Goal: Contribute content: Contribute content

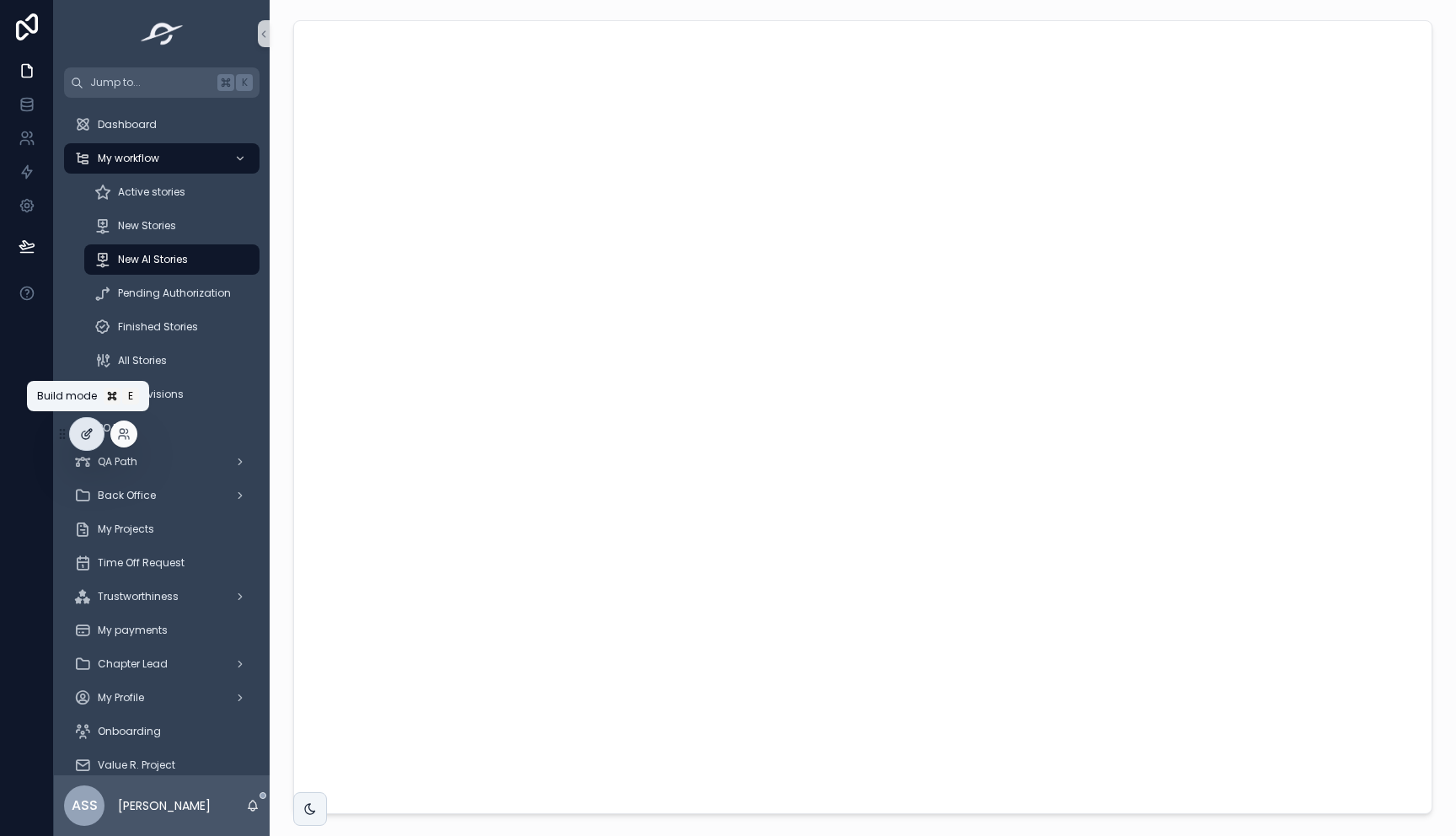
click at [92, 428] on icon at bounding box center [87, 434] width 14 height 14
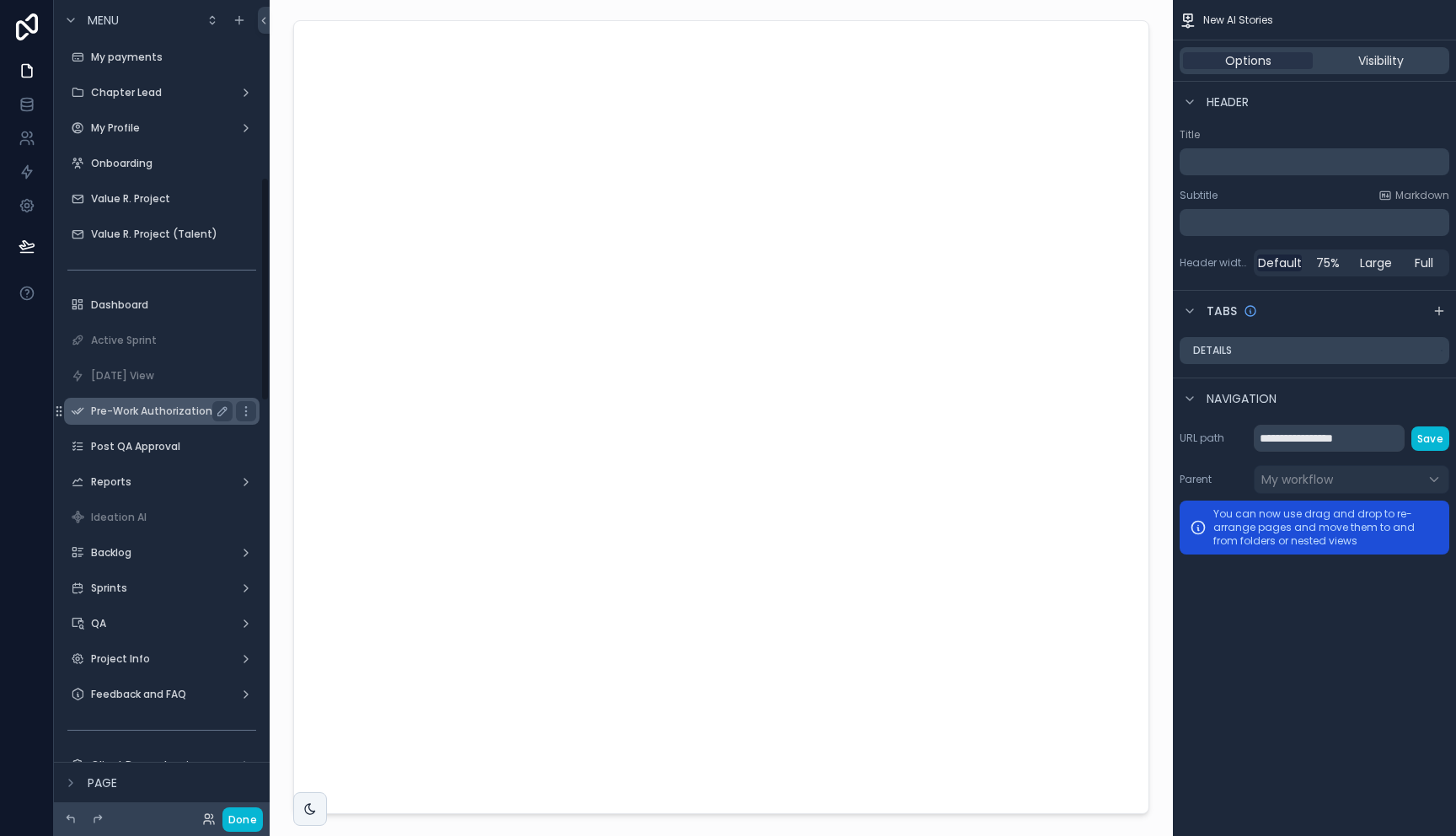
scroll to position [649, 0]
click at [124, 302] on label "Dashboard" at bounding box center [159, 302] width 134 height 14
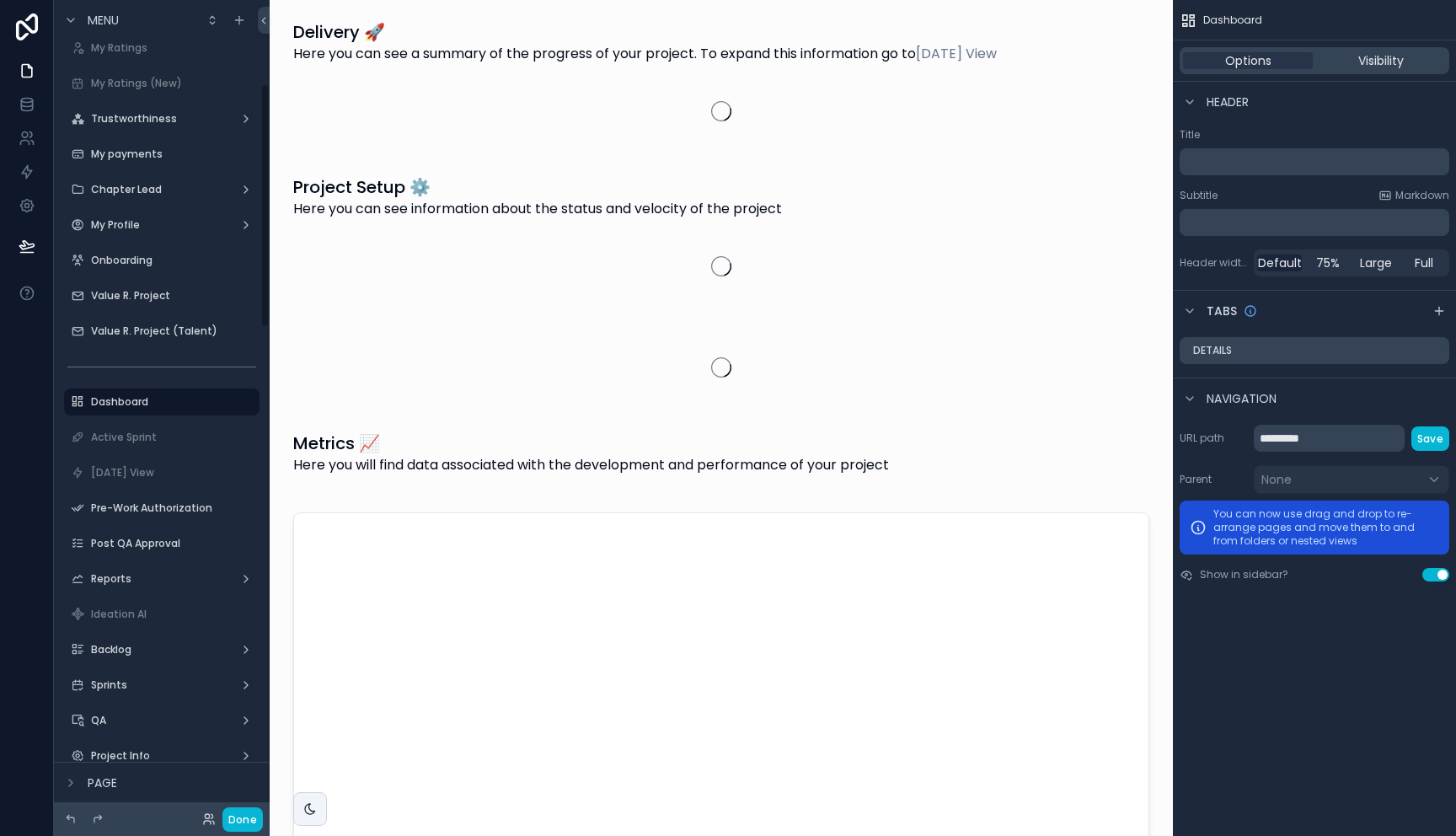
scroll to position [316, 0]
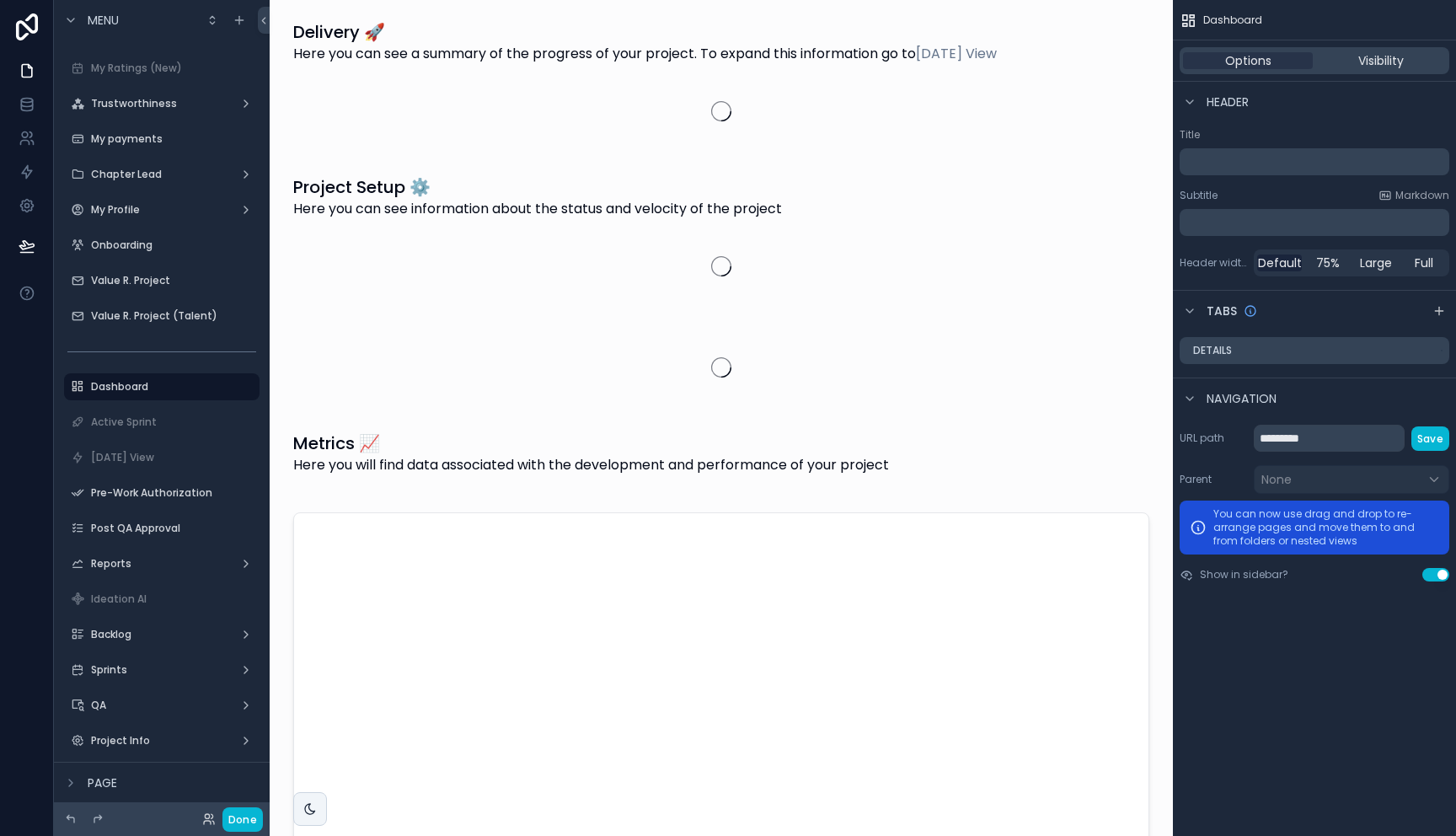
click at [1380, 69] on div "Options Visibility" at bounding box center [1314, 60] width 270 height 27
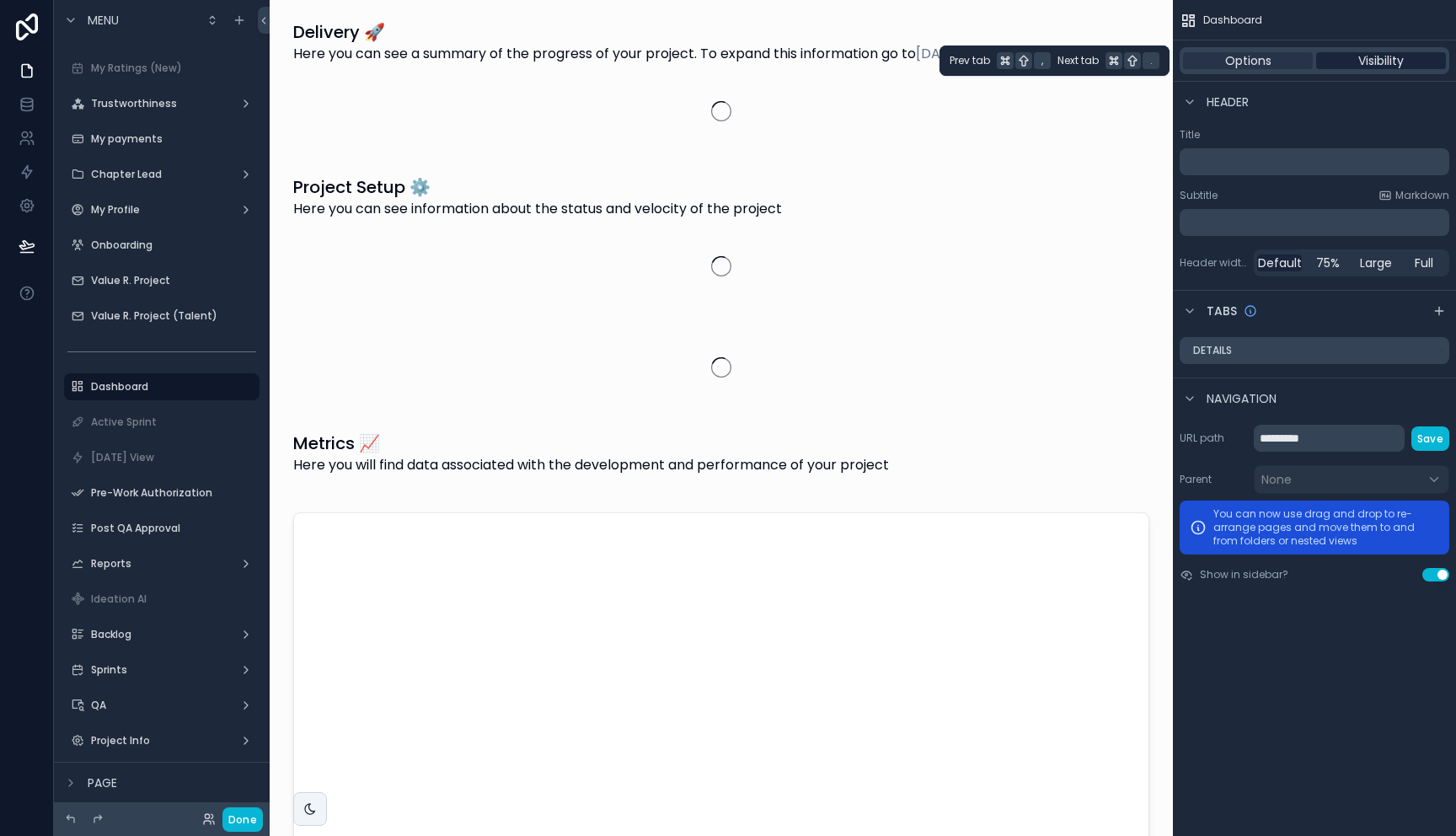
click at [1373, 60] on span "Visibility" at bounding box center [1380, 61] width 46 height 17
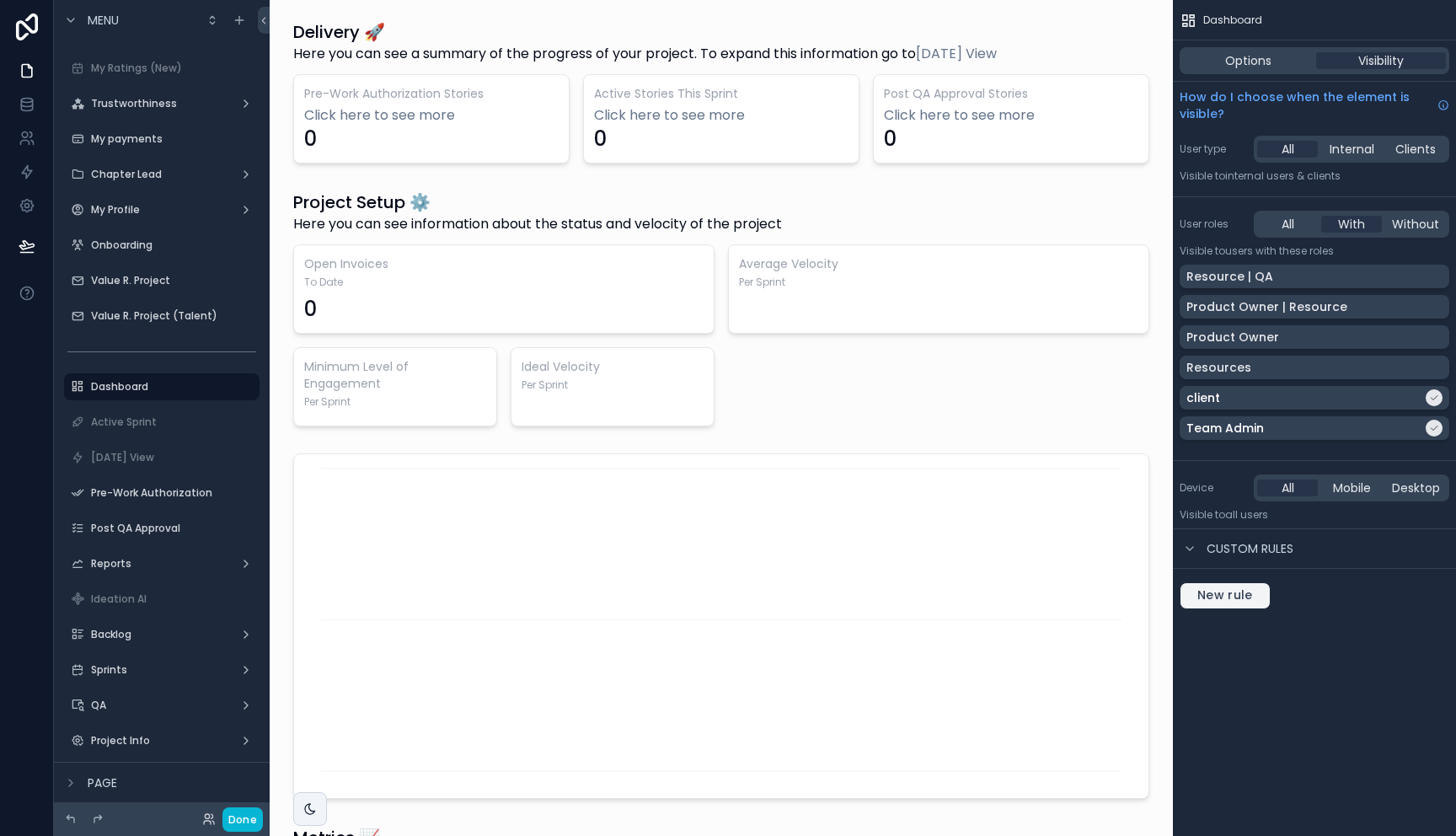
click at [1219, 602] on span "New rule" at bounding box center [1225, 596] width 69 height 16
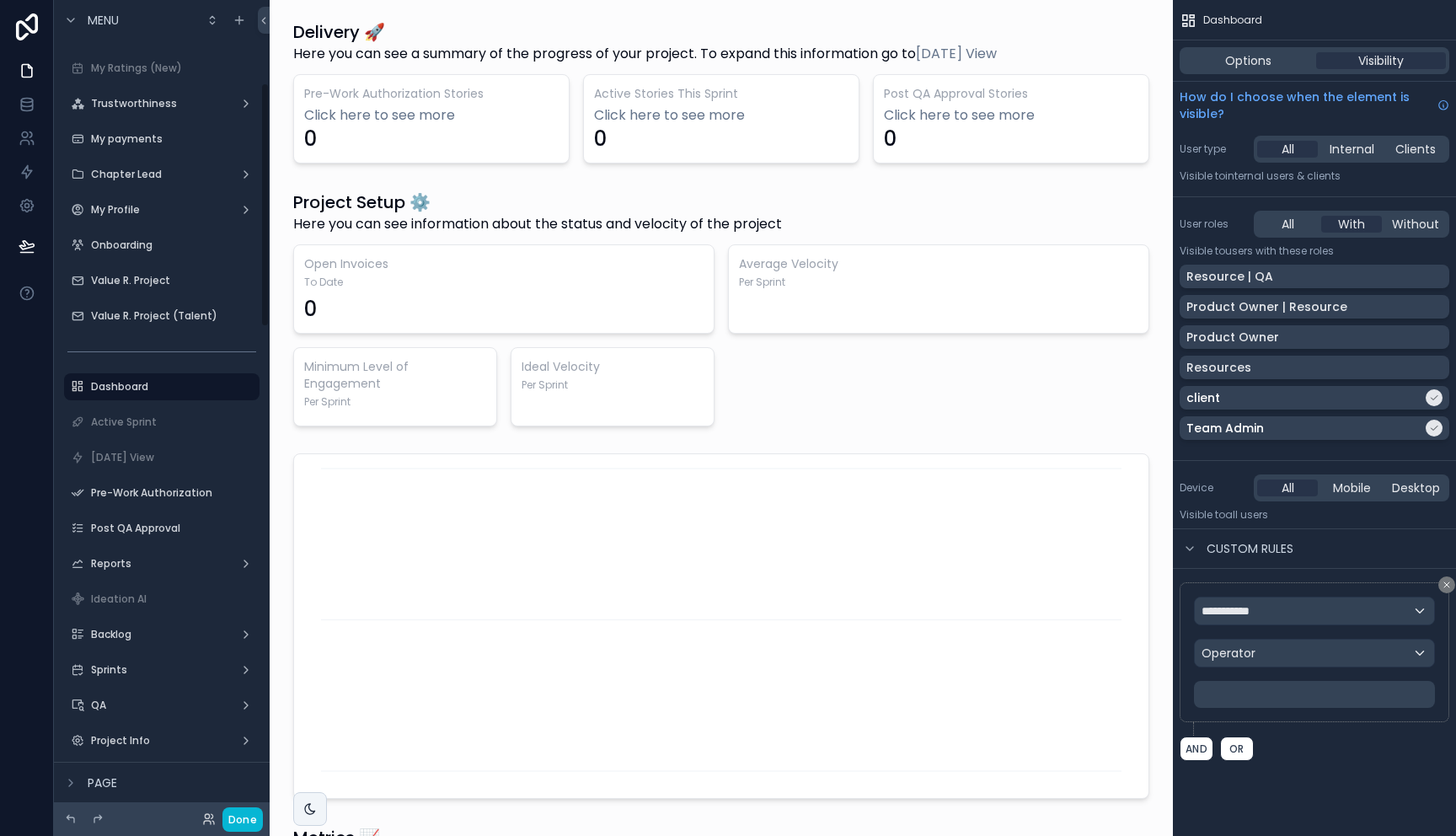
scroll to position [277, 0]
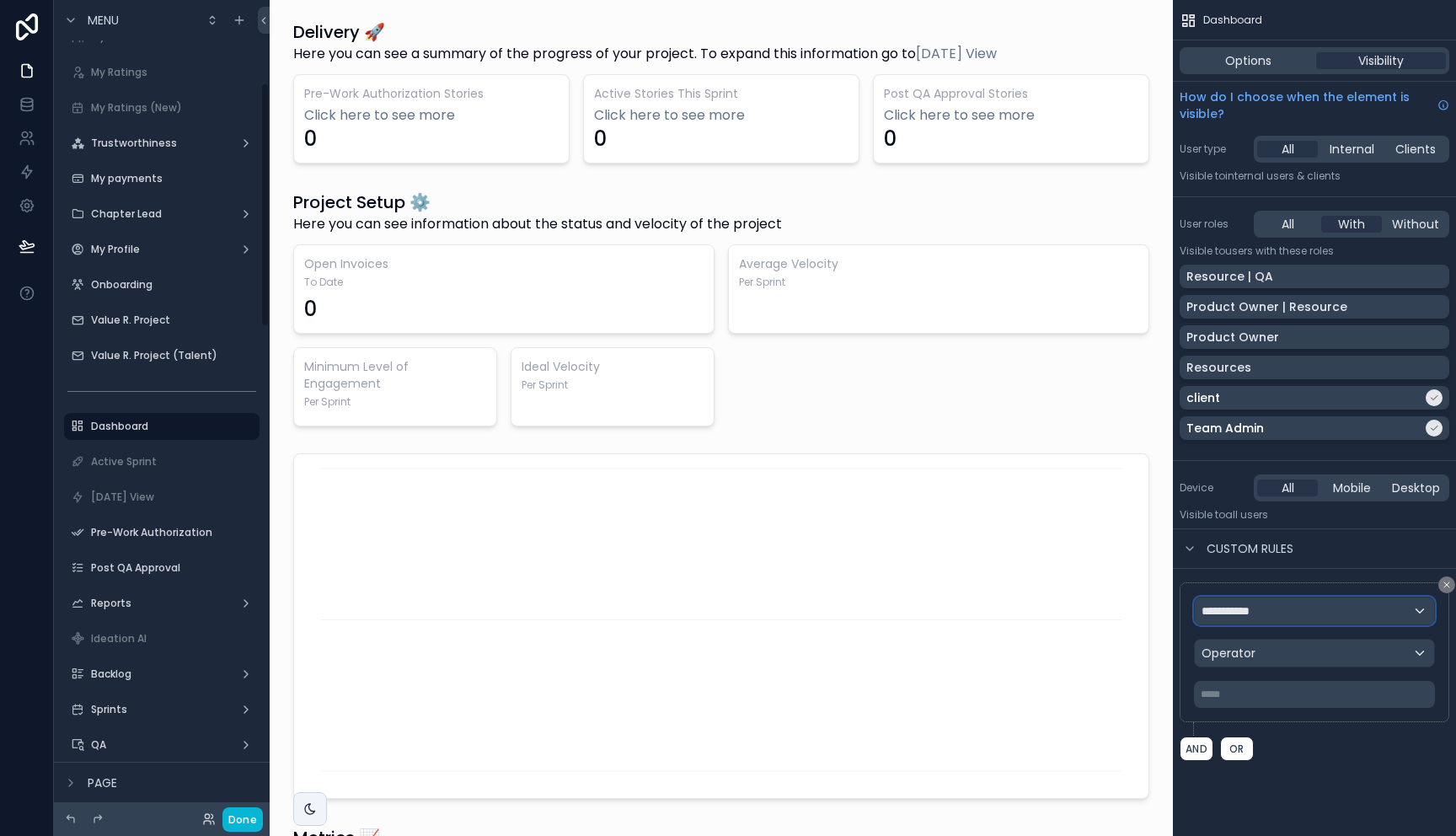
click at [1298, 615] on div "**********" at bounding box center [1314, 610] width 240 height 27
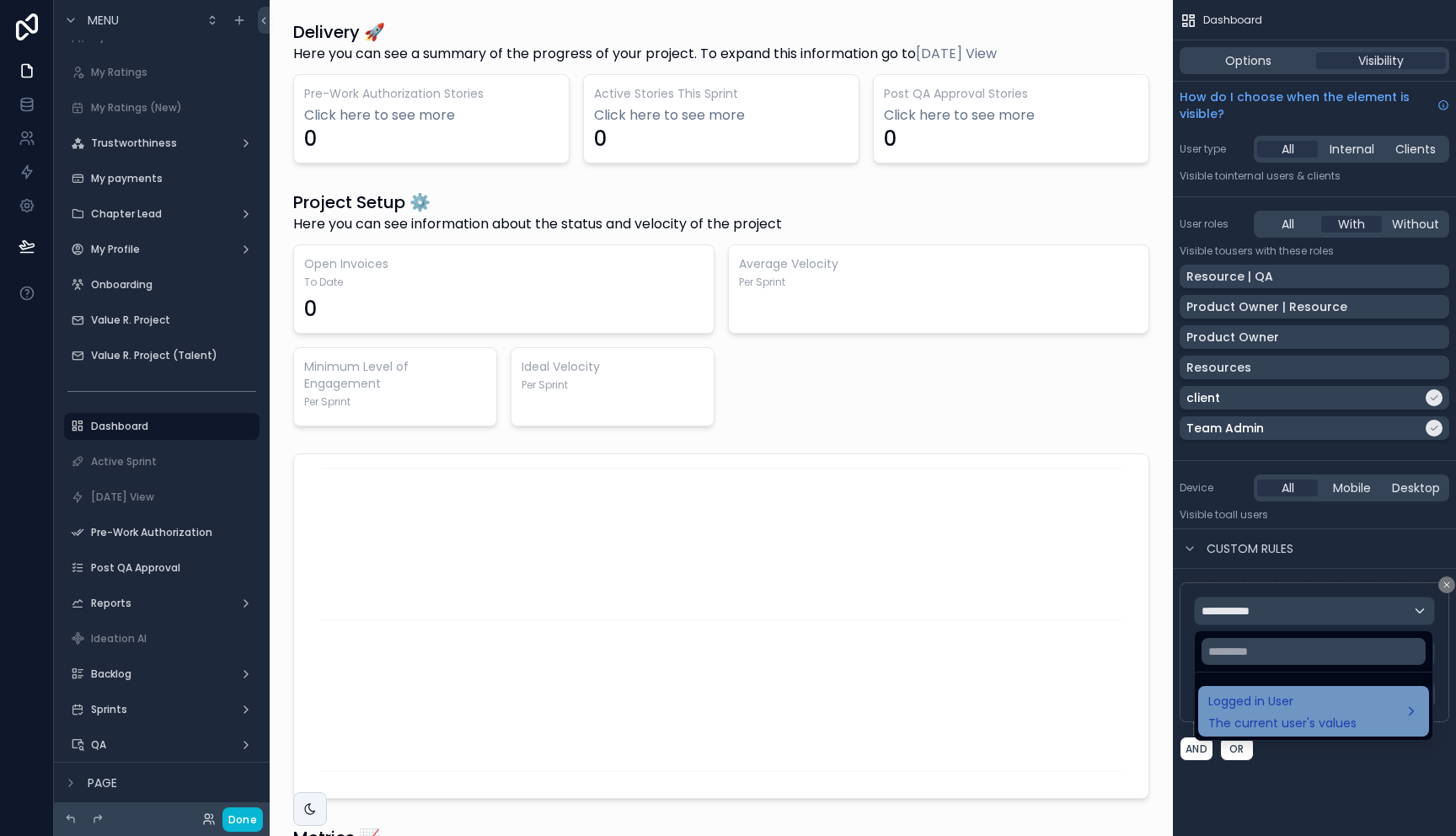
click at [1279, 710] on span "Logged in User" at bounding box center [1282, 701] width 148 height 20
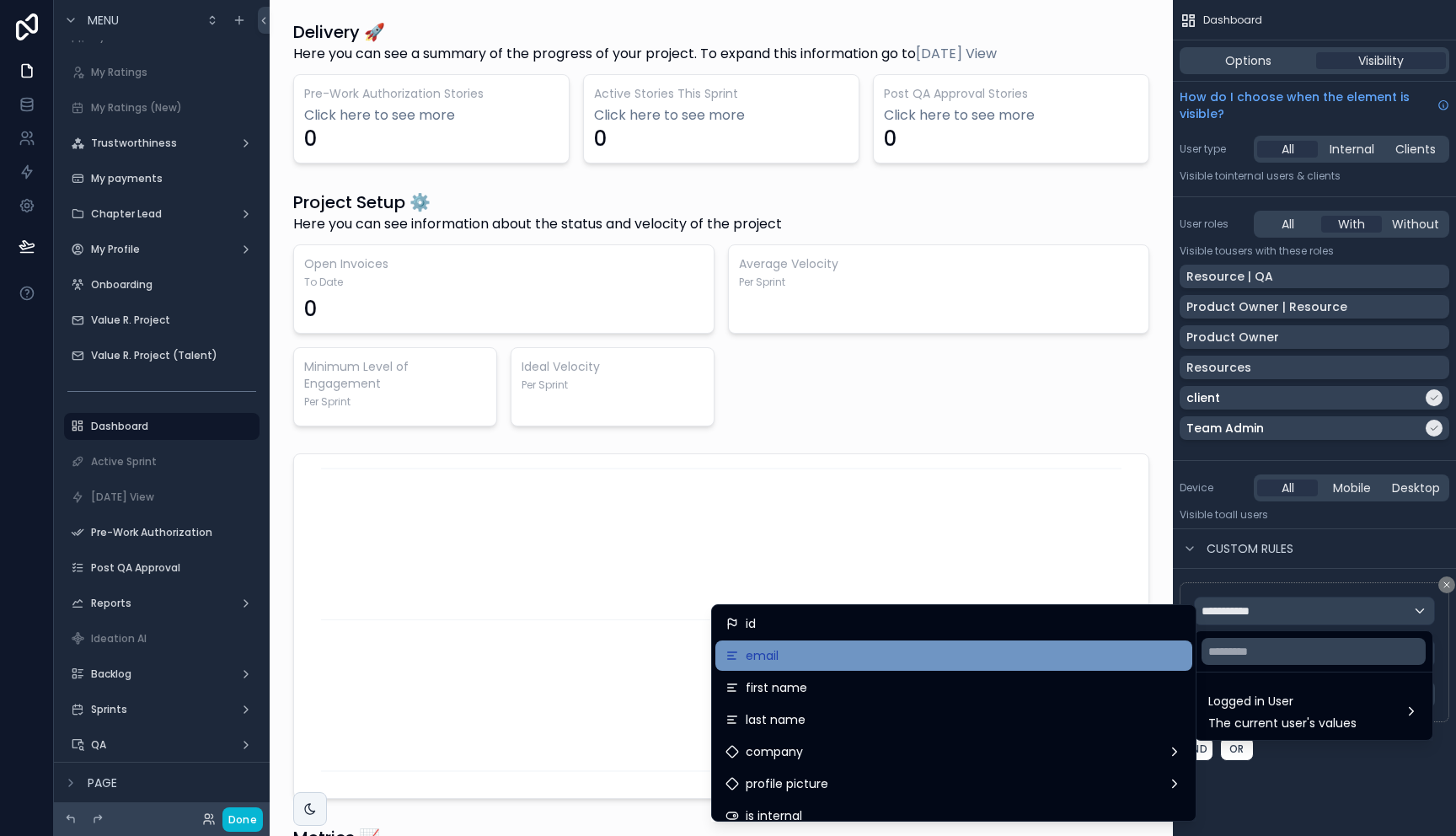
click at [806, 658] on div "email" at bounding box center [954, 655] width 457 height 20
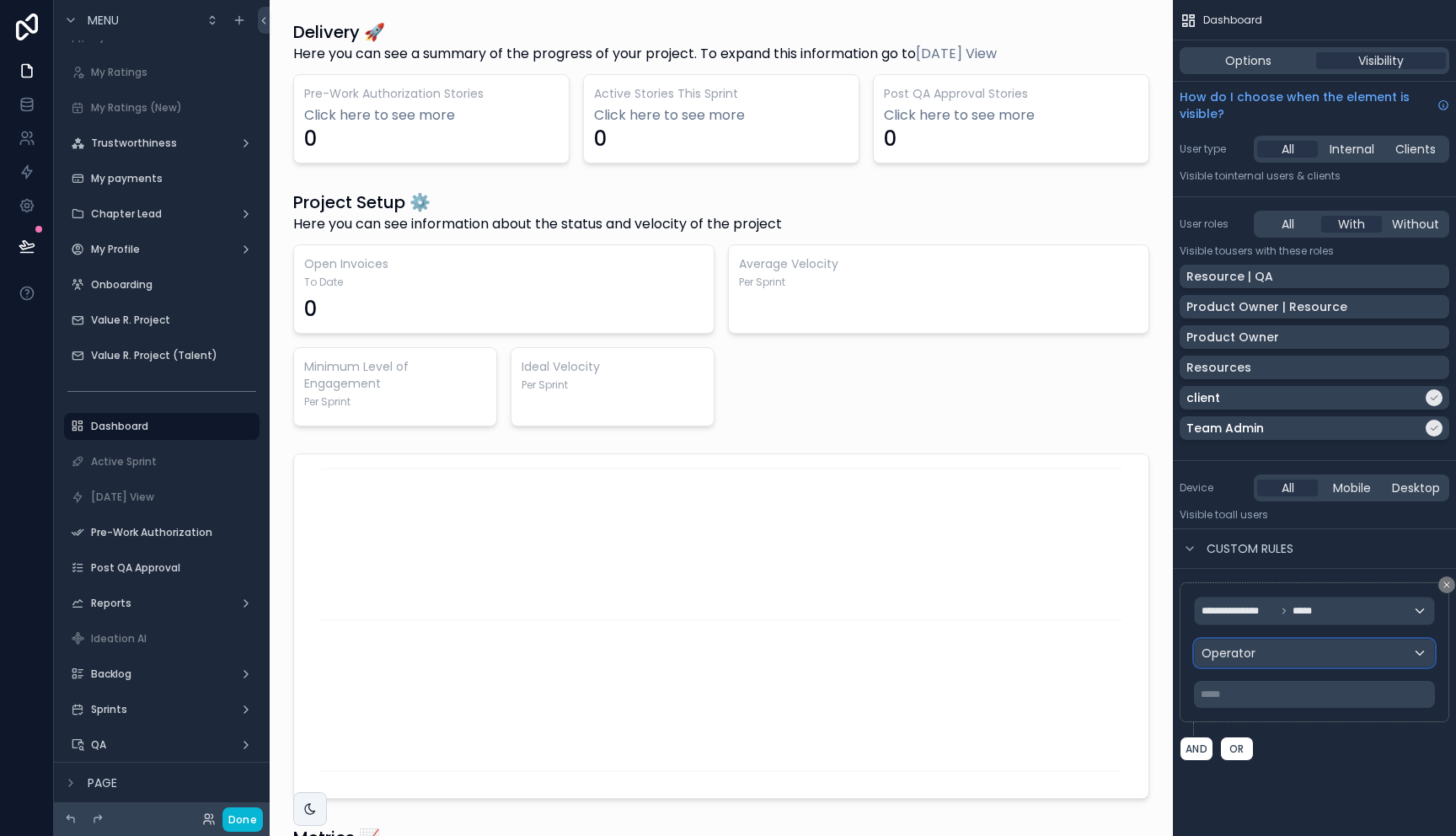
click at [1292, 653] on div "Operator" at bounding box center [1314, 652] width 240 height 27
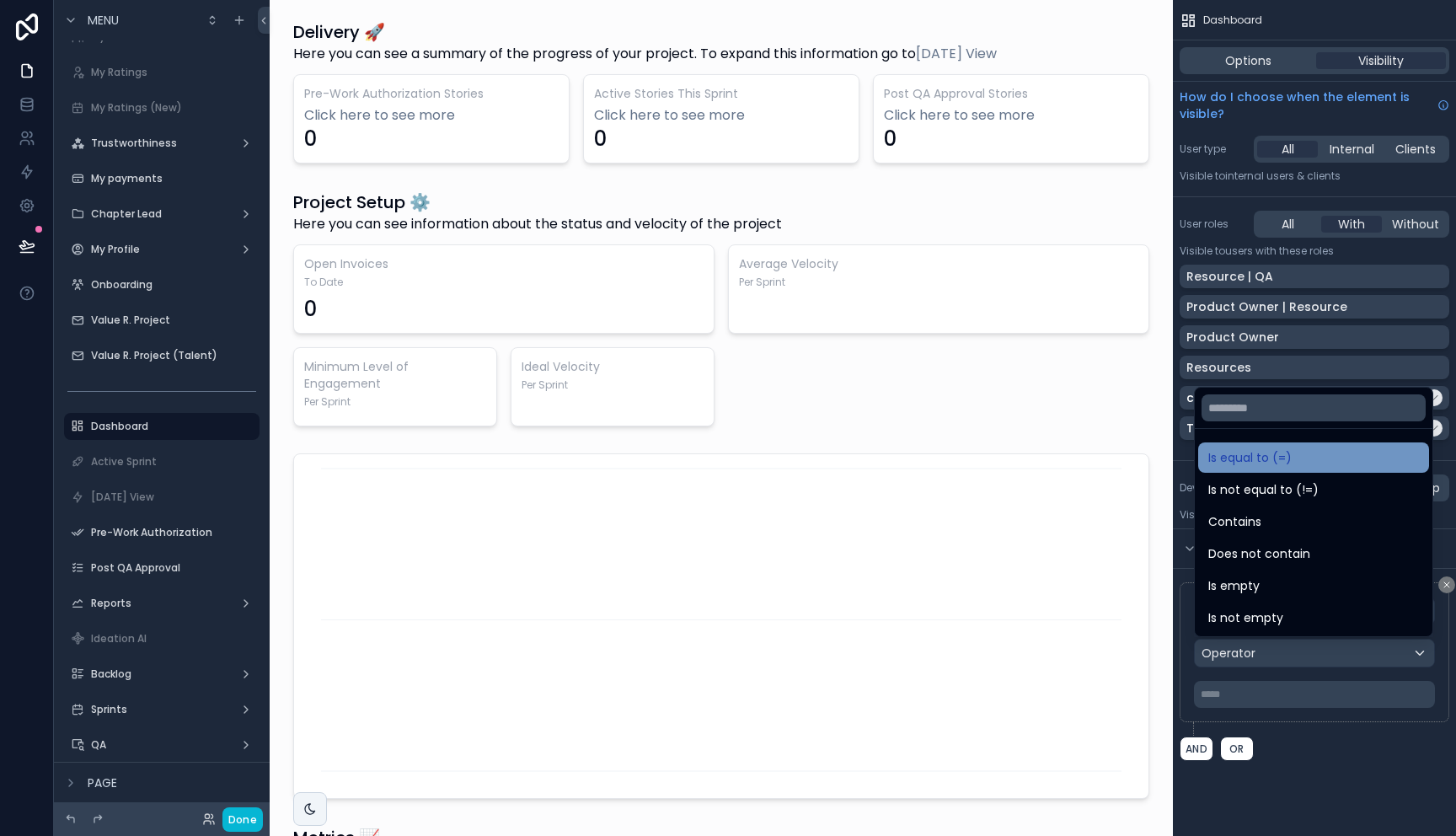
click at [1261, 463] on span "Is equal to (=)" at bounding box center [1249, 457] width 84 height 20
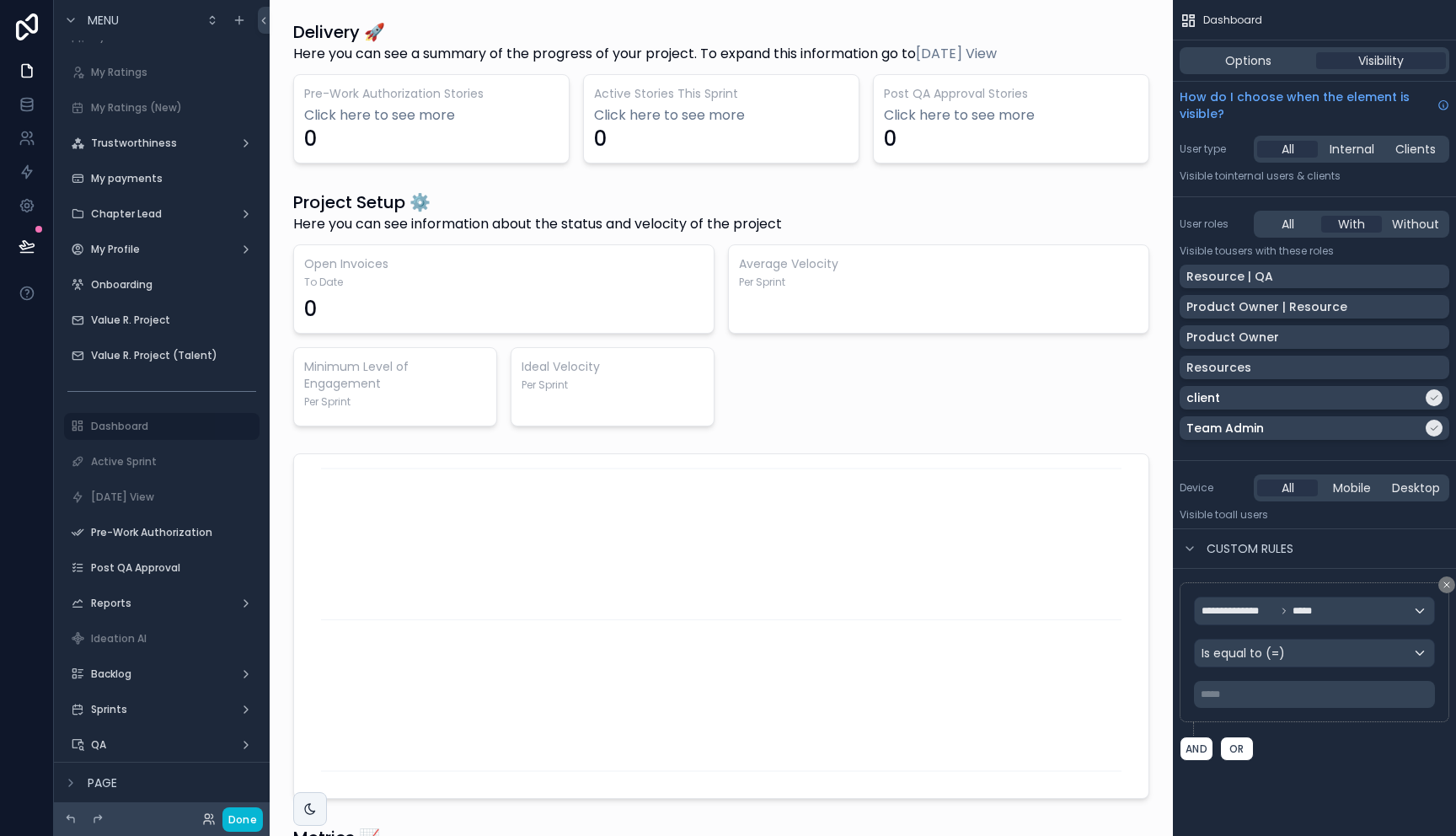
click at [1257, 679] on div "**********" at bounding box center [1314, 652] width 241 height 111
click at [1251, 695] on p "***** ﻿" at bounding box center [1316, 695] width 231 height 14
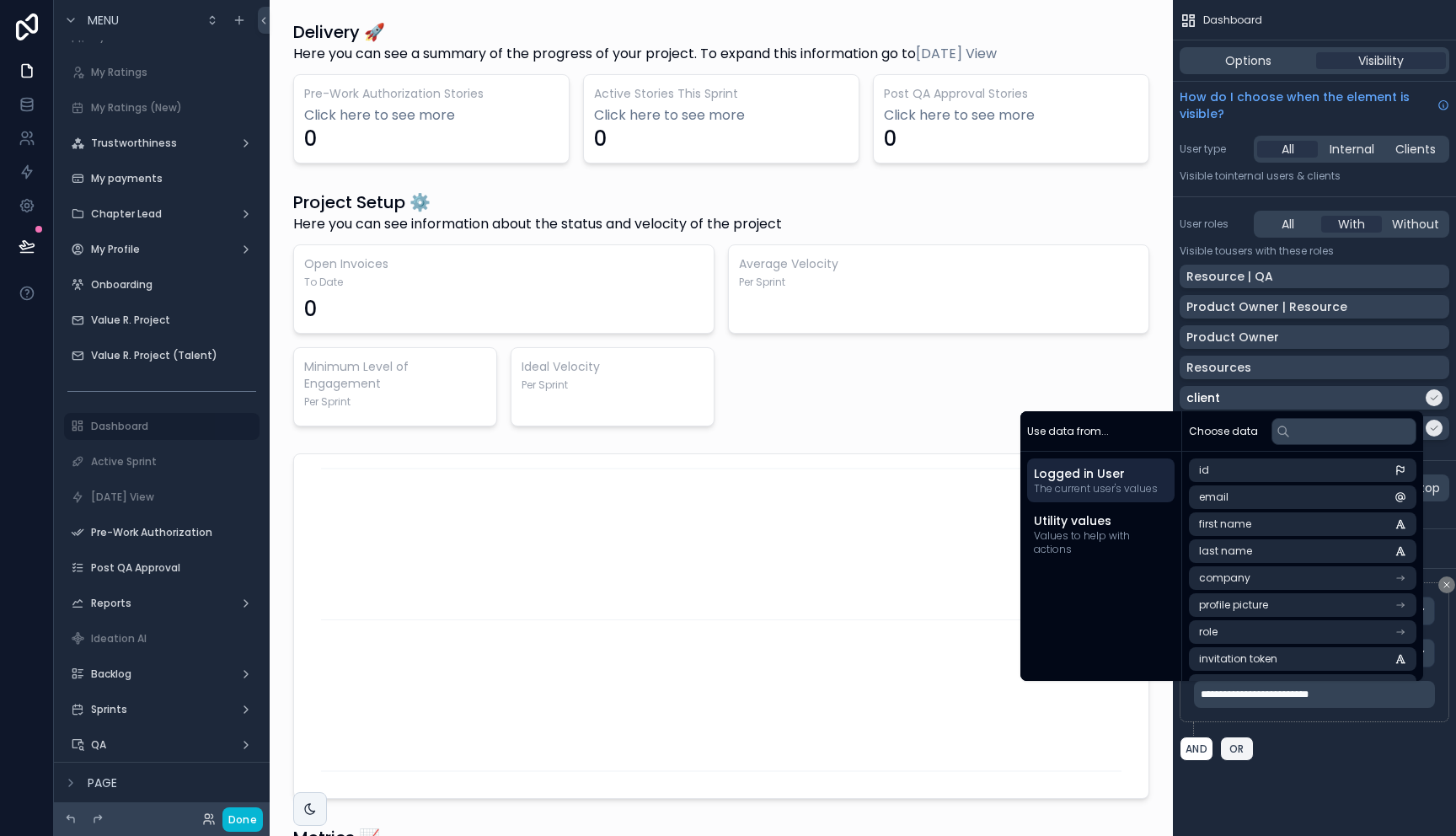
click at [1240, 752] on span "OR" at bounding box center [1236, 748] width 22 height 13
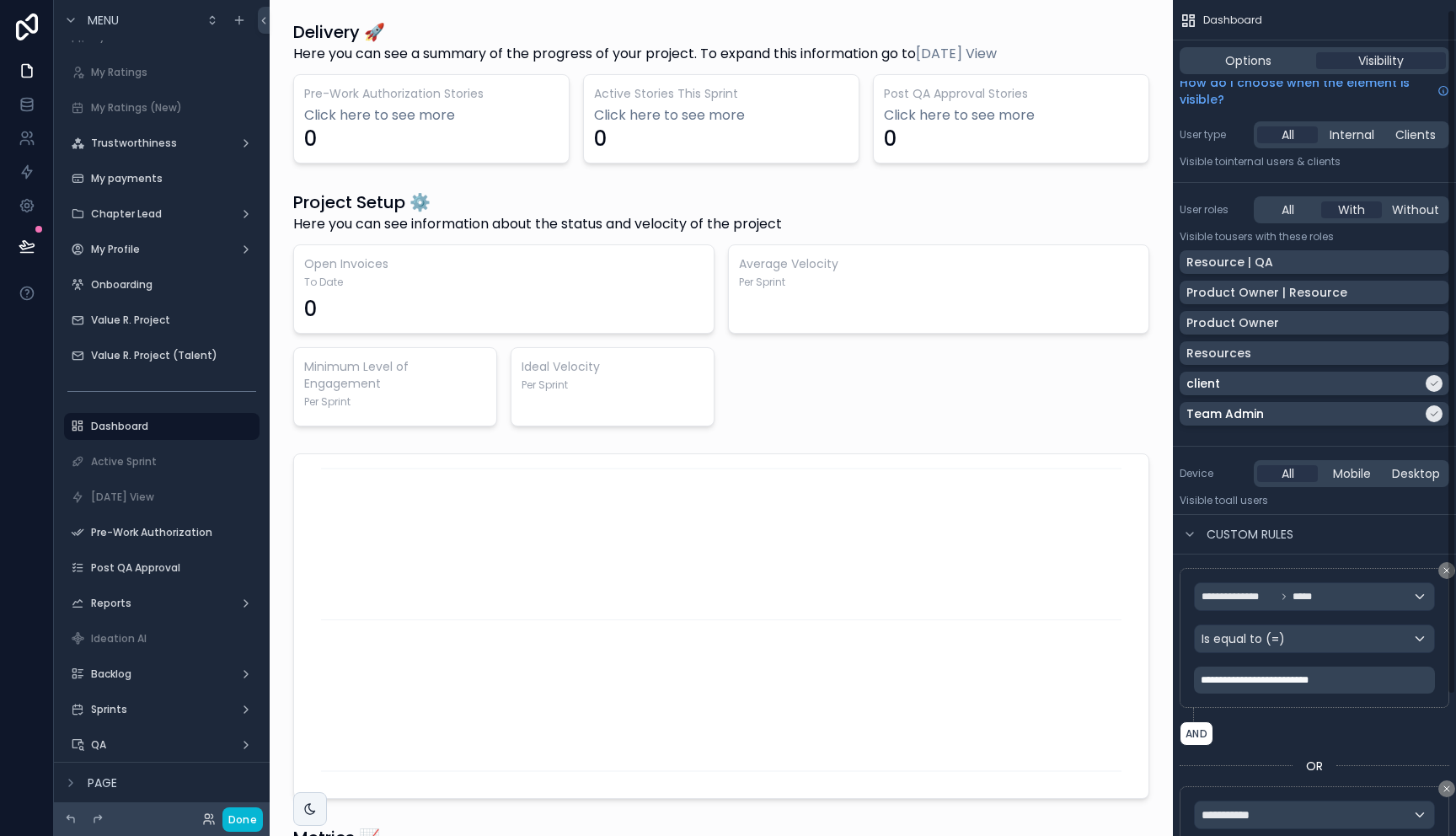
scroll to position [59, 0]
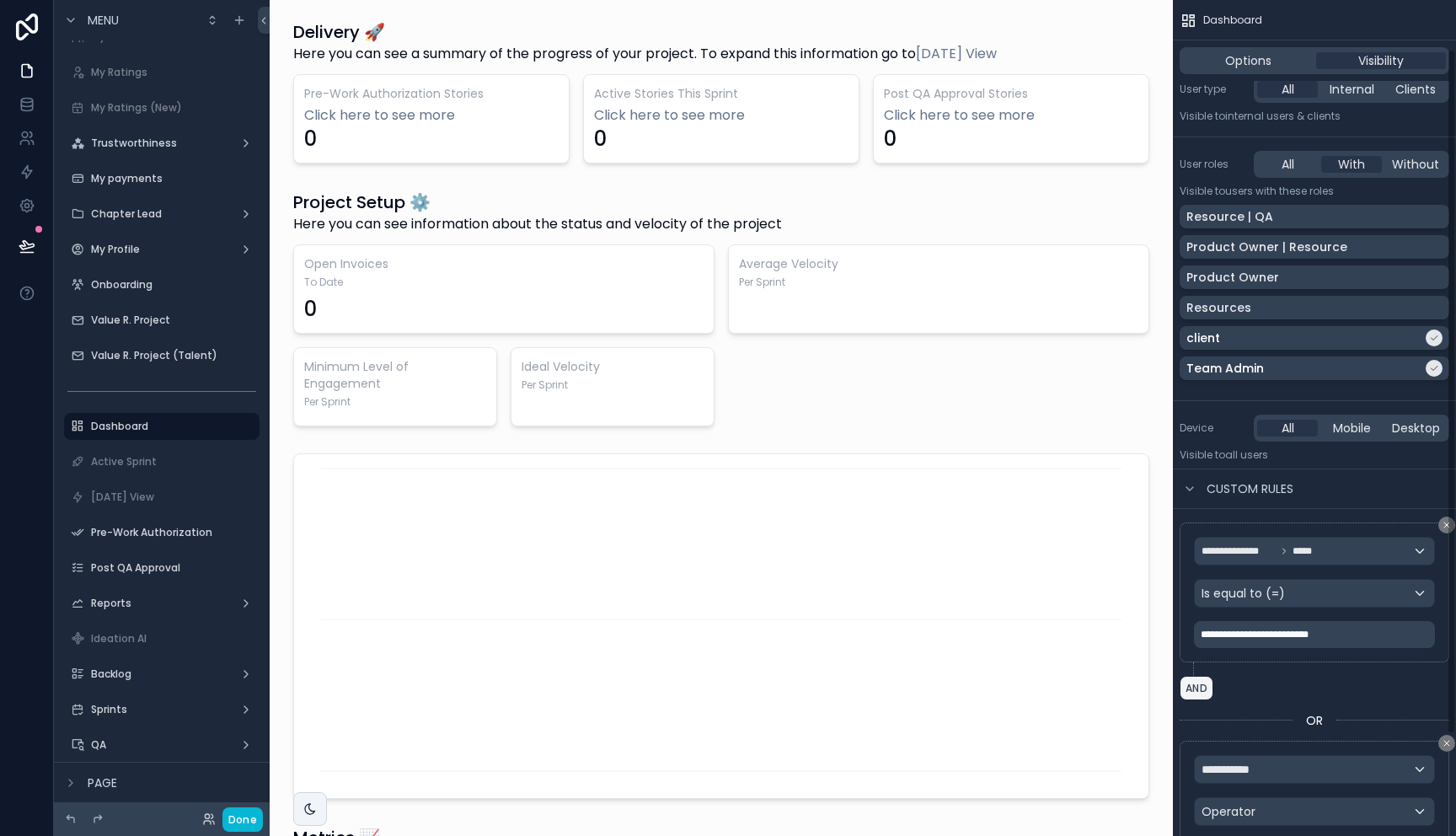
click at [1205, 688] on button "AND" at bounding box center [1196, 688] width 34 height 24
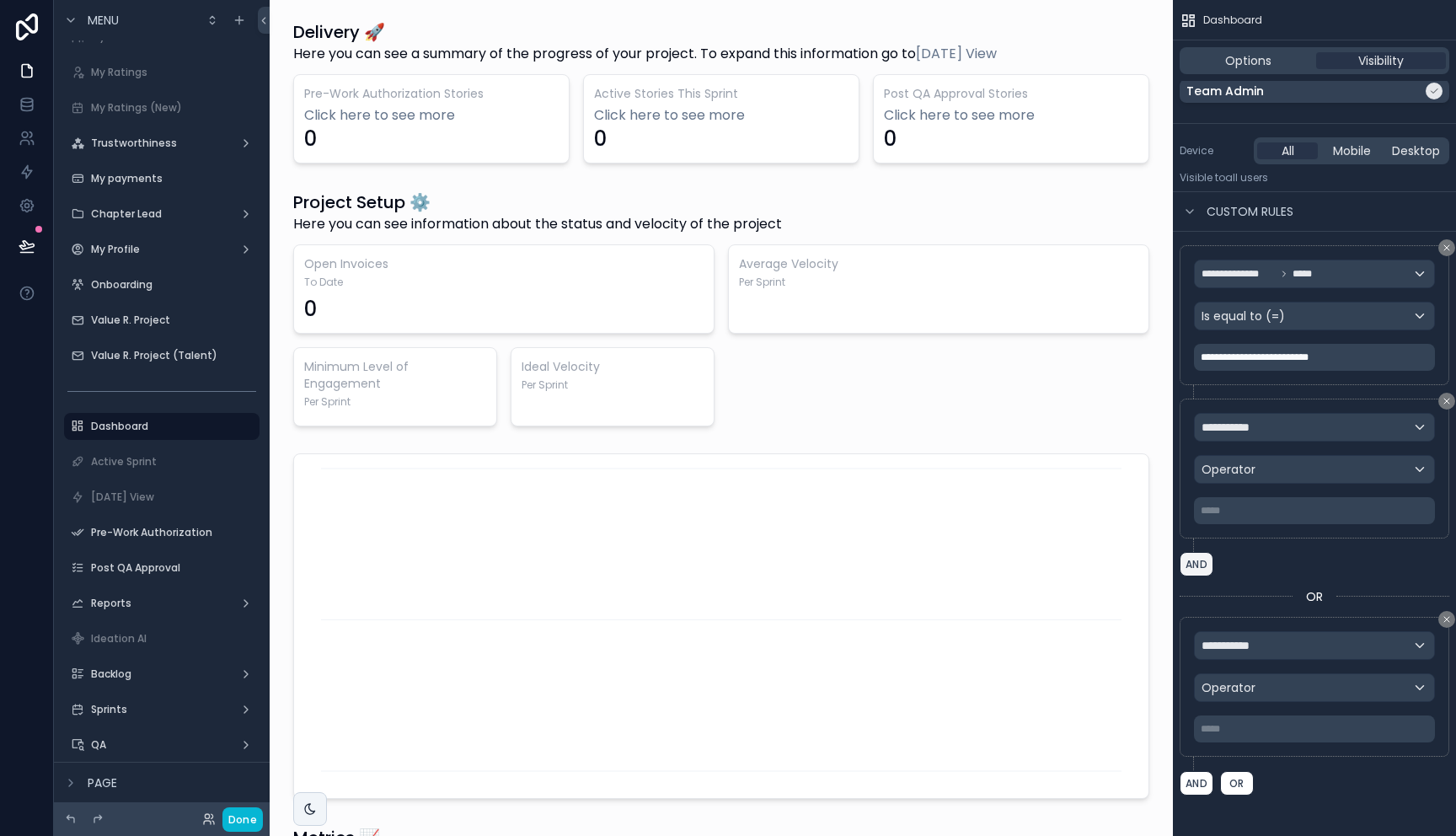
scroll to position [335, 0]
click at [1448, 397] on div "**********" at bounding box center [1314, 418] width 283 height 836
click at [1443, 405] on icon "scrollable content" at bounding box center [1447, 402] width 10 height 10
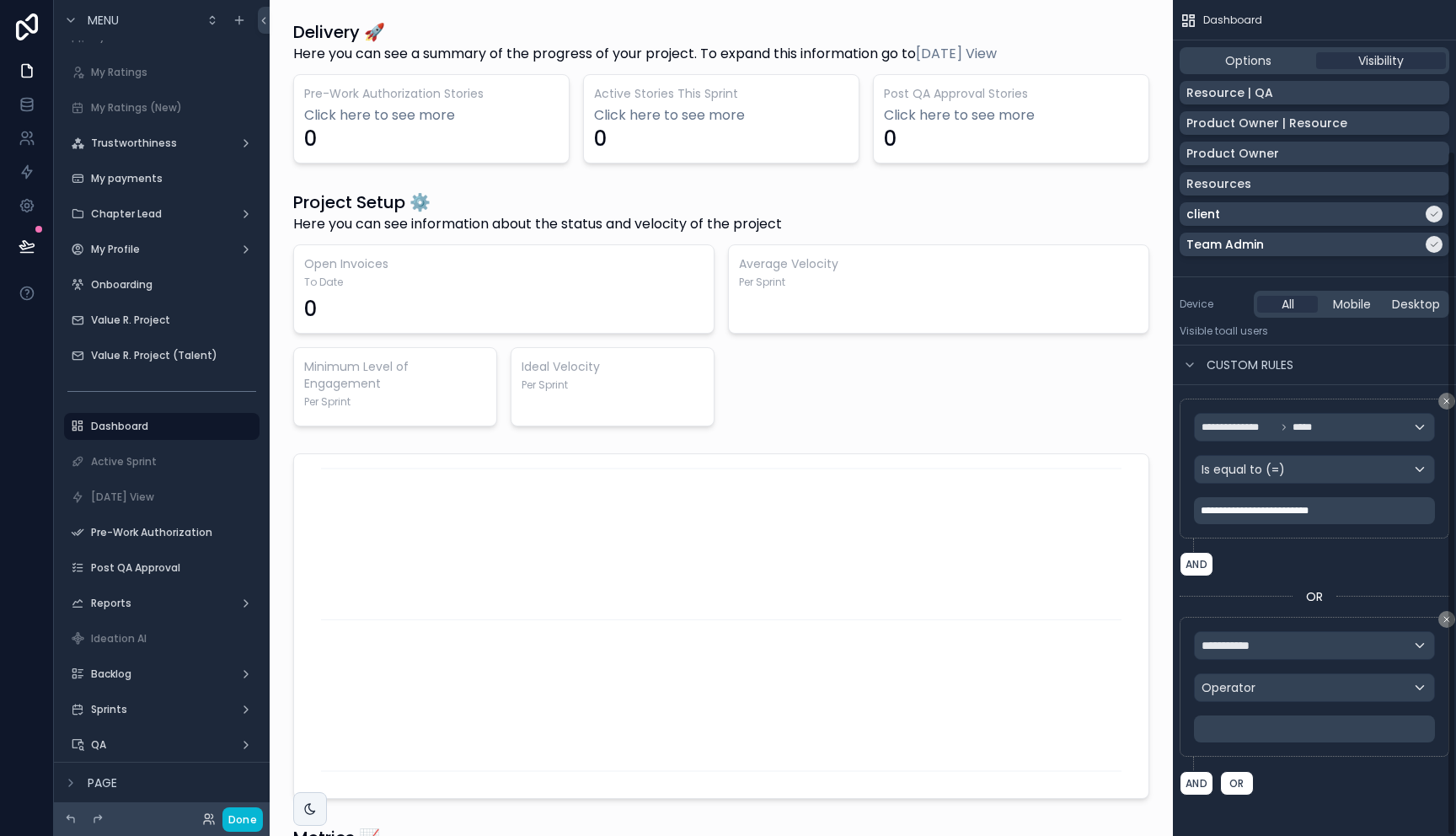
scroll to position [184, 0]
click at [1290, 648] on div "**********" at bounding box center [1314, 645] width 240 height 27
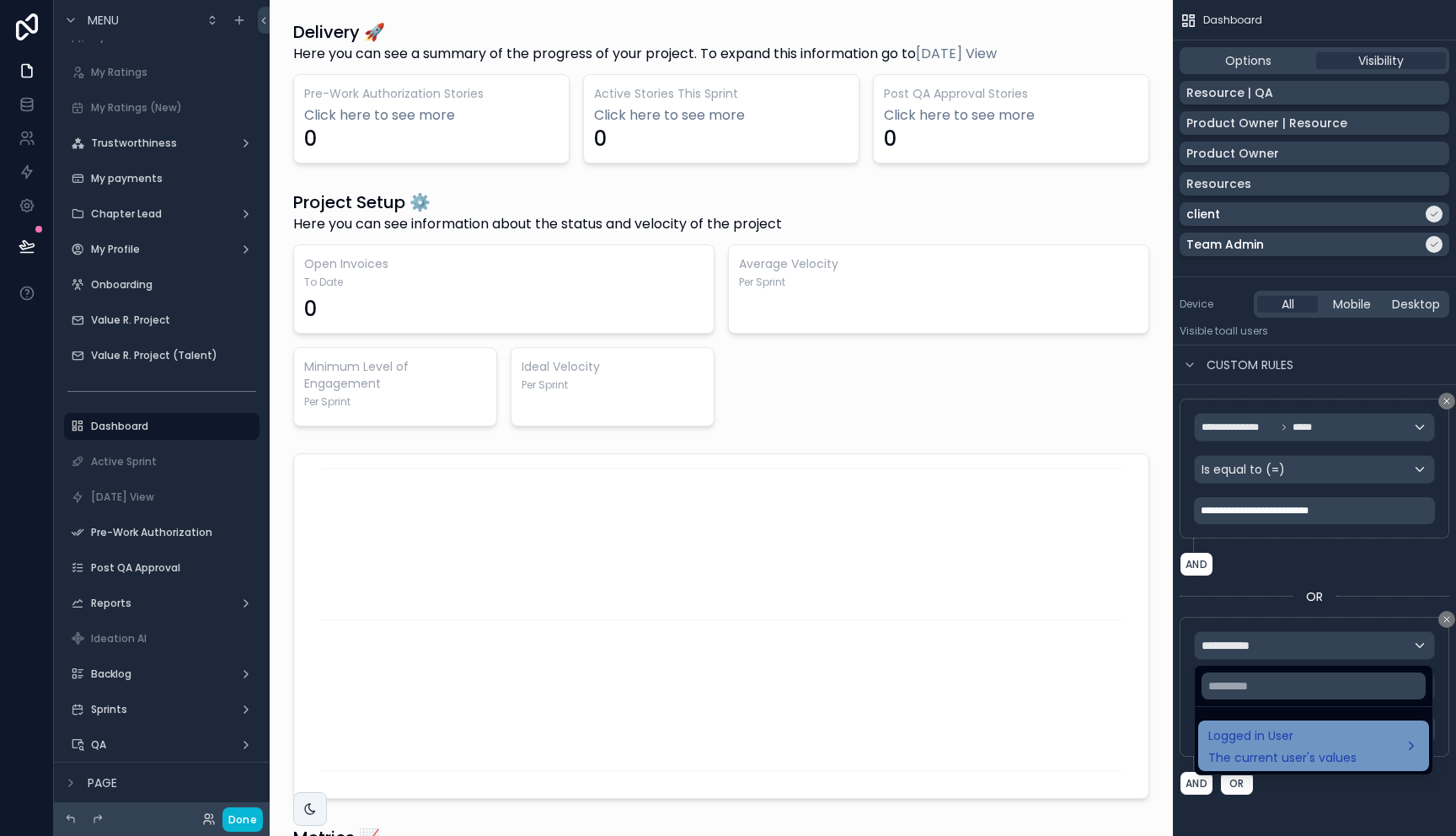
click at [1257, 752] on span "The current user's values" at bounding box center [1282, 758] width 148 height 17
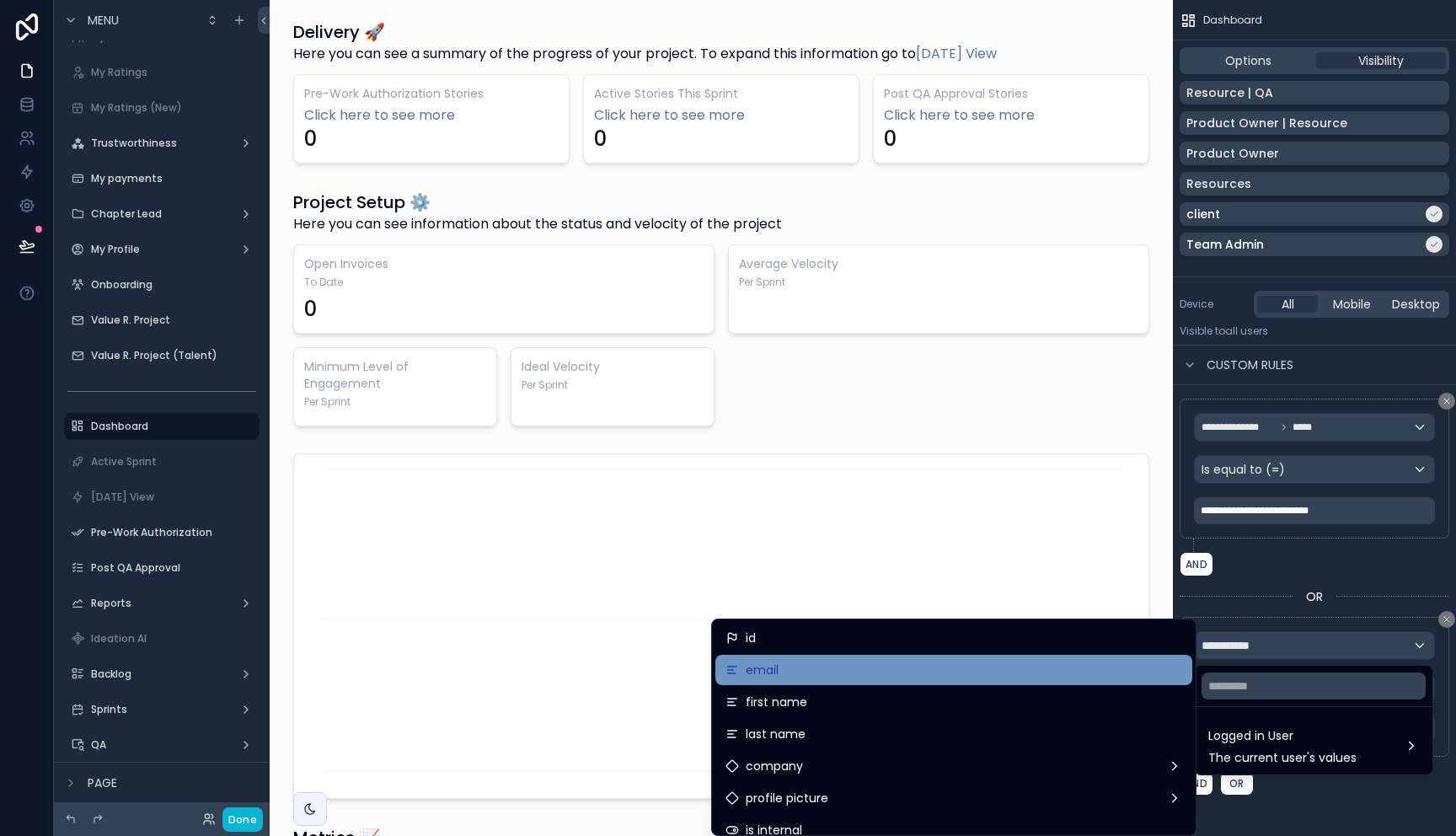
click at [893, 672] on div "email" at bounding box center [954, 670] width 457 height 20
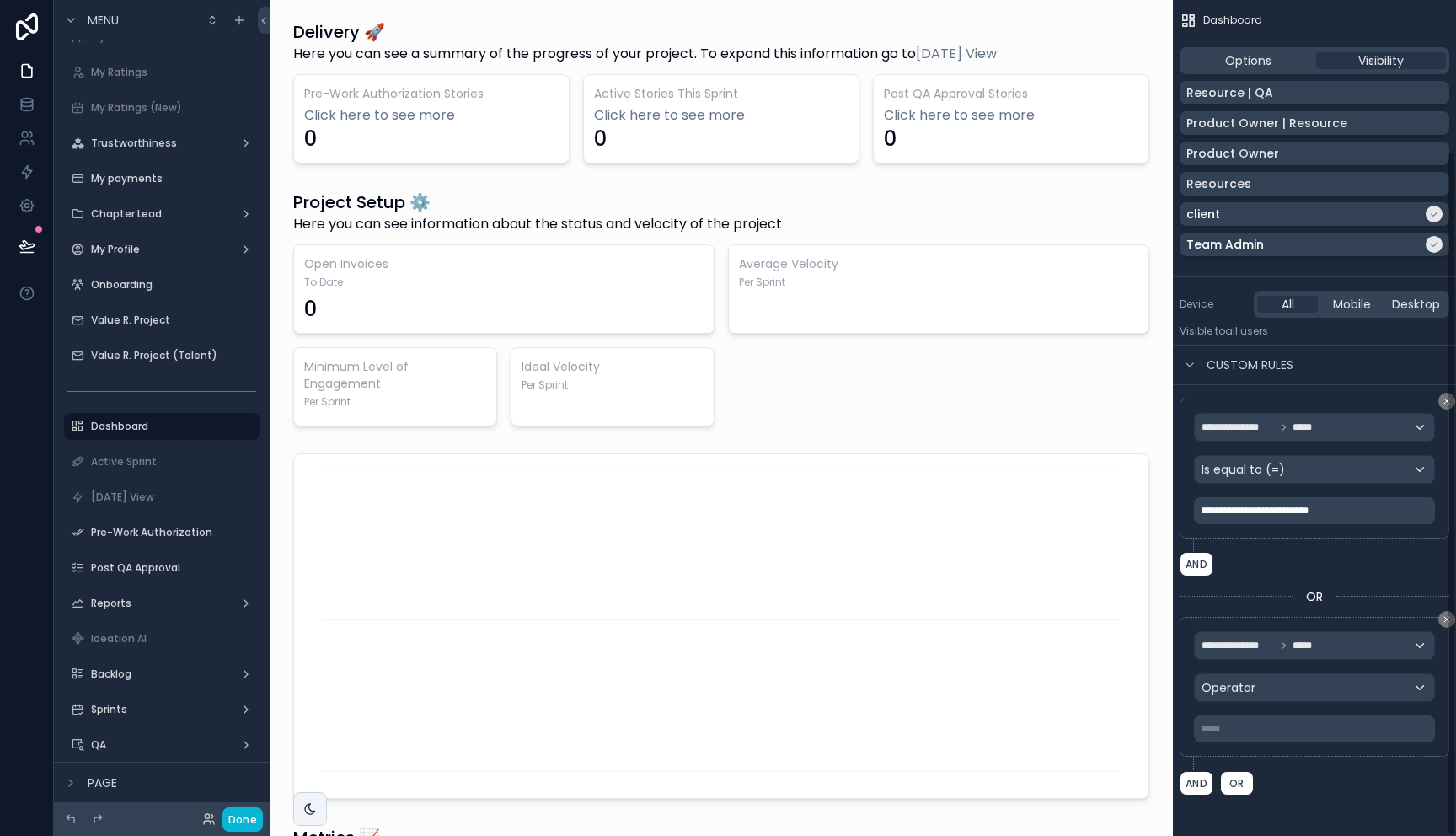
click at [1244, 731] on p "***** ﻿" at bounding box center [1316, 729] width 231 height 14
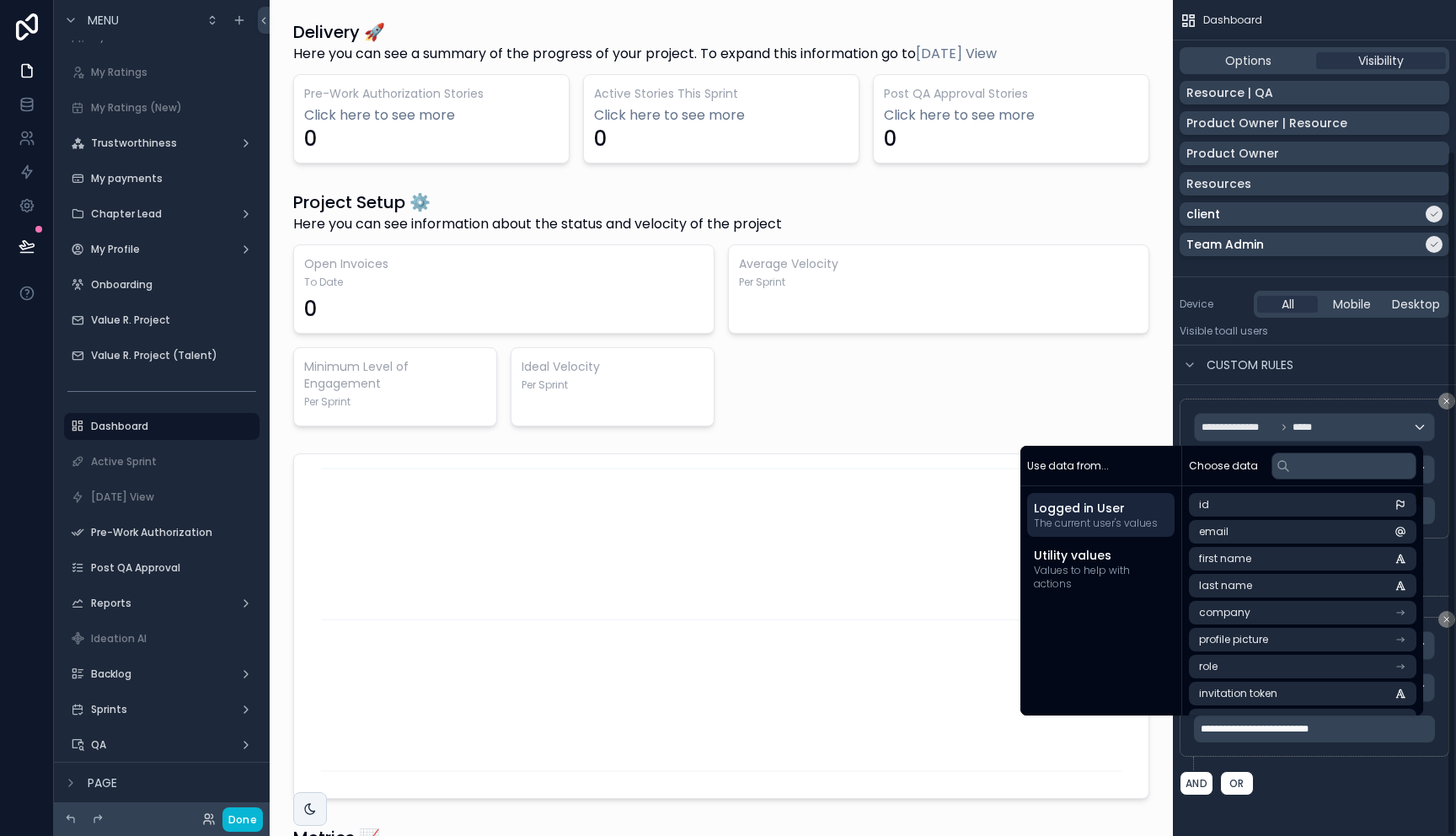
drag, startPoint x: 1355, startPoint y: 816, endPoint x: 1279, endPoint y: 682, distance: 154.1
click at [1355, 816] on div "**********" at bounding box center [1314, 326] width 283 height 1020
click at [1279, 682] on div "Operator" at bounding box center [1314, 687] width 240 height 27
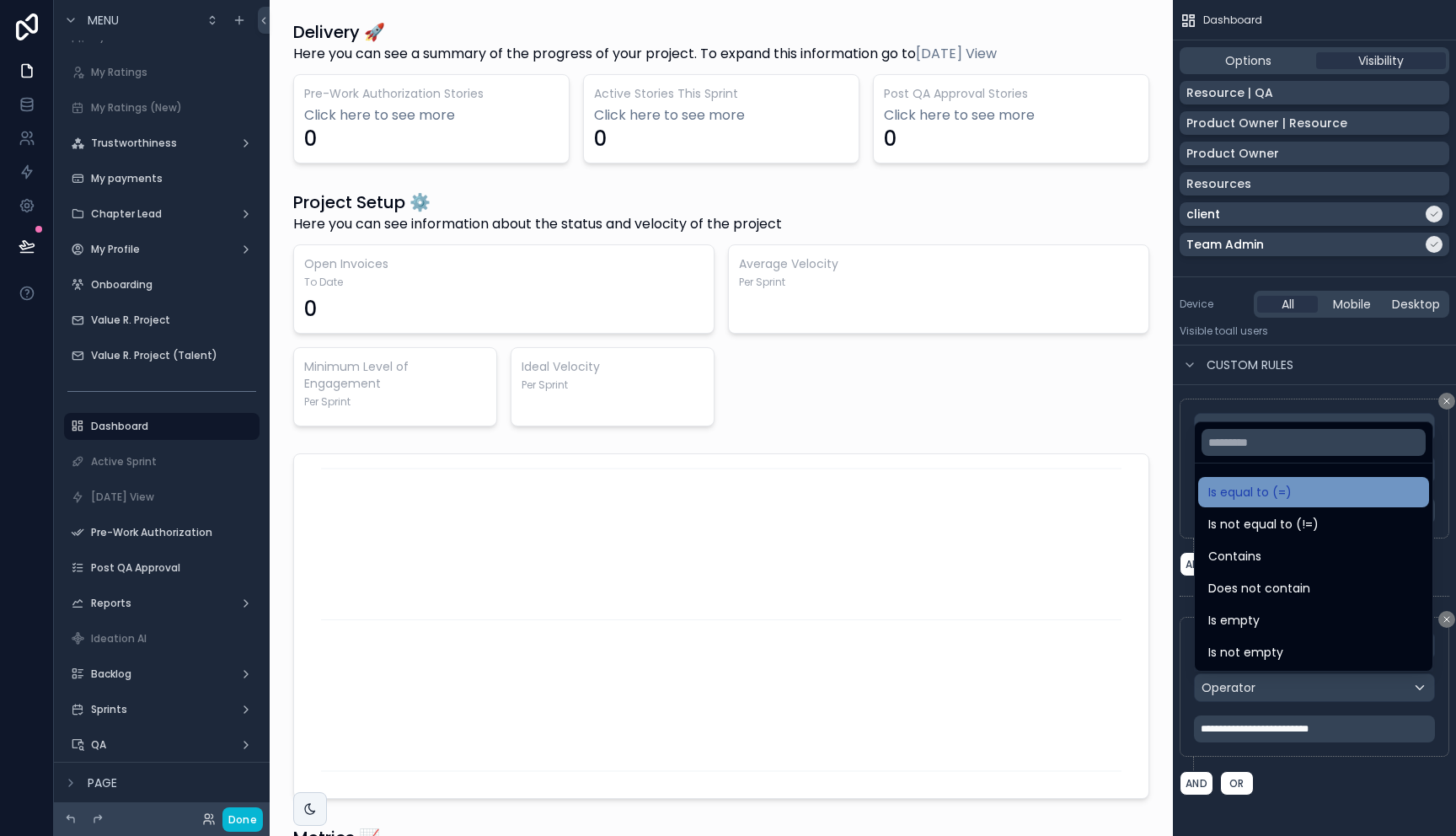
click at [1251, 478] on div "Is equal to (=)" at bounding box center [1313, 491] width 231 height 30
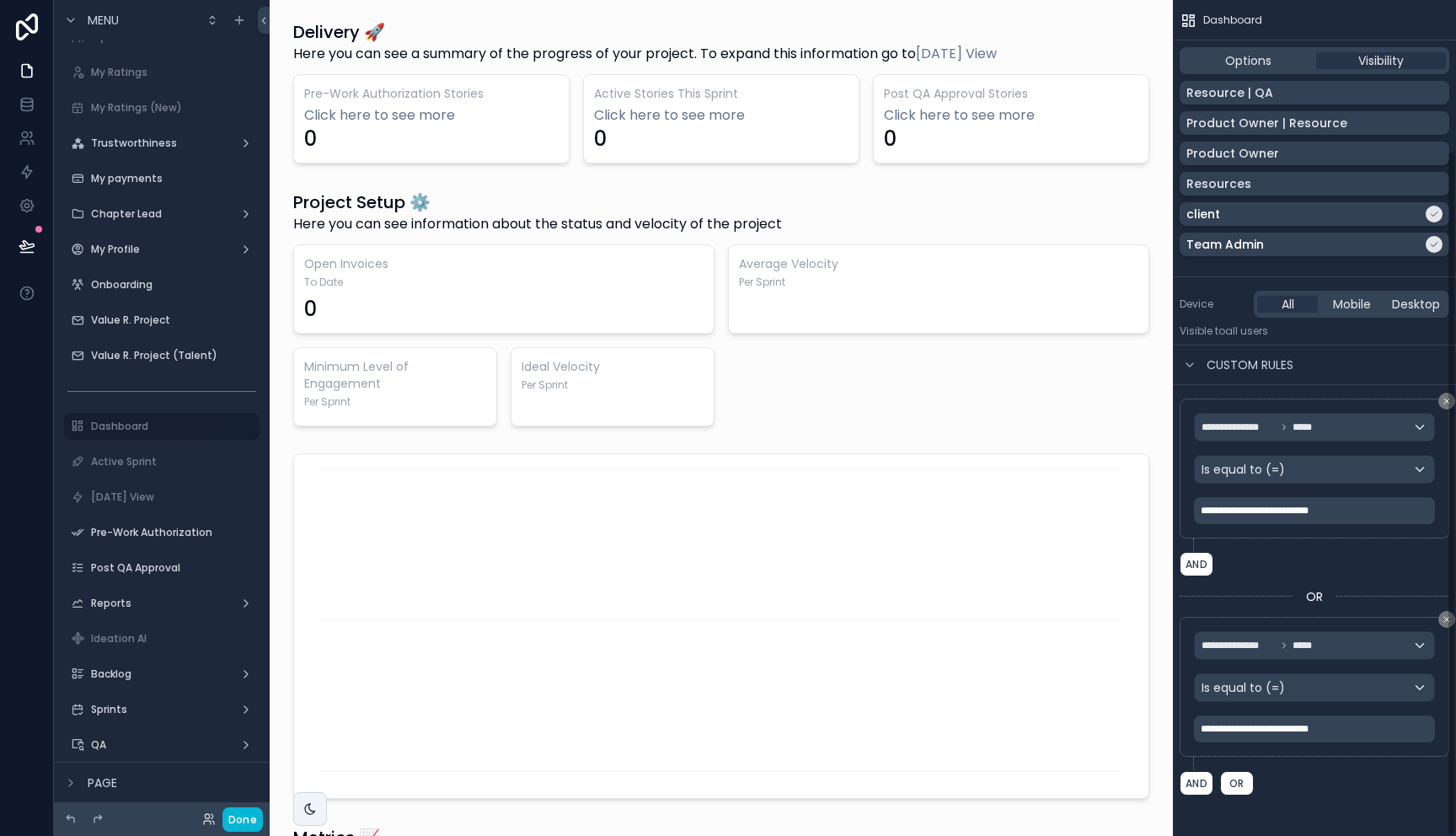
click at [1333, 810] on div "**********" at bounding box center [1314, 326] width 283 height 1020
click at [240, 809] on button "Done" at bounding box center [242, 820] width 40 height 24
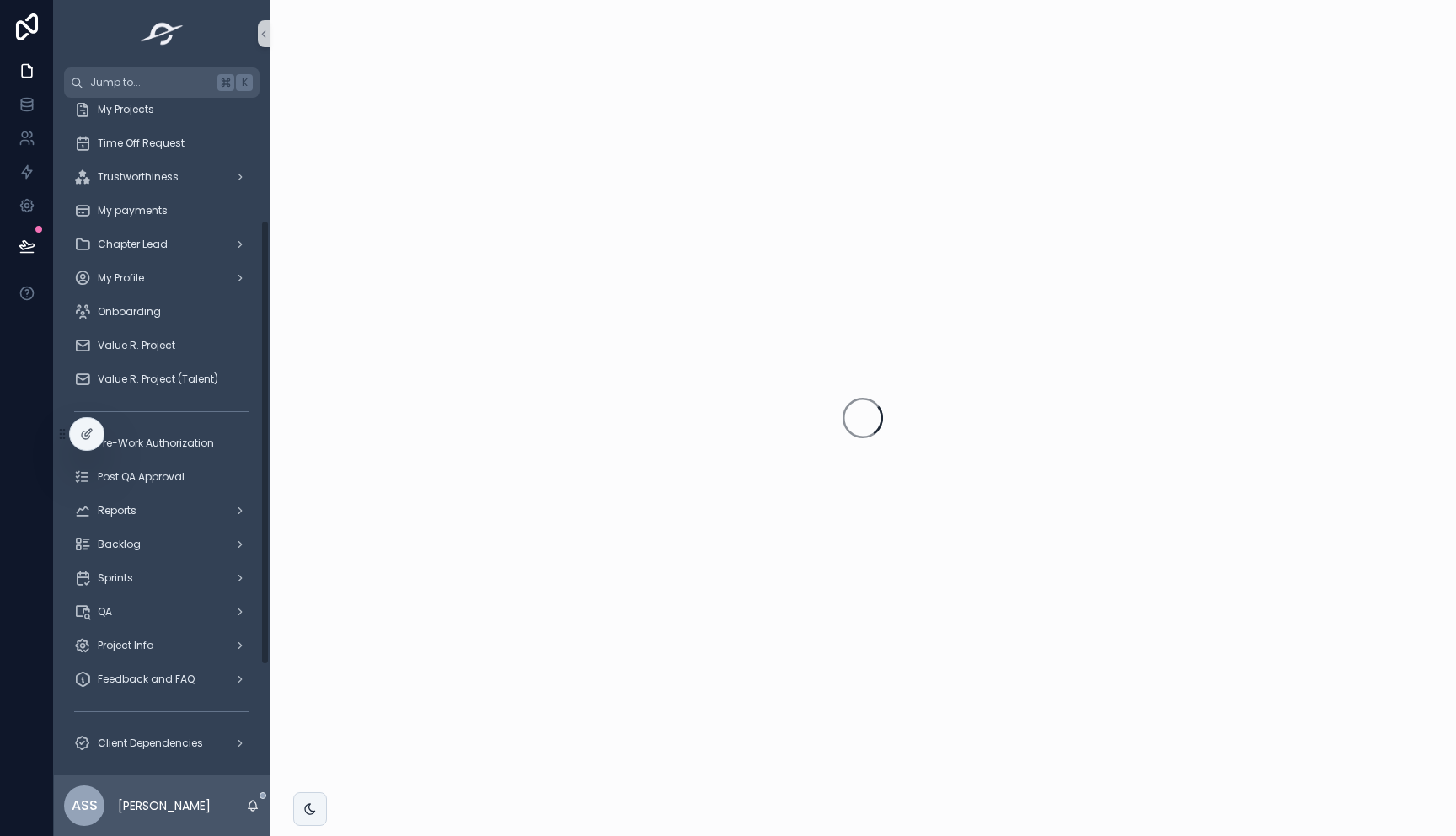
scroll to position [183, 0]
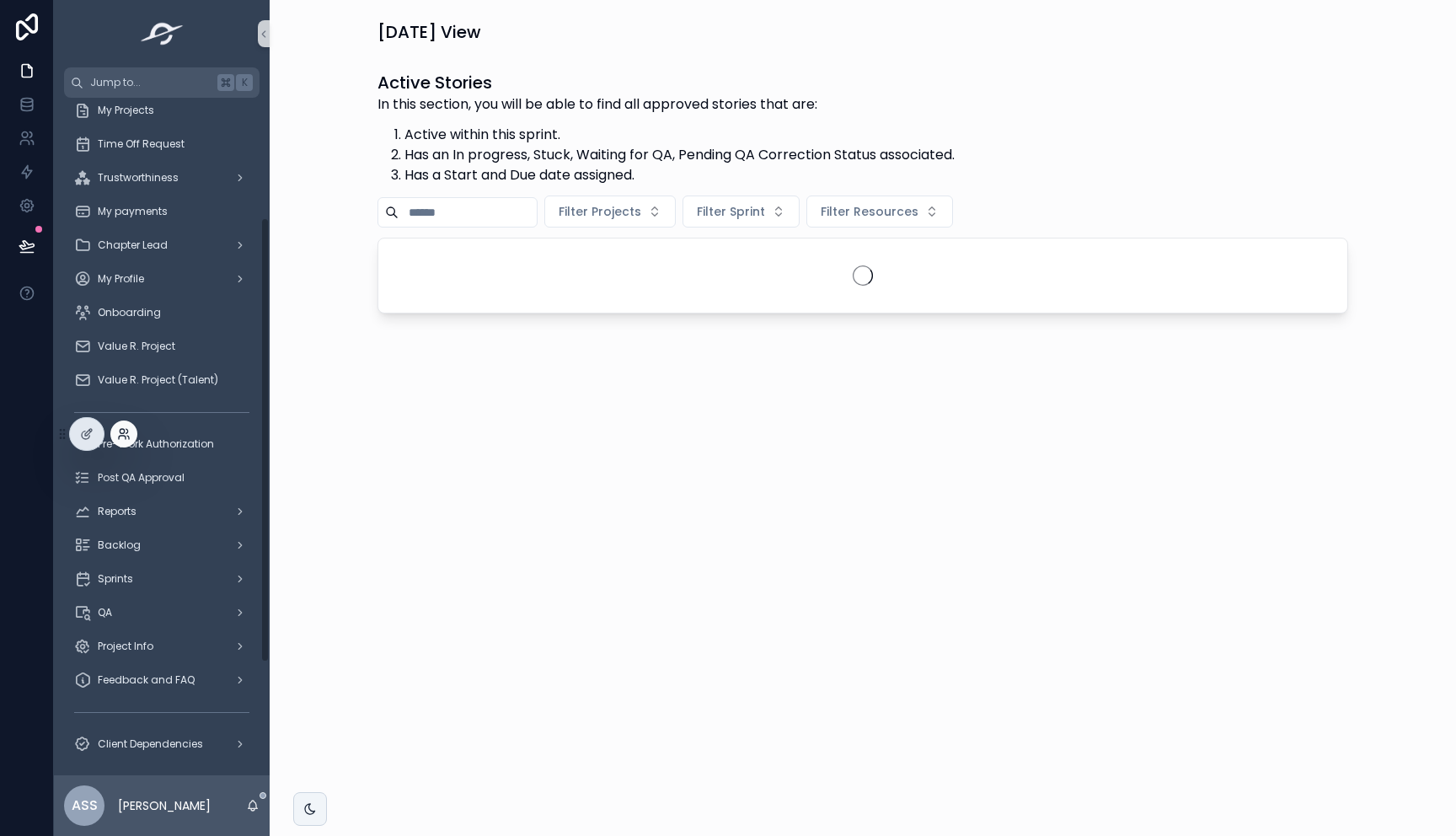
click at [120, 435] on icon at bounding box center [124, 434] width 14 height 14
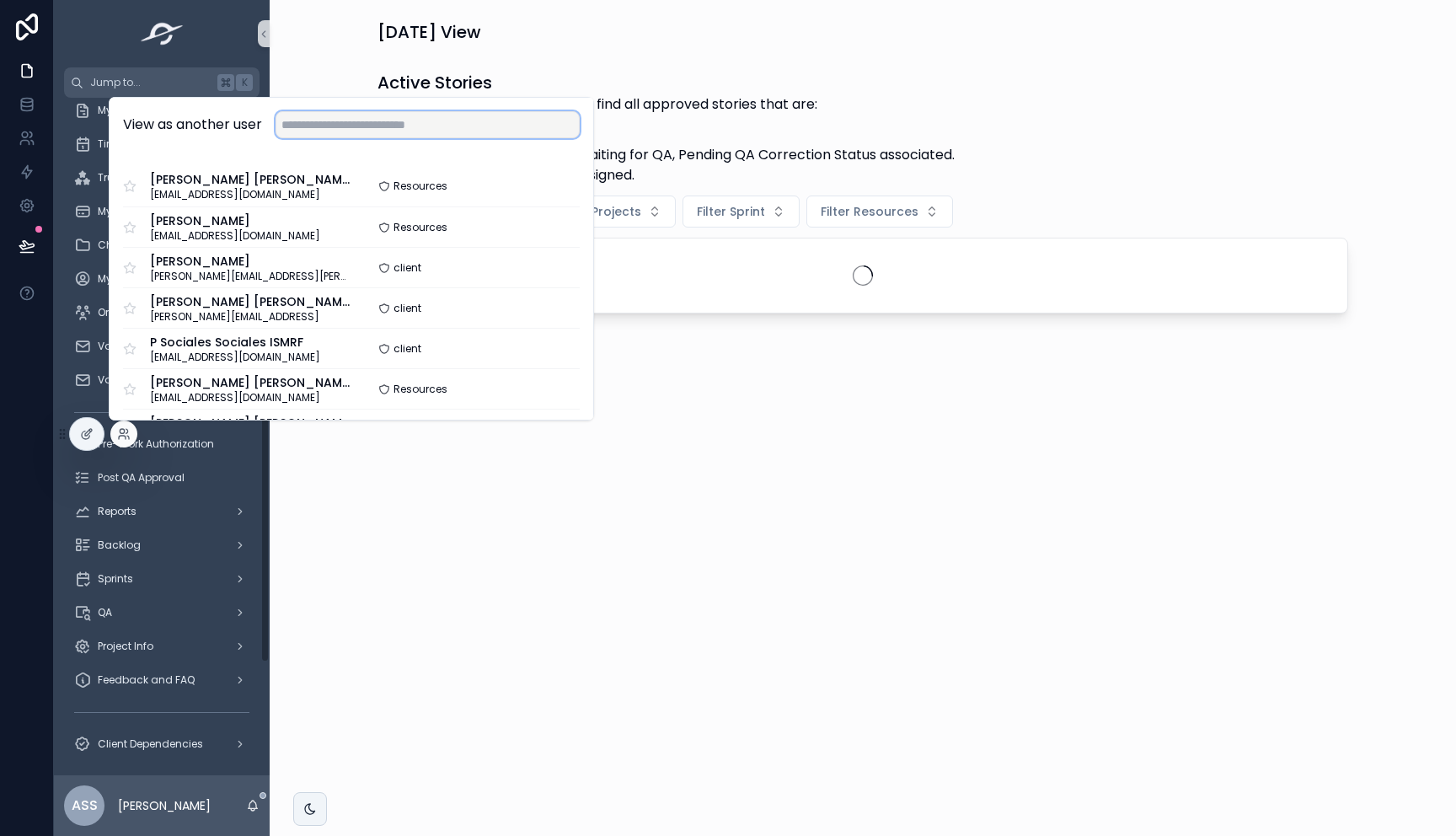
click at [379, 129] on input "text" at bounding box center [427, 124] width 304 height 27
paste input "**********"
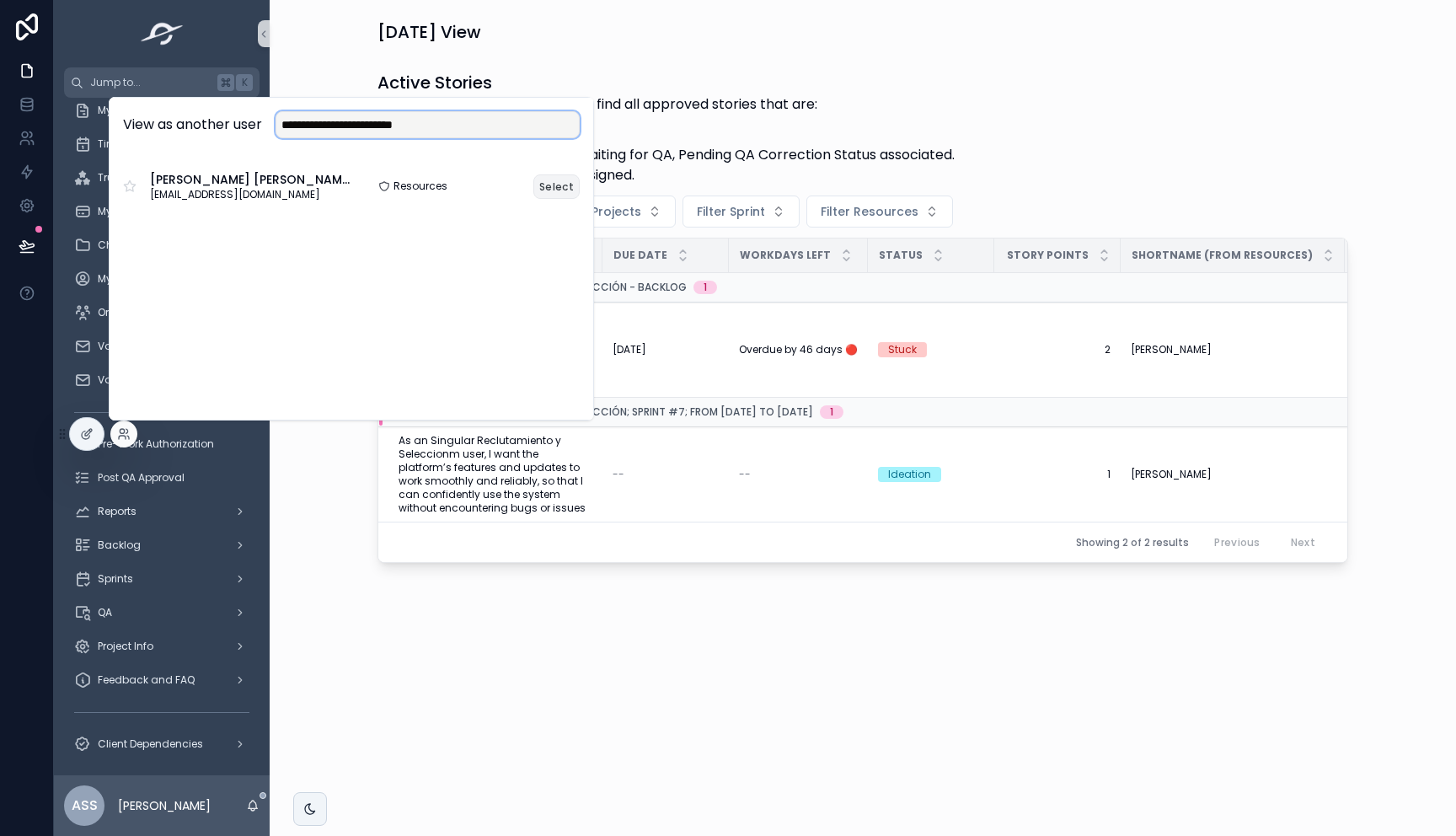
type input "**********"
click at [551, 182] on button "Select" at bounding box center [557, 186] width 47 height 24
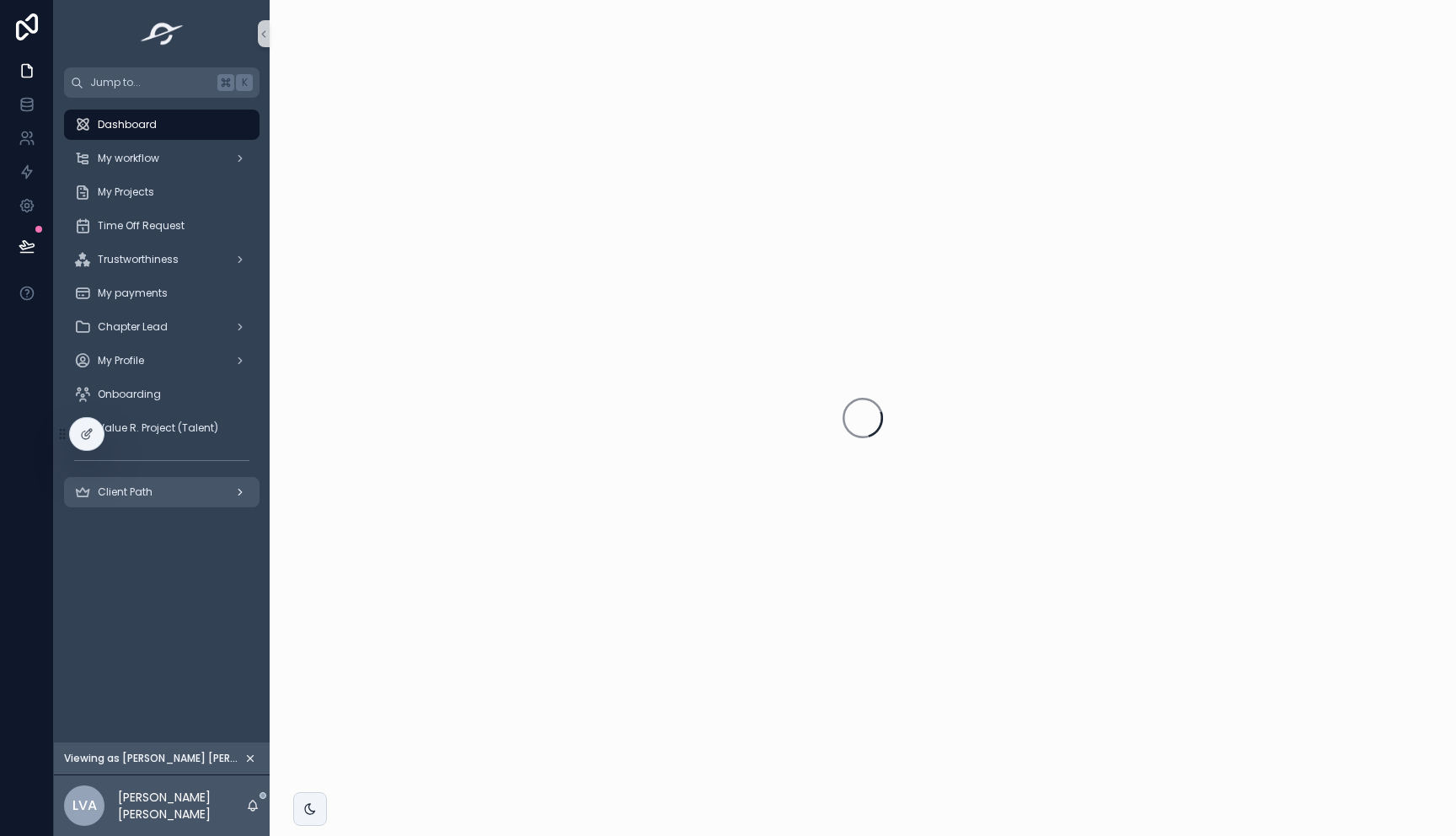
click at [153, 498] on div "Client Path" at bounding box center [161, 491] width 175 height 27
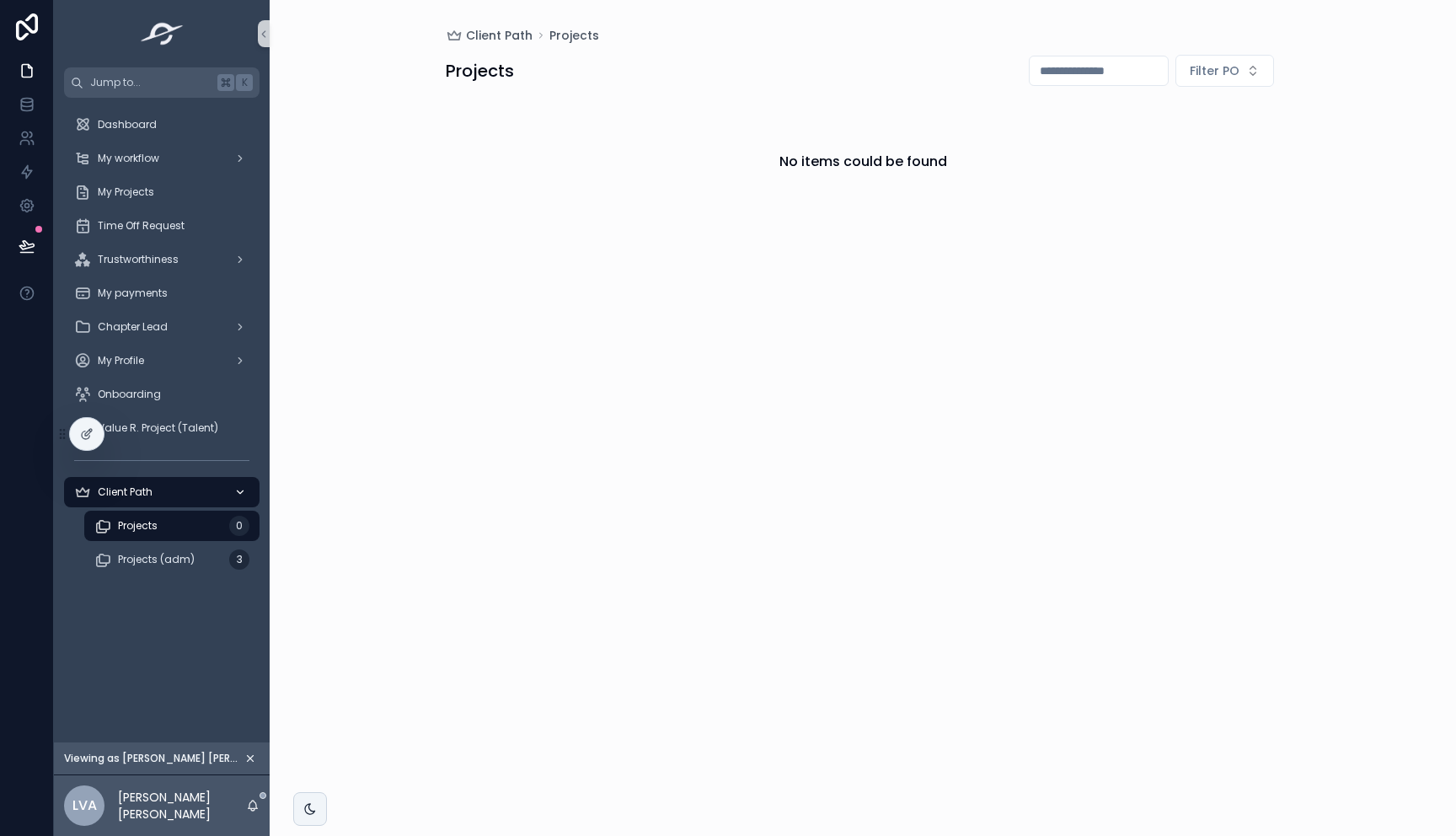
click at [154, 492] on div "Client Path" at bounding box center [161, 491] width 175 height 27
click at [139, 491] on span "Client Path" at bounding box center [125, 492] width 55 height 14
click at [233, 491] on div "scrollable content" at bounding box center [238, 491] width 22 height 27
click at [188, 557] on span "Projects (adm)" at bounding box center [156, 559] width 77 height 14
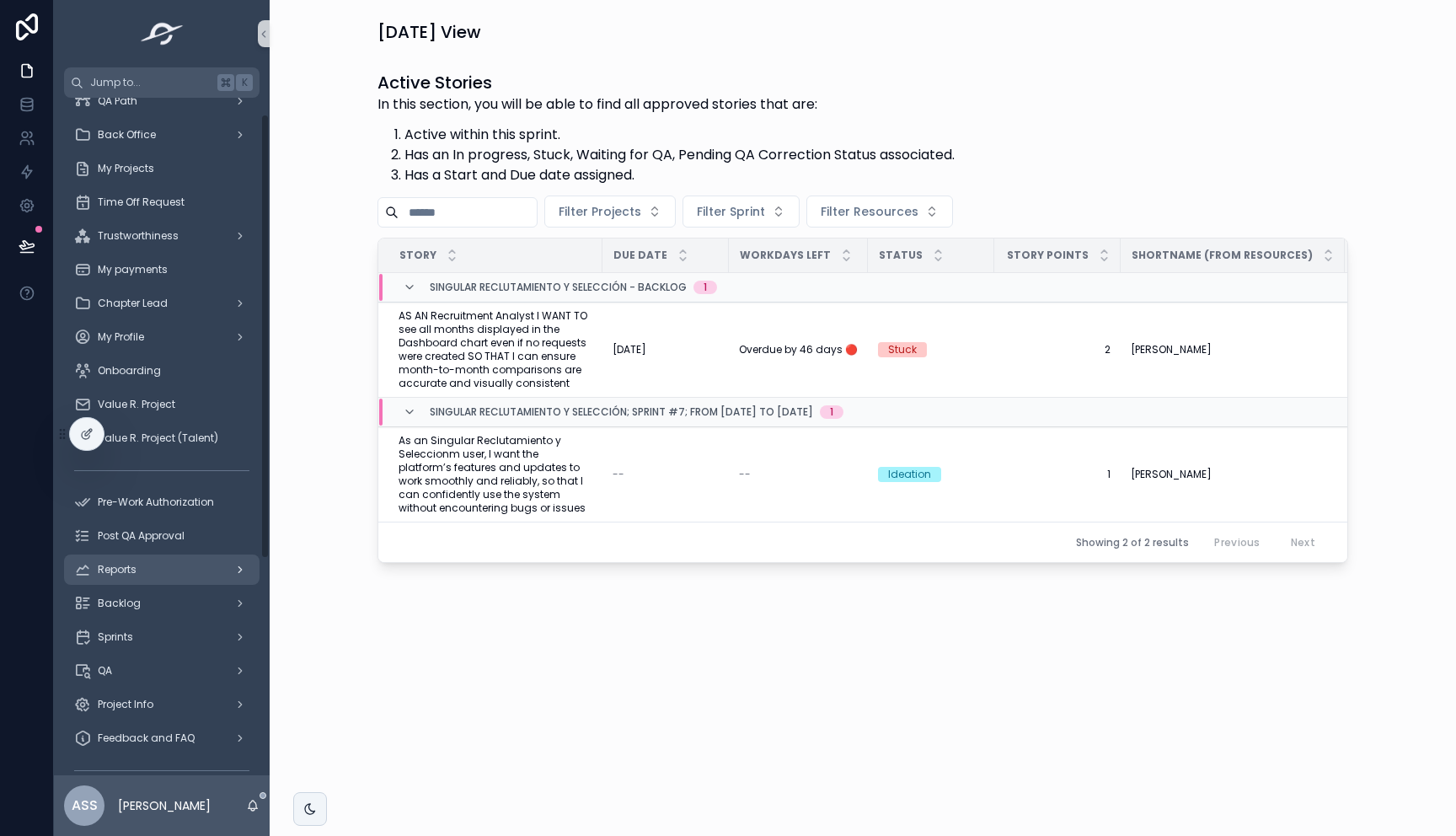
scroll to position [202, 0]
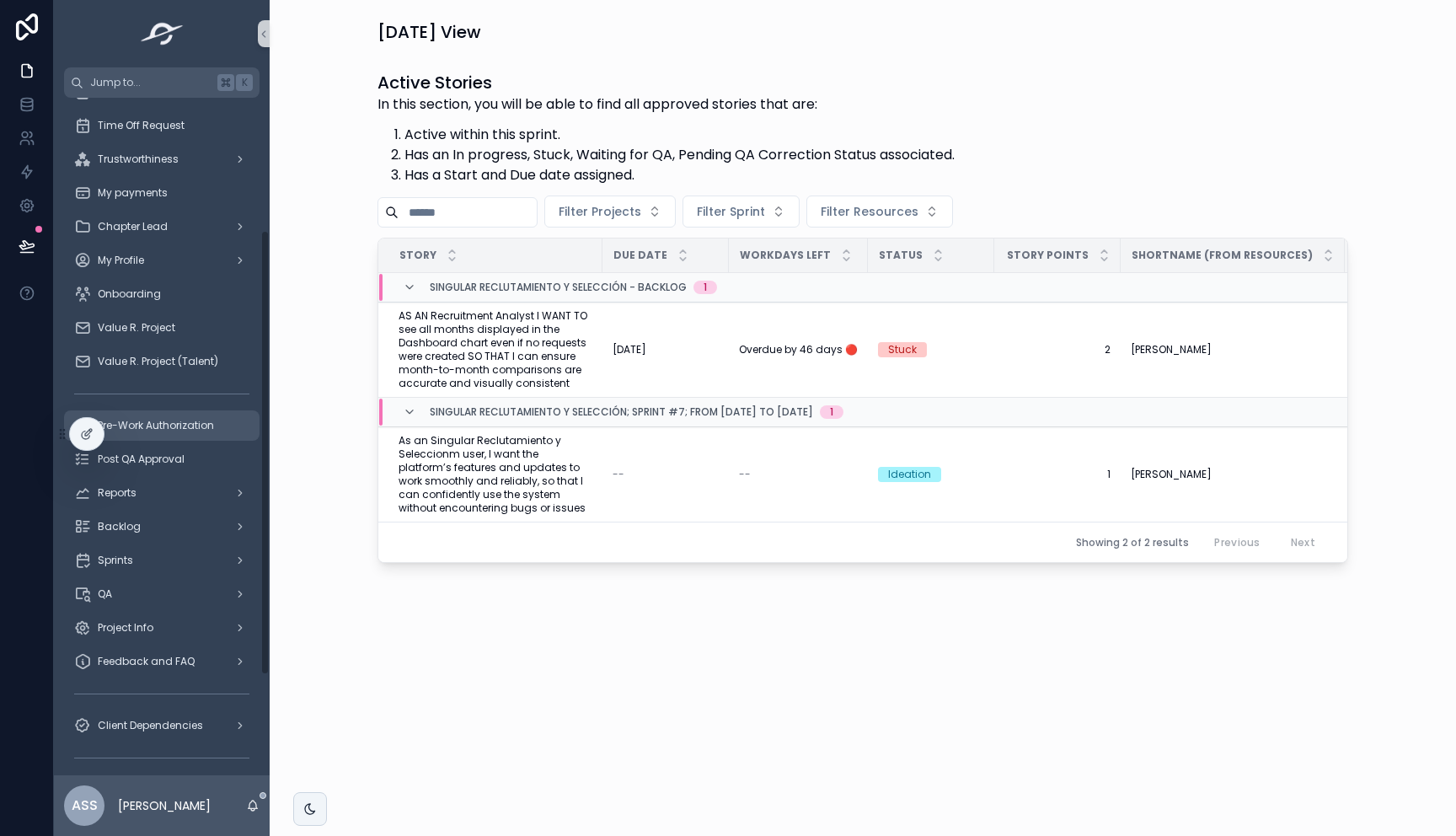
click at [165, 426] on span "Pre-Work Authorization" at bounding box center [155, 426] width 116 height 14
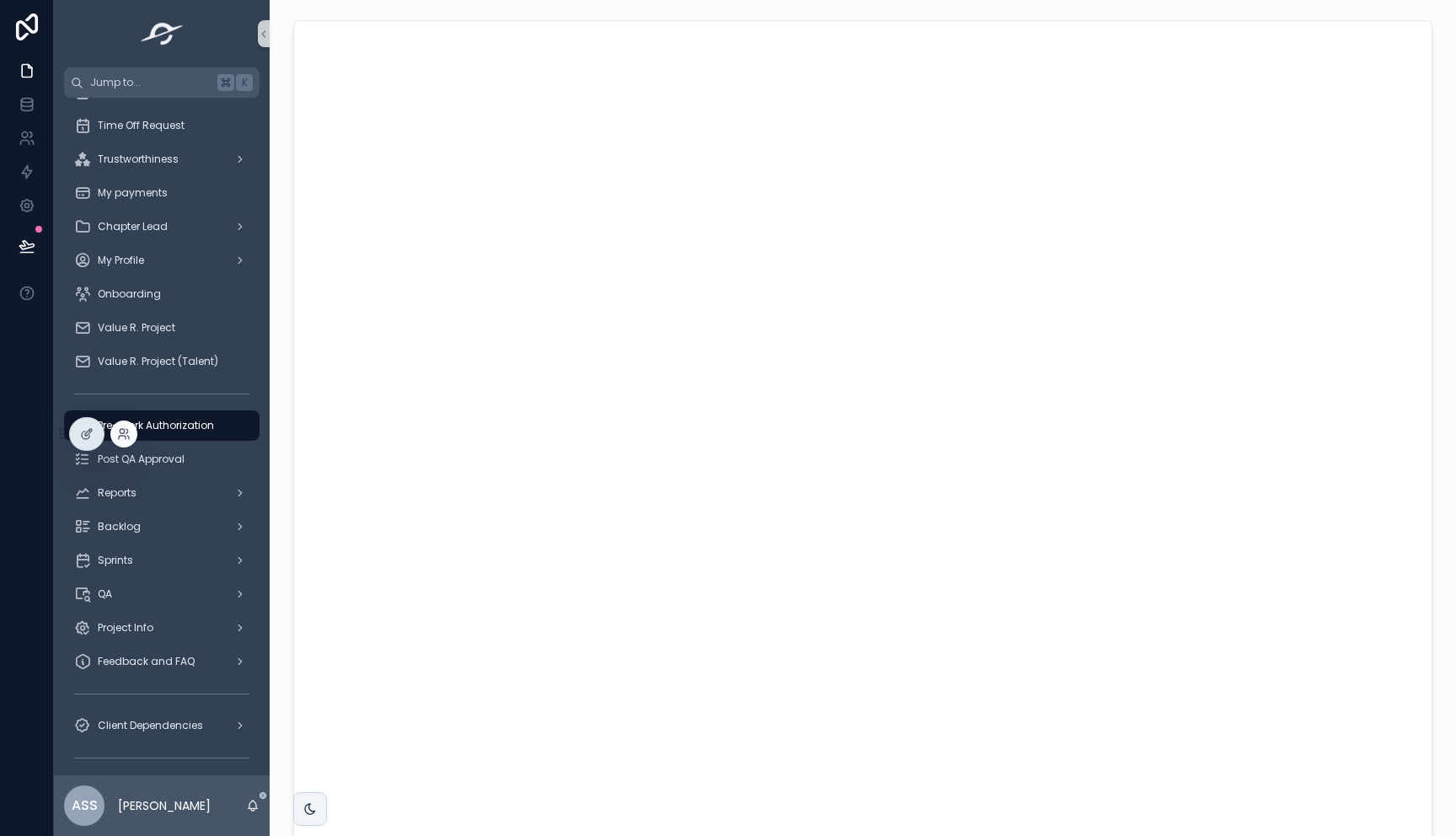
click at [131, 430] on div at bounding box center [123, 434] width 27 height 27
click at [117, 435] on icon at bounding box center [124, 434] width 14 height 14
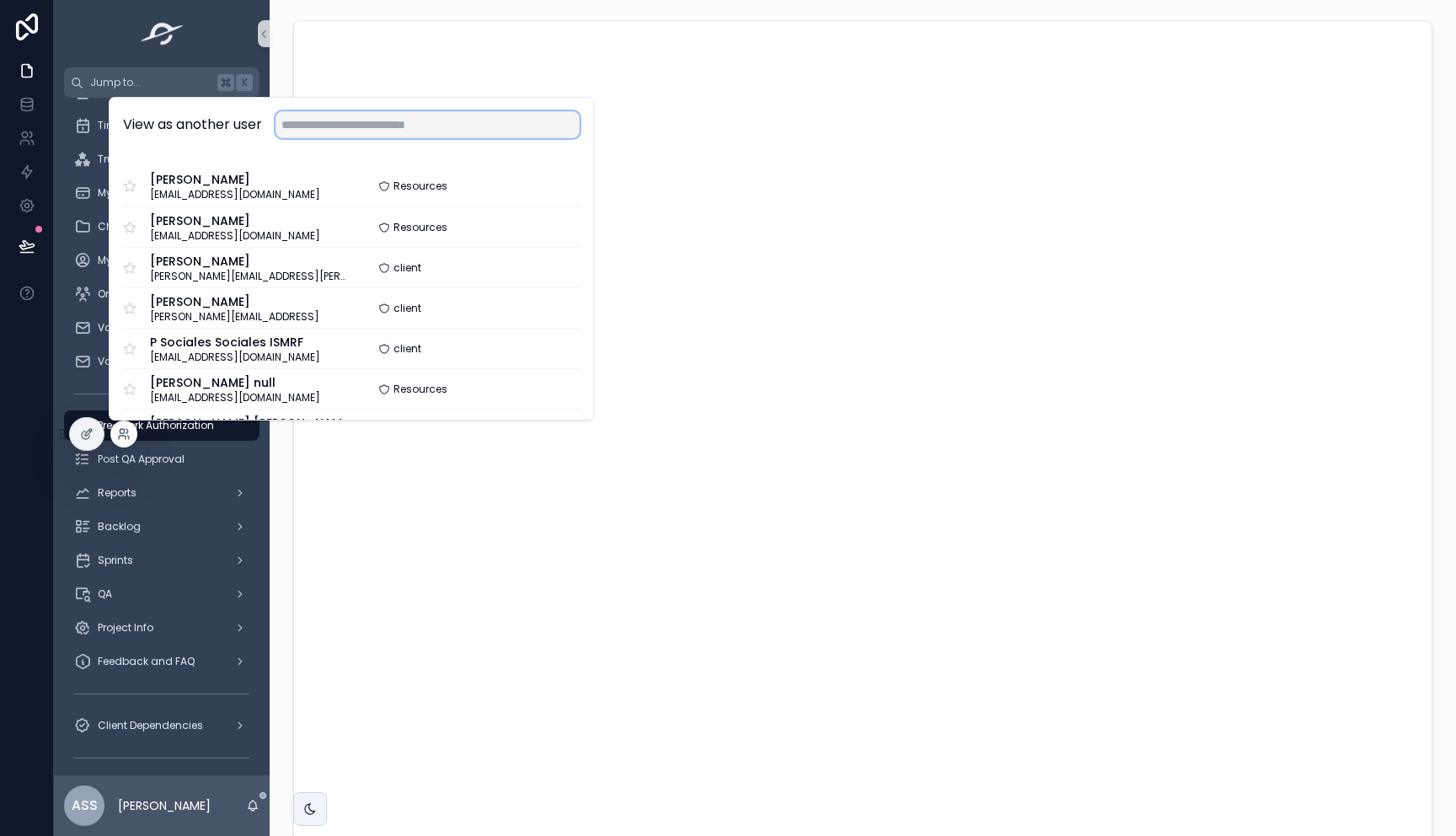
click at [347, 132] on input "text" at bounding box center [427, 124] width 304 height 27
click at [90, 432] on icon at bounding box center [87, 434] width 14 height 14
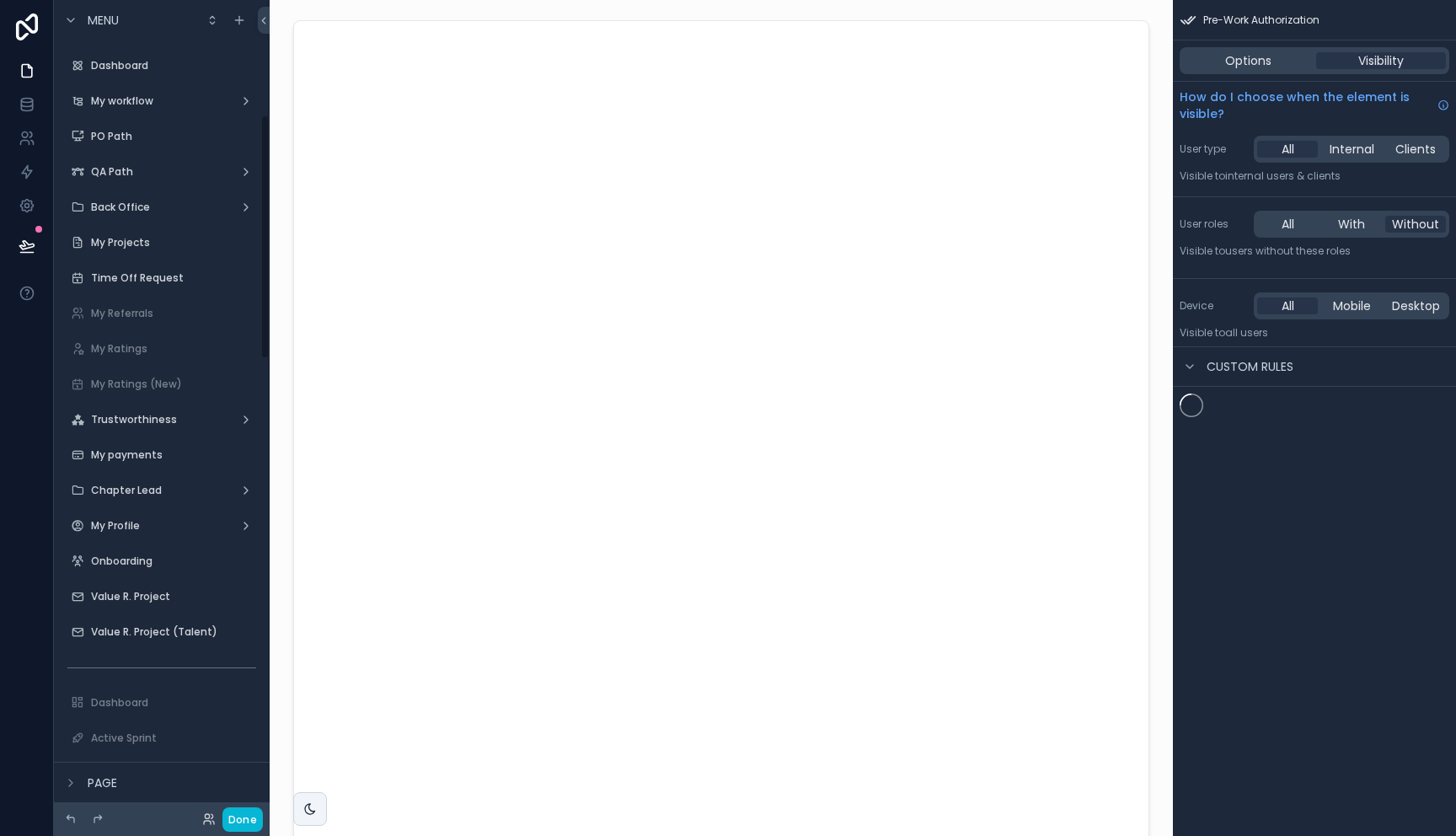
scroll to position [383, 0]
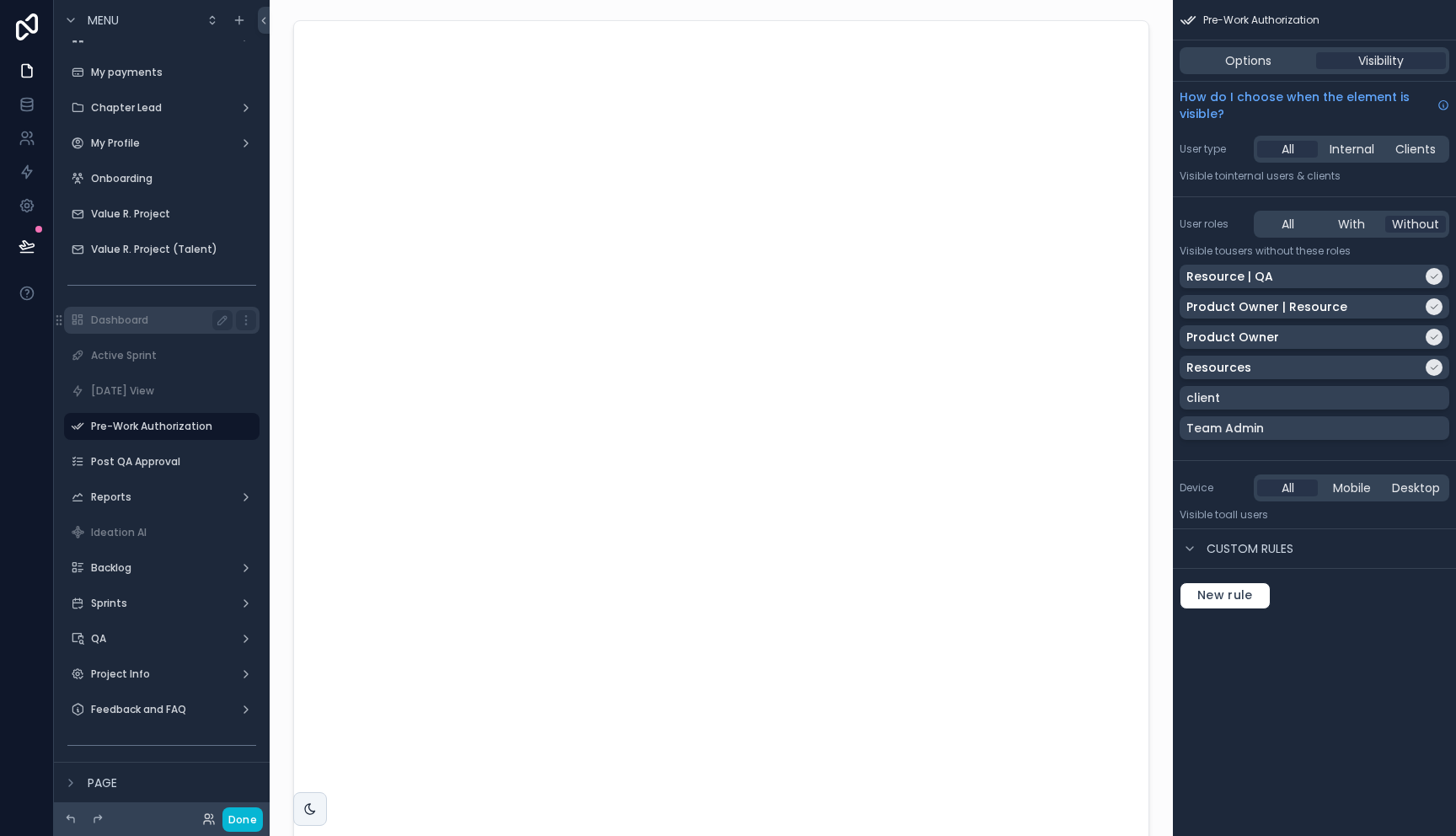
click at [134, 317] on label "Dashboard" at bounding box center [159, 321] width 134 height 14
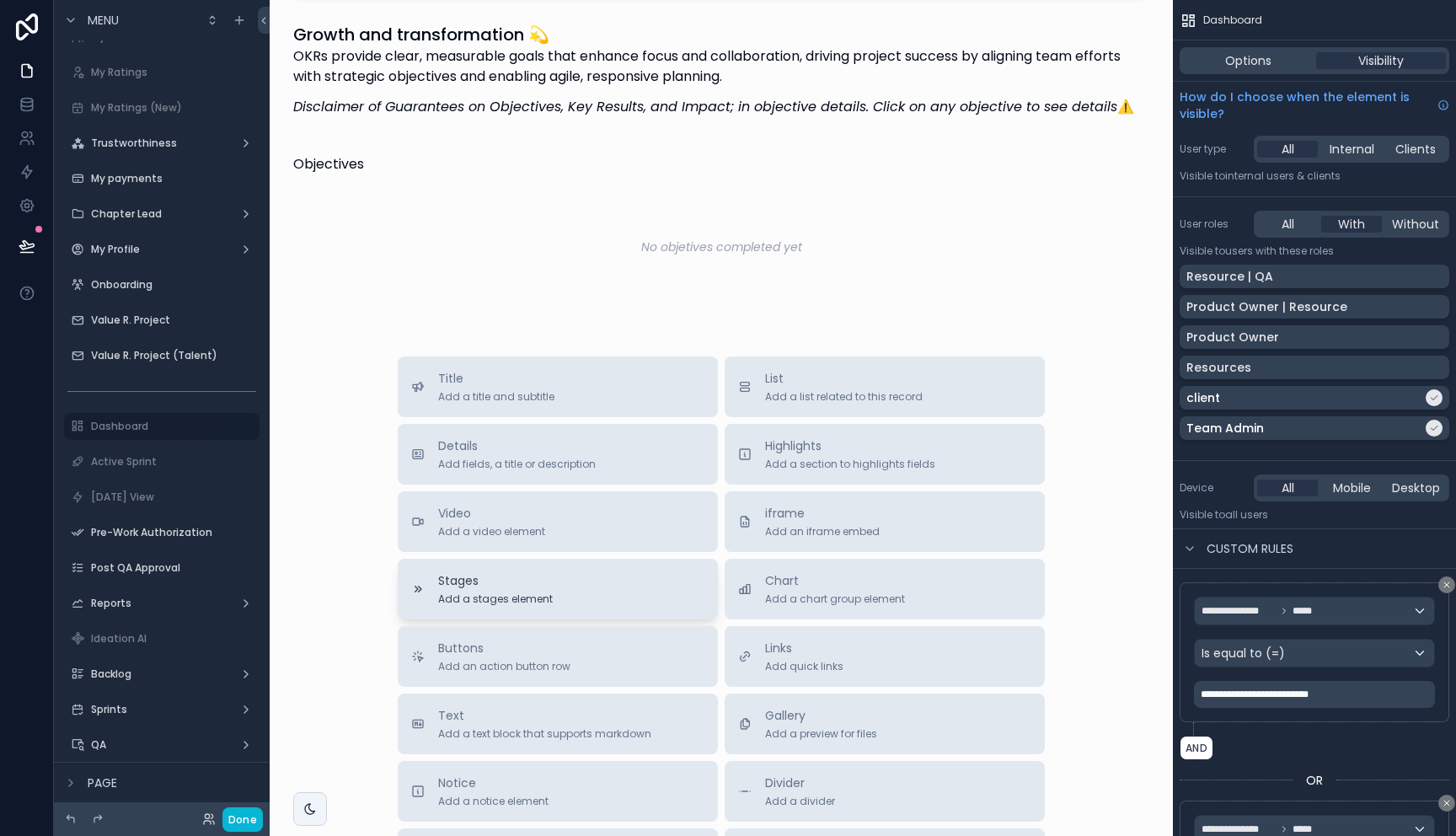
scroll to position [1538, 0]
click at [129, 386] on div "scrollable content" at bounding box center [161, 390] width 196 height 27
click at [95, 428] on label "Dashboard" at bounding box center [159, 427] width 134 height 14
click at [120, 459] on label "Active Sprint" at bounding box center [159, 462] width 134 height 14
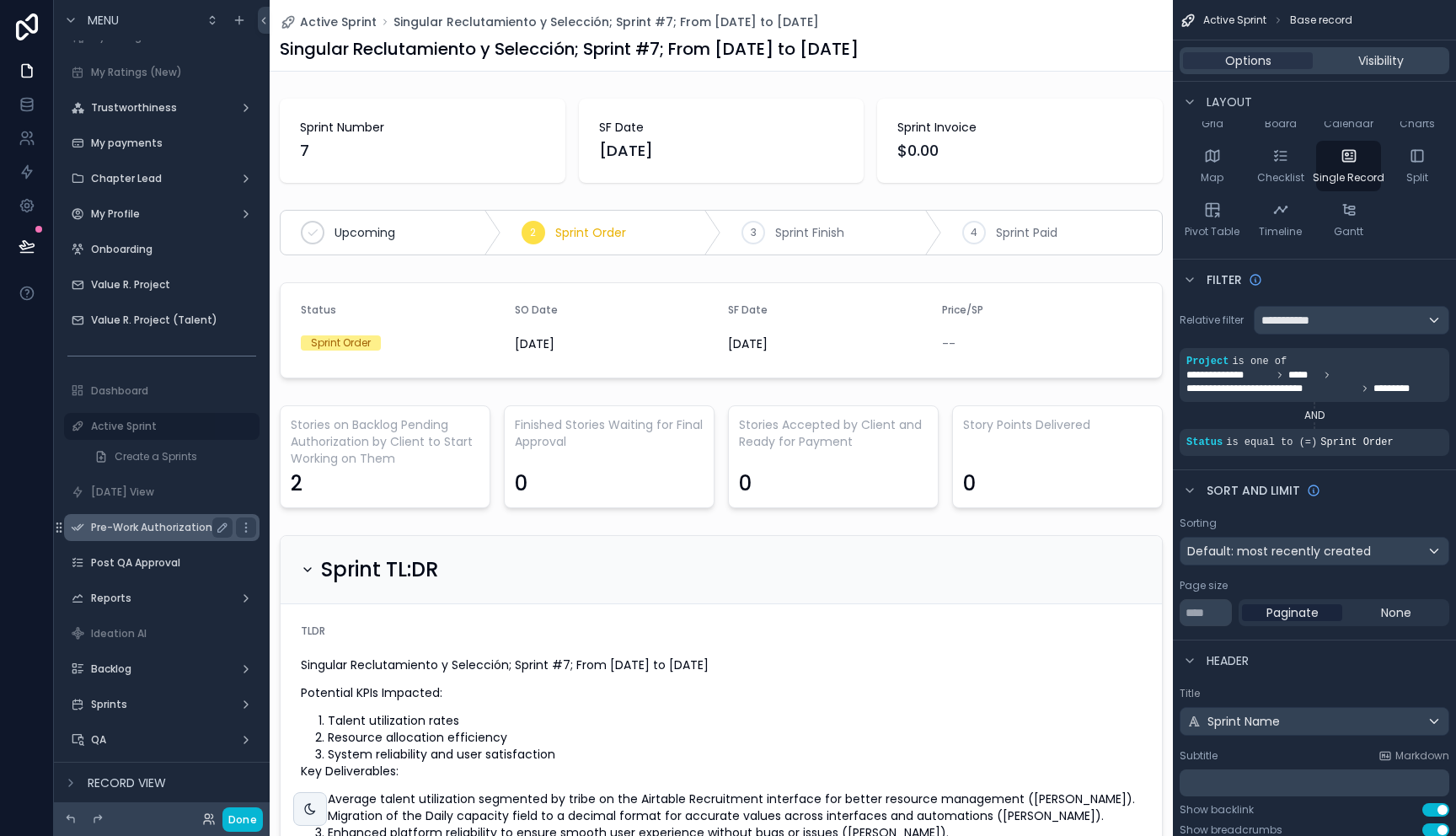
click at [149, 531] on label "Pre-Work Authorization" at bounding box center [159, 527] width 134 height 14
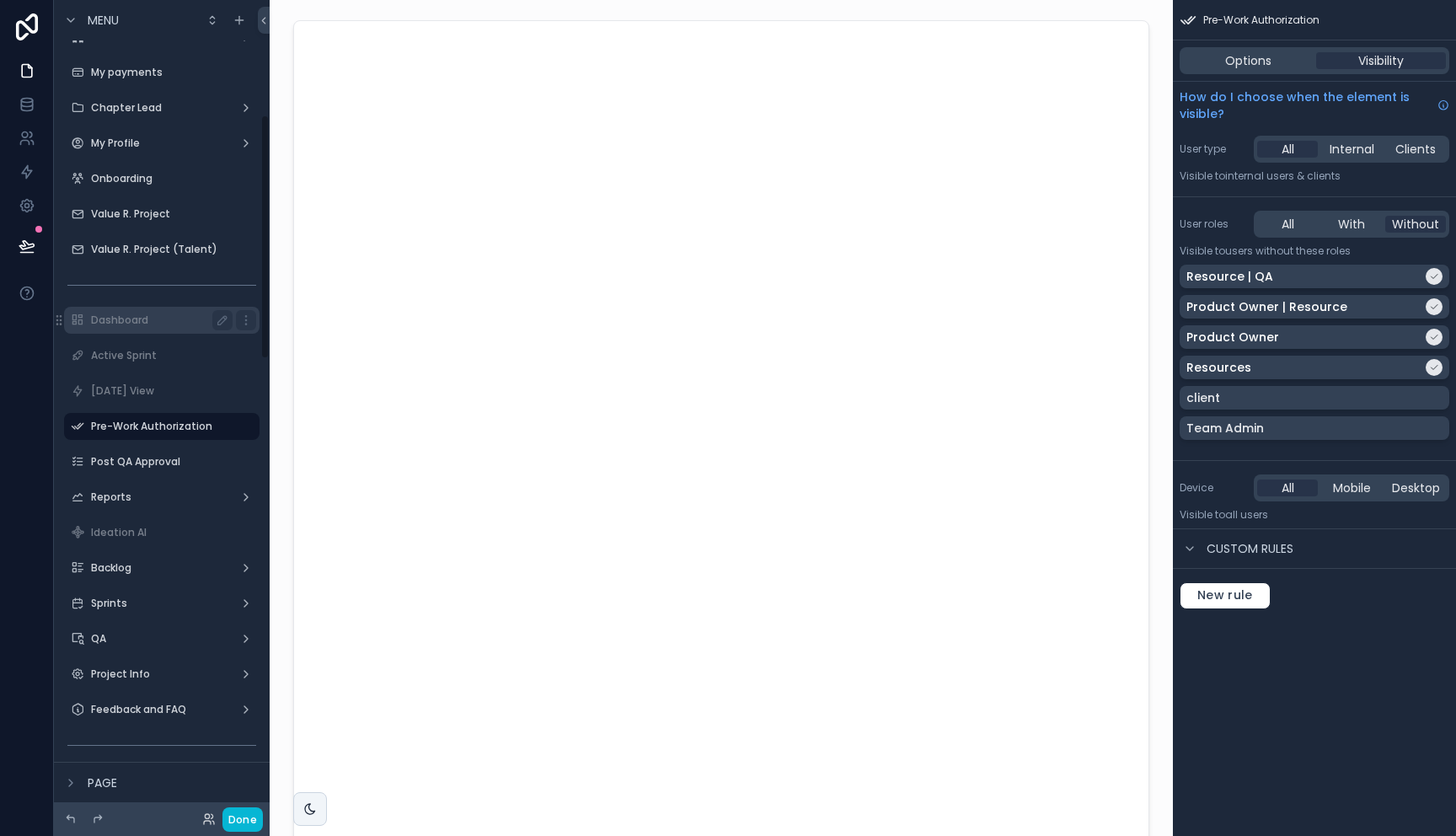
click at [146, 315] on label "Dashboard" at bounding box center [159, 321] width 134 height 14
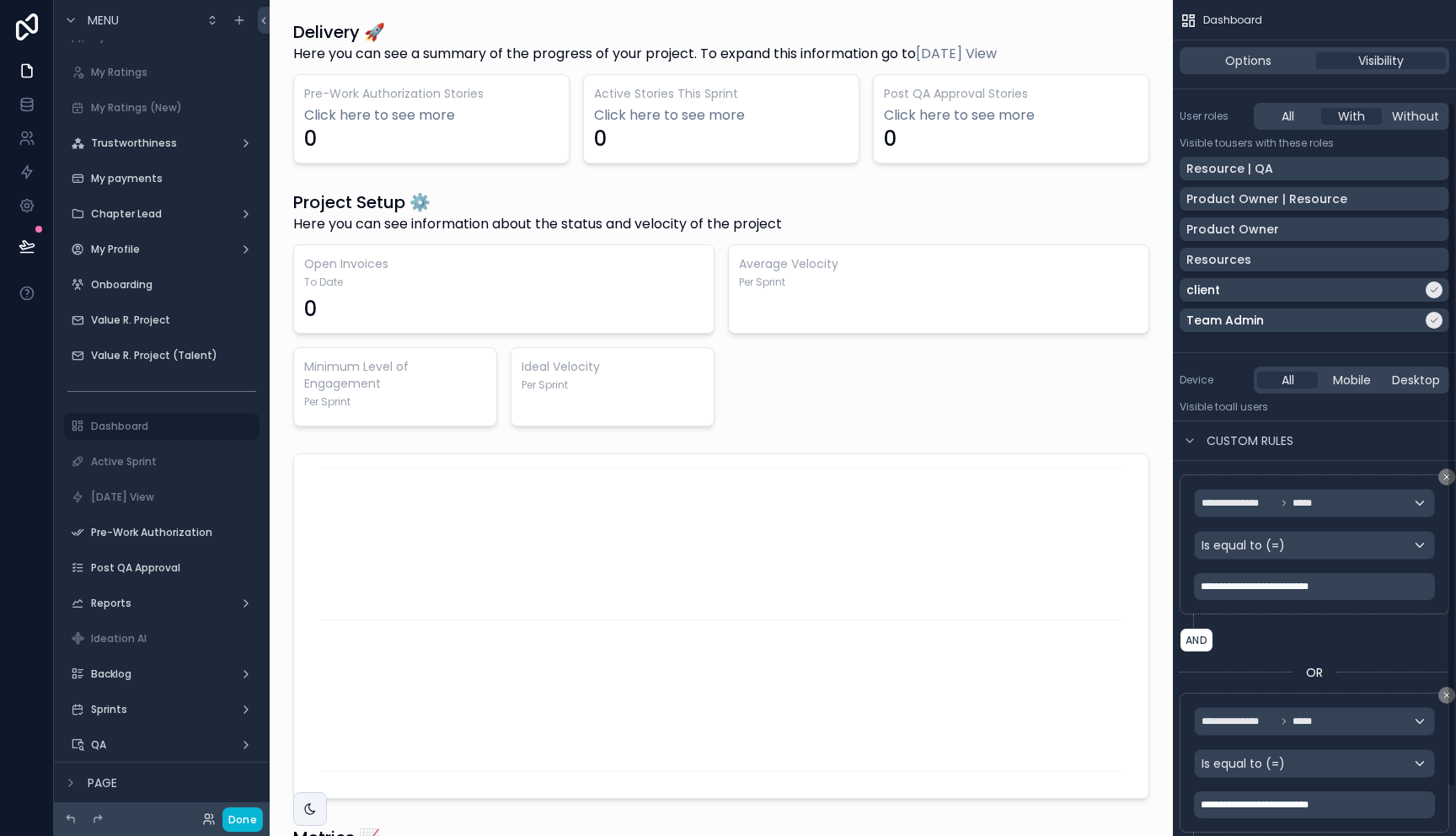
scroll to position [184, 0]
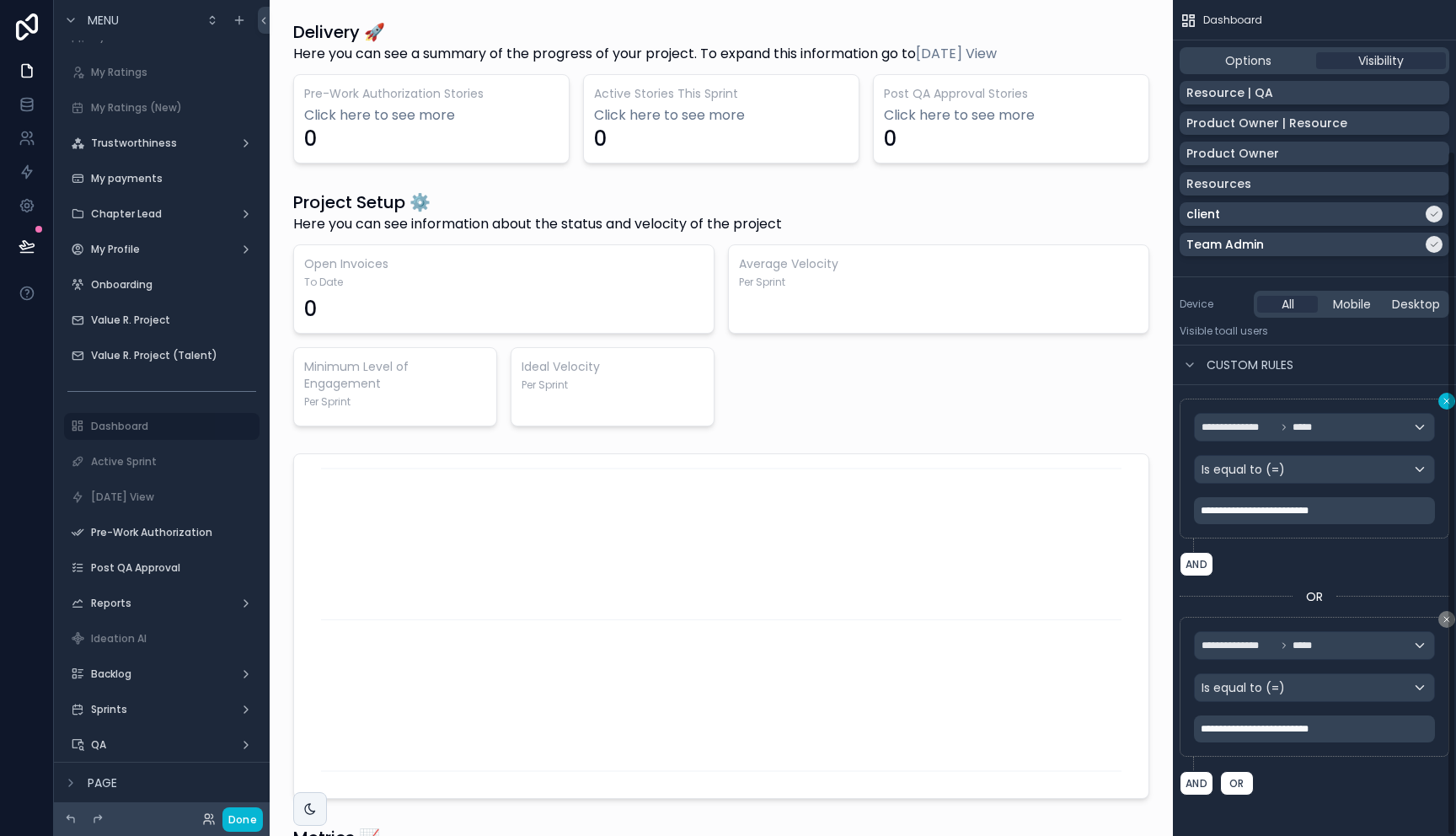
click at [1444, 400] on icon "scrollable content" at bounding box center [1447, 402] width 10 height 10
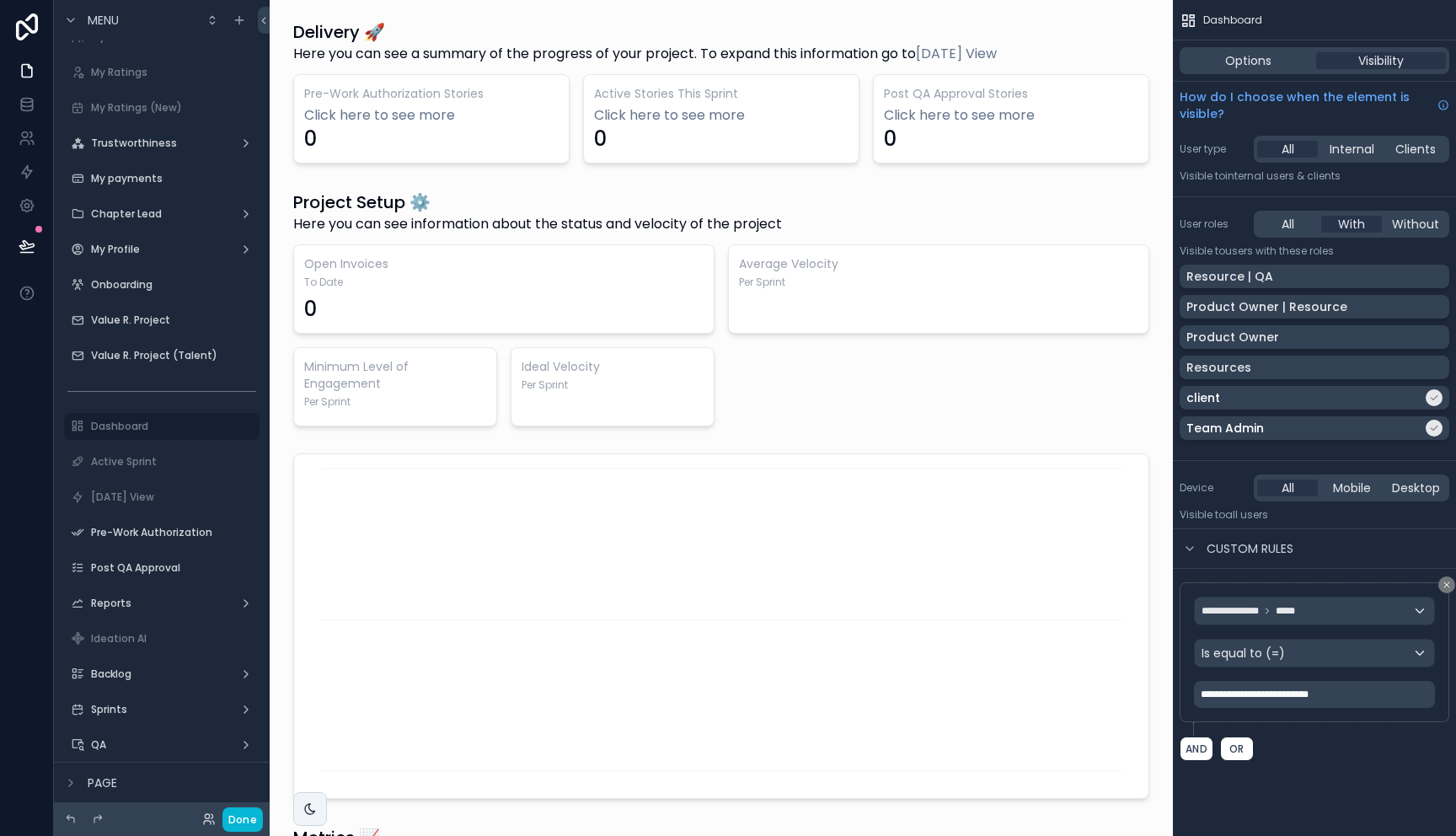
scroll to position [0, 0]
click at [1442, 587] on icon "scrollable content" at bounding box center [1447, 585] width 10 height 10
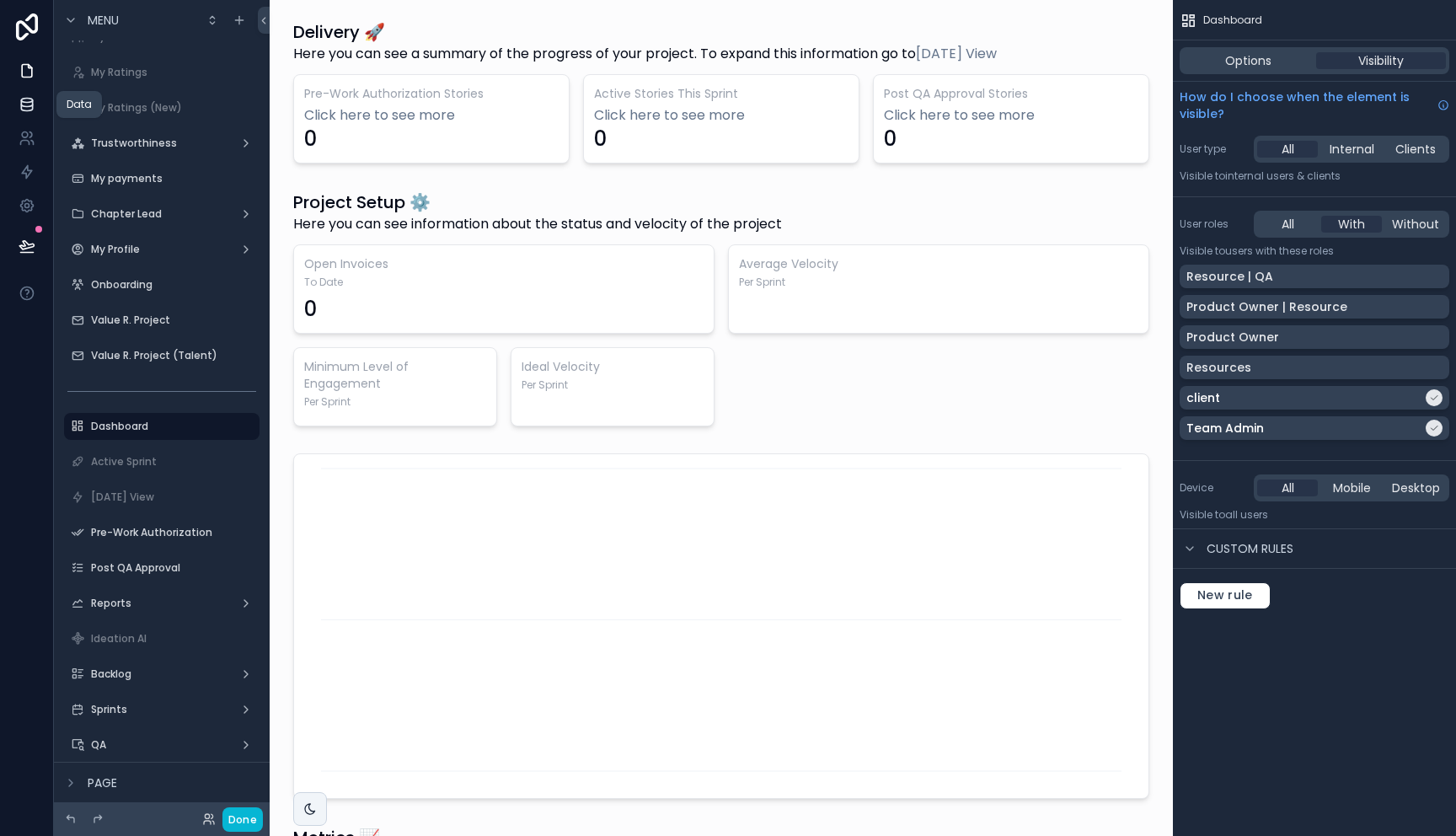
click at [26, 93] on link at bounding box center [27, 104] width 53 height 34
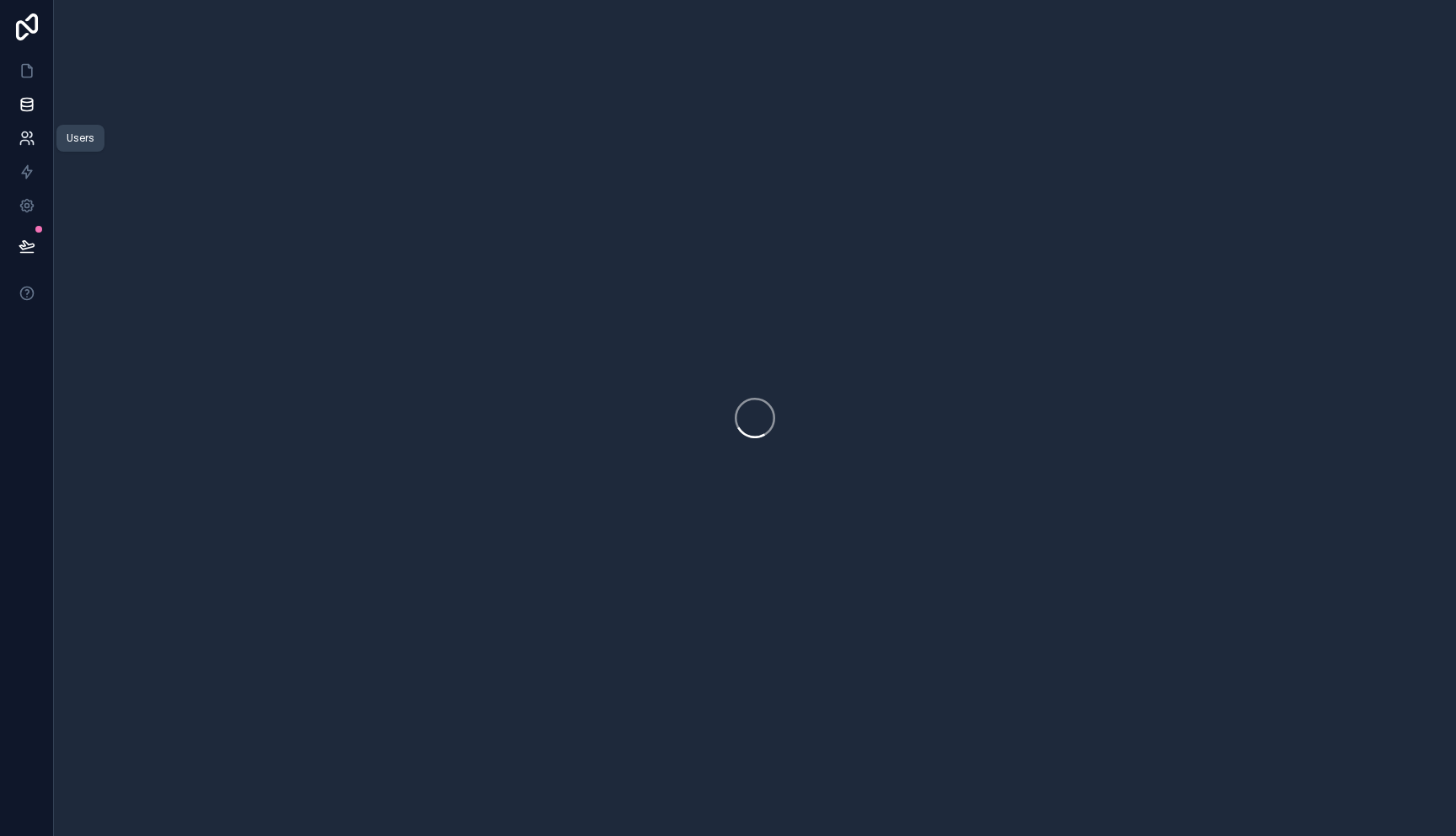
click at [27, 134] on icon at bounding box center [24, 135] width 6 height 6
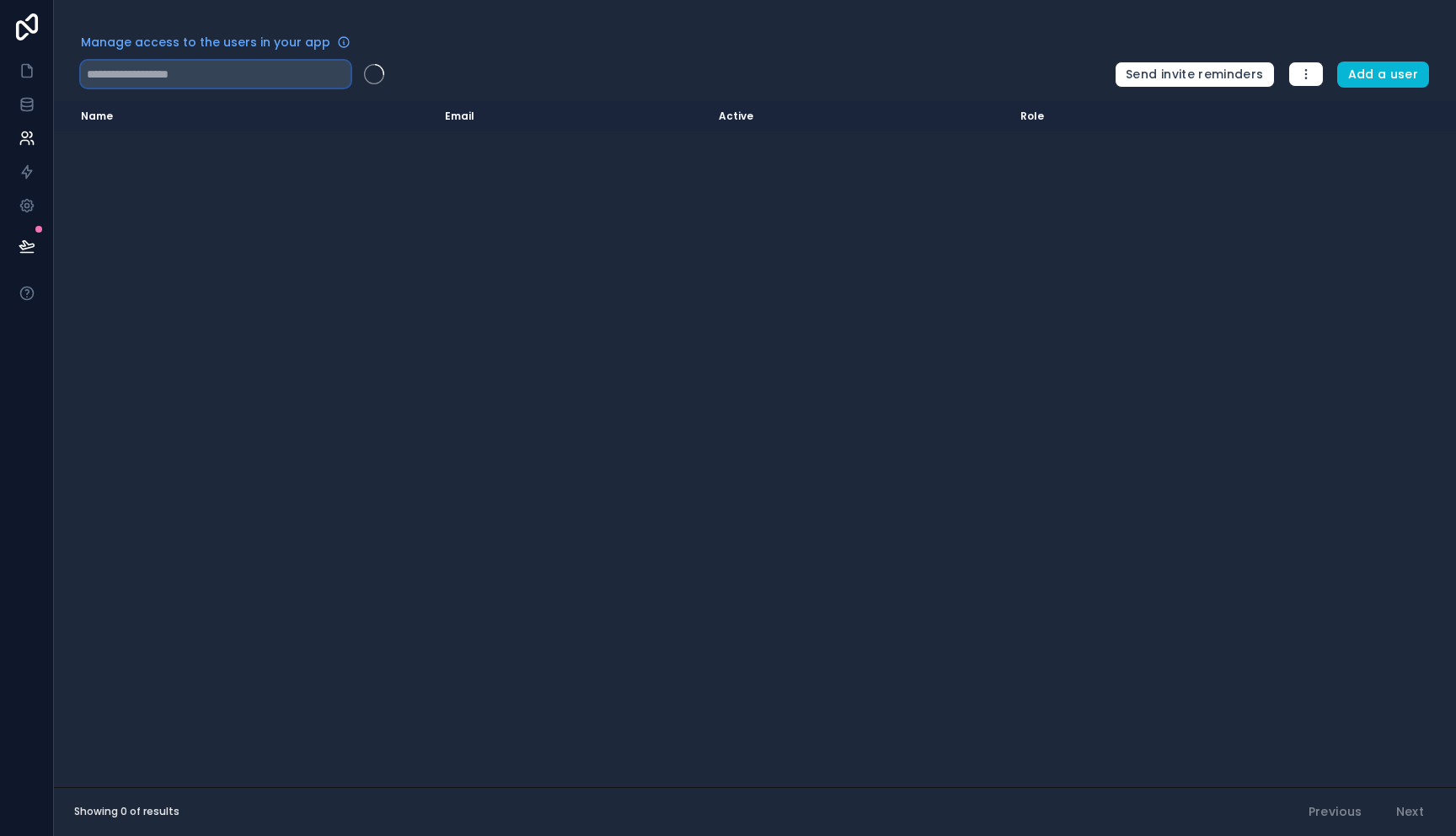
click at [215, 81] on input "text" at bounding box center [215, 73] width 270 height 27
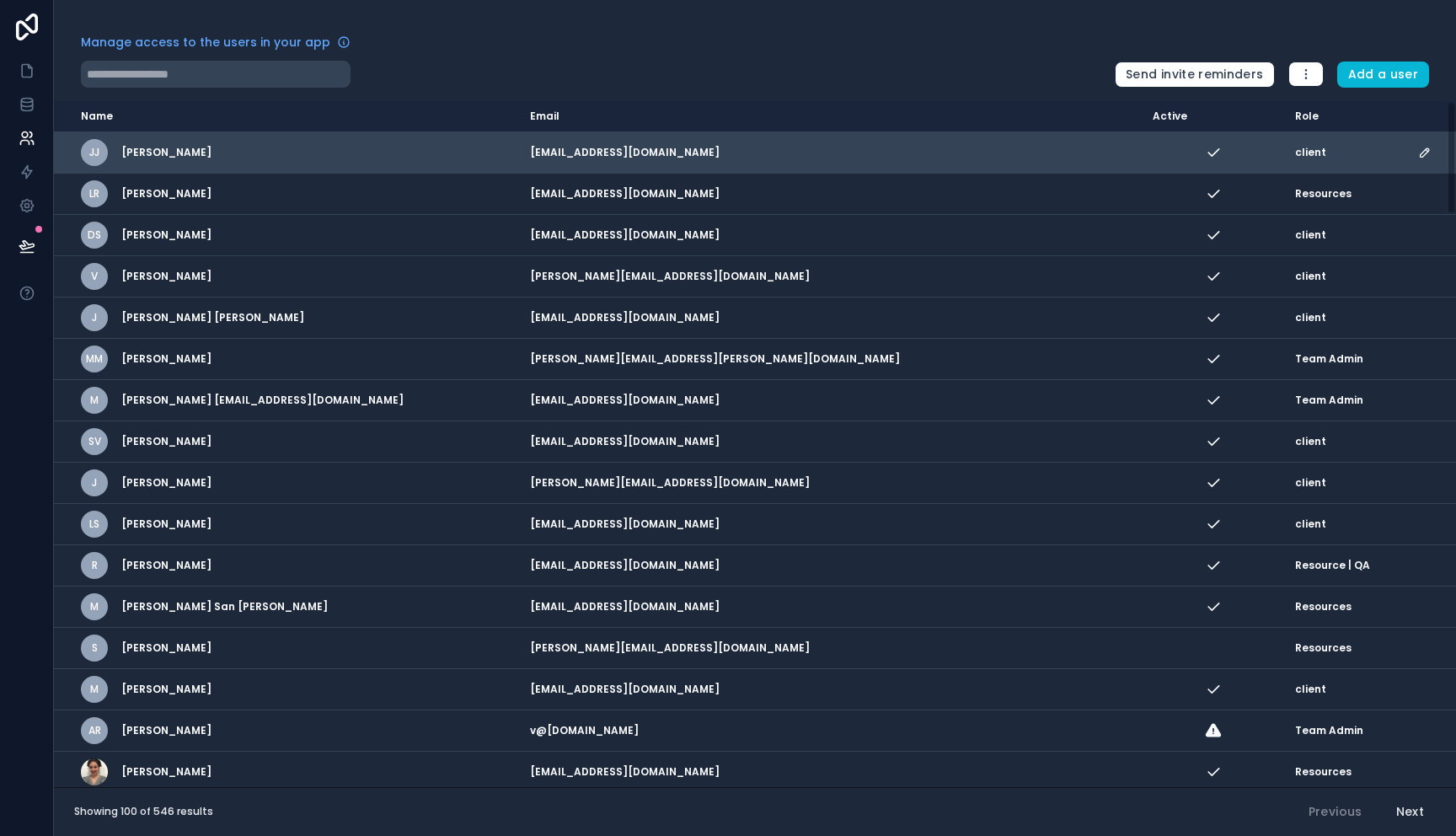
click at [1295, 146] on div "client" at bounding box center [1346, 153] width 103 height 14
click at [1418, 154] on icon "scrollable content" at bounding box center [1425, 153] width 14 height 14
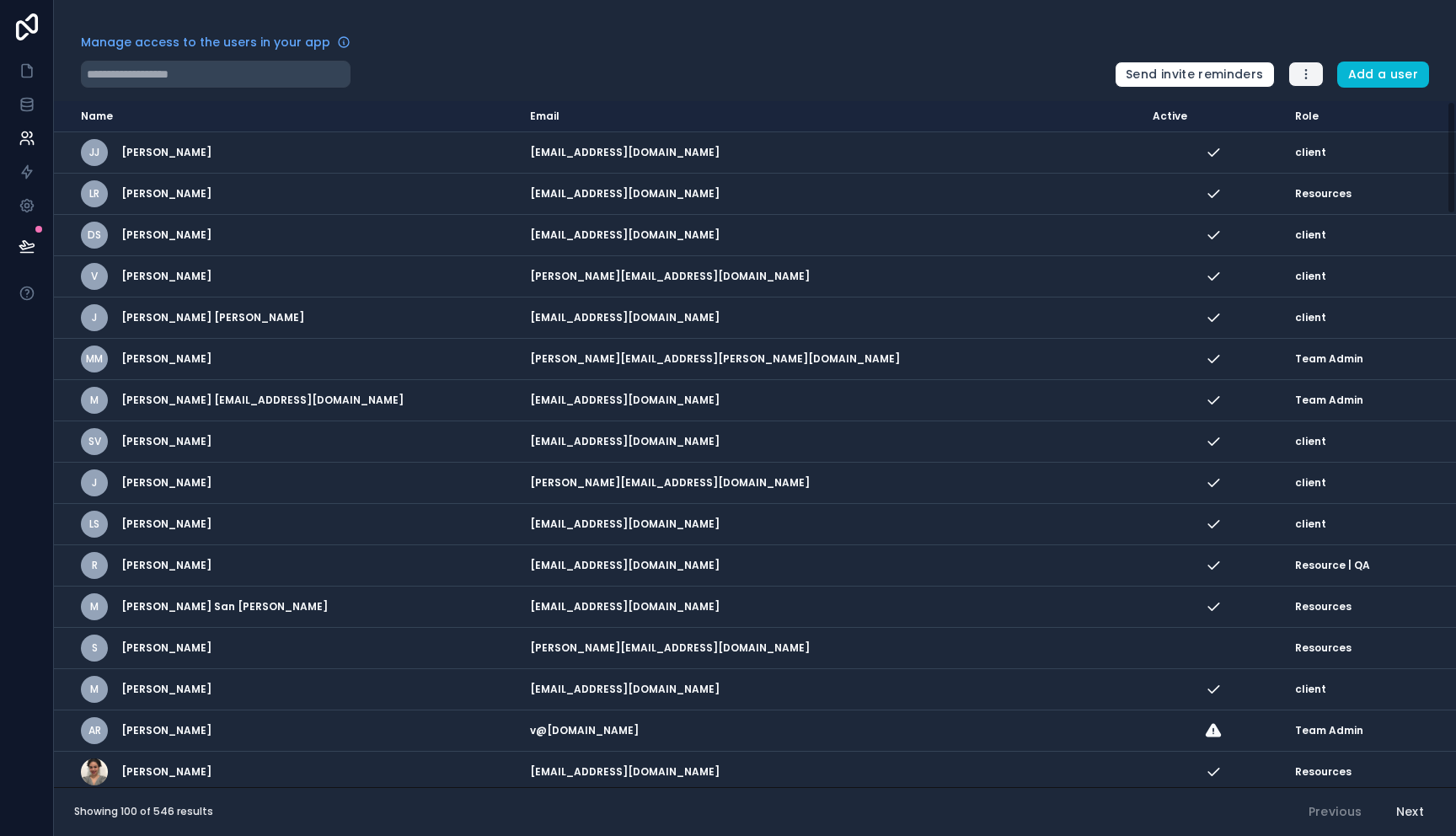
click at [1308, 81] on icon "button" at bounding box center [1306, 74] width 14 height 14
click at [1324, 114] on link "Manage roles" at bounding box center [1351, 114] width 122 height 27
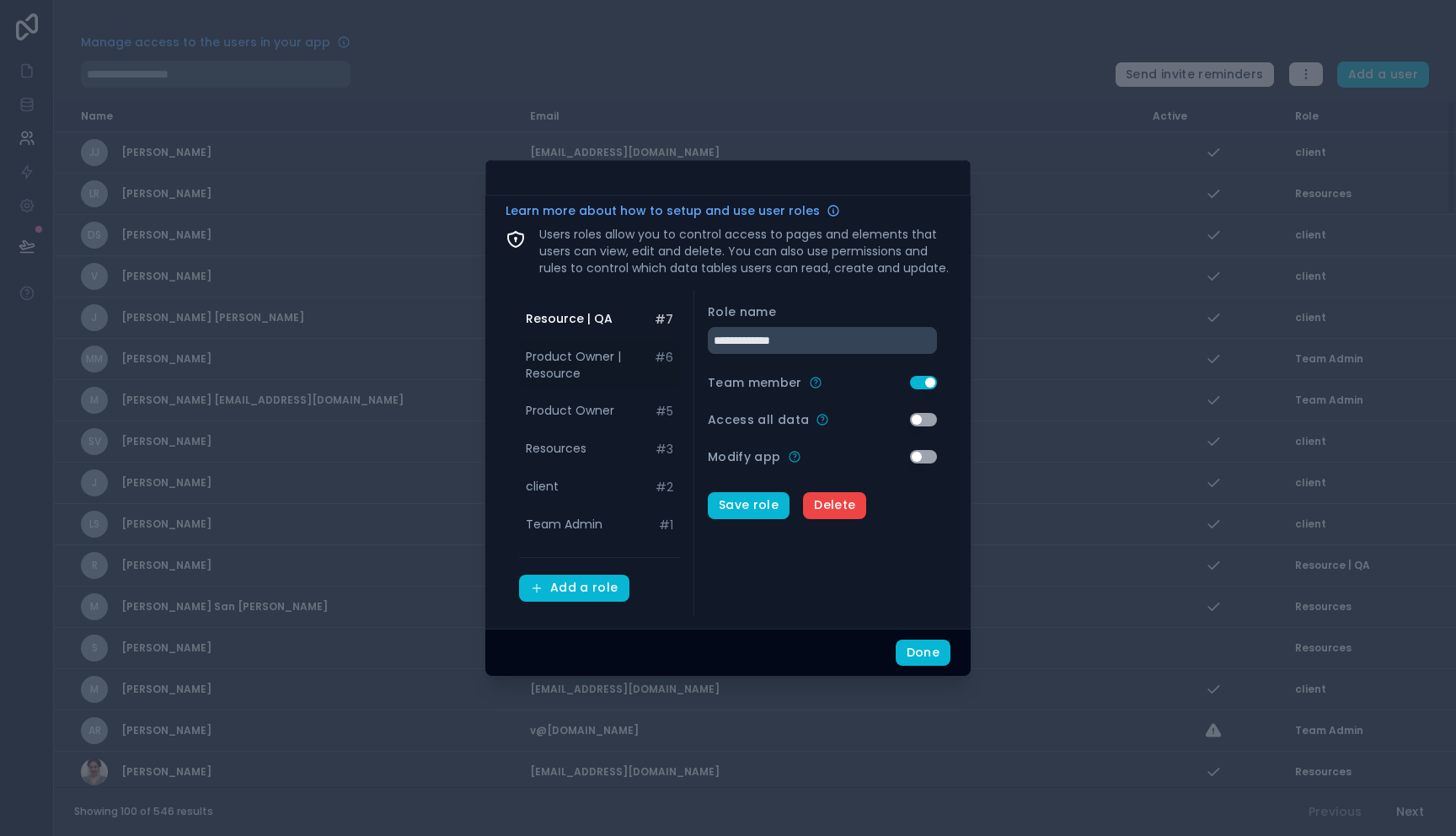
click at [563, 361] on span "Product Owner | Resource" at bounding box center [590, 365] width 129 height 34
click at [573, 413] on span "Product Owner" at bounding box center [569, 410] width 89 height 17
click at [569, 447] on span "Resources" at bounding box center [556, 448] width 60 height 17
click at [565, 478] on div "client # 2" at bounding box center [599, 487] width 161 height 31
click at [559, 522] on span "Team Admin" at bounding box center [563, 524] width 77 height 17
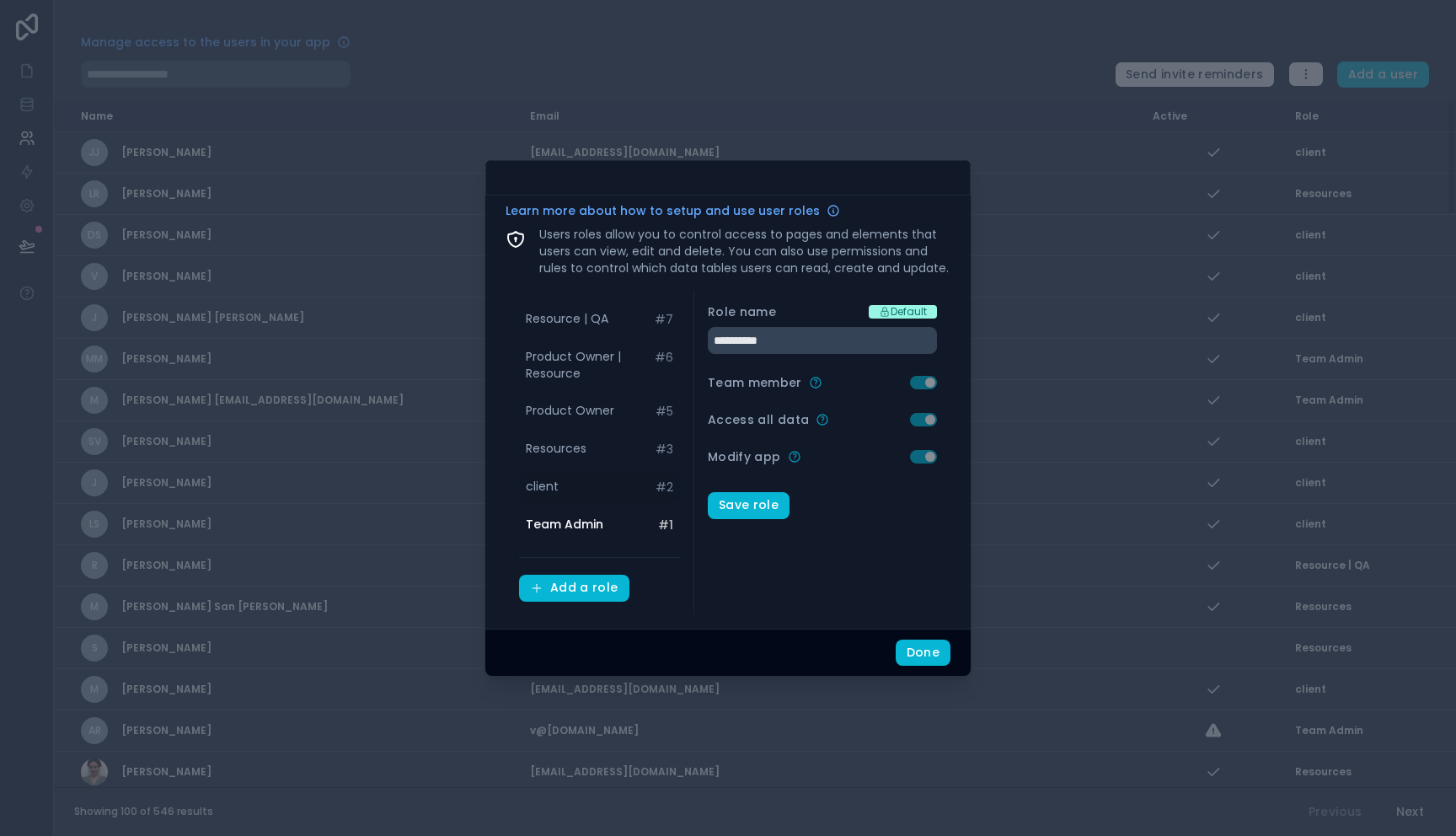
click at [557, 492] on div "client # 2" at bounding box center [599, 487] width 161 height 31
click at [582, 321] on span "Resource | QA" at bounding box center [567, 319] width 83 height 17
click at [561, 475] on div "client # 2" at bounding box center [599, 487] width 161 height 31
click at [564, 453] on span "Resources" at bounding box center [556, 448] width 60 height 17
click at [573, 415] on span "Product Owner" at bounding box center [569, 410] width 89 height 17
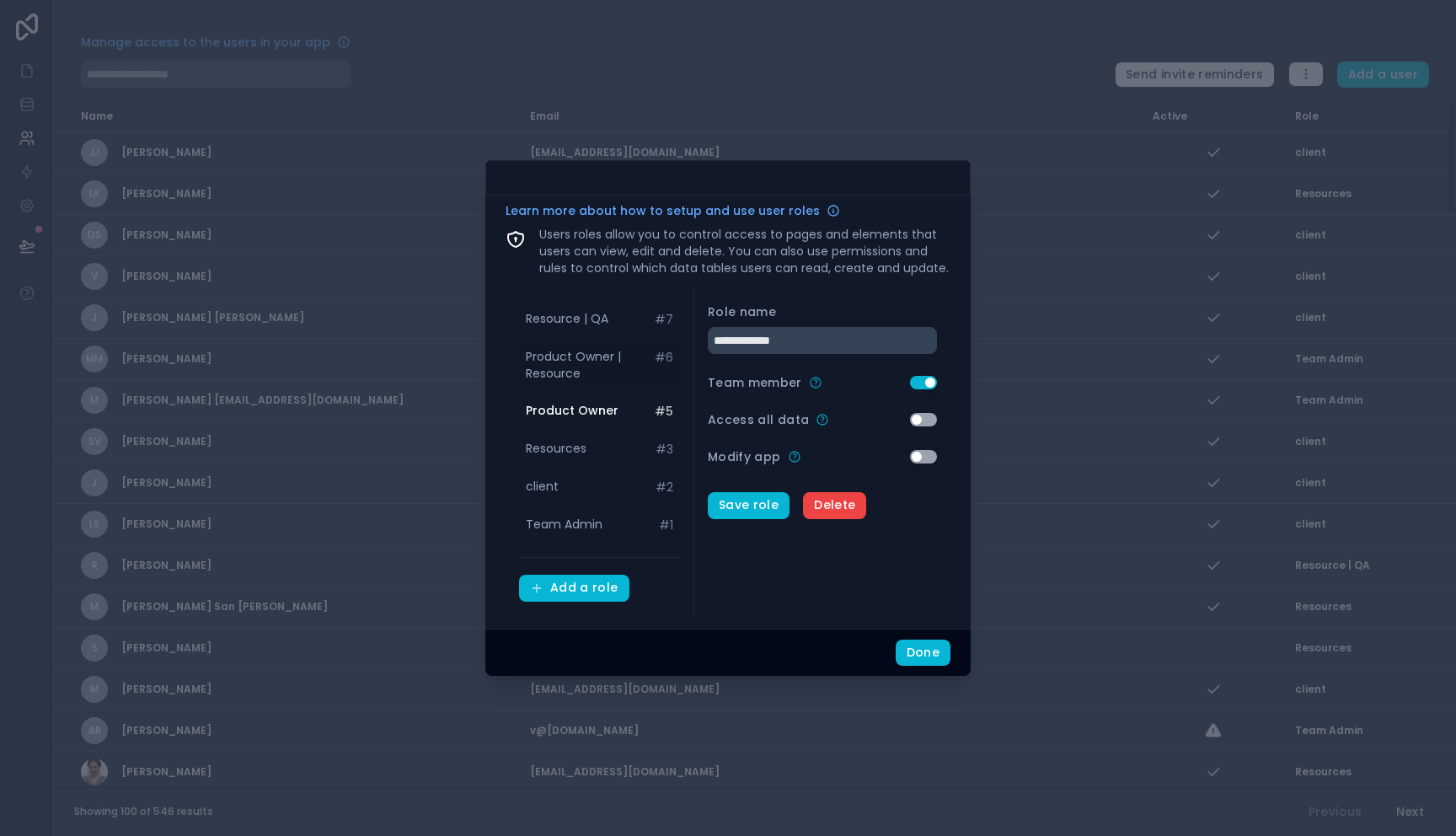
click at [560, 365] on span "Product Owner | Resource" at bounding box center [590, 365] width 129 height 34
click at [572, 321] on span "Resource | QA" at bounding box center [567, 319] width 83 height 17
type input "**********"
click at [569, 599] on button "Add a role" at bounding box center [574, 588] width 110 height 27
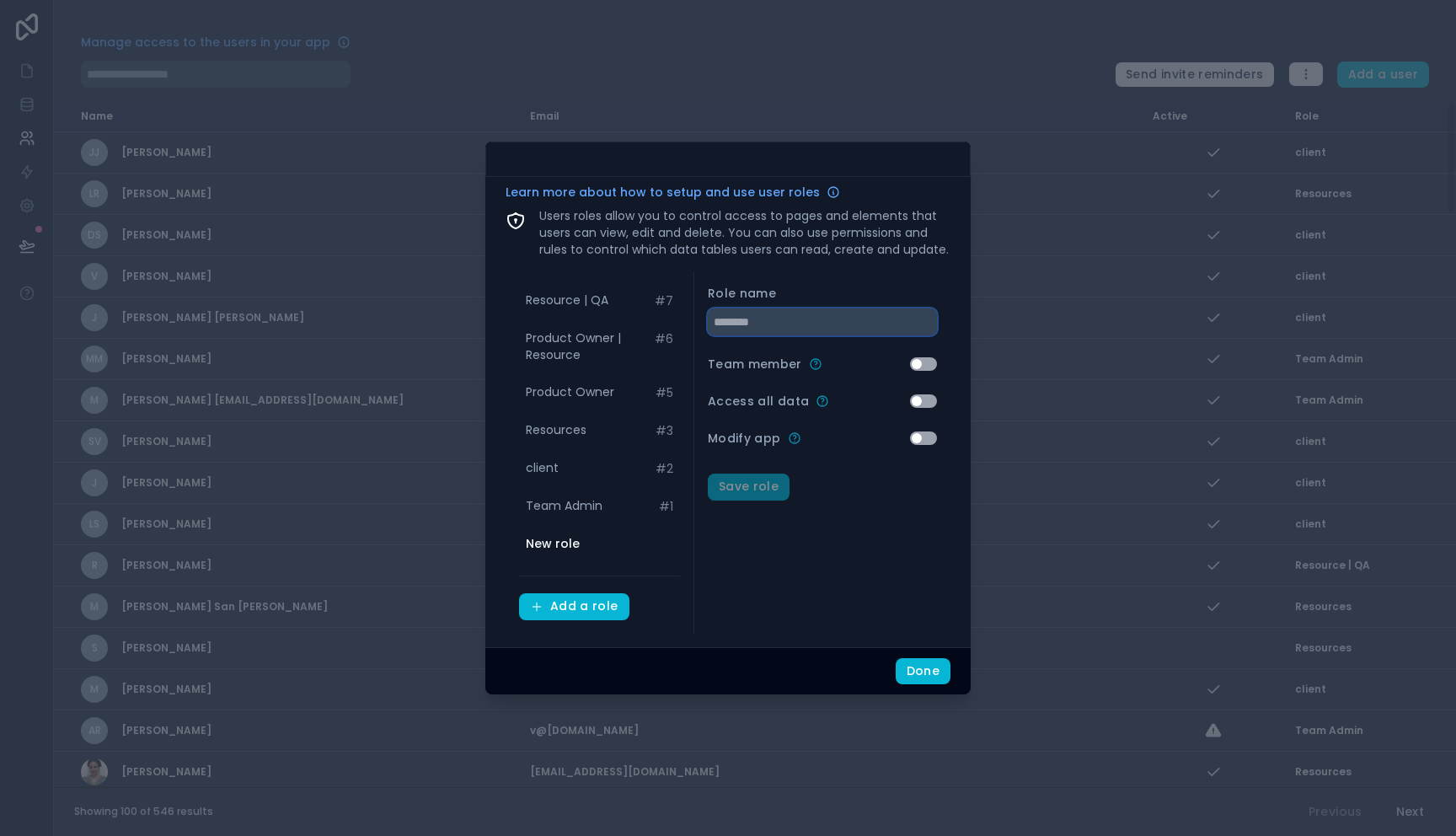
click at [748, 315] on input "text" at bounding box center [822, 321] width 229 height 27
type input "*"
click at [745, 317] on input "*" at bounding box center [822, 321] width 229 height 27
click at [924, 371] on div "Team member Use setting" at bounding box center [822, 365] width 229 height 17
click at [923, 366] on button "Use setting" at bounding box center [923, 365] width 27 height 14
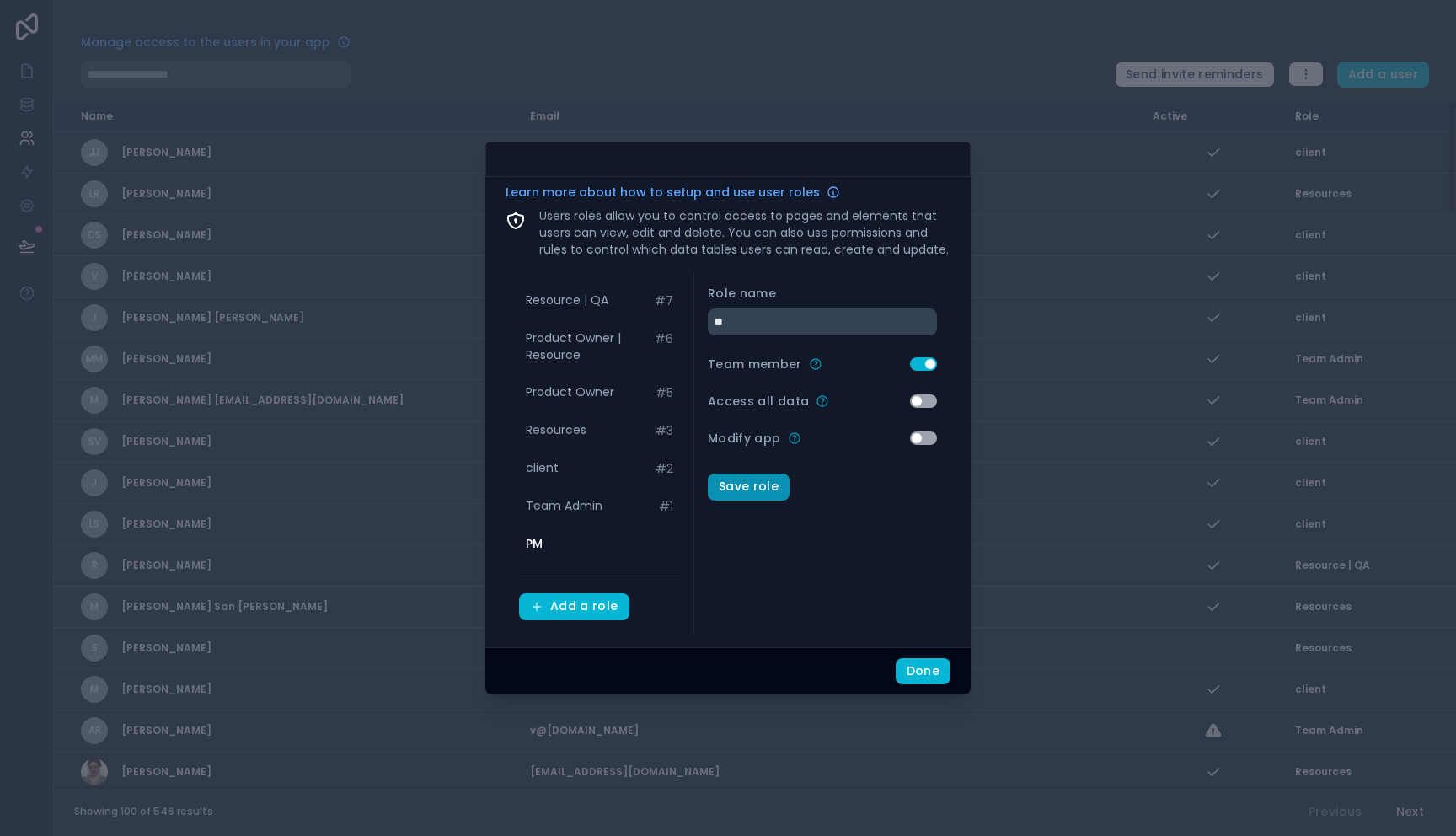
click at [762, 488] on button "Save role" at bounding box center [748, 486] width 82 height 27
click at [553, 394] on span "Product Owner" at bounding box center [569, 392] width 89 height 17
click at [550, 497] on span "client" at bounding box center [542, 506] width 33 height 17
click at [569, 540] on span "Team Admin" at bounding box center [563, 544] width 77 height 17
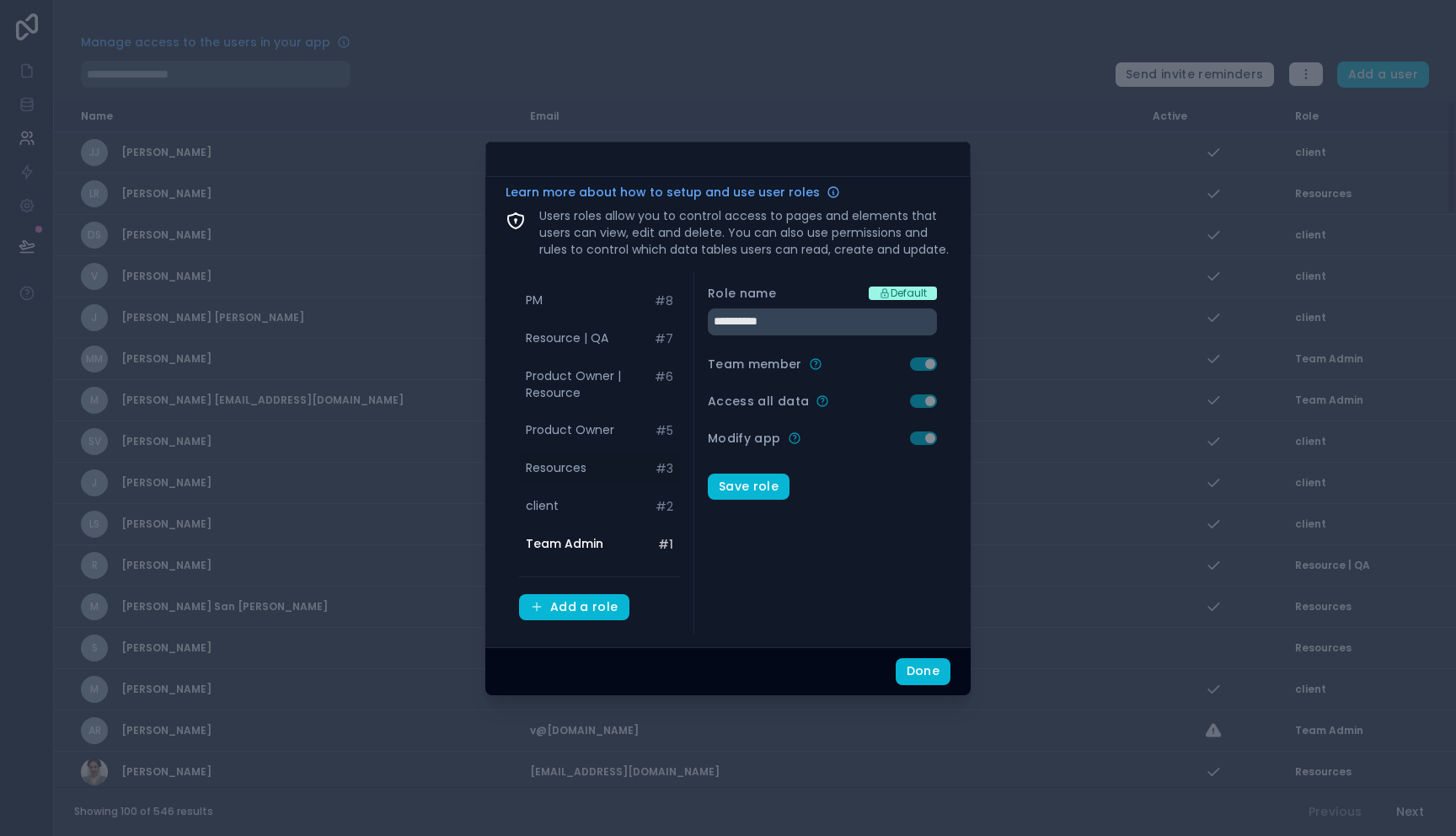
click at [583, 471] on span "Resources" at bounding box center [556, 468] width 60 height 17
click at [585, 432] on span "Product Owner" at bounding box center [569, 430] width 89 height 17
click at [558, 296] on div "PM # 8" at bounding box center [599, 300] width 161 height 31
type input "**"
click at [912, 663] on button "Done" at bounding box center [923, 671] width 55 height 27
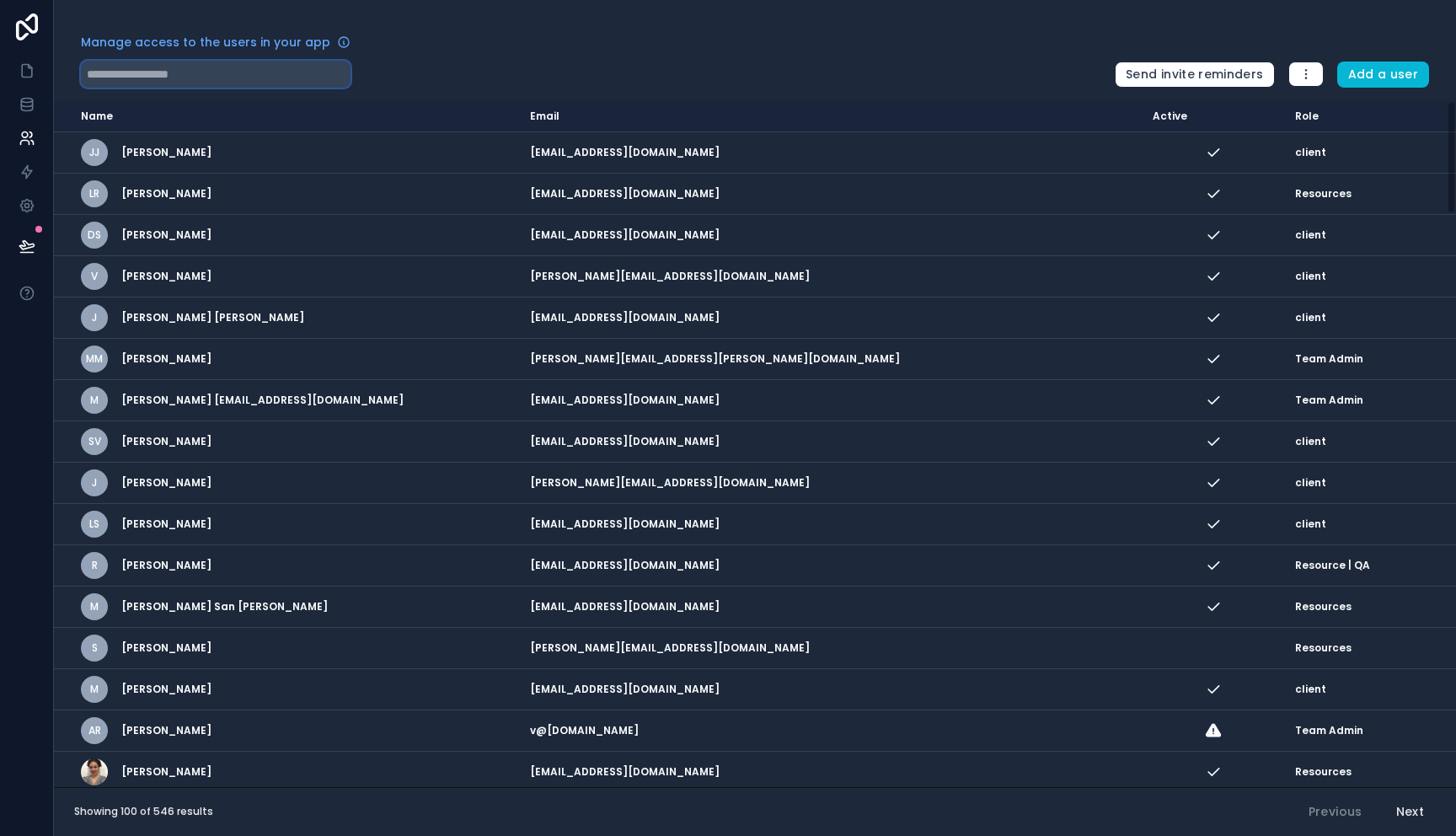
click at [249, 85] on input "text" at bounding box center [215, 73] width 270 height 27
paste input "**********"
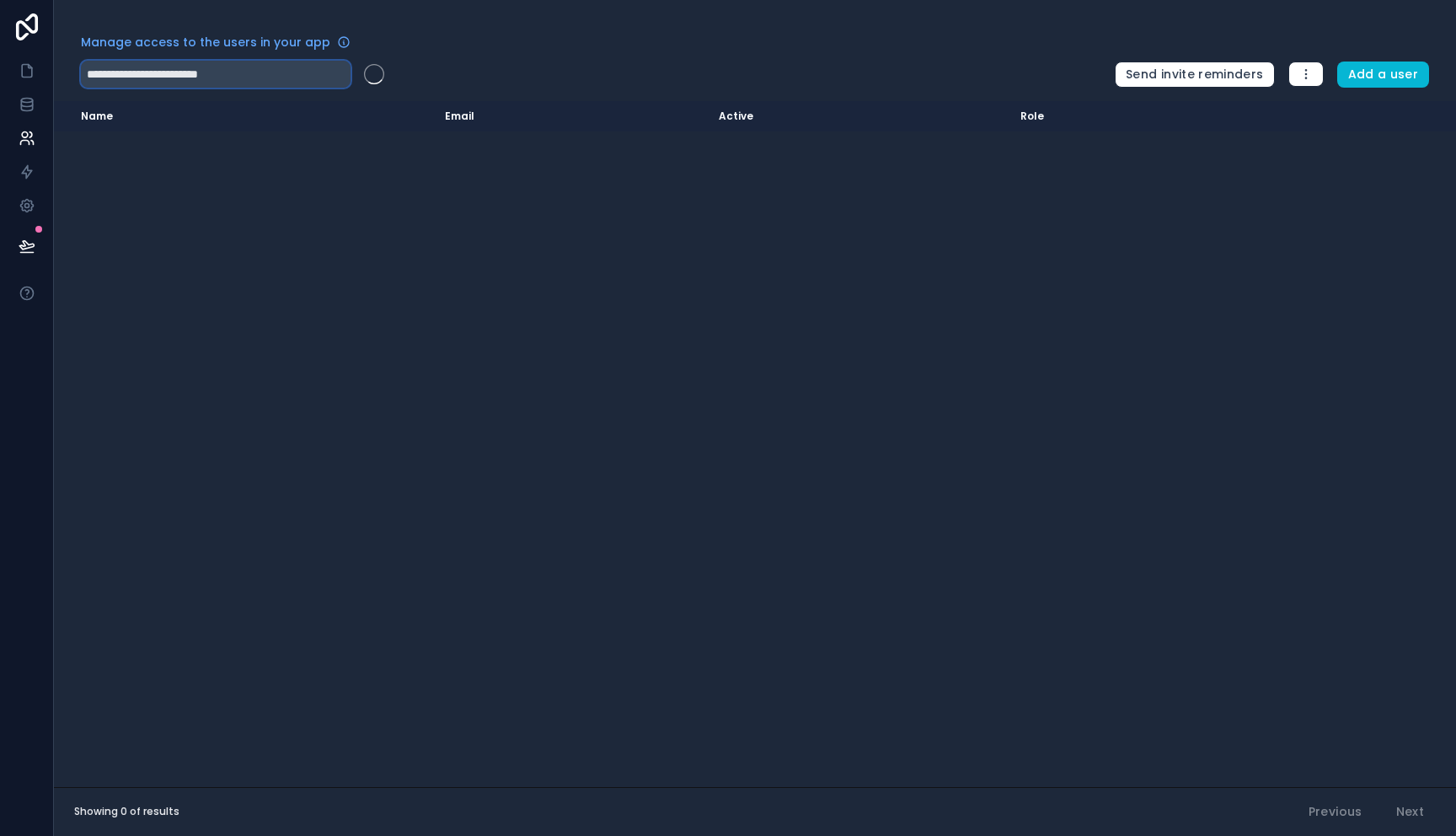
drag, startPoint x: 268, startPoint y: 80, endPoint x: 134, endPoint y: 79, distance: 134.0
click at [134, 79] on input "**********" at bounding box center [215, 73] width 270 height 27
drag, startPoint x: 184, startPoint y: 75, endPoint x: 34, endPoint y: 74, distance: 150.0
click at [37, 74] on div "Manage access to the users in your app ******** Send invite reminders Add a use…" at bounding box center [728, 418] width 1456 height 836
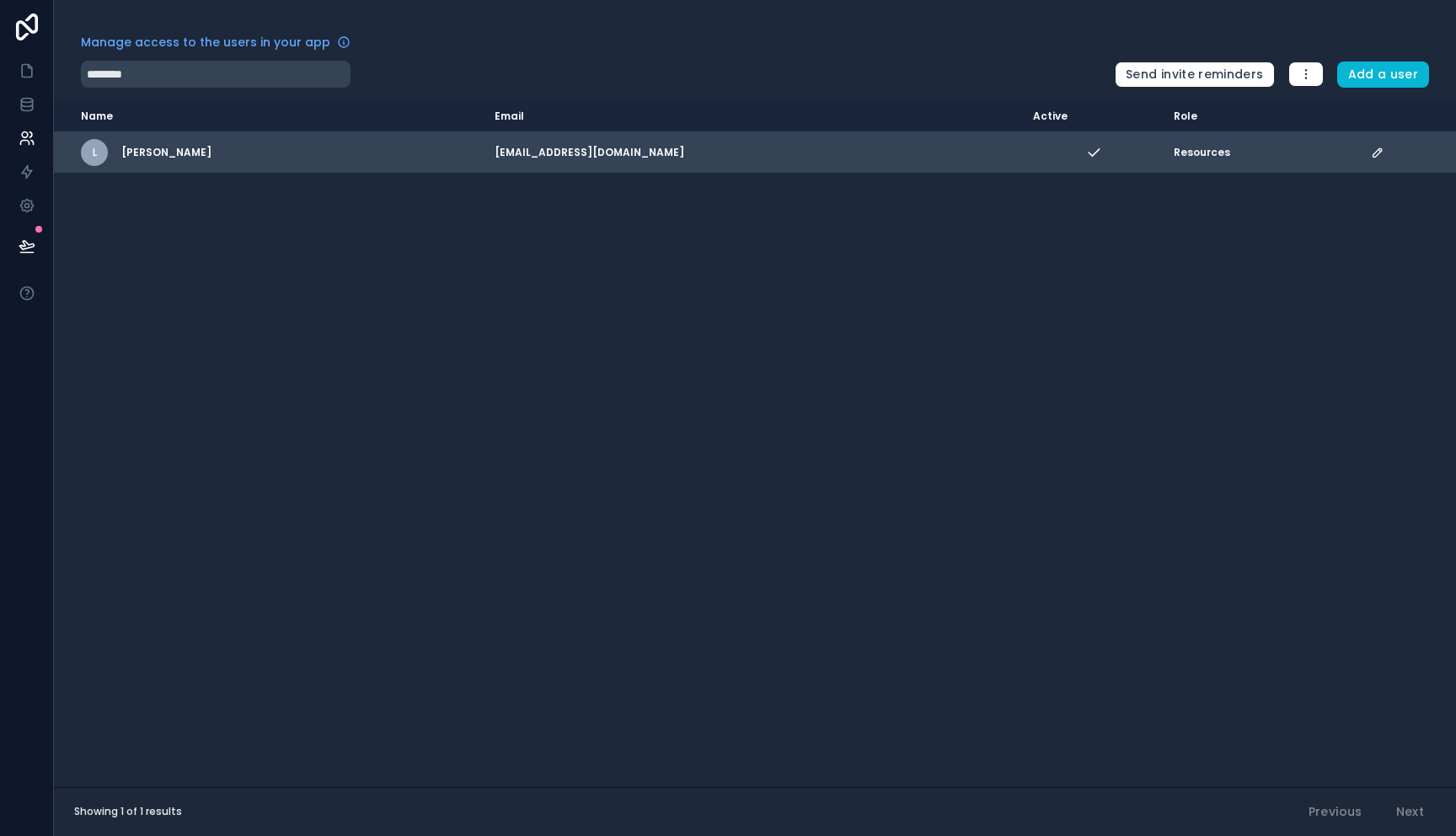
click at [1384, 153] on icon "scrollable content" at bounding box center [1378, 153] width 14 height 14
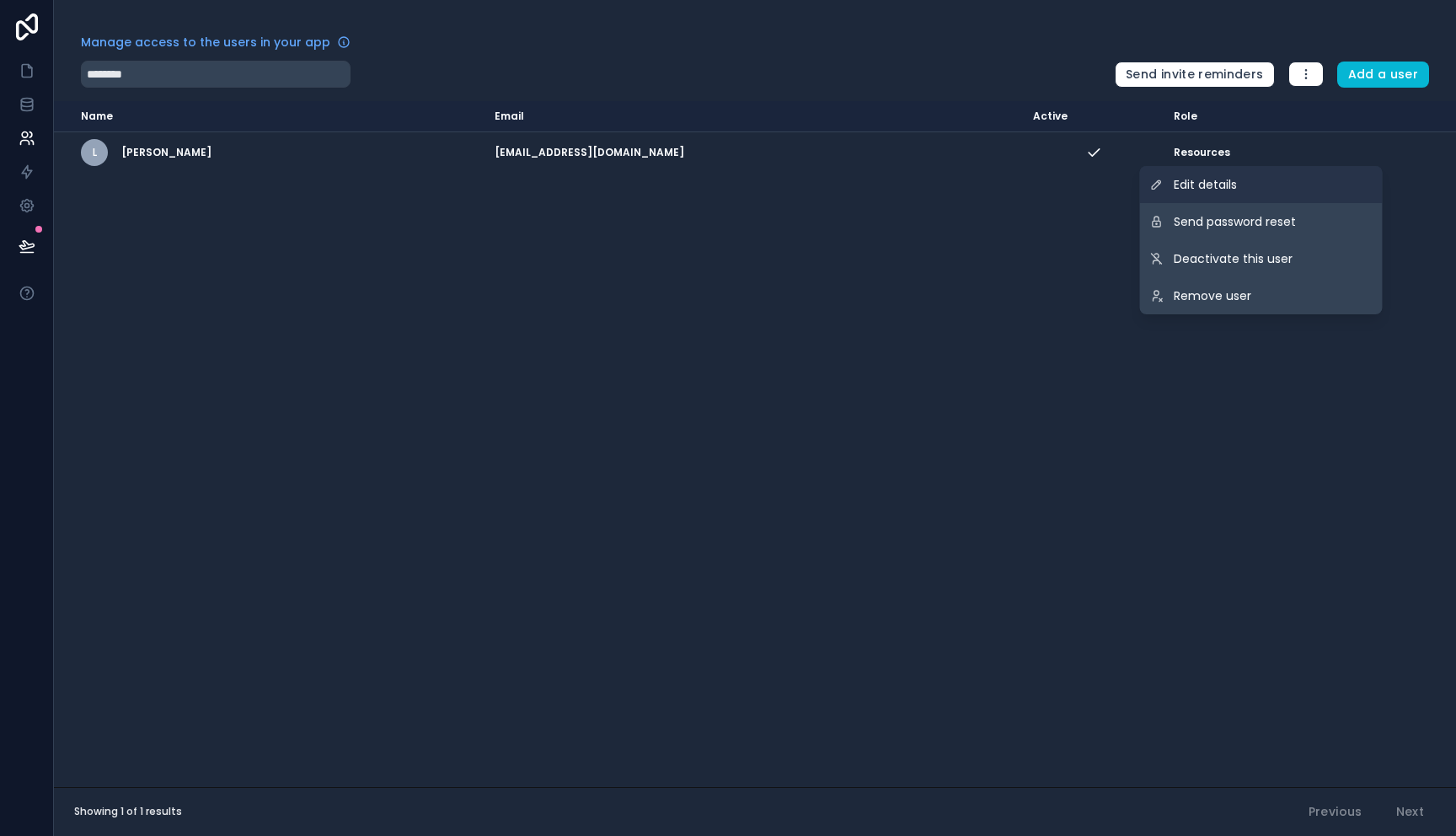
click at [1207, 185] on span "Edit details" at bounding box center [1204, 184] width 63 height 17
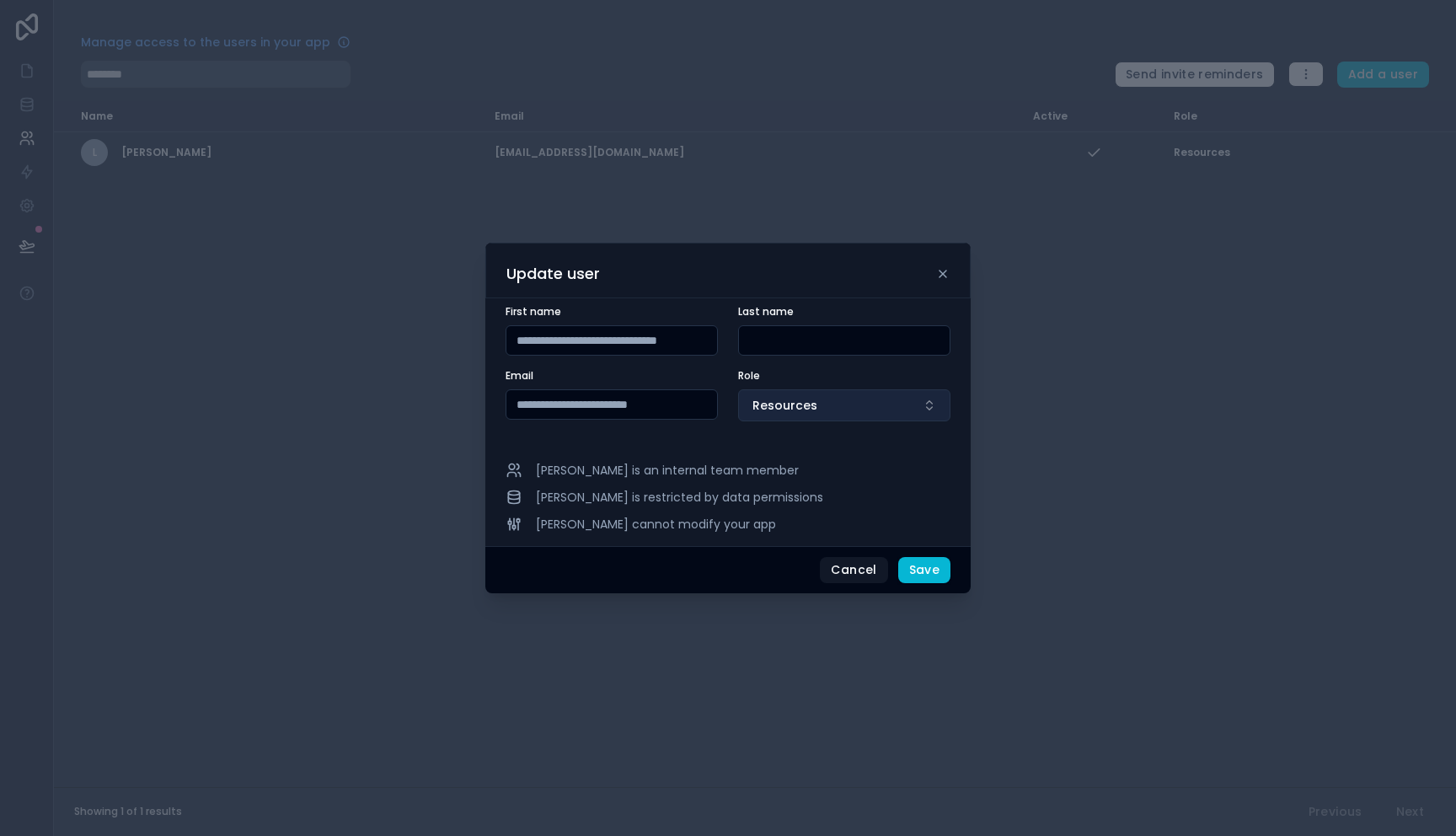
click at [775, 412] on span "Resources" at bounding box center [784, 406] width 65 height 17
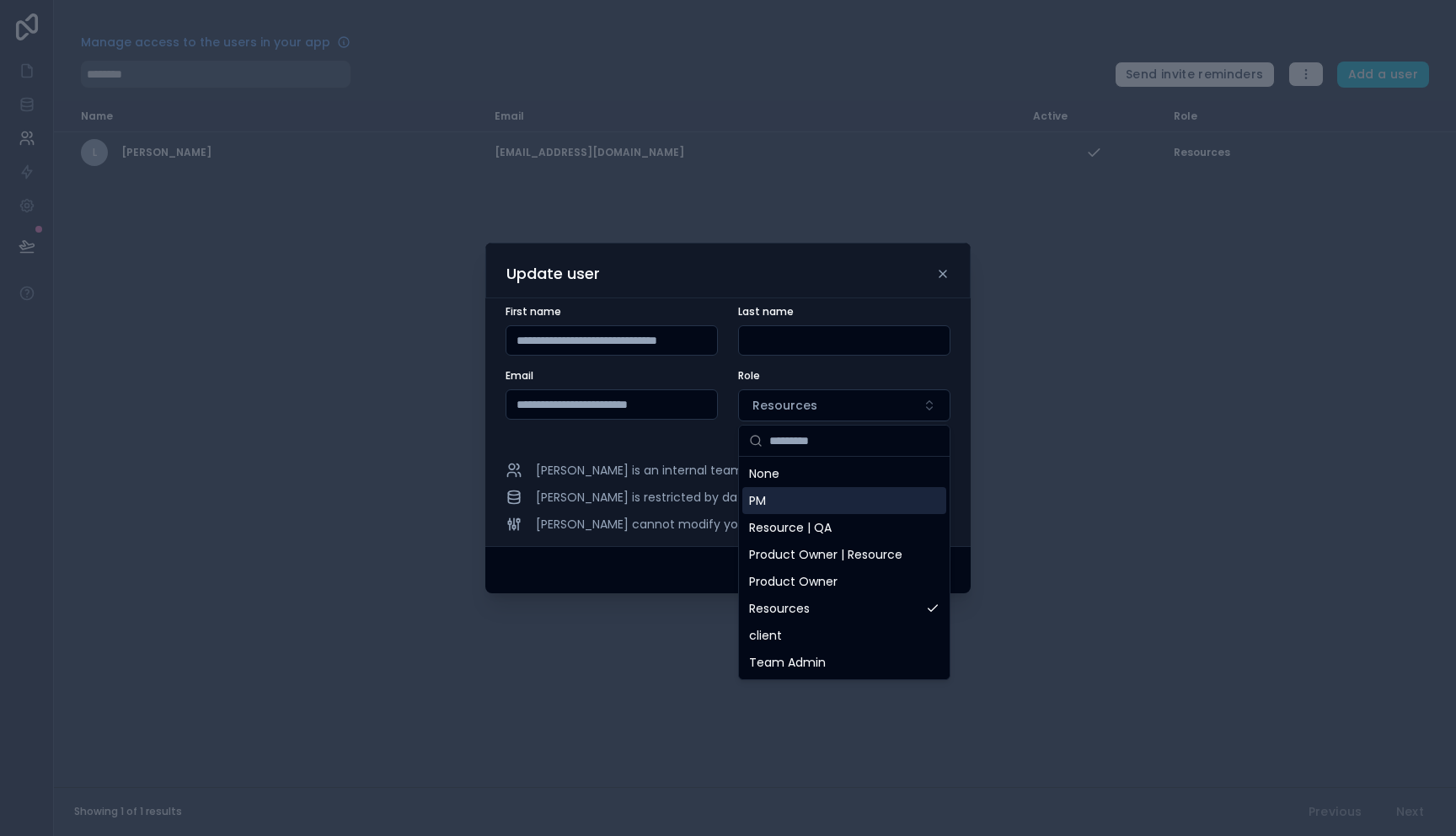
click at [805, 498] on div "PM" at bounding box center [843, 500] width 204 height 27
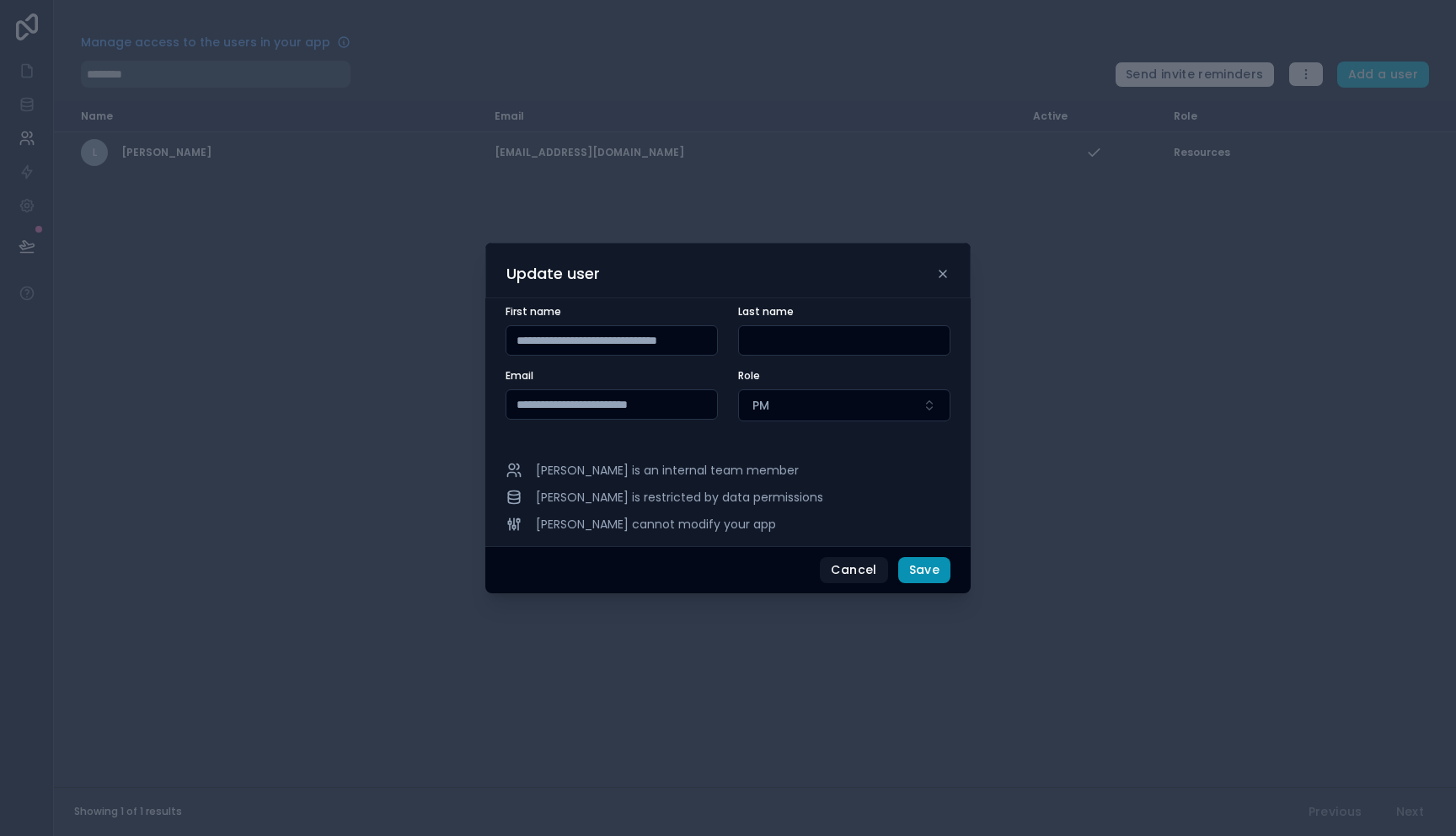
click at [927, 569] on button "Save" at bounding box center [924, 570] width 53 height 27
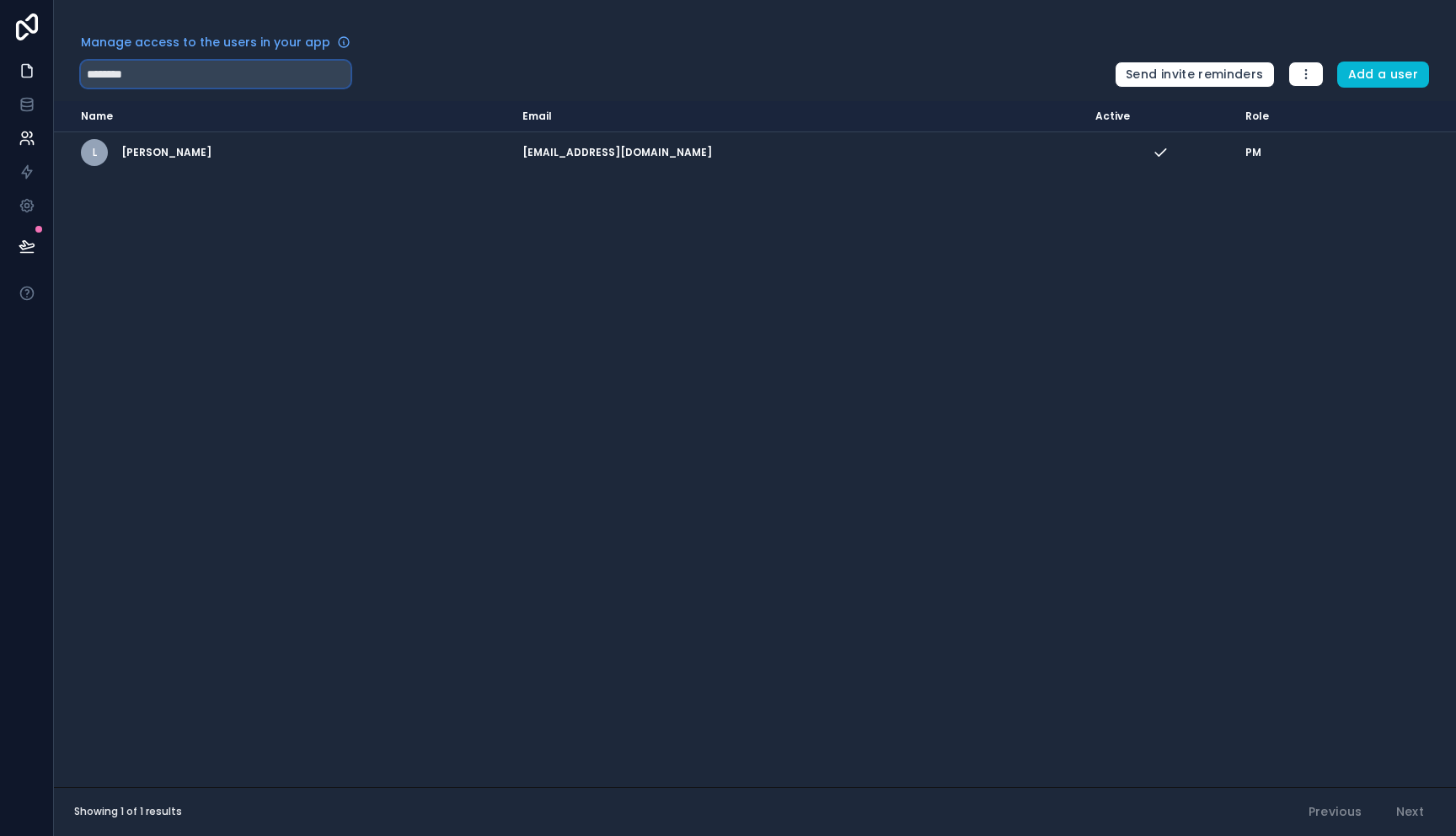
drag, startPoint x: 233, startPoint y: 78, endPoint x: 0, endPoint y: 79, distance: 233.0
click at [0, 79] on div "Manage access to the users in your app ******** Send invite reminders Add a use…" at bounding box center [728, 418] width 1456 height 836
paste input "**********"
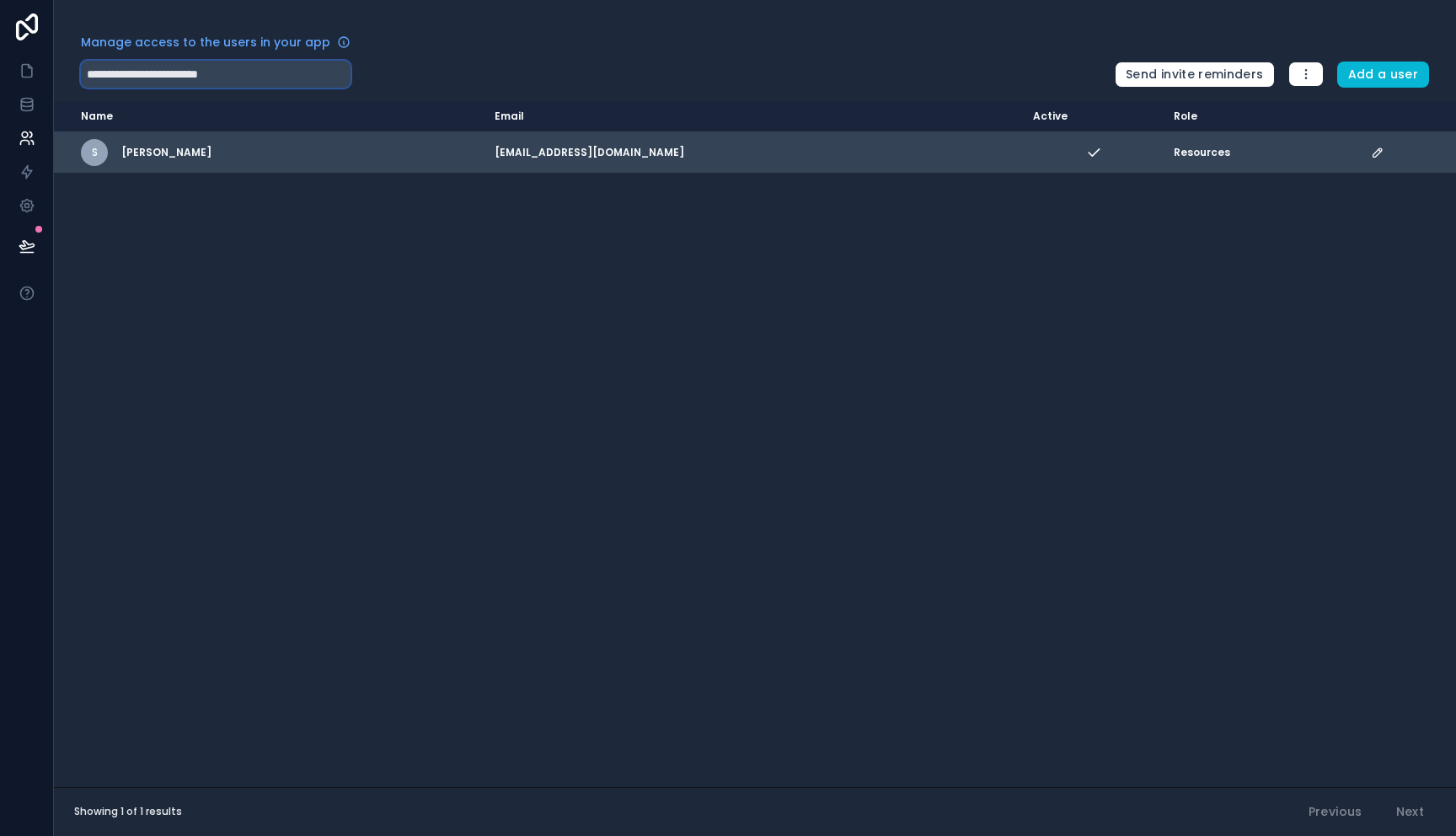
type input "**********"
click at [1377, 146] on icon "scrollable content" at bounding box center [1378, 153] width 14 height 14
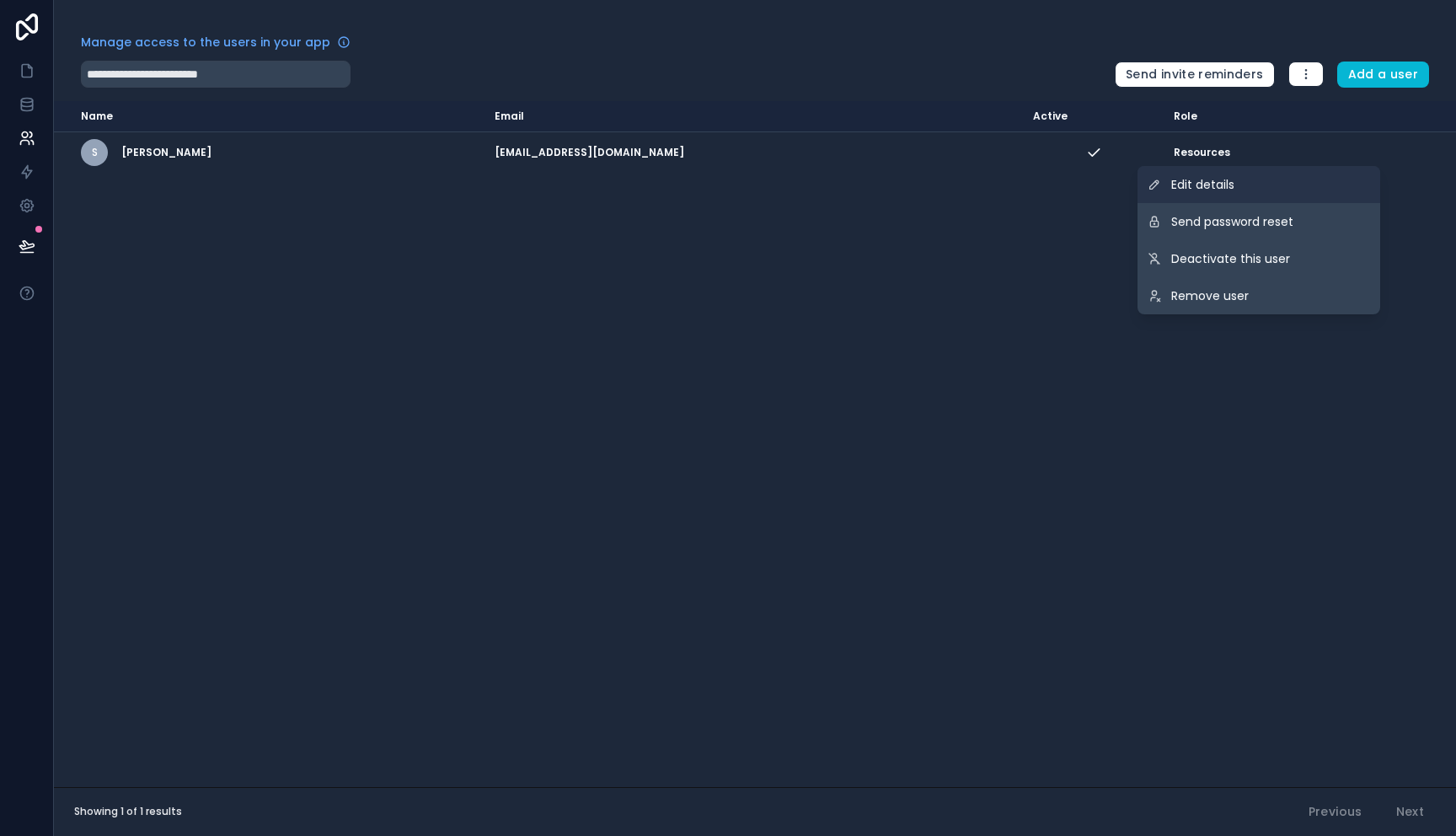
click at [1256, 178] on link "Edit details" at bounding box center [1259, 184] width 243 height 37
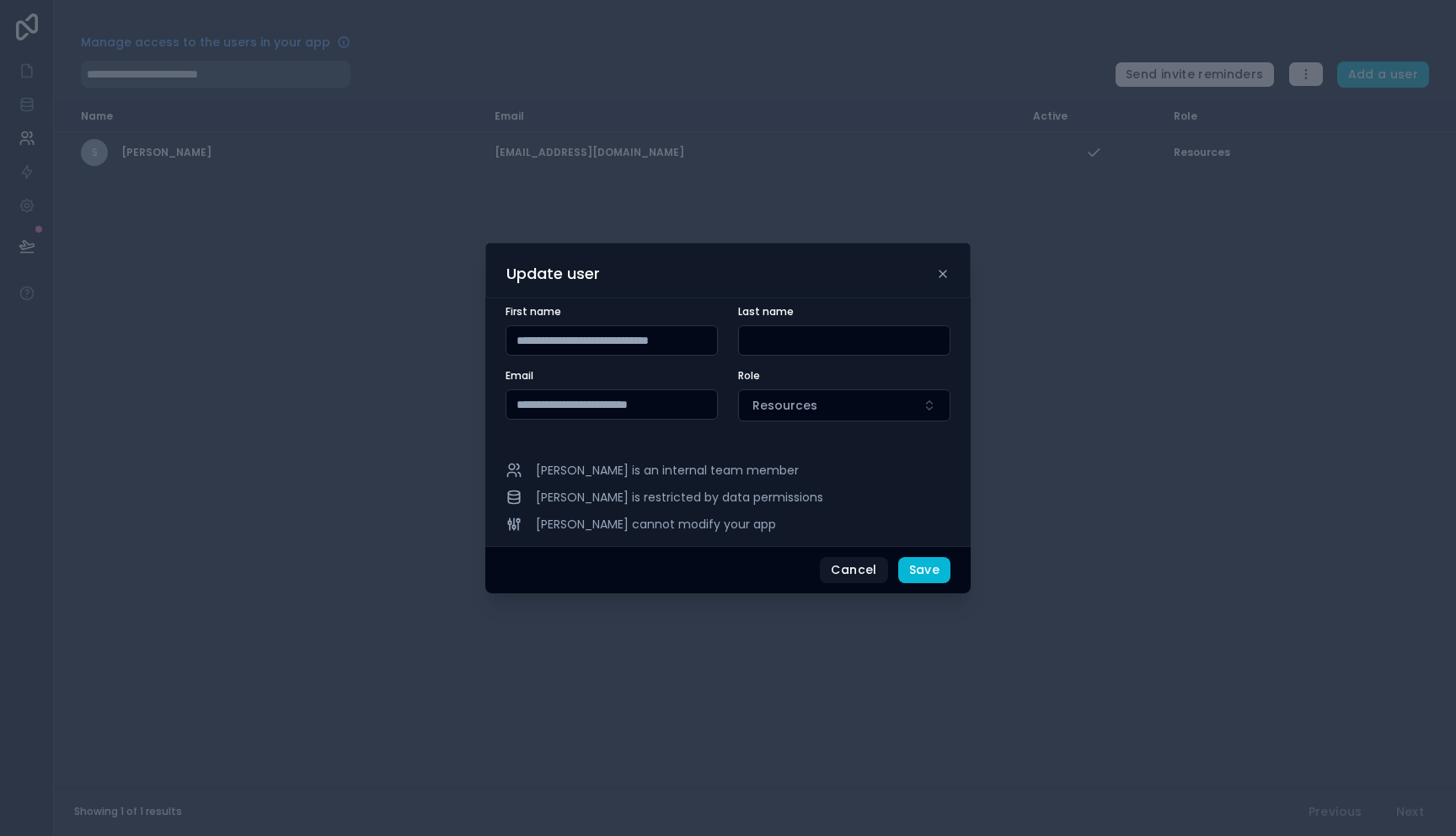
click at [827, 424] on form "**********" at bounding box center [728, 373] width 445 height 136
click at [851, 412] on button "Resources" at bounding box center [843, 405] width 212 height 32
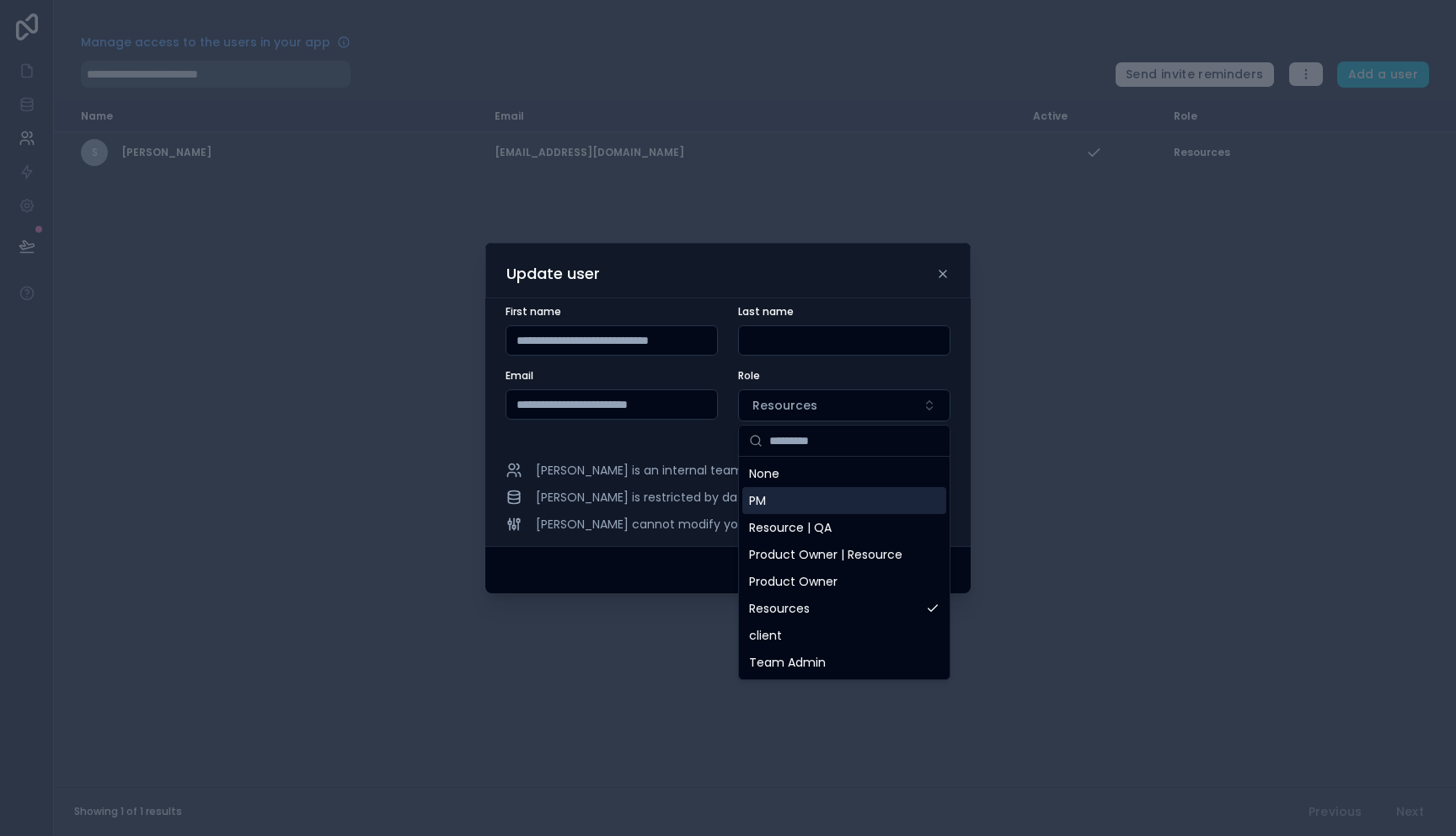
click at [816, 508] on div "PM" at bounding box center [843, 500] width 204 height 27
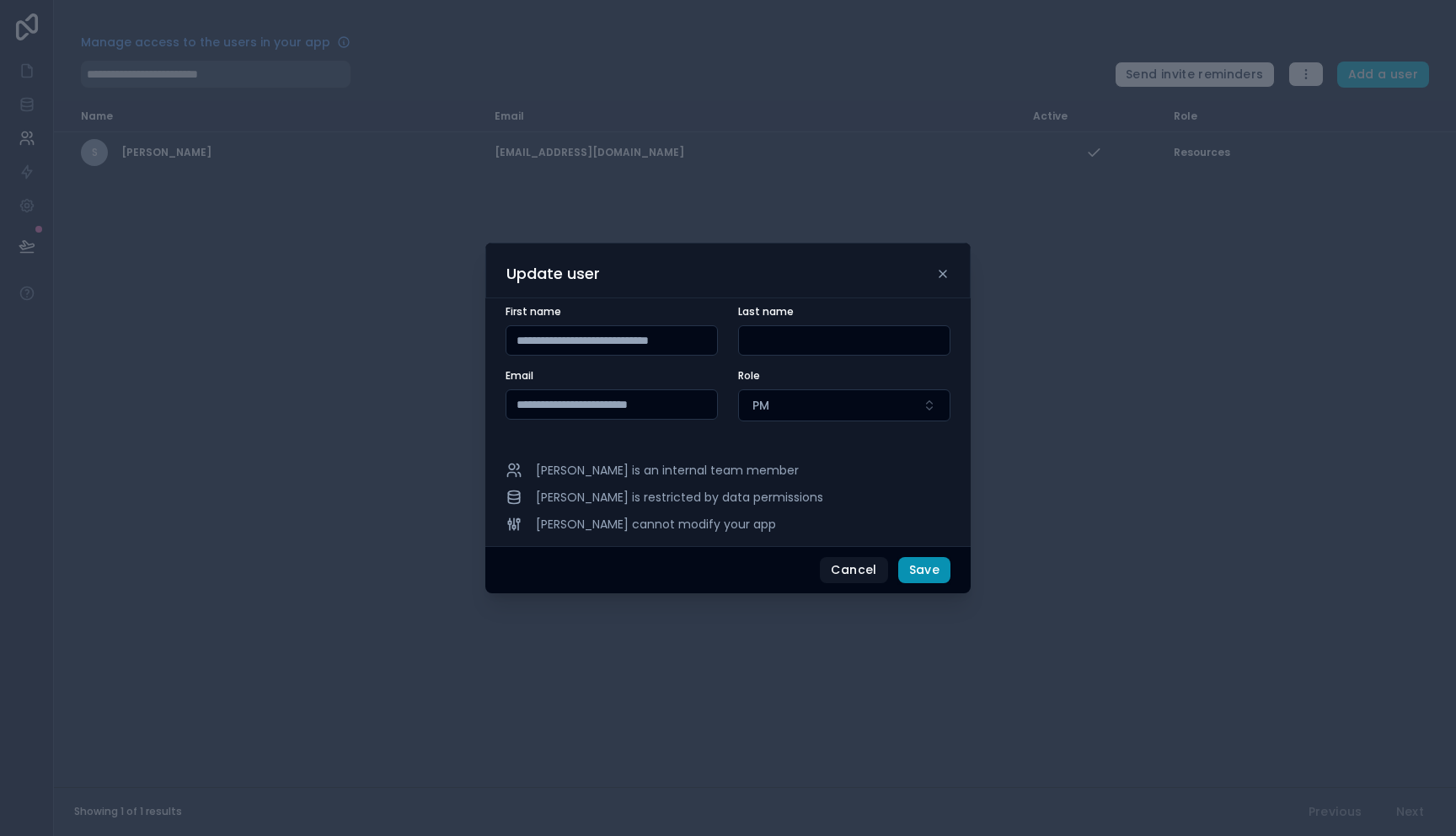
click at [922, 568] on button "Save" at bounding box center [924, 570] width 53 height 27
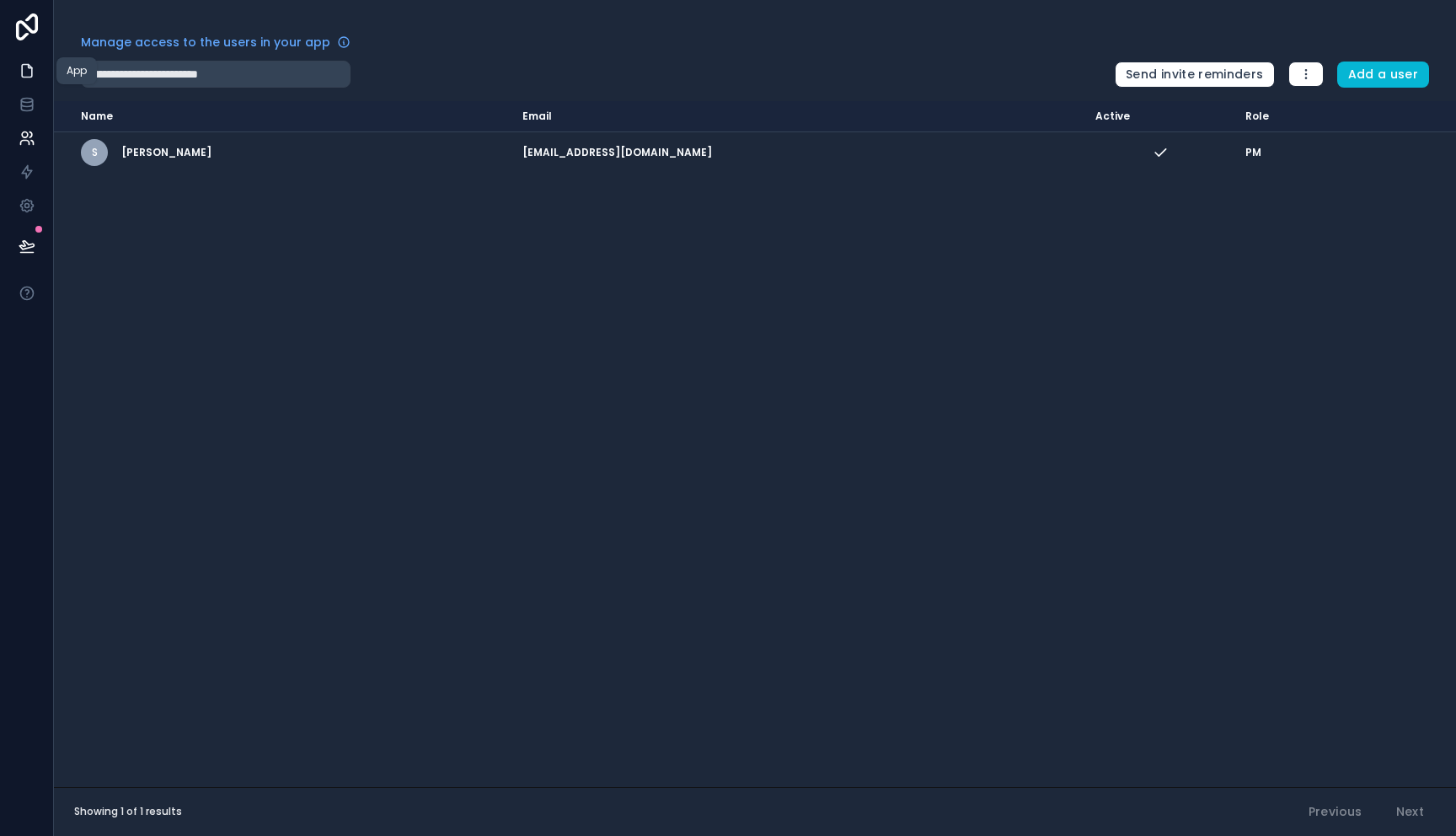
click at [24, 71] on icon at bounding box center [28, 71] width 17 height 17
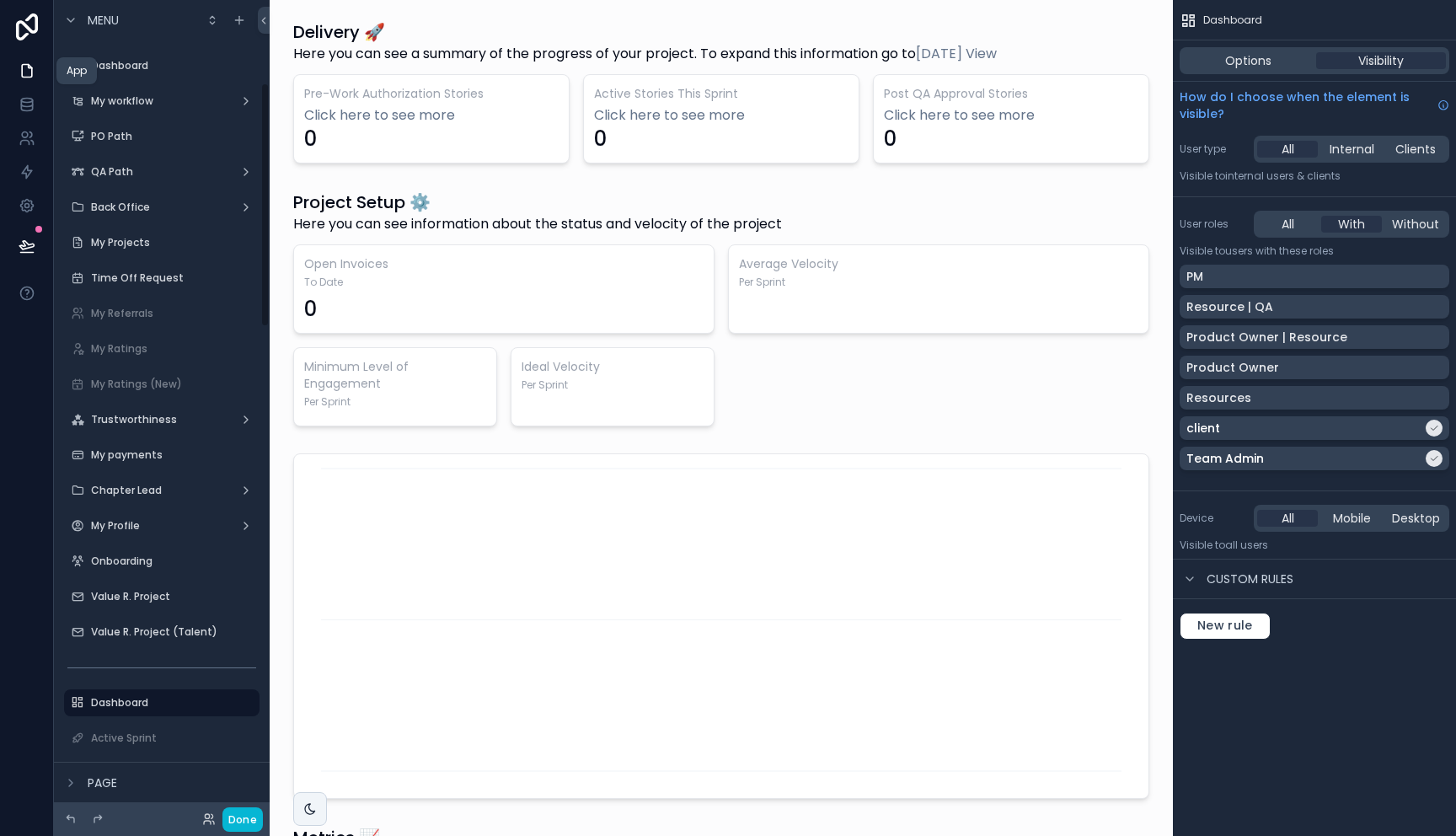
scroll to position [277, 0]
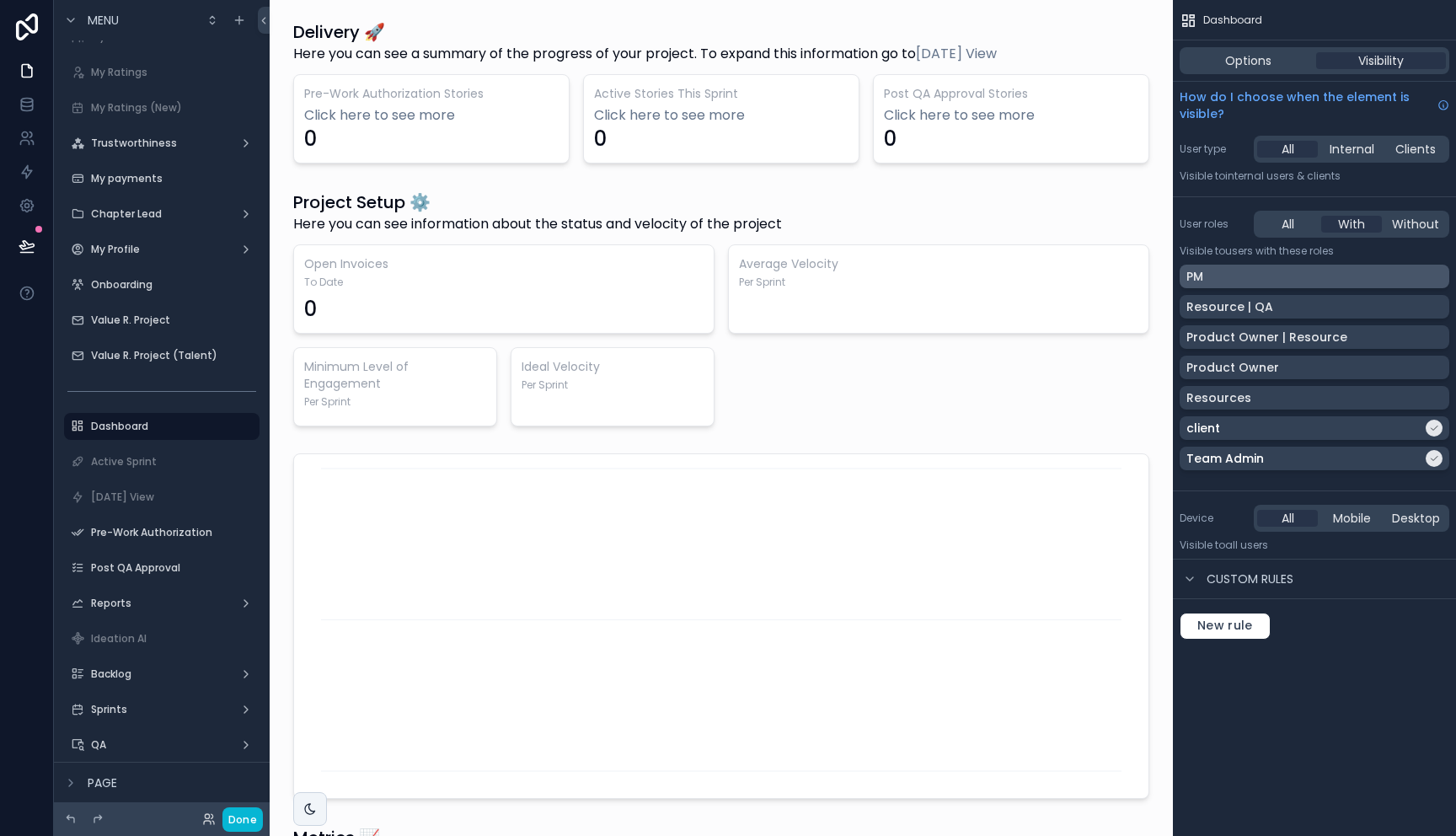
click at [1432, 275] on div "PM" at bounding box center [1314, 277] width 256 height 17
click at [164, 533] on label "Pre-Work Authorization" at bounding box center [159, 533] width 134 height 14
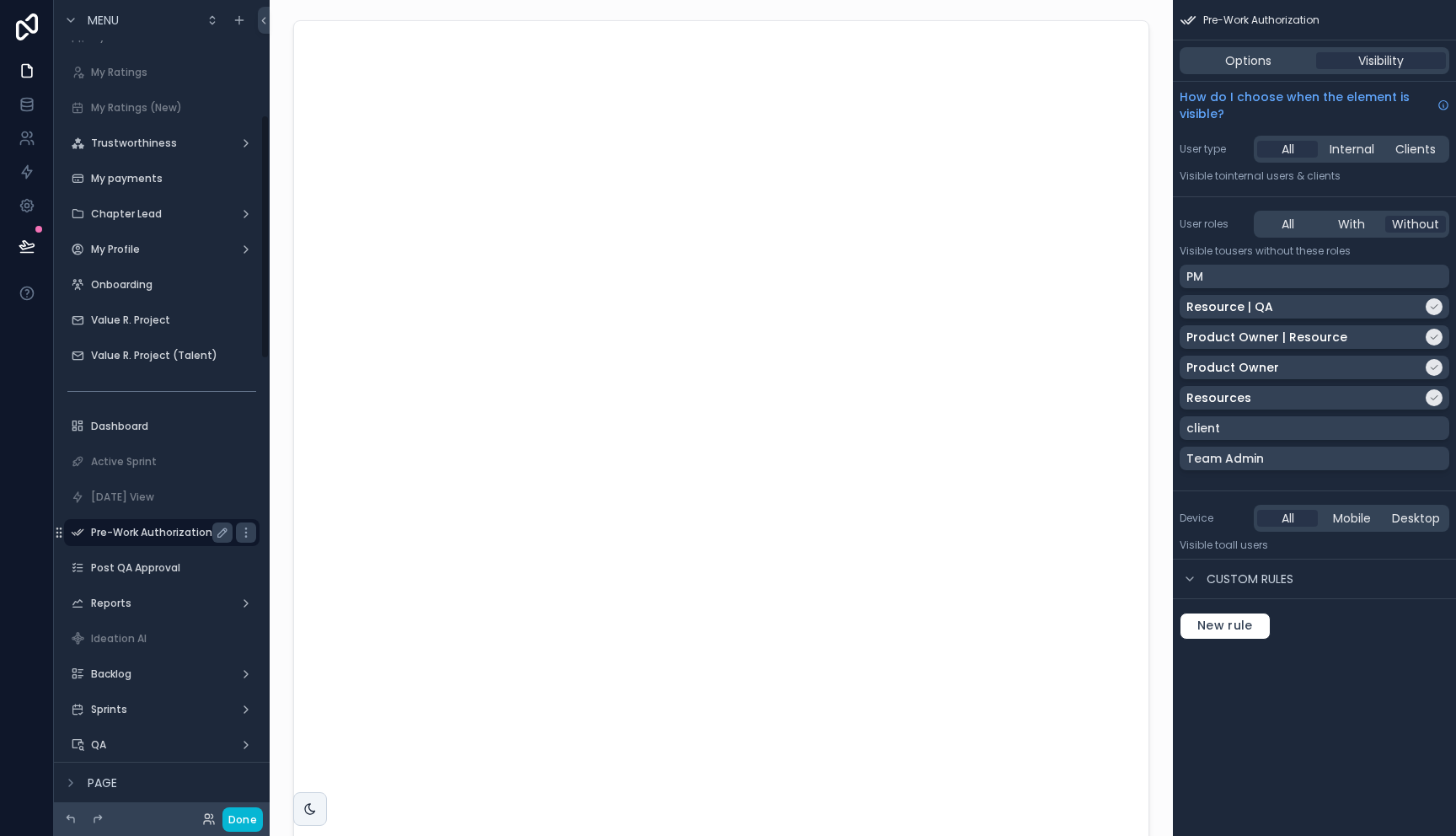
scroll to position [383, 0]
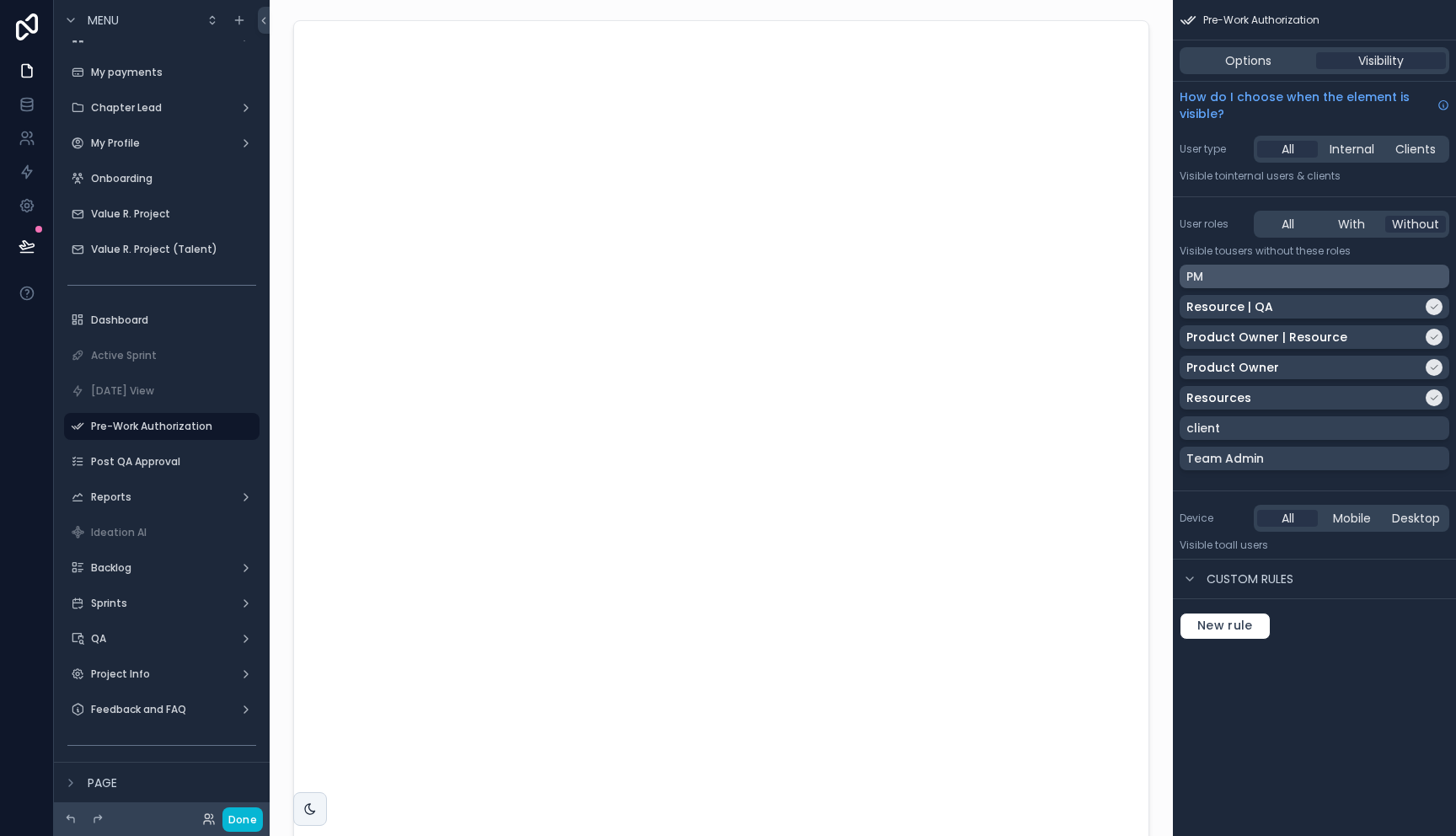
click at [1404, 278] on div "PM" at bounding box center [1314, 277] width 256 height 17
click at [1397, 277] on div "PM" at bounding box center [1304, 277] width 236 height 17
click at [148, 463] on label "Post QA Approval" at bounding box center [159, 462] width 134 height 14
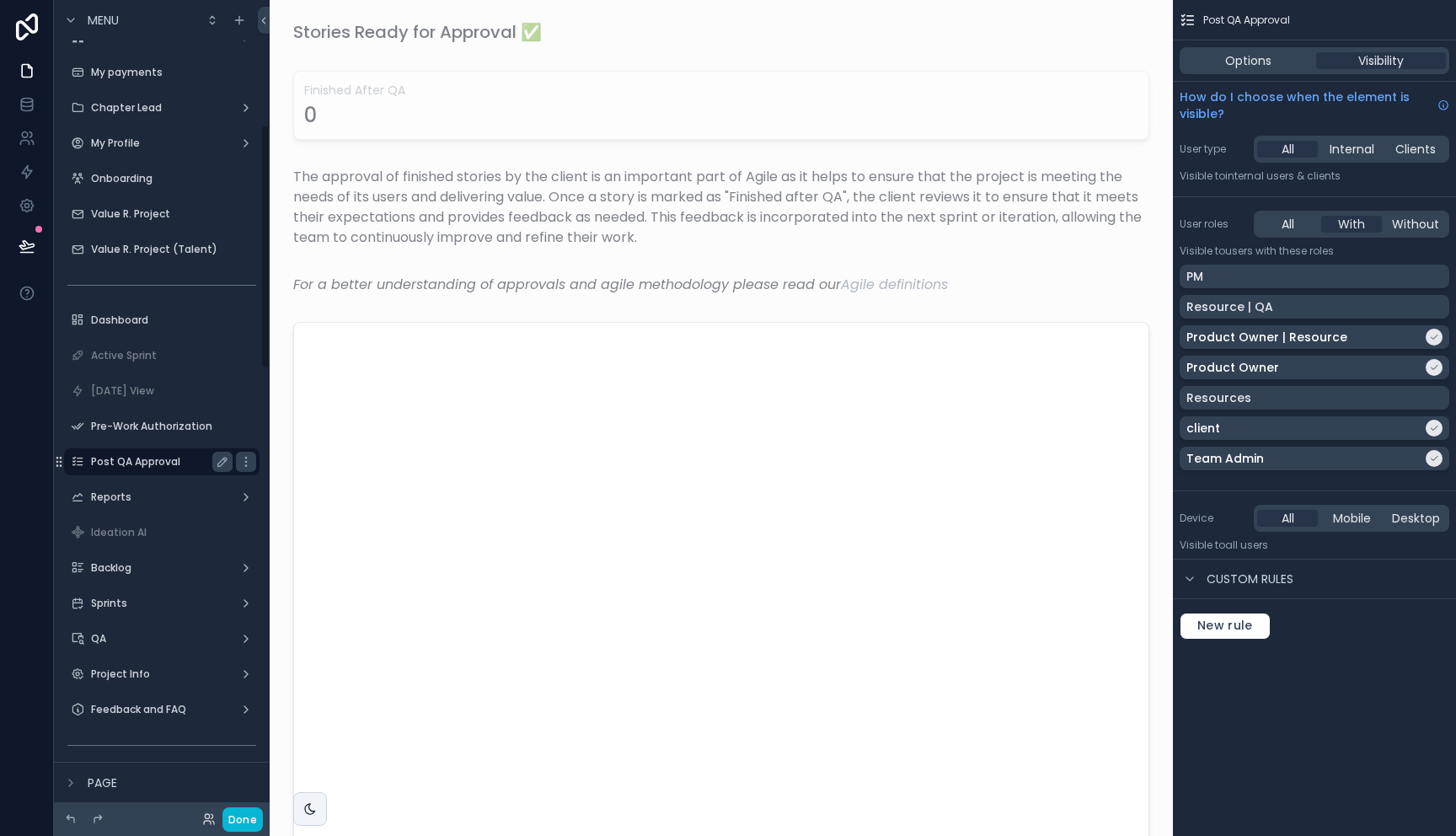
scroll to position [418, 0]
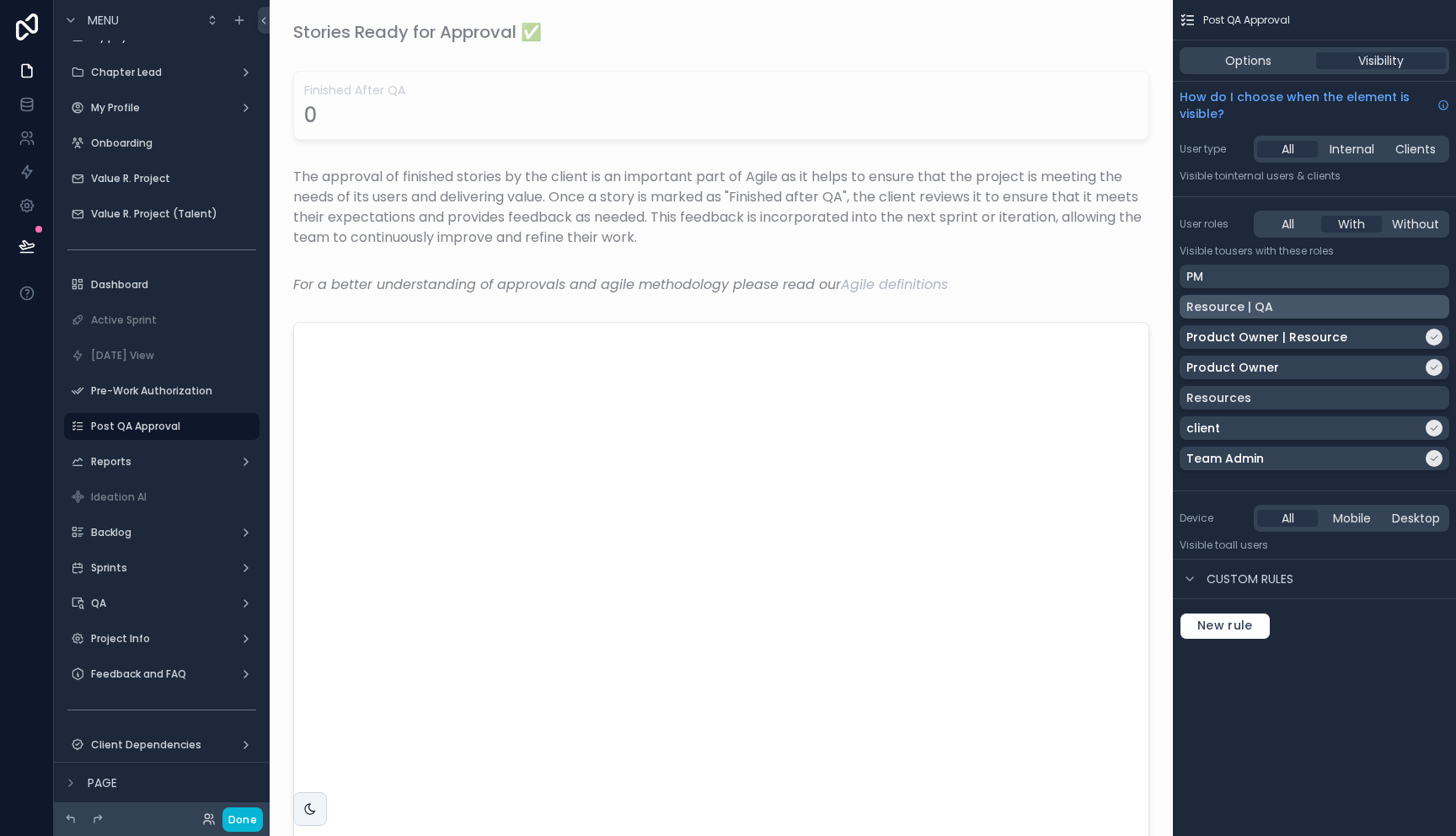
click at [1428, 308] on div "Resource | QA" at bounding box center [1314, 307] width 256 height 17
click at [1397, 301] on div "Resource | QA" at bounding box center [1304, 307] width 236 height 17
click at [1397, 276] on div "PM" at bounding box center [1314, 277] width 256 height 17
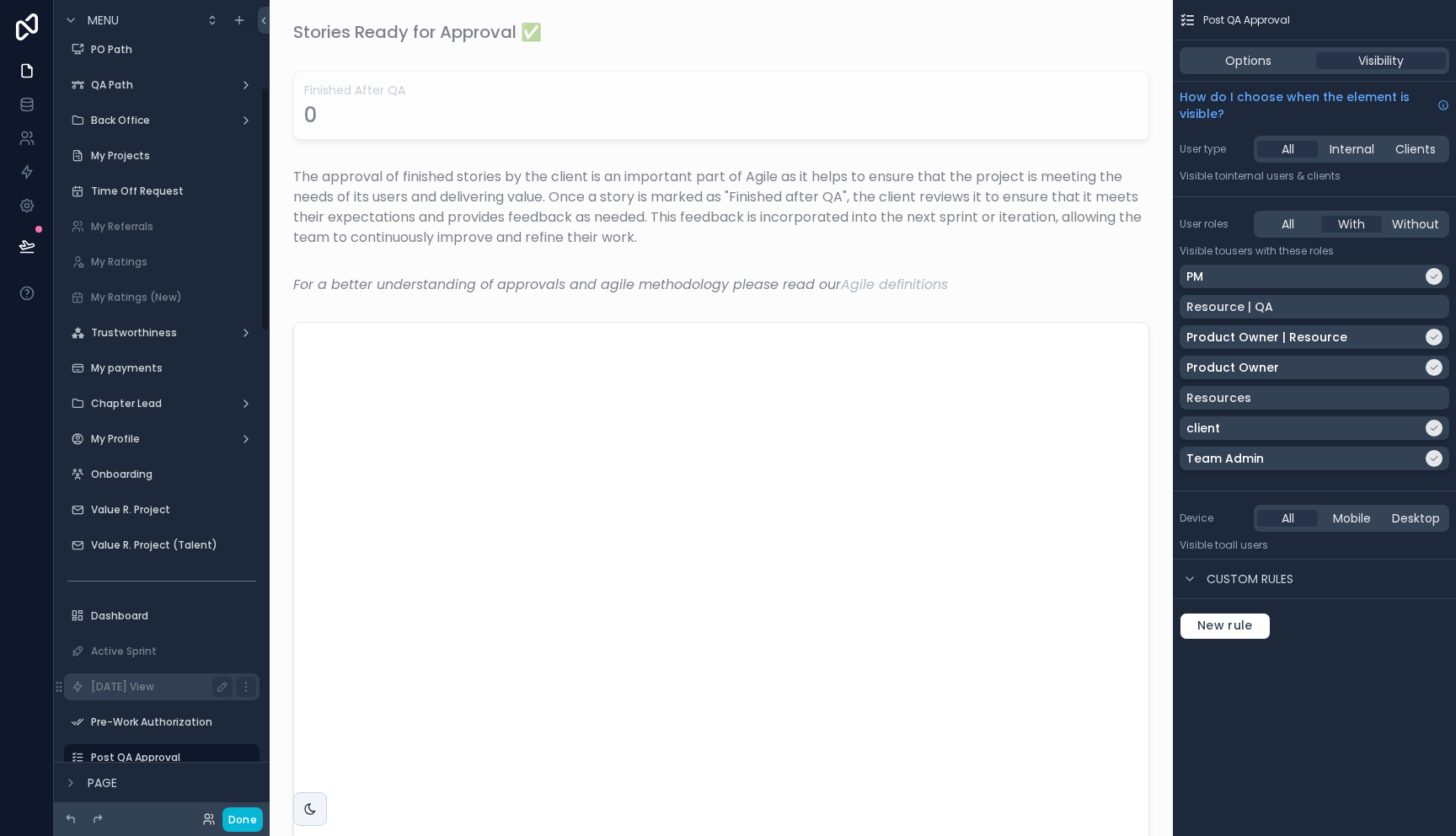
scroll to position [0, 0]
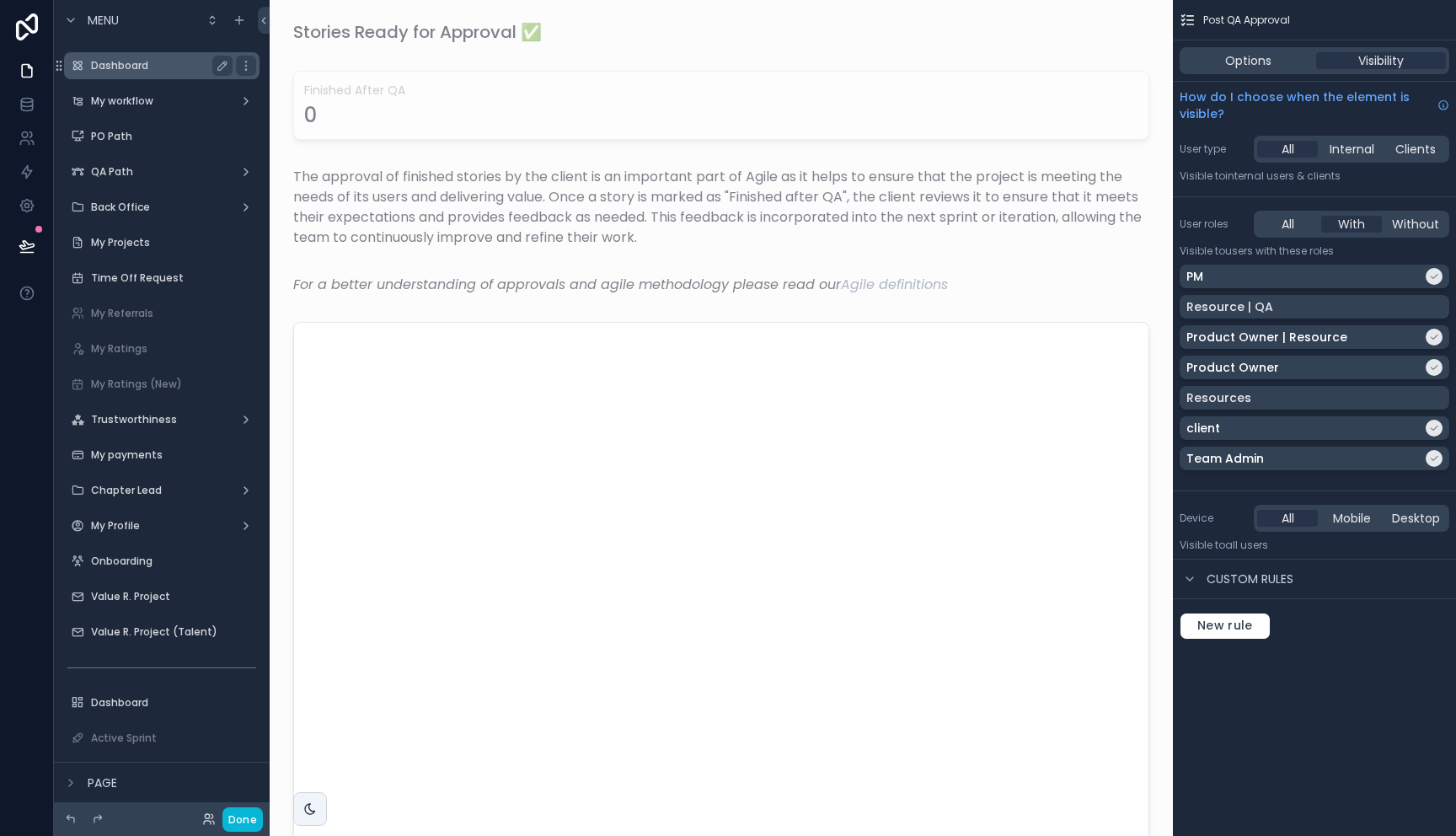
click at [130, 72] on div "Dashboard" at bounding box center [162, 66] width 141 height 20
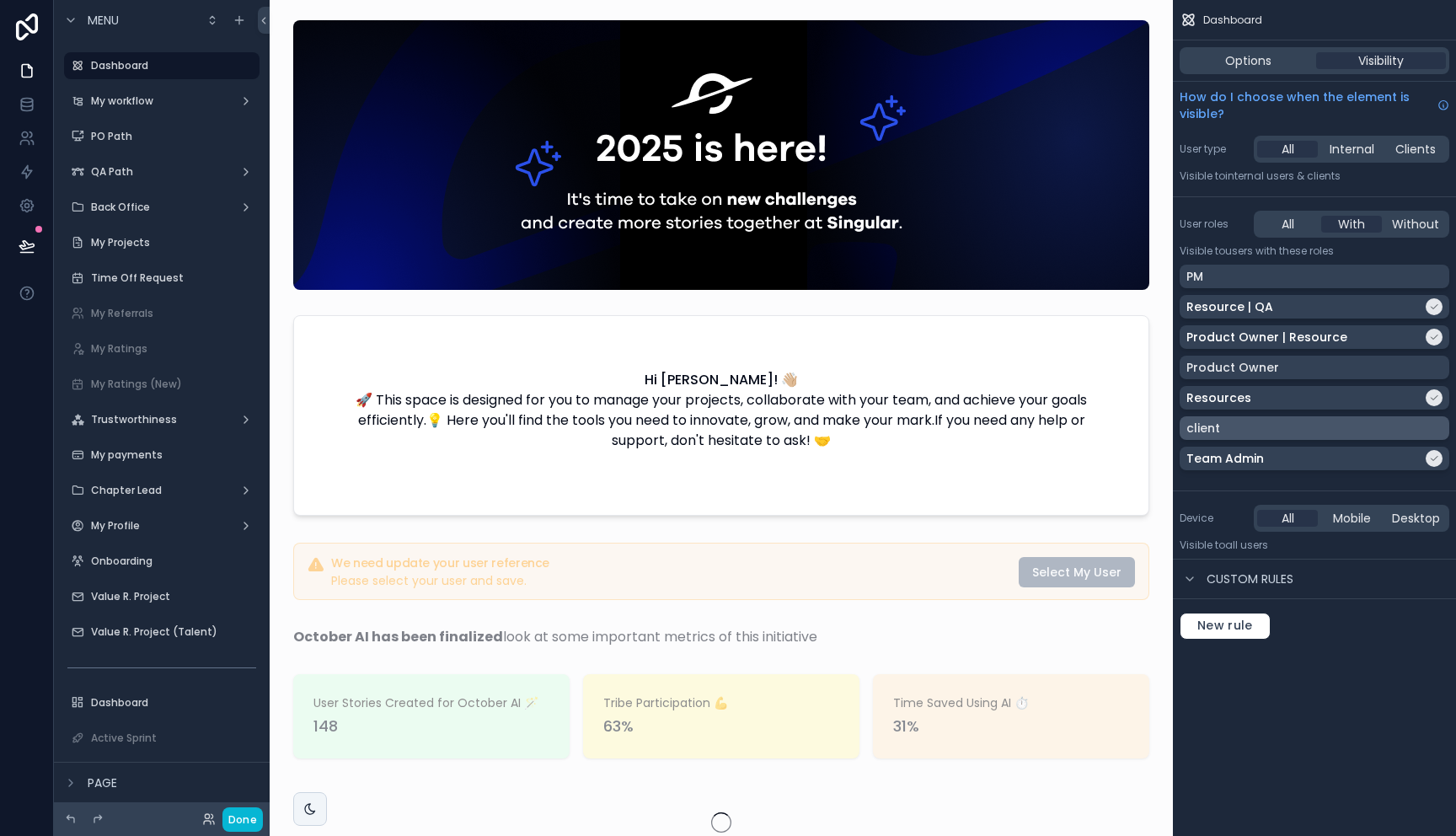
scroll to position [0, 1073]
click at [1337, 278] on div "PM" at bounding box center [1314, 277] width 256 height 17
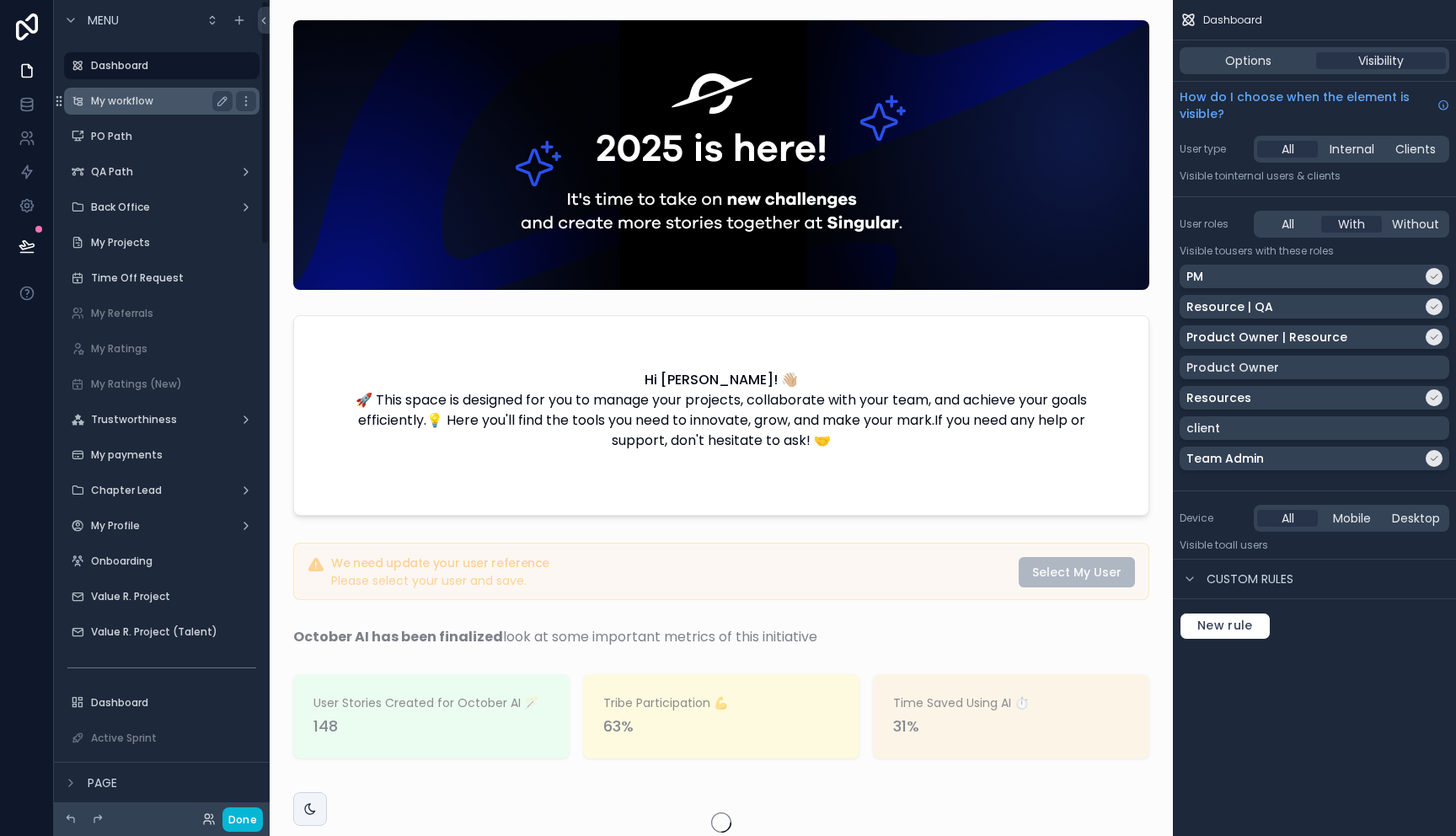
click at [150, 109] on div "My workflow" at bounding box center [162, 101] width 141 height 20
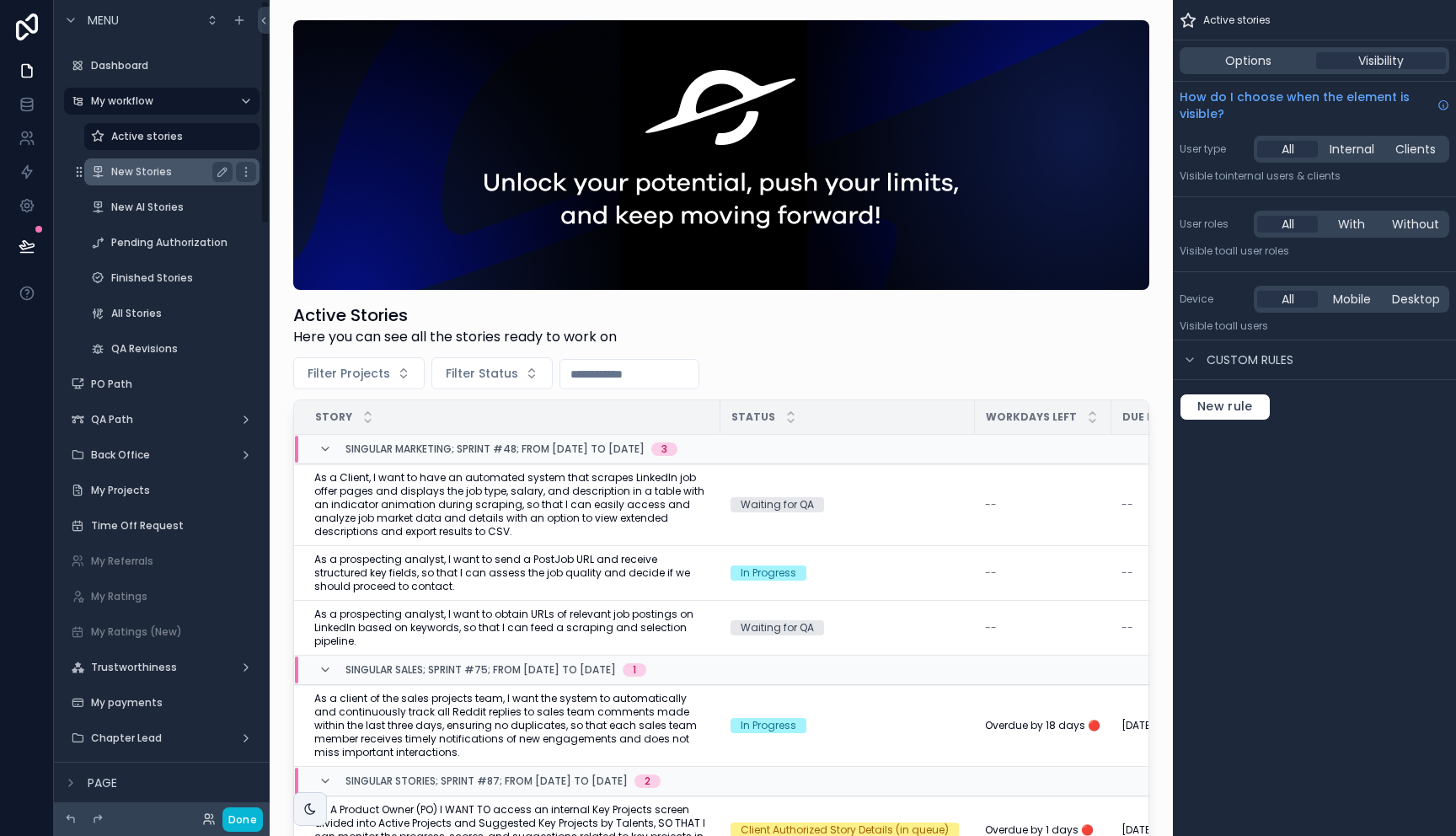
click at [148, 178] on div "New Stories" at bounding box center [171, 172] width 121 height 20
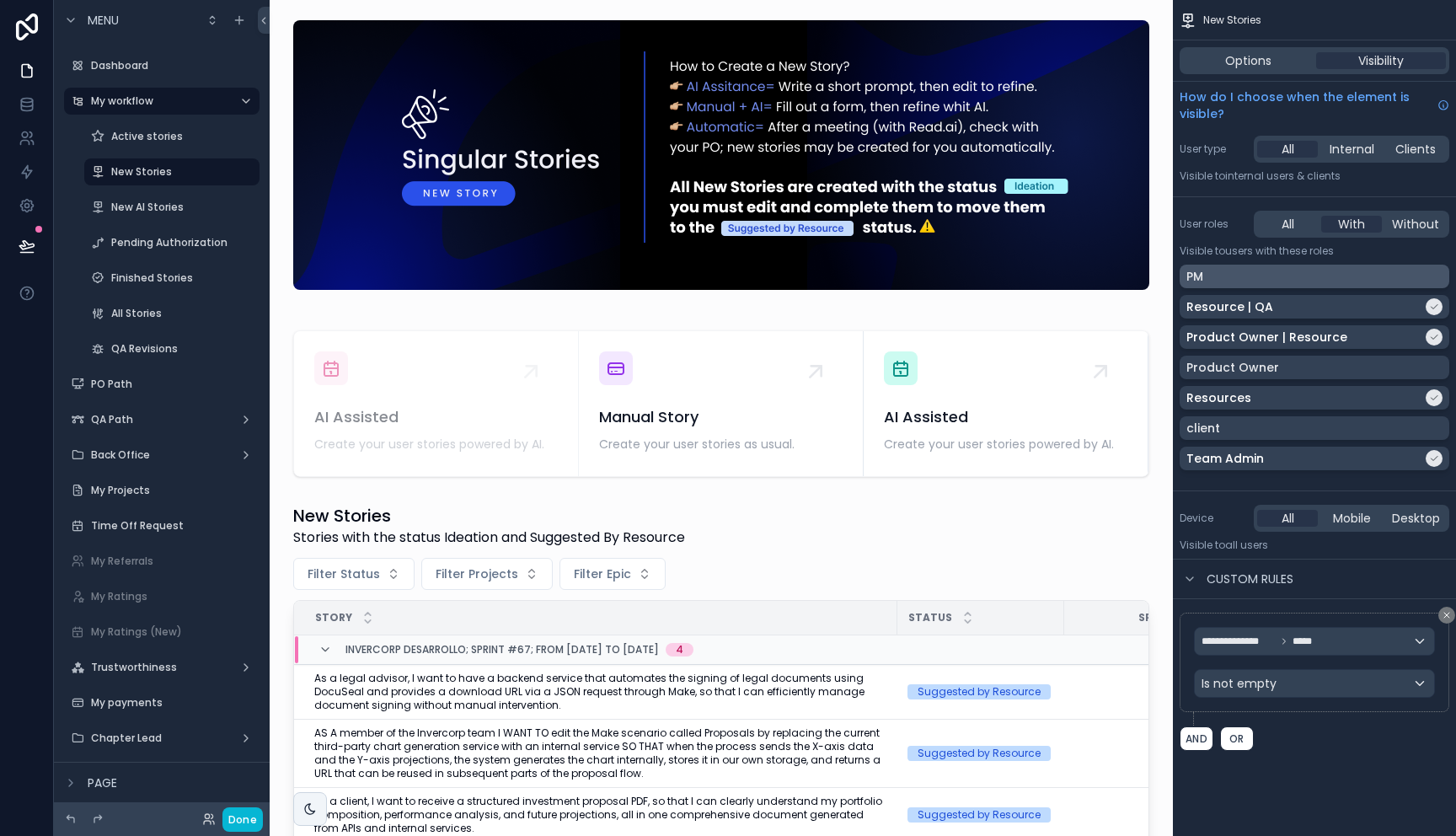
click at [1229, 273] on div "PM" at bounding box center [1314, 277] width 256 height 17
click at [115, 206] on label "New AI Stories" at bounding box center [168, 208] width 115 height 14
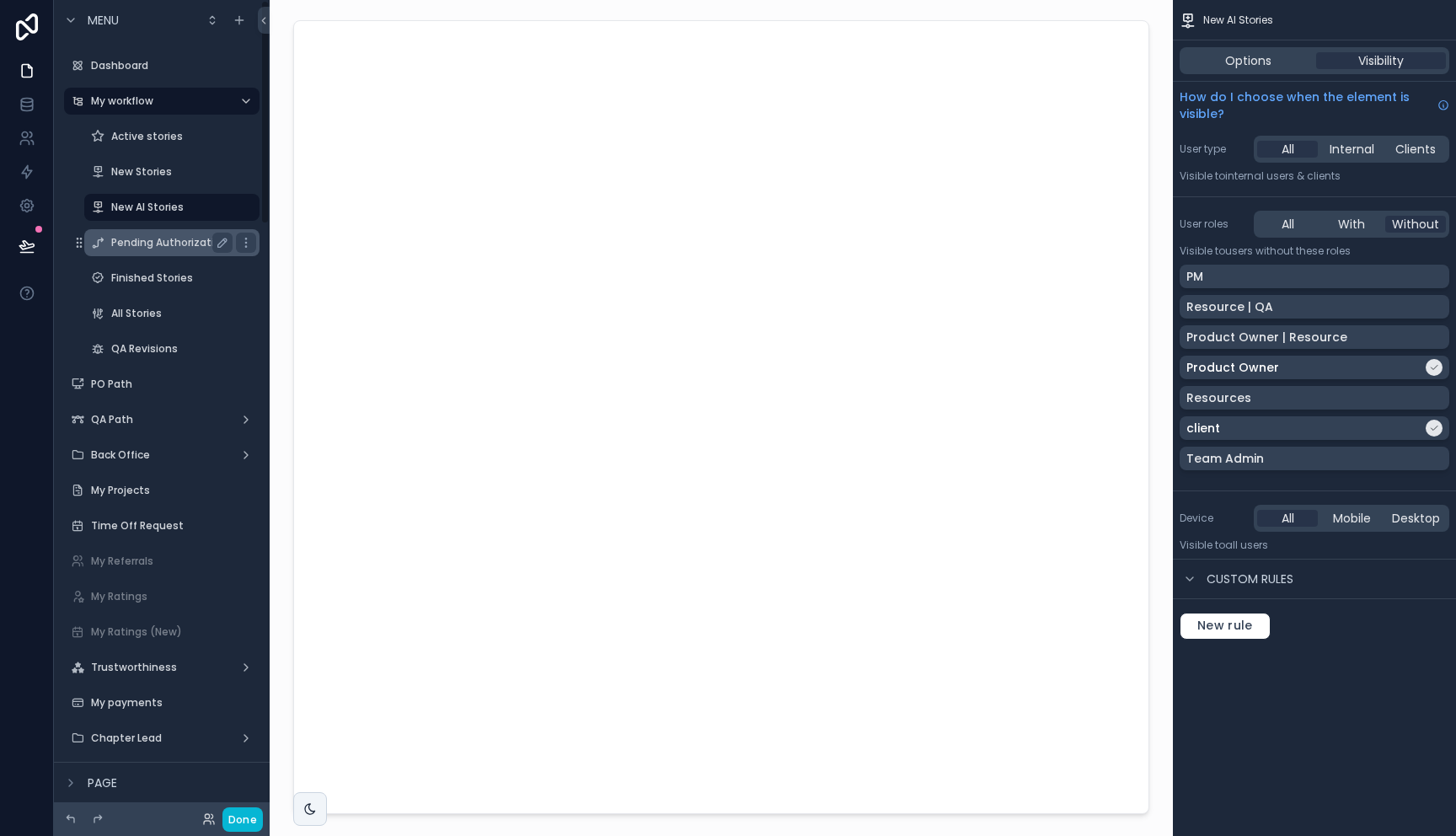
click at [197, 244] on label "Pending Authorization" at bounding box center [169, 243] width 116 height 14
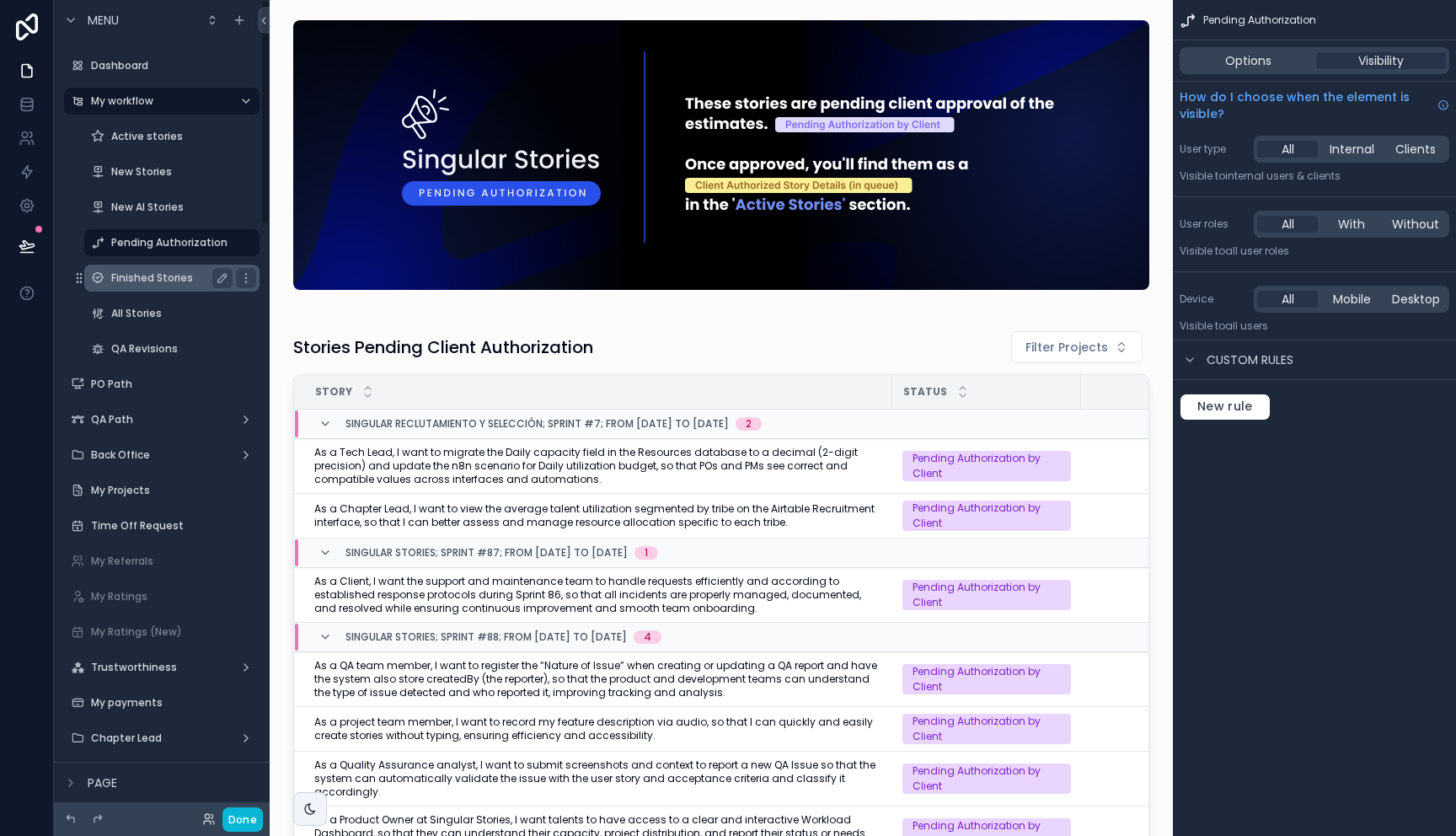
click at [177, 290] on div "Finished Stories" at bounding box center [172, 278] width 169 height 27
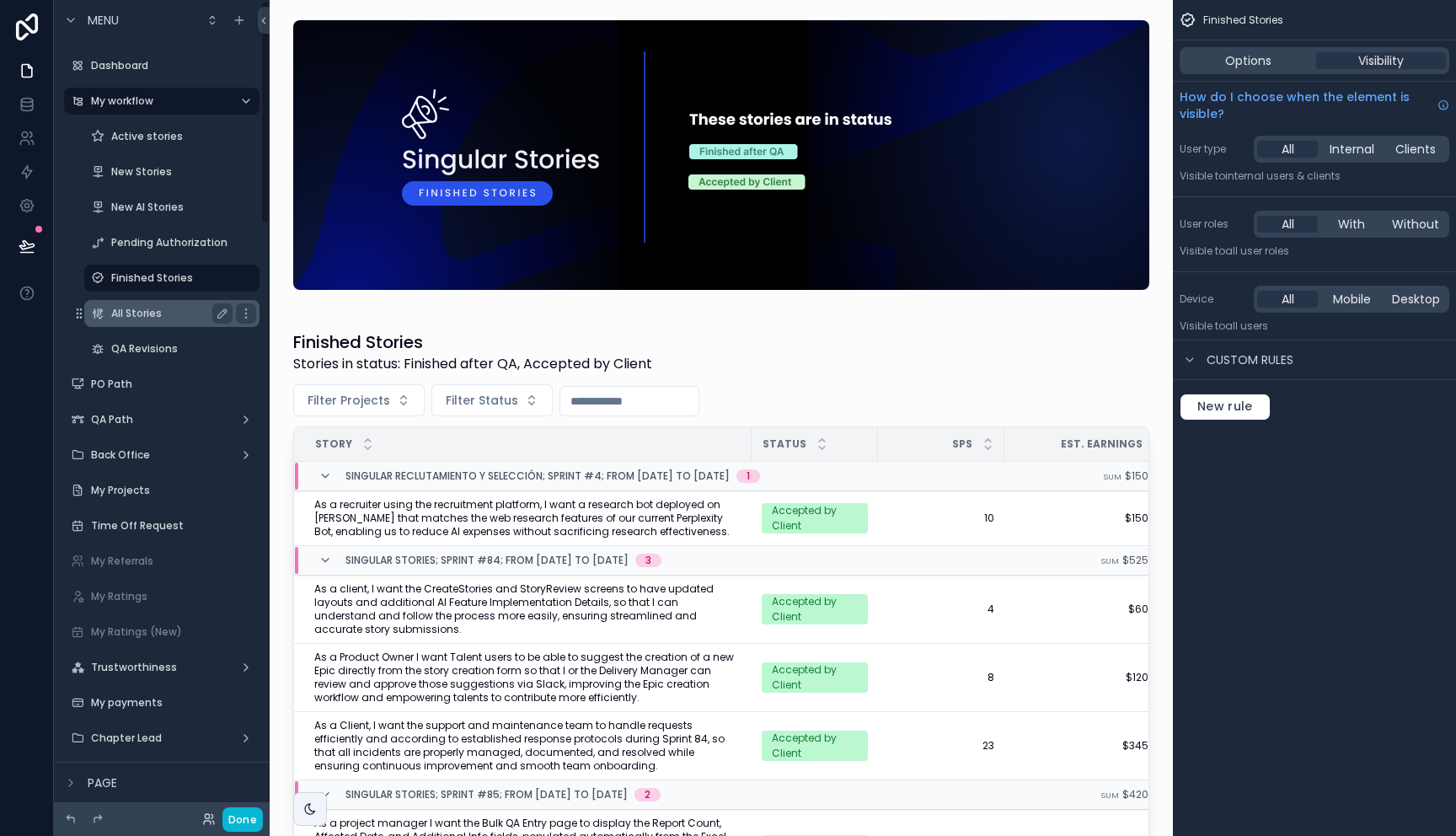
click at [138, 302] on div "All Stories" at bounding box center [172, 313] width 169 height 27
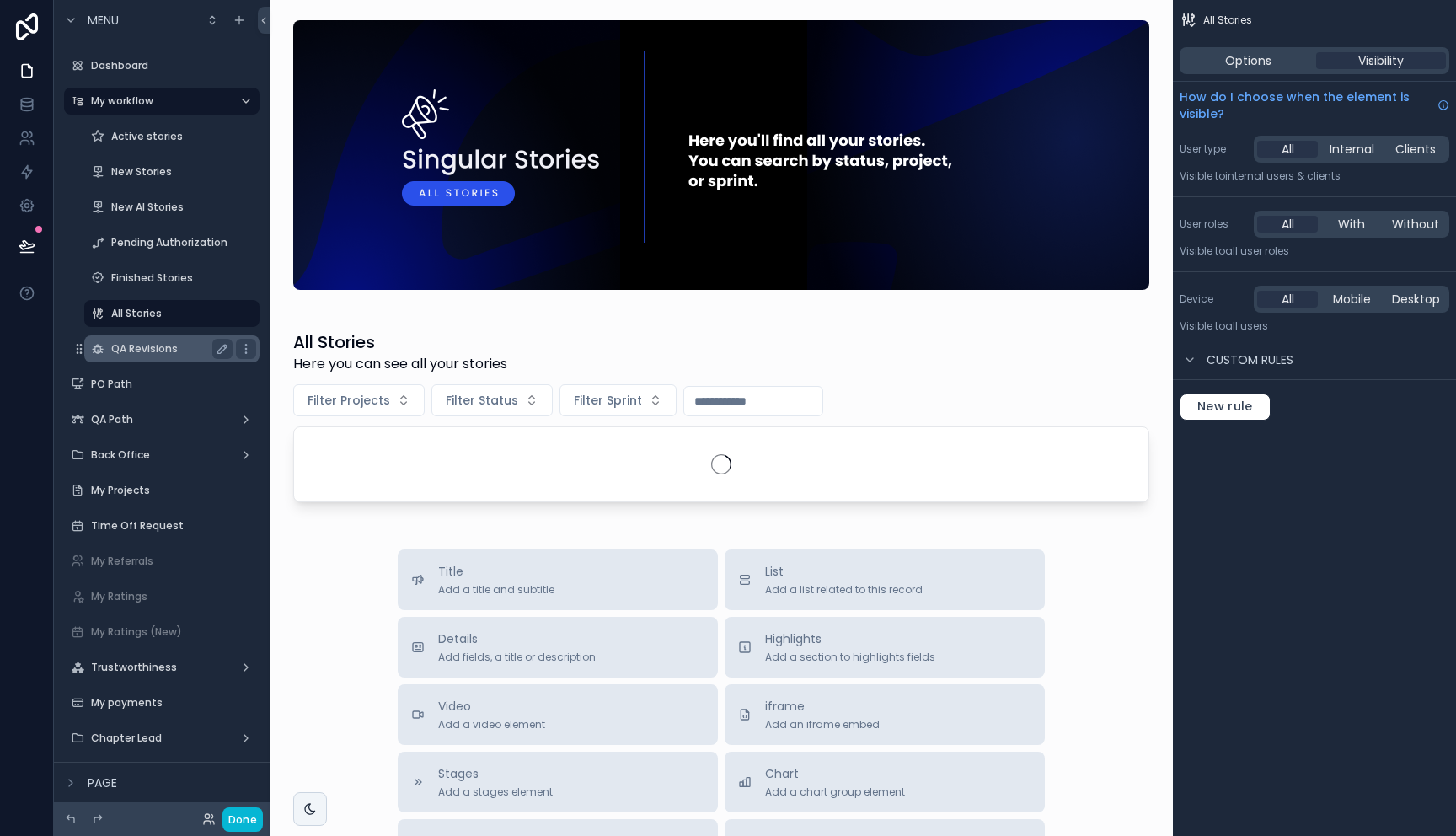
click at [151, 344] on label "QA Revisions" at bounding box center [168, 349] width 115 height 14
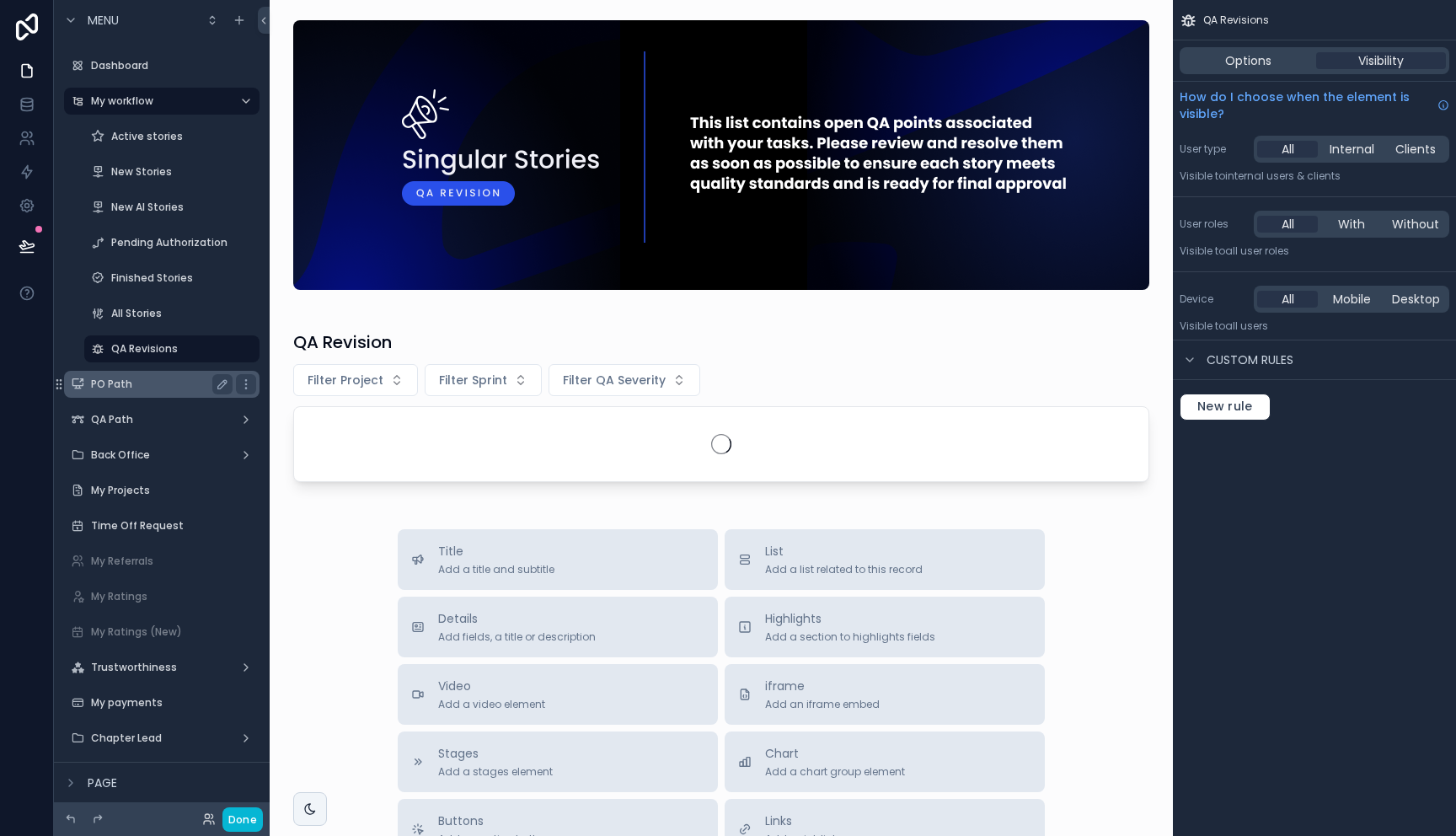
click at [134, 384] on label "PO Path" at bounding box center [159, 384] width 134 height 14
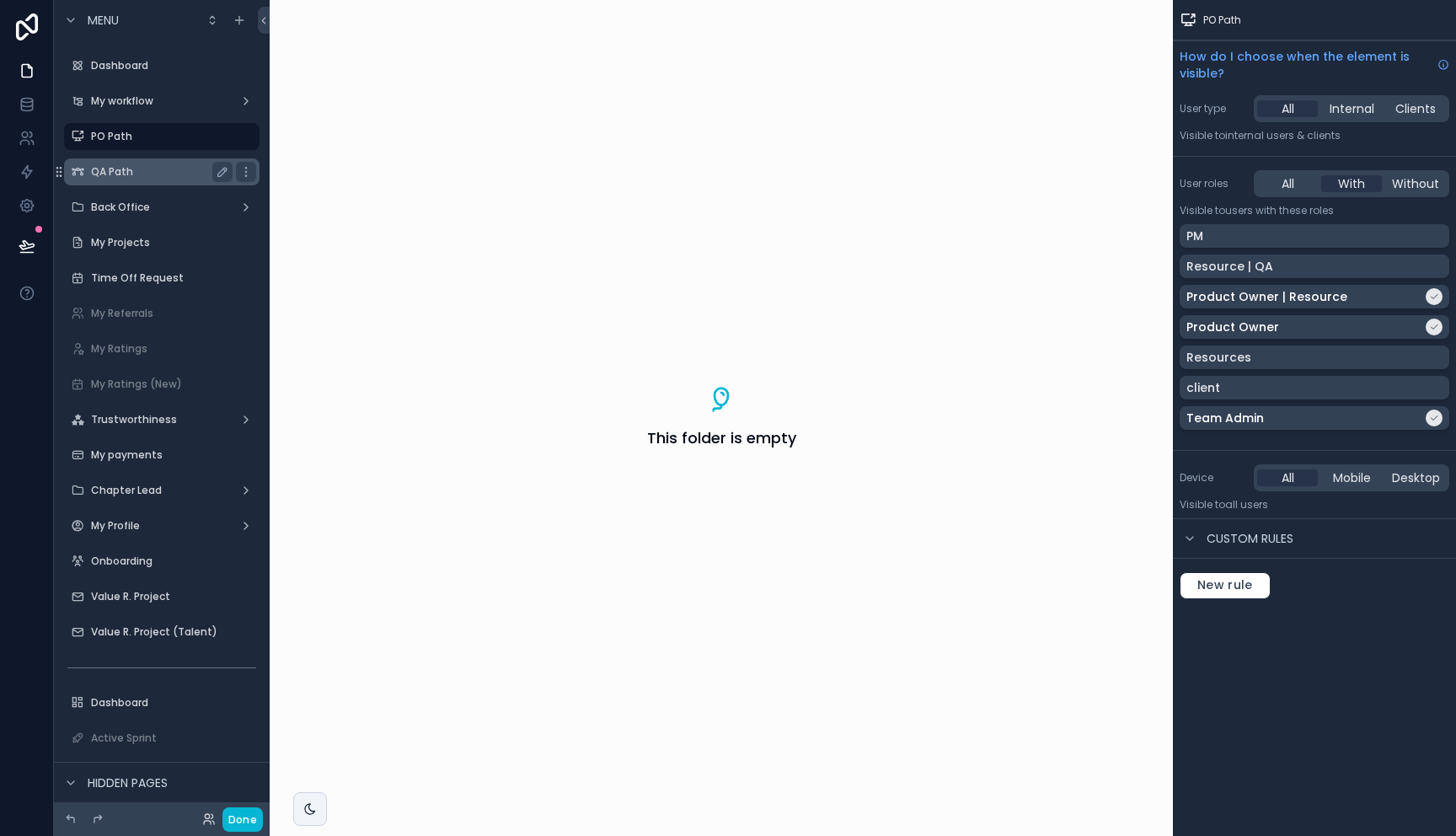
click at [145, 174] on label "QA Path" at bounding box center [159, 172] width 134 height 14
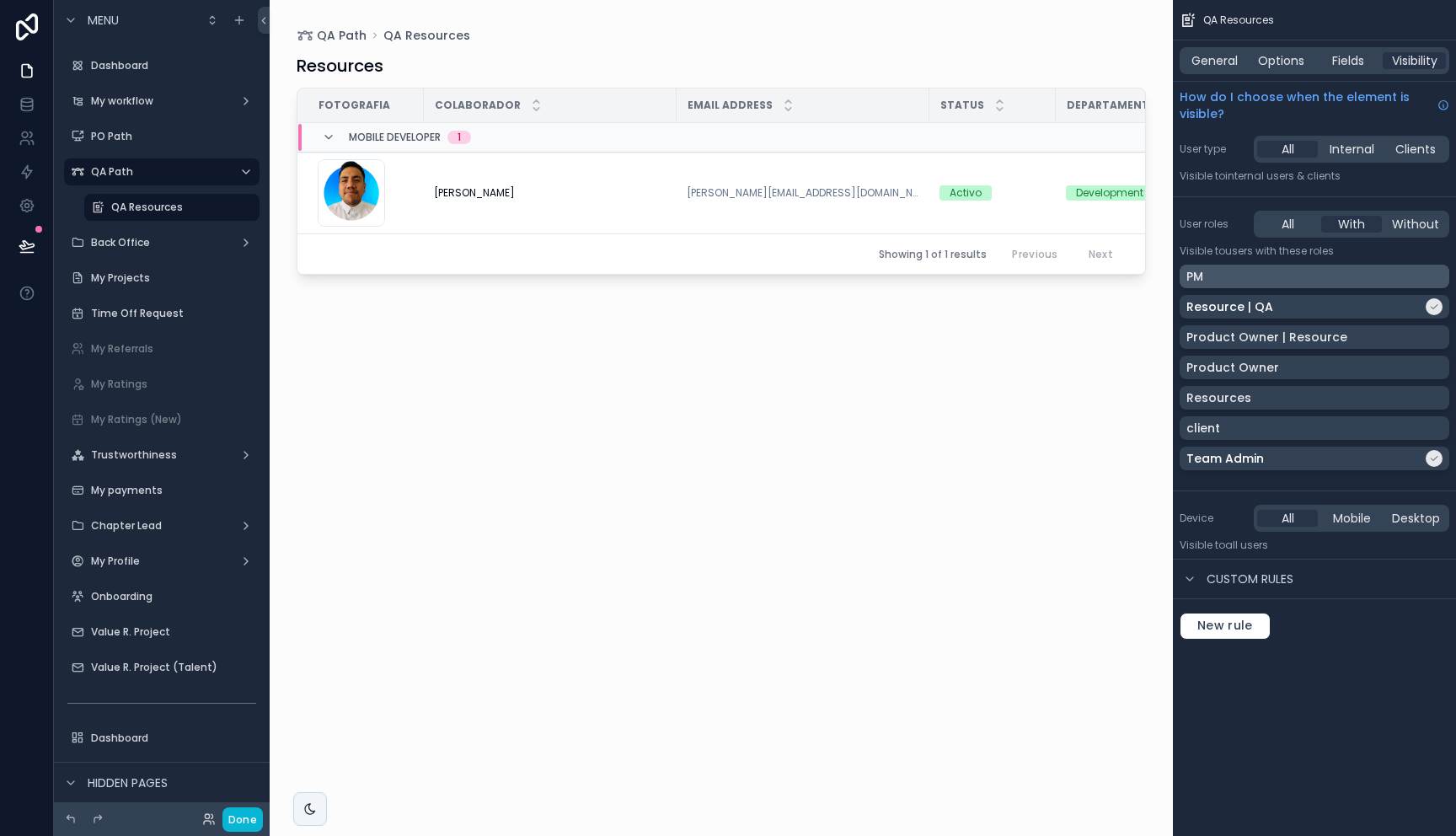
click at [1268, 278] on div "PM" at bounding box center [1314, 277] width 256 height 17
click at [126, 251] on div "Back Office" at bounding box center [162, 242] width 141 height 20
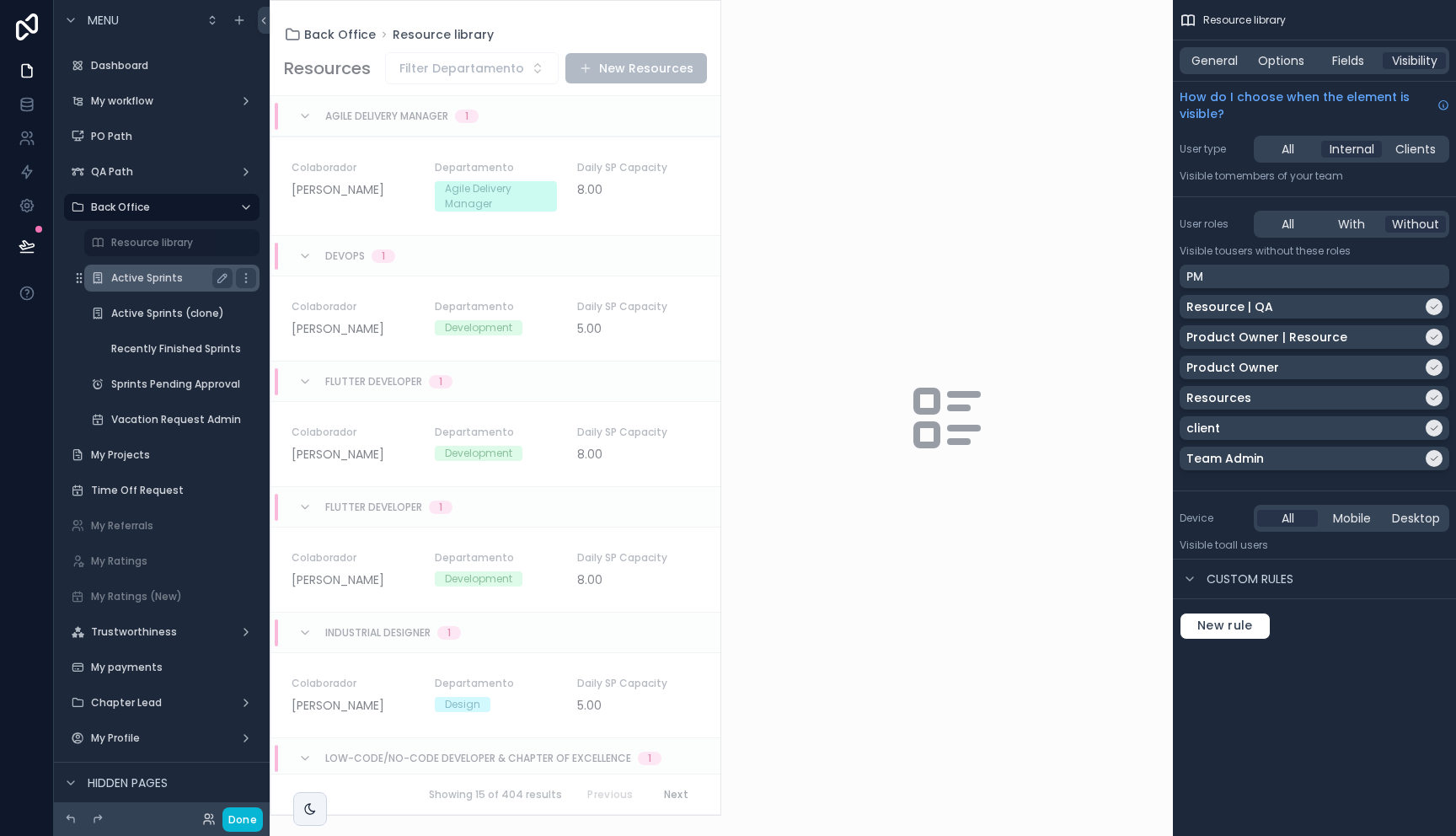
click at [140, 278] on label "Active Sprints" at bounding box center [168, 278] width 115 height 14
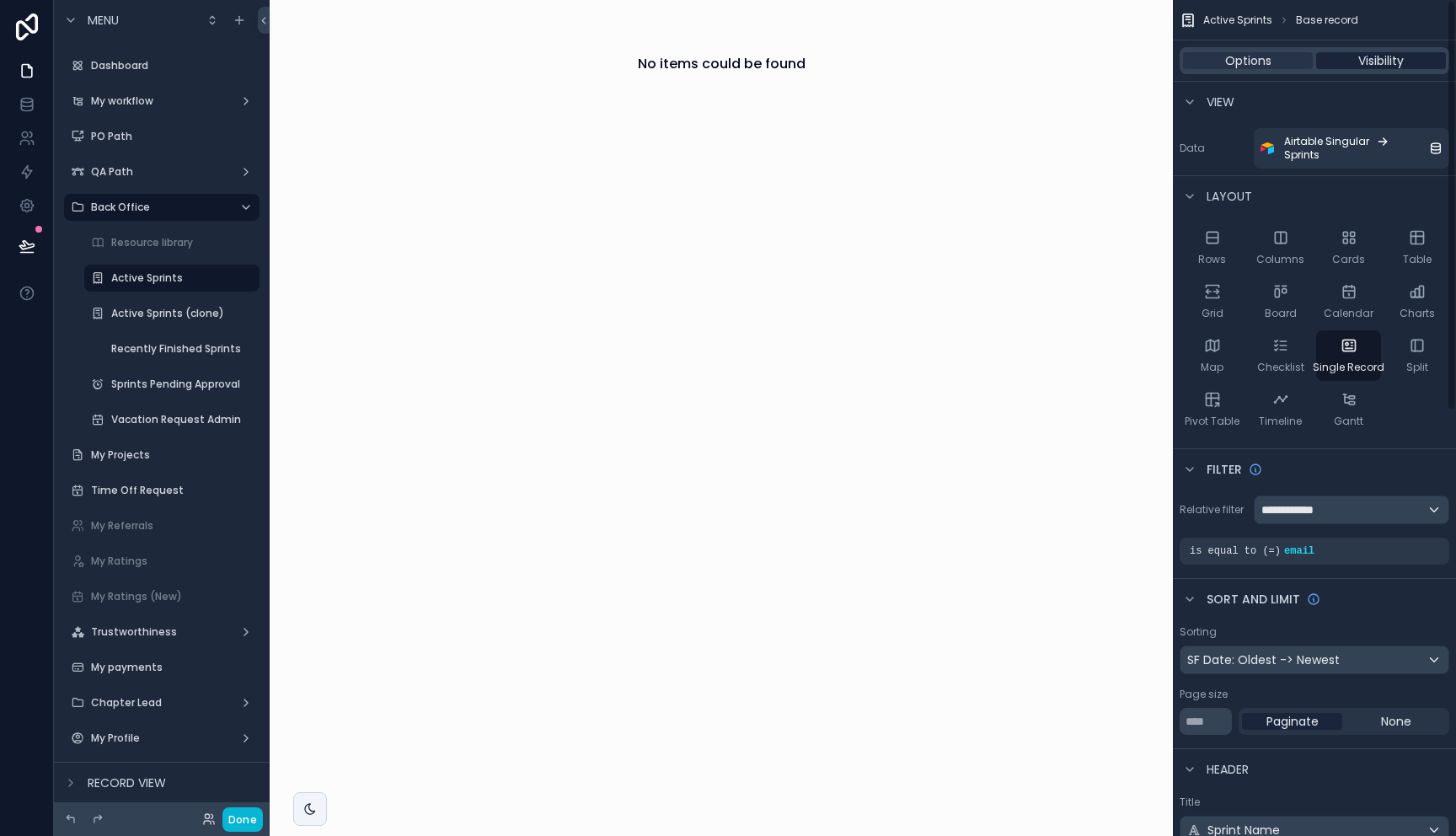
click at [1351, 57] on div "Visibility" at bounding box center [1380, 61] width 130 height 17
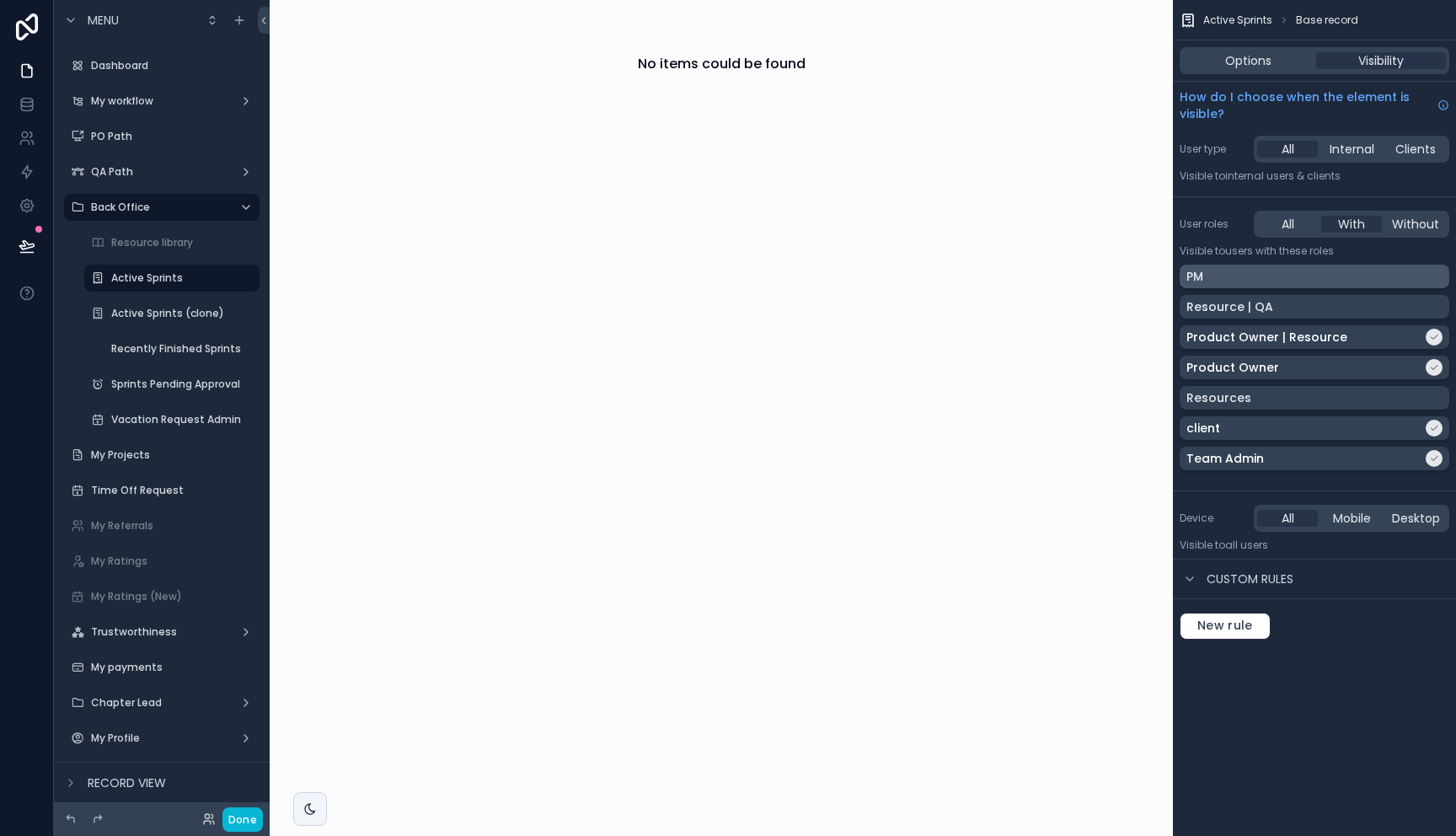
click at [1305, 268] on div "PM" at bounding box center [1314, 277] width 256 height 17
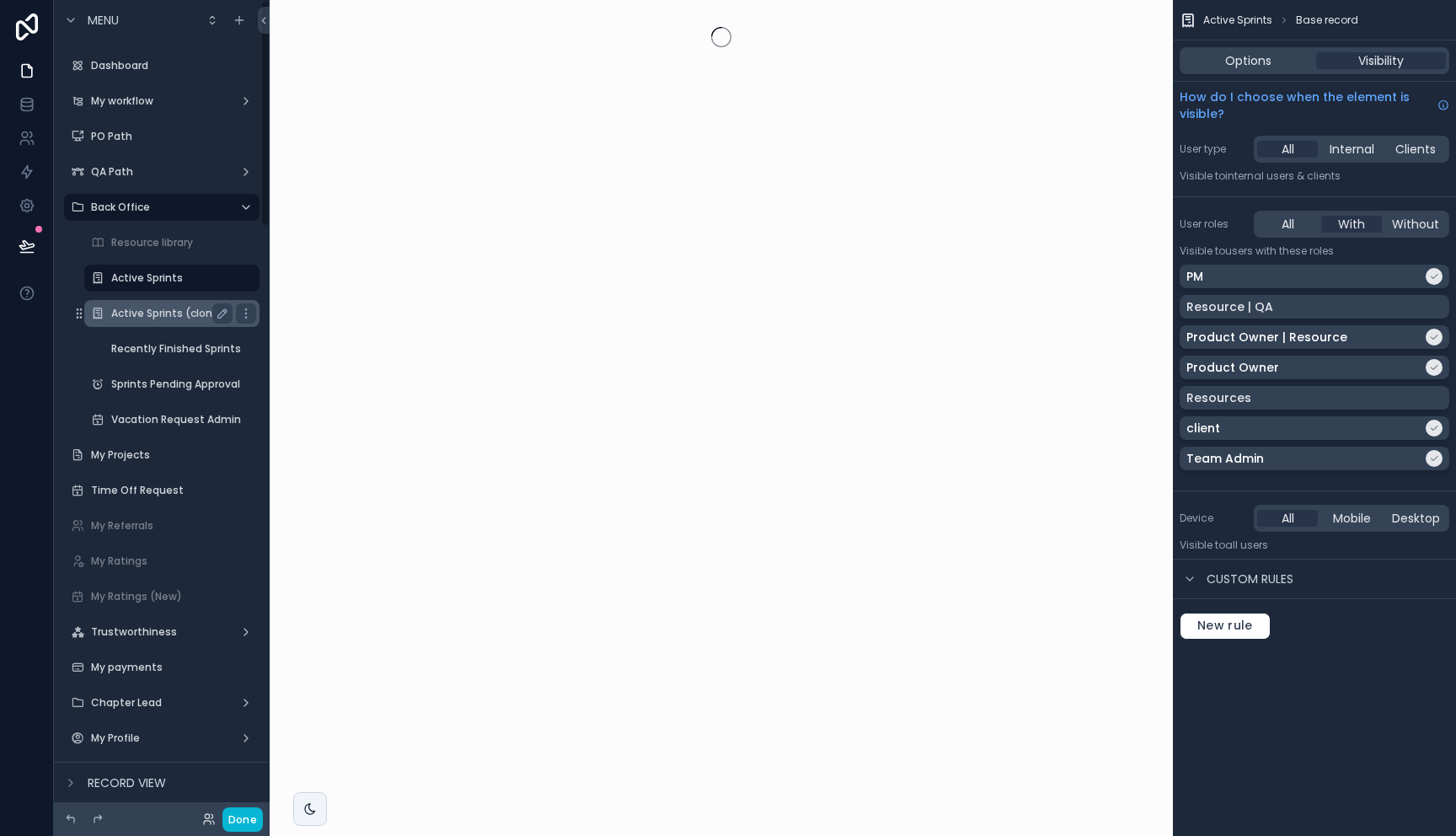
click at [153, 322] on div "Active Sprints (clone)" at bounding box center [171, 313] width 121 height 20
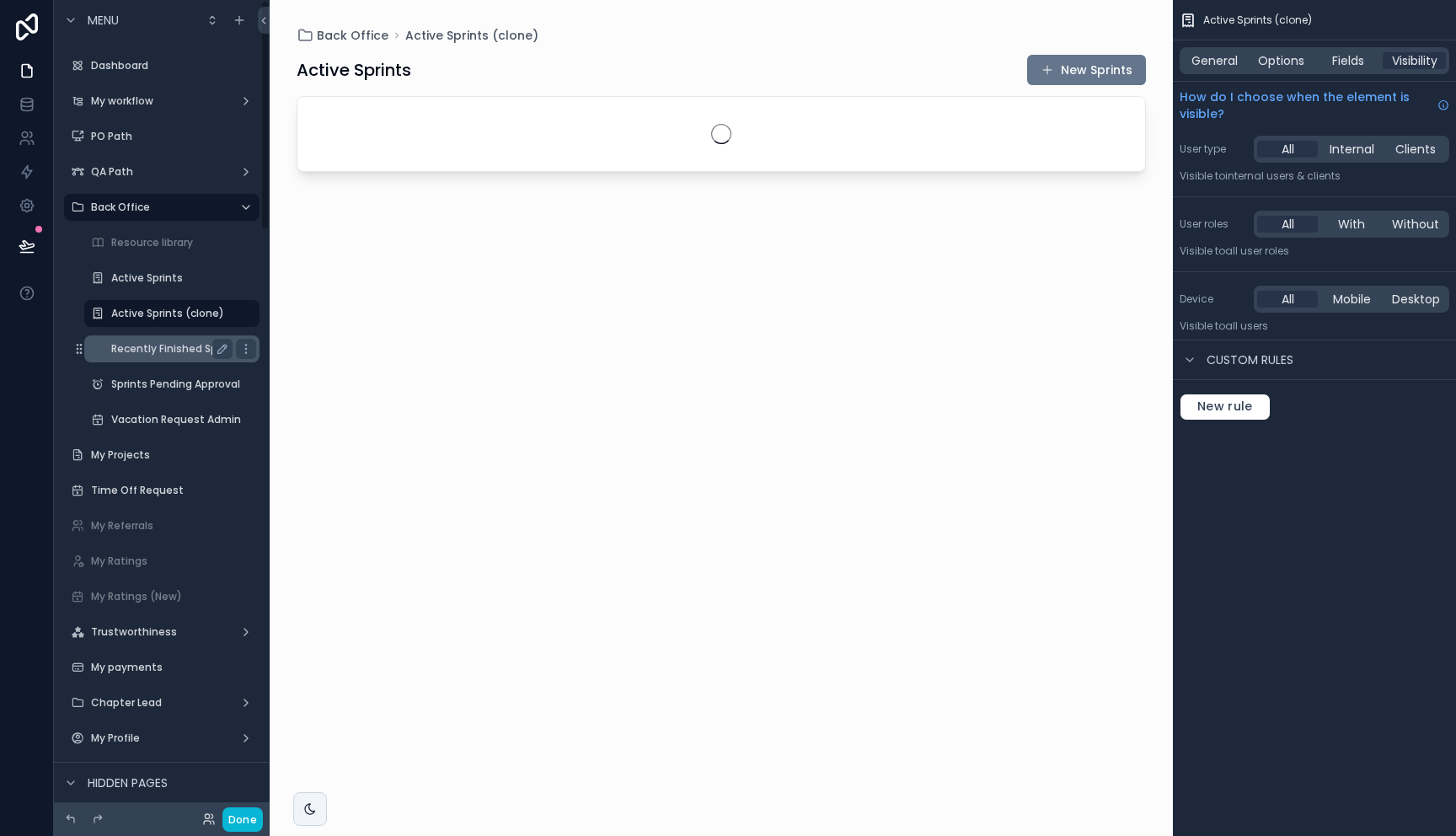
click at [146, 352] on label "Recently Finished Sprints" at bounding box center [176, 349] width 130 height 14
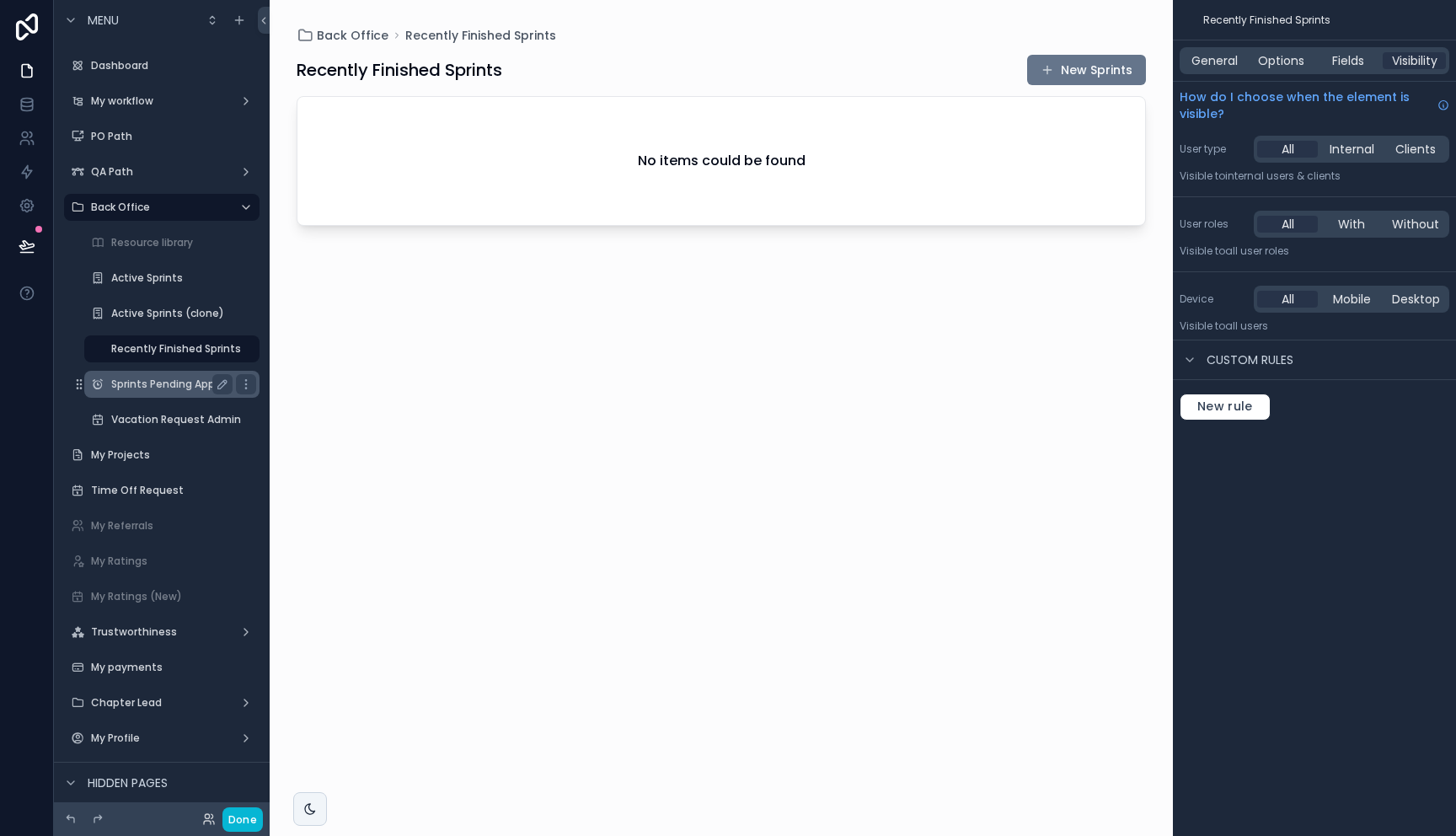
click at [151, 379] on label "Sprints Pending Approval" at bounding box center [176, 384] width 129 height 14
click at [147, 411] on div "Vacation Request Admin" at bounding box center [171, 419] width 121 height 20
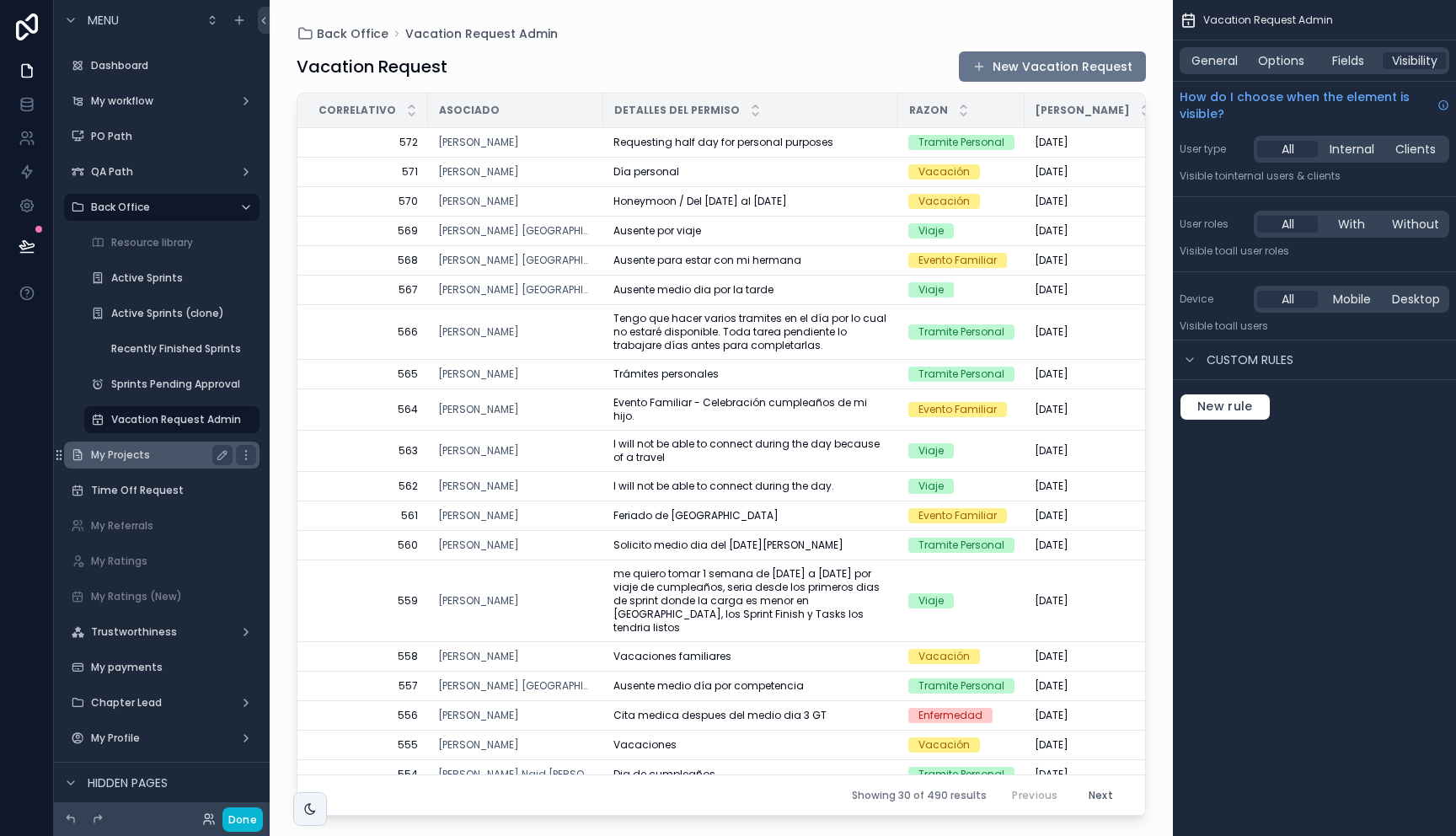
click at [134, 457] on label "My Projects" at bounding box center [159, 455] width 134 height 14
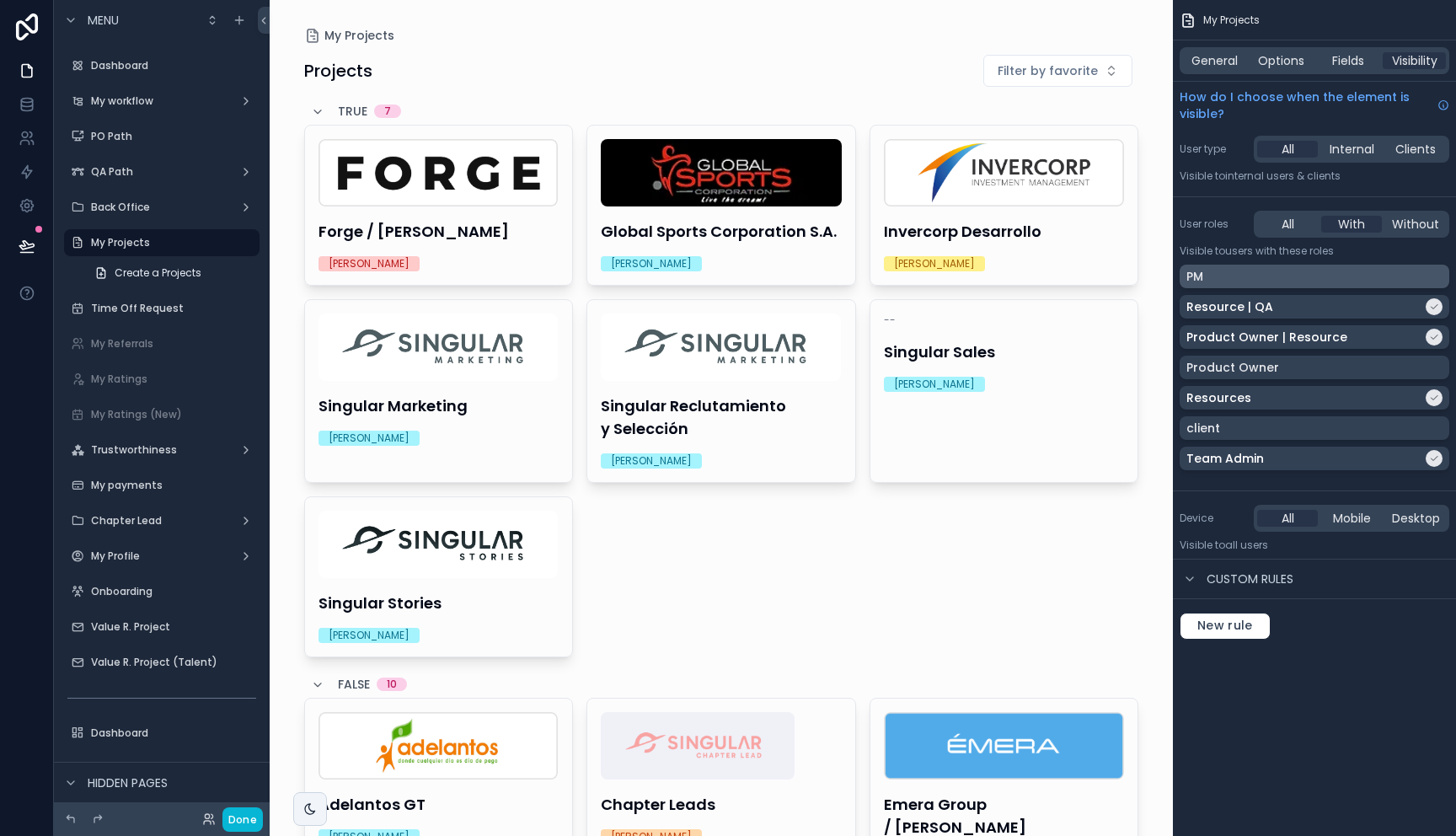
click at [1225, 270] on div "PM" at bounding box center [1314, 277] width 256 height 17
click at [109, 303] on label "Time Off Request" at bounding box center [159, 309] width 134 height 14
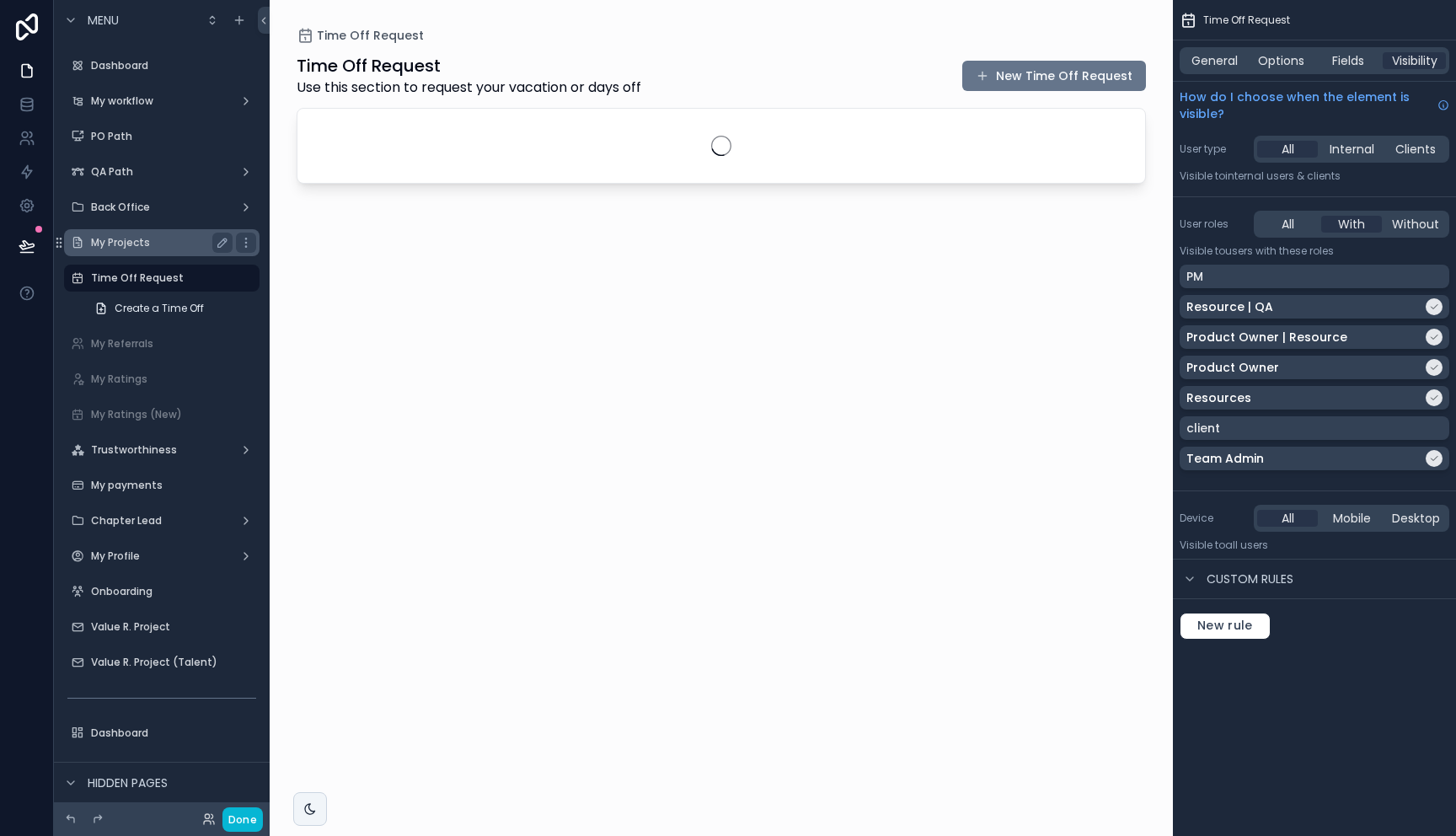
click at [146, 236] on label "My Projects" at bounding box center [159, 243] width 134 height 14
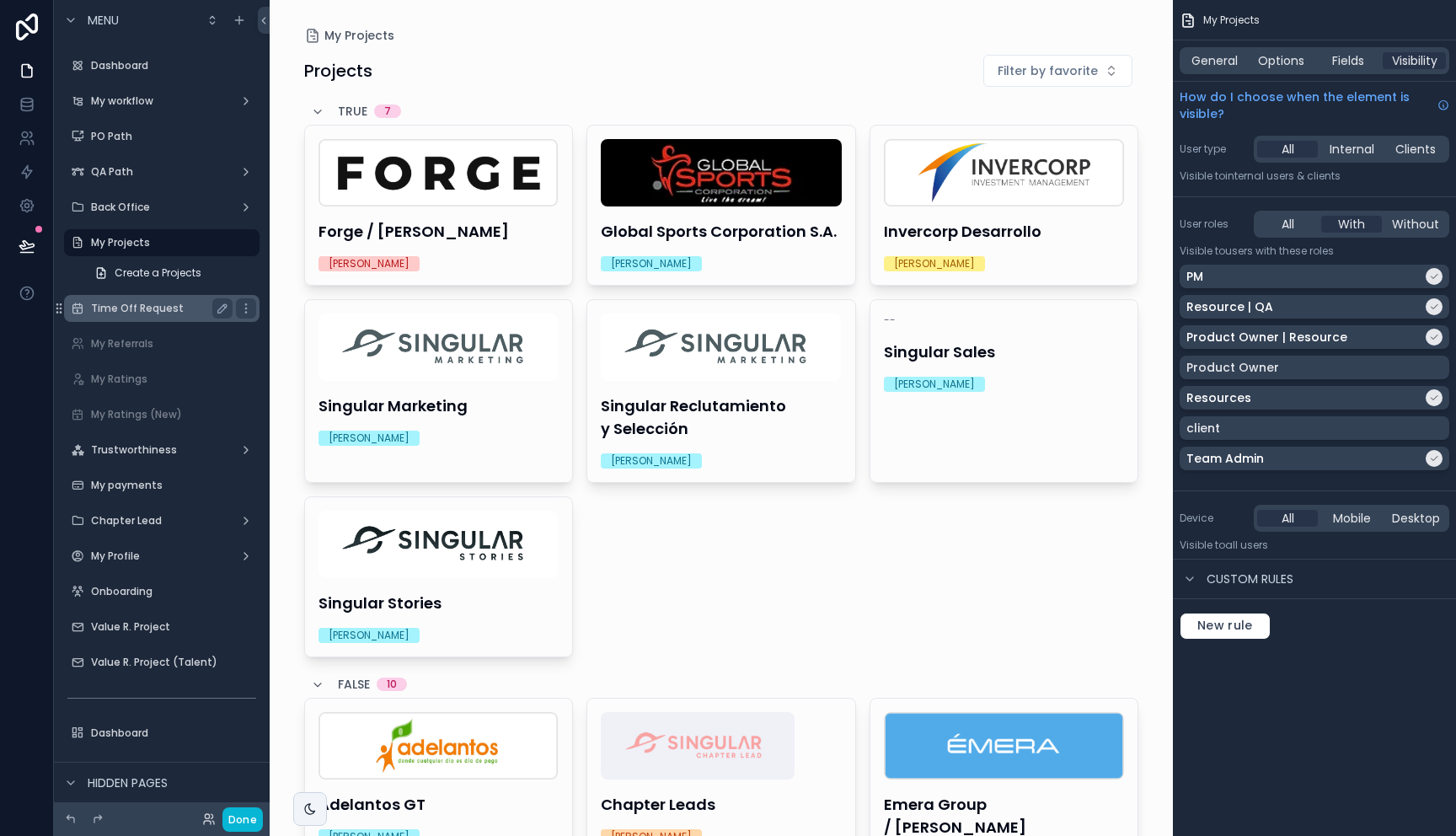
click at [143, 268] on span "Create a Projects" at bounding box center [158, 273] width 87 height 14
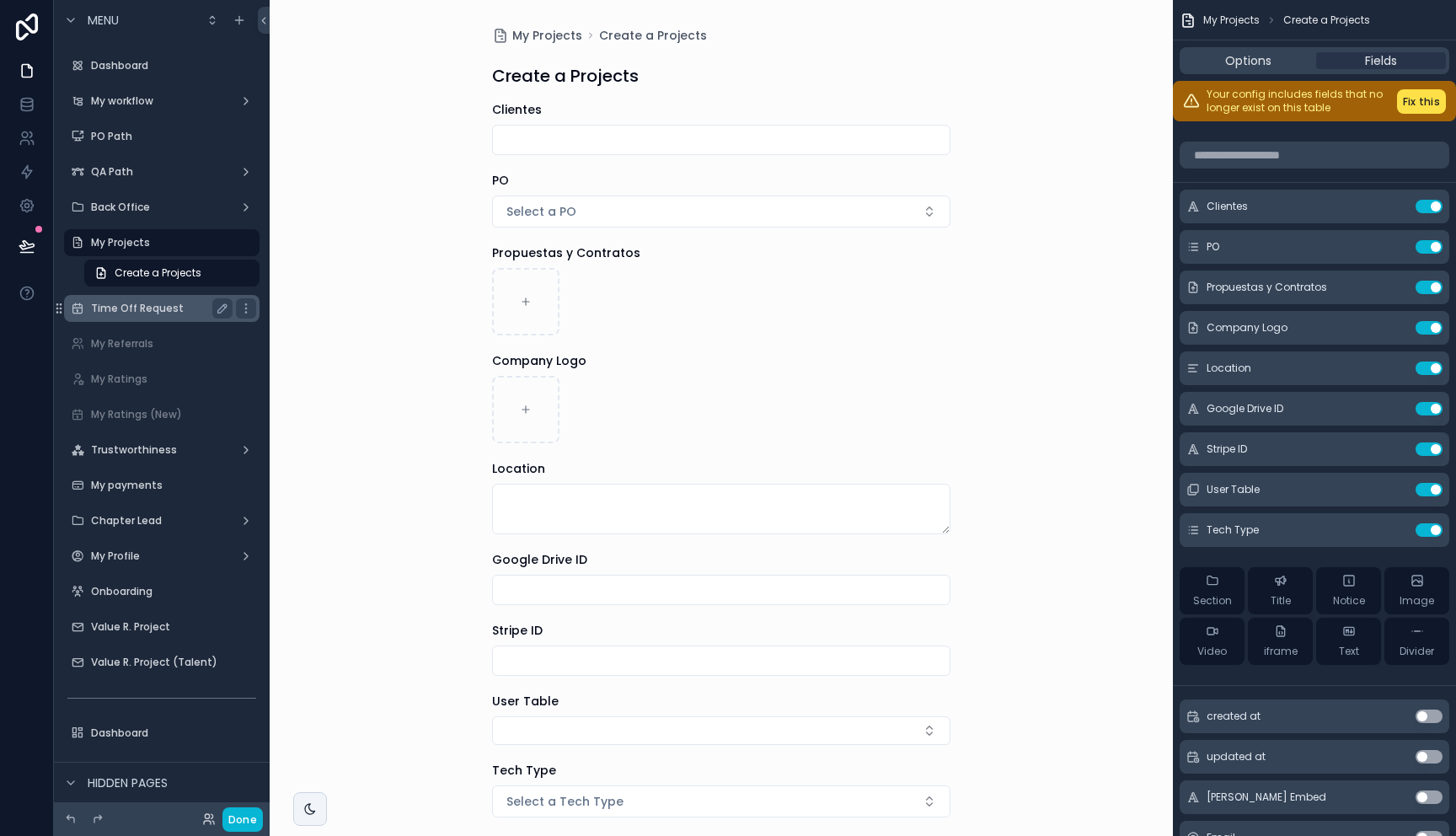
click at [133, 306] on label "Time Off Request" at bounding box center [159, 309] width 134 height 14
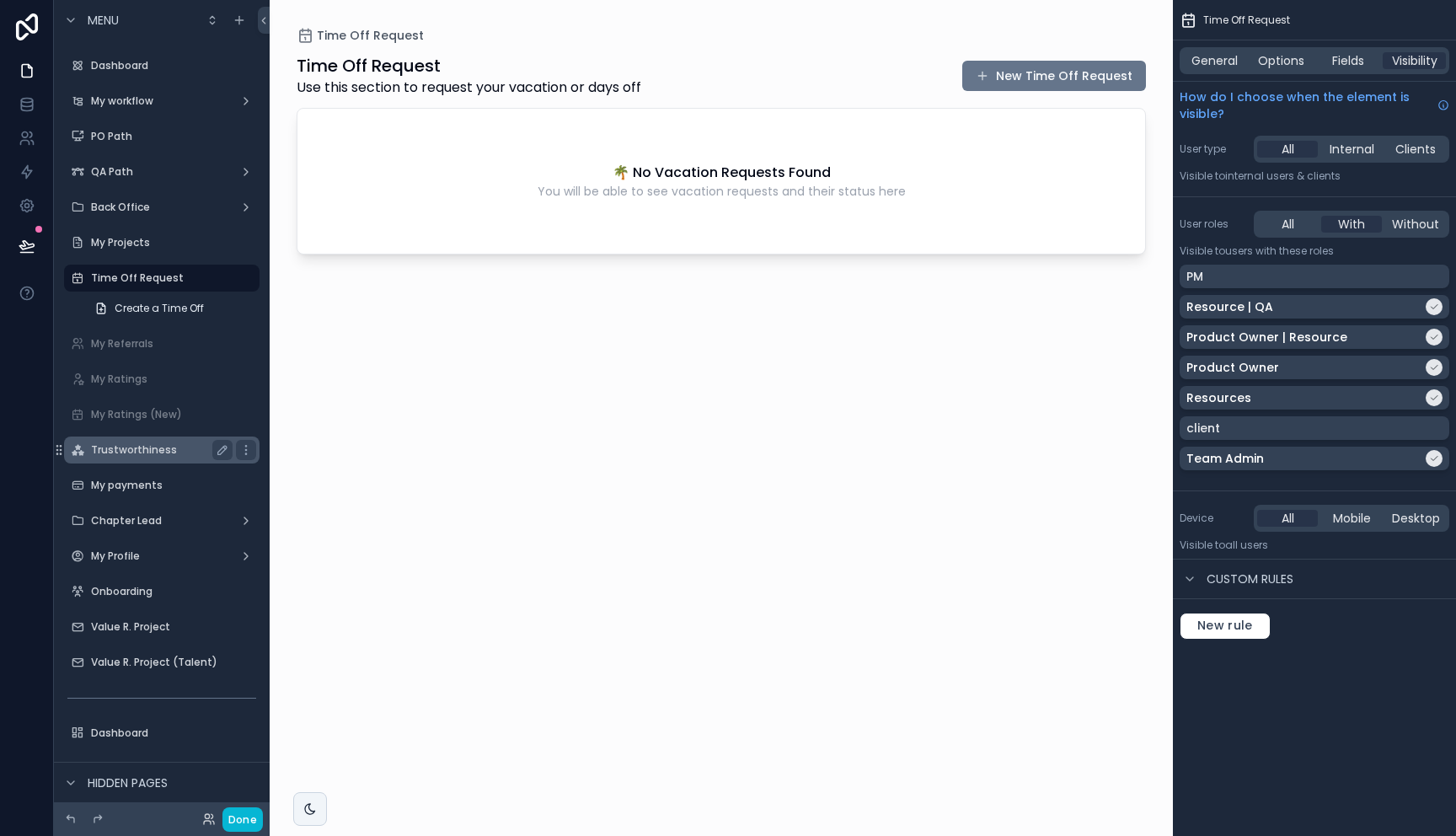
click at [141, 446] on label "Trustworthiness" at bounding box center [159, 450] width 134 height 14
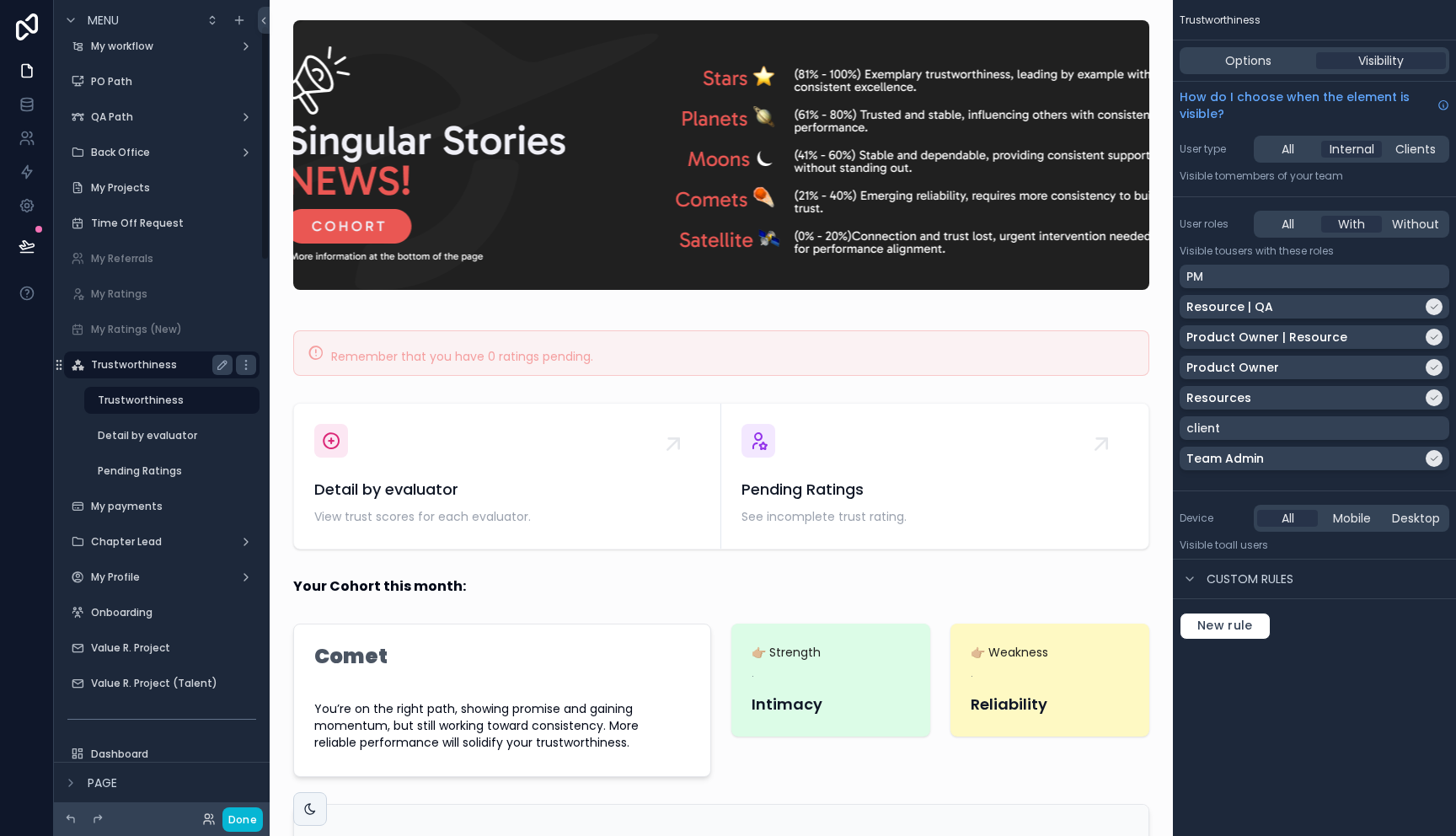
scroll to position [88, 0]
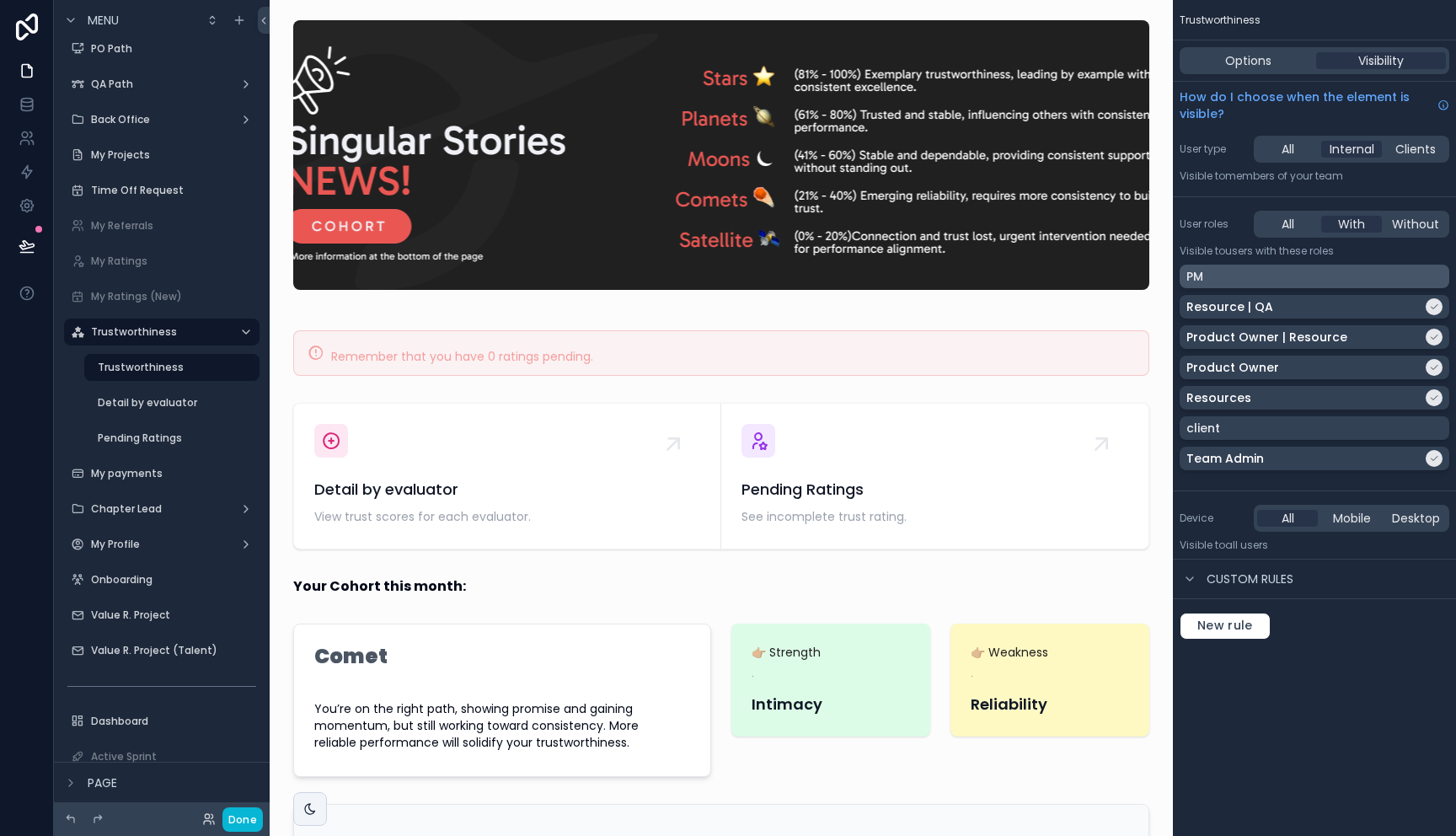
click at [1279, 269] on div "PM" at bounding box center [1314, 277] width 256 height 17
click at [145, 421] on div "Trustworthiness Detail by evaluator Pending Ratings" at bounding box center [171, 400] width 196 height 106
click at [161, 399] on label "Detail by evaluator" at bounding box center [161, 403] width 128 height 14
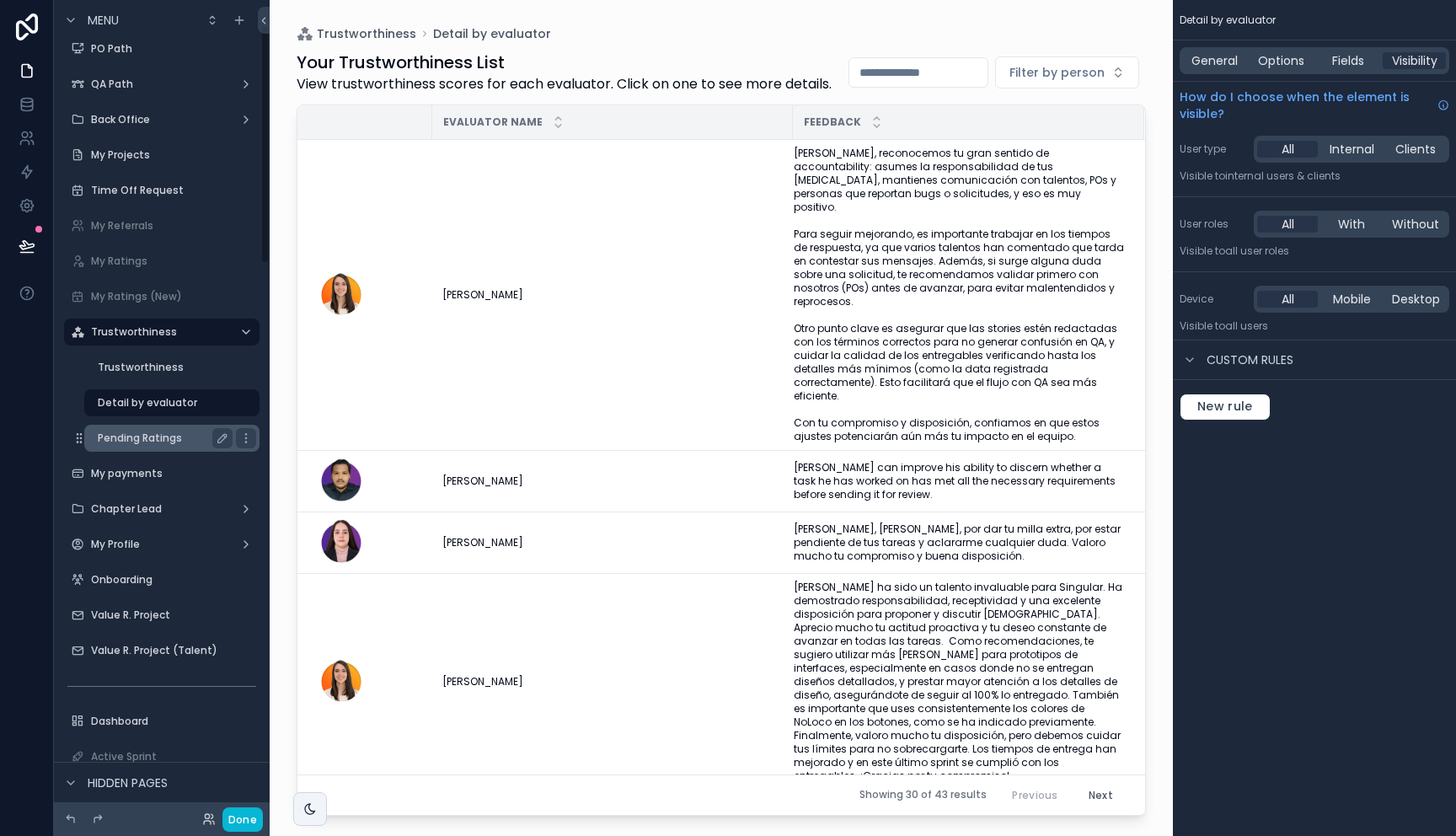
click at [120, 437] on label "Pending Ratings" at bounding box center [161, 439] width 128 height 14
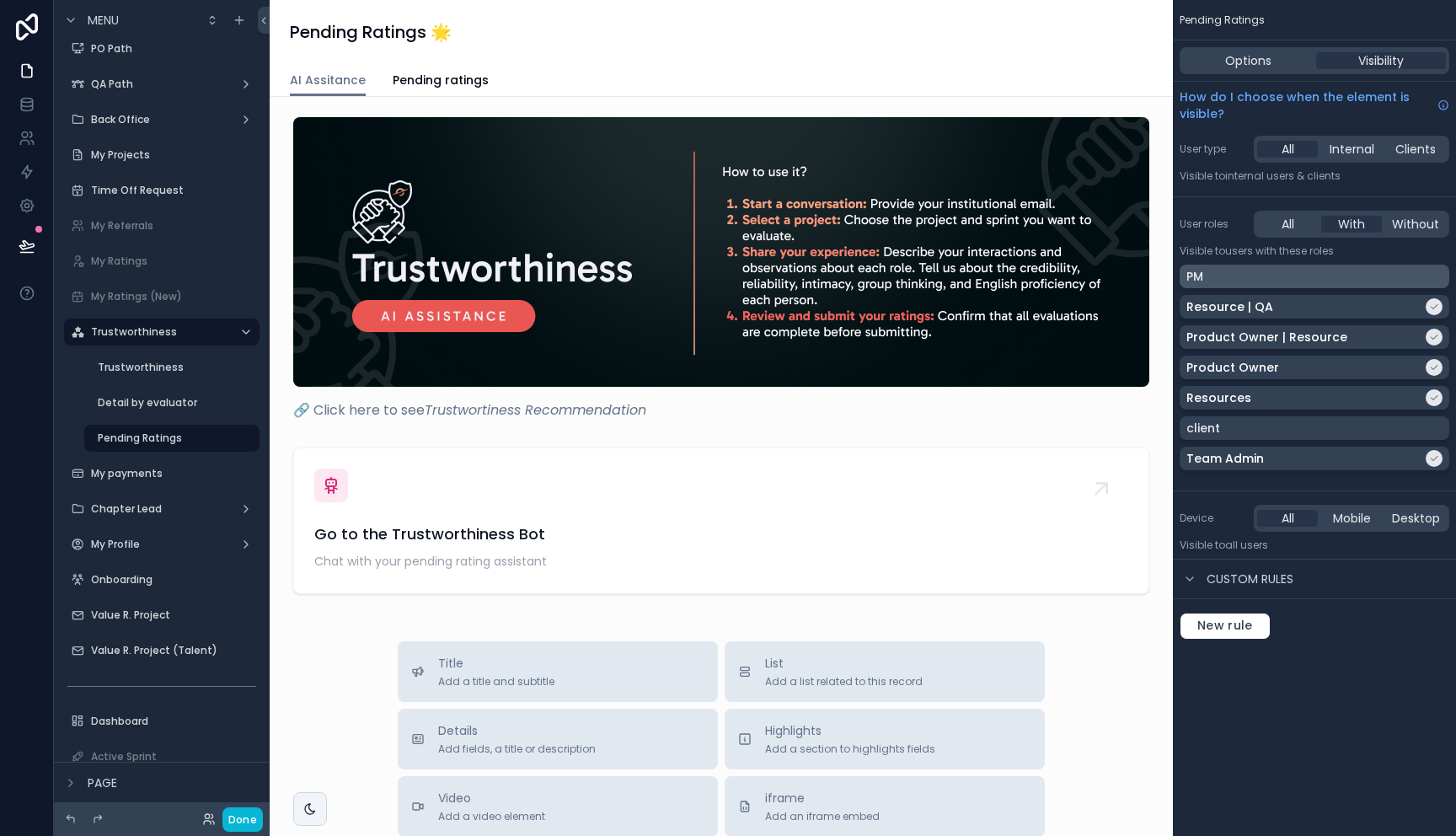
click at [1378, 276] on div "PM" at bounding box center [1314, 277] width 256 height 17
click at [112, 467] on label "My payments" at bounding box center [159, 474] width 134 height 14
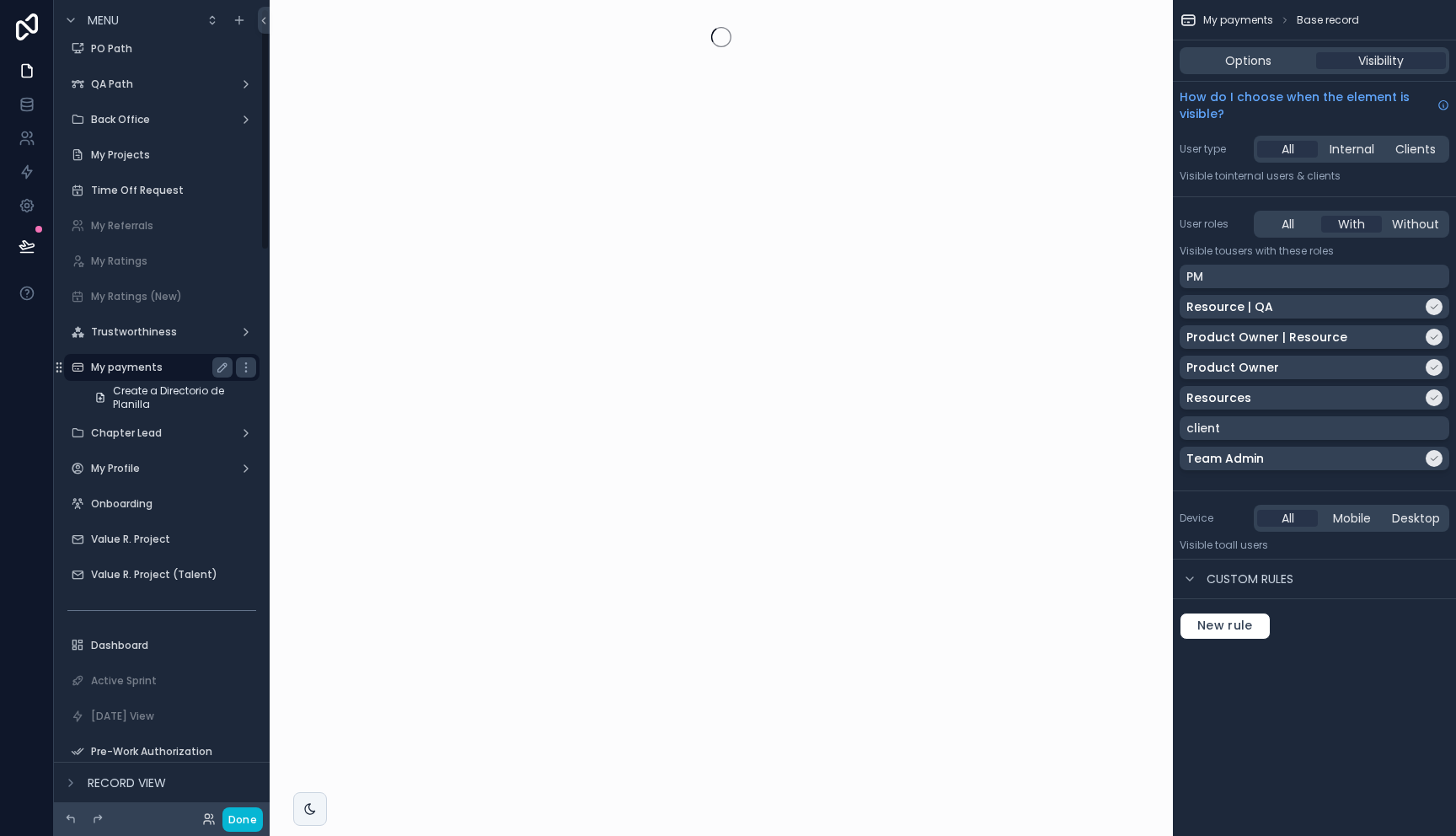
scroll to position [28, 0]
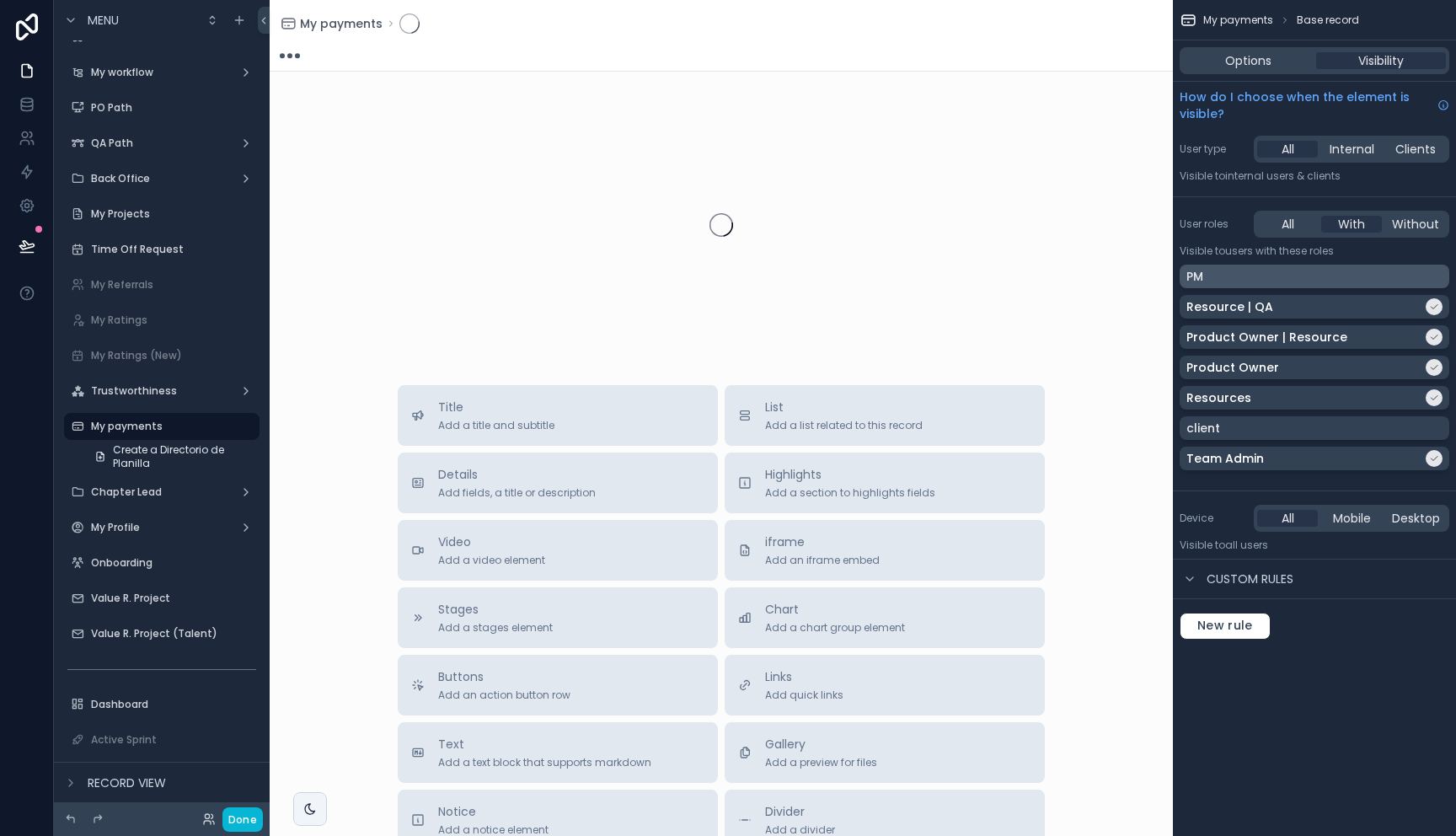
click at [1291, 266] on div "PM" at bounding box center [1314, 276] width 270 height 23
click at [134, 486] on label "Chapter Lead" at bounding box center [159, 492] width 134 height 14
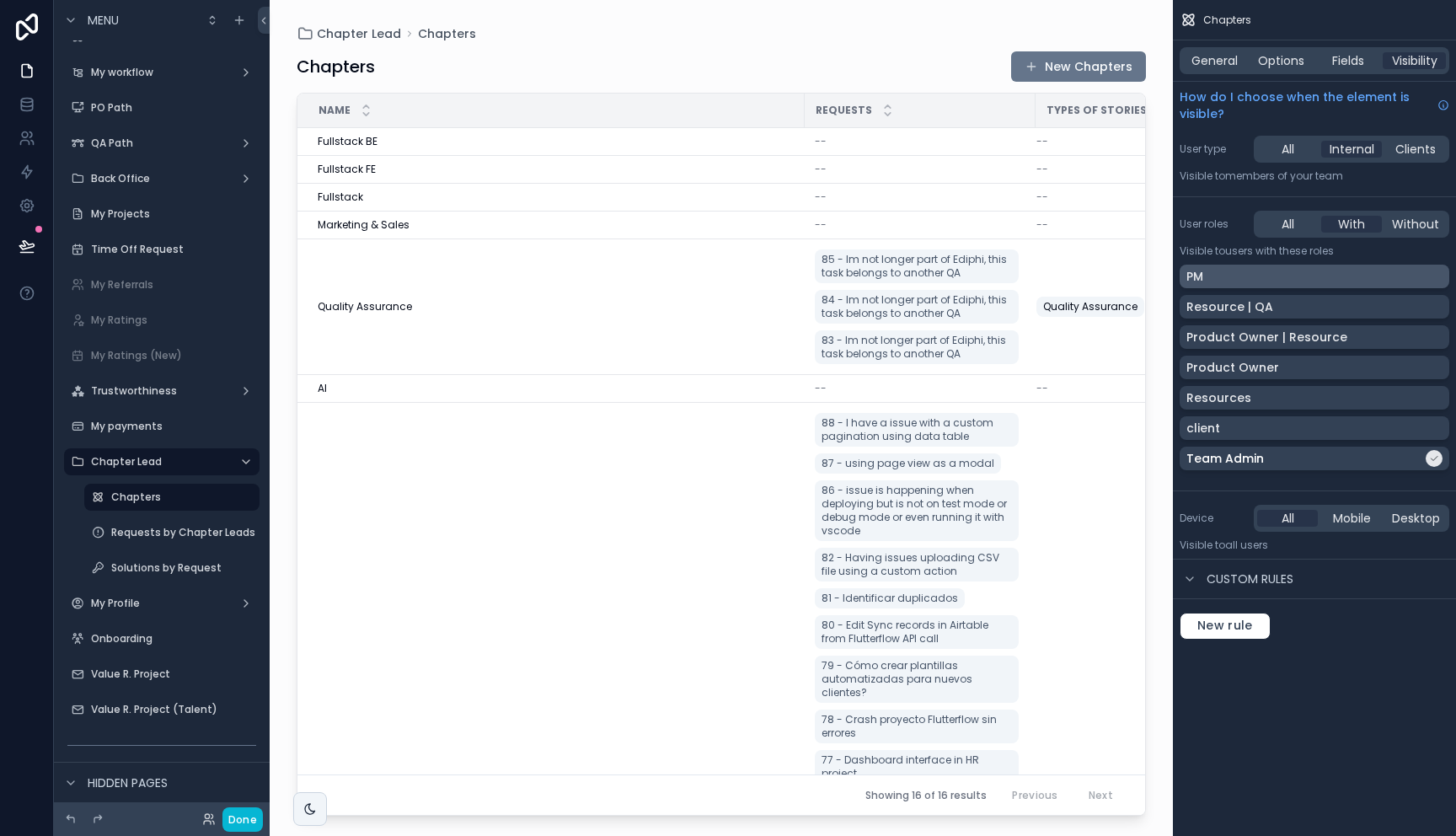
click at [1236, 279] on div "PM" at bounding box center [1314, 277] width 256 height 17
click at [132, 542] on div "Requests by Chapter Leads" at bounding box center [171, 532] width 121 height 20
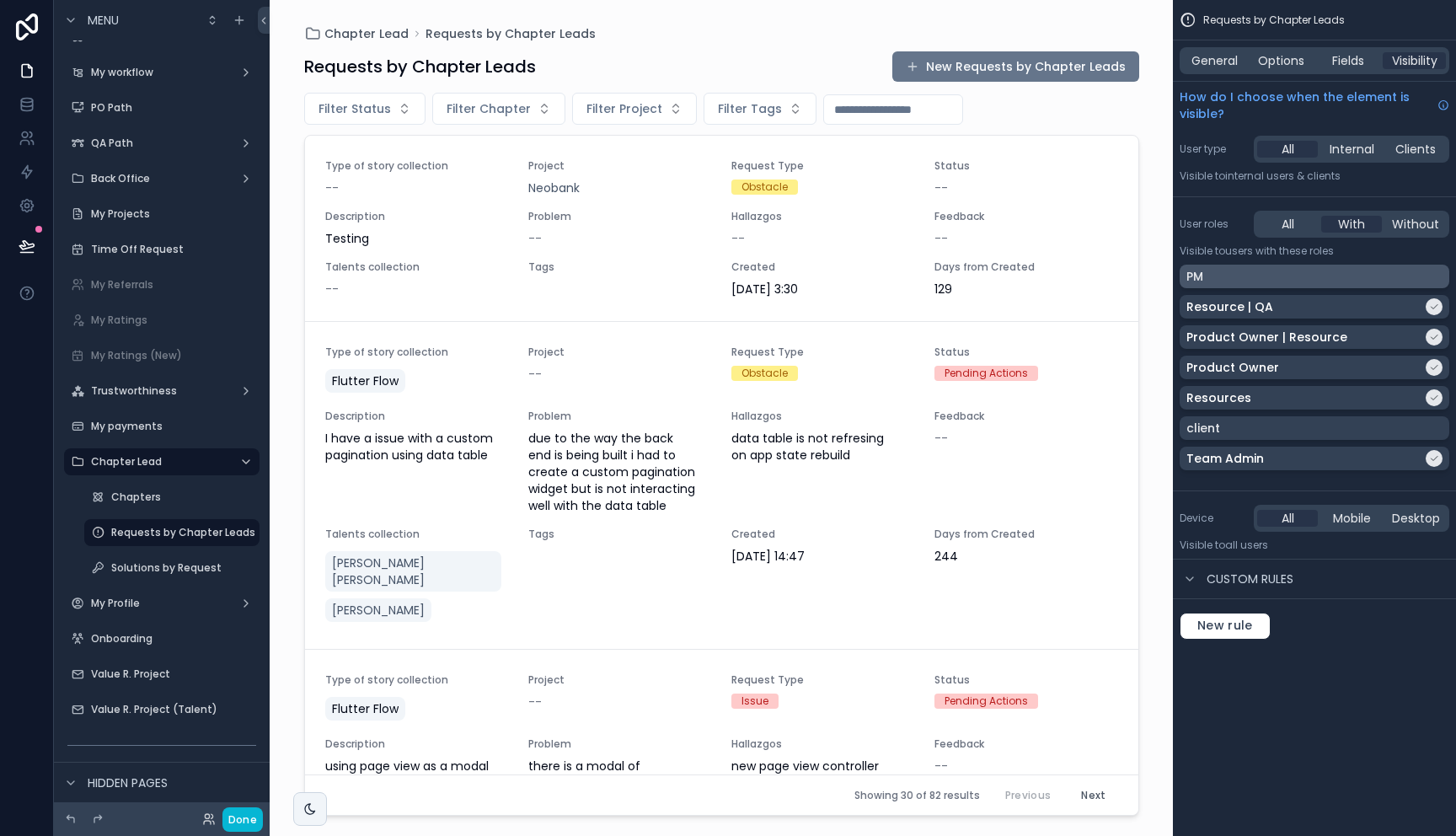
click at [1241, 286] on div "PM" at bounding box center [1314, 276] width 270 height 23
click at [164, 558] on div "Solutions by Request" at bounding box center [171, 567] width 121 height 20
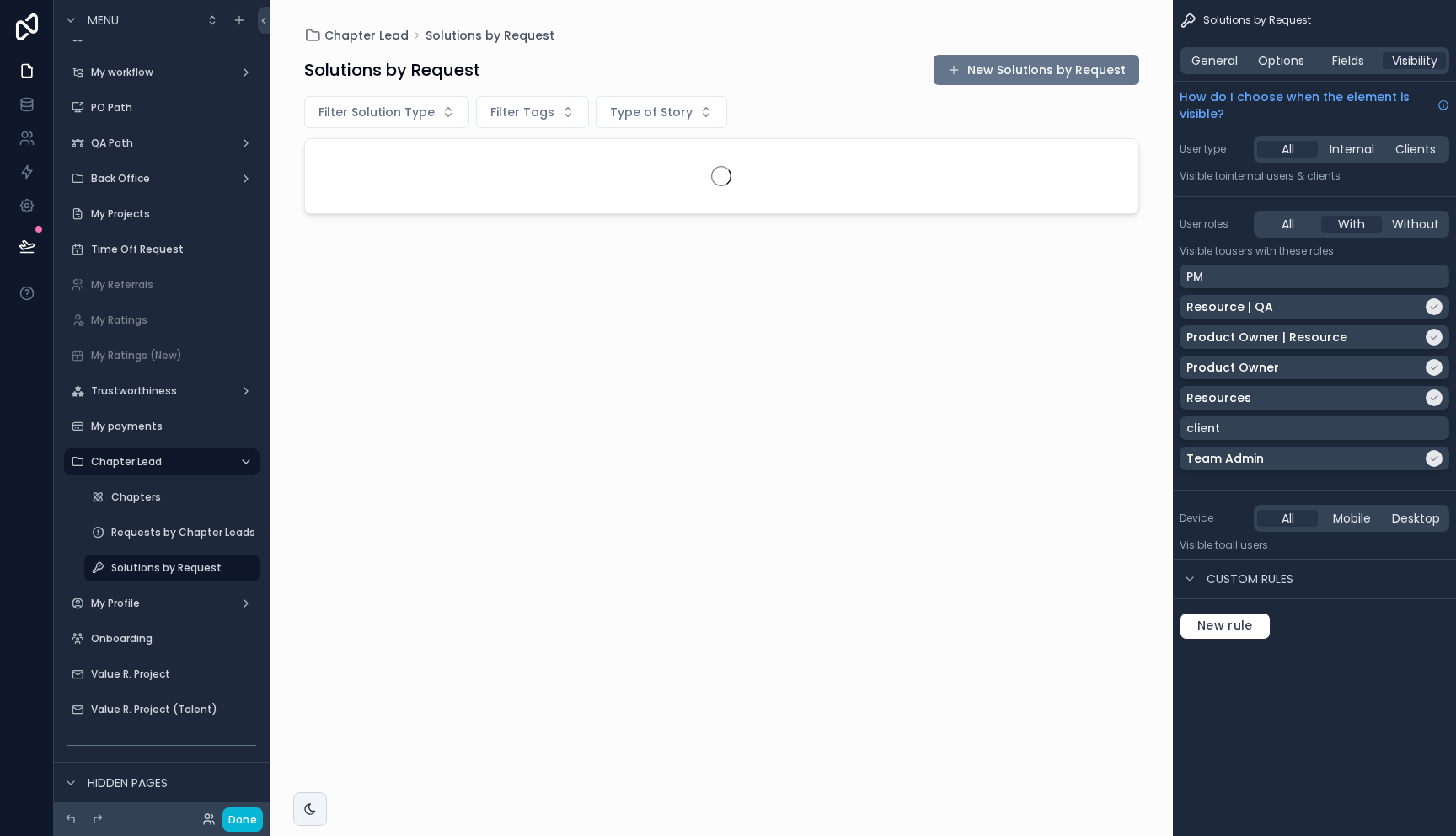
click at [1327, 291] on div "PM Resource | QA Product Owner | Resource Product Owner Resources client Team A…" at bounding box center [1314, 371] width 270 height 212
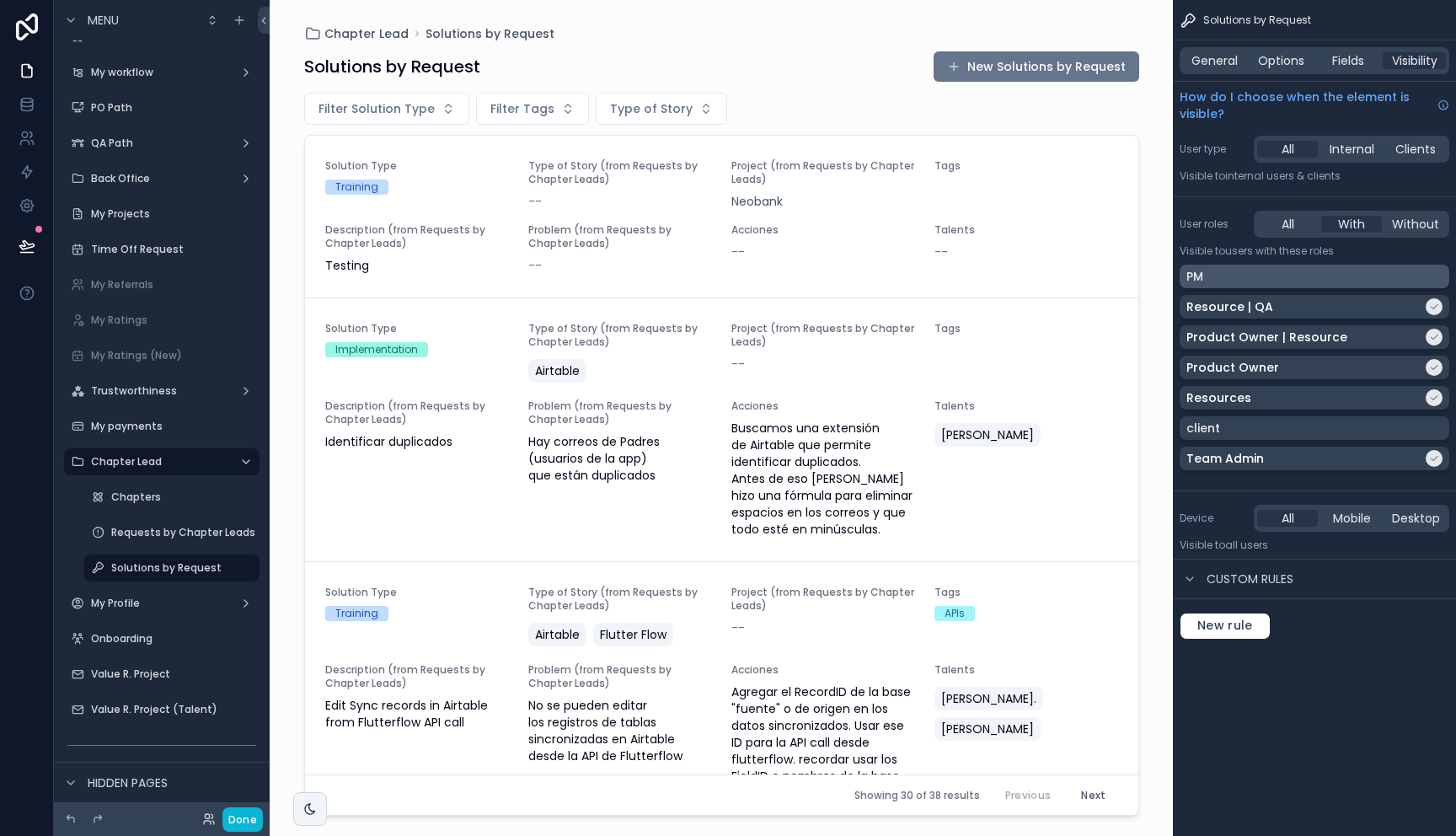
click at [1335, 284] on div "PM" at bounding box center [1314, 276] width 270 height 23
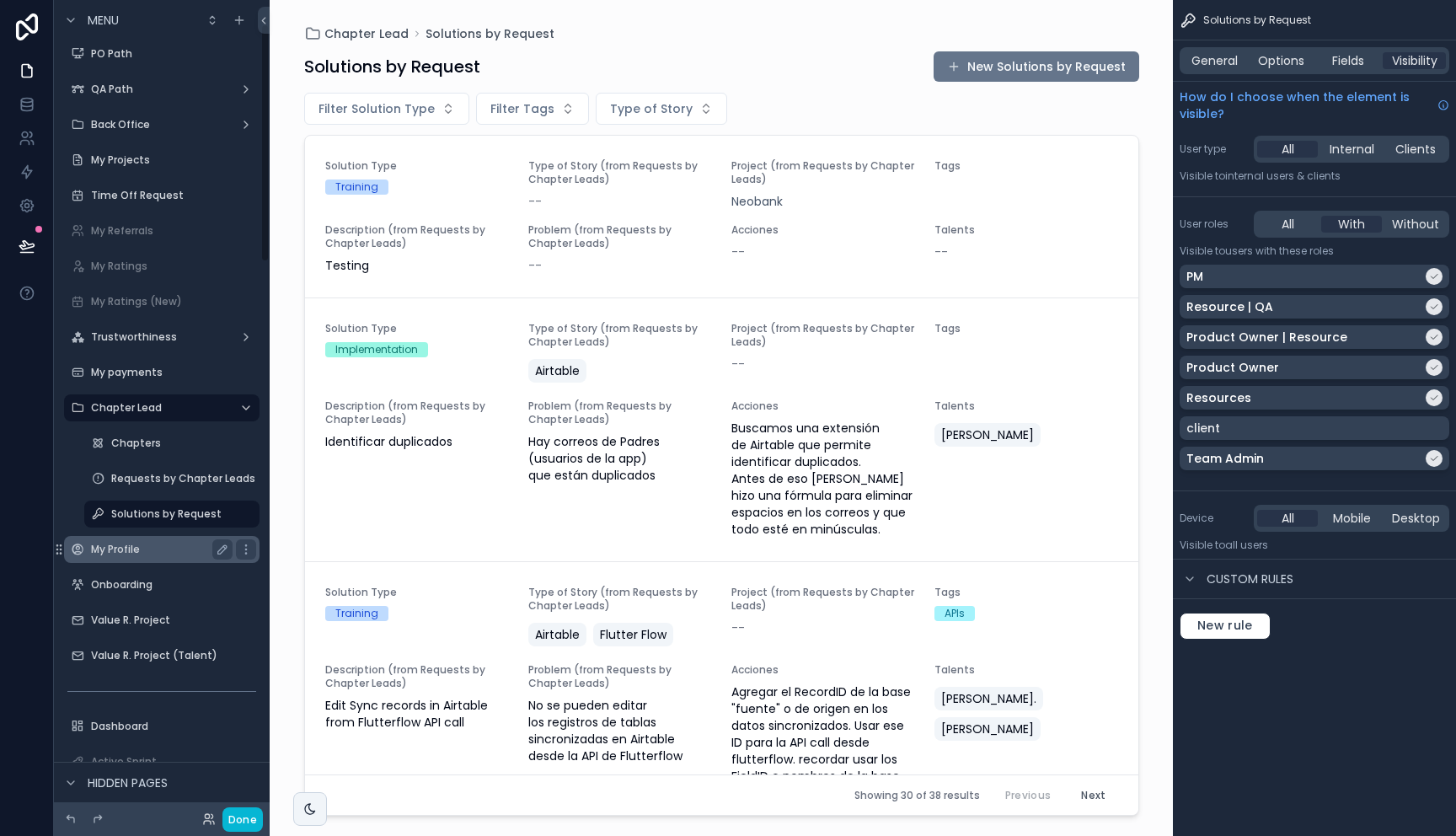
click at [144, 546] on label "My Profile" at bounding box center [159, 550] width 134 height 14
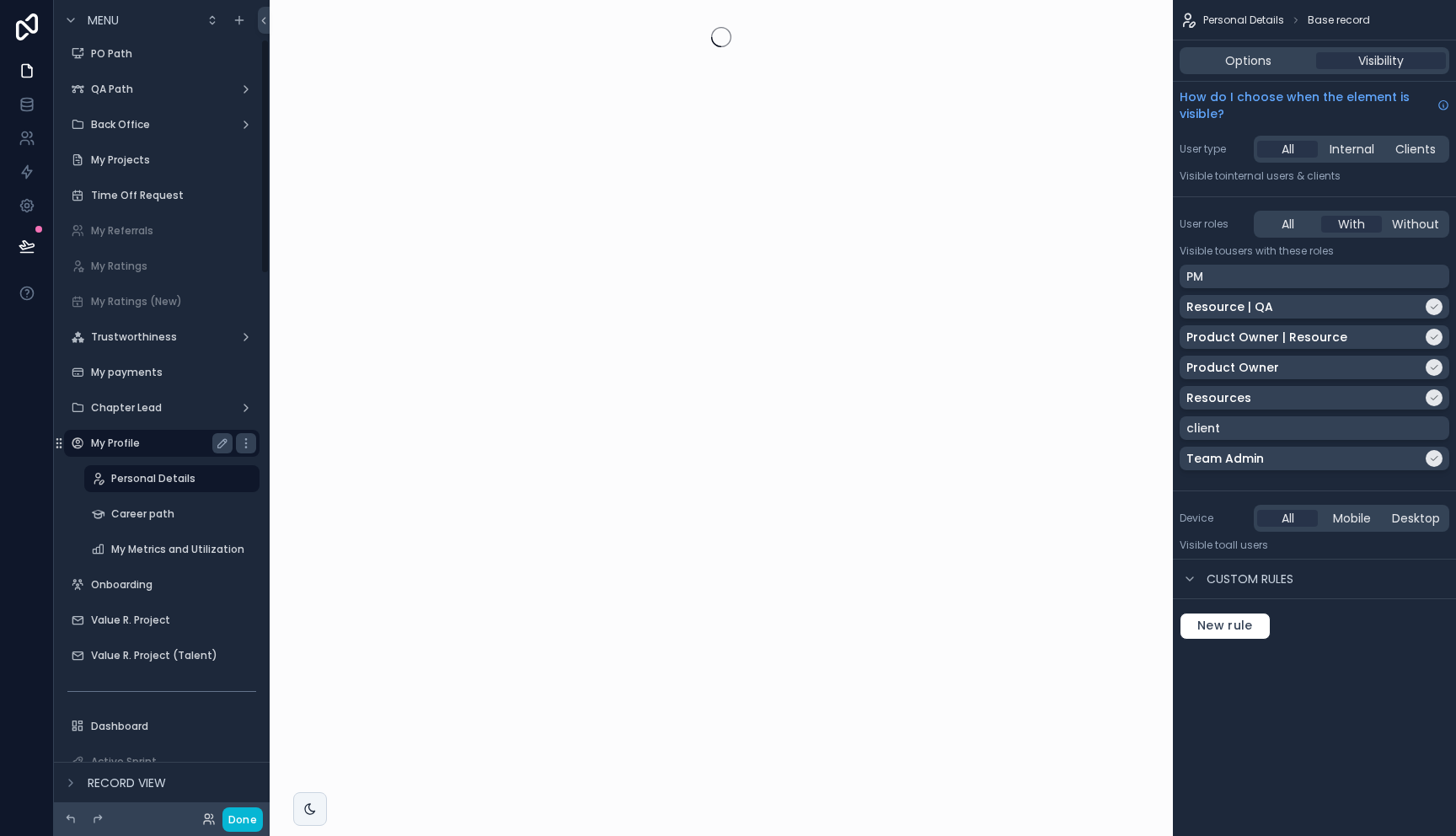
scroll to position [134, 0]
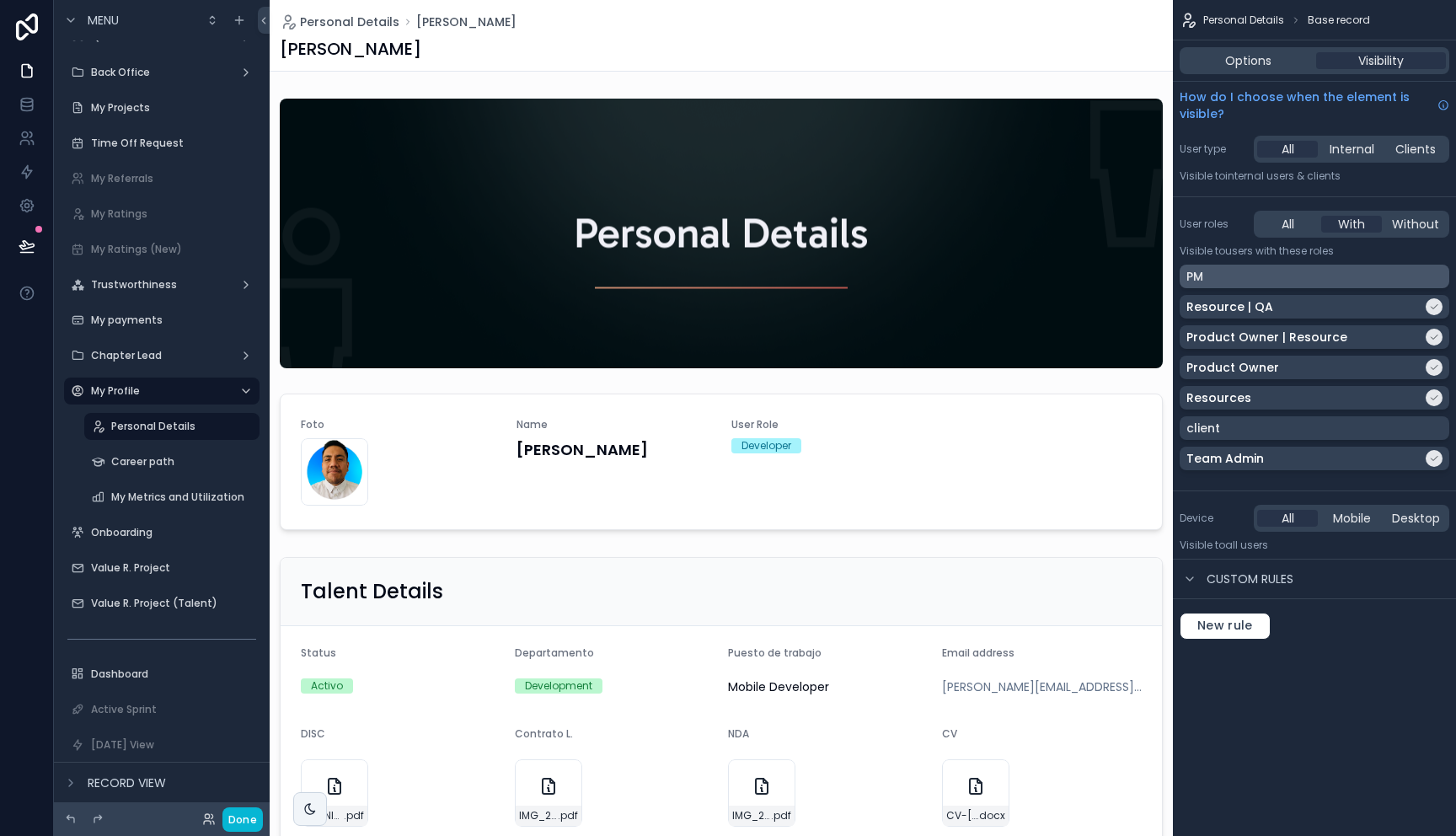
click at [1216, 282] on div "PM" at bounding box center [1314, 277] width 256 height 17
click at [129, 461] on label "Career path" at bounding box center [168, 462] width 115 height 14
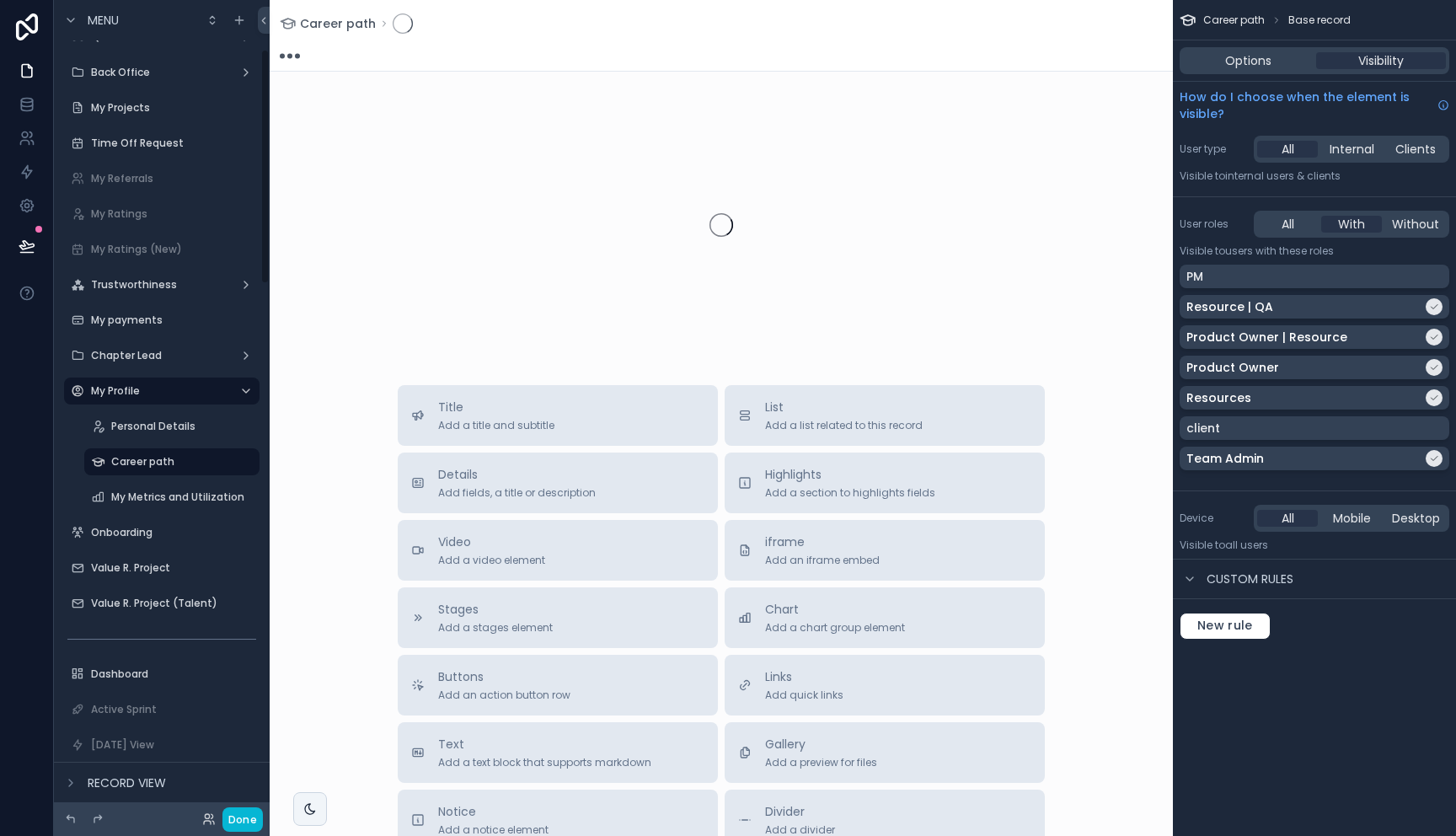
scroll to position [171, 0]
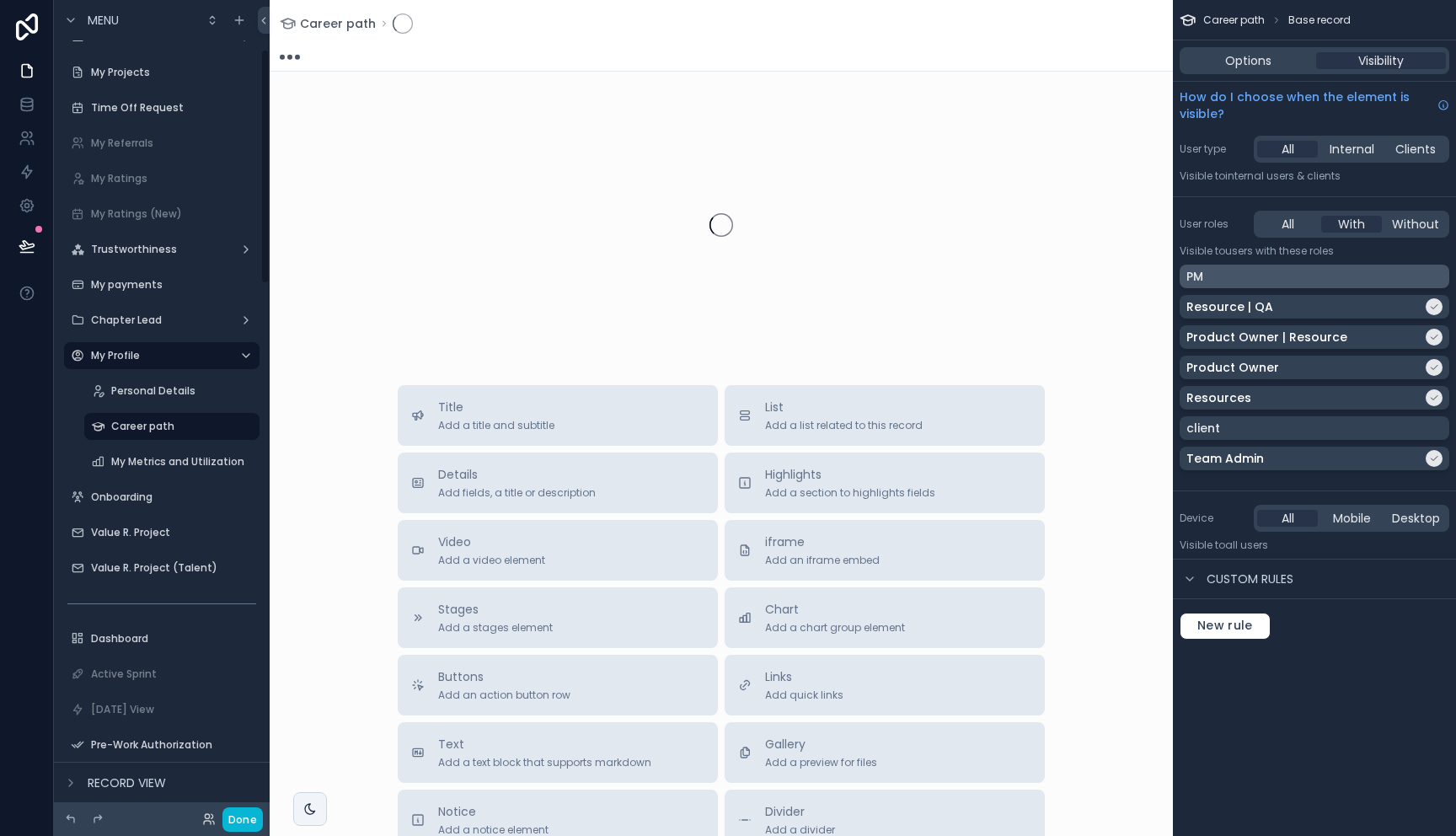
click at [1219, 274] on div "PM" at bounding box center [1314, 277] width 256 height 17
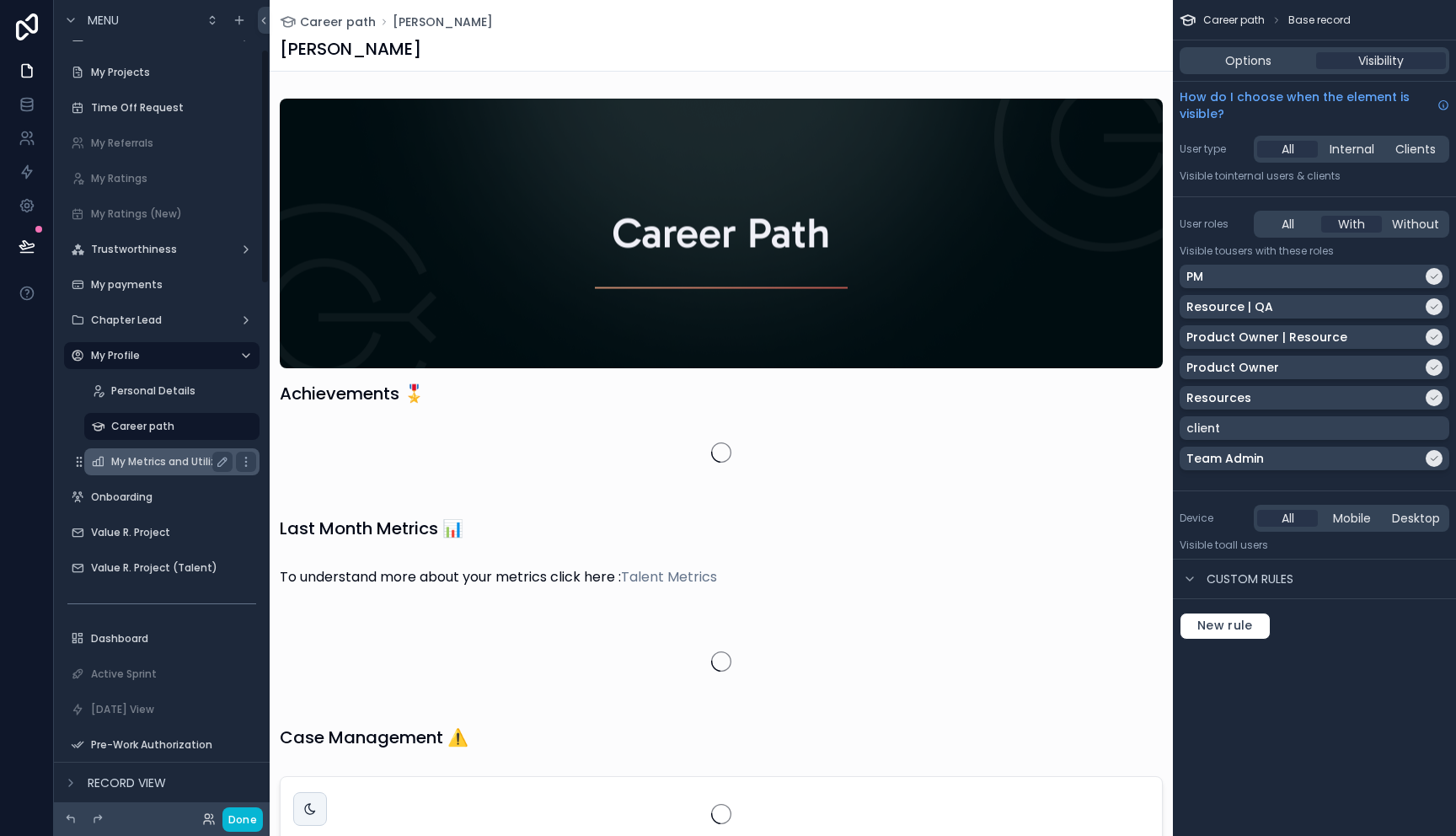
click at [169, 464] on label "My Metrics and Utilization" at bounding box center [177, 462] width 133 height 14
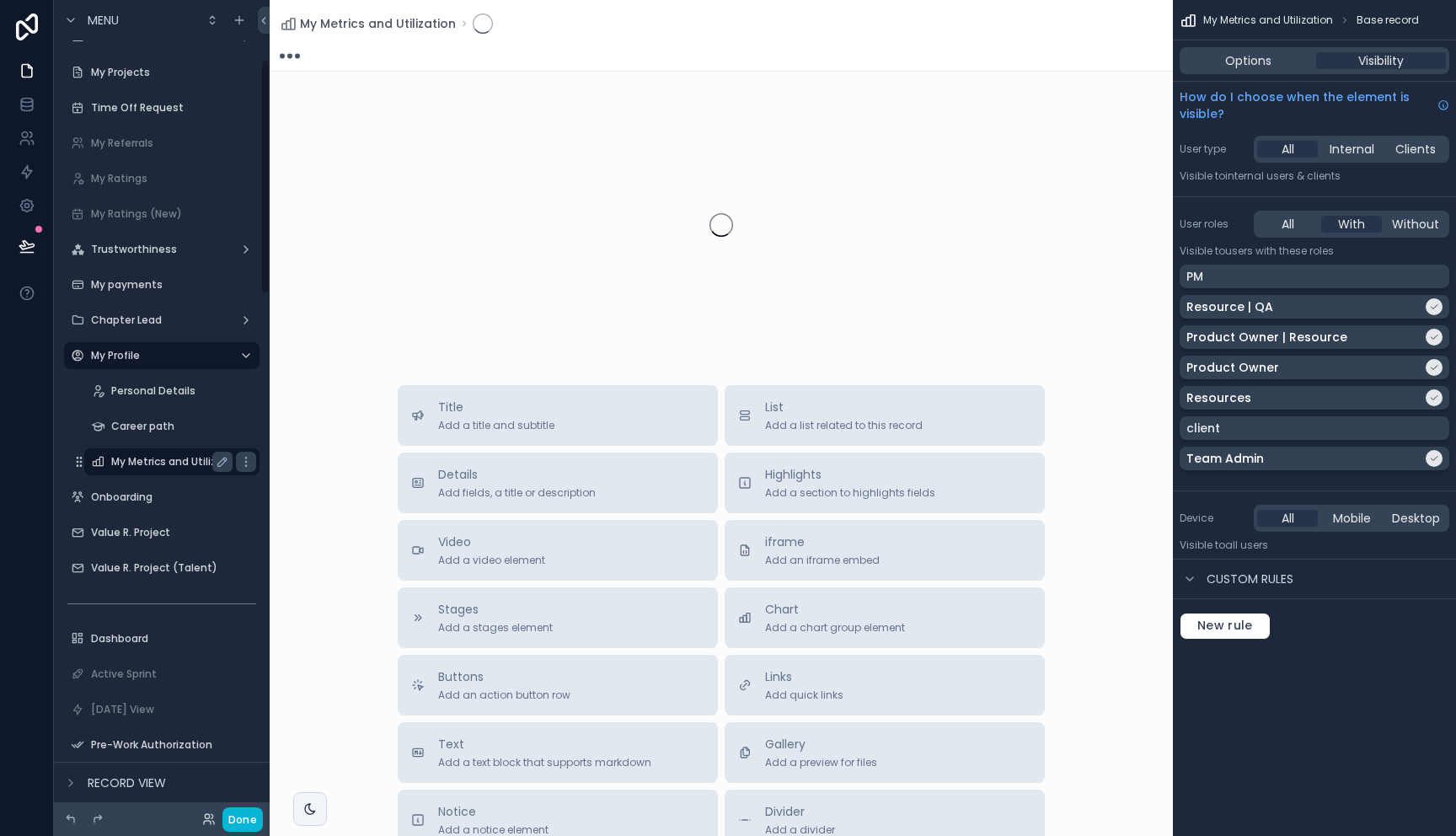
scroll to position [206, 0]
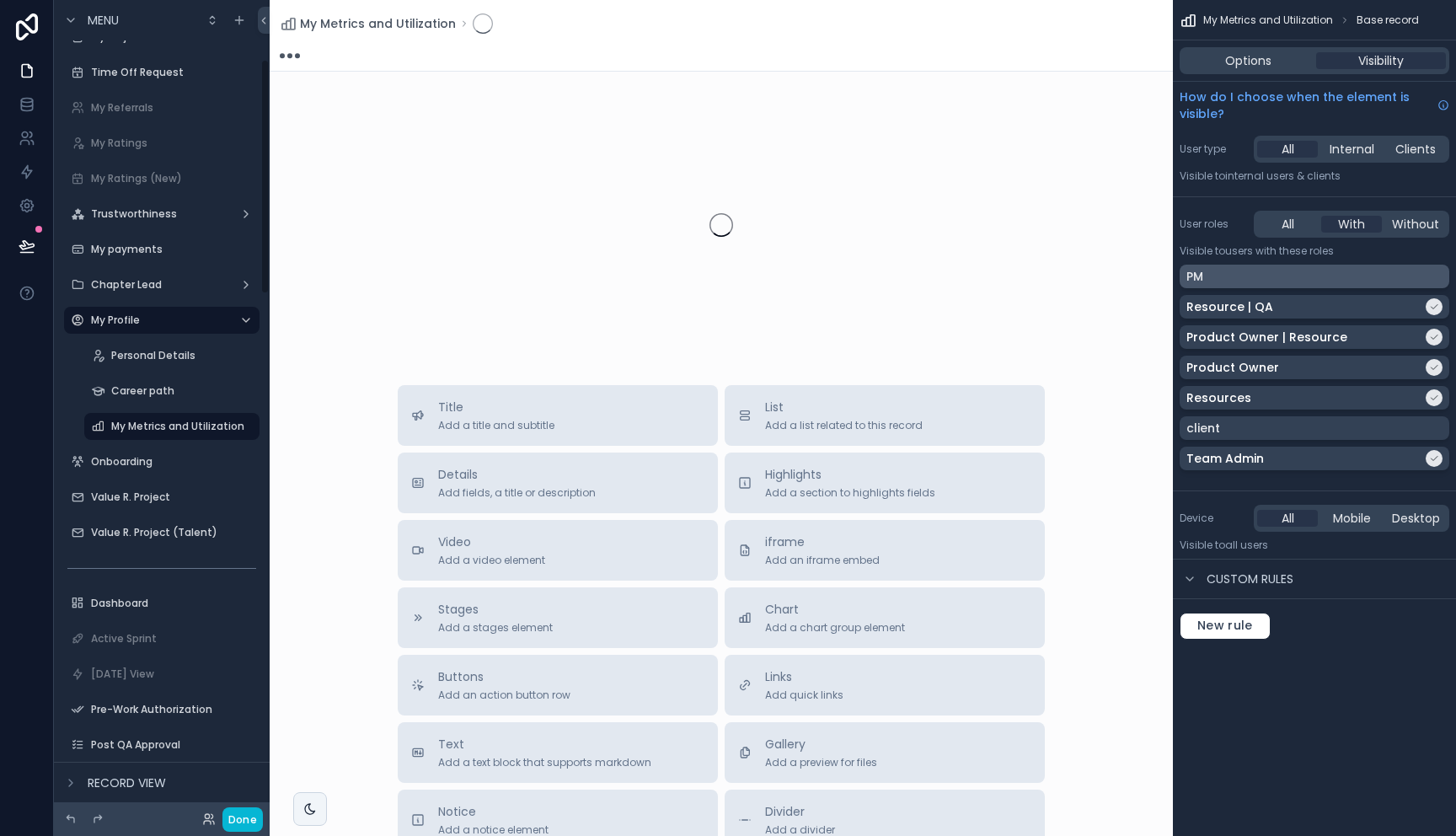
click at [1199, 270] on p "PM" at bounding box center [1195, 277] width 17 height 17
click at [98, 455] on div "Onboarding" at bounding box center [174, 462] width 165 height 14
click at [108, 490] on label "Value R. Project" at bounding box center [159, 497] width 134 height 14
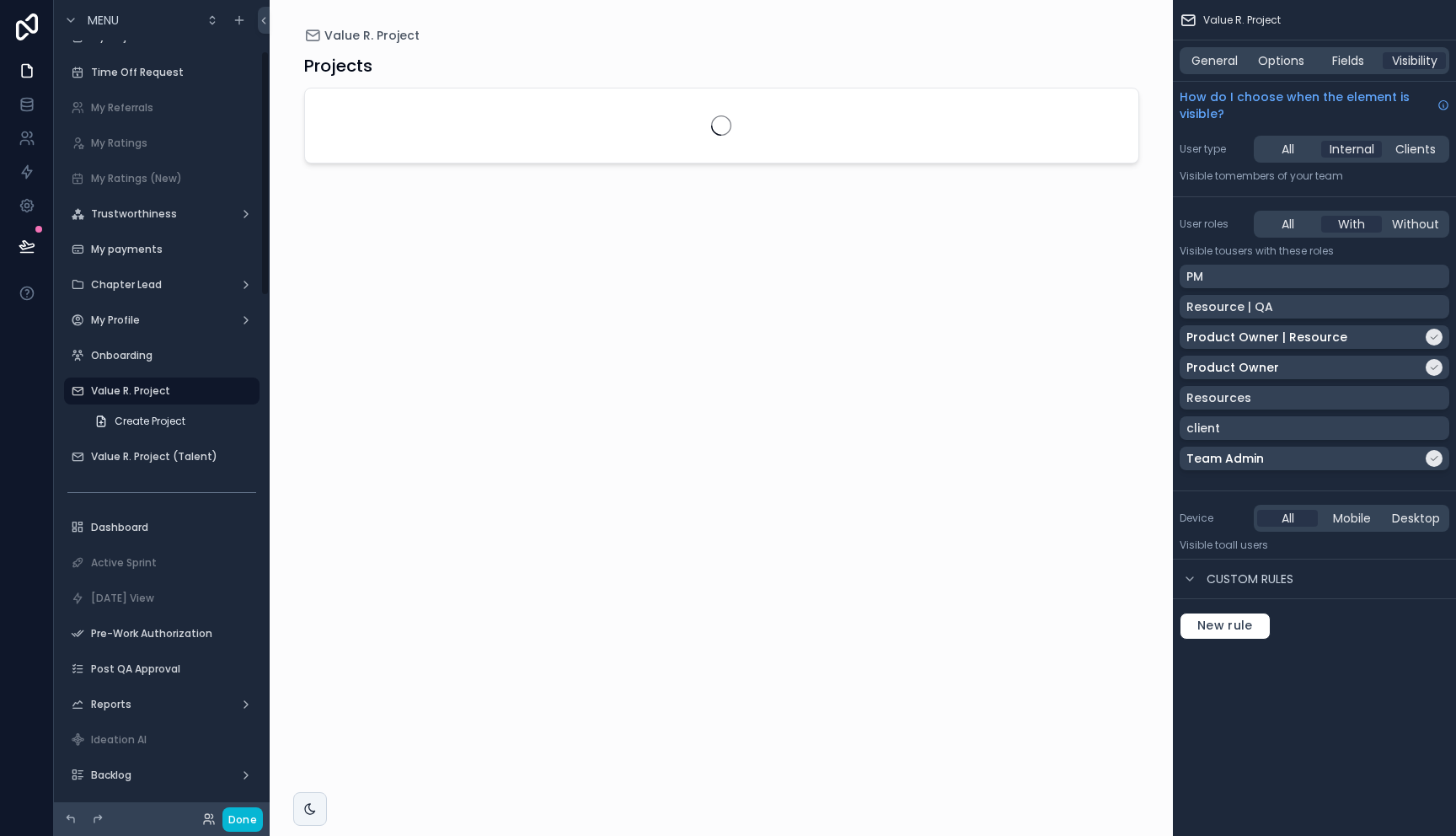
scroll to position [171, 0]
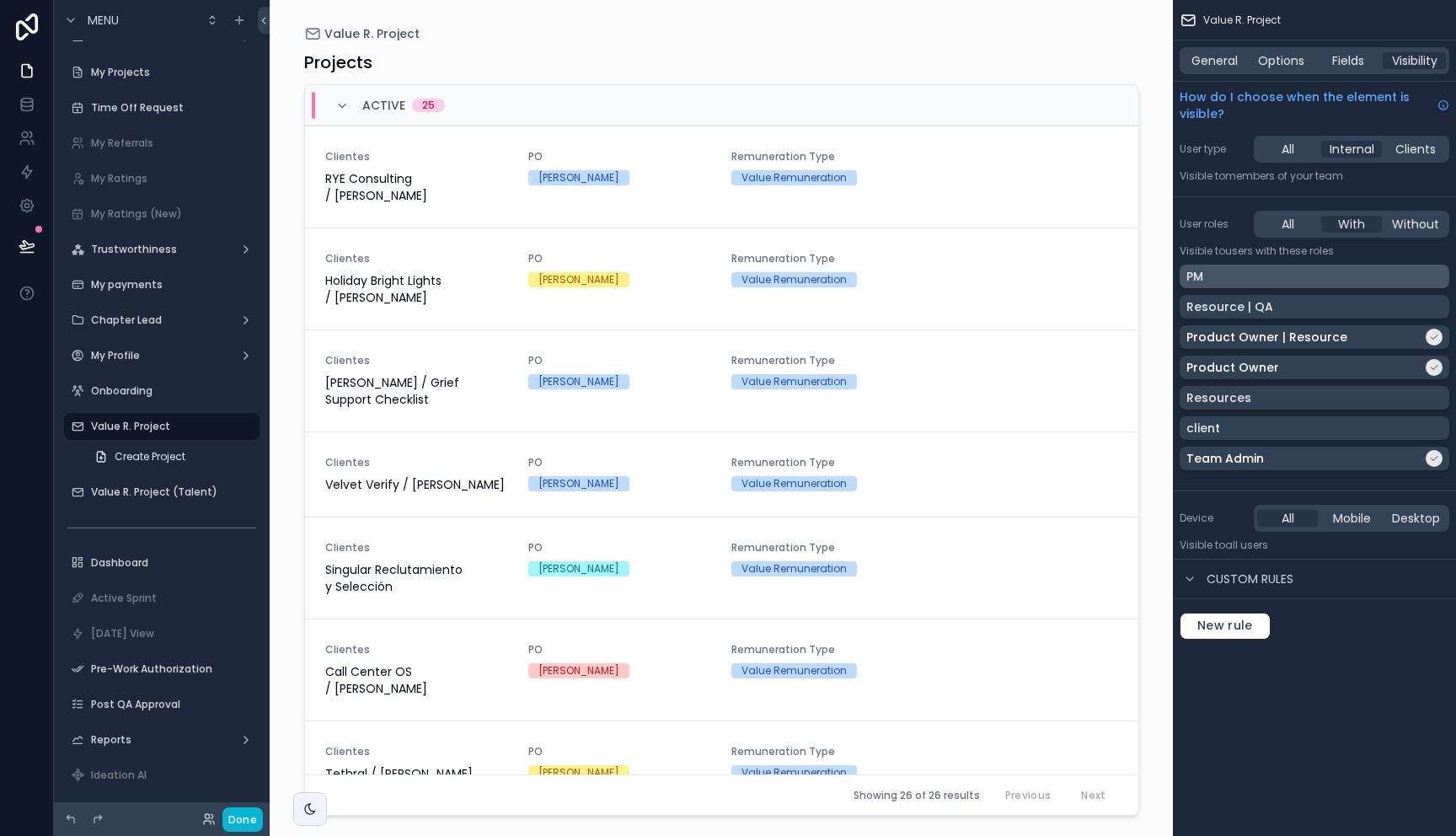
click at [1233, 277] on div "PM" at bounding box center [1314, 277] width 256 height 17
click at [140, 487] on label "Value R. Project (Talent)" at bounding box center [159, 492] width 134 height 14
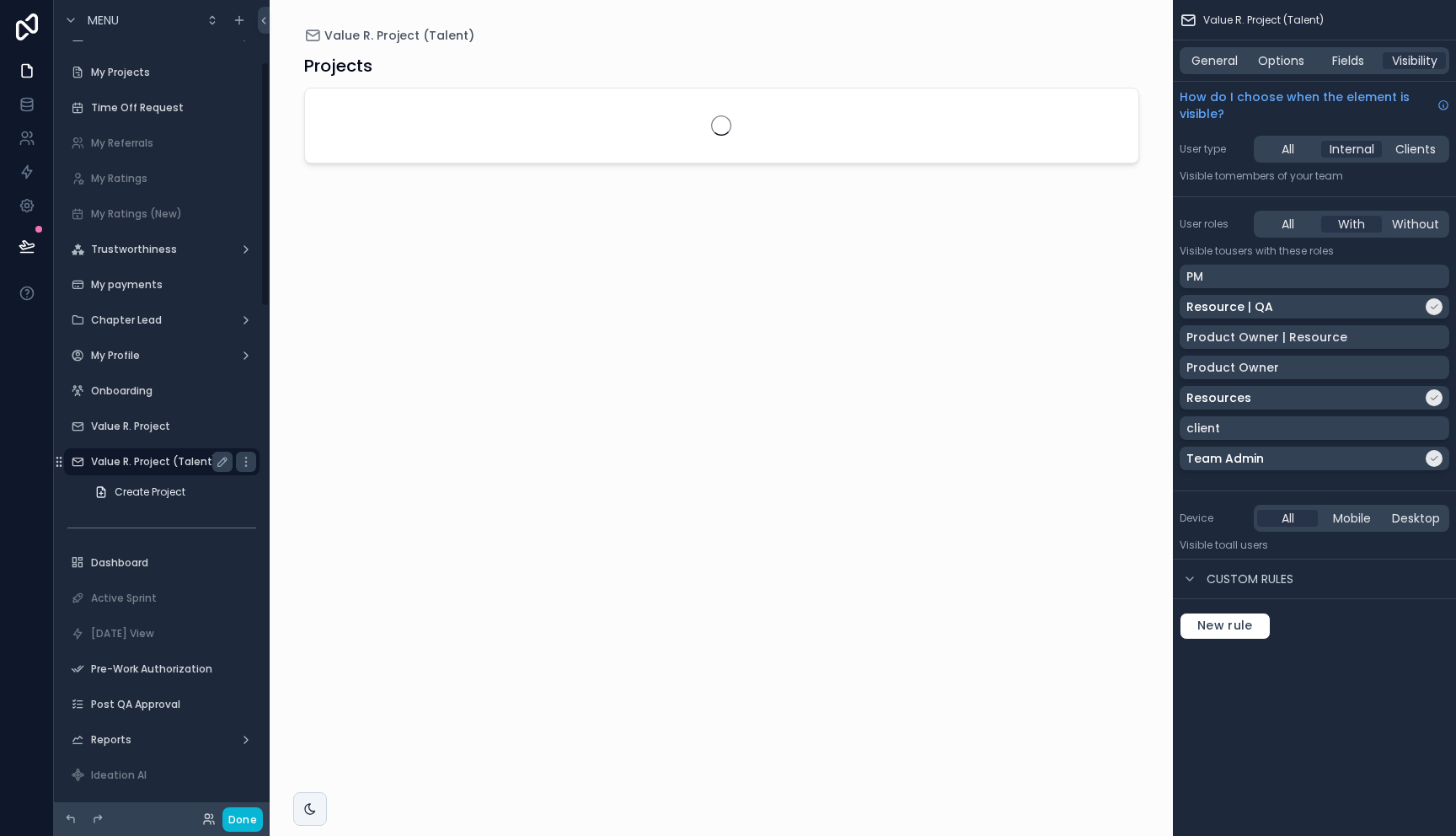
scroll to position [206, 0]
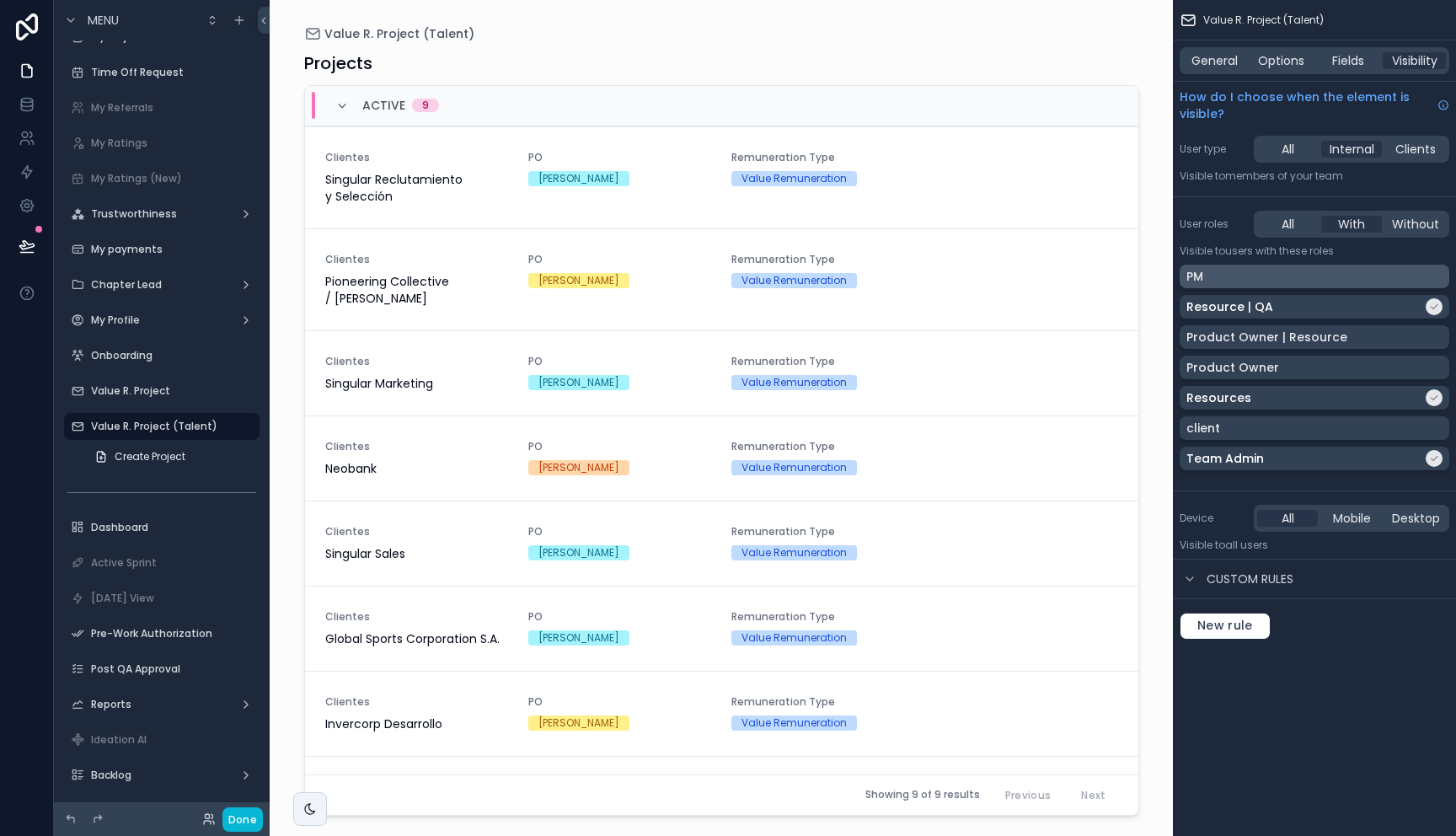
click at [1272, 276] on div "PM" at bounding box center [1314, 277] width 256 height 17
click at [147, 533] on label "Dashboard" at bounding box center [159, 527] width 134 height 14
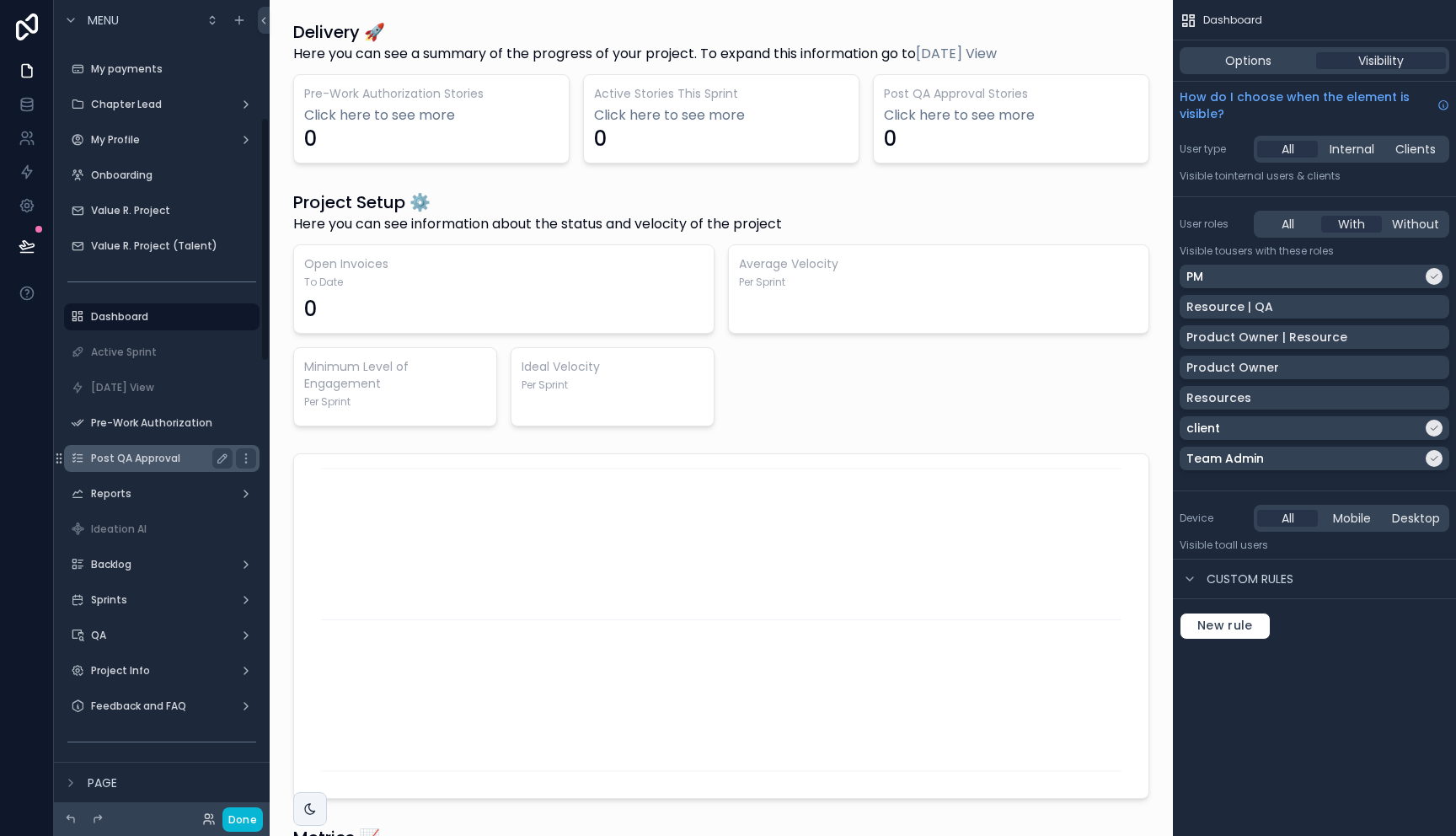
scroll to position [399, 0]
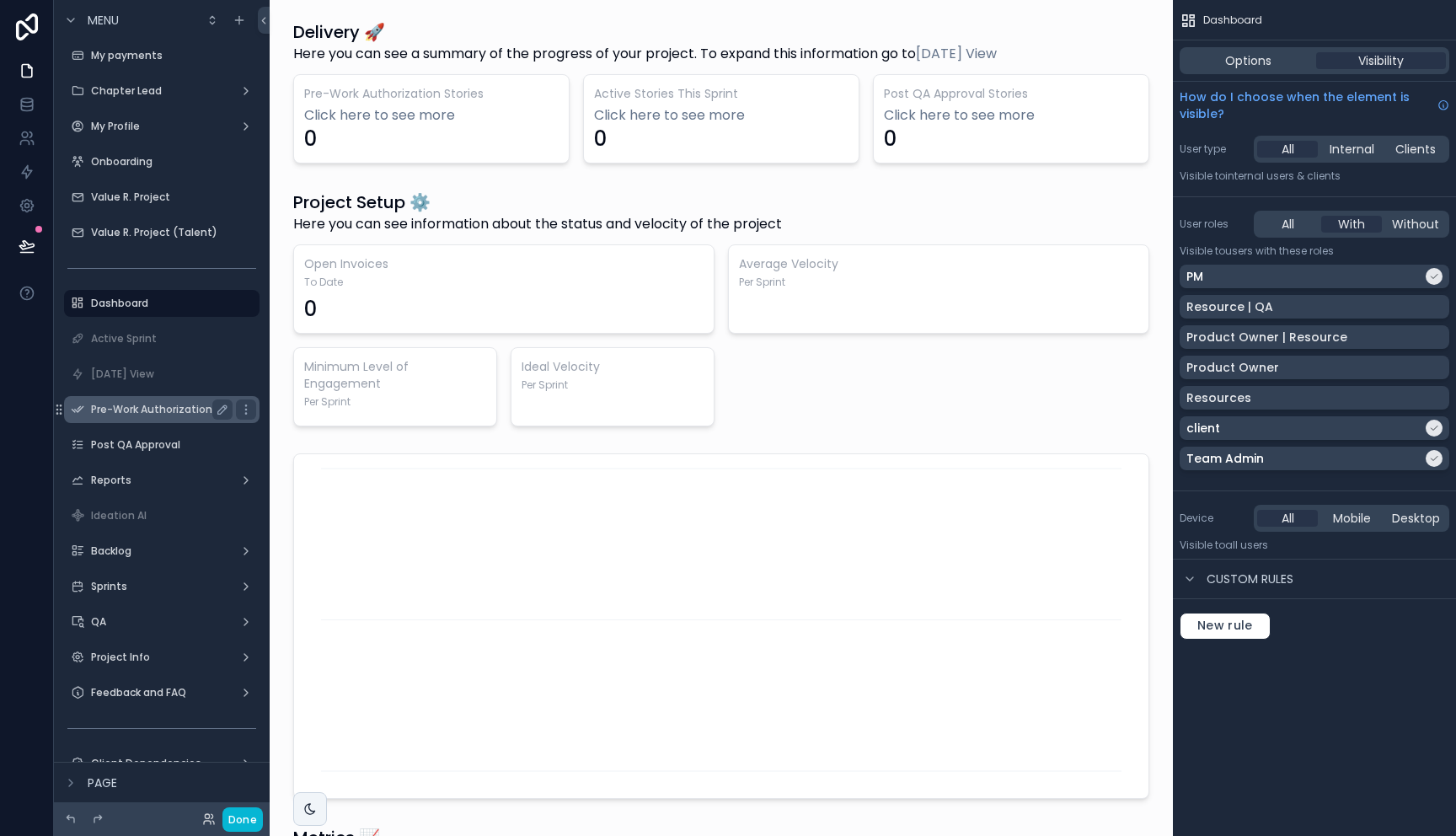
click at [123, 417] on div "Pre-Work Authorization" at bounding box center [162, 409] width 141 height 20
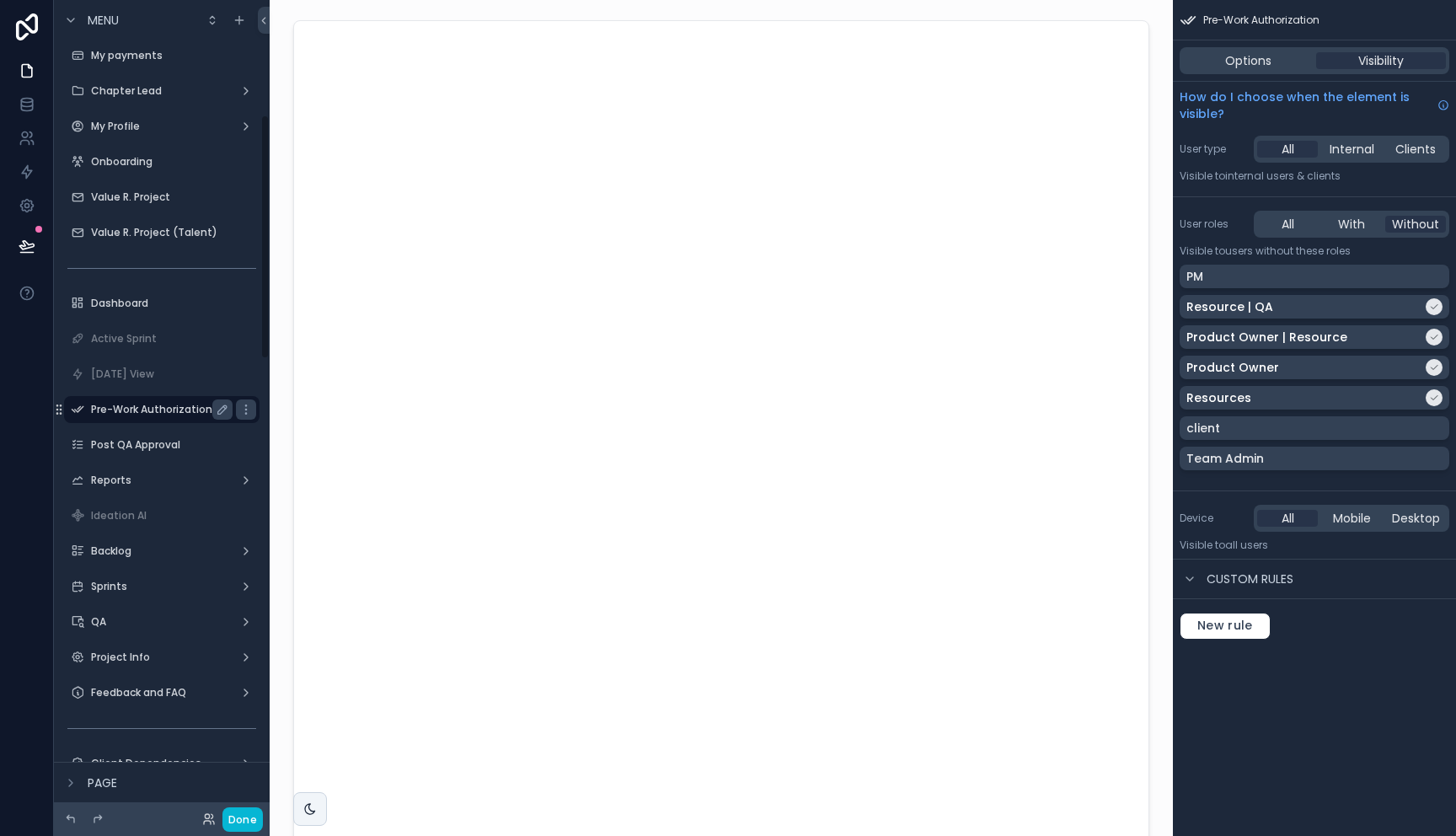
scroll to position [383, 0]
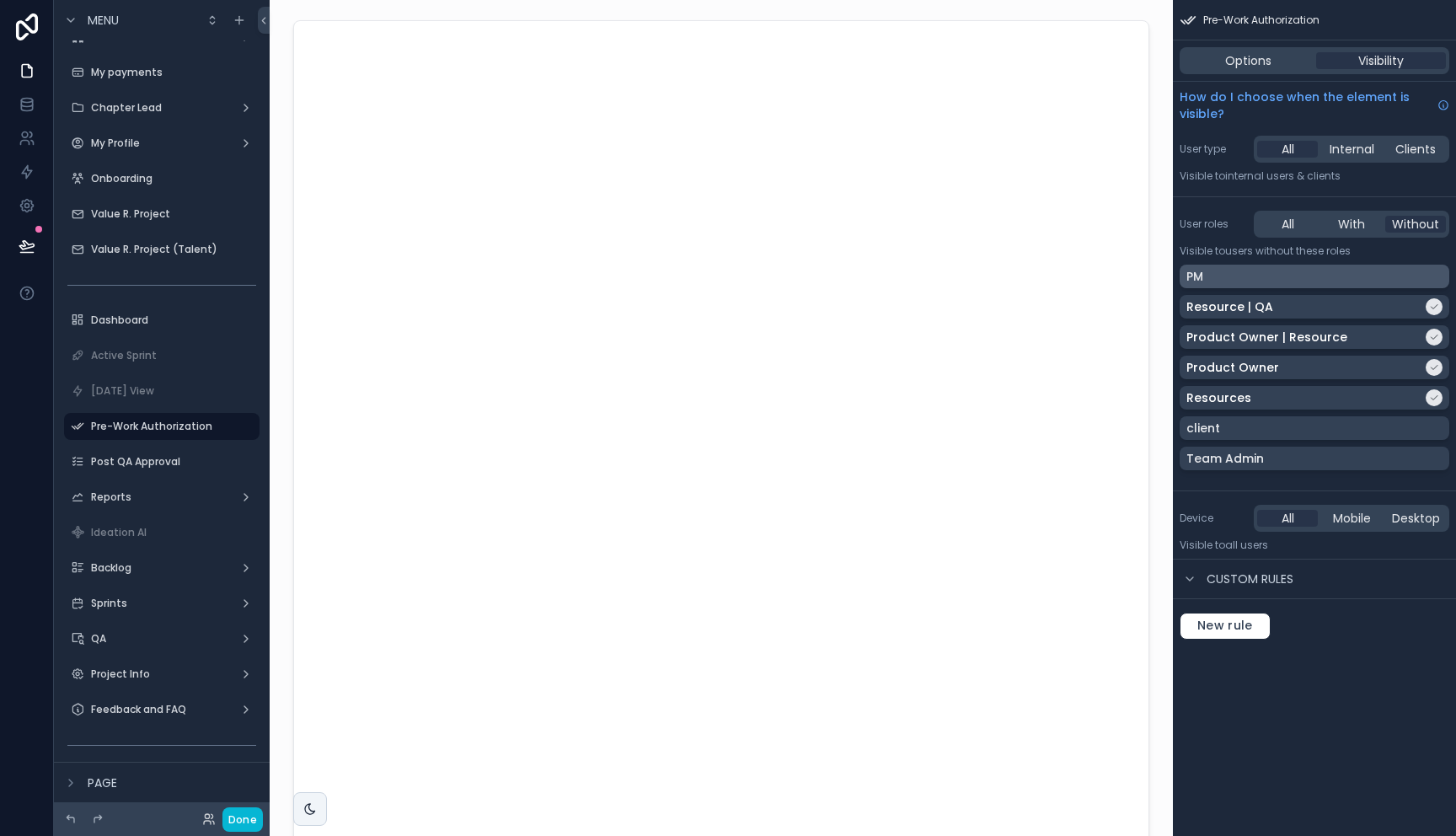
click at [1235, 279] on div "PM" at bounding box center [1314, 277] width 256 height 17
click at [1235, 277] on div "PM" at bounding box center [1304, 277] width 236 height 17
click at [123, 465] on label "Post QA Approval" at bounding box center [159, 462] width 134 height 14
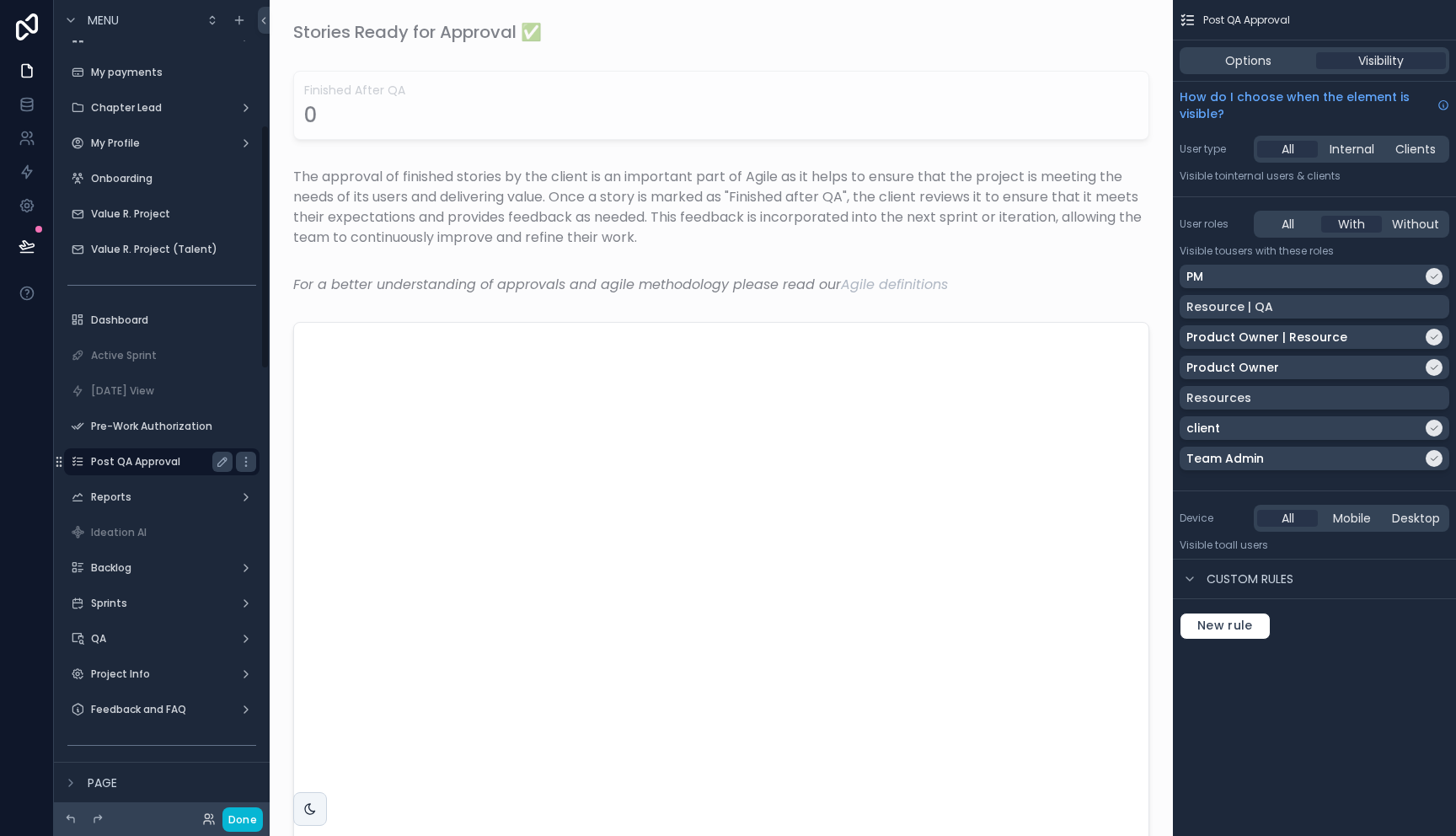
scroll to position [418, 0]
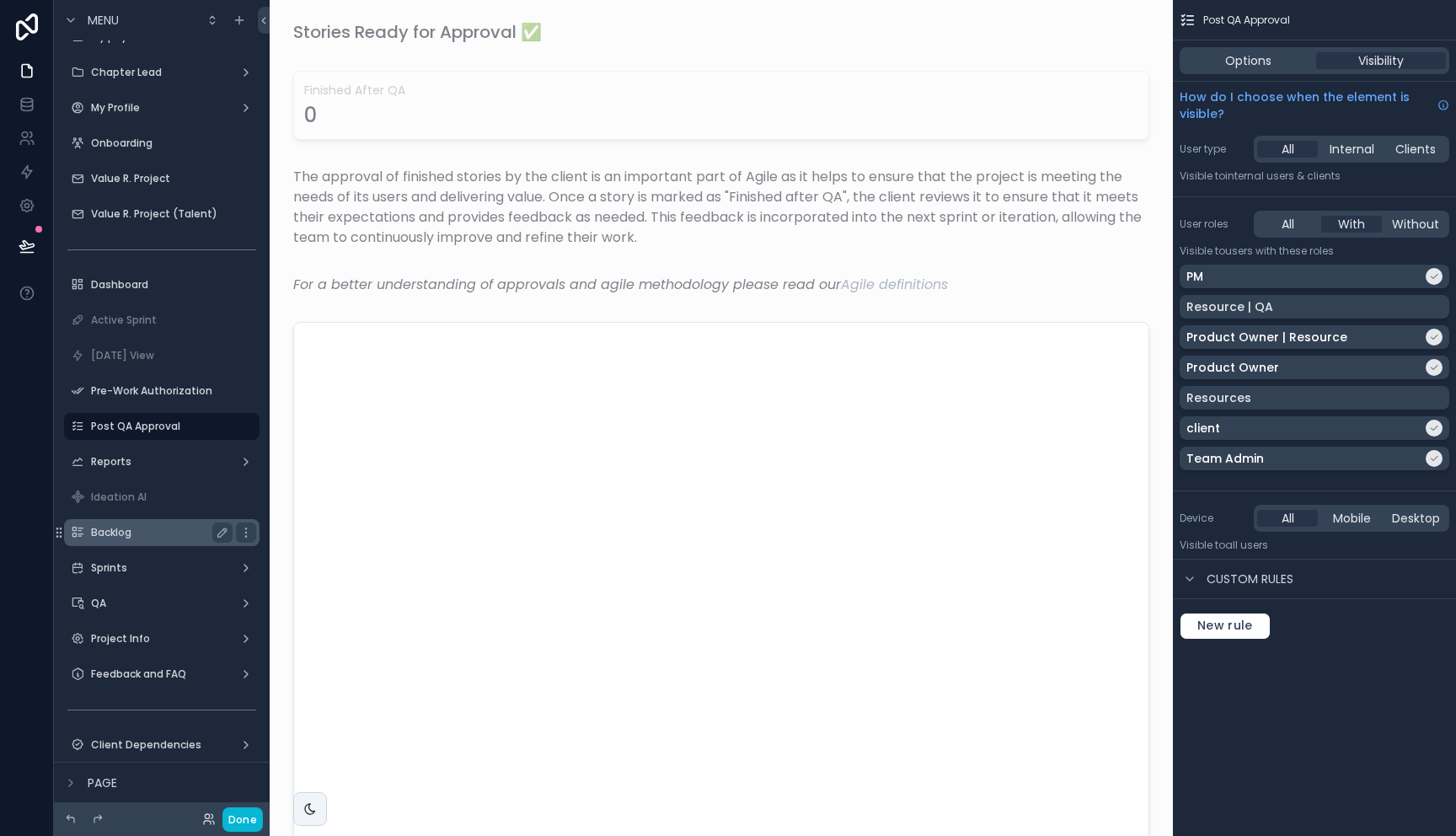
click at [115, 527] on label "Backlog" at bounding box center [159, 533] width 134 height 14
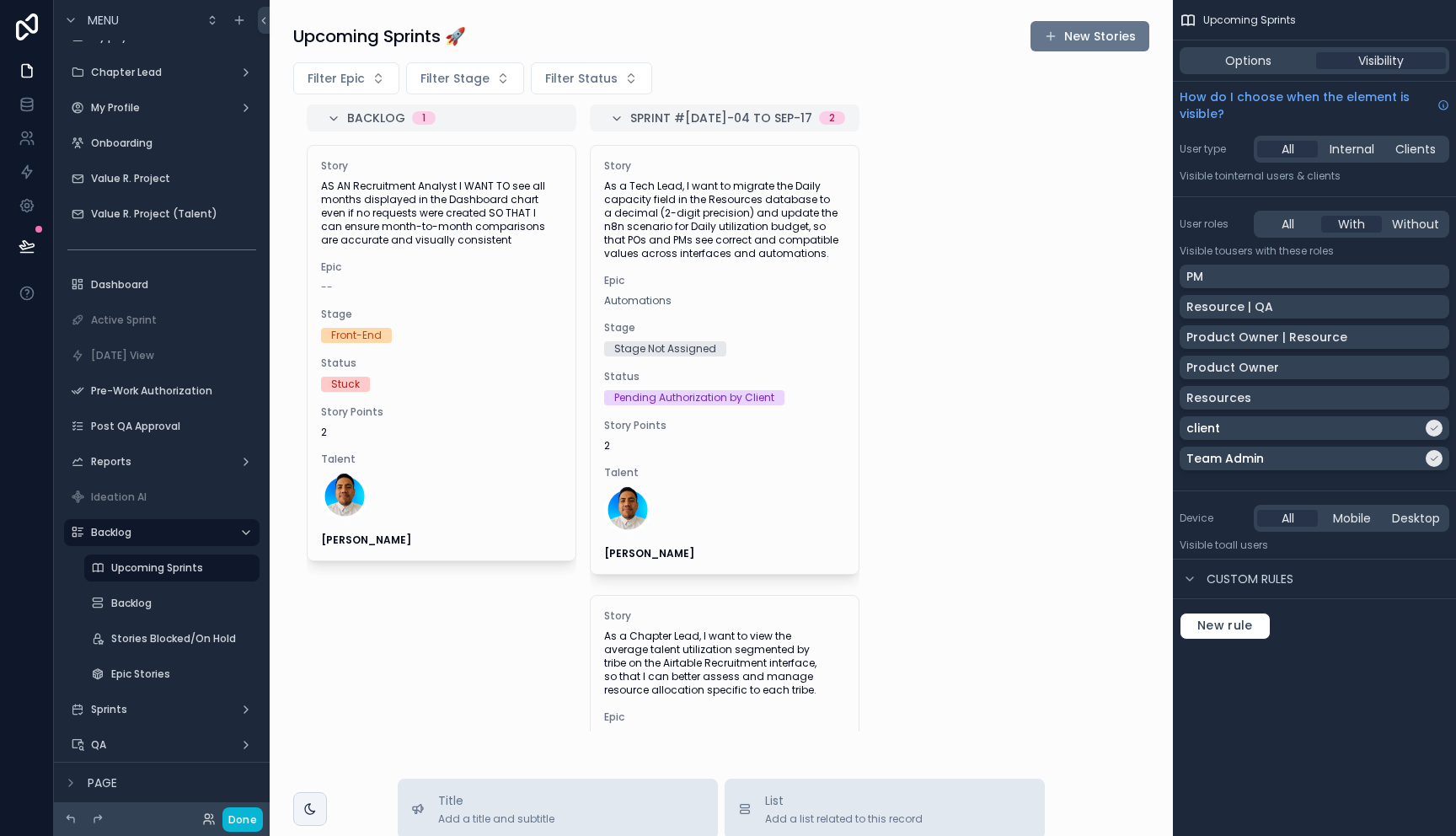
click at [1229, 260] on div "User roles All With Without Visible to Users with these roles PM Resource | QA …" at bounding box center [1314, 344] width 283 height 280
click at [1229, 266] on div "PM" at bounding box center [1314, 276] width 270 height 23
click at [142, 576] on div "Upcoming Sprints" at bounding box center [171, 567] width 121 height 20
click at [140, 601] on label "Backlog" at bounding box center [168, 603] width 115 height 14
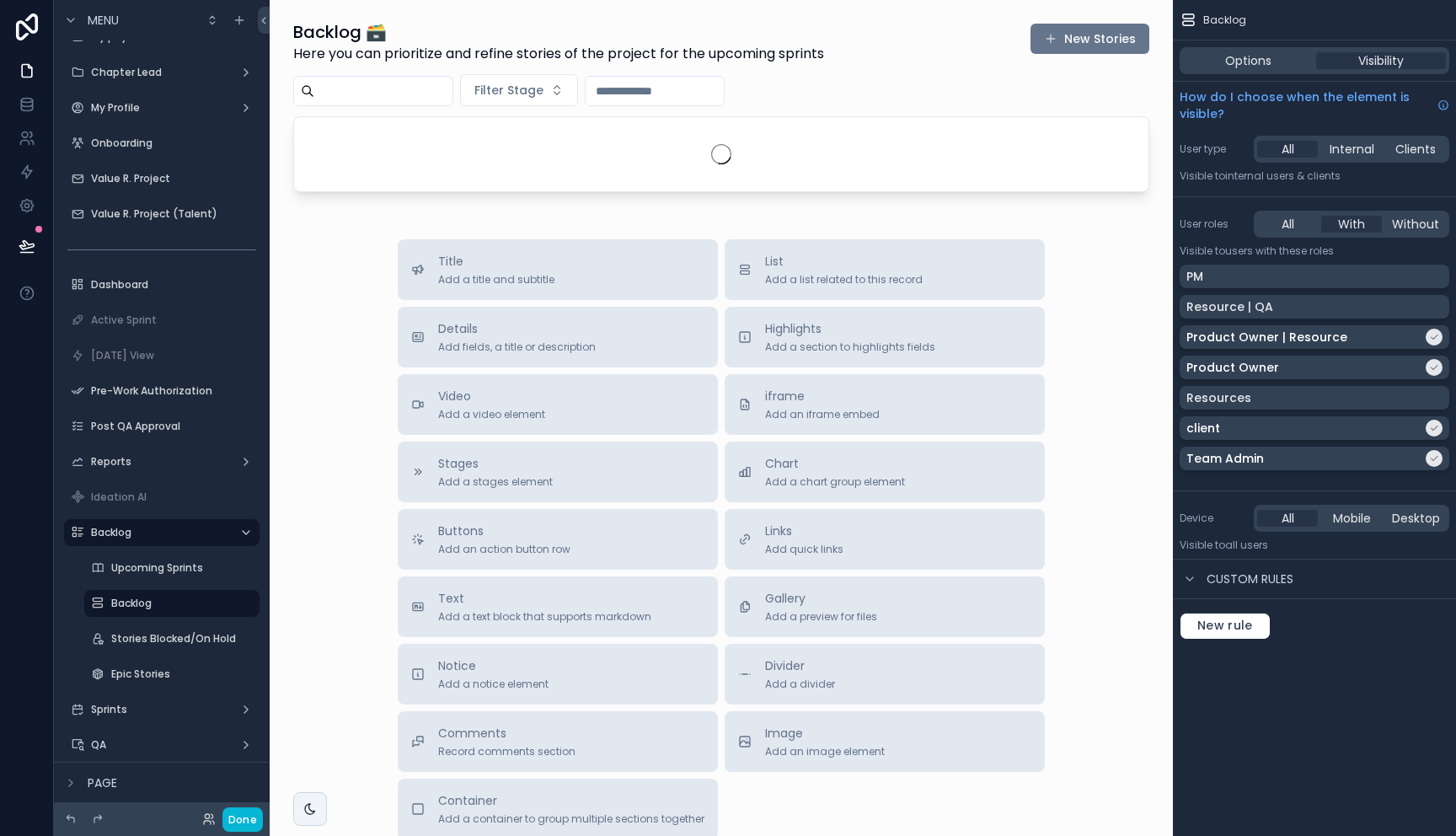
click at [1309, 289] on div "PM Resource | QA Product Owner | Resource Product Owner Resources client Team A…" at bounding box center [1314, 371] width 270 height 212
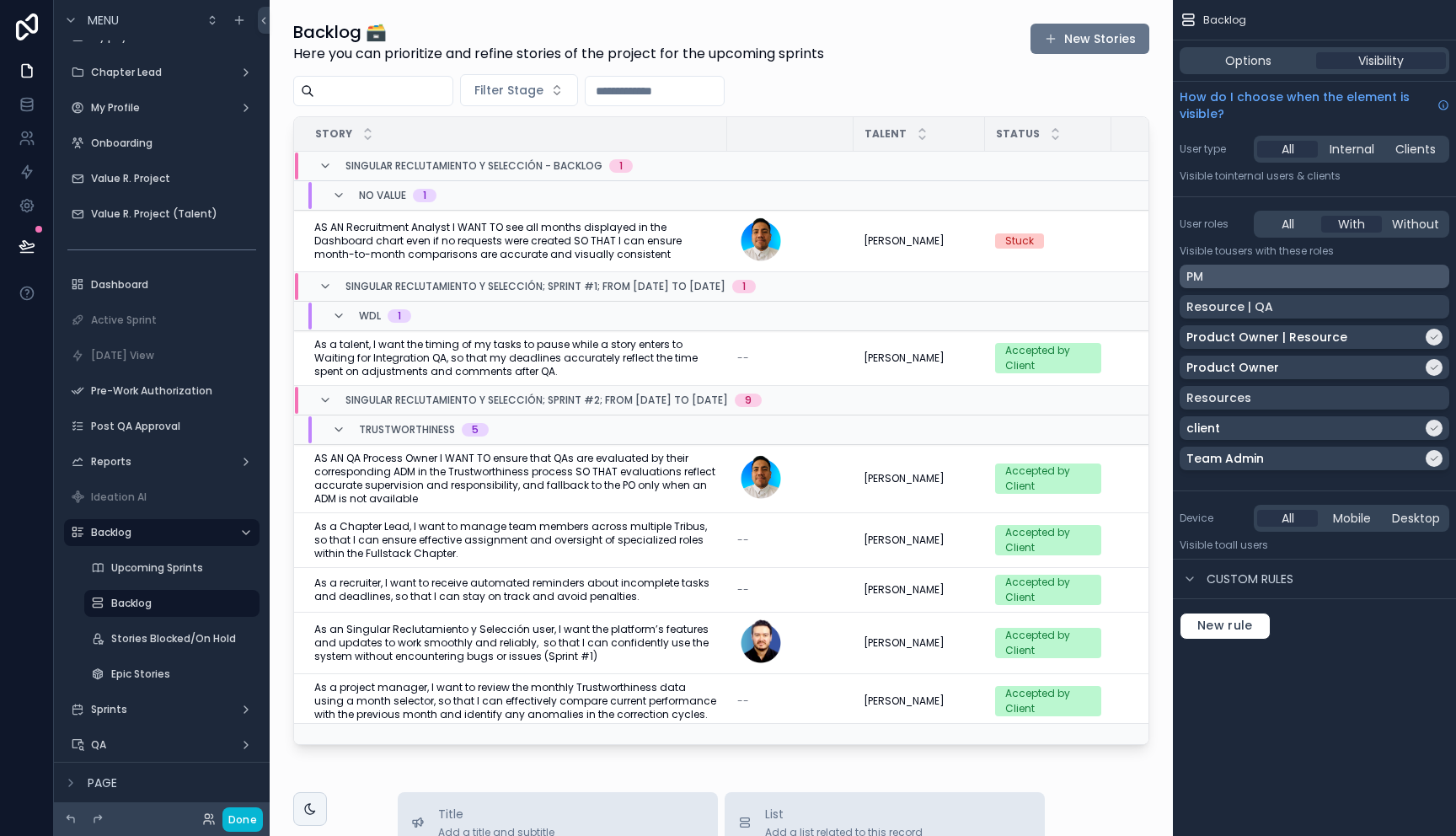
click at [1322, 284] on div "PM" at bounding box center [1314, 277] width 256 height 17
click at [142, 639] on label "Stories Blocked/On Hold" at bounding box center [173, 639] width 125 height 14
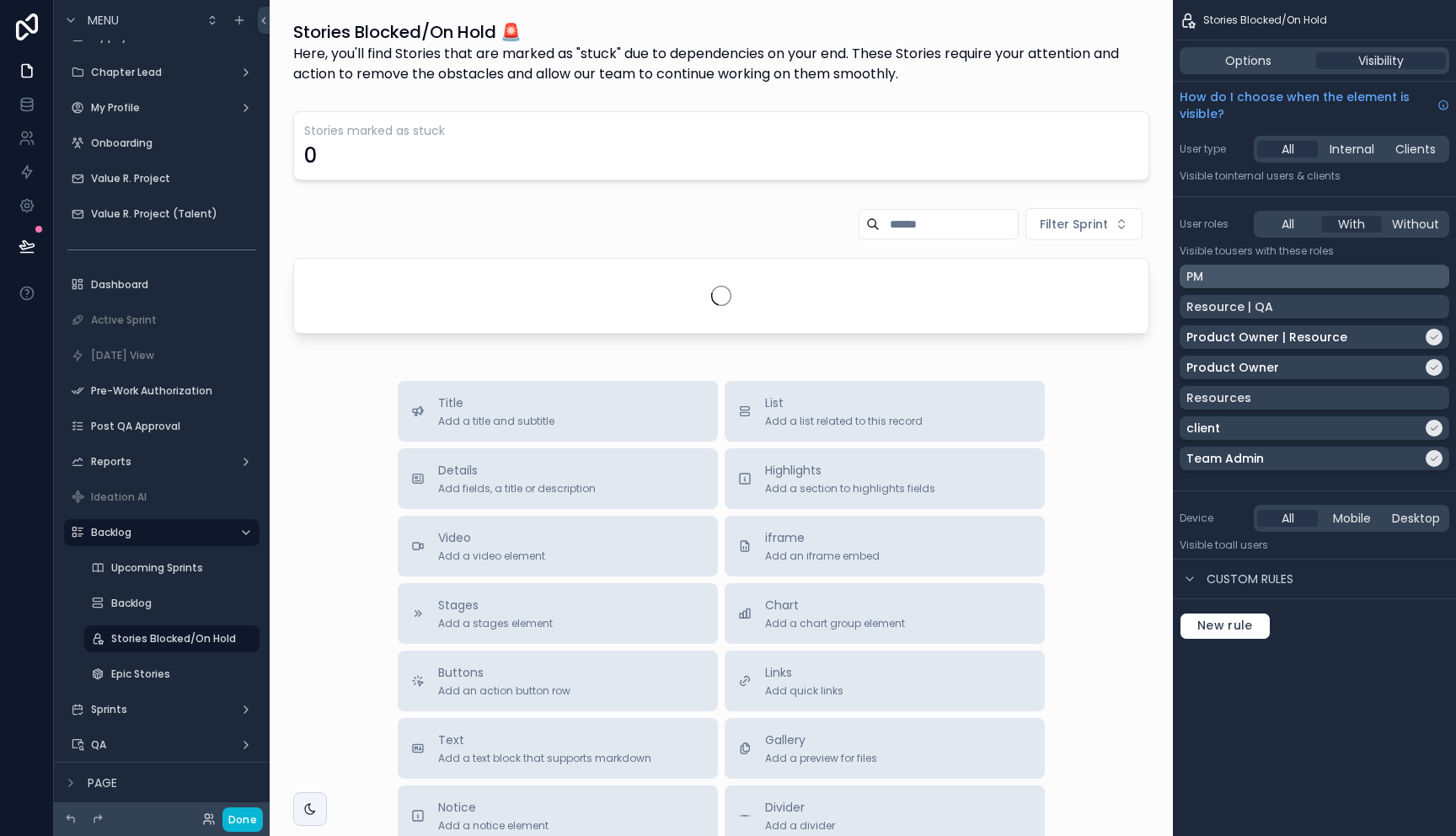
click at [1308, 276] on div "PM" at bounding box center [1314, 277] width 256 height 17
click at [133, 671] on label "Epic Stories" at bounding box center [168, 674] width 115 height 14
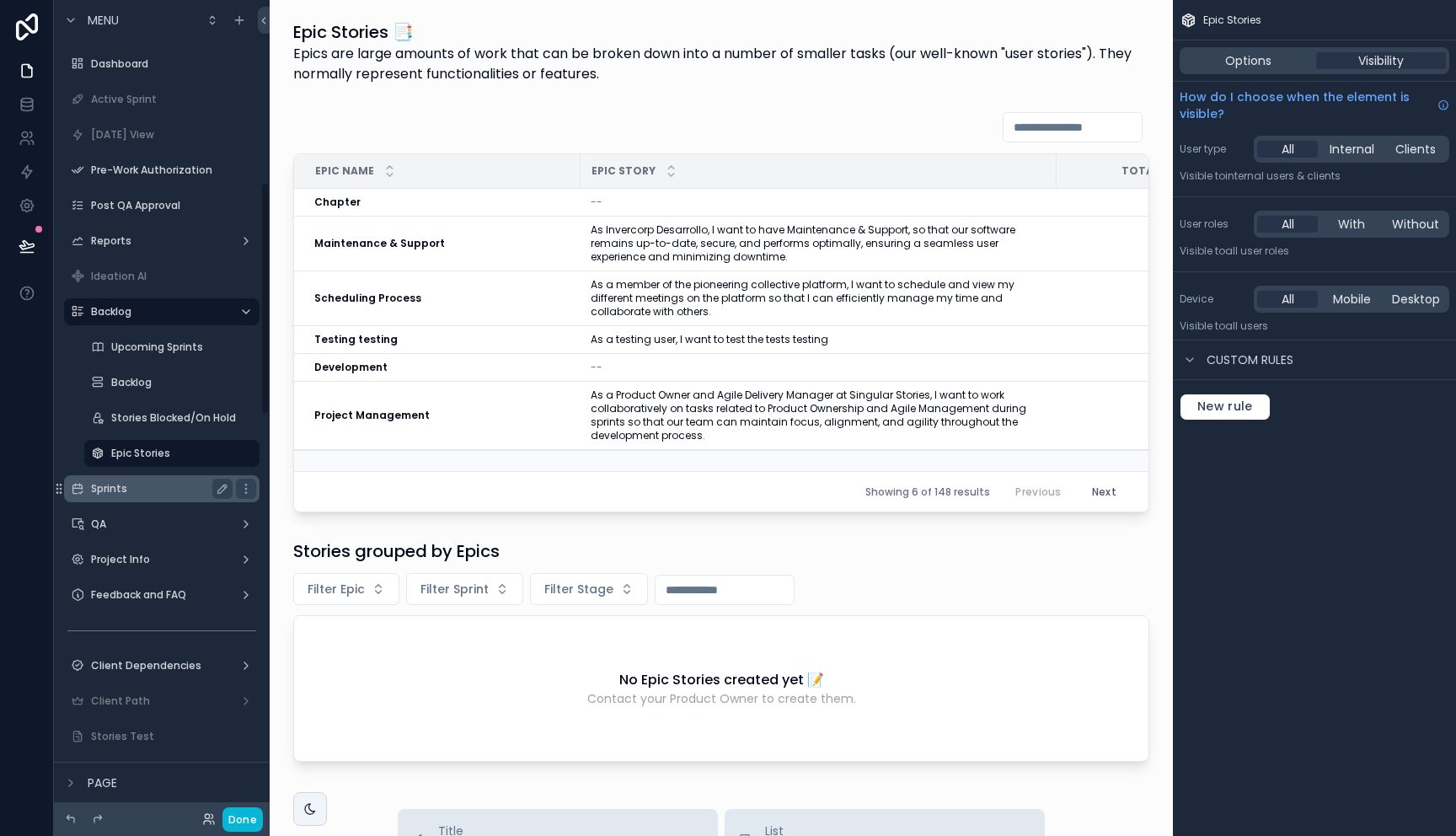
click at [155, 490] on label "Sprints" at bounding box center [159, 489] width 134 height 14
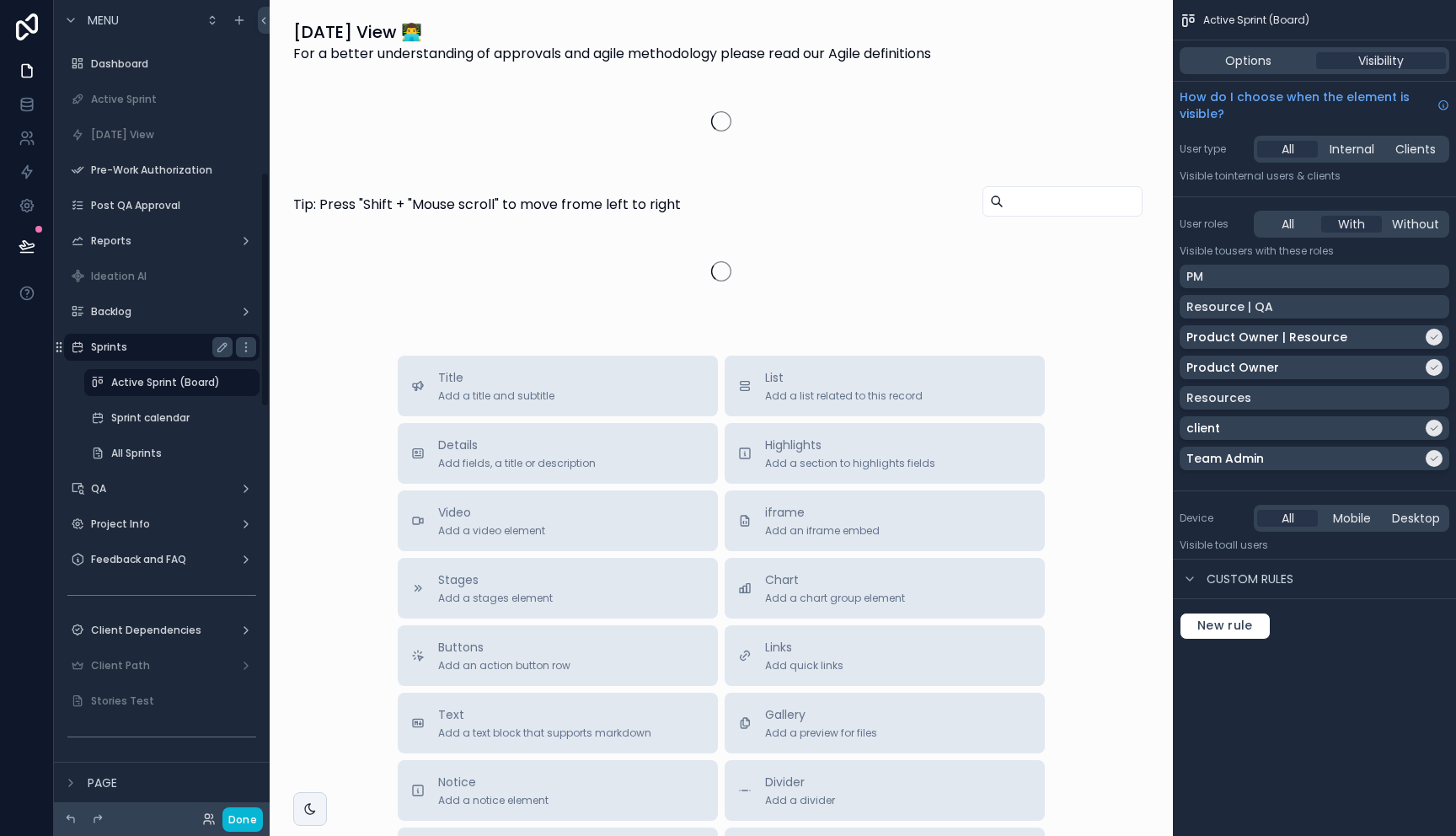
scroll to position [595, 0]
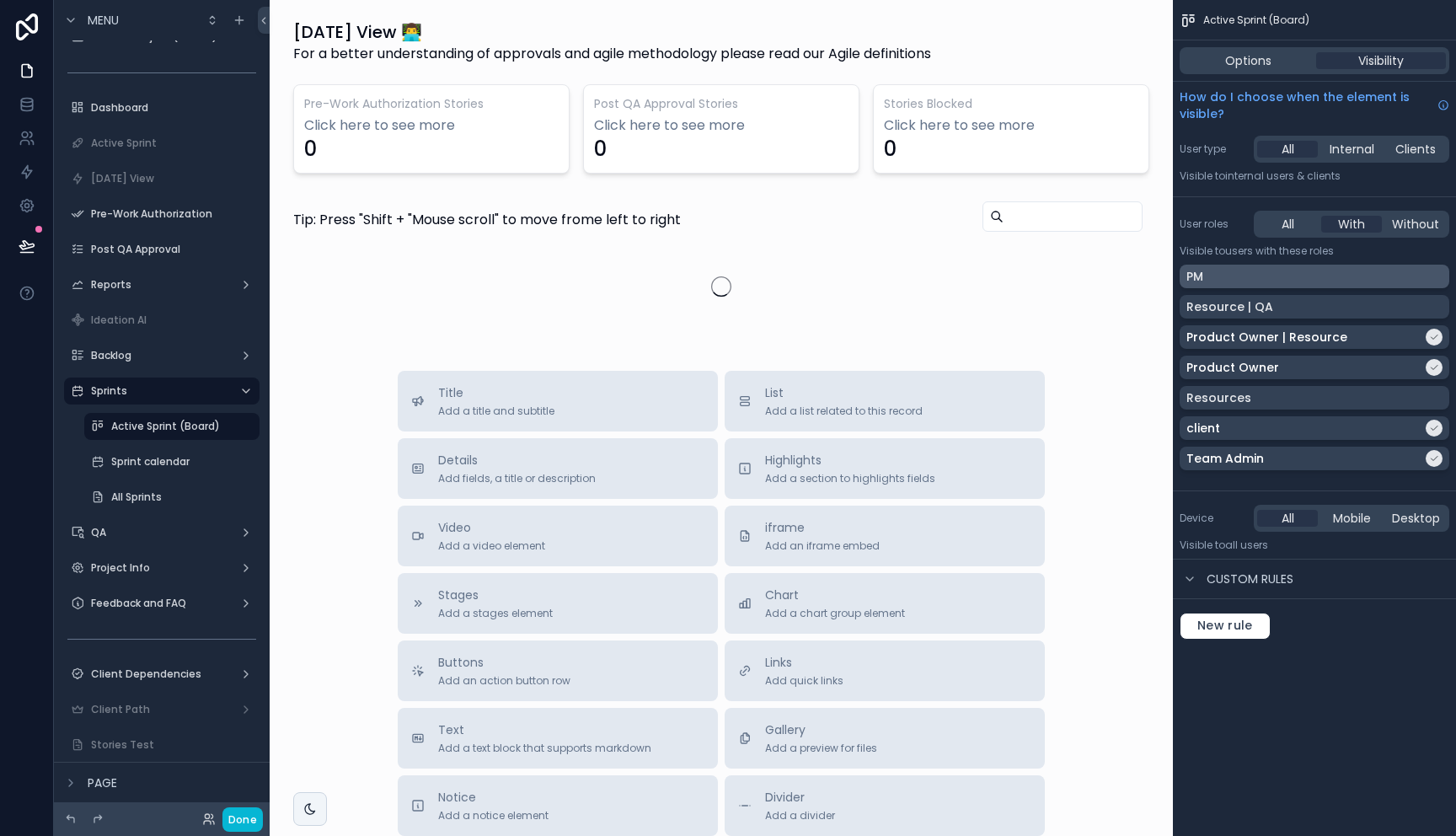
click at [1273, 277] on div "PM" at bounding box center [1314, 277] width 256 height 17
click at [163, 470] on div "Sprint calendar" at bounding box center [171, 461] width 121 height 20
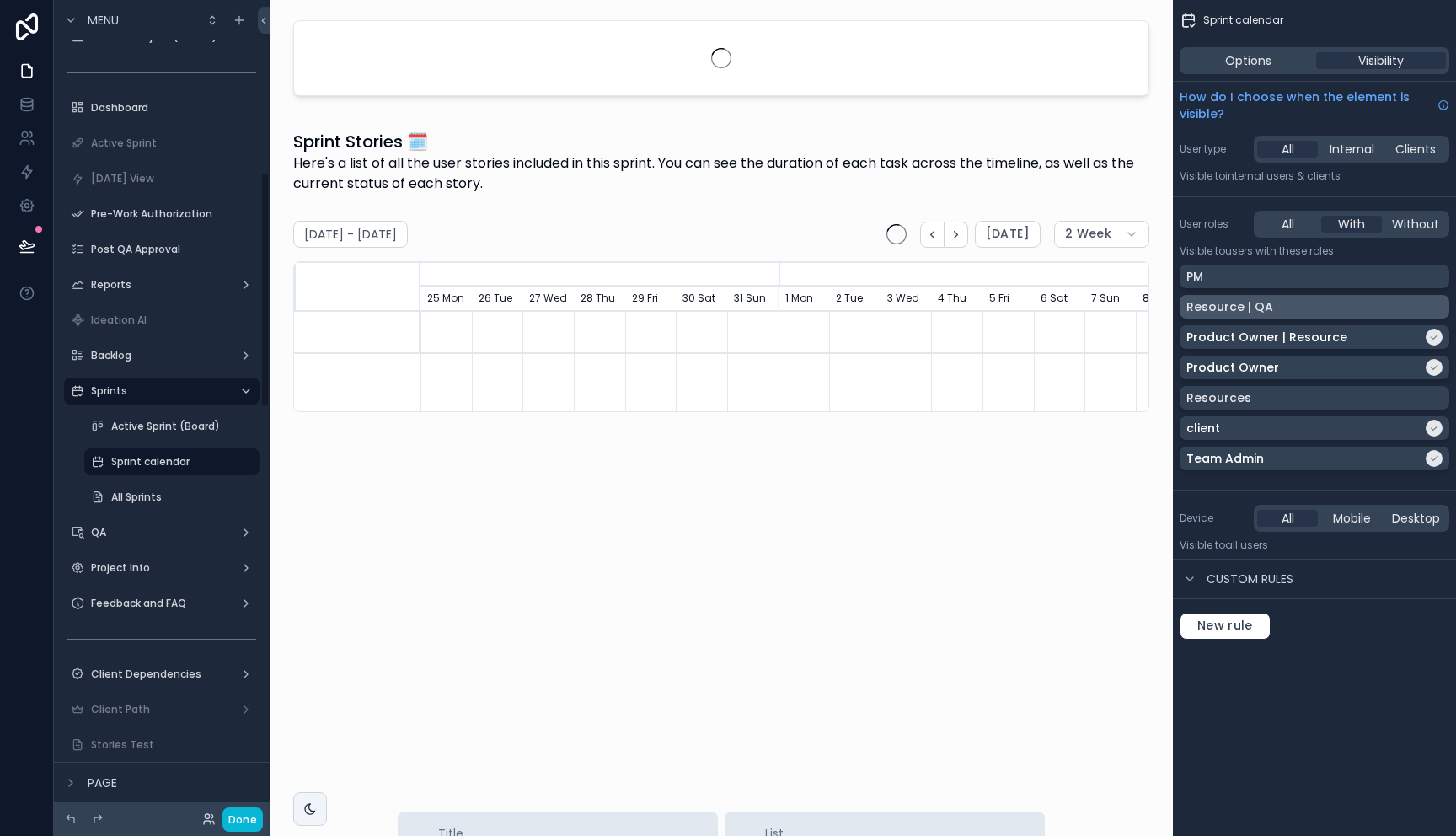
scroll to position [0, 715]
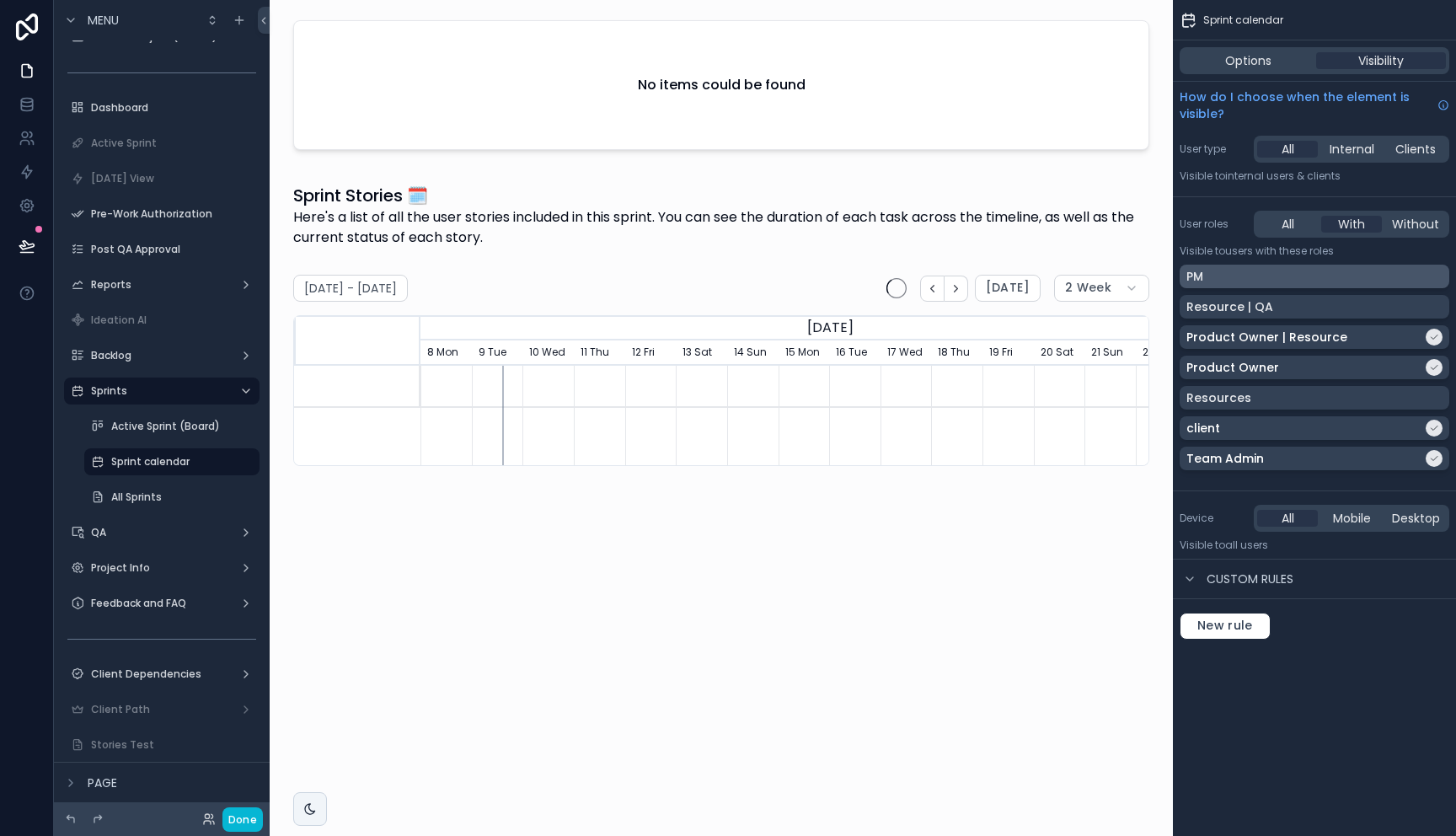
click at [1291, 280] on div "PM" at bounding box center [1314, 277] width 256 height 17
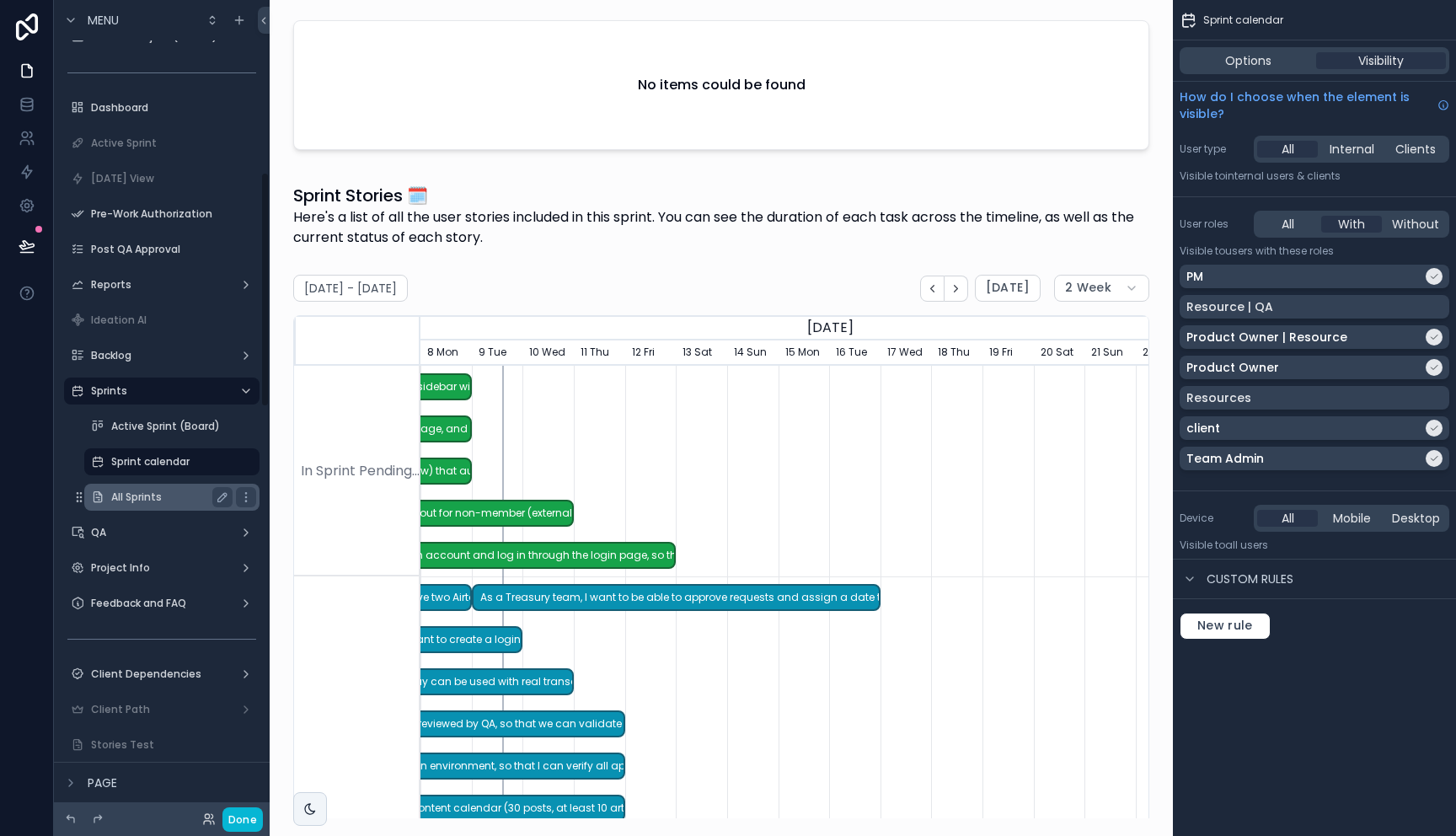
click at [134, 499] on label "All Sprints" at bounding box center [168, 497] width 115 height 14
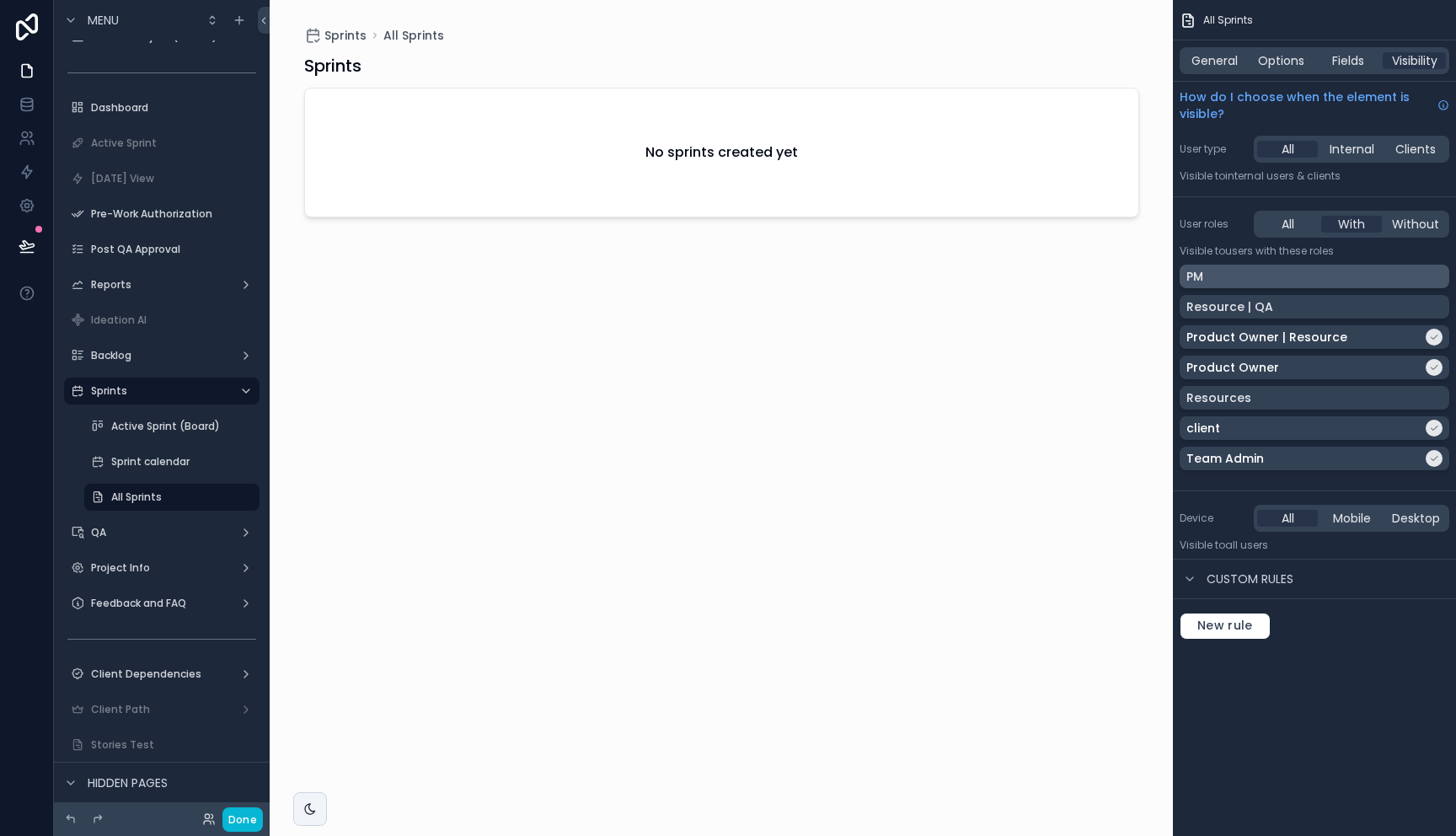
click at [1255, 280] on div "PM" at bounding box center [1314, 277] width 256 height 17
click at [99, 530] on label "QA" at bounding box center [159, 533] width 134 height 14
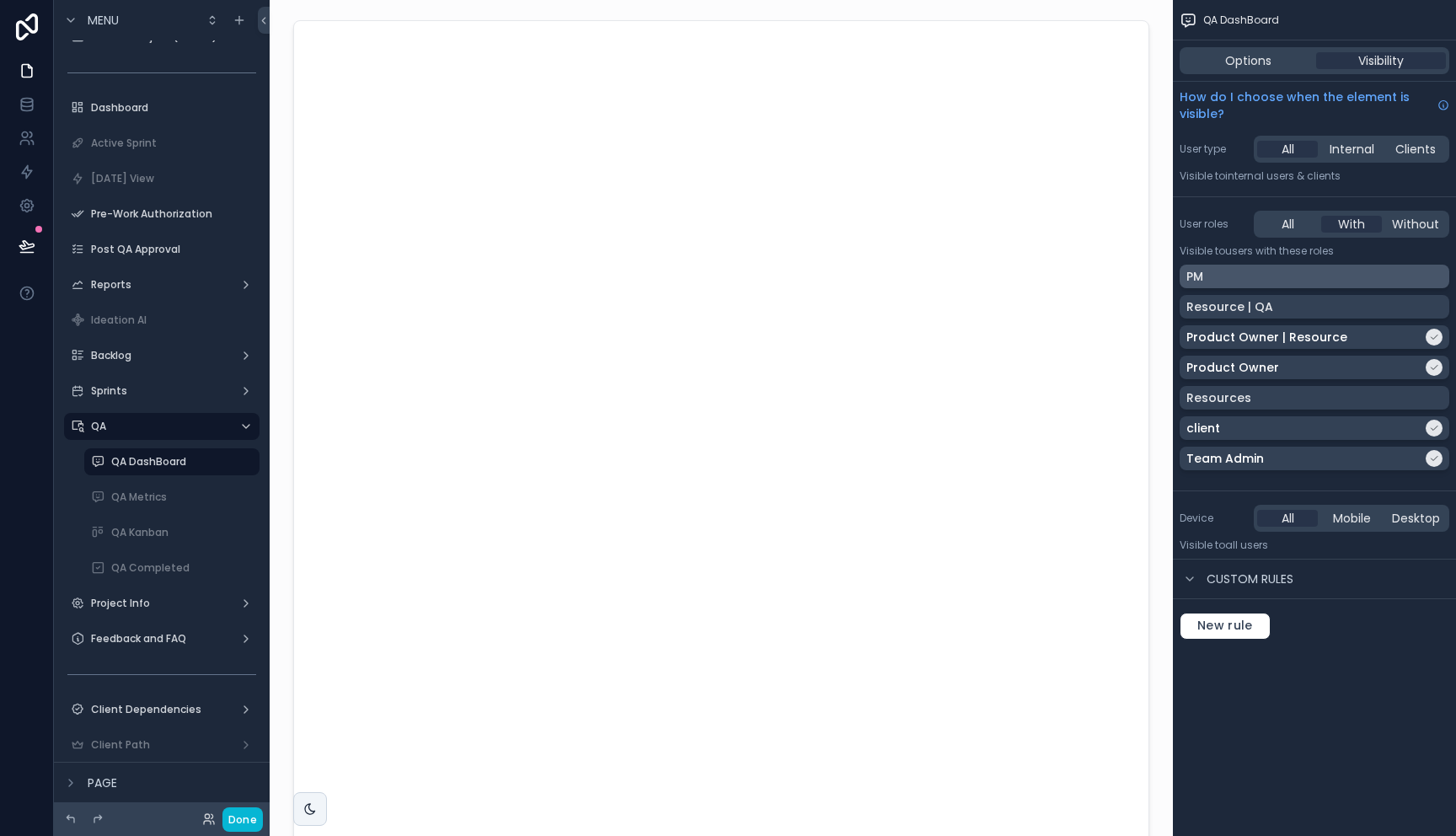
click at [1236, 272] on div "PM" at bounding box center [1314, 277] width 256 height 17
click at [129, 597] on label "Project Info" at bounding box center [159, 603] width 134 height 14
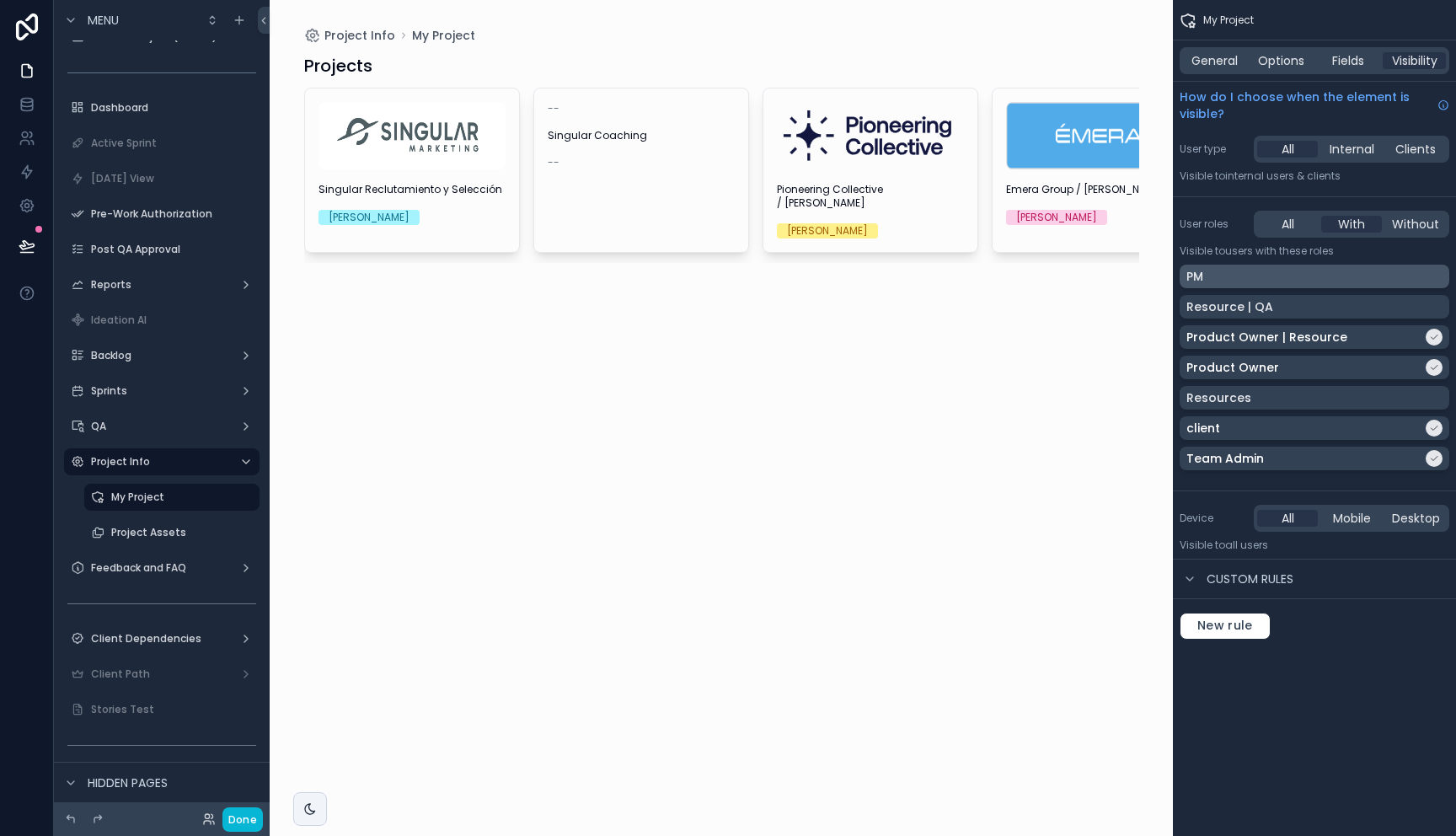
click at [1267, 281] on div "PM" at bounding box center [1314, 277] width 256 height 17
click at [144, 527] on label "Project Assets" at bounding box center [168, 533] width 115 height 14
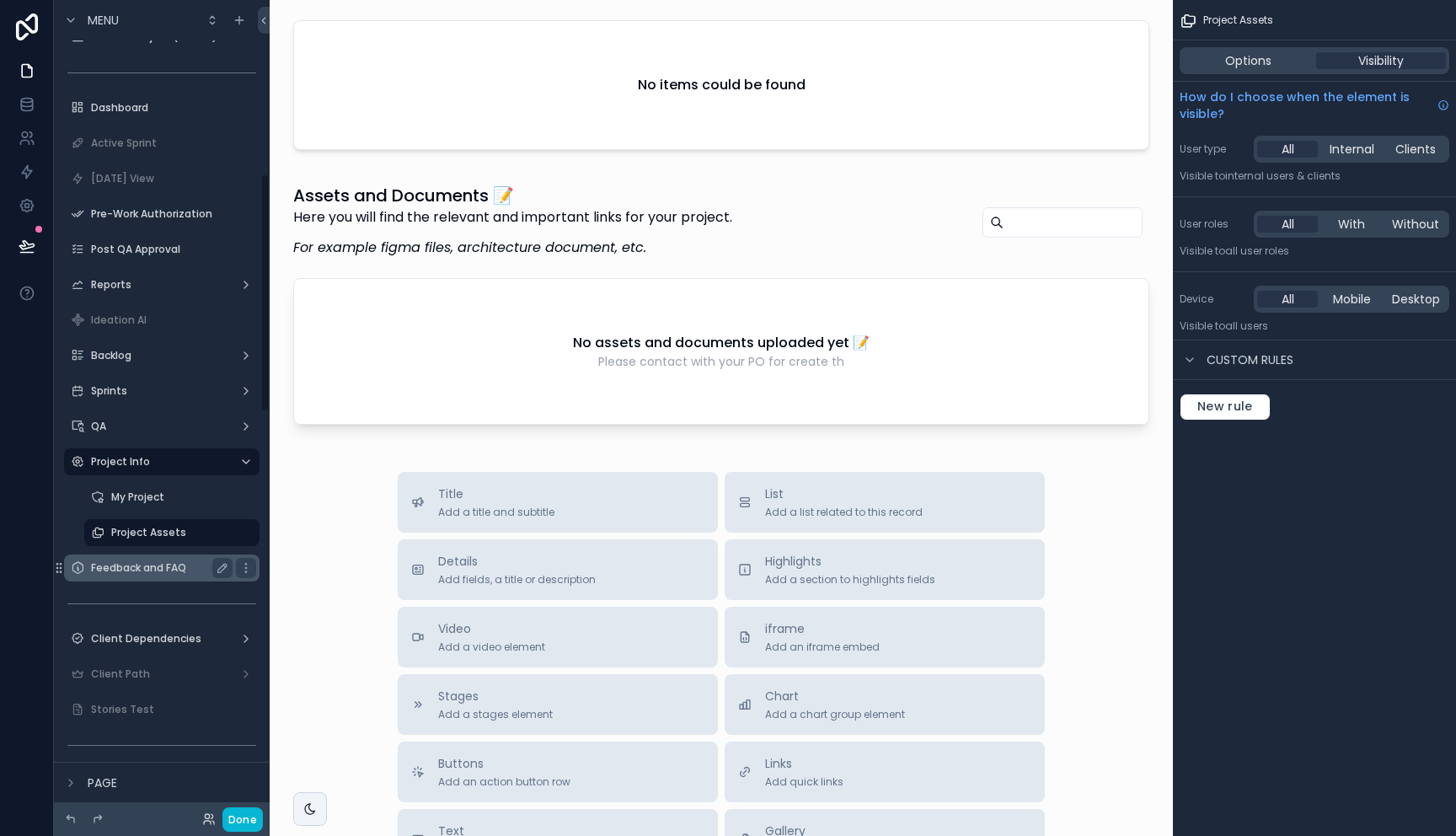
click at [118, 567] on label "Feedback and FAQ" at bounding box center [159, 568] width 134 height 14
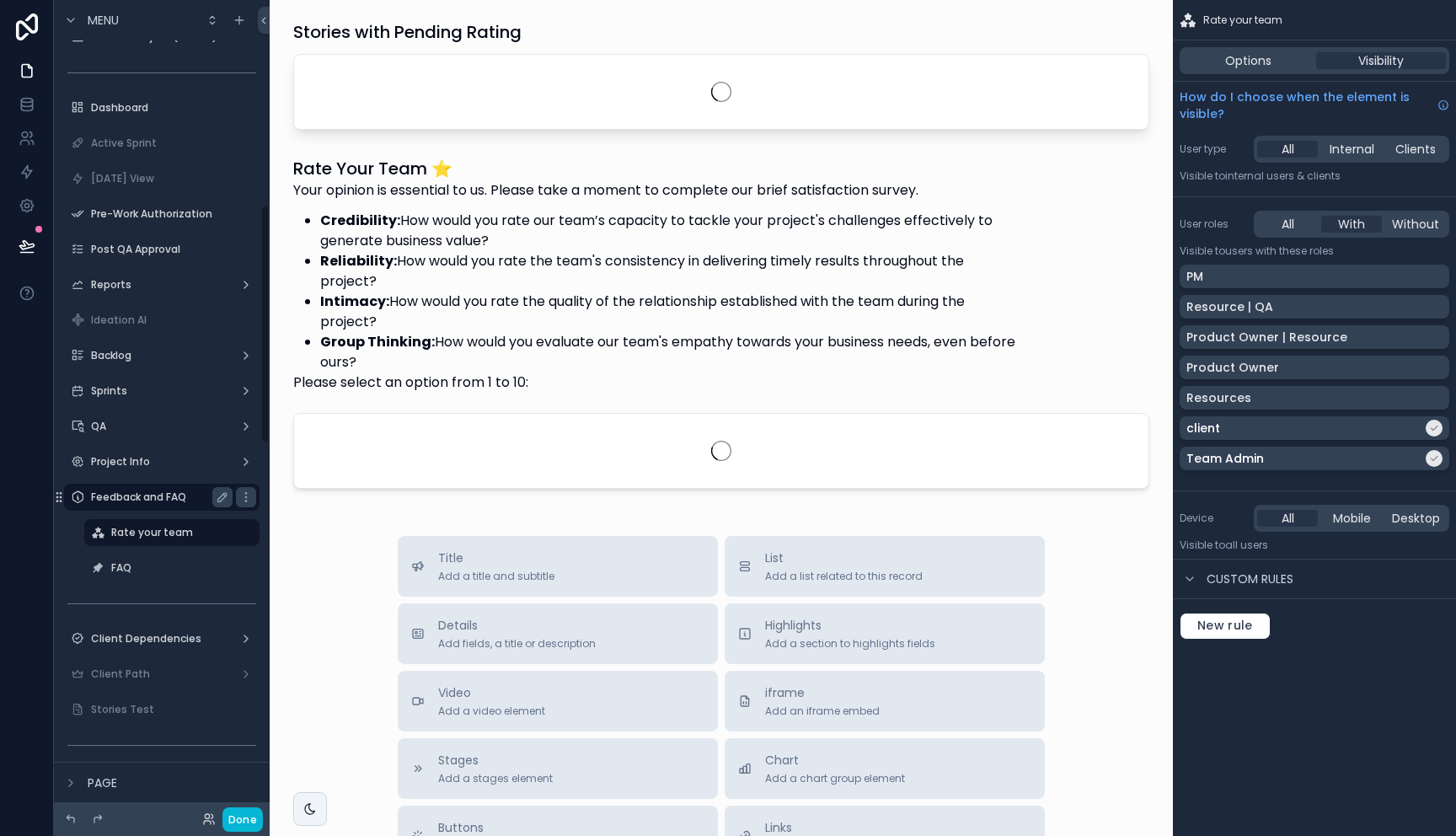
scroll to position [701, 0]
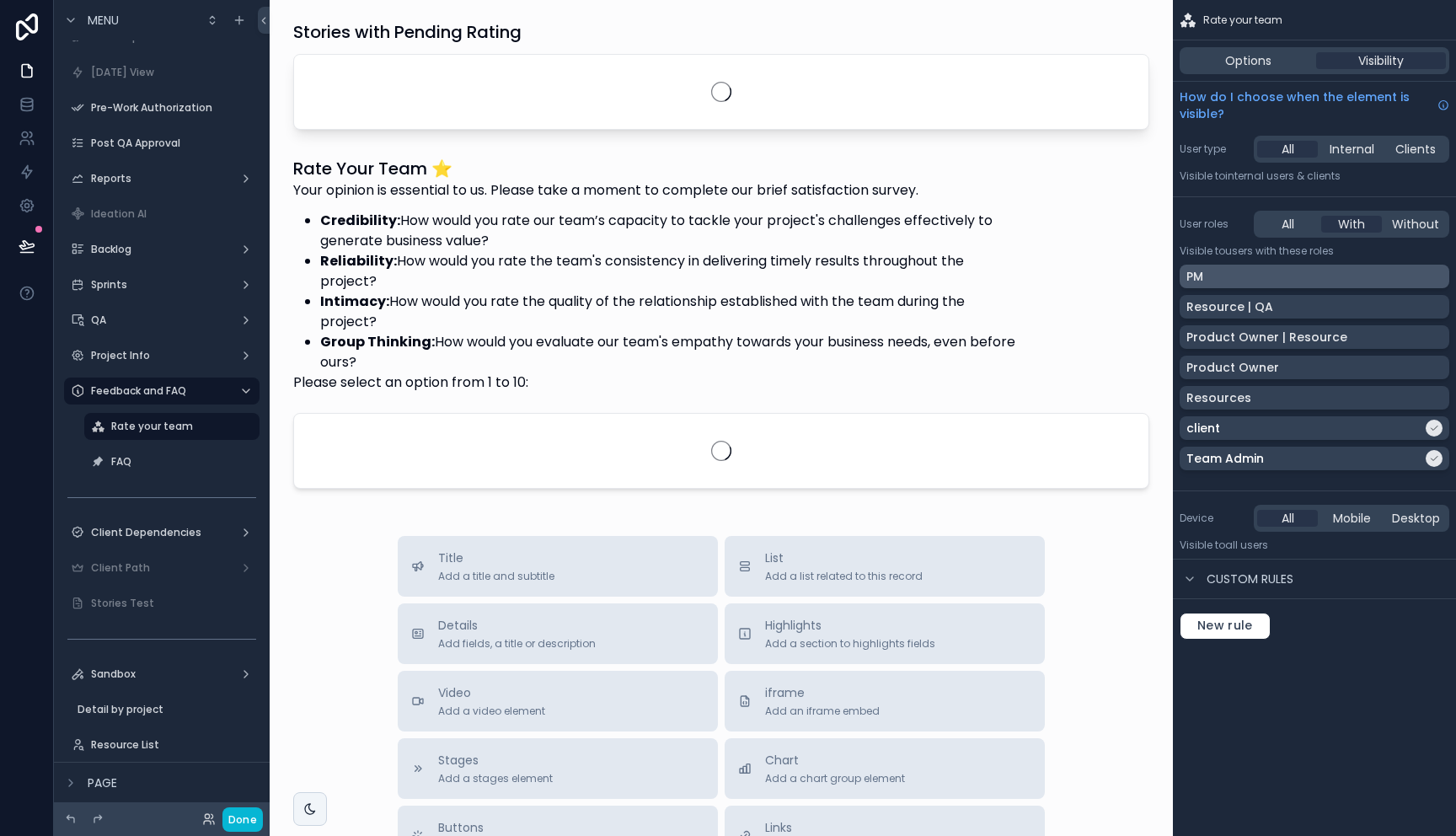
click at [1323, 282] on div "PM" at bounding box center [1314, 277] width 256 height 17
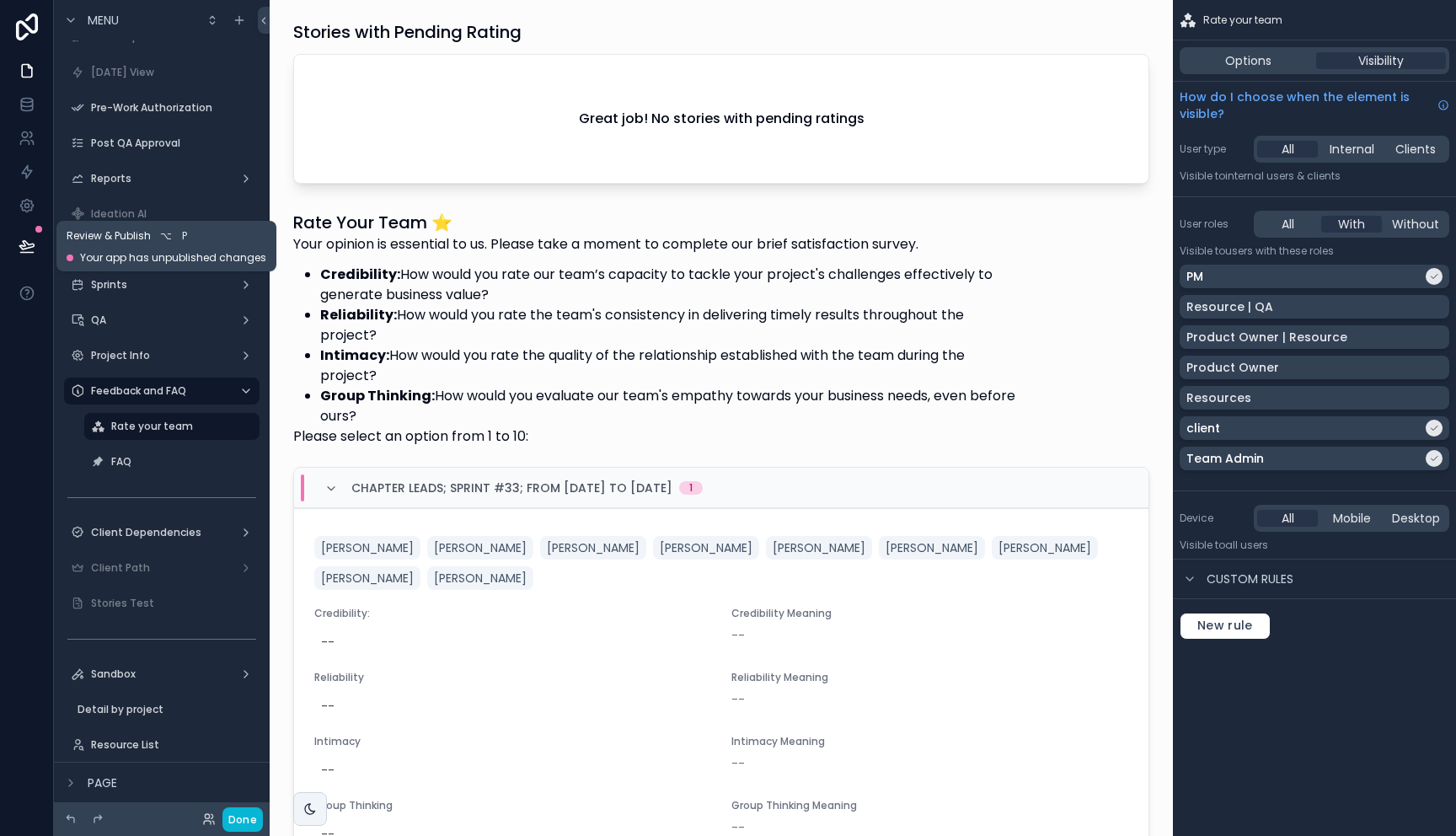
click at [28, 241] on icon at bounding box center [28, 246] width 17 height 17
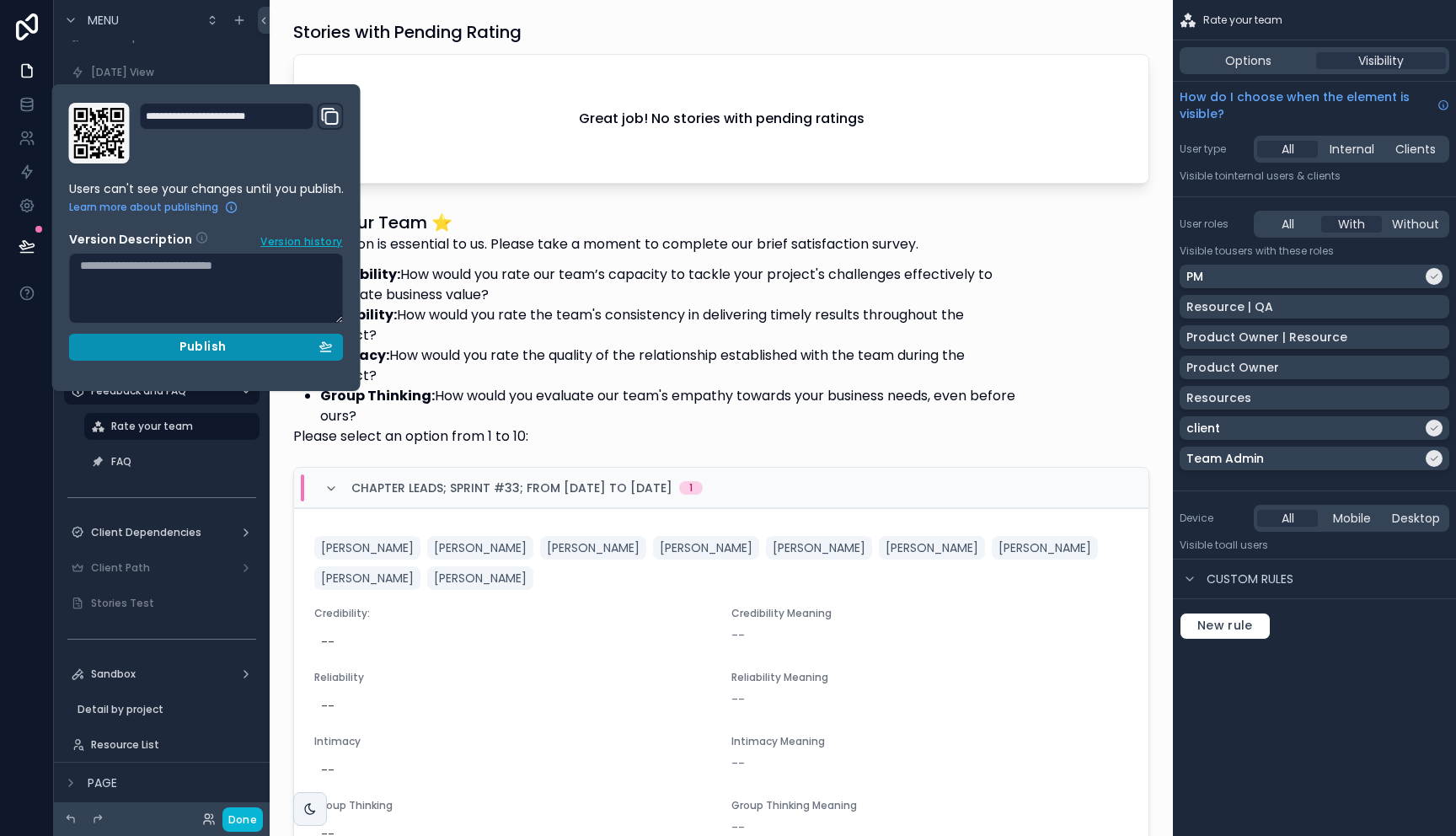
click at [258, 349] on div "Publish" at bounding box center [206, 347] width 252 height 16
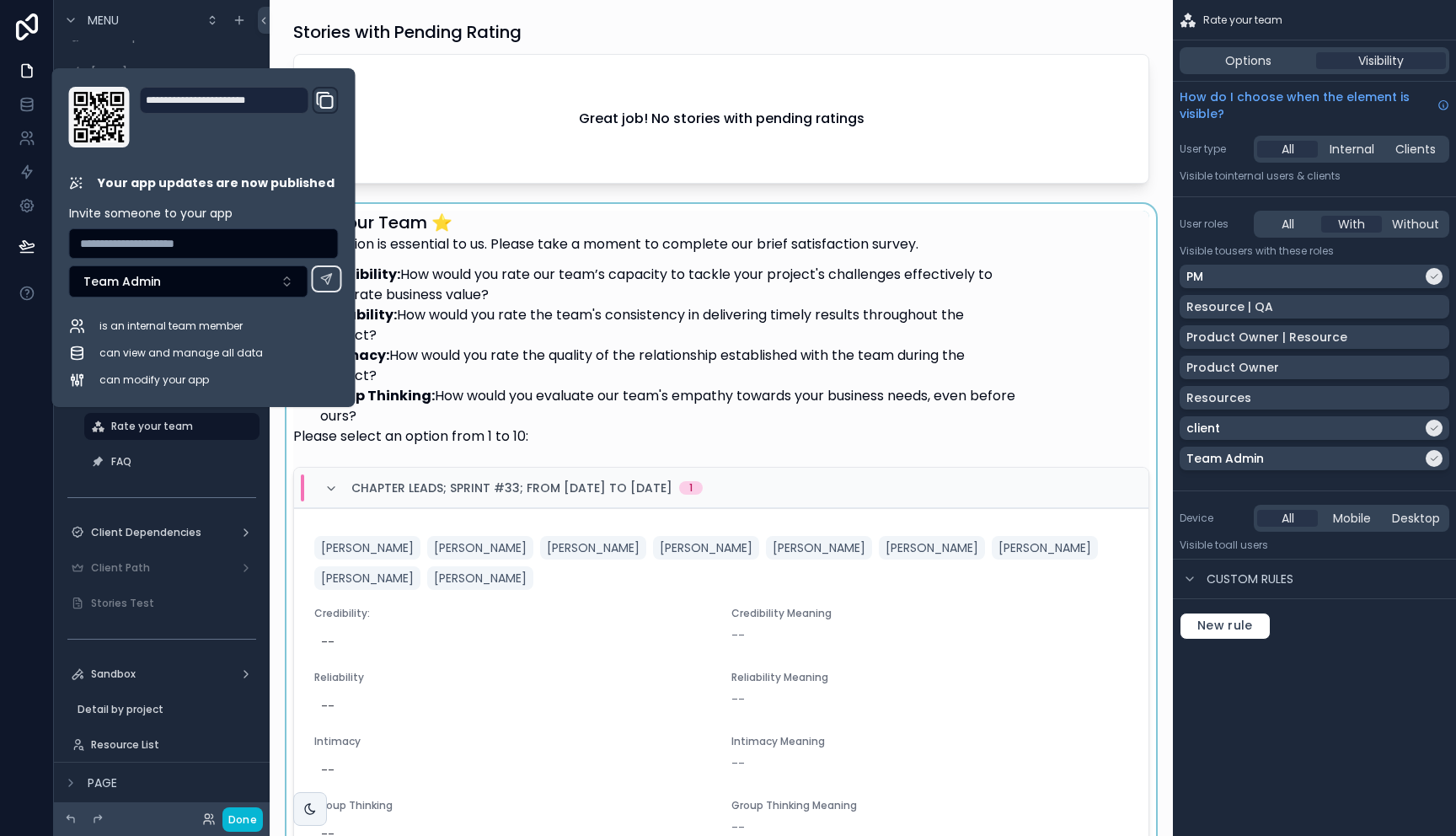
click at [522, 723] on div "scrollable content" at bounding box center [721, 652] width 876 height 896
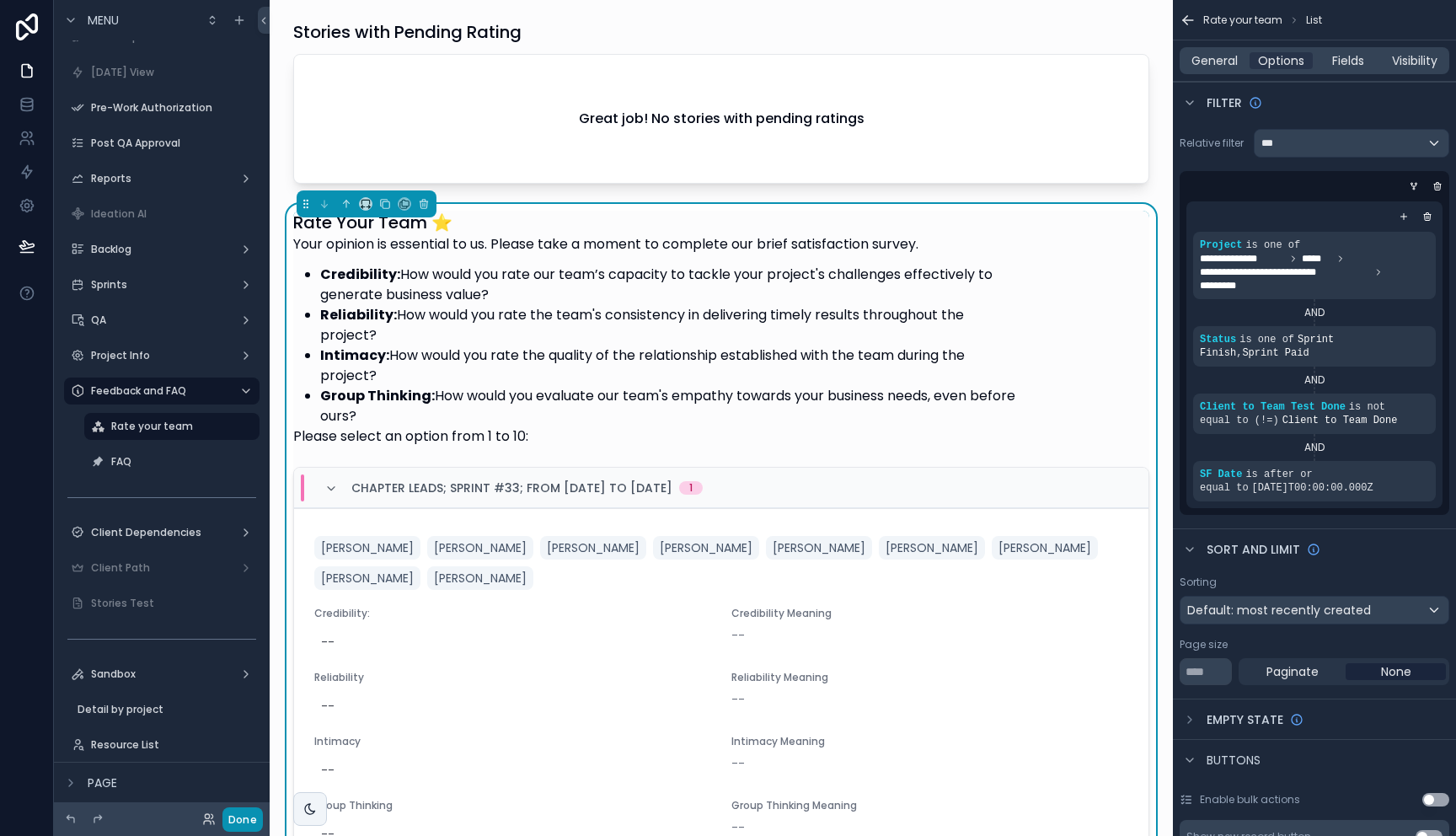
click at [258, 820] on button "Done" at bounding box center [242, 820] width 40 height 24
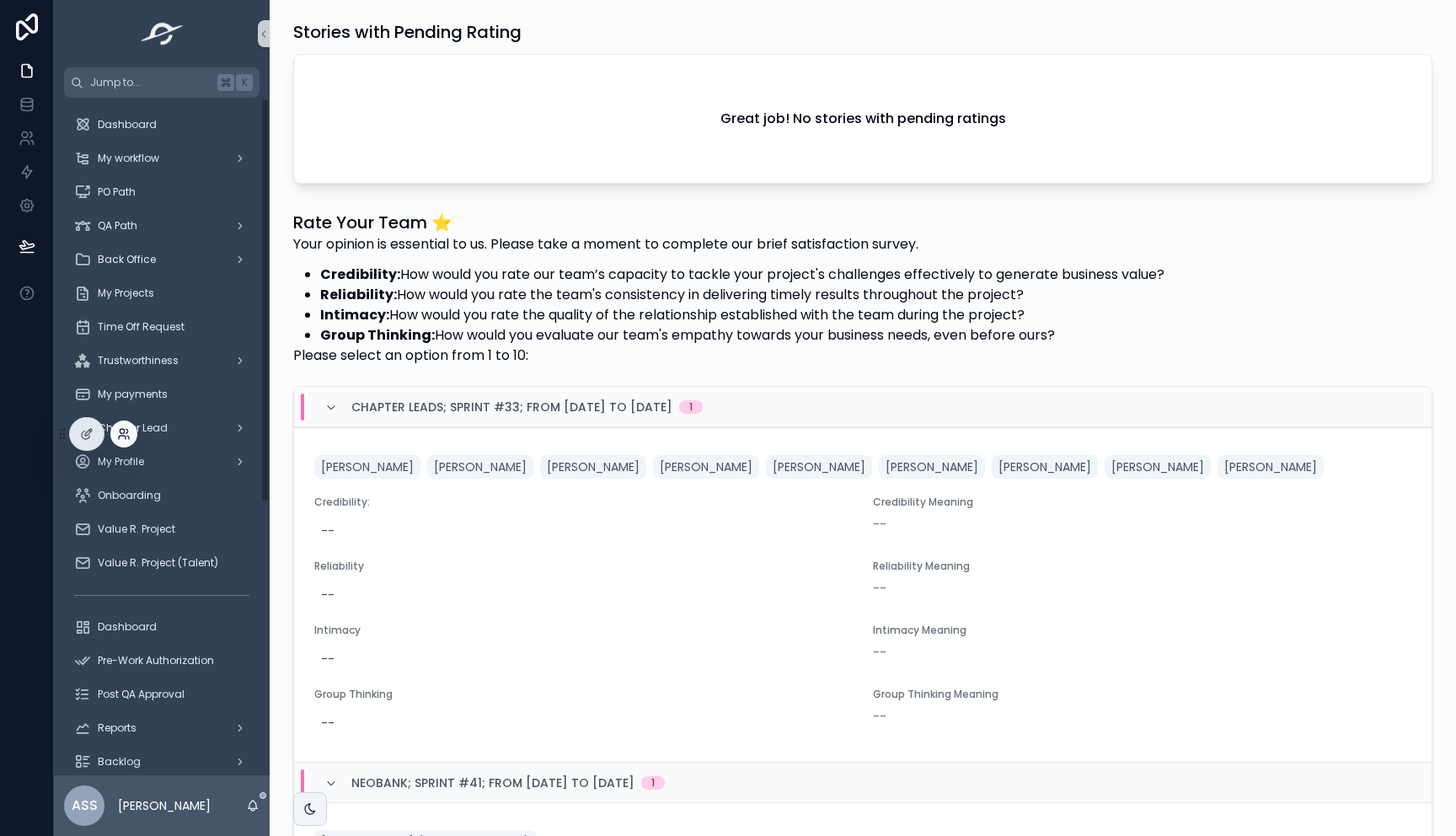
click at [120, 430] on icon at bounding box center [121, 431] width 4 height 4
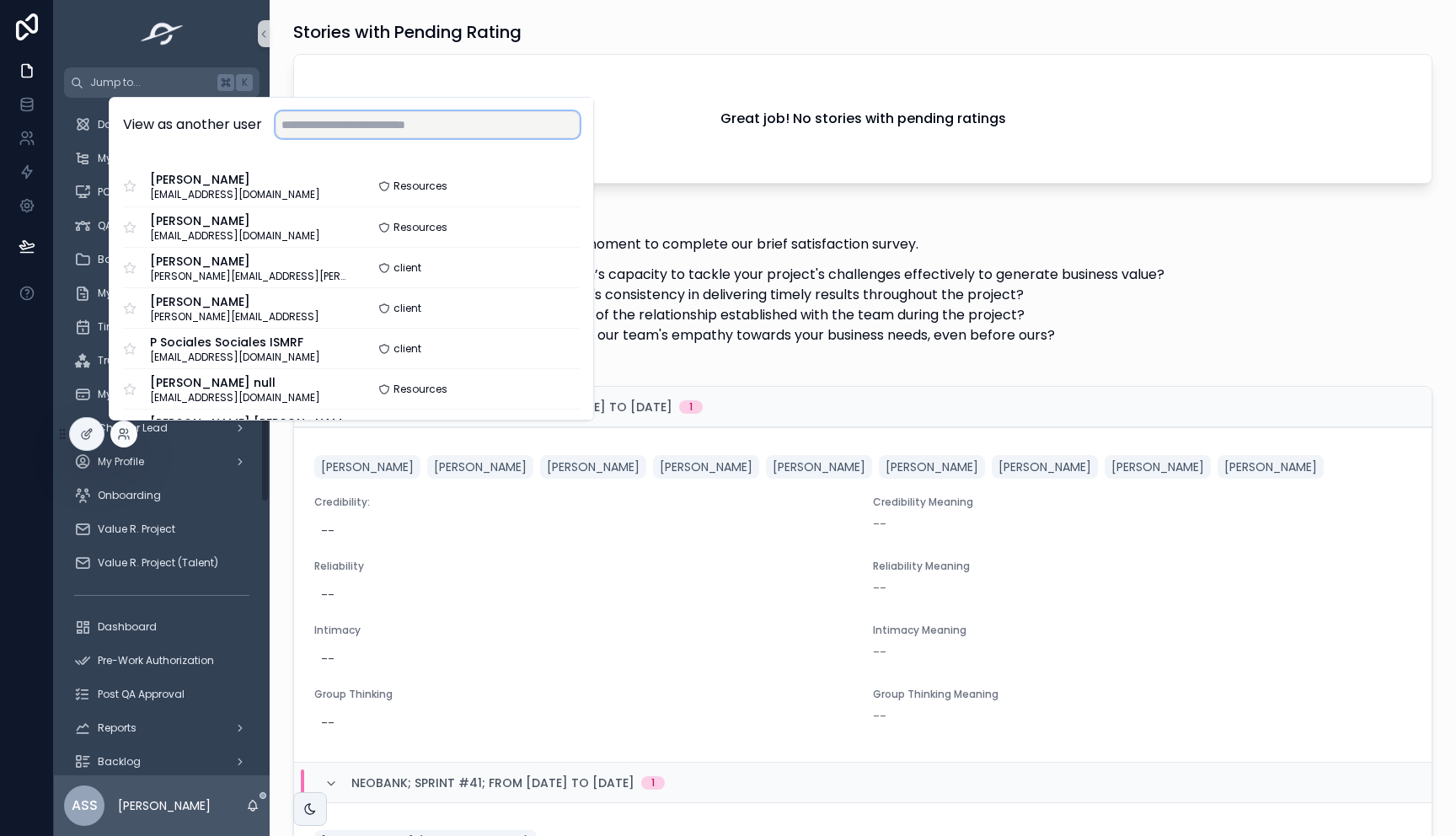
click at [370, 127] on input "text" at bounding box center [427, 124] width 304 height 27
paste input "**********"
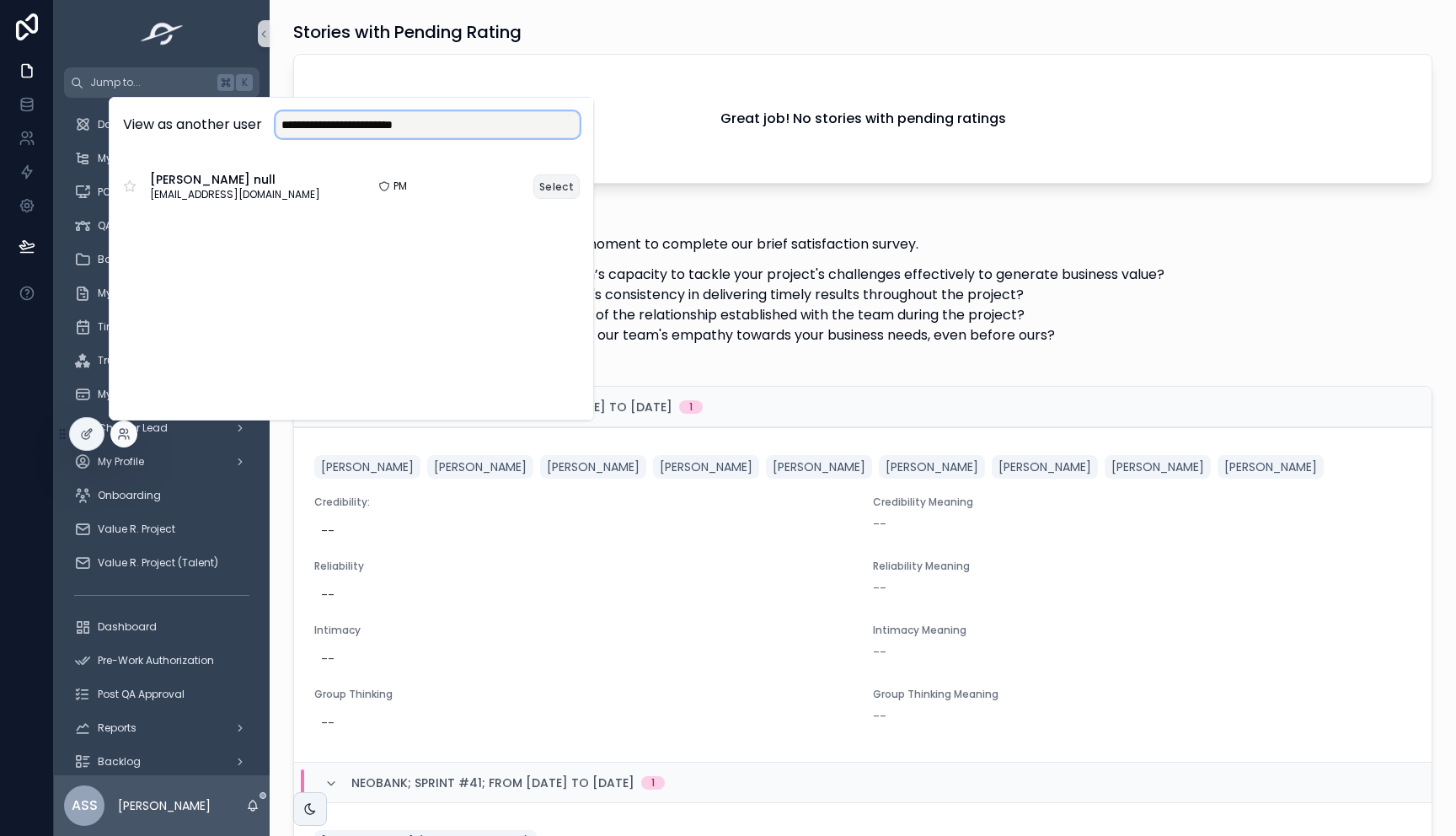
type input "**********"
click at [542, 180] on button "Select" at bounding box center [557, 186] width 47 height 24
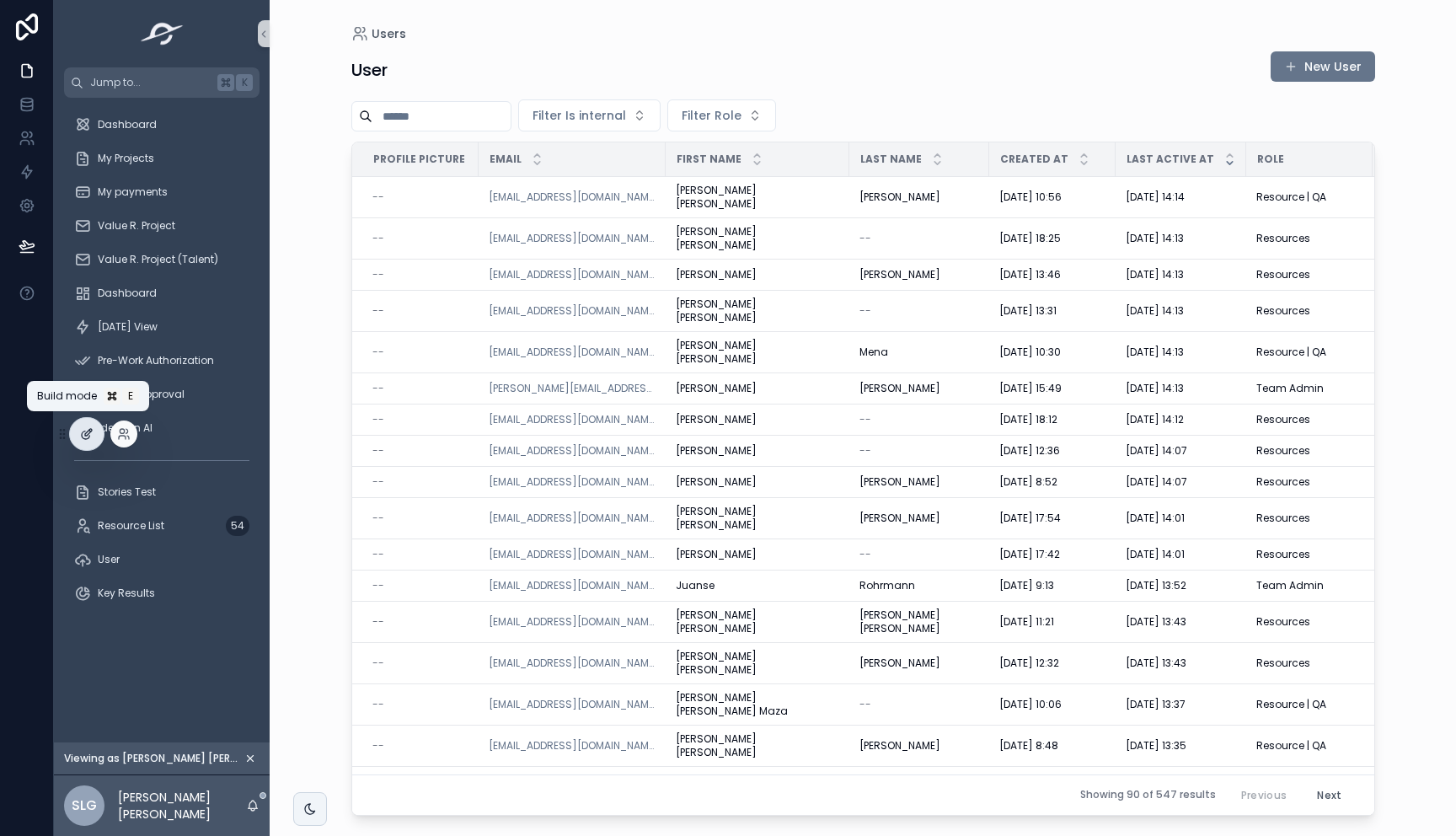
click at [95, 441] on div at bounding box center [86, 434] width 34 height 32
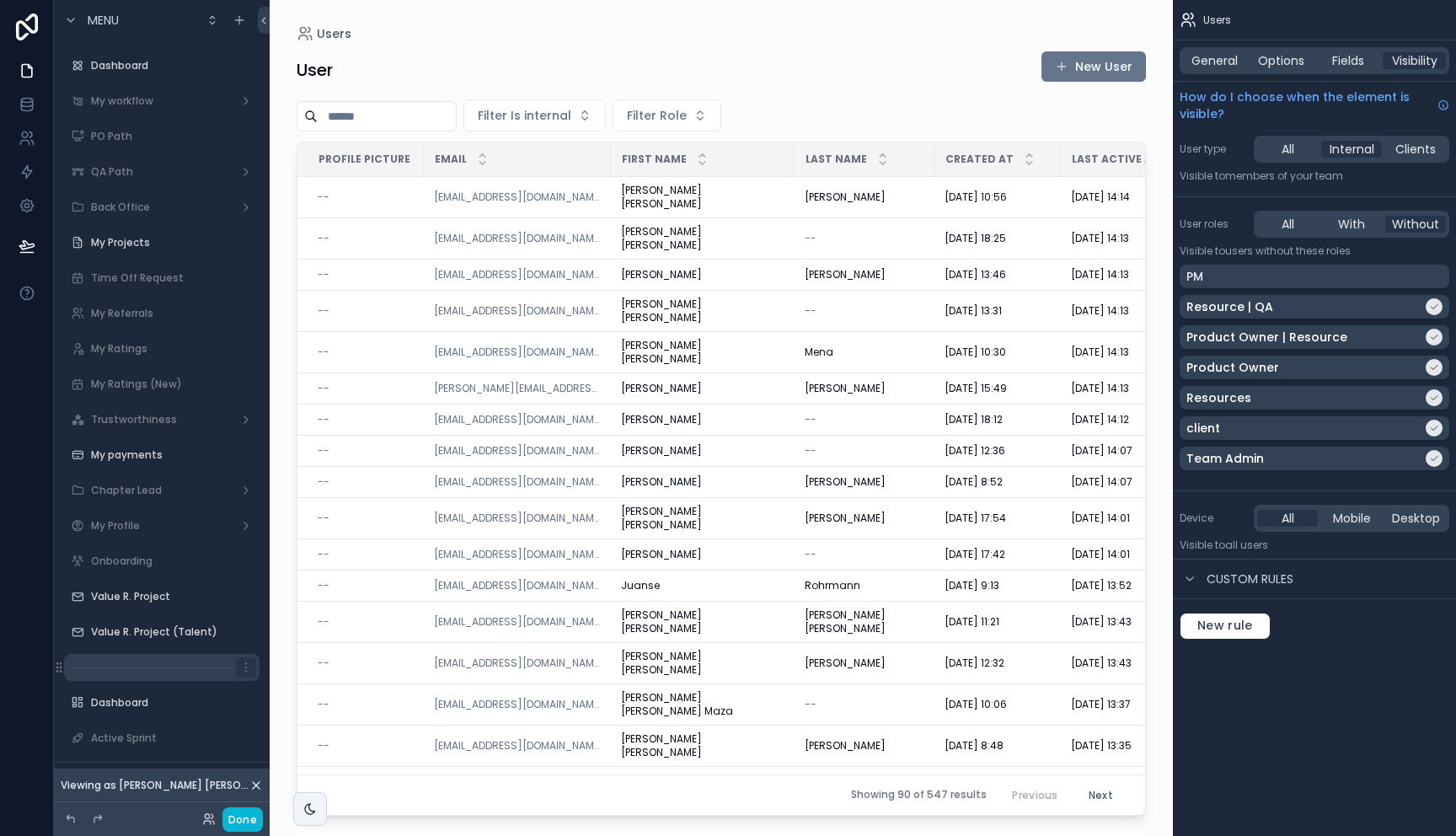
click at [144, 671] on div "scrollable content" at bounding box center [161, 667] width 196 height 27
click at [154, 664] on div "scrollable content" at bounding box center [161, 667] width 196 height 27
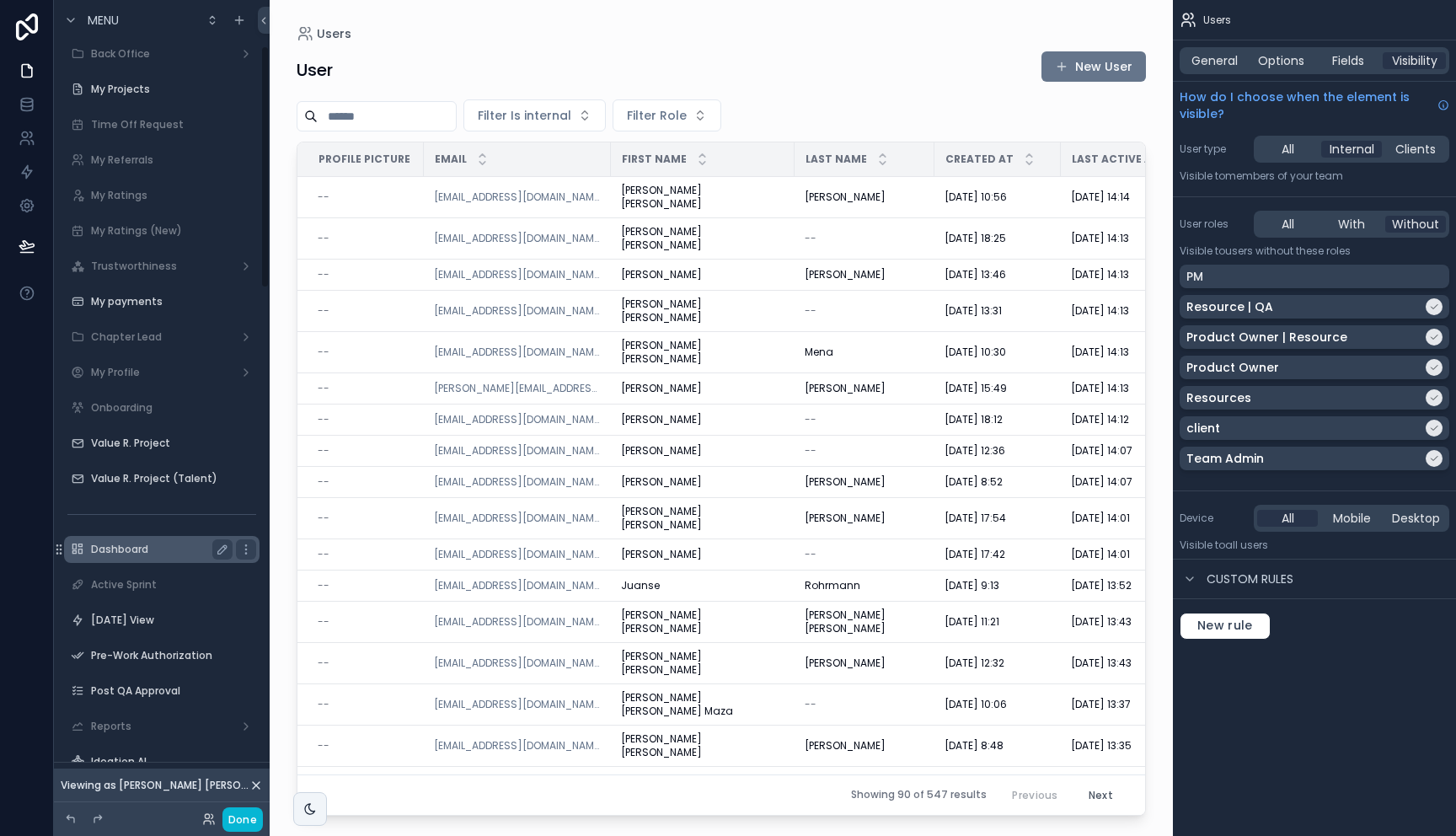
click at [133, 555] on div "Dashboard" at bounding box center [162, 549] width 141 height 20
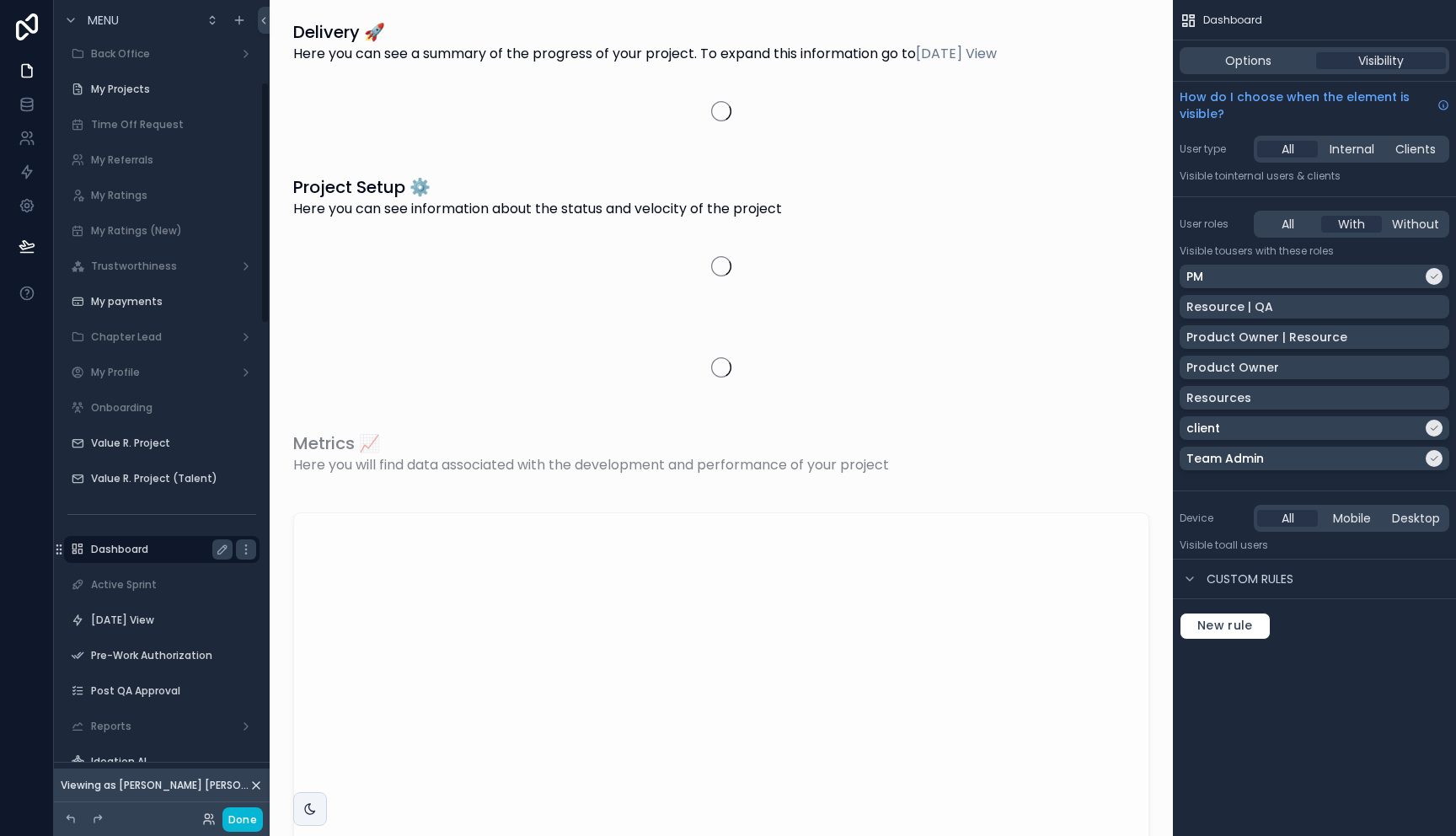
scroll to position [277, 0]
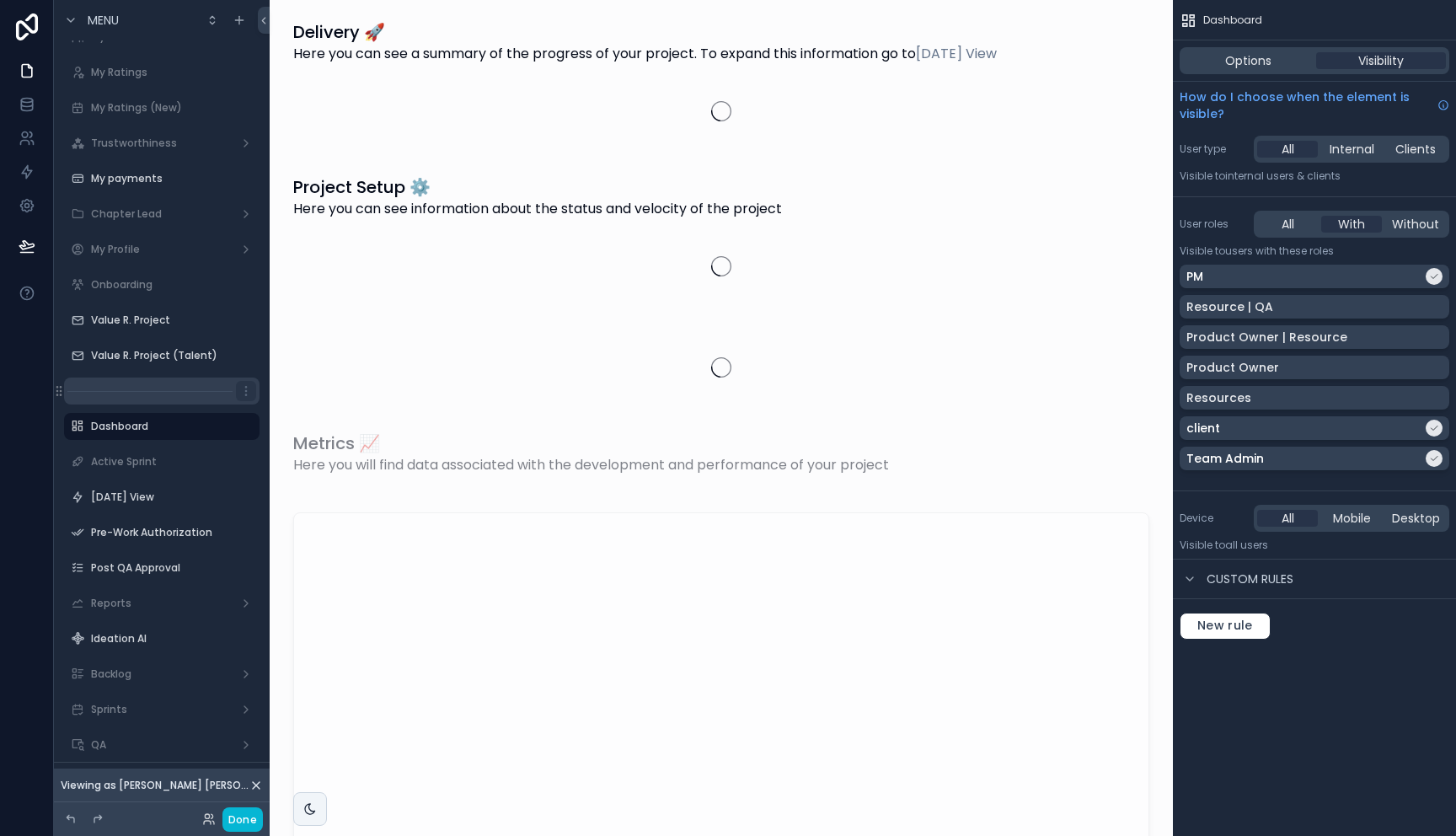
click at [148, 385] on div "scrollable content" at bounding box center [161, 390] width 196 height 27
click at [246, 391] on icon "scrollable content" at bounding box center [246, 390] width 1 height 1
click at [320, 405] on span "Visibility" at bounding box center [322, 409] width 46 height 17
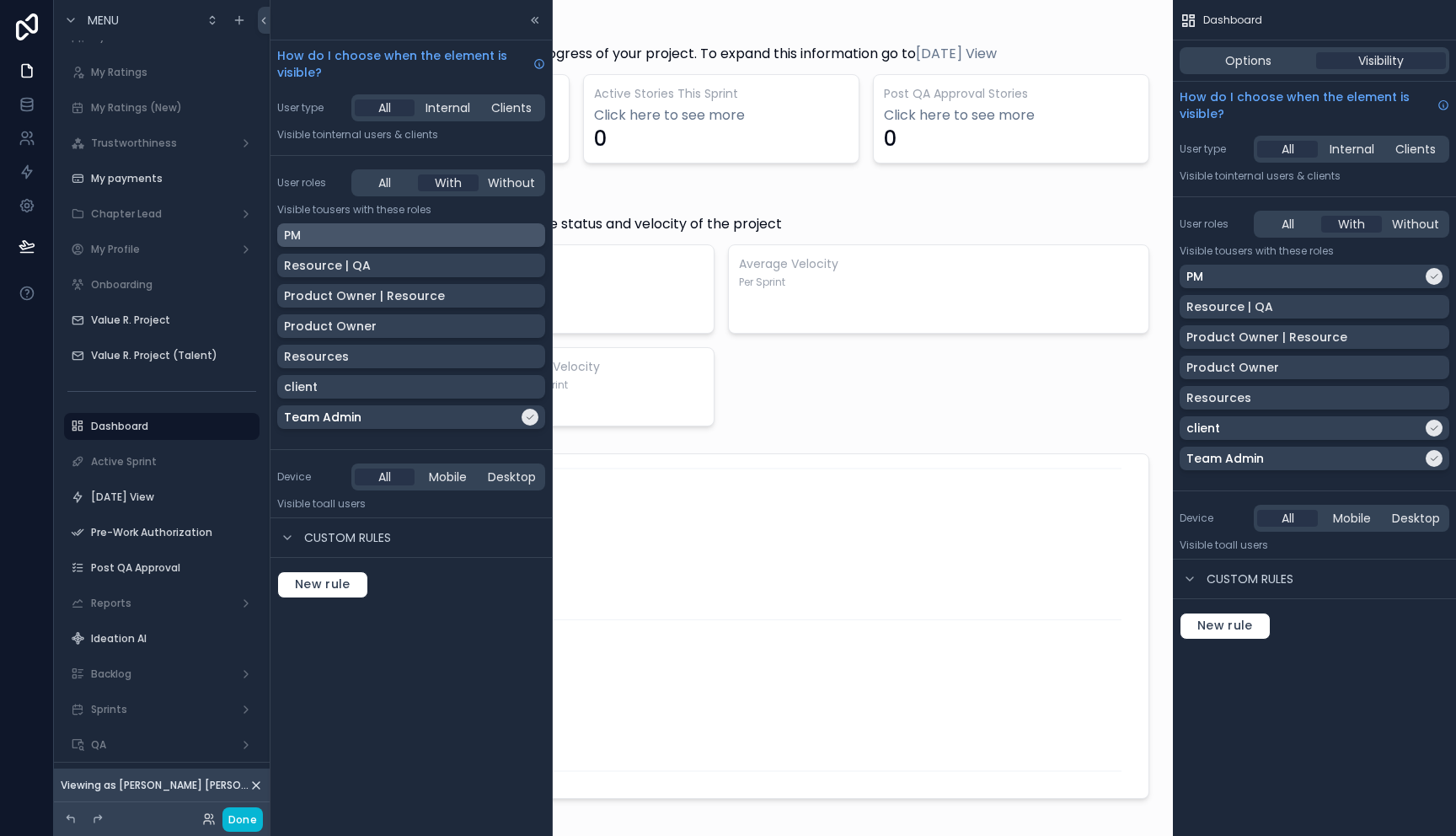
click at [425, 236] on div "PM" at bounding box center [410, 235] width 254 height 17
click at [425, 236] on div "PM" at bounding box center [401, 235] width 234 height 17
click at [255, 499] on div "scrollable content" at bounding box center [246, 496] width 20 height 20
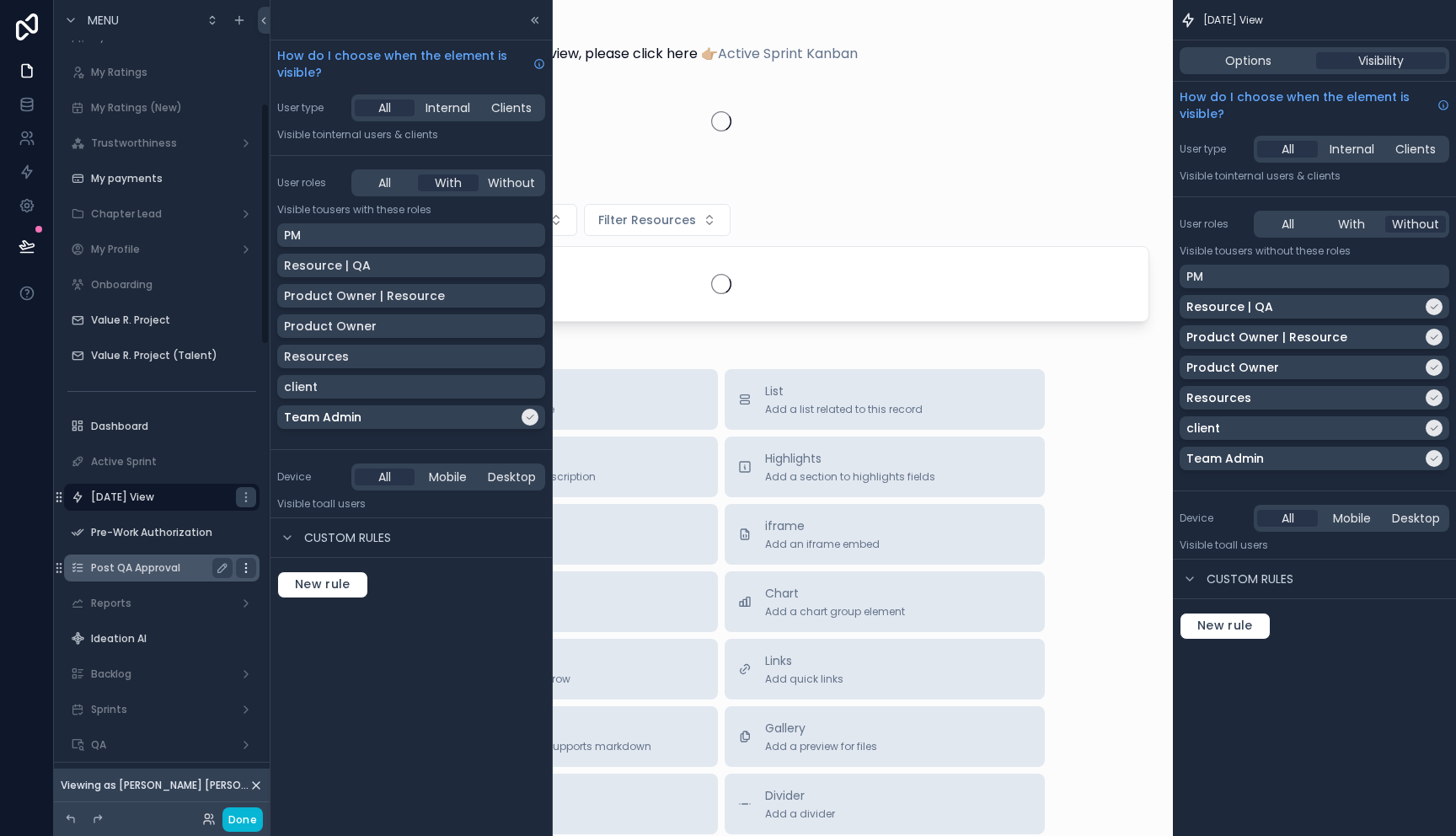
scroll to position [347, 0]
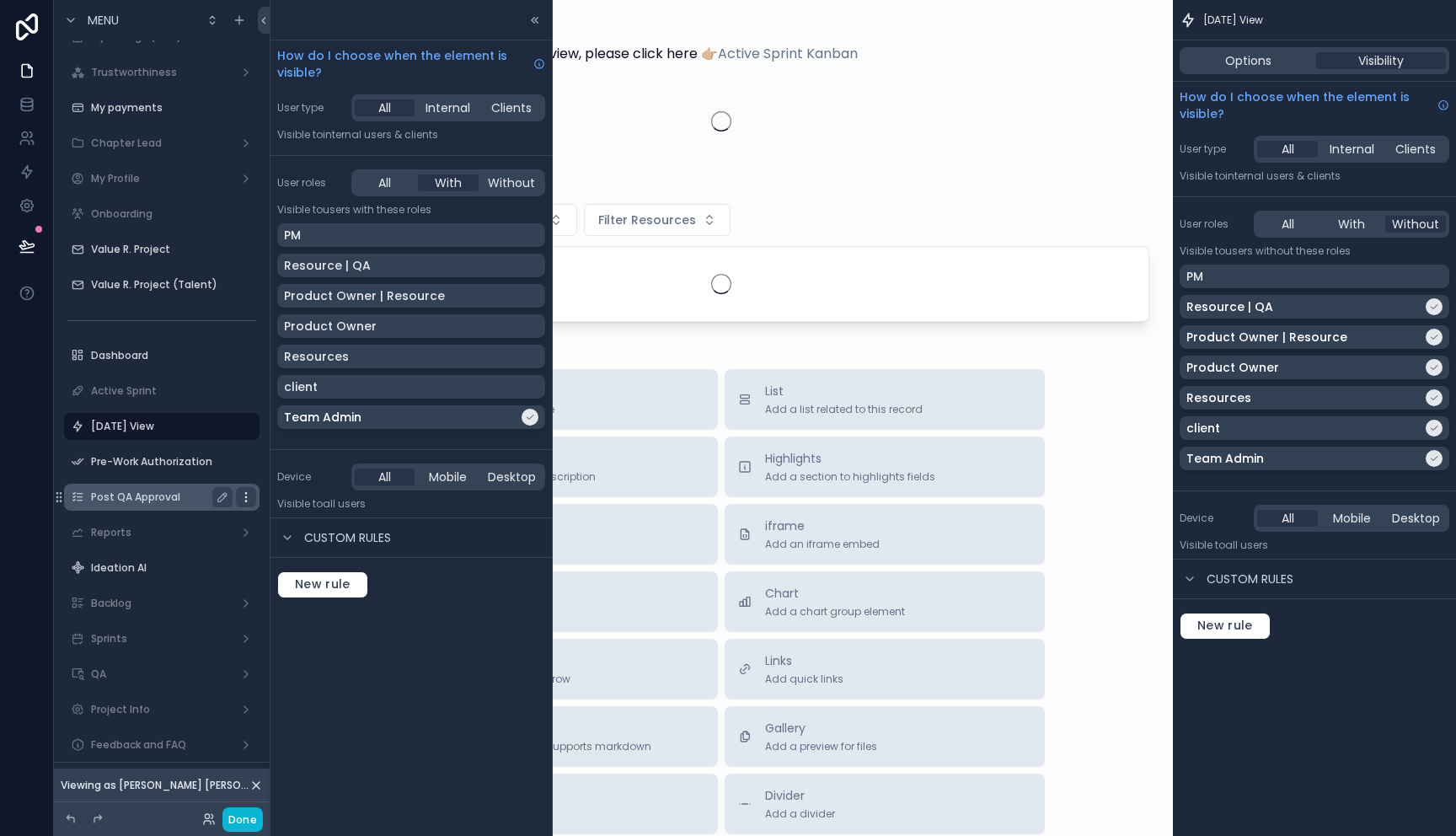
click at [253, 493] on div "scrollable content" at bounding box center [246, 496] width 20 height 20
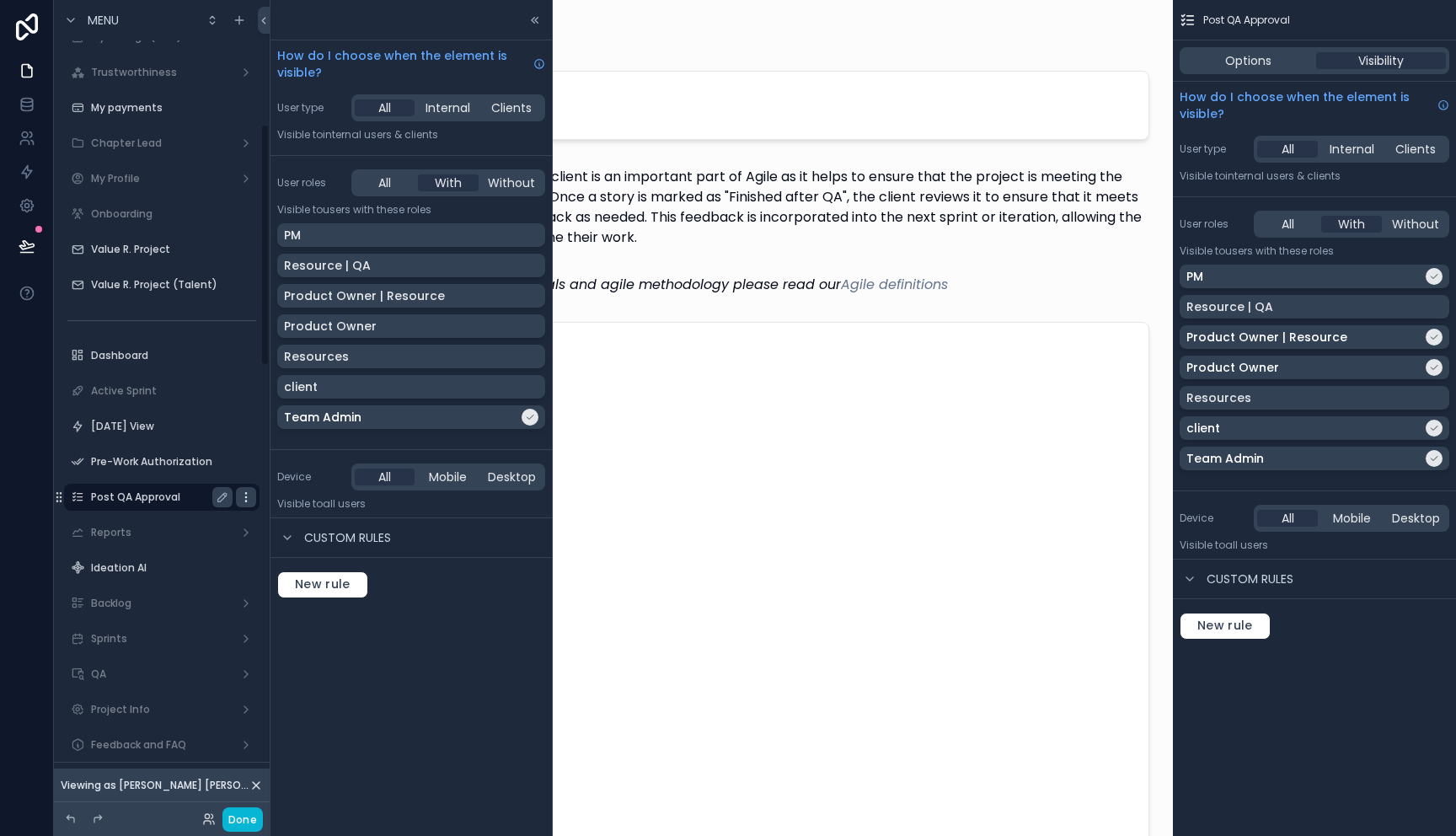
scroll to position [418, 0]
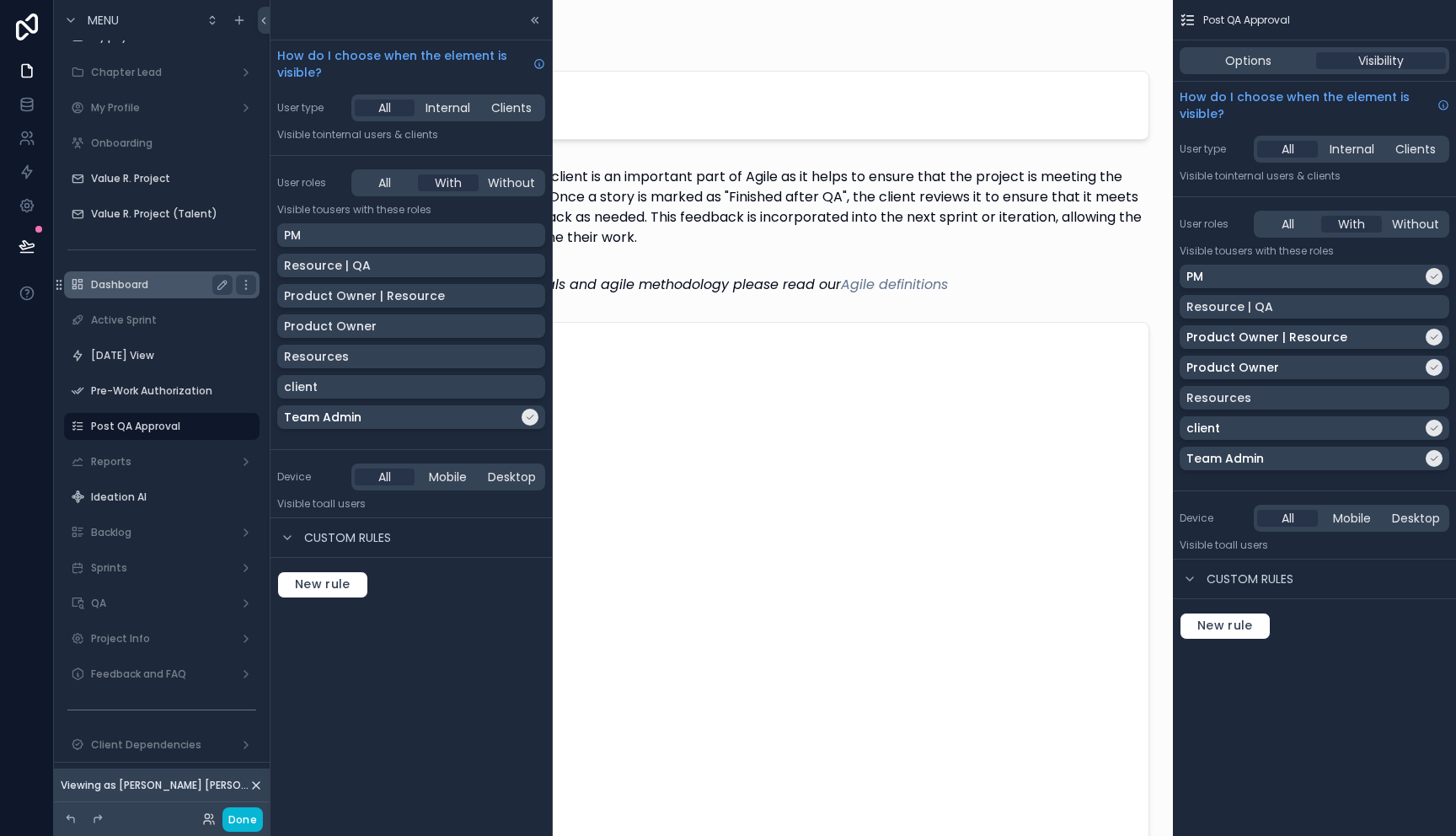
click at [0, 0] on icon "scrollable content" at bounding box center [0, 0] width 0 height 0
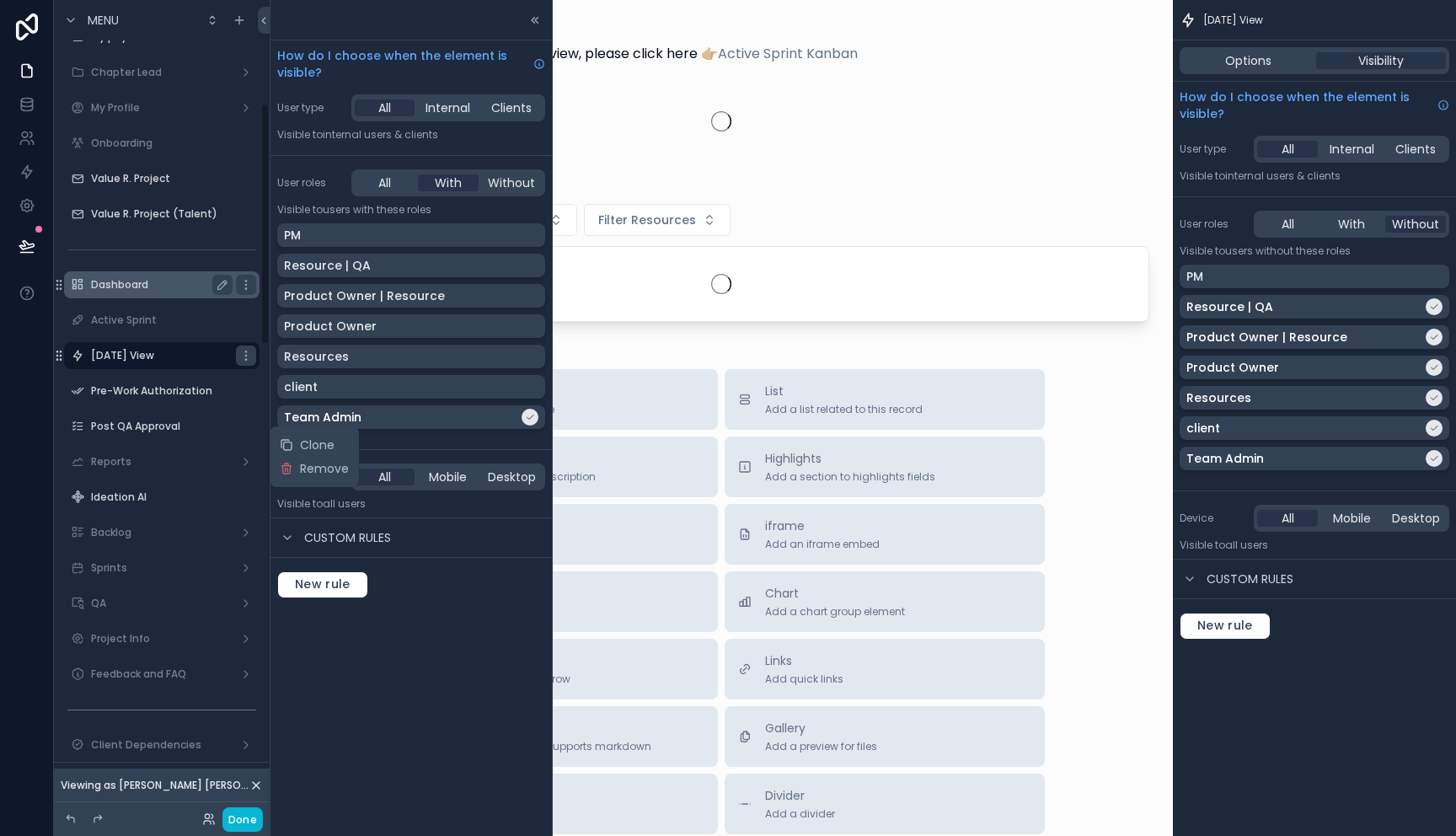
scroll to position [347, 0]
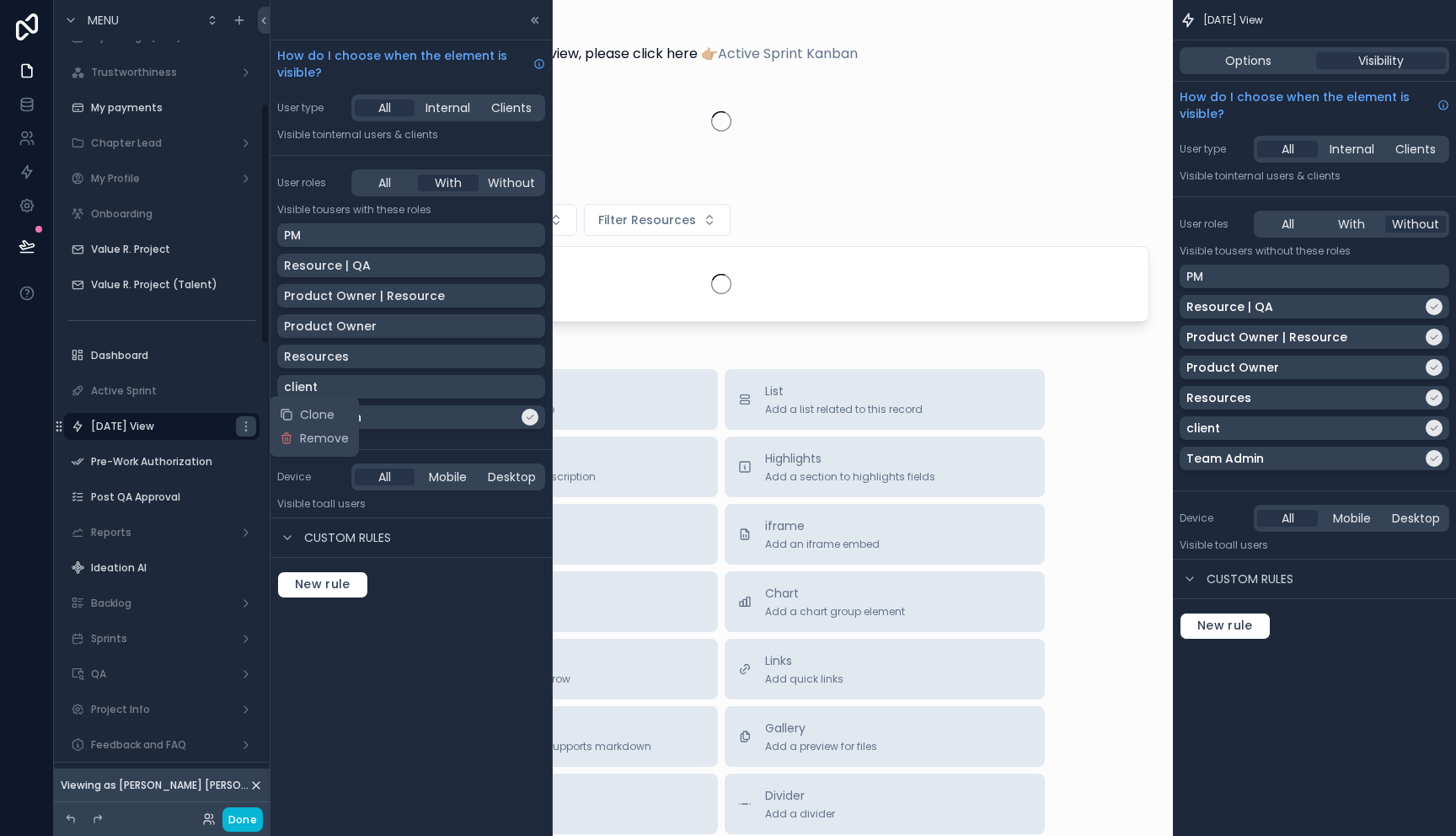
click at [450, 725] on div "How do I choose when the element is visible? User type All Internal Clients Vis…" at bounding box center [411, 418] width 282 height 836
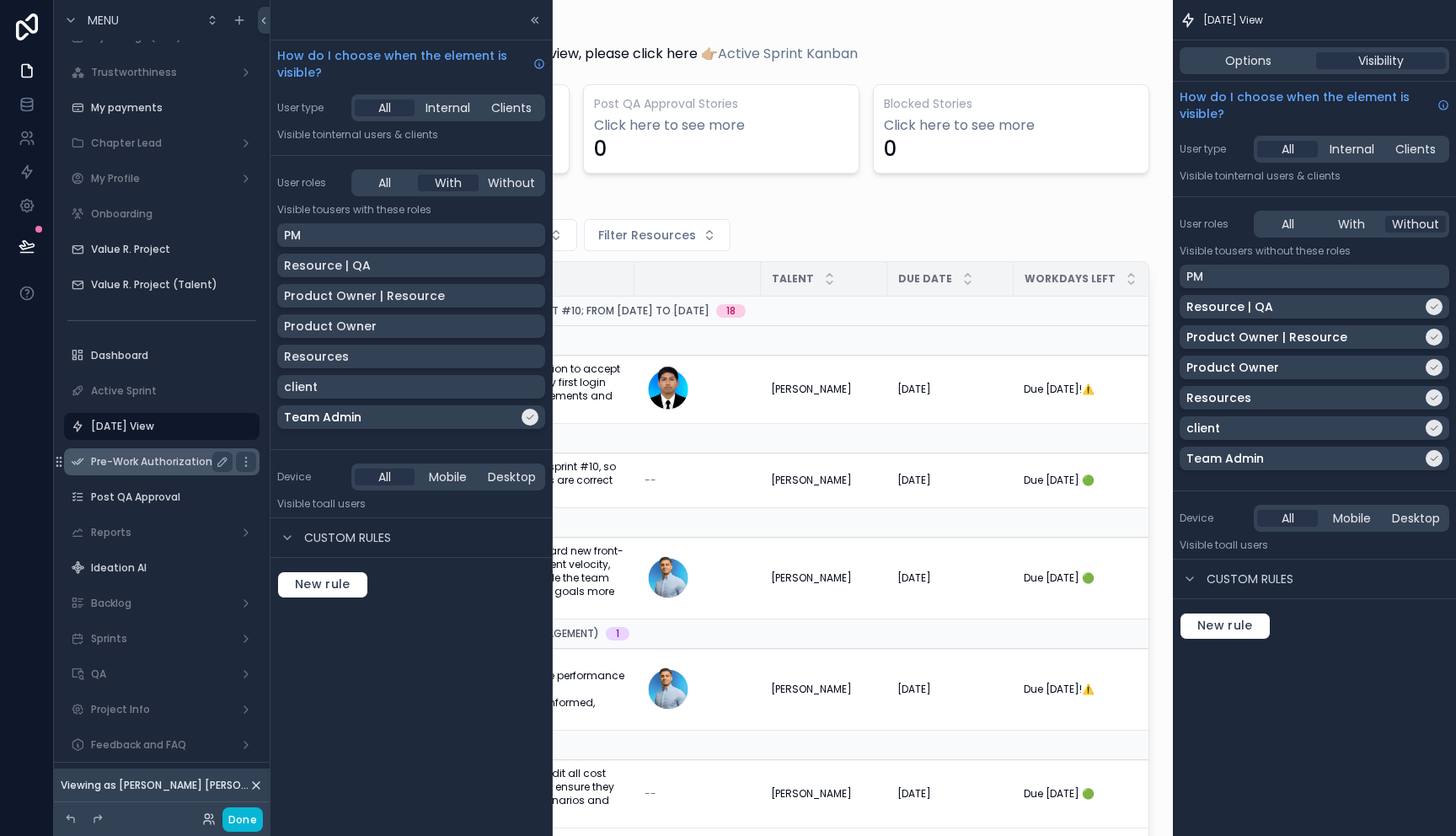
click at [126, 462] on label "Pre-Work Authorization" at bounding box center [159, 462] width 134 height 14
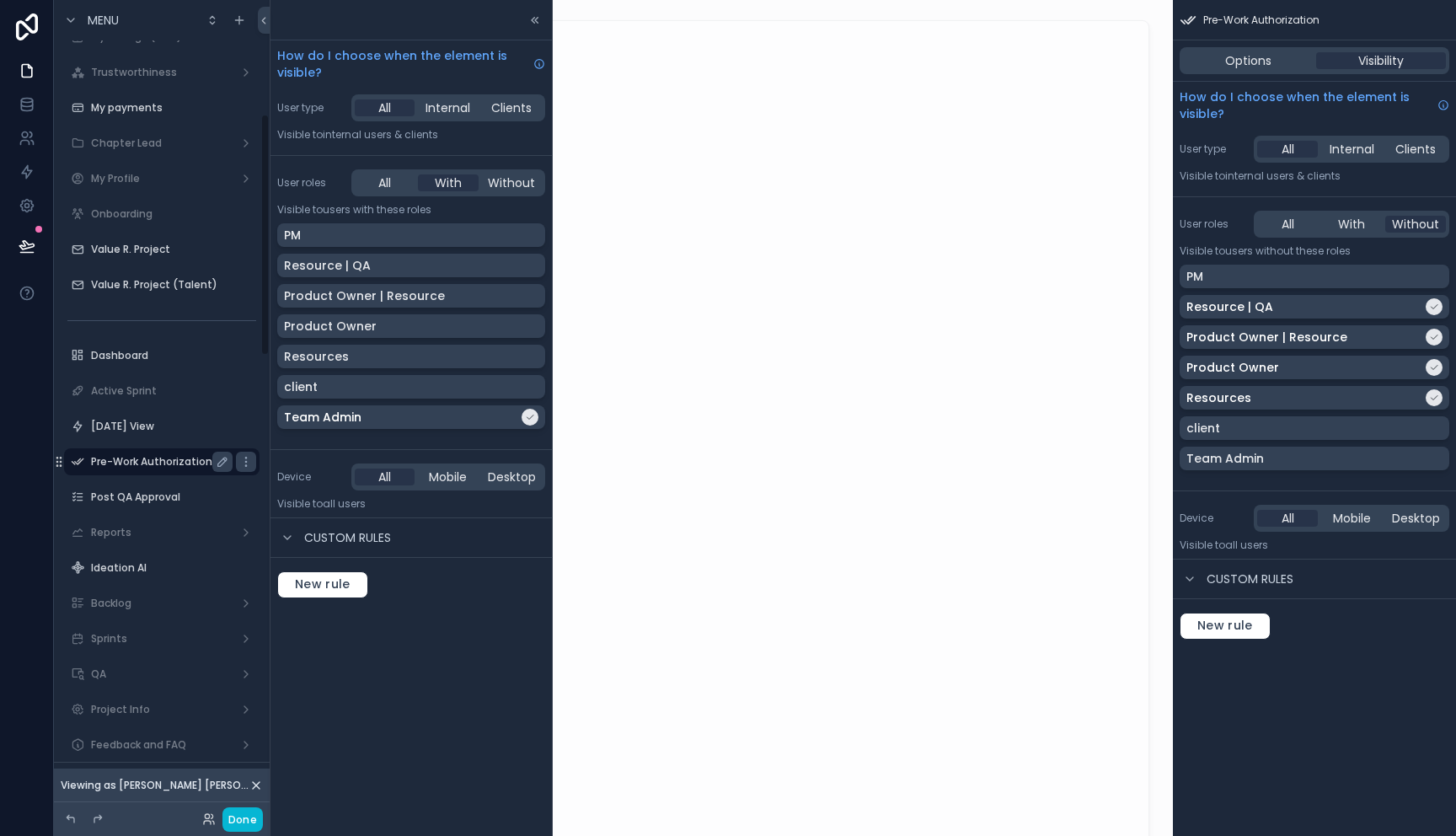
scroll to position [383, 0]
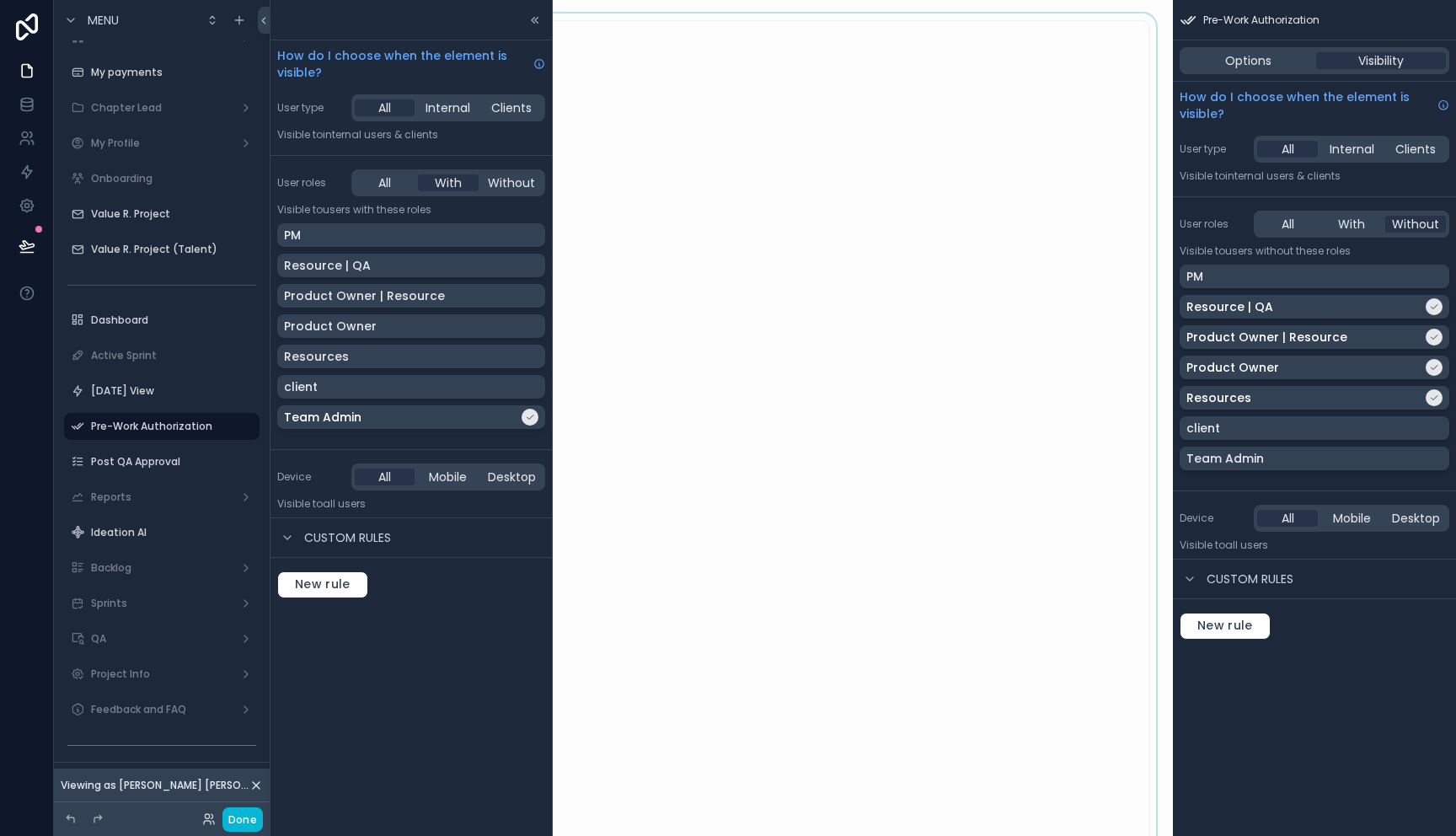
drag, startPoint x: 532, startPoint y: 18, endPoint x: 582, endPoint y: 83, distance: 82.0
click at [582, 83] on div "How do I choose when the element is visible? User type All Internal Clients Vis…" at bounding box center [728, 418] width 1456 height 836
click at [160, 453] on div "Post QA Approval" at bounding box center [162, 461] width 141 height 20
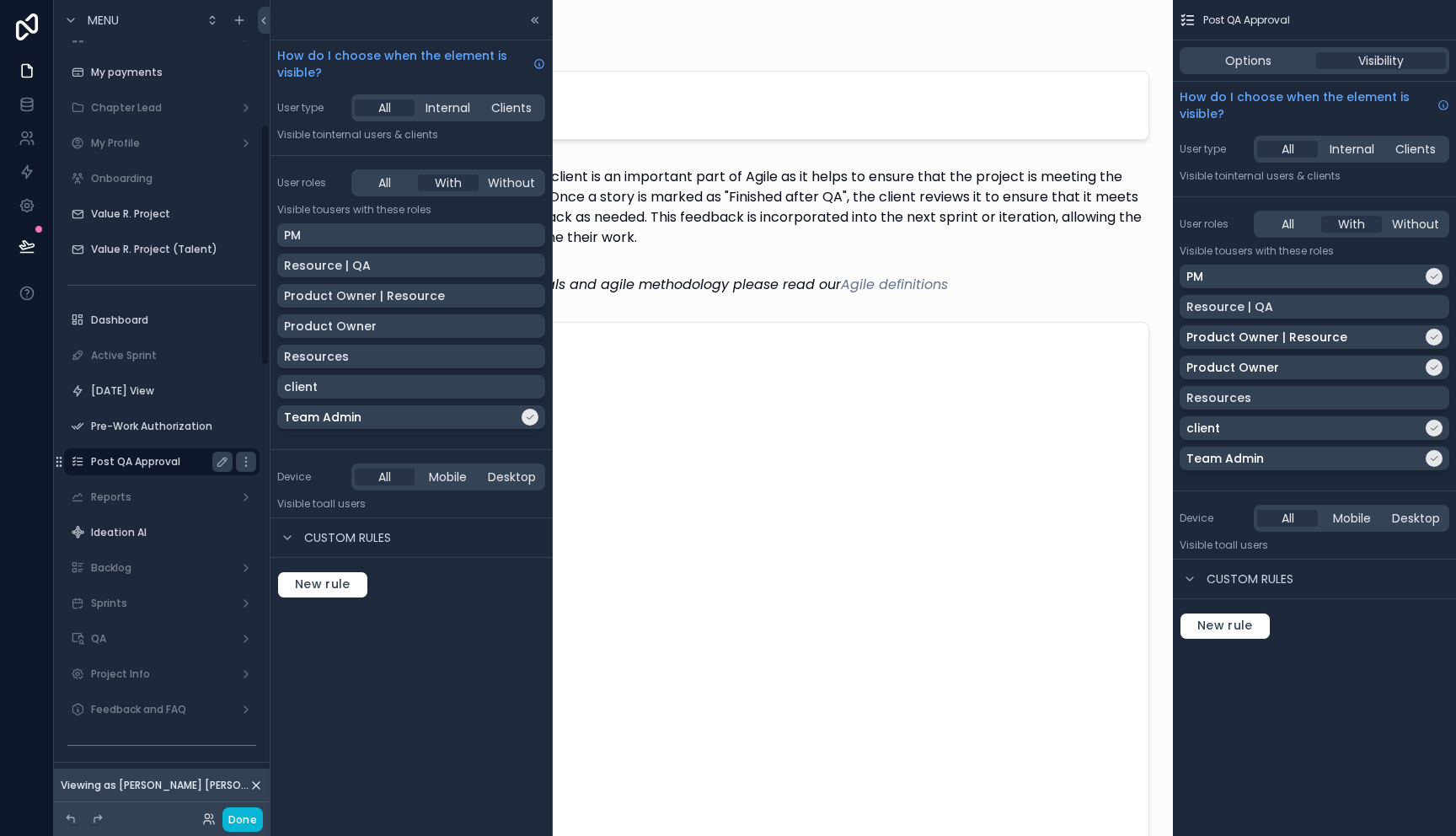
scroll to position [418, 0]
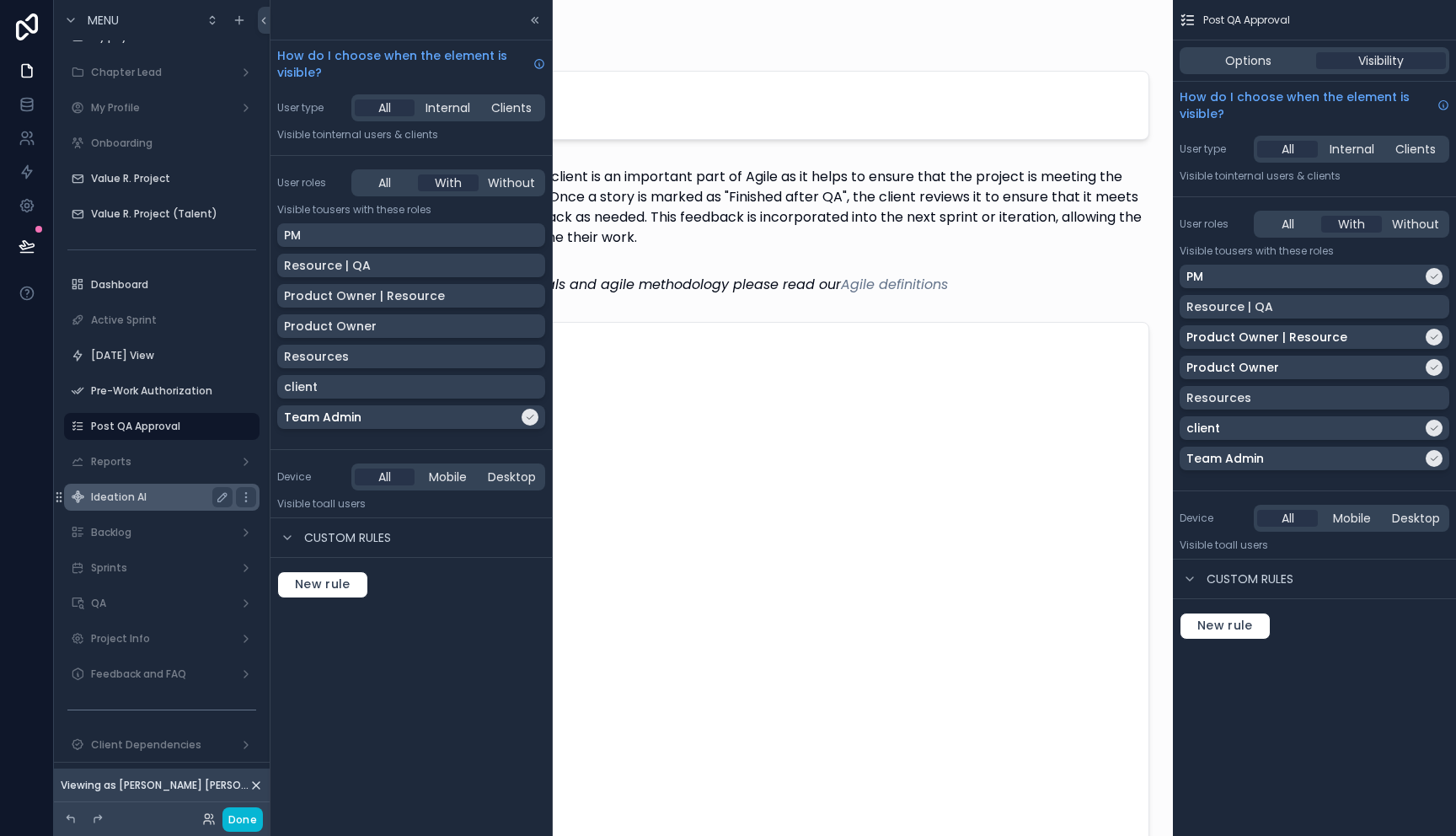
click at [121, 502] on label "Ideation AI" at bounding box center [159, 497] width 134 height 14
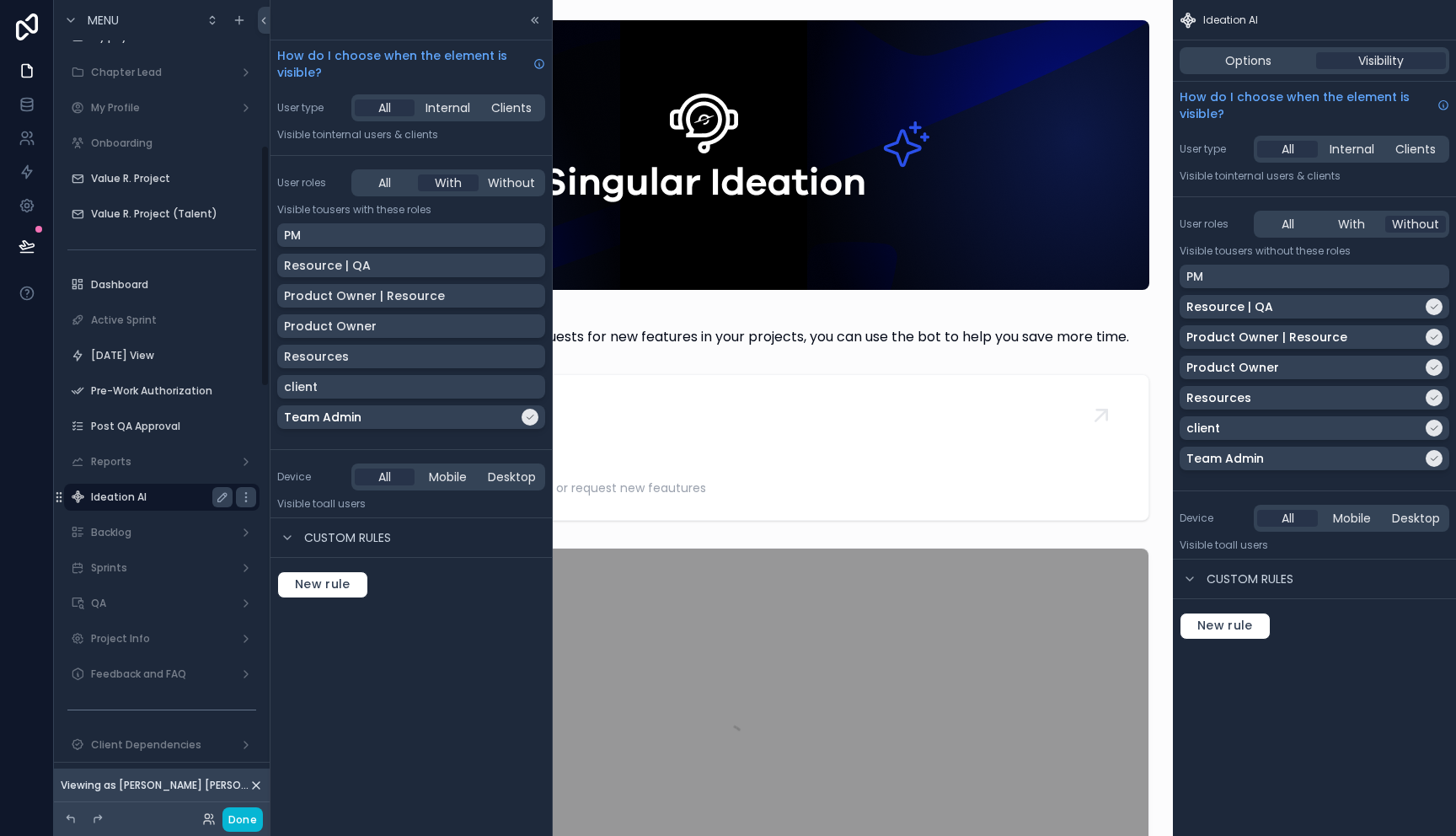
scroll to position [489, 0]
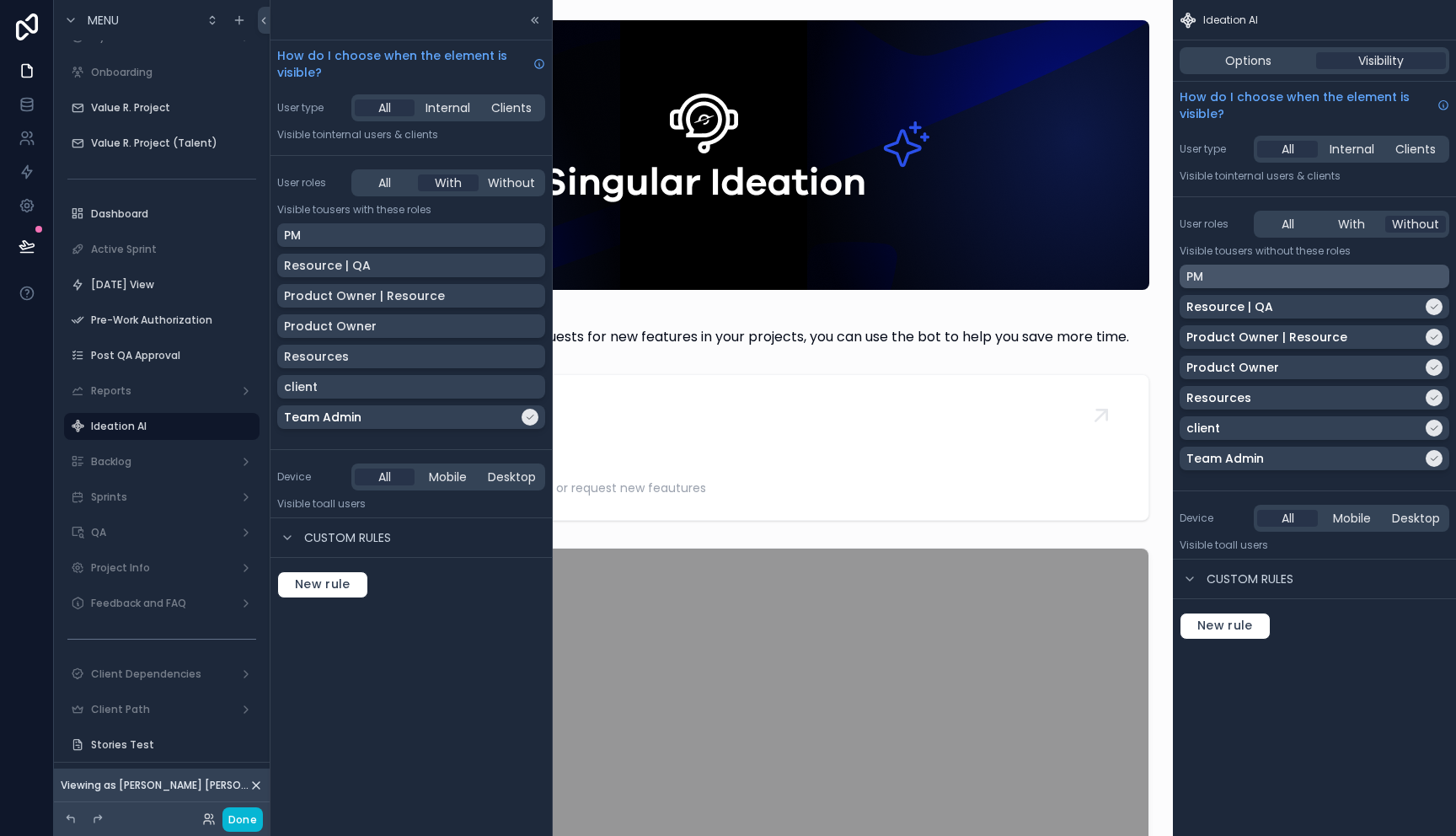
click at [1383, 279] on div "PM" at bounding box center [1314, 277] width 256 height 17
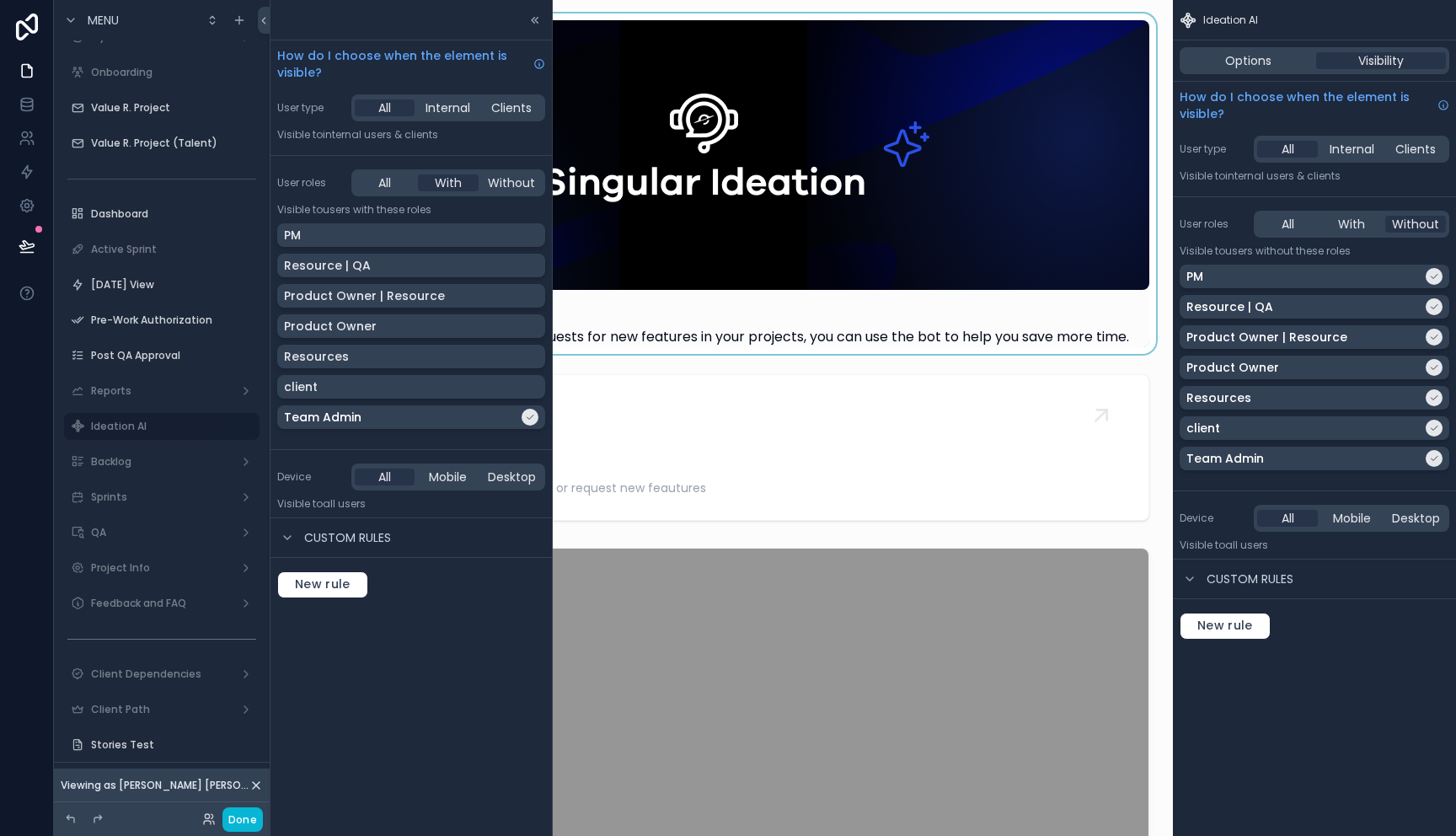
click at [602, 327] on div "scrollable content" at bounding box center [721, 184] width 876 height 340
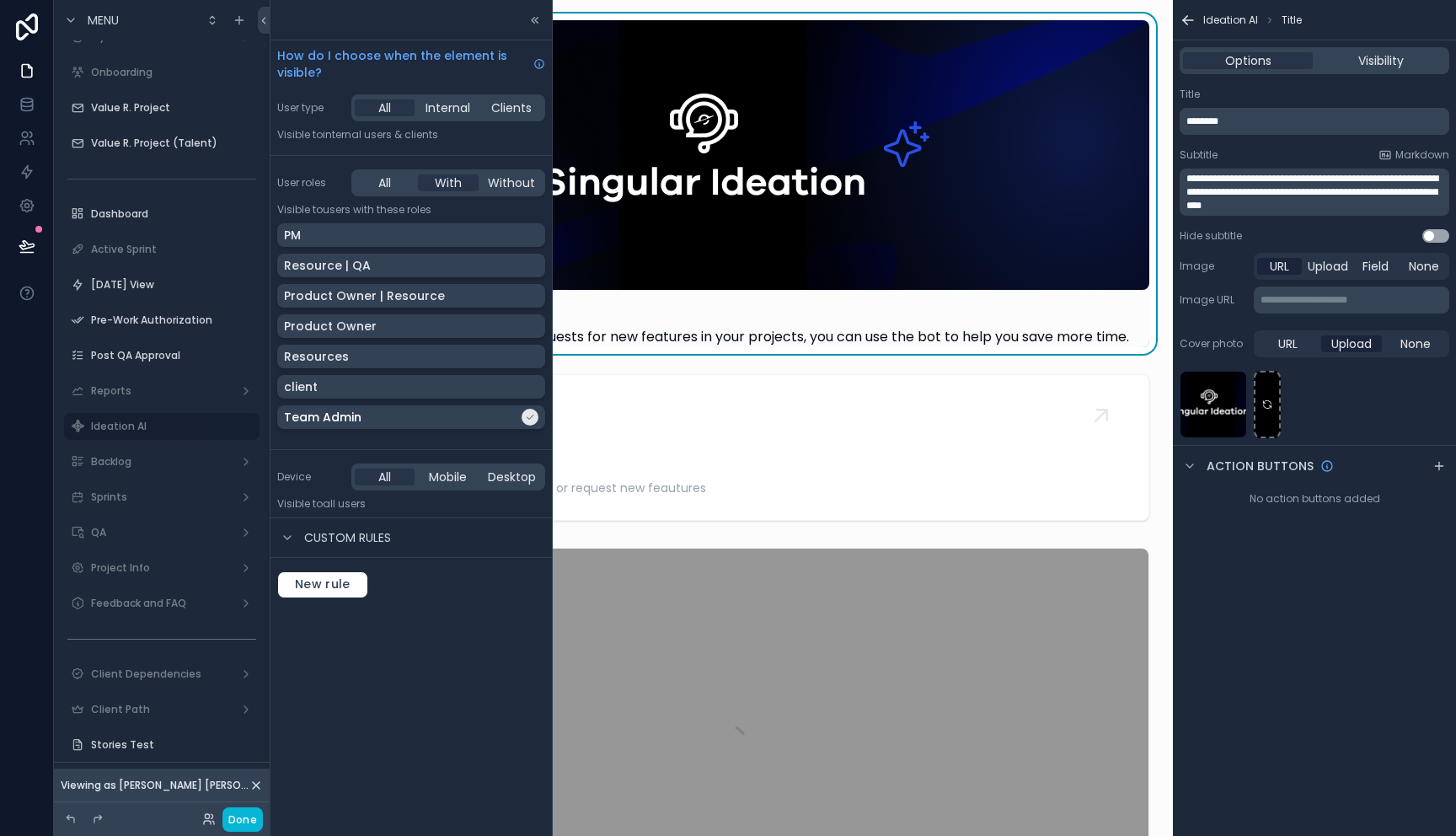
click at [532, 16] on icon at bounding box center [535, 21] width 14 height 14
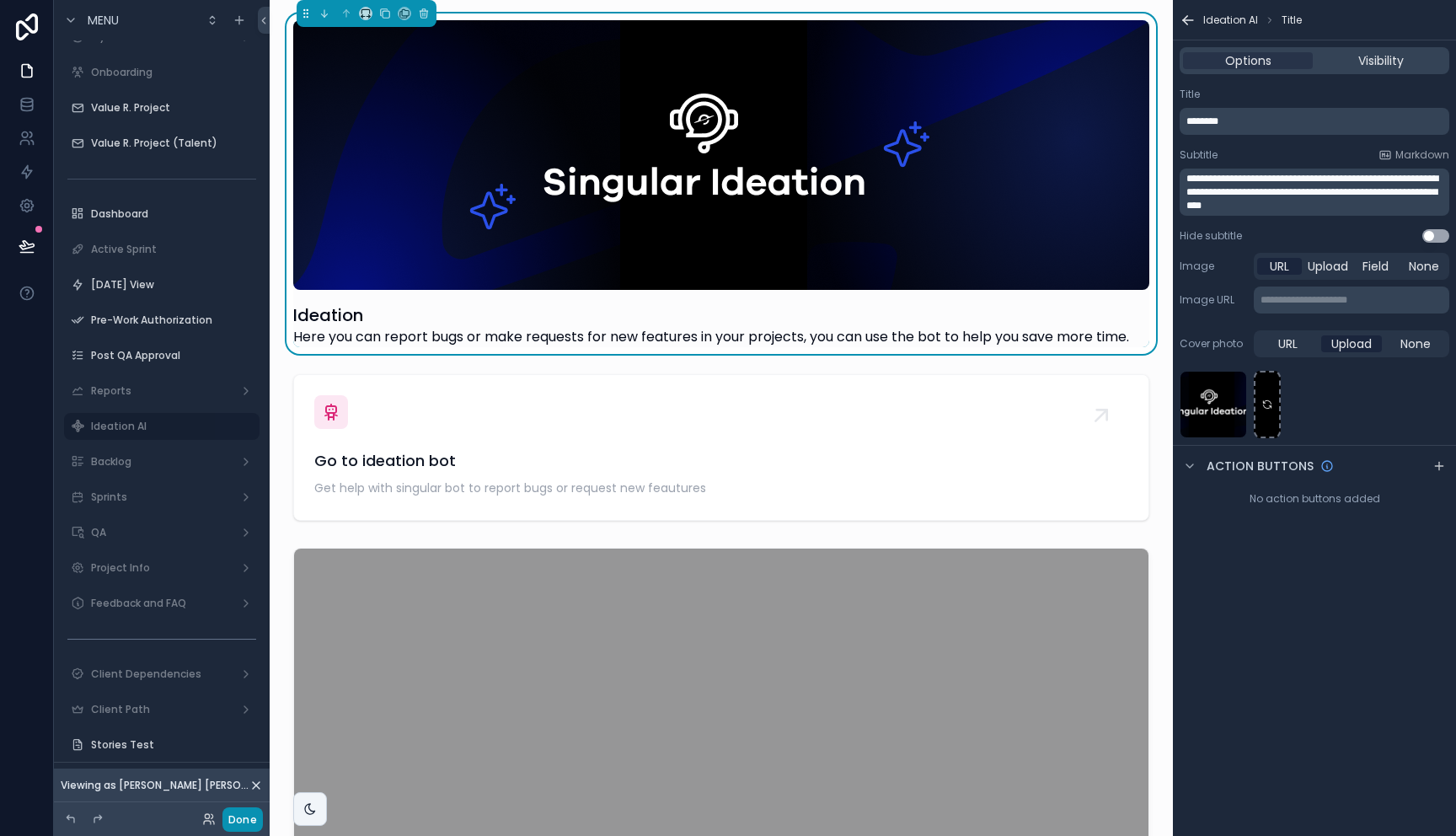
click at [246, 814] on button "Done" at bounding box center [242, 820] width 40 height 24
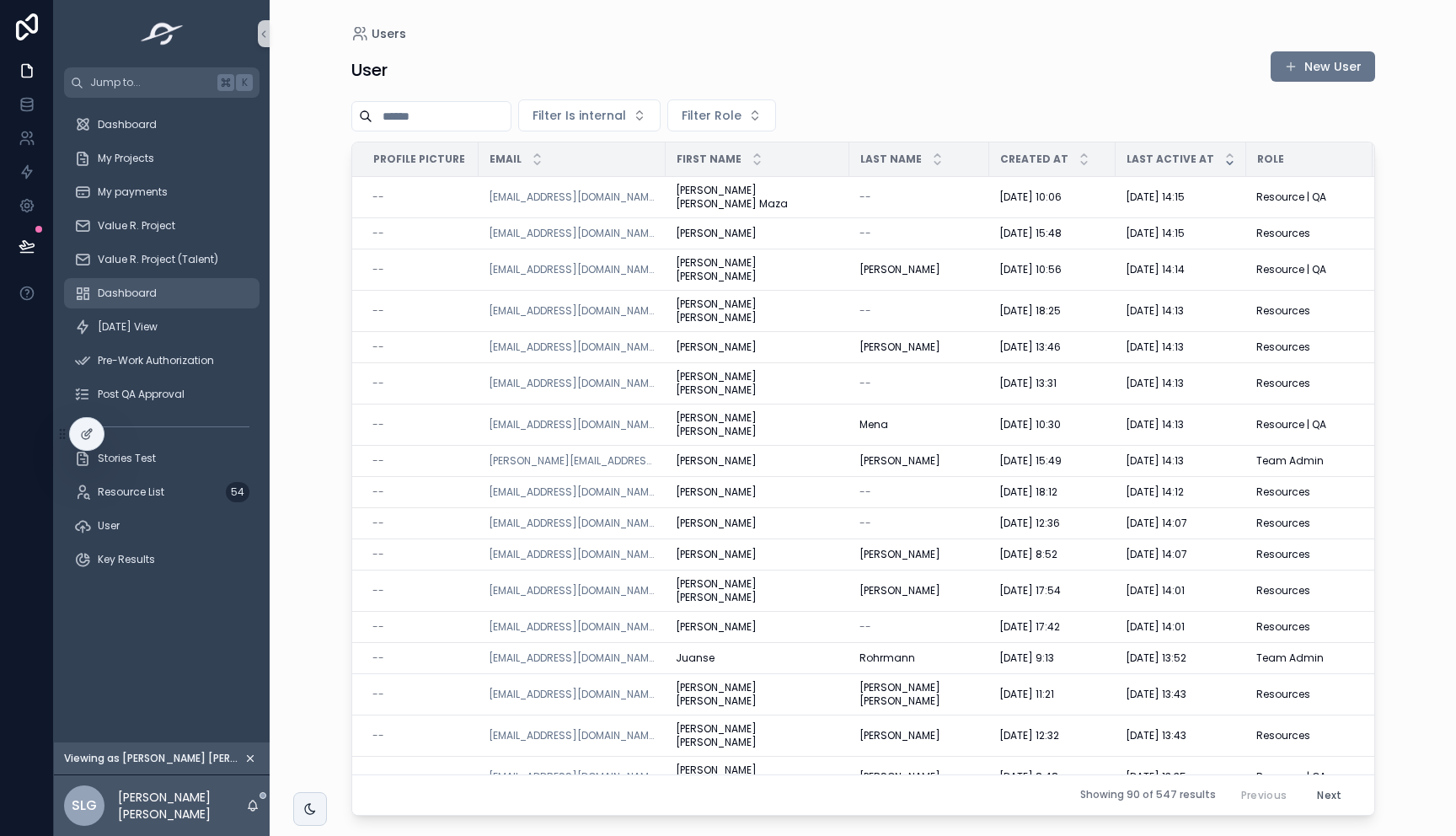
click at [152, 297] on span "Dashboard" at bounding box center [127, 293] width 59 height 14
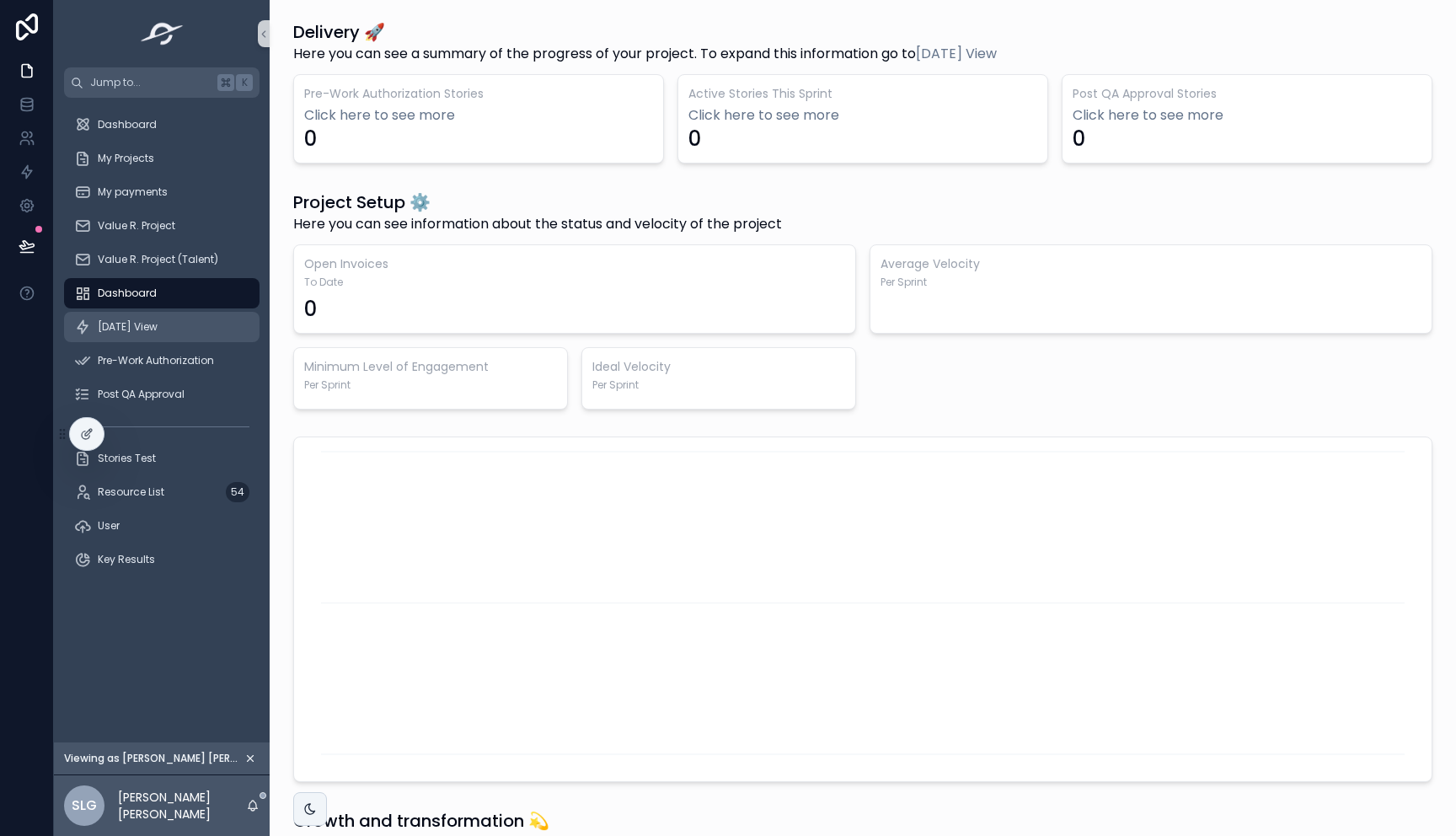
click at [144, 316] on div "[DATE] View" at bounding box center [161, 327] width 175 height 27
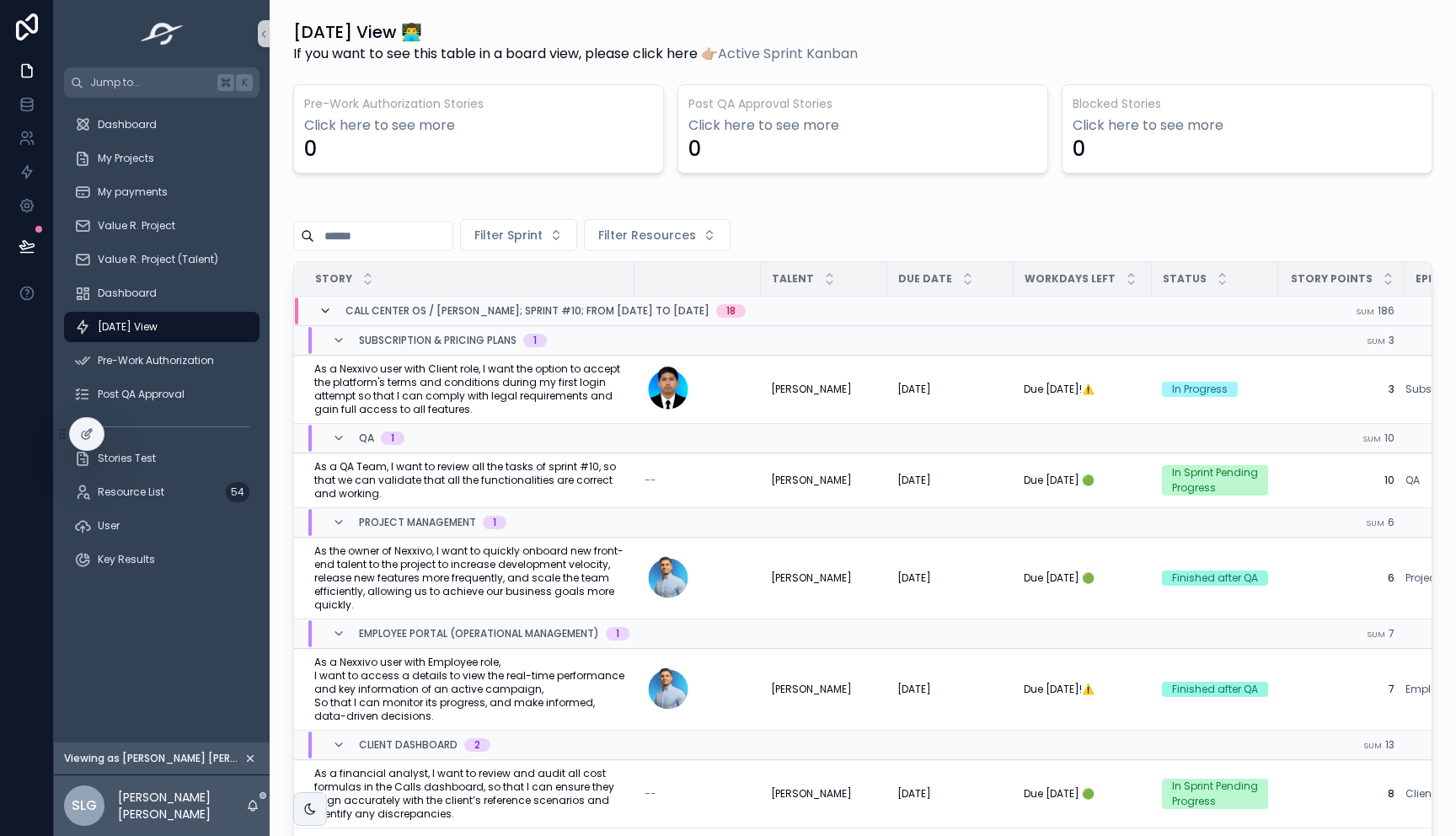
click at [322, 311] on icon "scrollable content" at bounding box center [326, 311] width 14 height 14
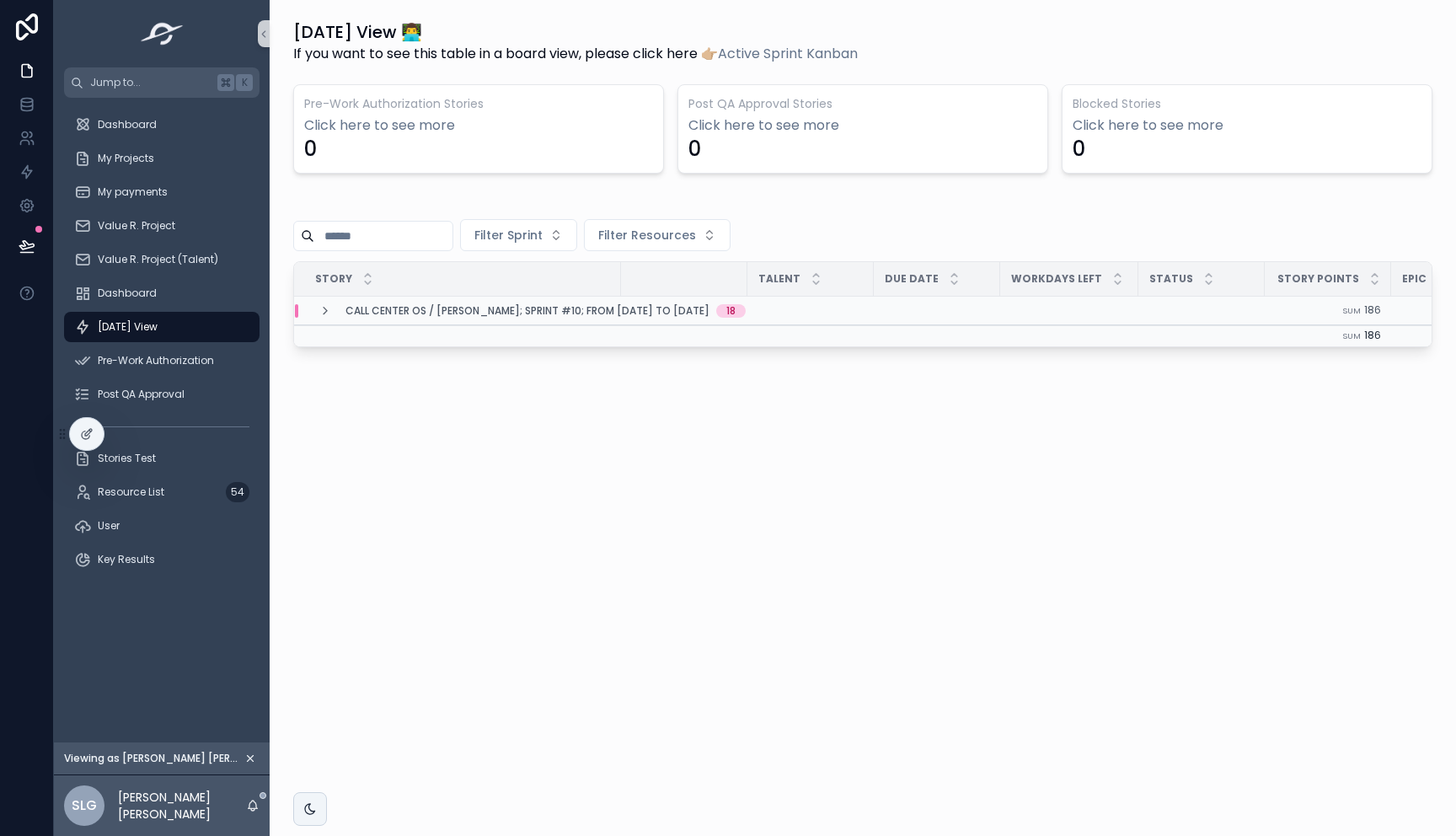
click at [321, 312] on icon "scrollable content" at bounding box center [326, 311] width 14 height 14
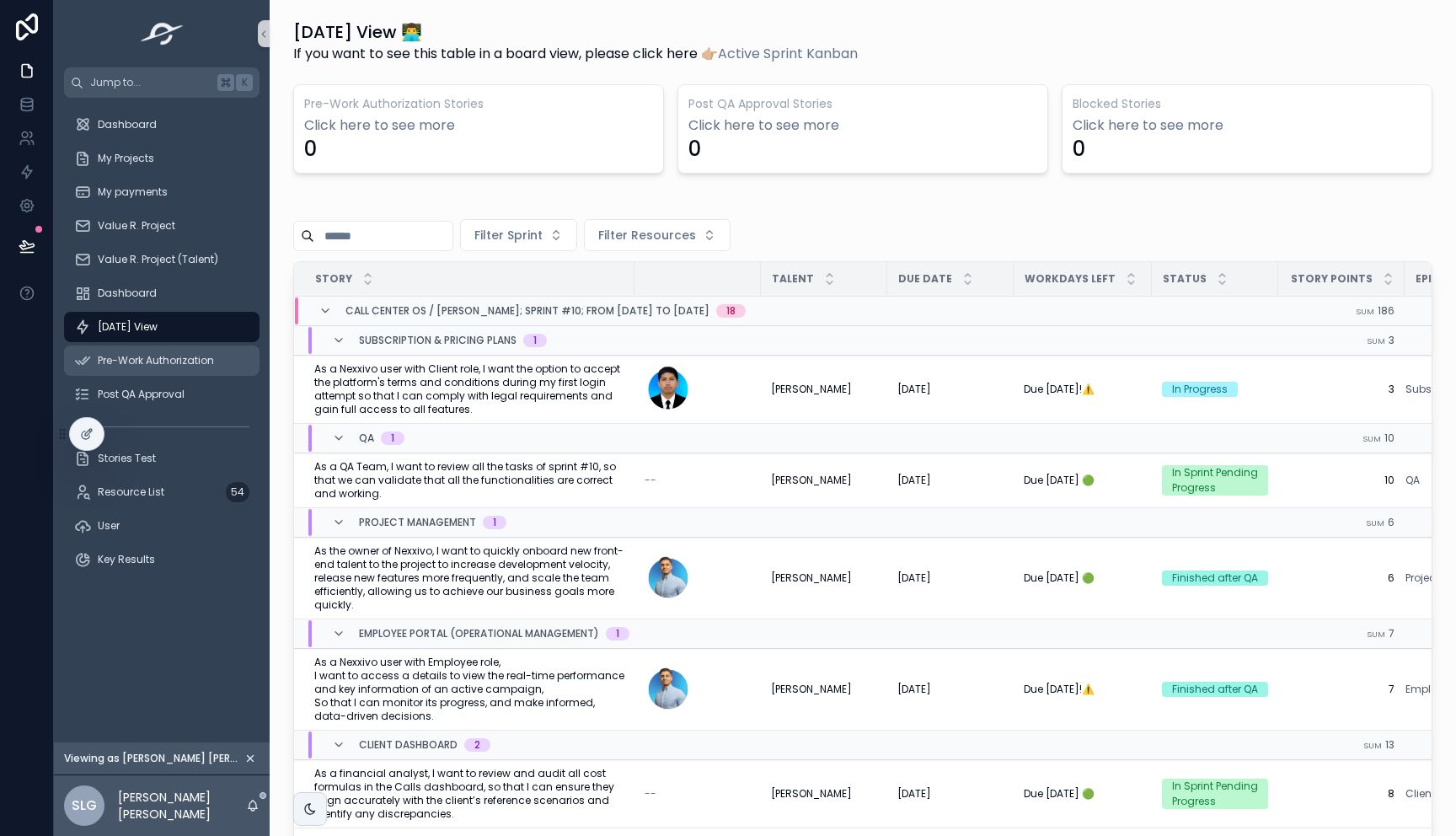
click at [160, 356] on span "Pre-Work Authorization" at bounding box center [155, 361] width 116 height 14
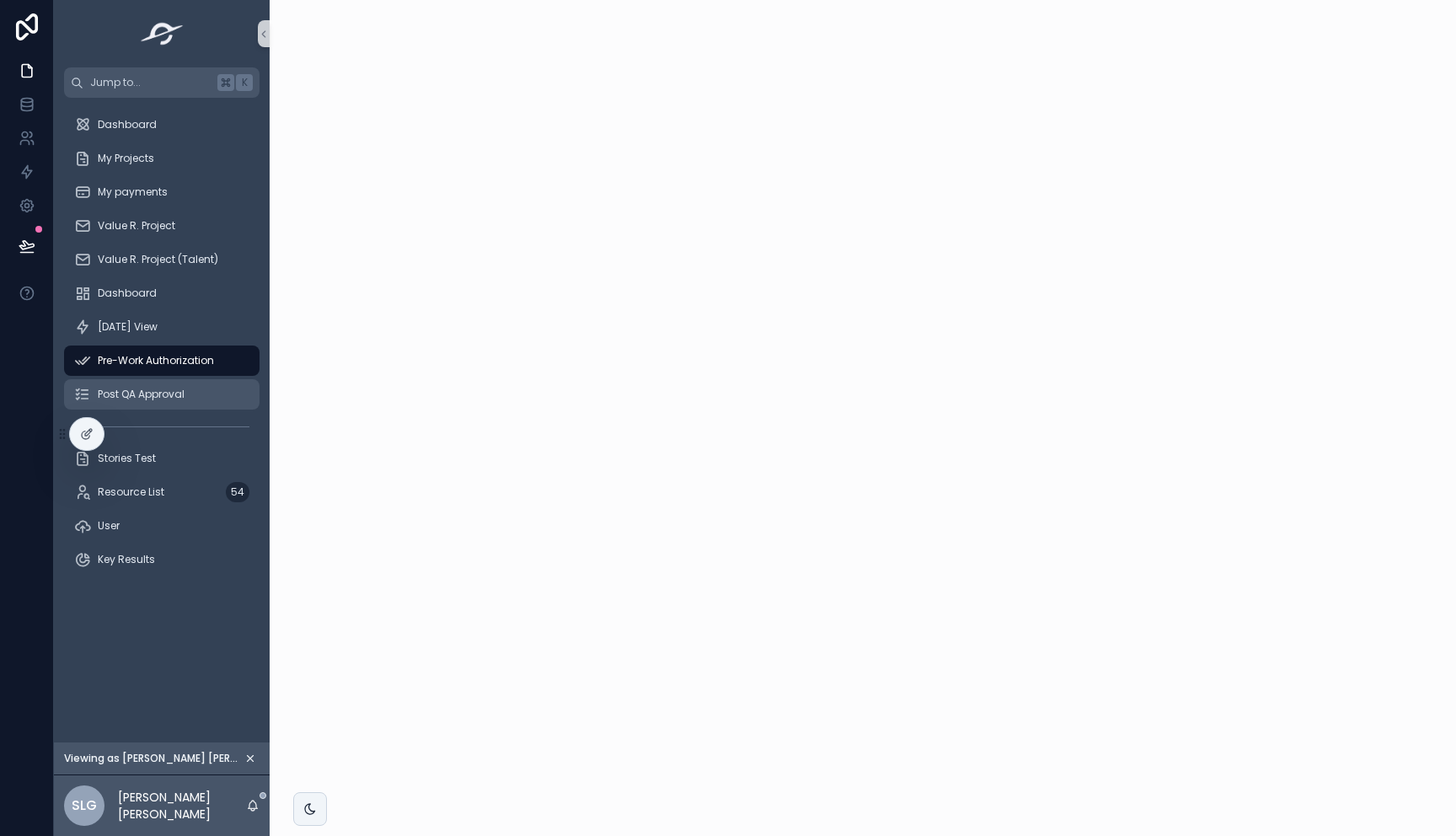
click at [160, 389] on span "Post QA Approval" at bounding box center [140, 395] width 87 height 14
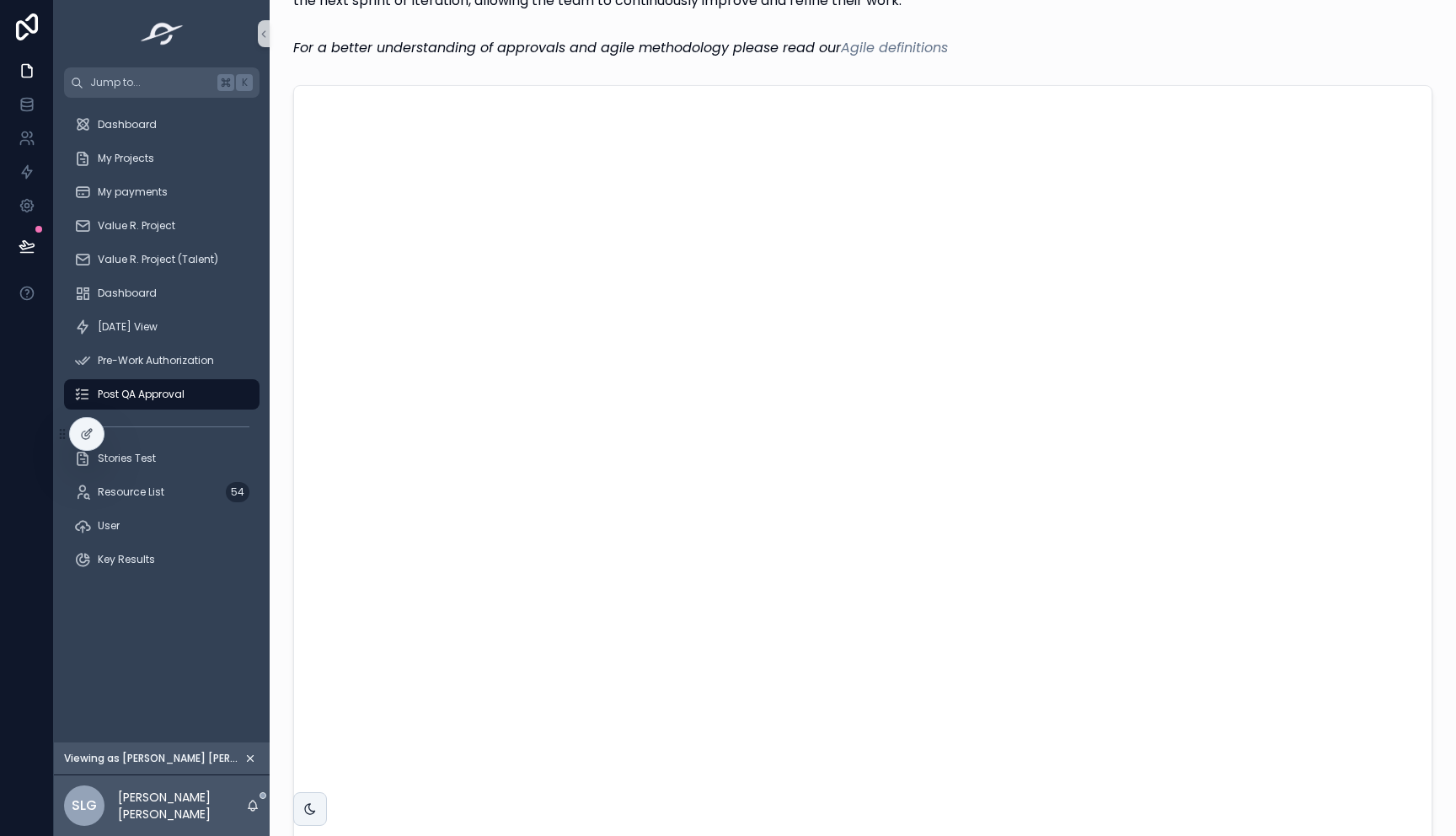
scroll to position [99, 0]
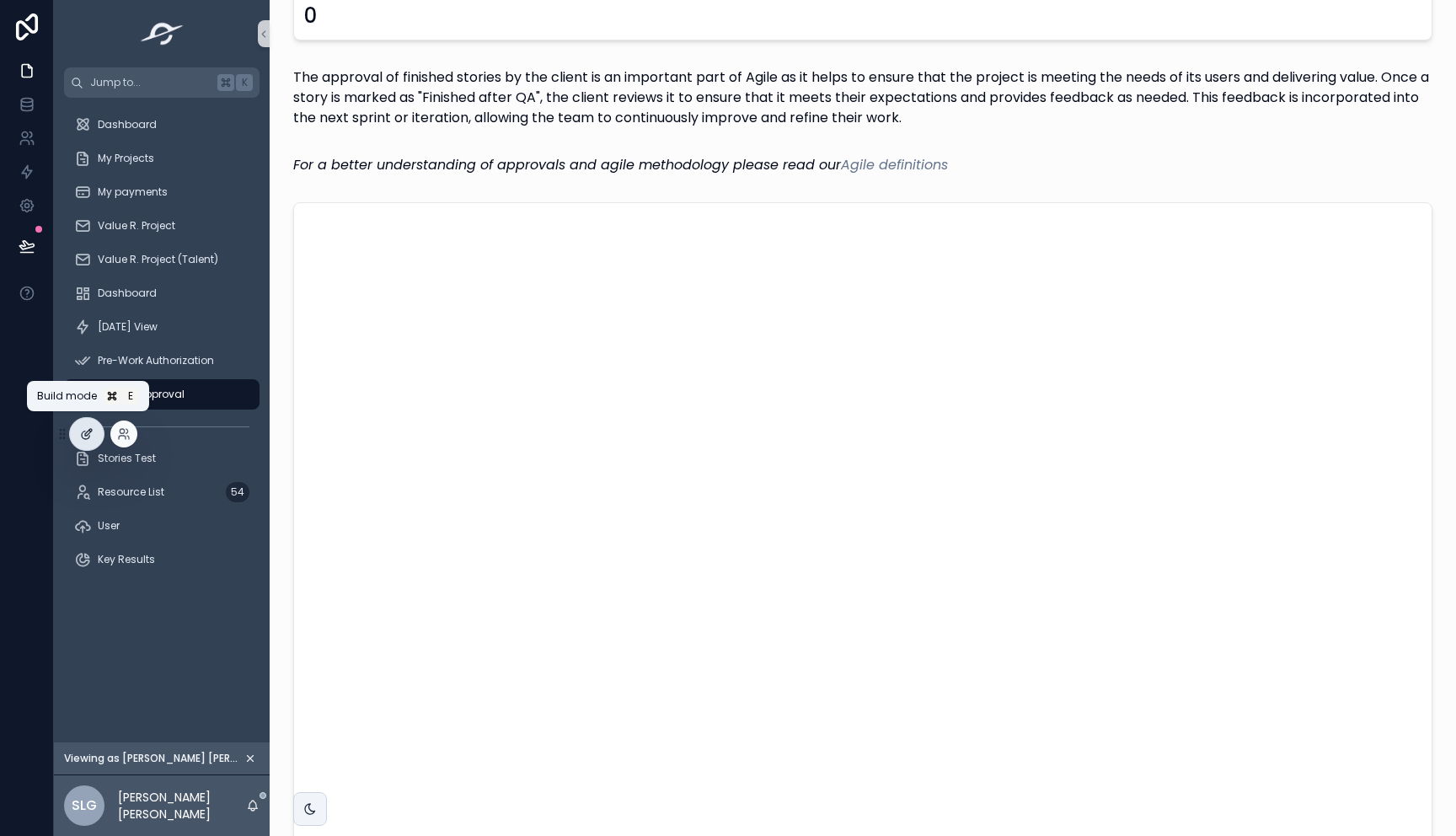
click at [96, 436] on div at bounding box center [86, 434] width 34 height 32
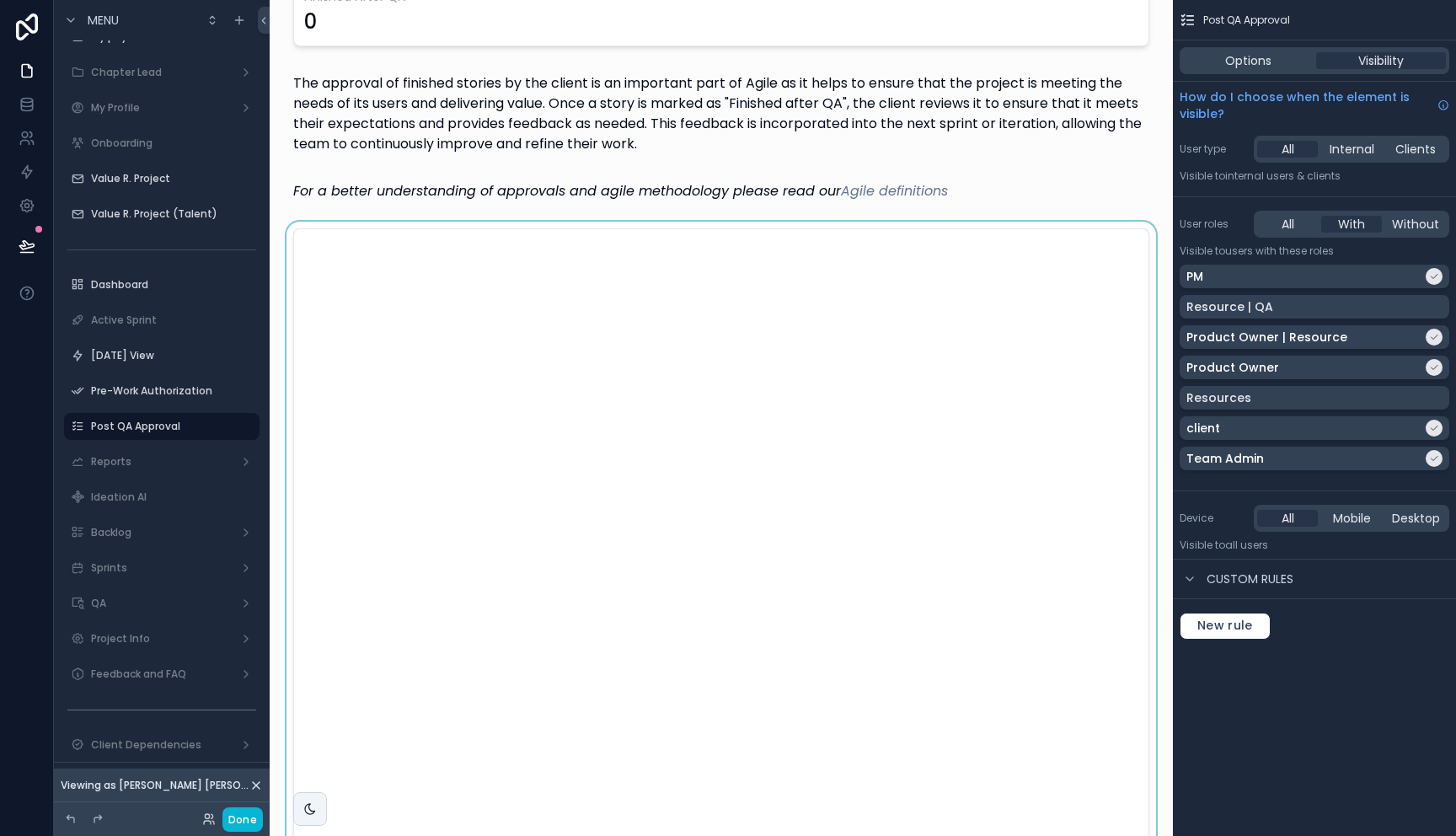
scroll to position [0, 0]
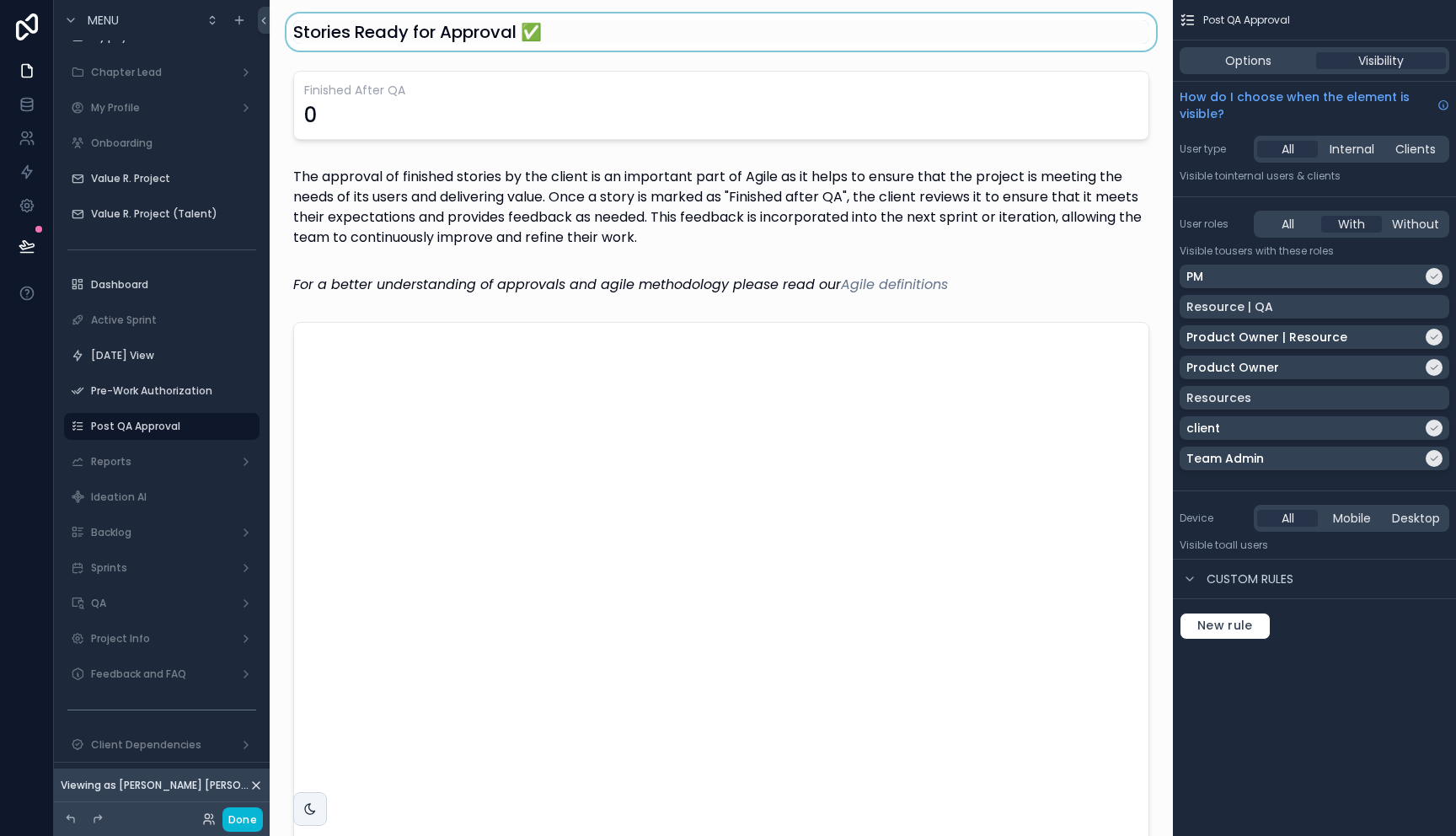
click at [630, 38] on div "scrollable content" at bounding box center [721, 32] width 876 height 37
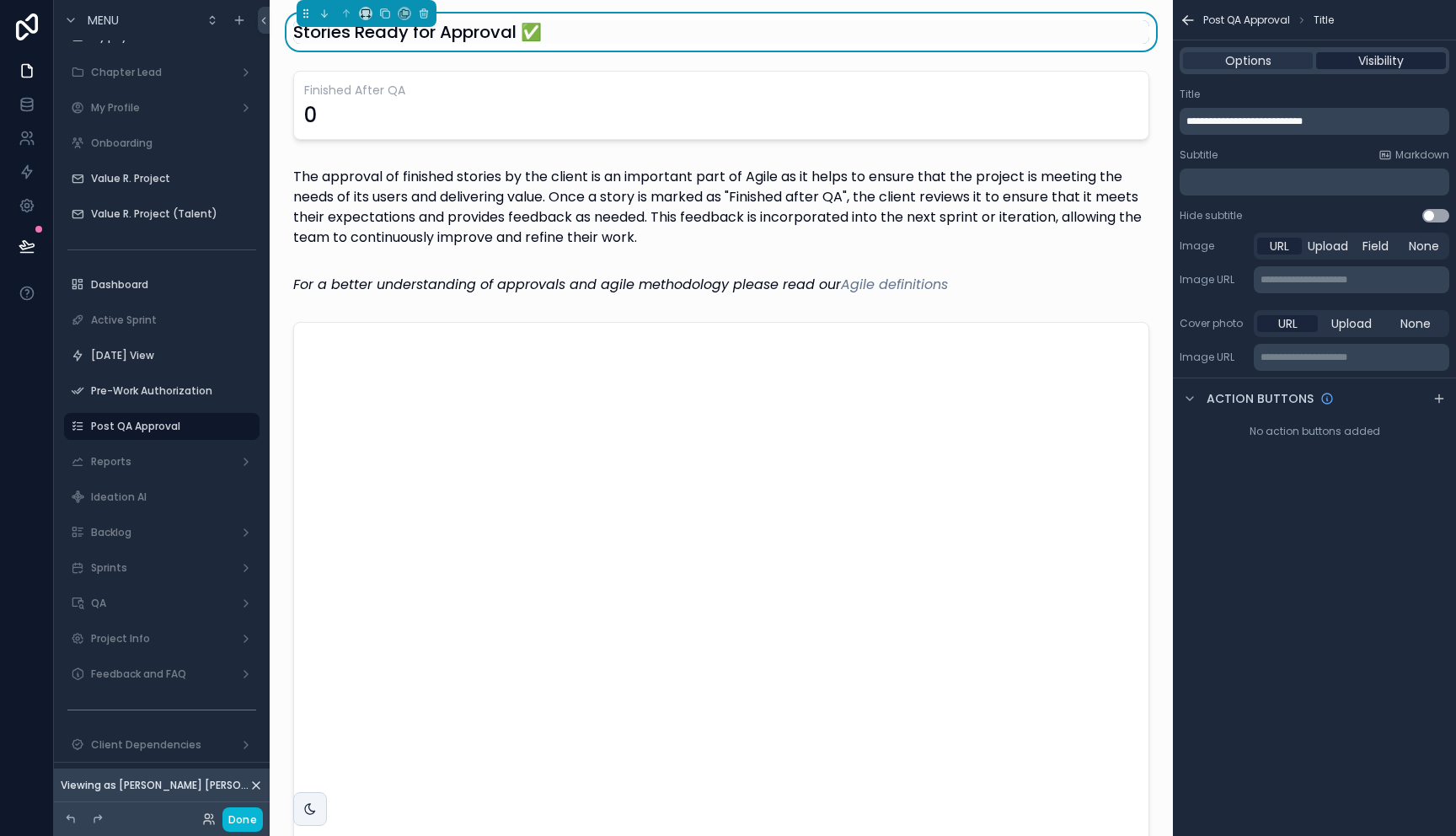
click at [1374, 57] on span "Visibility" at bounding box center [1380, 61] width 46 height 17
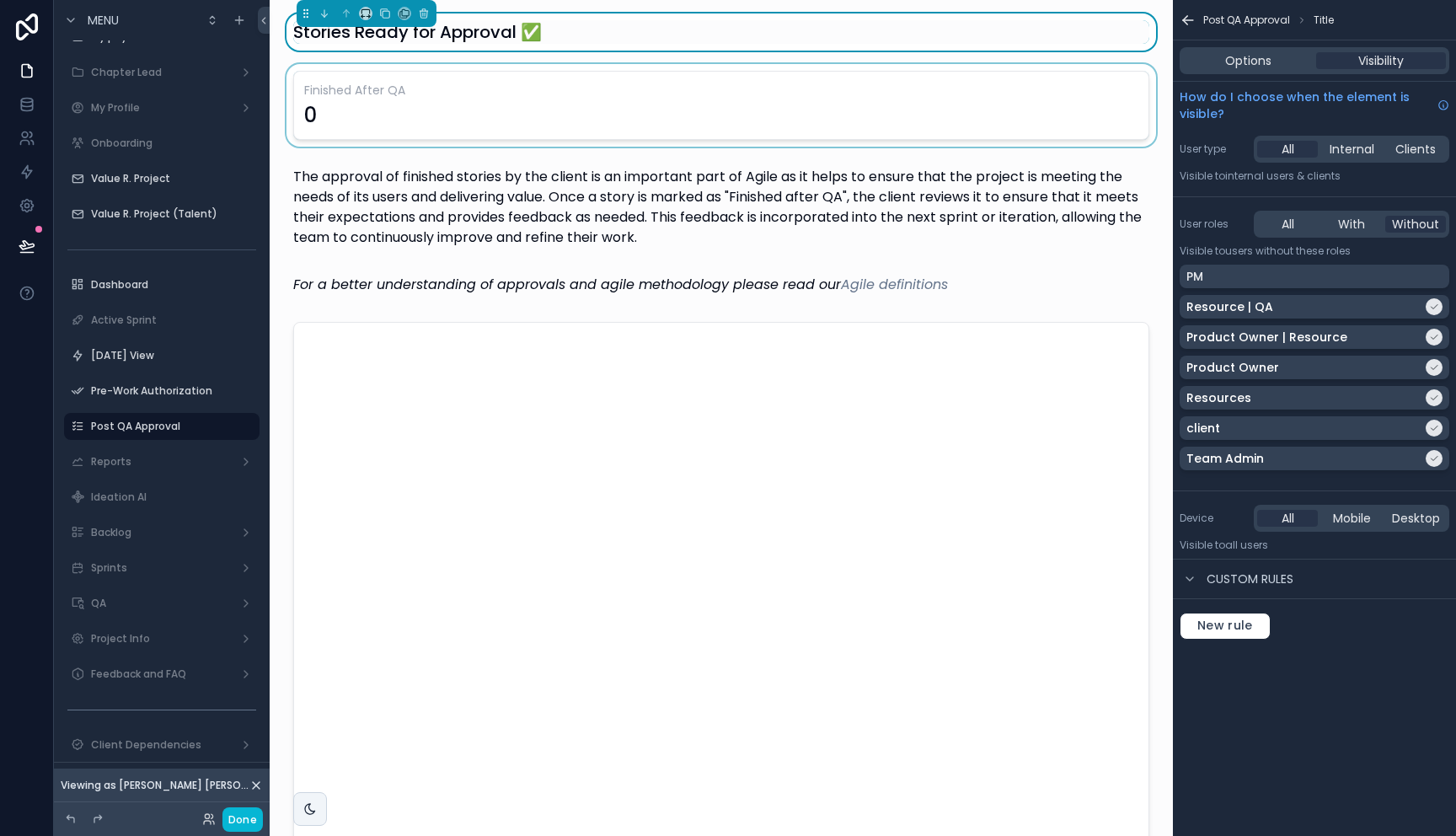
click at [533, 78] on div "scrollable content" at bounding box center [721, 105] width 876 height 83
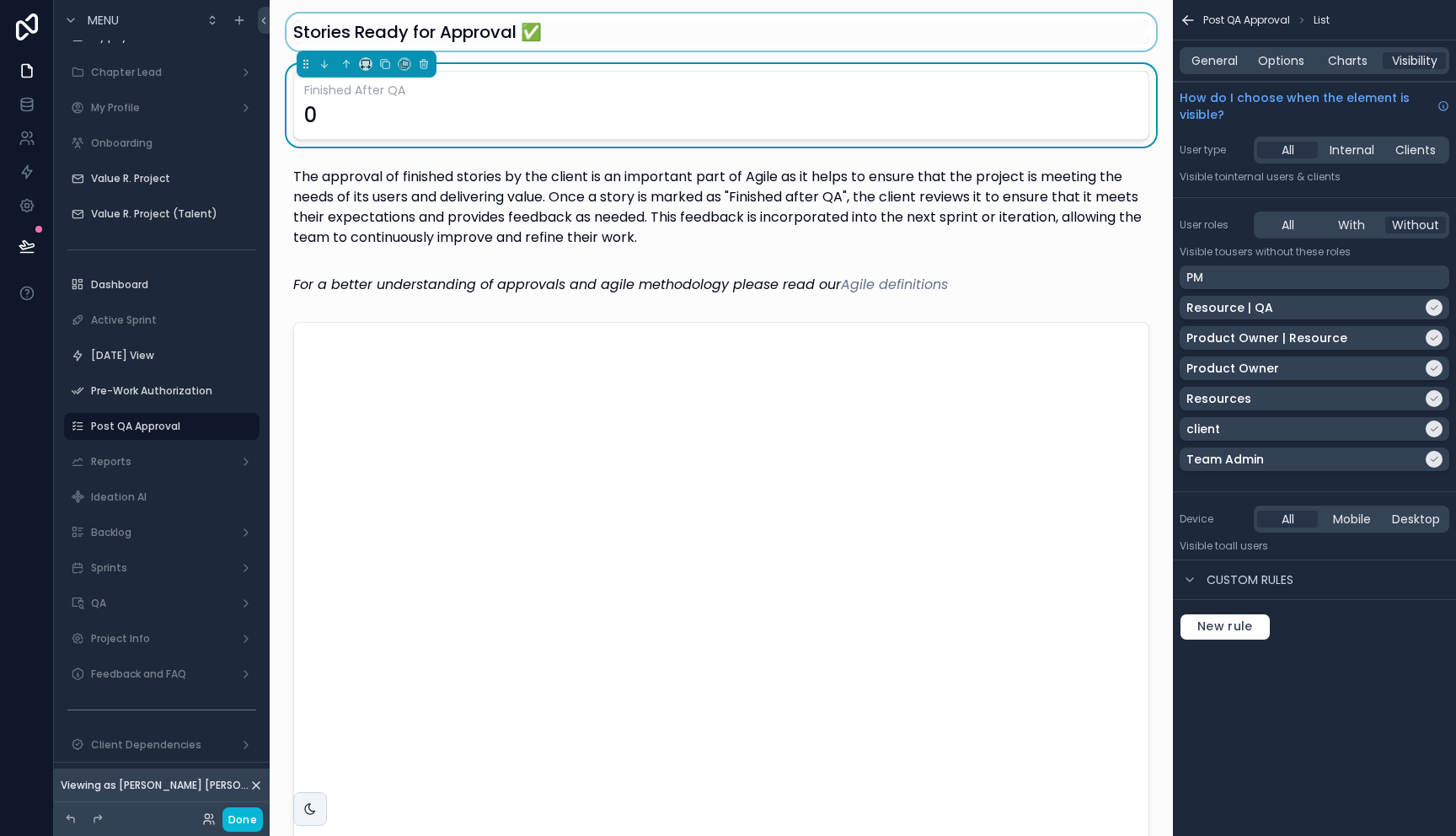
click at [532, 34] on div "scrollable content" at bounding box center [721, 32] width 876 height 37
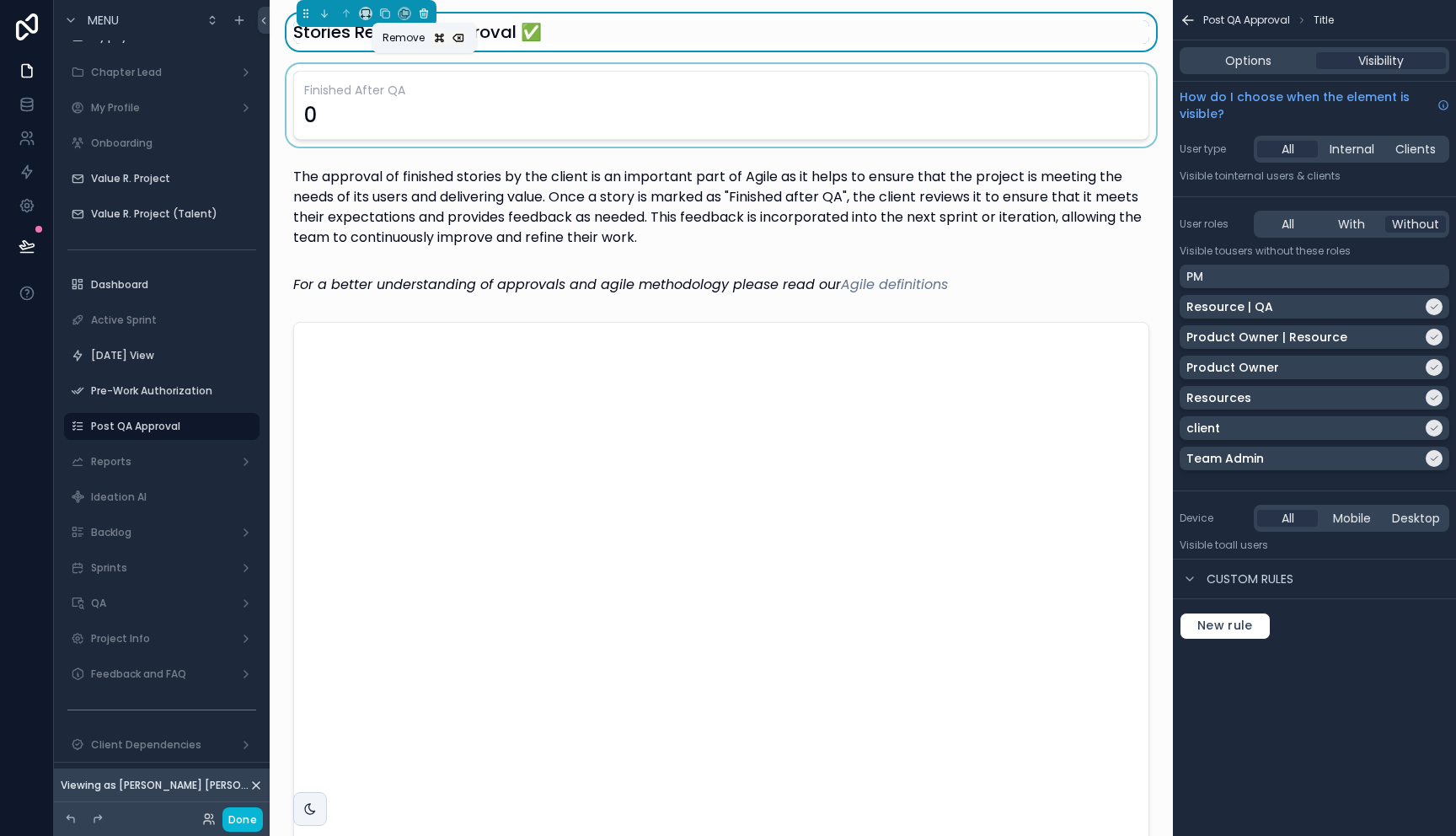
click at [428, 14] on icon "scrollable content" at bounding box center [424, 14] width 12 height 12
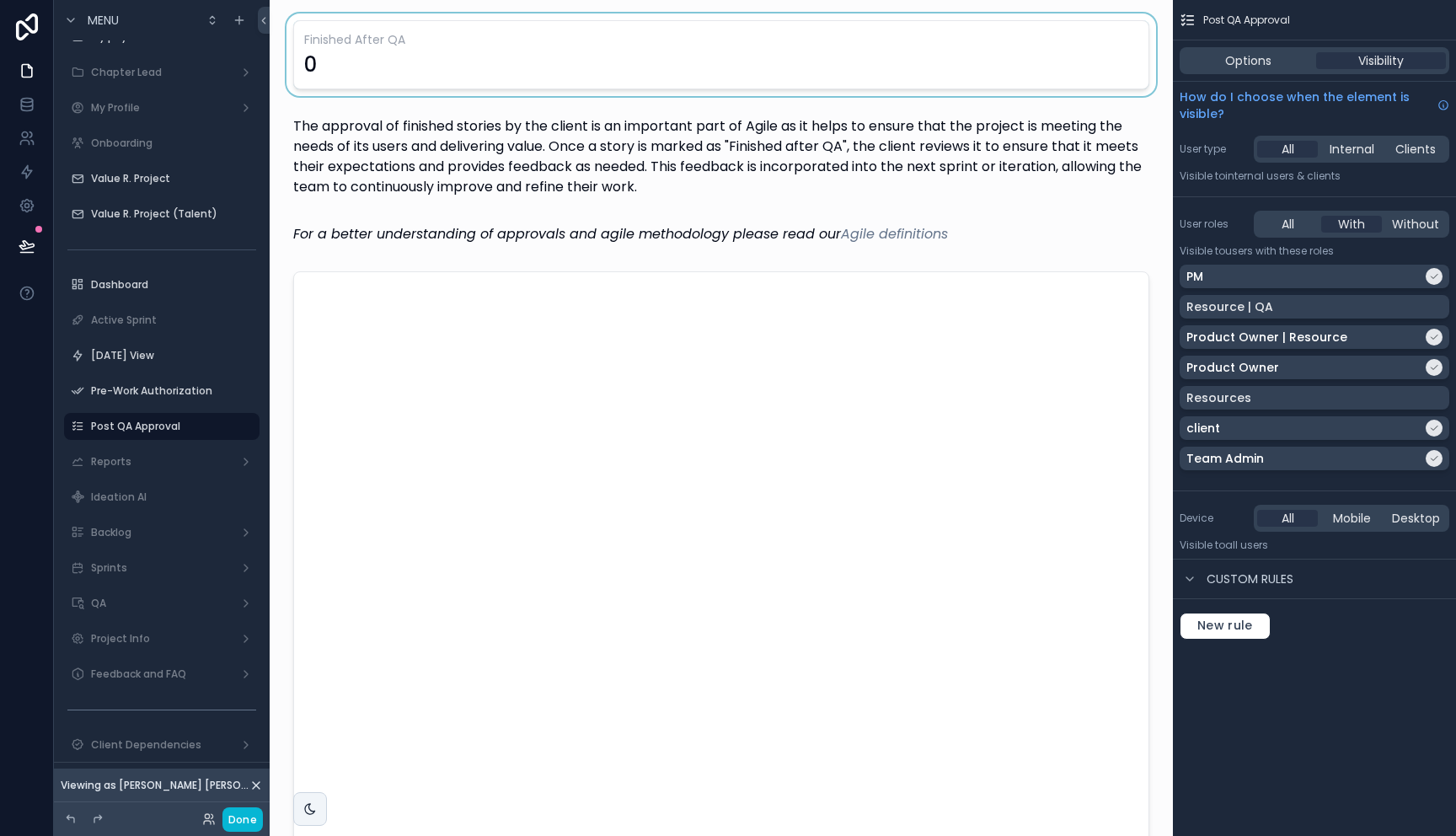
click at [420, 57] on div "scrollable content" at bounding box center [721, 55] width 876 height 83
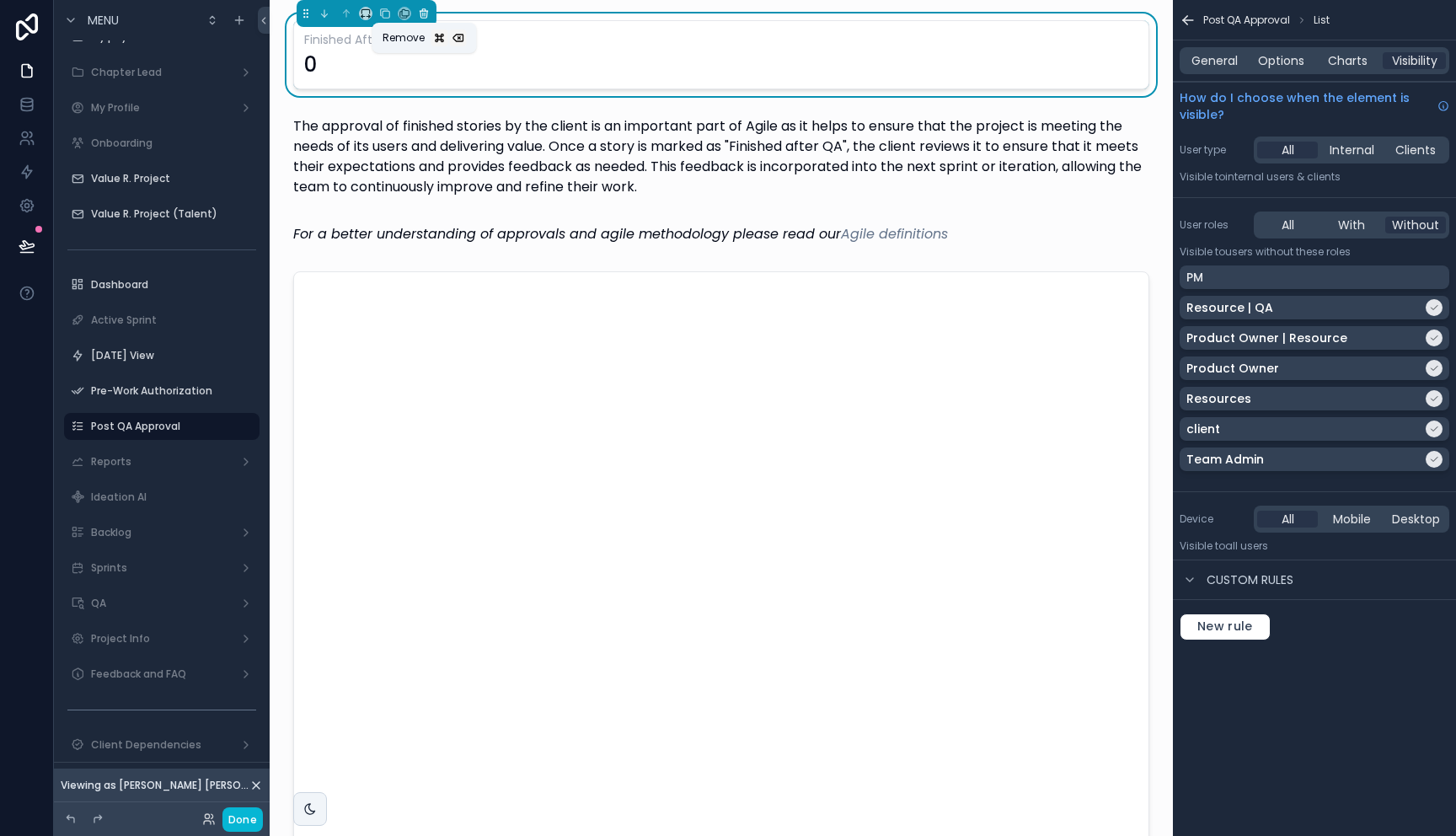
click at [427, 13] on icon "scrollable content" at bounding box center [424, 15] width 7 height 7
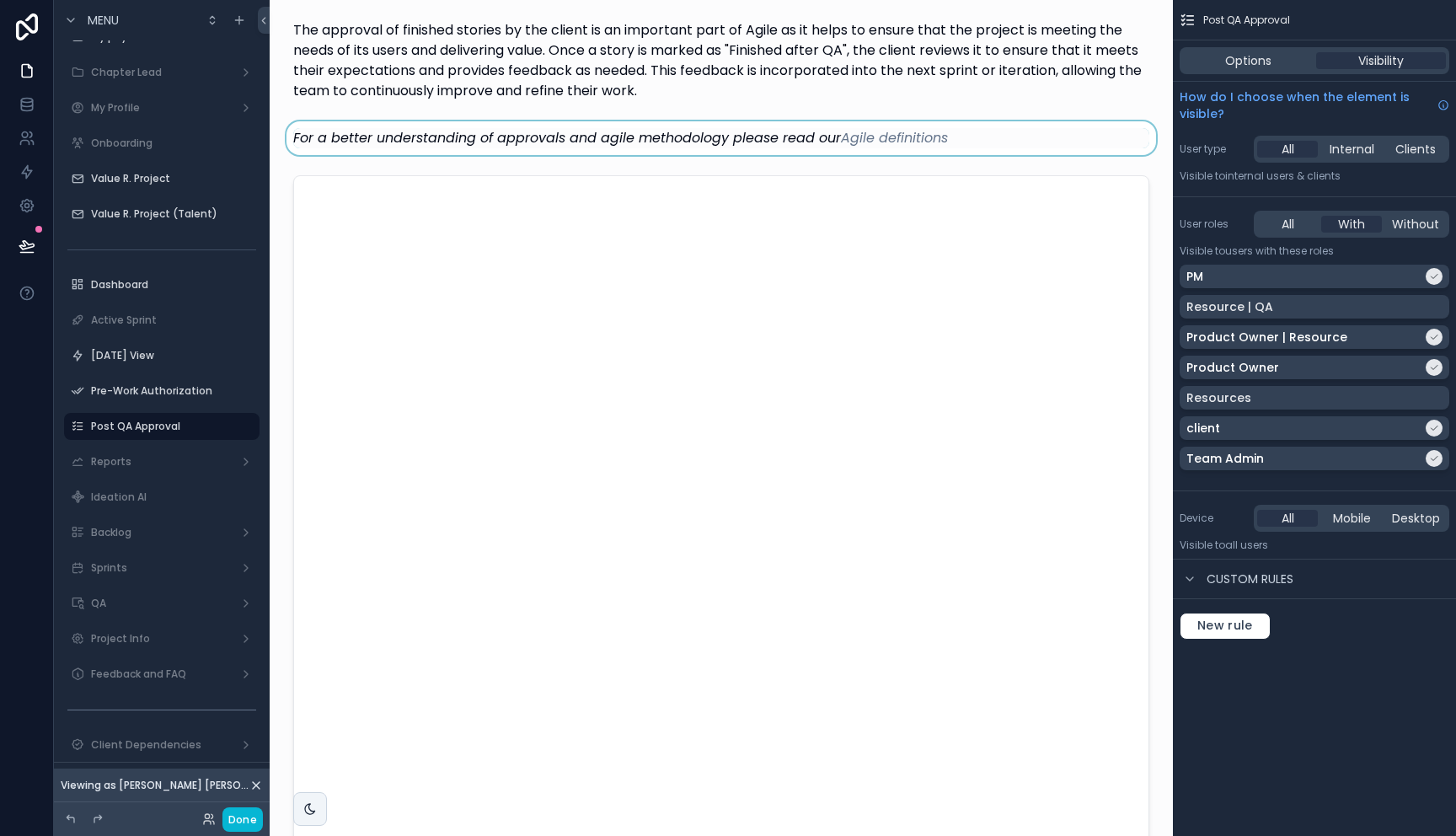
click at [448, 125] on div "scrollable content" at bounding box center [721, 138] width 876 height 34
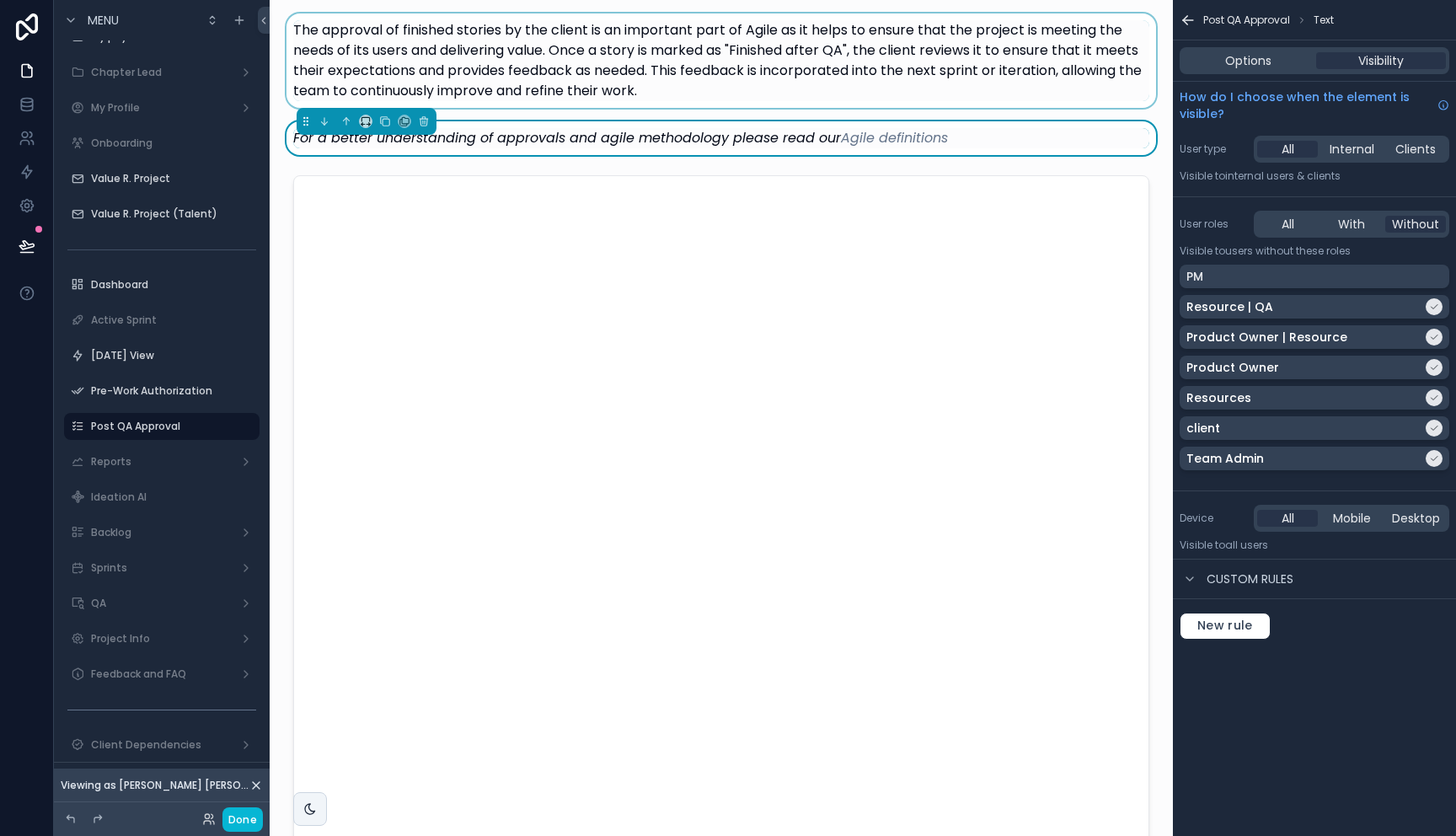
click at [445, 60] on div "scrollable content" at bounding box center [721, 61] width 876 height 95
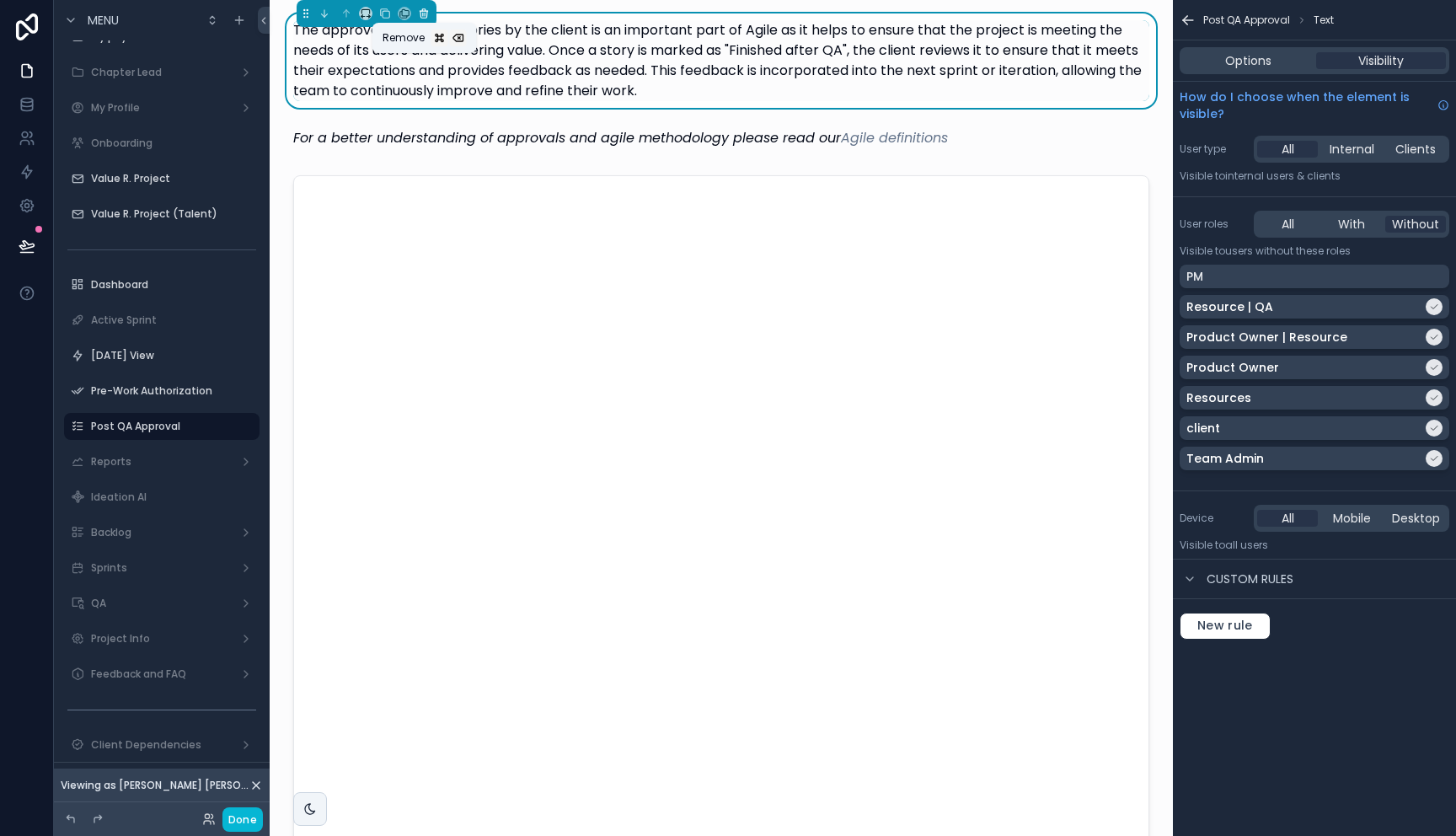
click at [426, 11] on icon "scrollable content" at bounding box center [423, 11] width 8 height 0
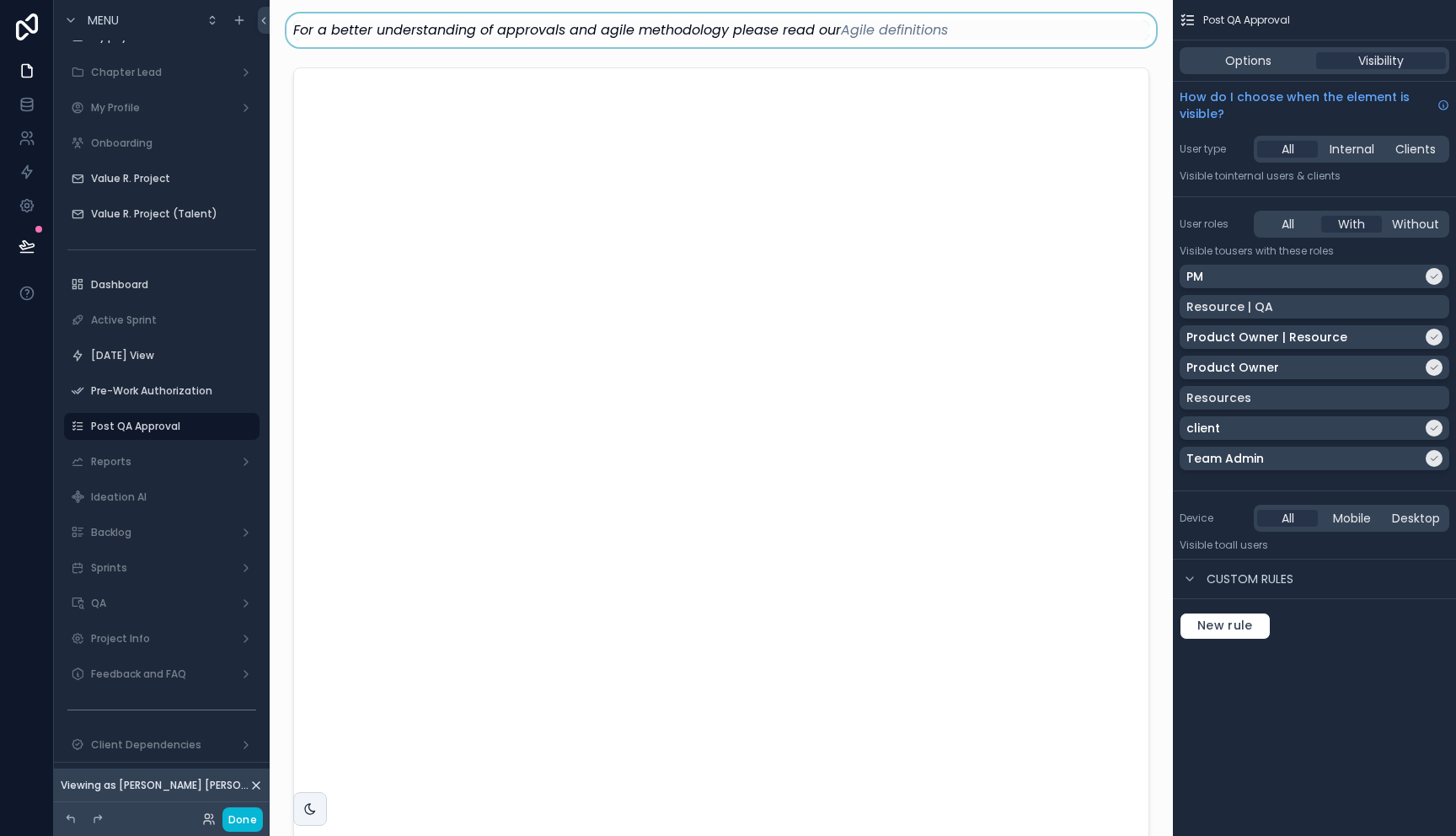
click at [419, 32] on div "scrollable content" at bounding box center [721, 30] width 876 height 34
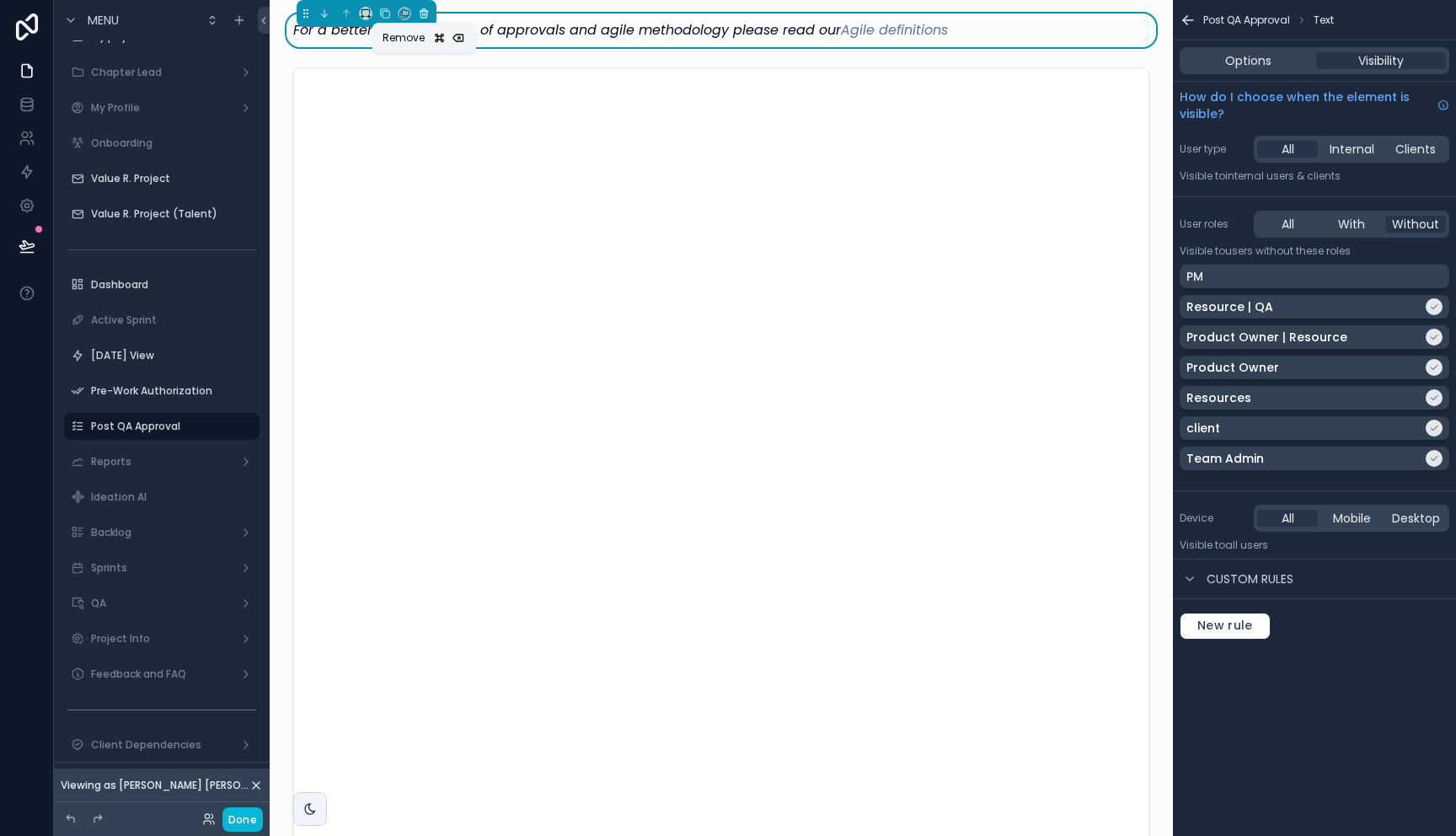
click at [420, 12] on icon "scrollable content" at bounding box center [424, 15] width 7 height 7
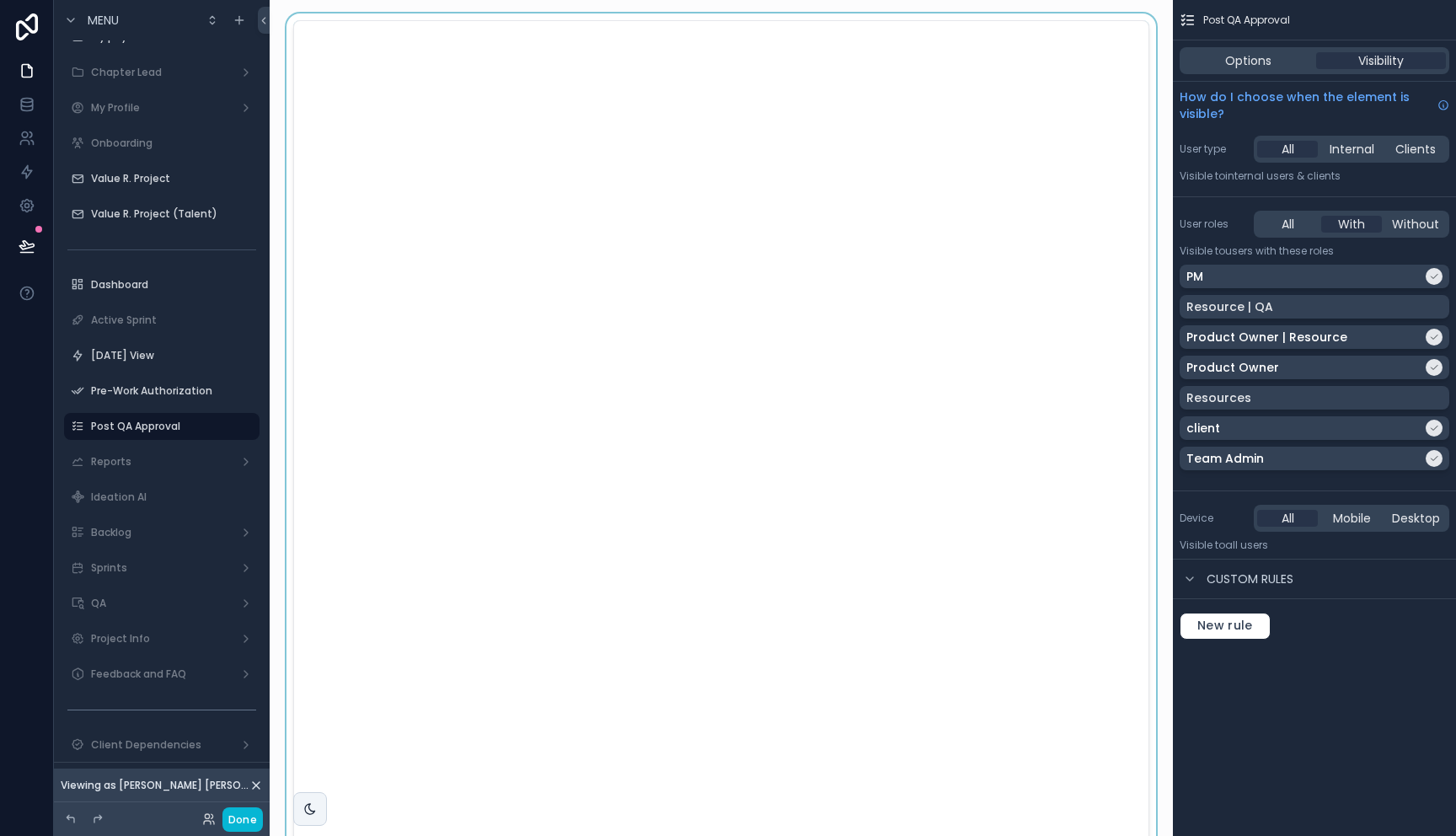
click at [524, 161] on div "scrollable content" at bounding box center [721, 440] width 876 height 852
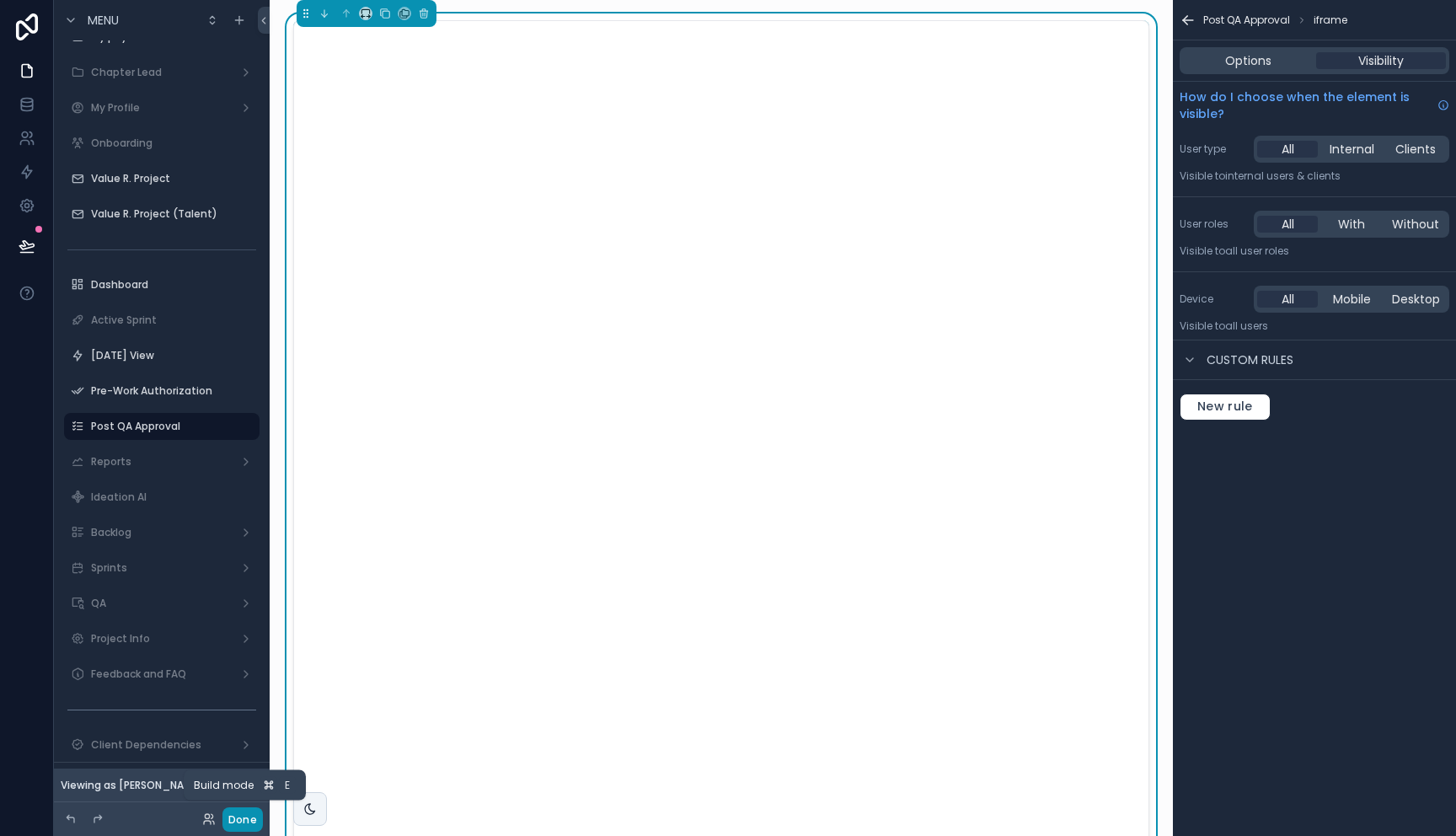
click at [244, 826] on button "Done" at bounding box center [242, 820] width 40 height 24
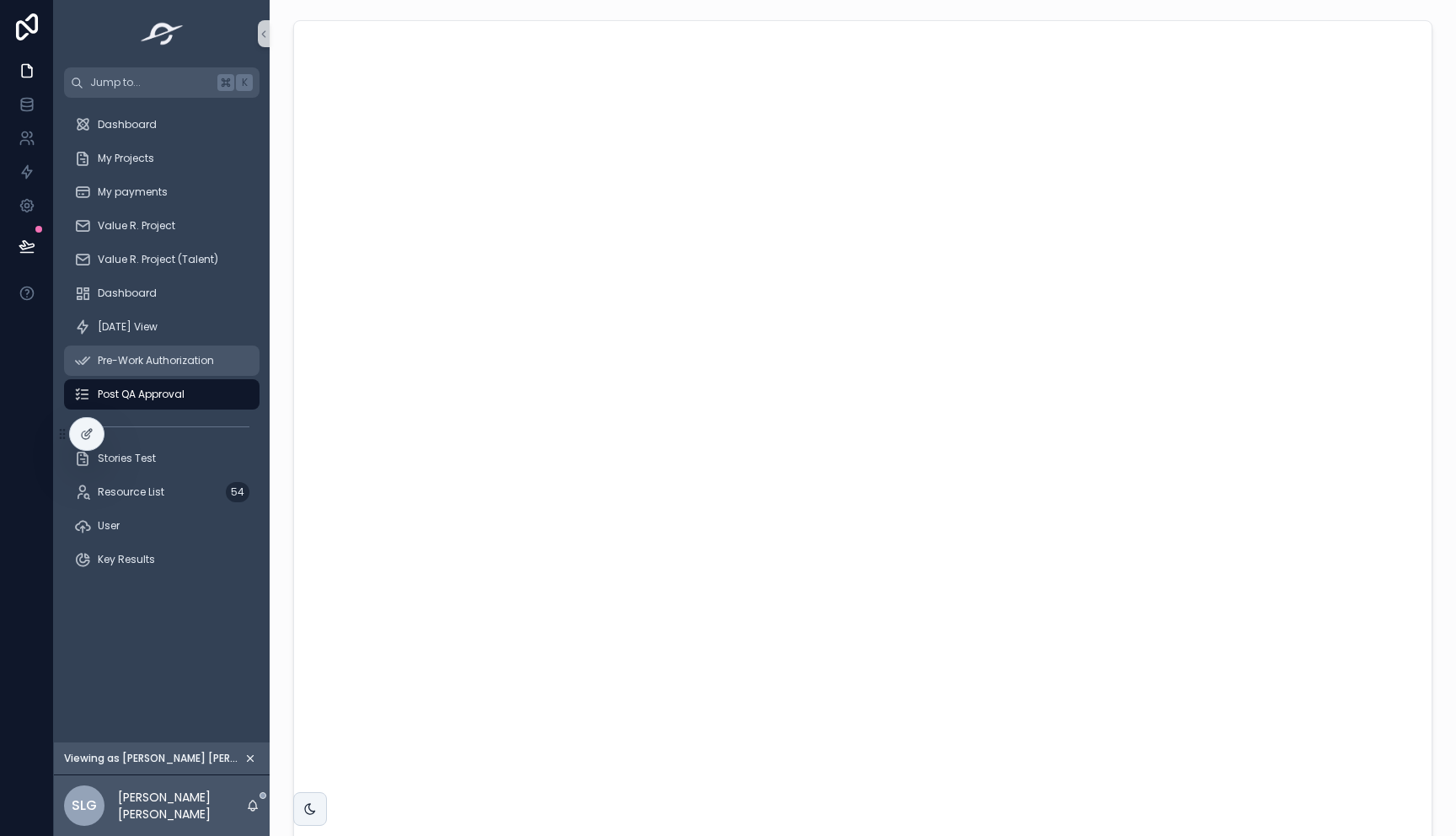
click at [120, 357] on span "Pre-Work Authorization" at bounding box center [155, 361] width 116 height 14
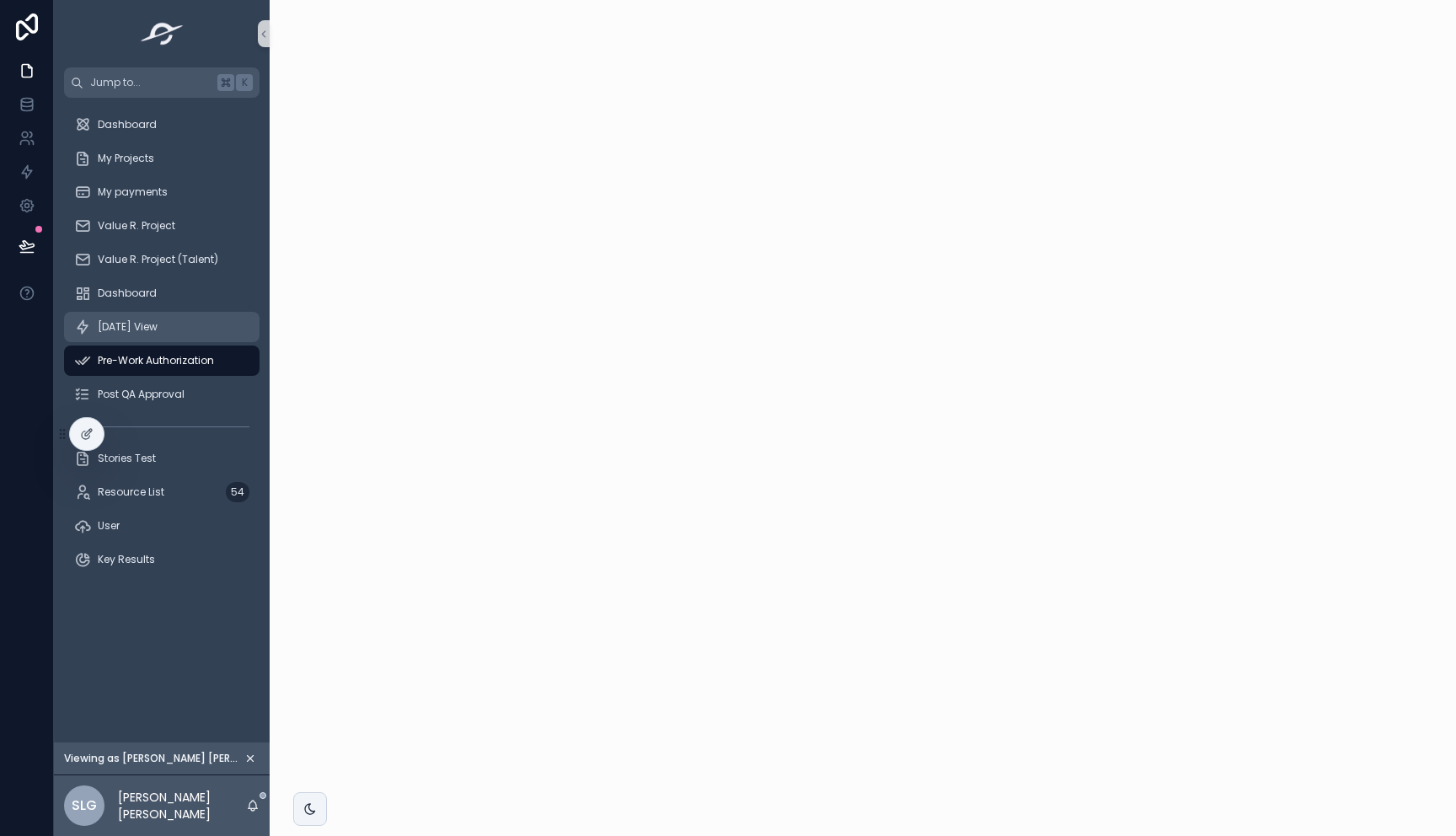
click at [144, 327] on span "[DATE] View" at bounding box center [127, 328] width 59 height 14
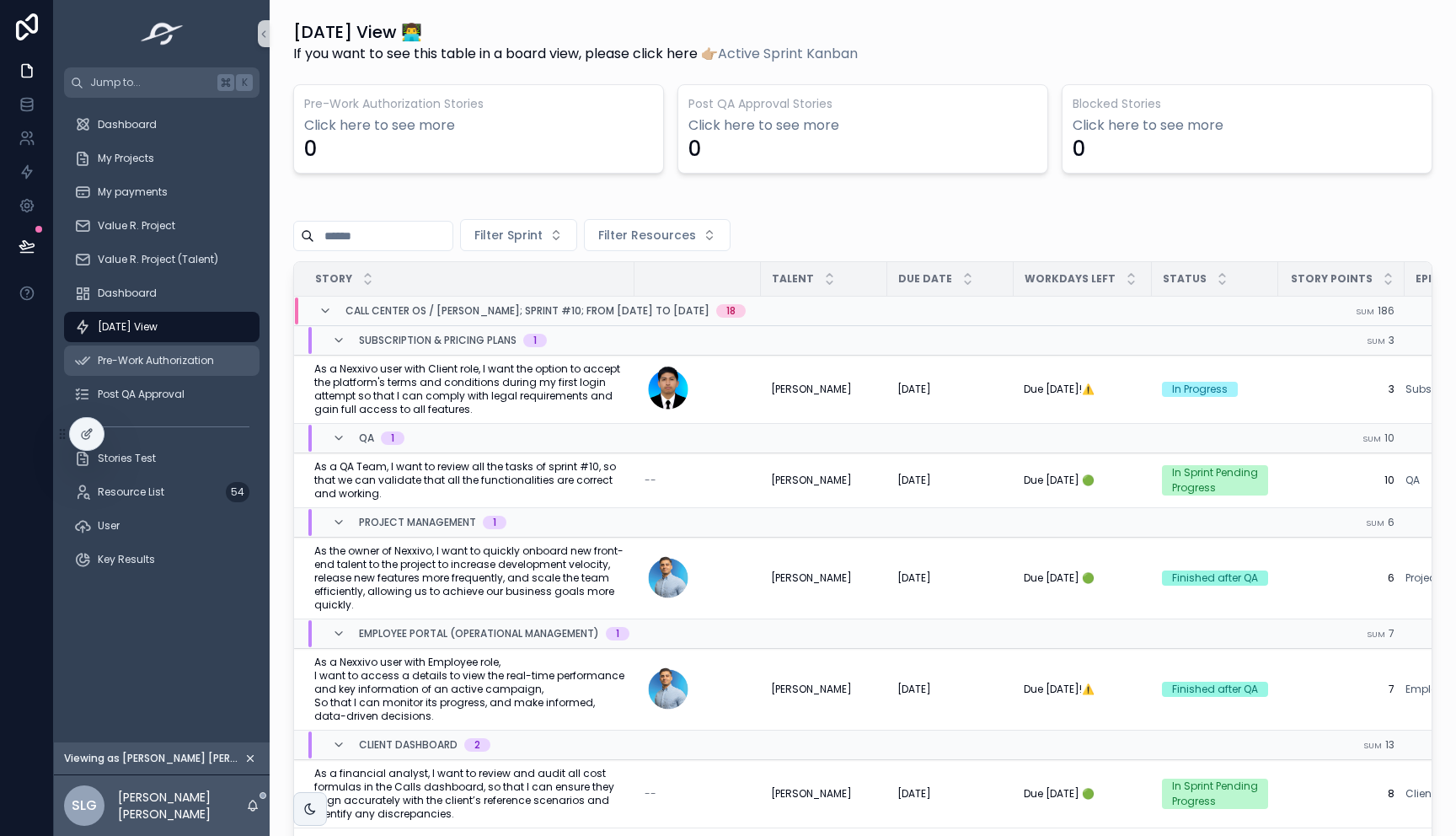
click at [145, 354] on span "Pre-Work Authorization" at bounding box center [155, 361] width 116 height 14
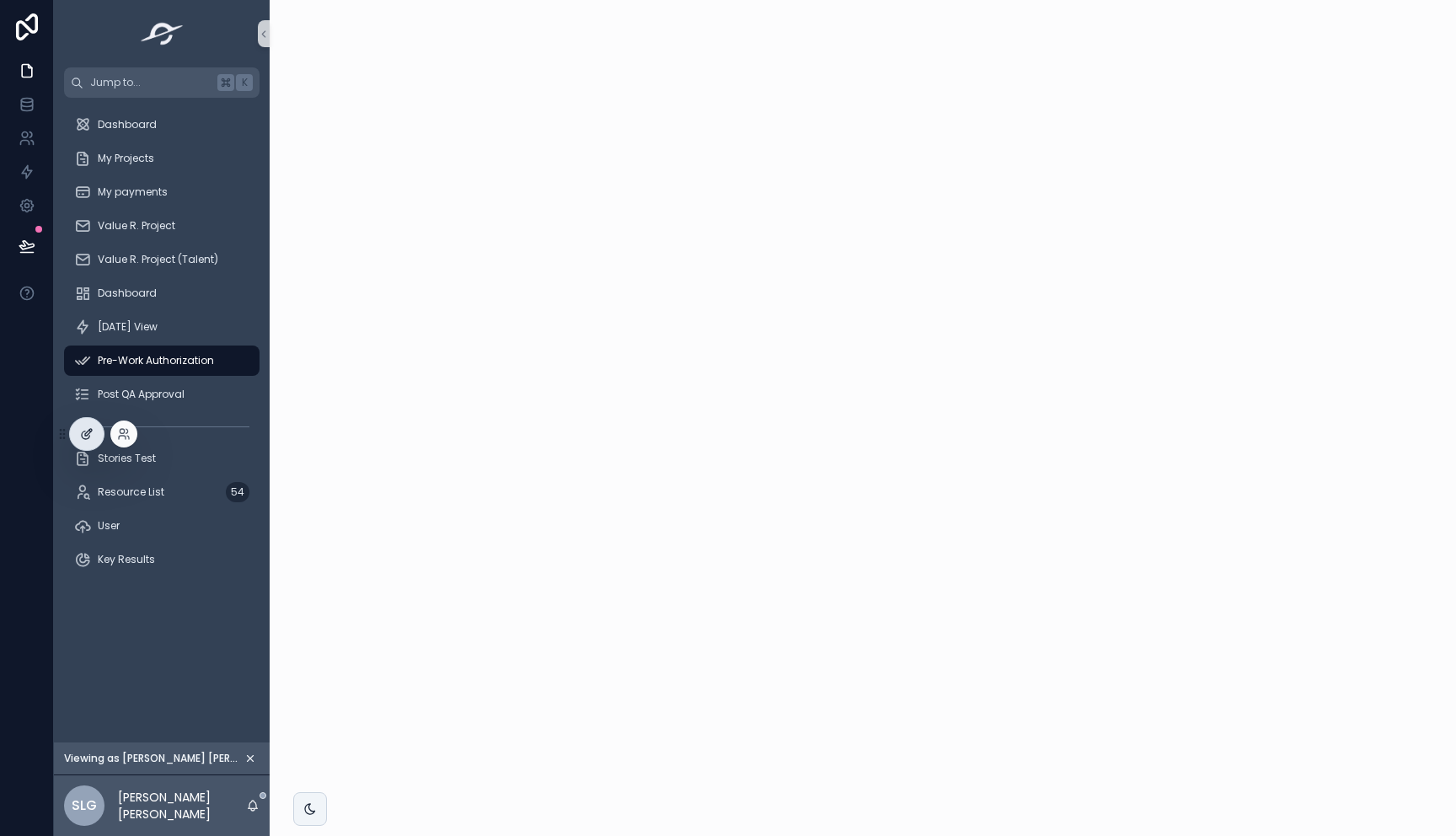
click at [94, 435] on div at bounding box center [86, 434] width 34 height 32
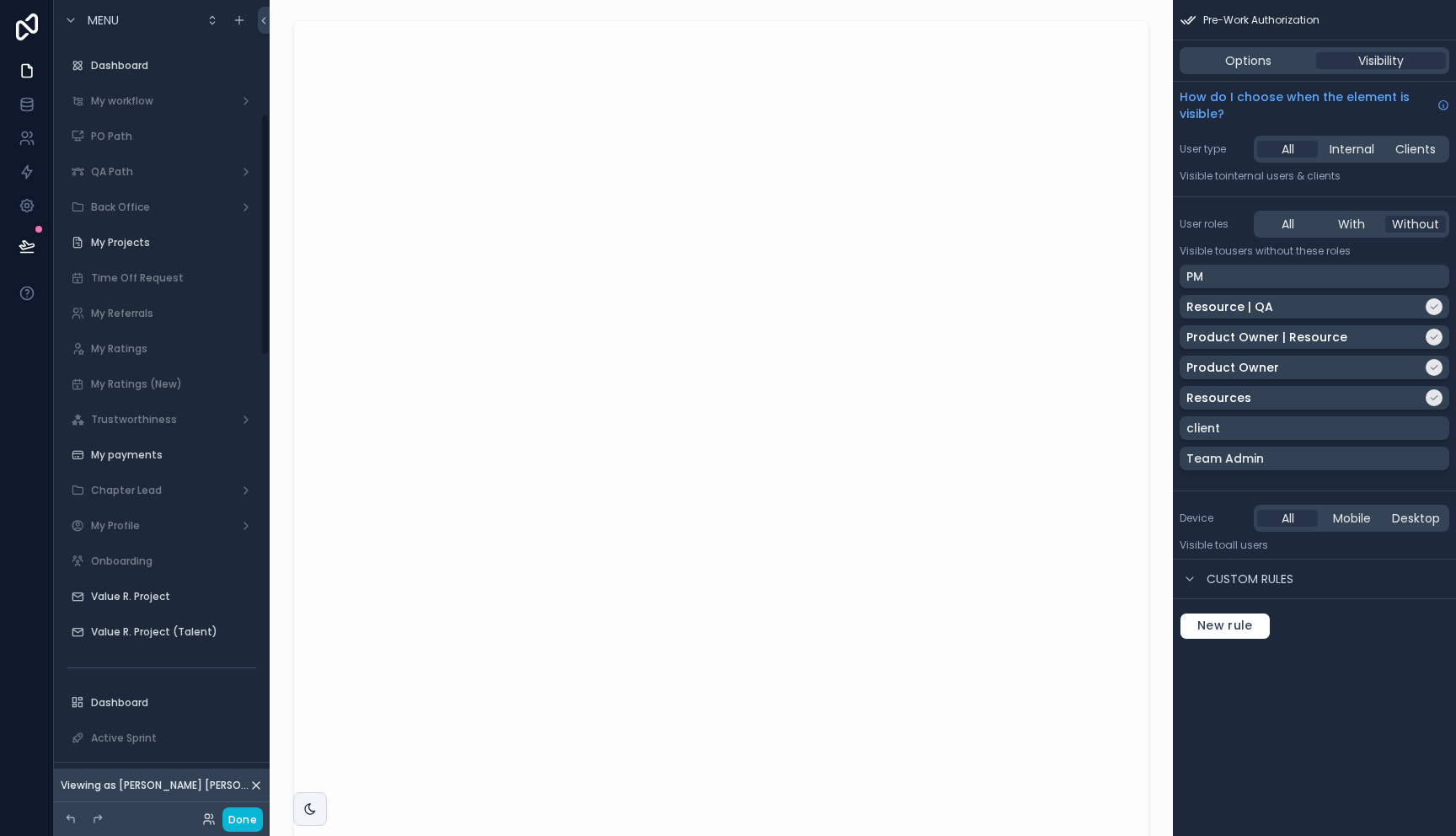
scroll to position [383, 0]
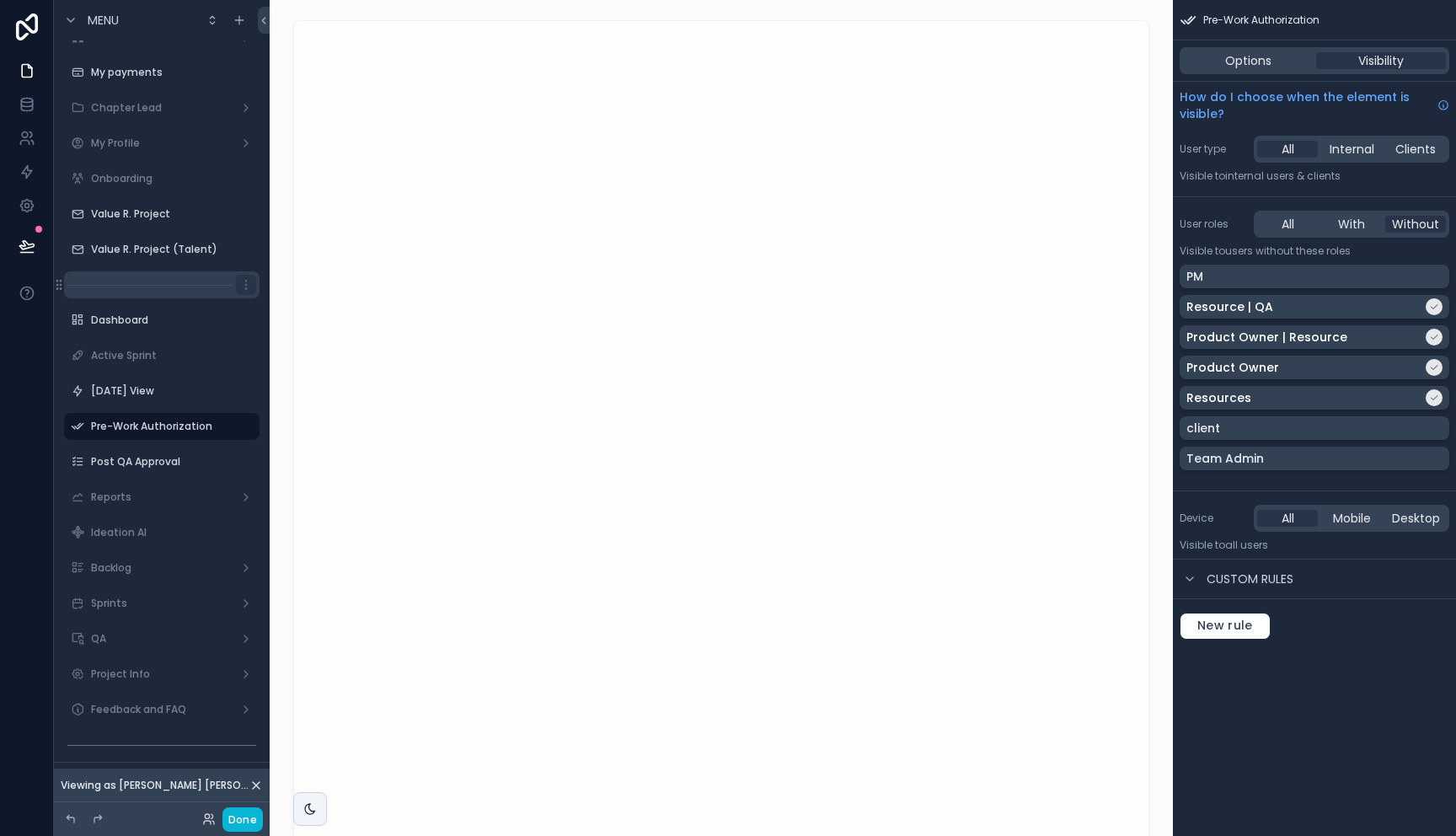
click at [162, 287] on div "scrollable content" at bounding box center [161, 284] width 196 height 27
click at [244, 285] on icon "scrollable content" at bounding box center [246, 285] width 14 height 14
click at [320, 258] on span "Visibility" at bounding box center [322, 261] width 46 height 17
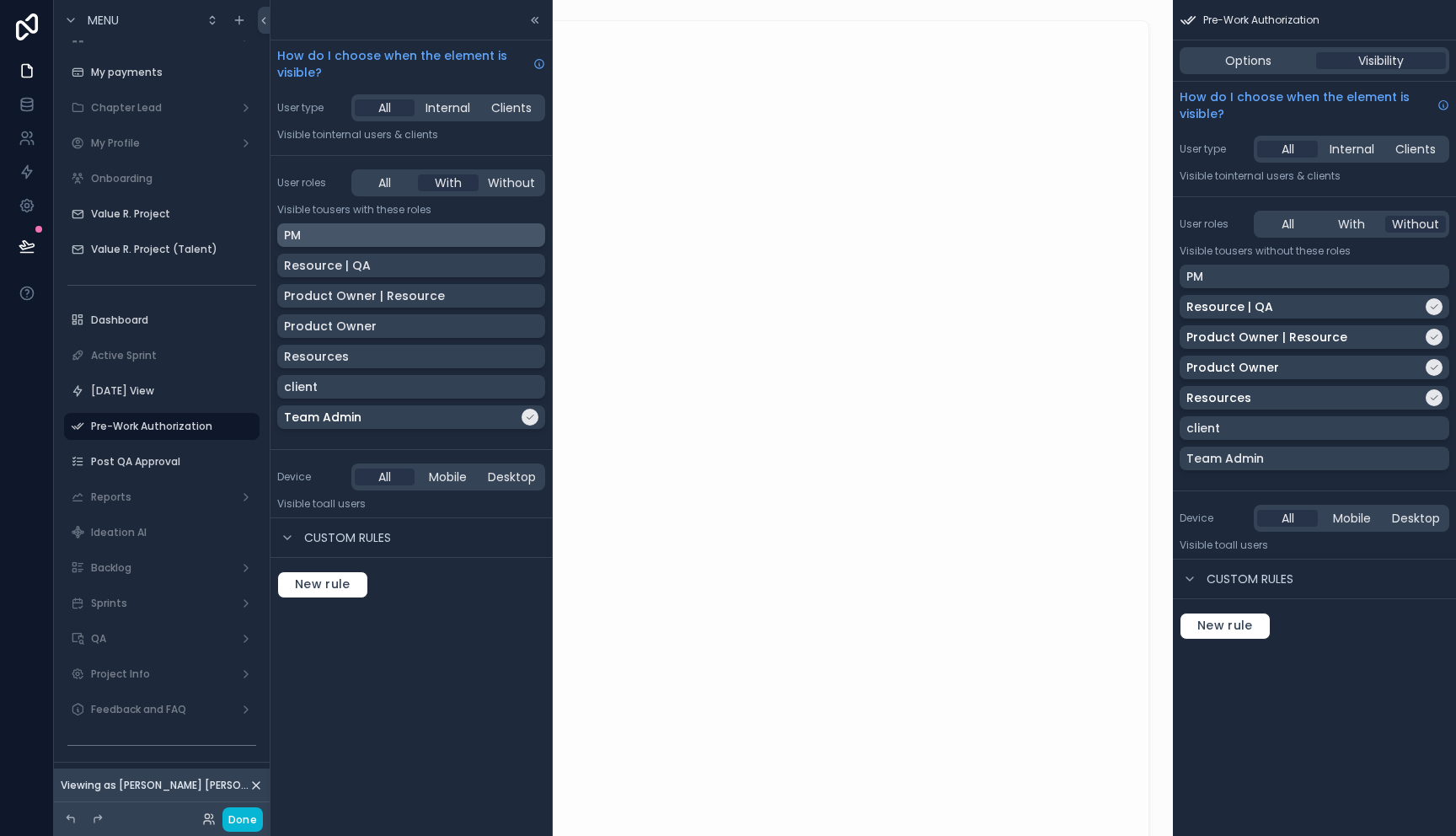
click at [325, 234] on div "PM" at bounding box center [410, 235] width 254 height 17
click at [648, 383] on div "scrollable content" at bounding box center [721, 440] width 876 height 852
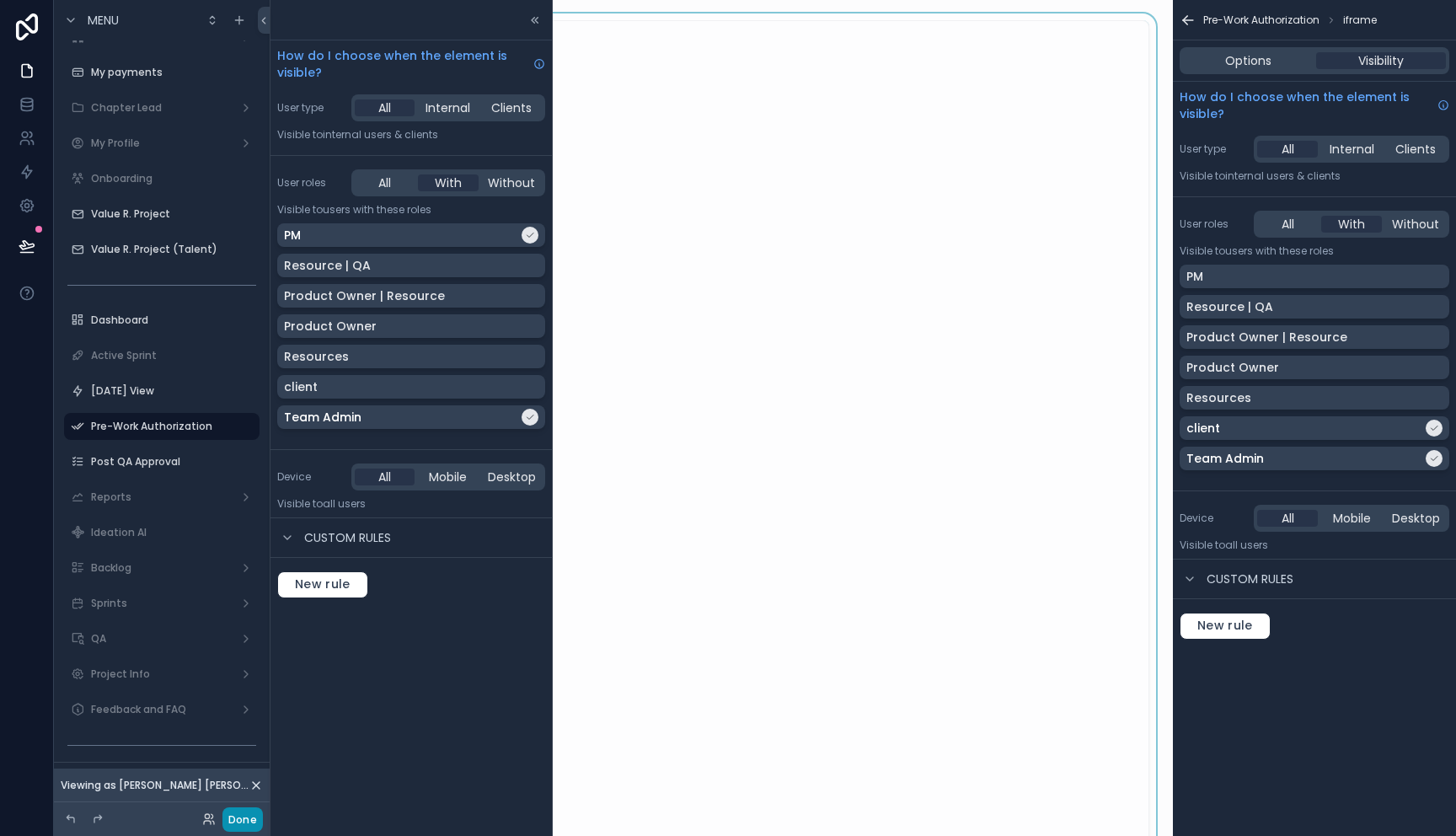
click at [249, 818] on button "Done" at bounding box center [242, 820] width 40 height 24
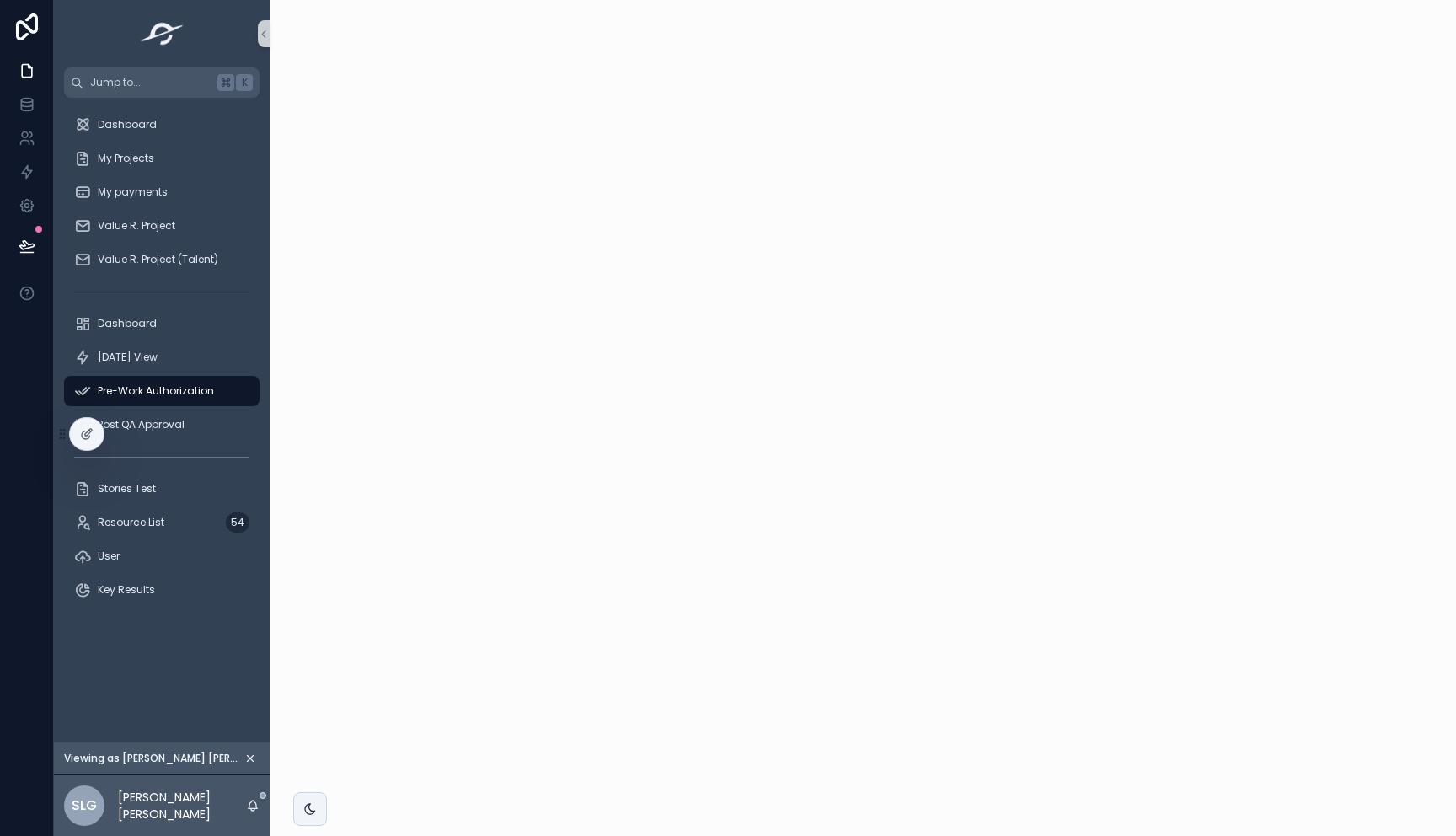
click at [148, 395] on span "Pre-Work Authorization" at bounding box center [155, 391] width 116 height 14
click at [84, 433] on icon at bounding box center [87, 434] width 14 height 14
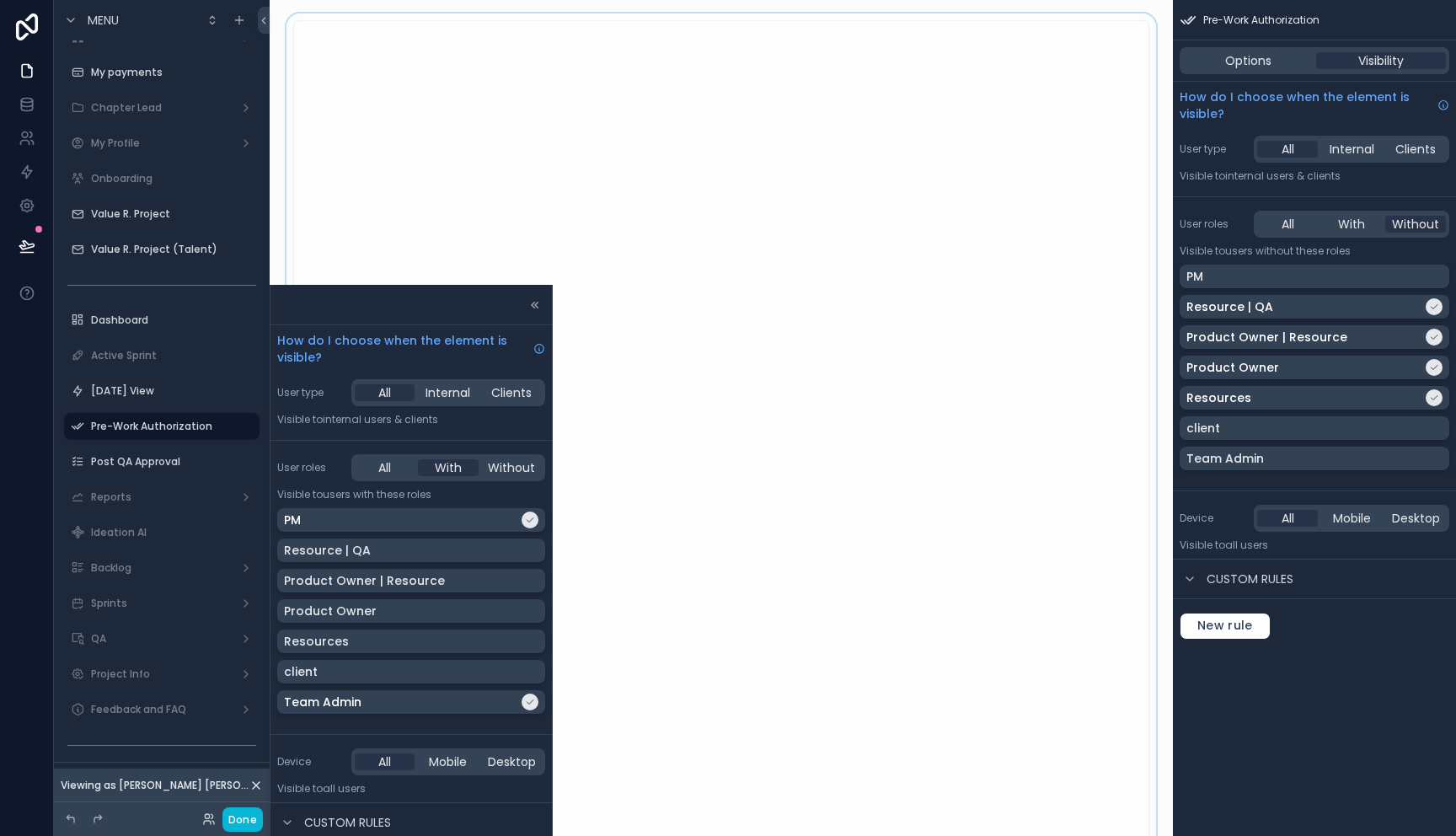
click at [789, 262] on div "scrollable content" at bounding box center [721, 440] width 876 height 852
click at [1279, 700] on div "Pre-Work Authorization iframe Options Visibility How do I choose when the eleme…" at bounding box center [1314, 418] width 283 height 836
click at [31, 136] on icon at bounding box center [28, 139] width 17 height 17
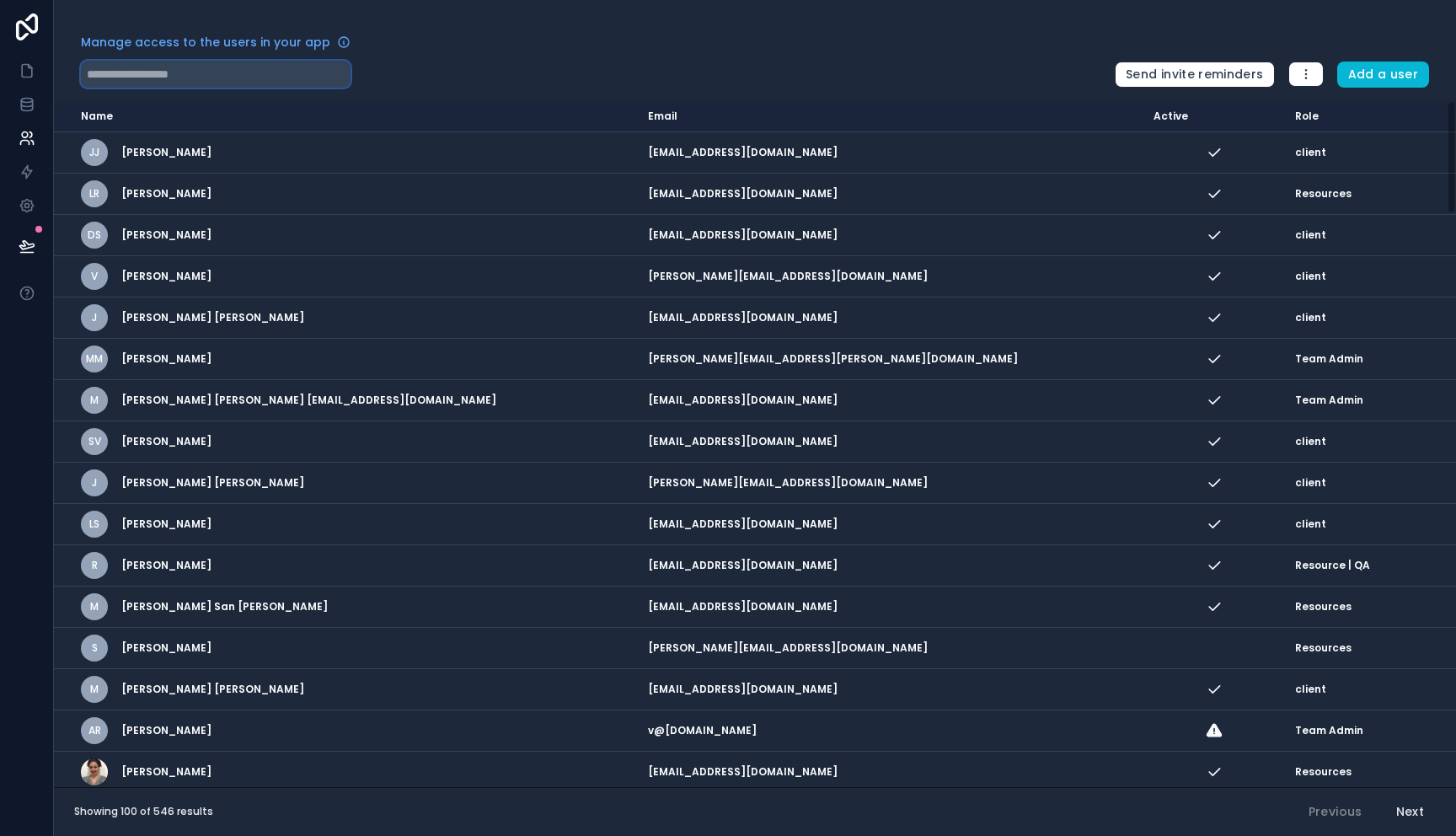
click at [176, 82] on input "text" at bounding box center [215, 73] width 270 height 27
paste input "**********"
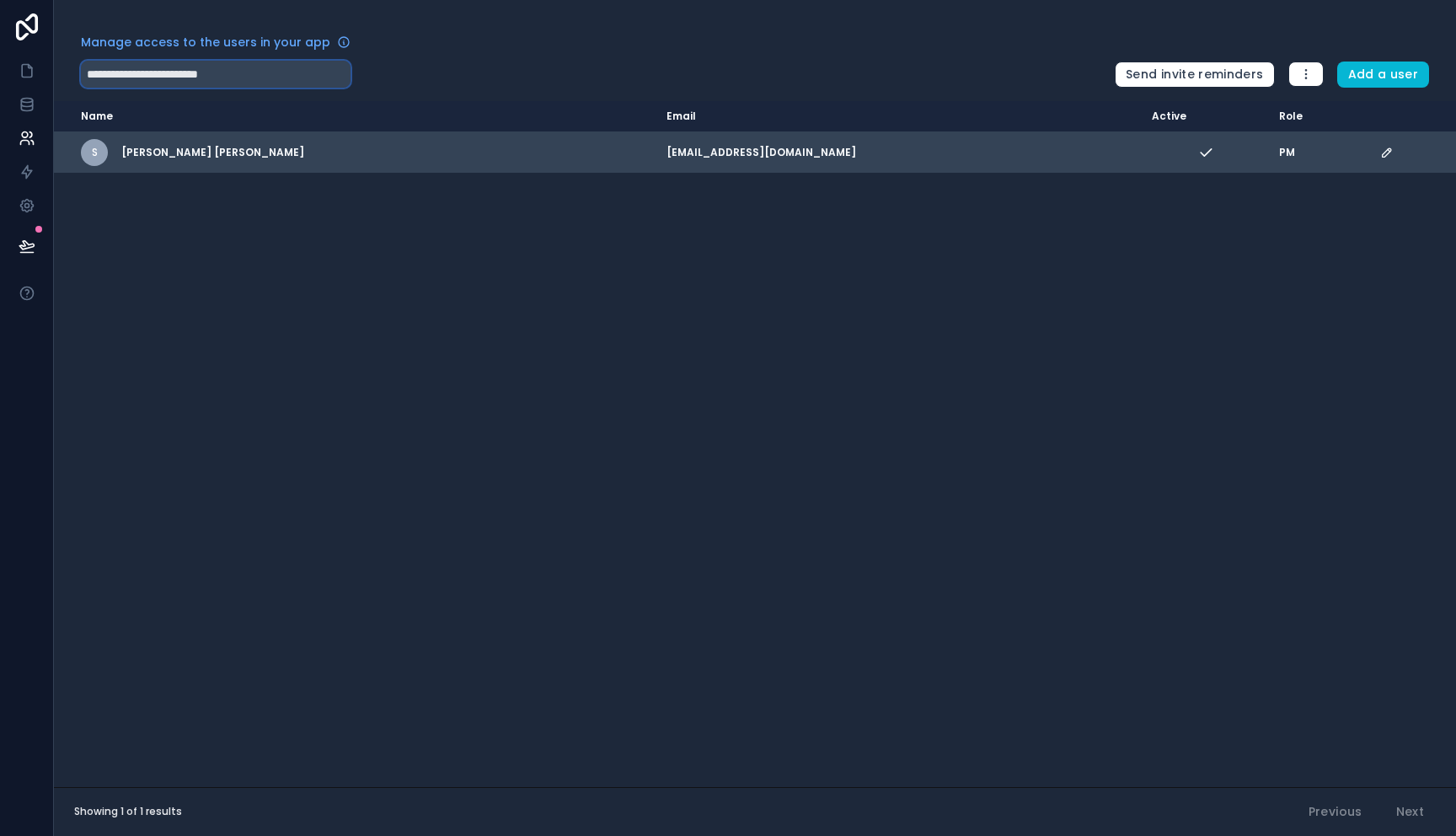
type input "**********"
click at [1380, 152] on icon "scrollable content" at bounding box center [1387, 153] width 14 height 14
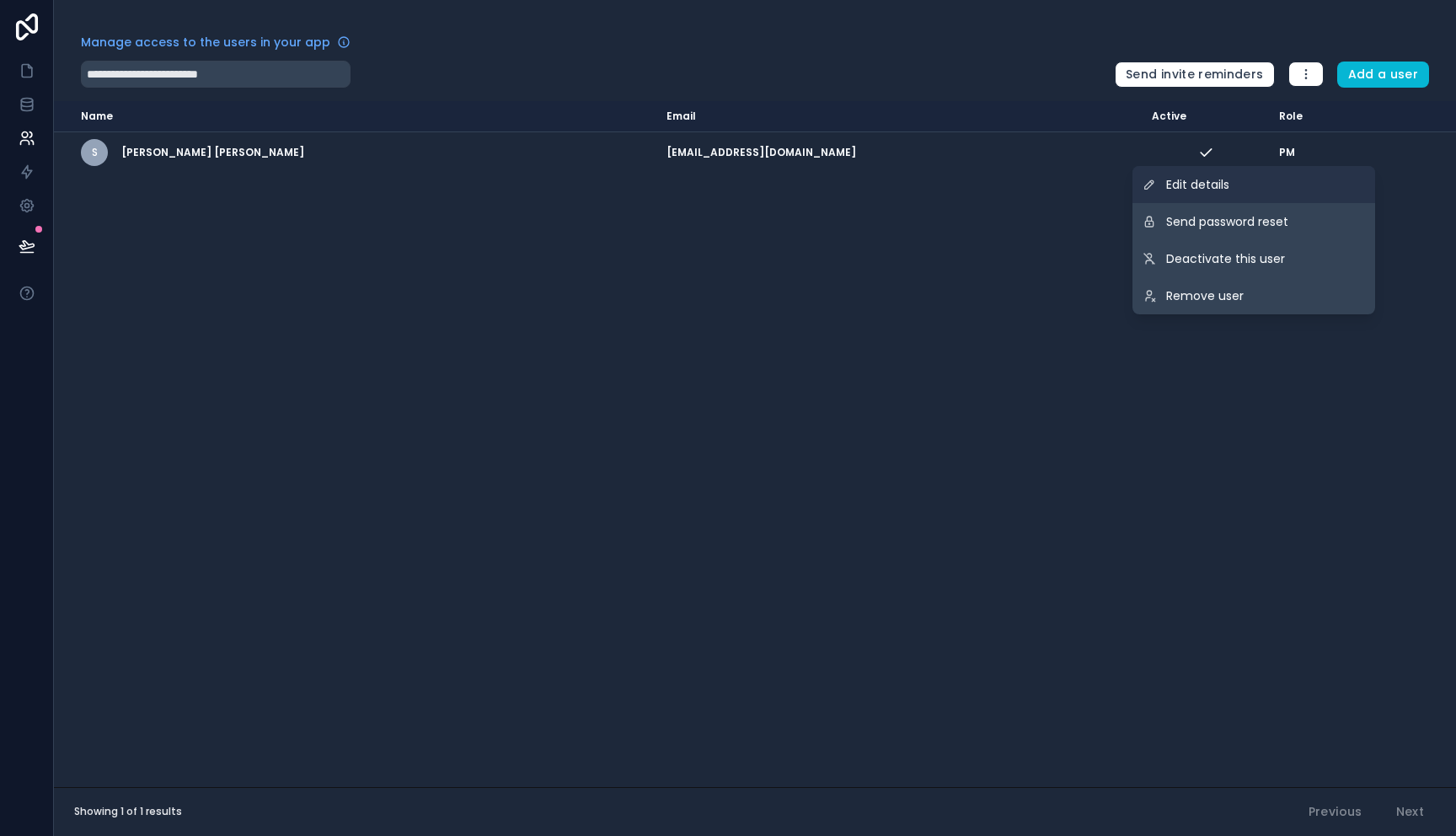
click at [1266, 176] on link "Edit details" at bounding box center [1254, 184] width 243 height 37
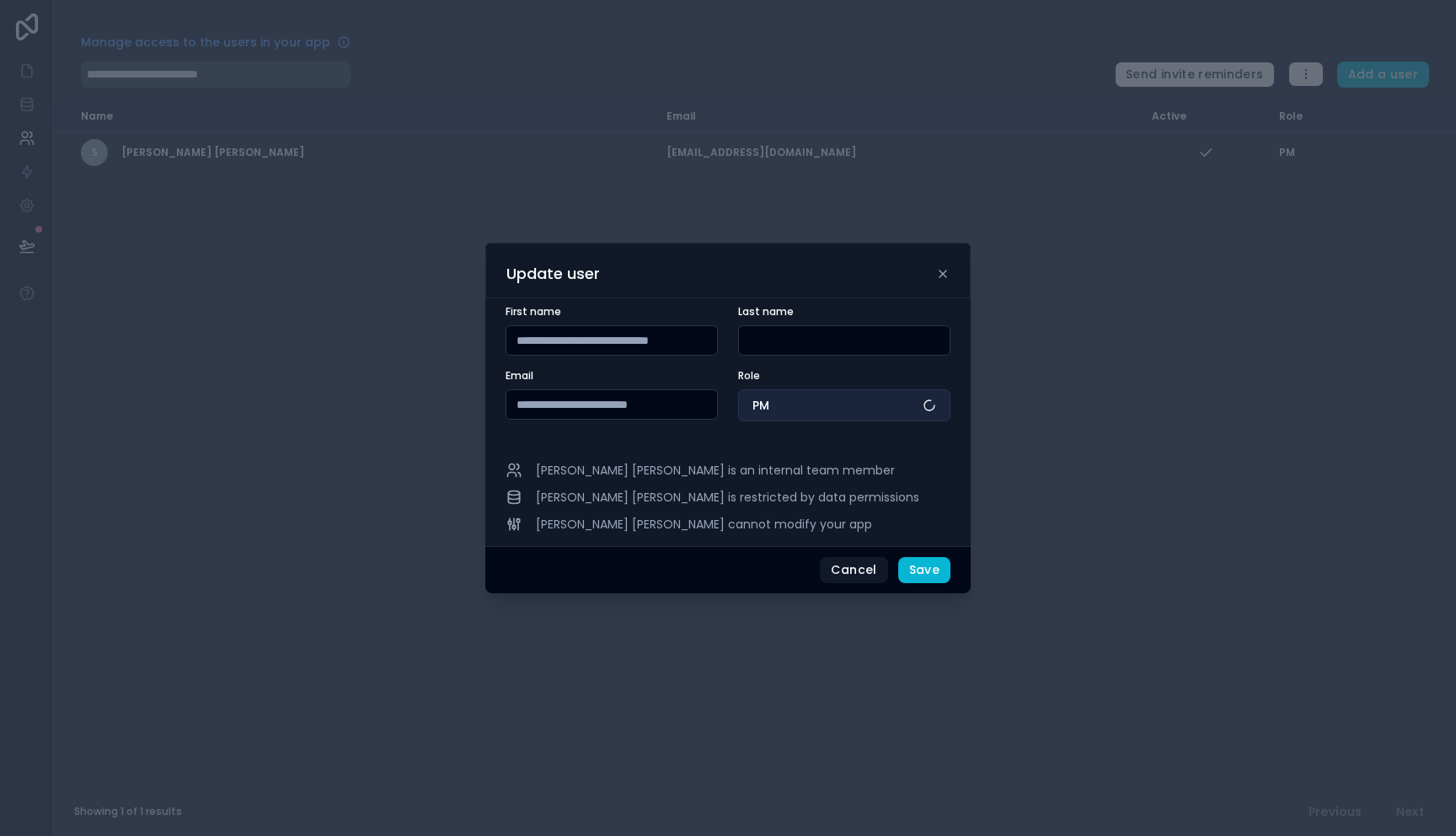
click at [787, 418] on button "PM" at bounding box center [843, 405] width 212 height 32
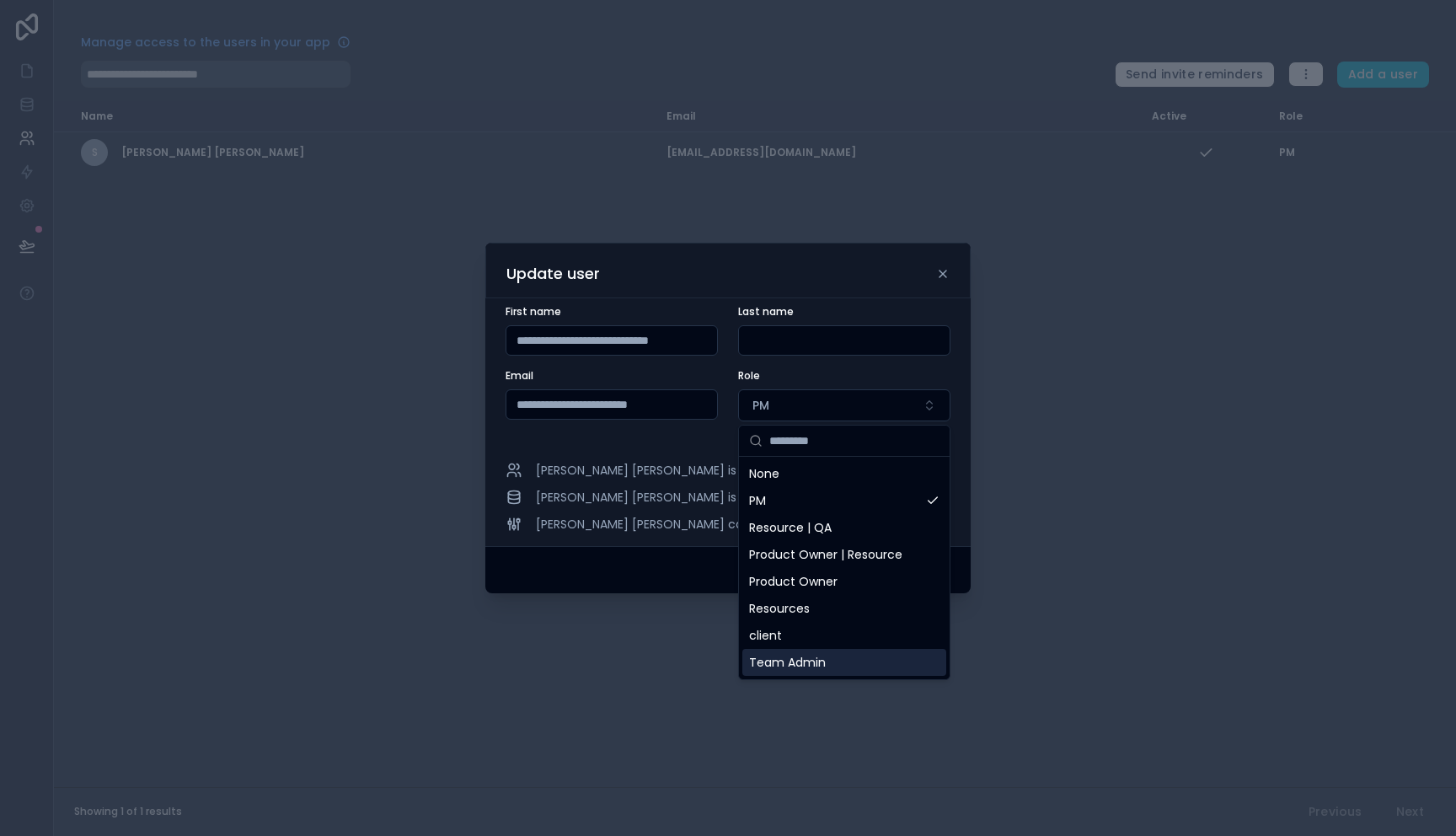
click at [823, 665] on span "Team Admin" at bounding box center [787, 663] width 77 height 17
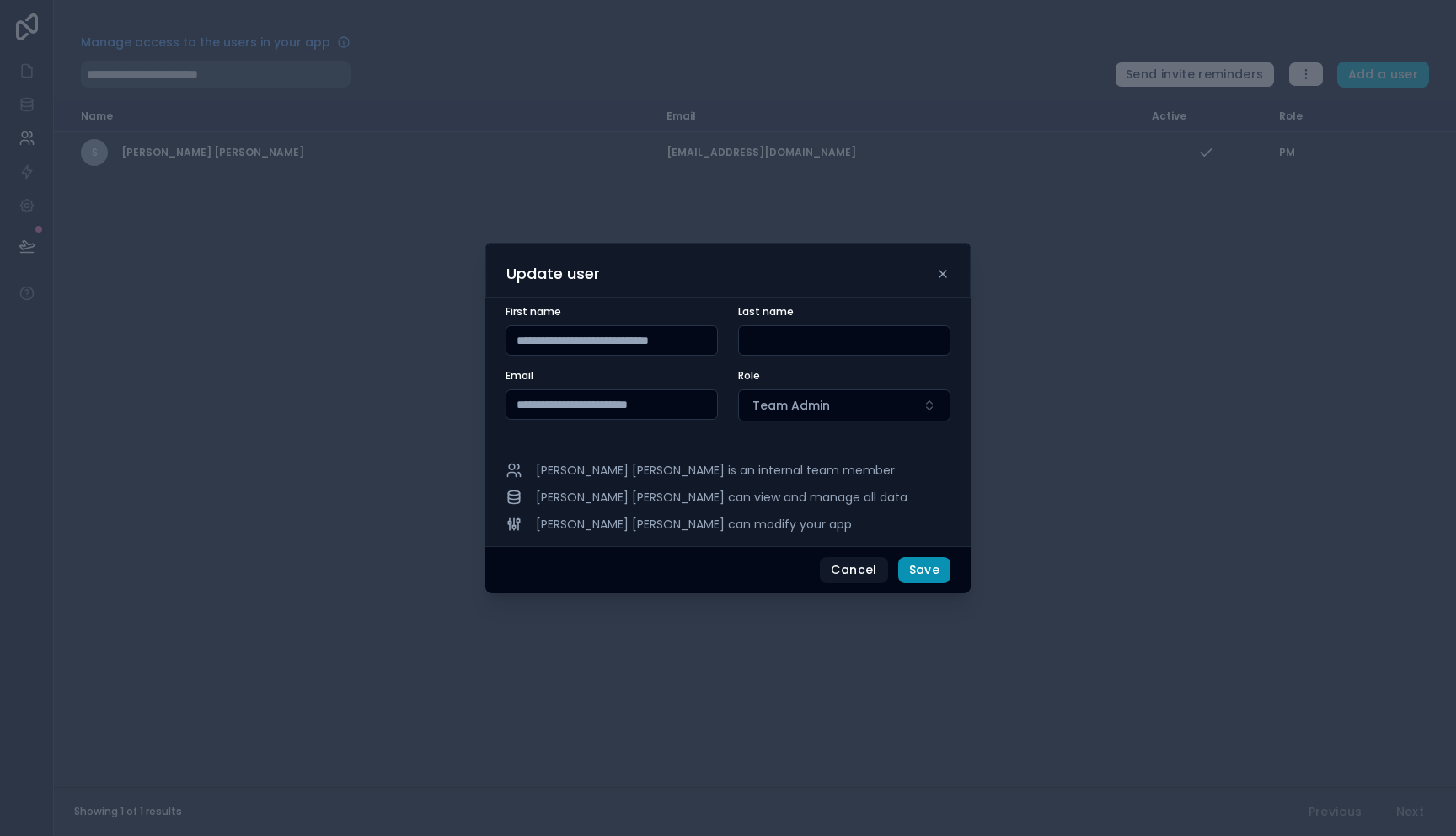
click at [924, 575] on button "Save" at bounding box center [924, 570] width 53 height 27
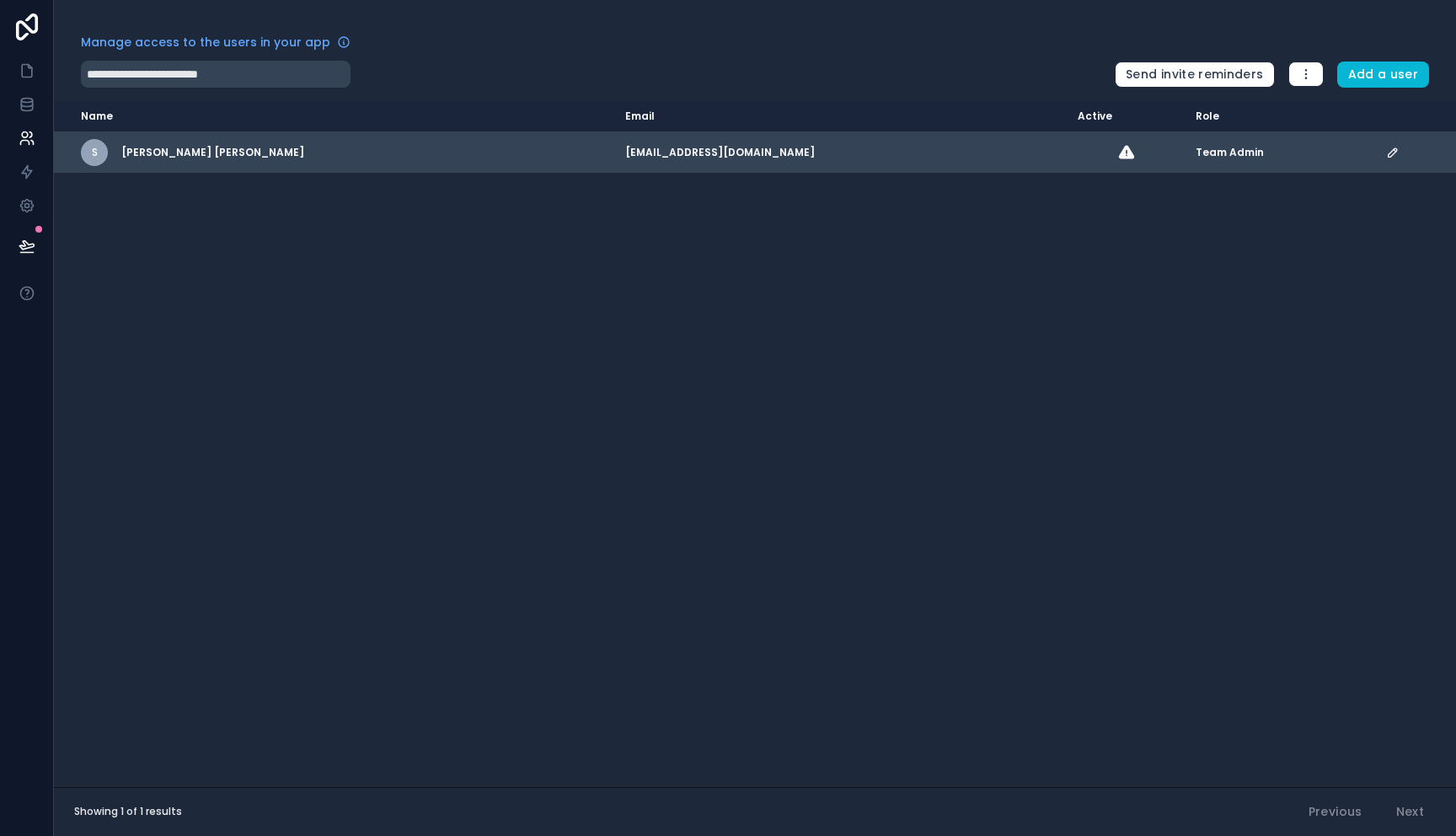
click at [1385, 151] on icon "scrollable content" at bounding box center [1392, 153] width 14 height 14
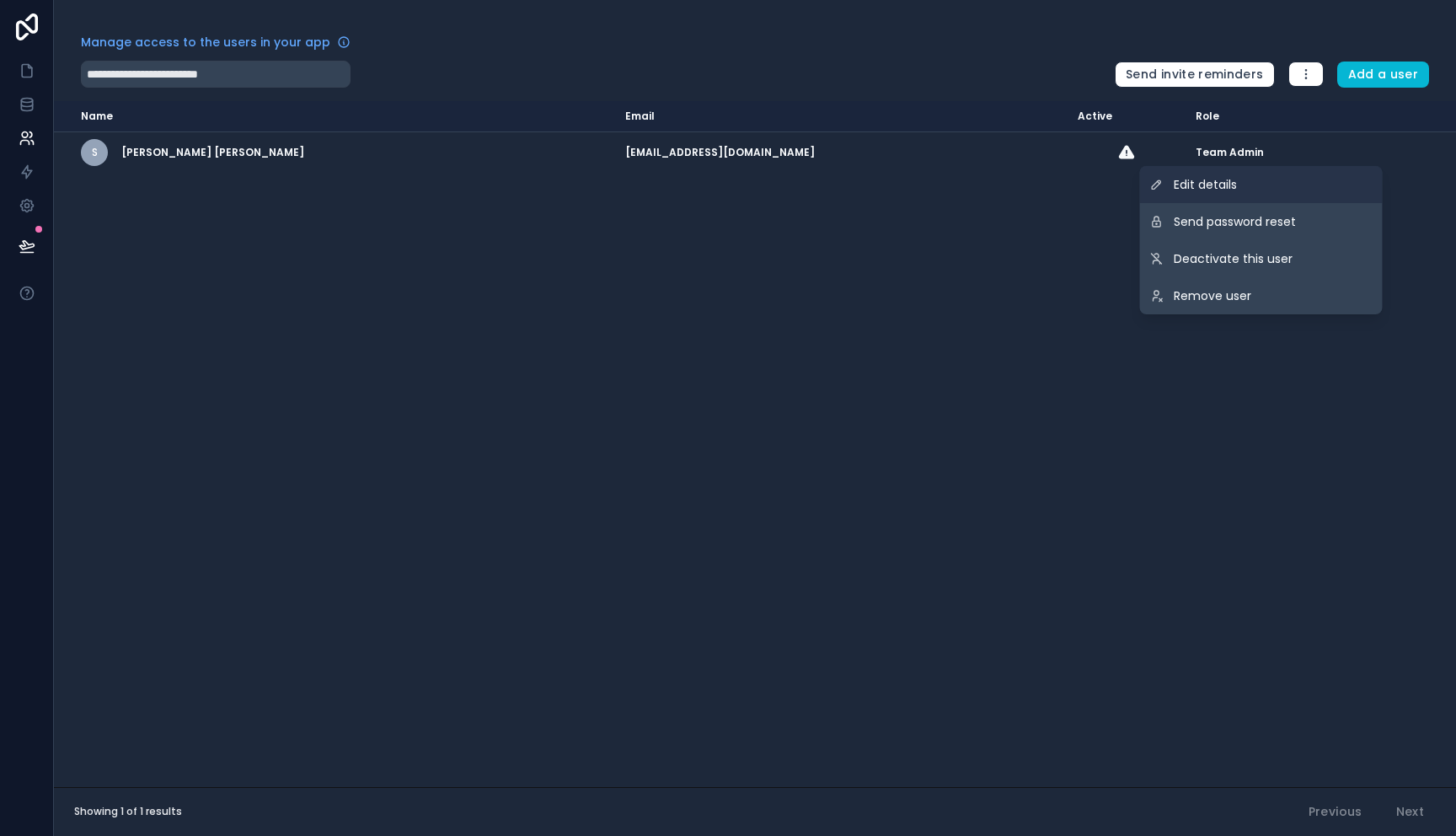
click at [1229, 200] on link "Edit details" at bounding box center [1261, 184] width 243 height 37
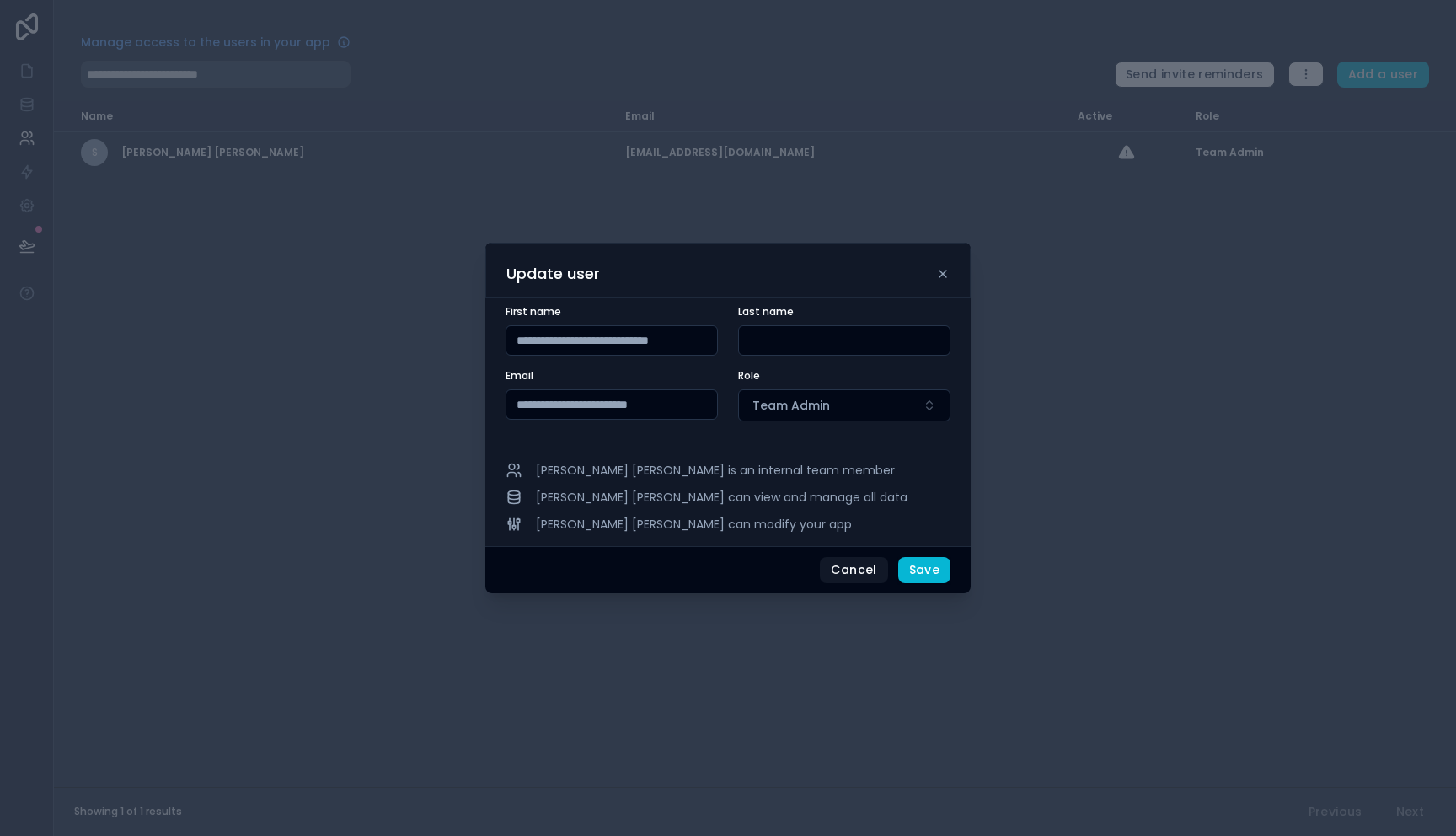
click at [895, 388] on div "Role Team Admin" at bounding box center [843, 395] width 212 height 53
click at [897, 396] on button "Team Admin" at bounding box center [843, 405] width 212 height 32
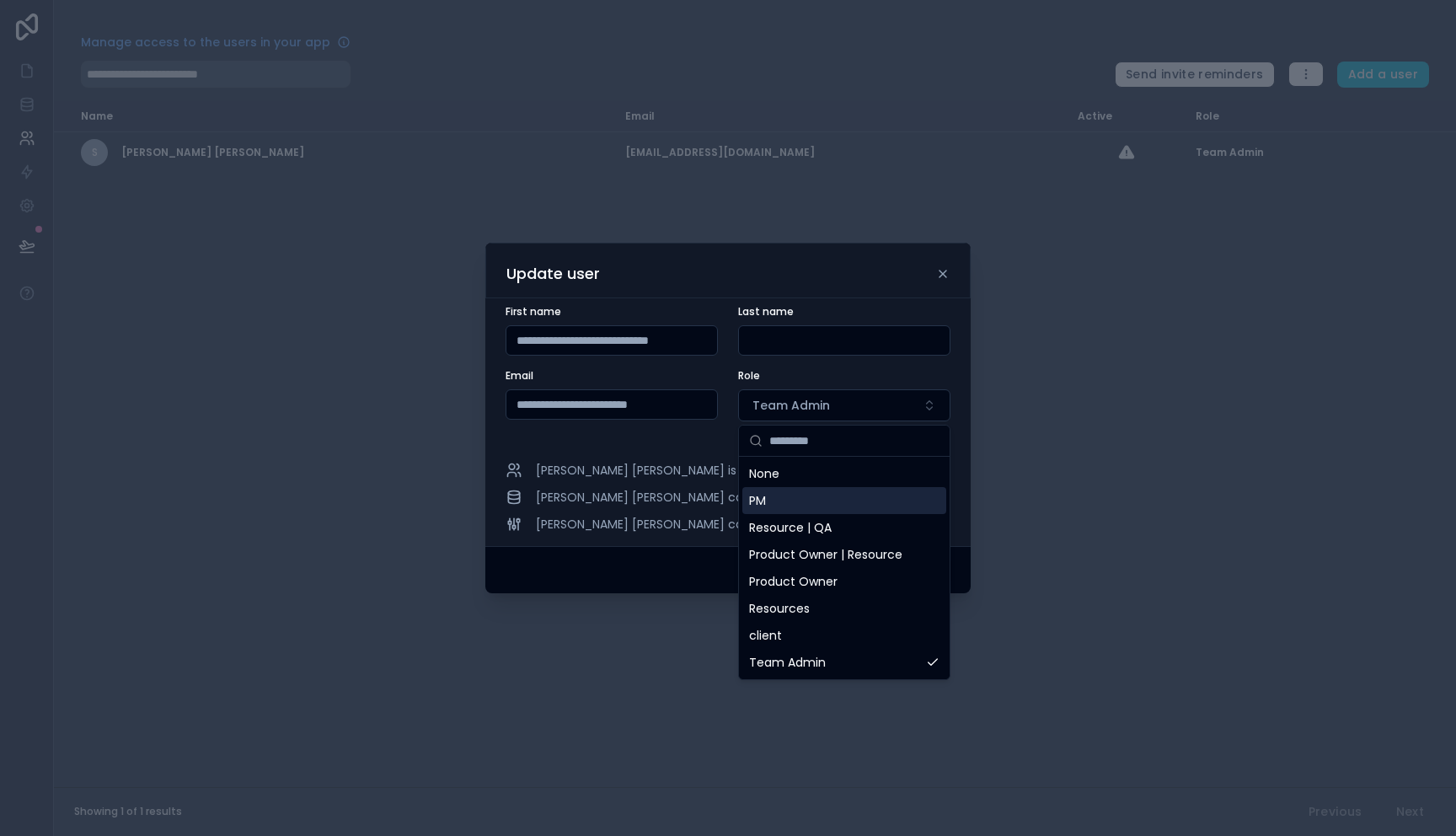
click at [848, 491] on div "PM" at bounding box center [843, 500] width 204 height 27
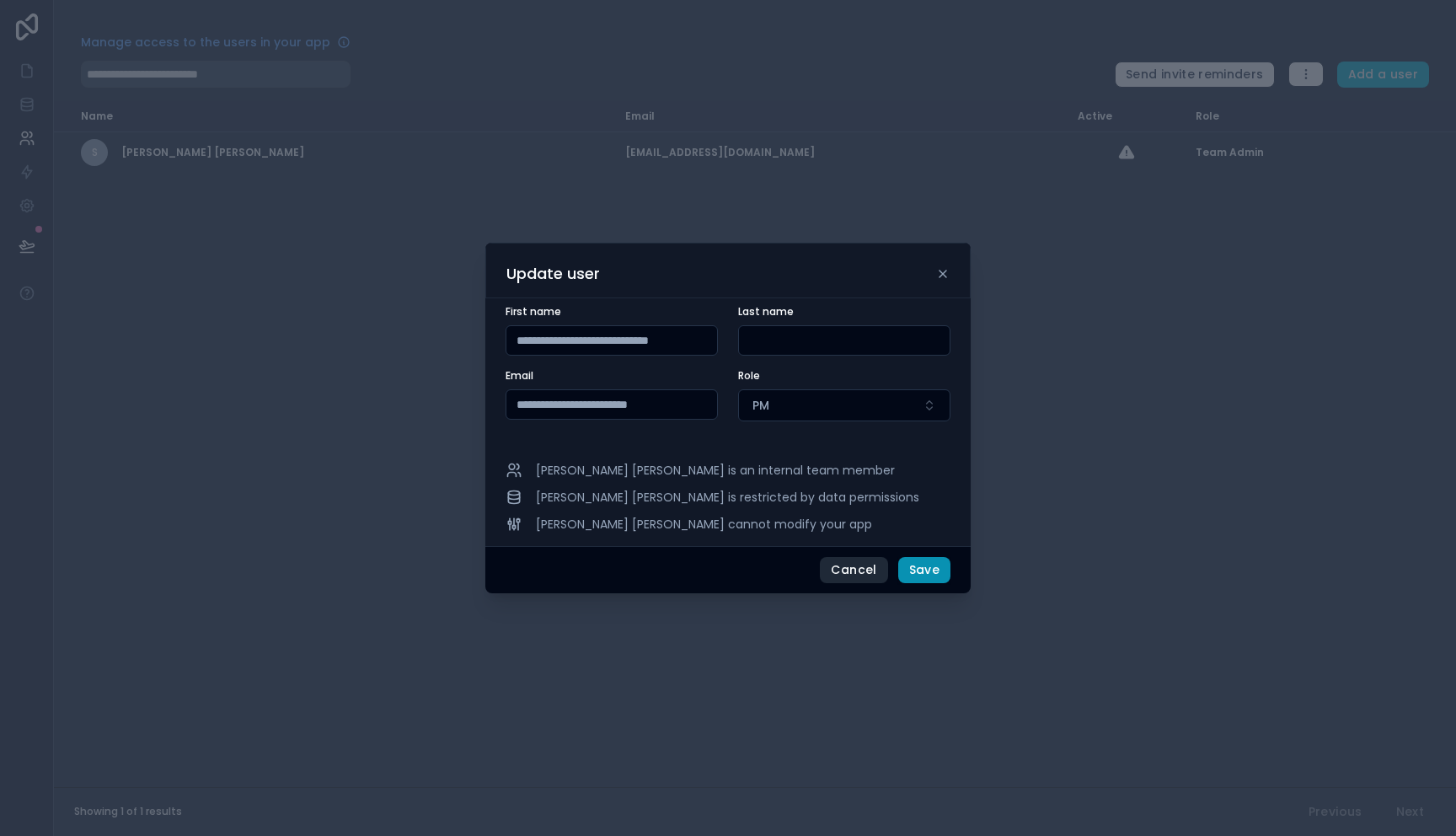
drag, startPoint x: 925, startPoint y: 575, endPoint x: 893, endPoint y: 558, distance: 36.2
click at [924, 575] on button "Save" at bounding box center [924, 570] width 53 height 27
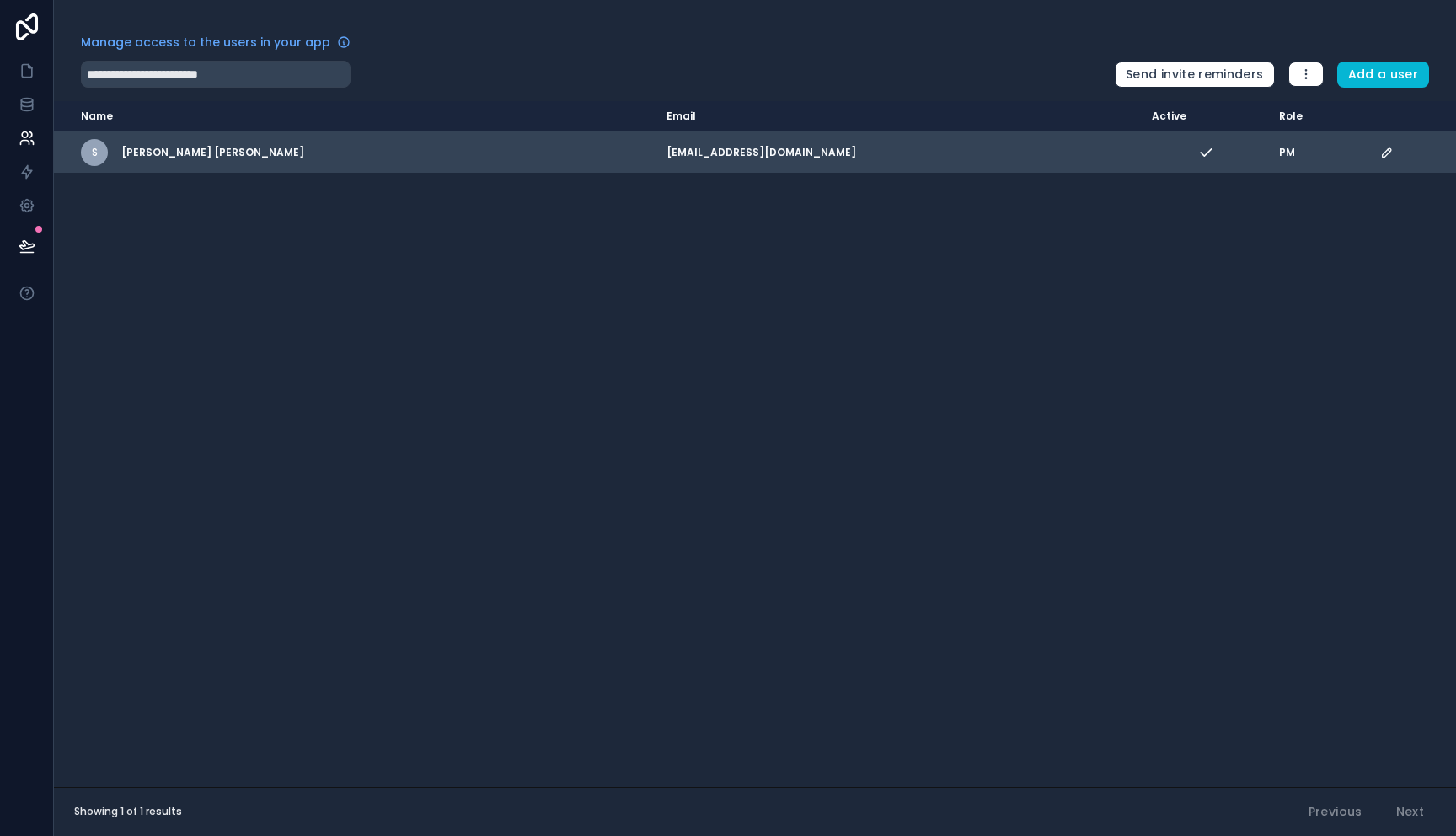
click at [1386, 153] on div "scrollable content" at bounding box center [1413, 153] width 65 height 14
click at [1380, 153] on icon "scrollable content" at bounding box center [1387, 153] width 14 height 14
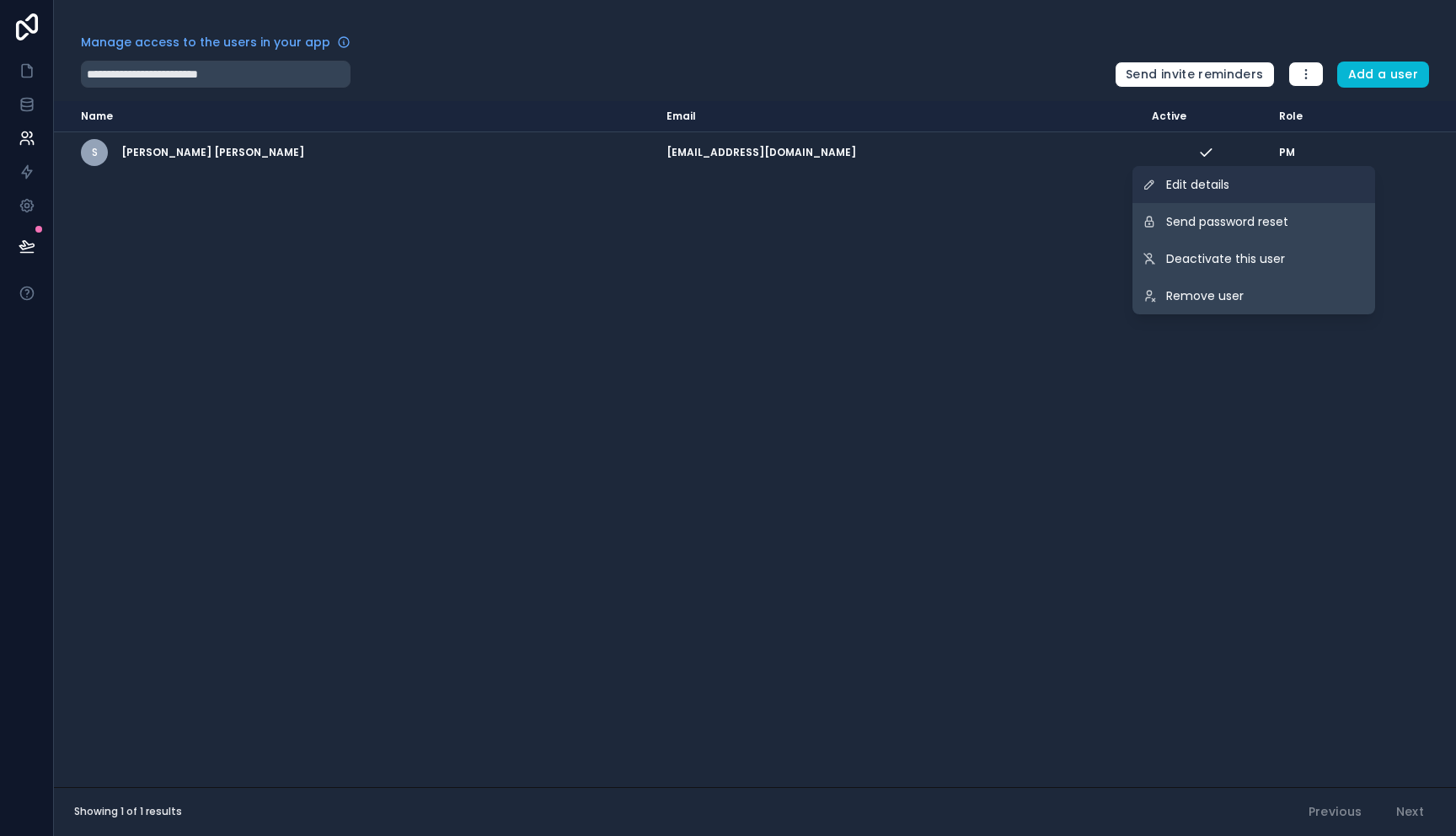
click at [1310, 180] on link "Edit details" at bounding box center [1254, 184] width 243 height 37
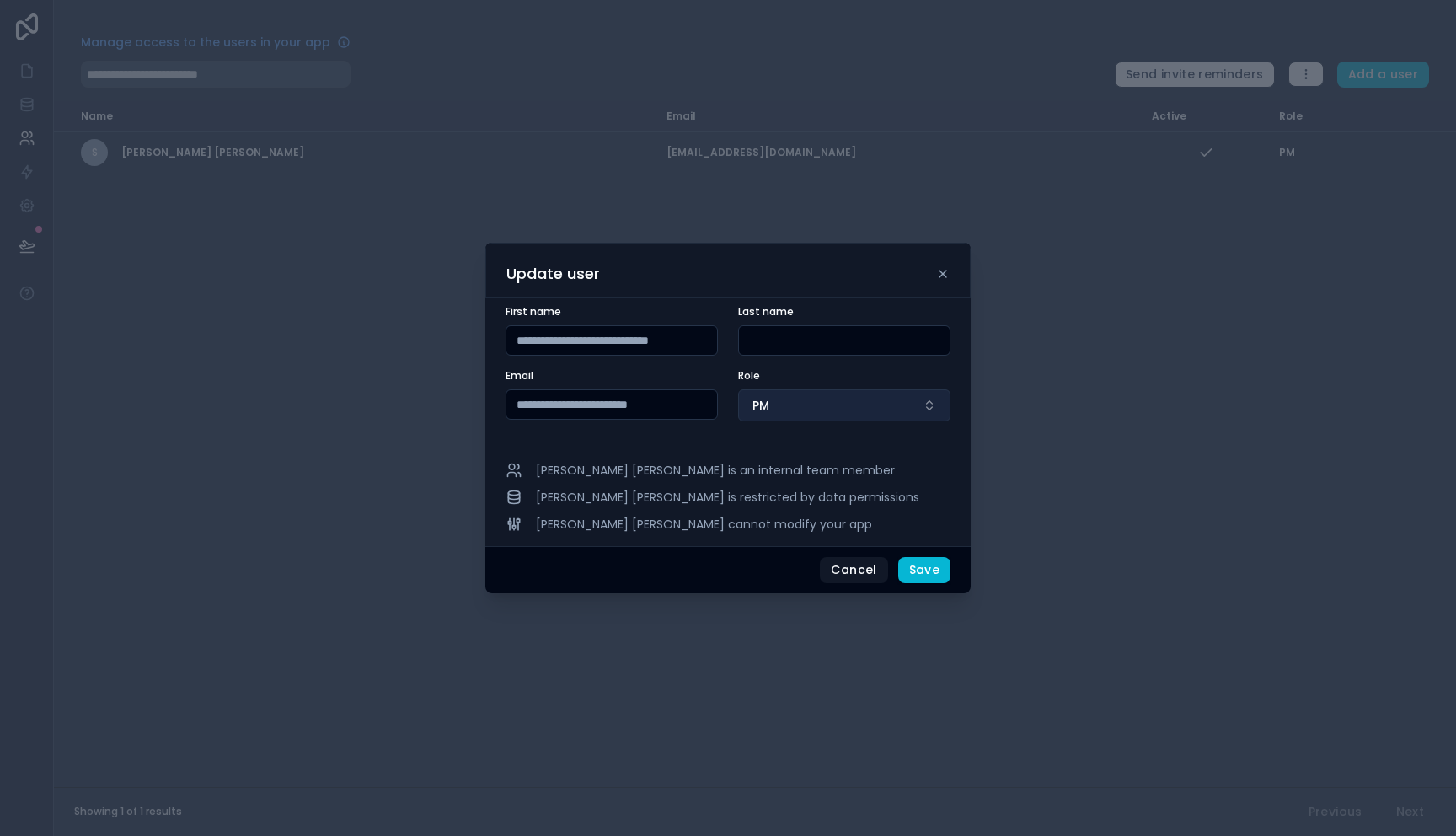
click at [835, 401] on button "PM" at bounding box center [843, 405] width 212 height 32
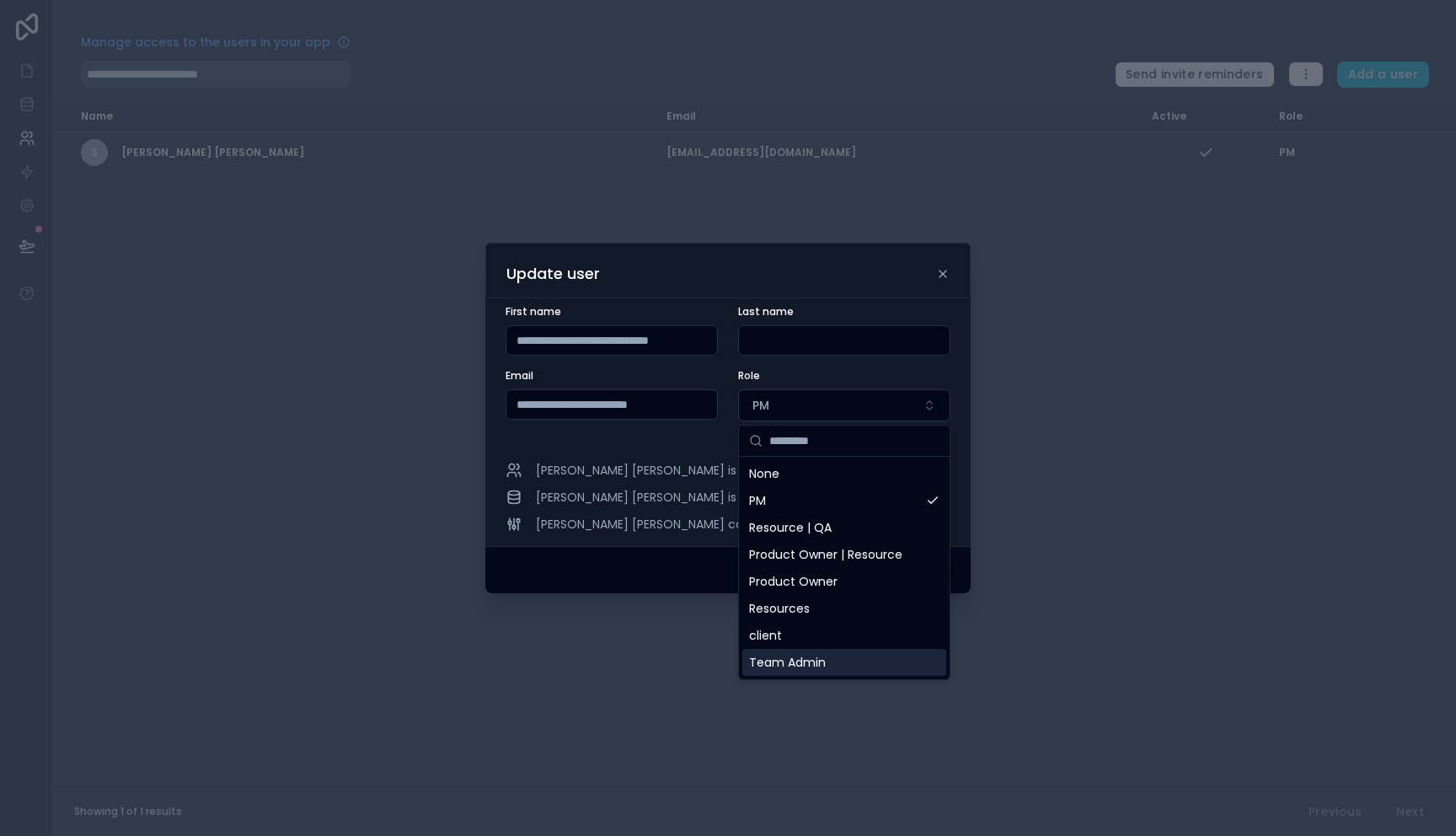
click at [809, 658] on span "Team Admin" at bounding box center [787, 663] width 77 height 17
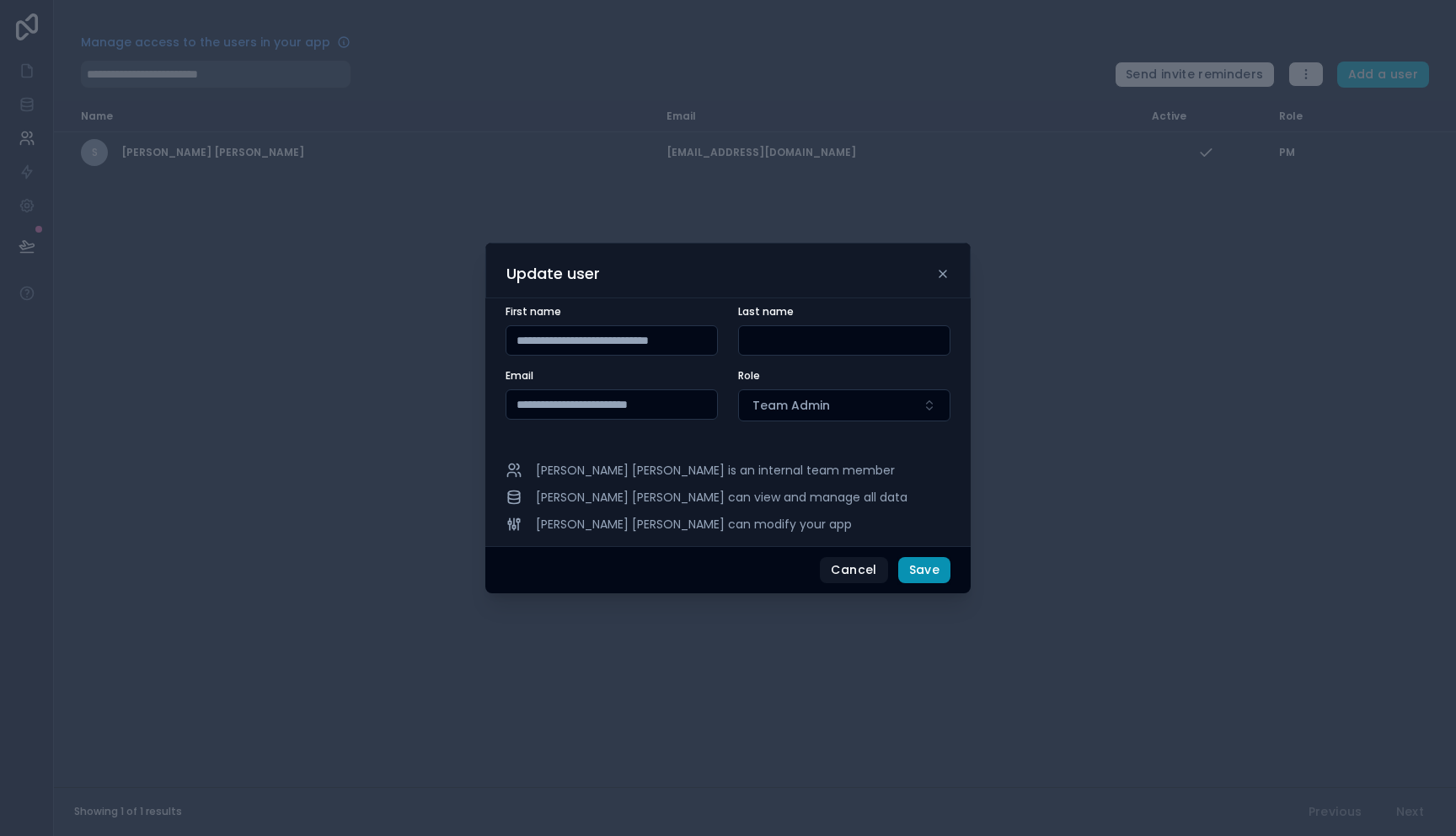
click at [927, 564] on button "Save" at bounding box center [924, 570] width 53 height 27
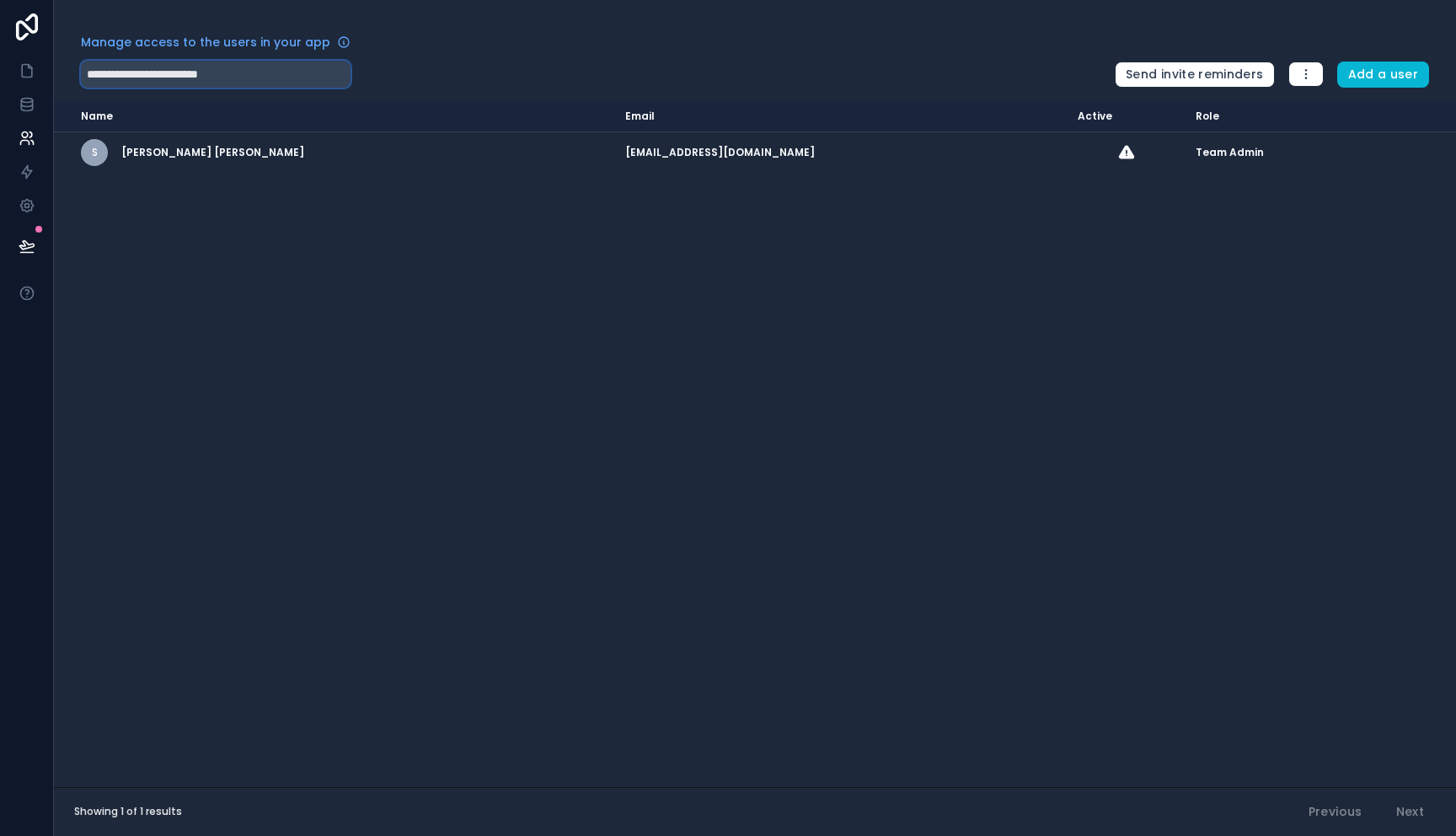
drag, startPoint x: 243, startPoint y: 71, endPoint x: 33, endPoint y: 49, distance: 211.1
click at [33, 49] on div "**********" at bounding box center [728, 418] width 1456 height 836
drag, startPoint x: 447, startPoint y: 284, endPoint x: 464, endPoint y: 291, distance: 18.4
click at [464, 290] on div "Name Email Active Role userTable.email S Stephanie Loraine Garrido Brito sgarri…" at bounding box center [755, 444] width 1402 height 686
drag, startPoint x: 275, startPoint y: 74, endPoint x: 0, endPoint y: 68, distance: 275.1
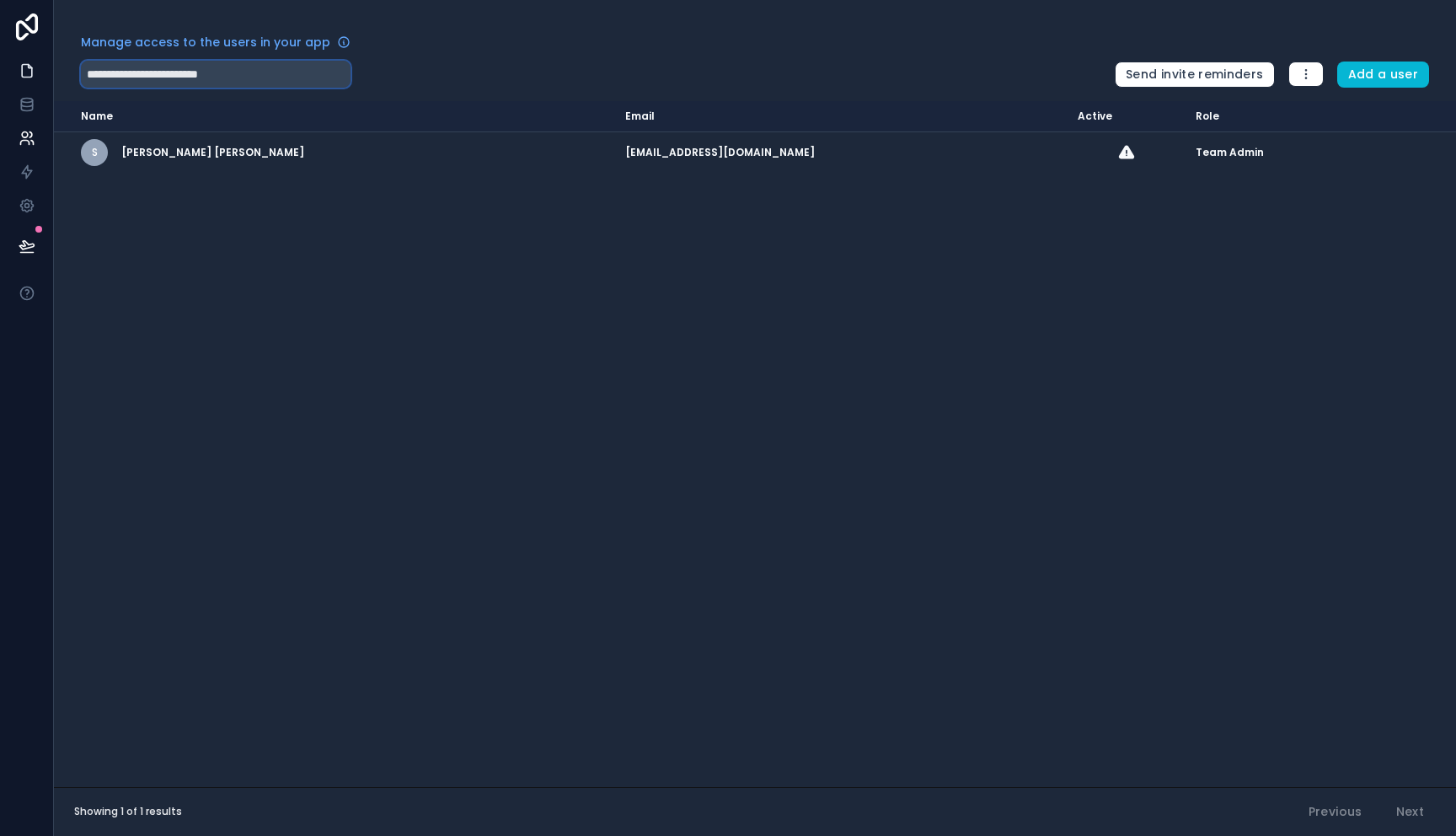
click at [0, 68] on div "**********" at bounding box center [728, 418] width 1456 height 836
paste input "text"
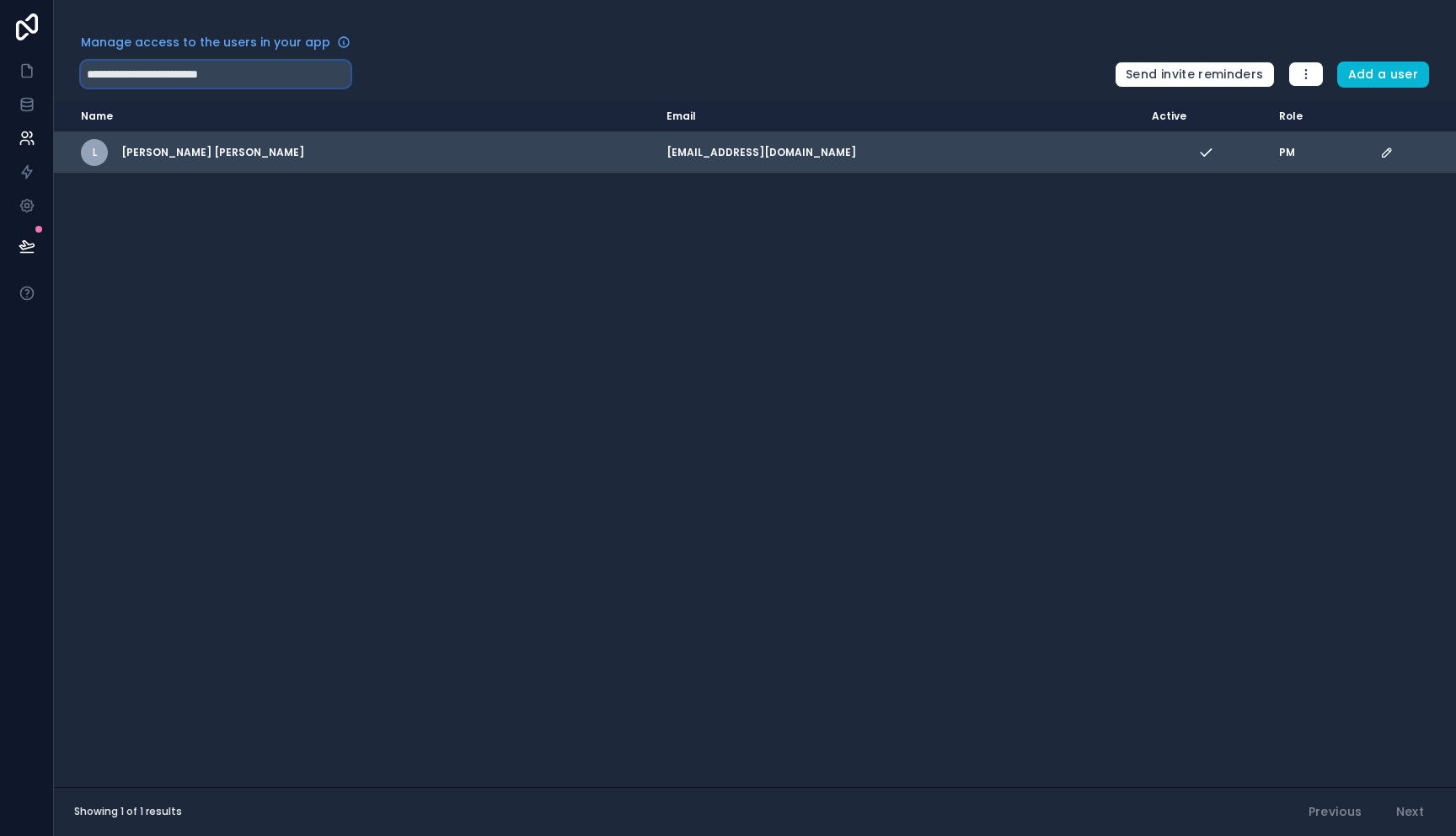
type input "**********"
click at [1382, 154] on icon "scrollable content" at bounding box center [1386, 153] width 9 height 9
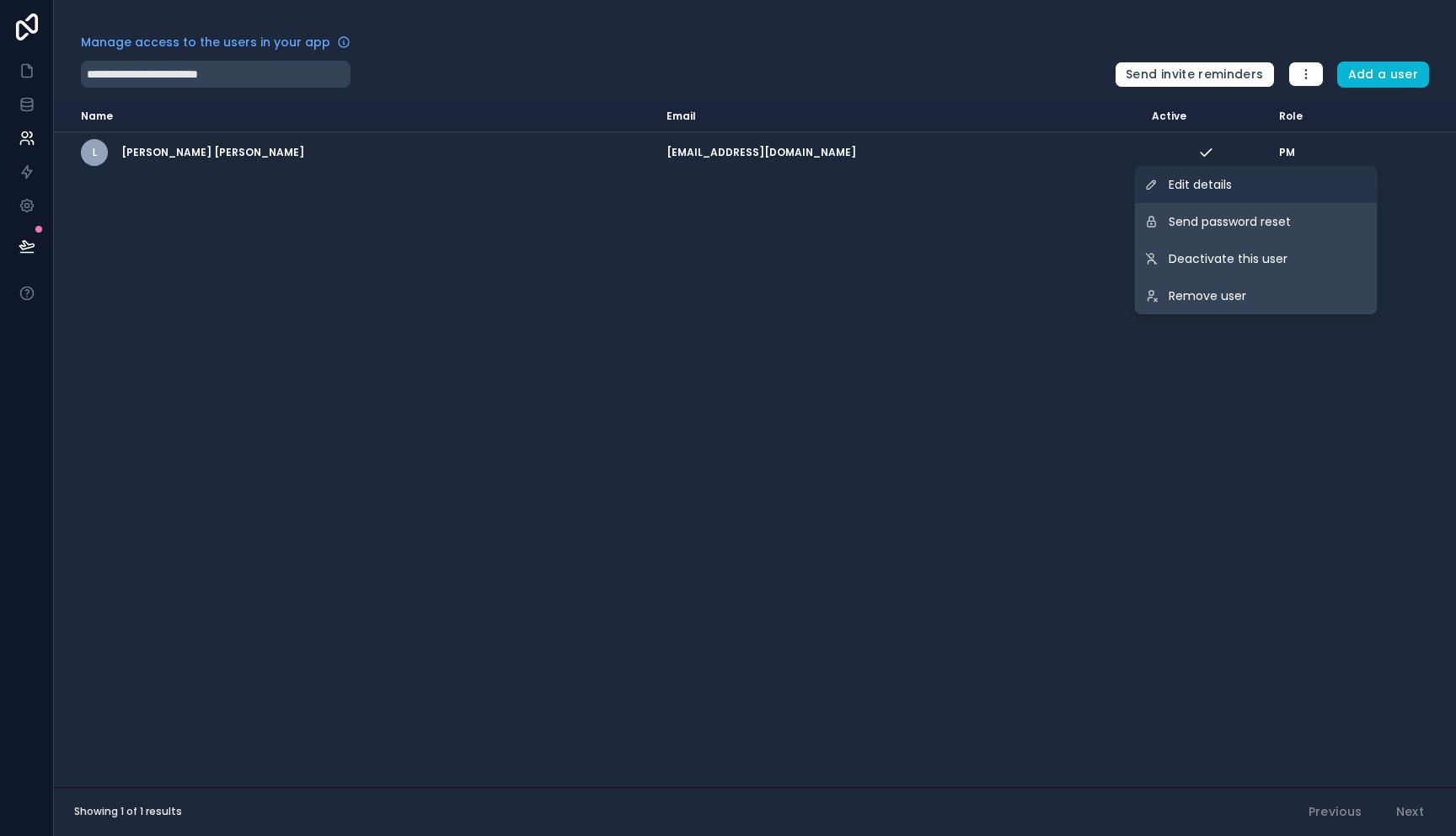
click at [1221, 190] on span "Edit details" at bounding box center [1199, 184] width 63 height 17
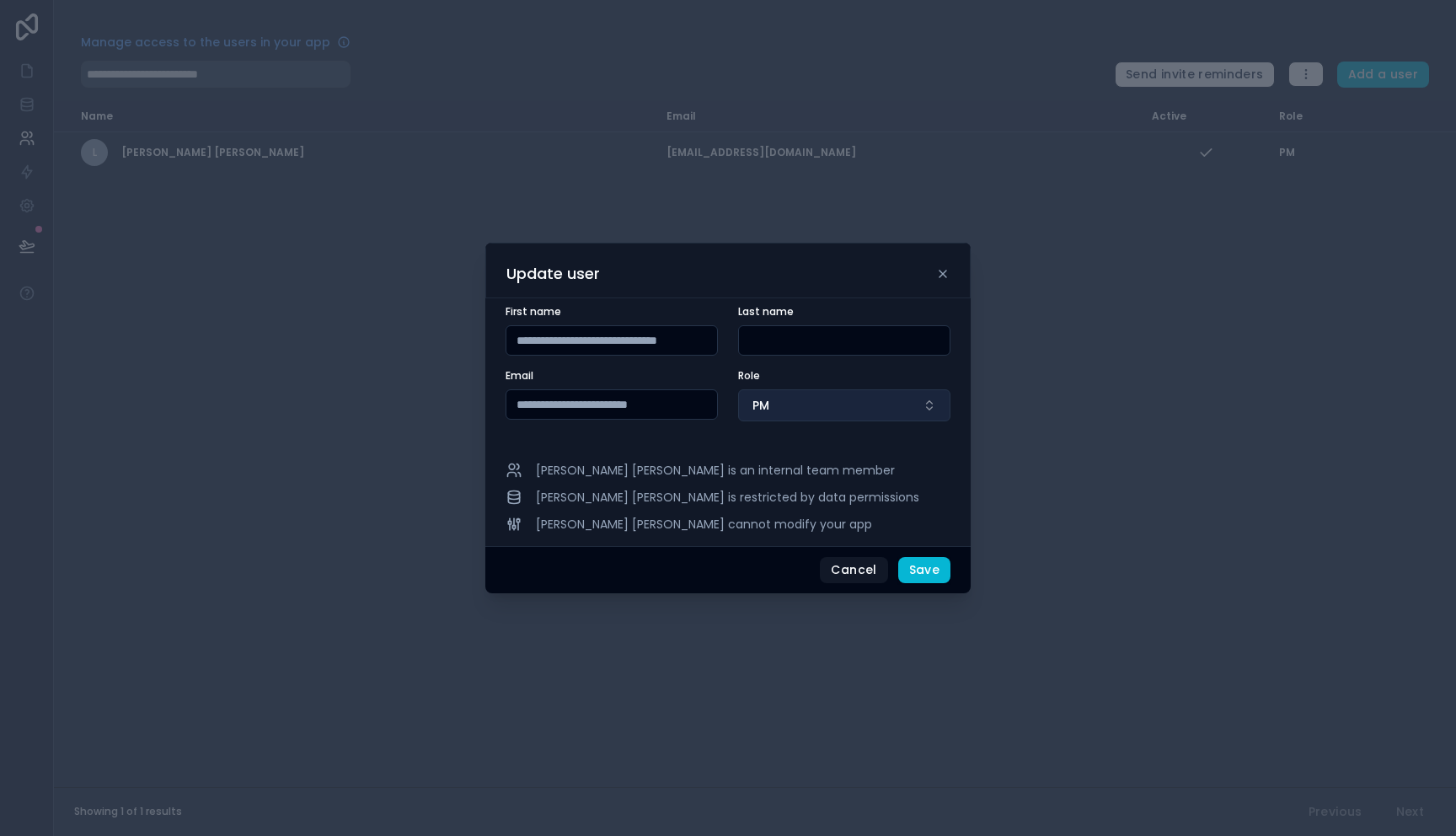
click at [848, 415] on button "PM" at bounding box center [843, 405] width 212 height 32
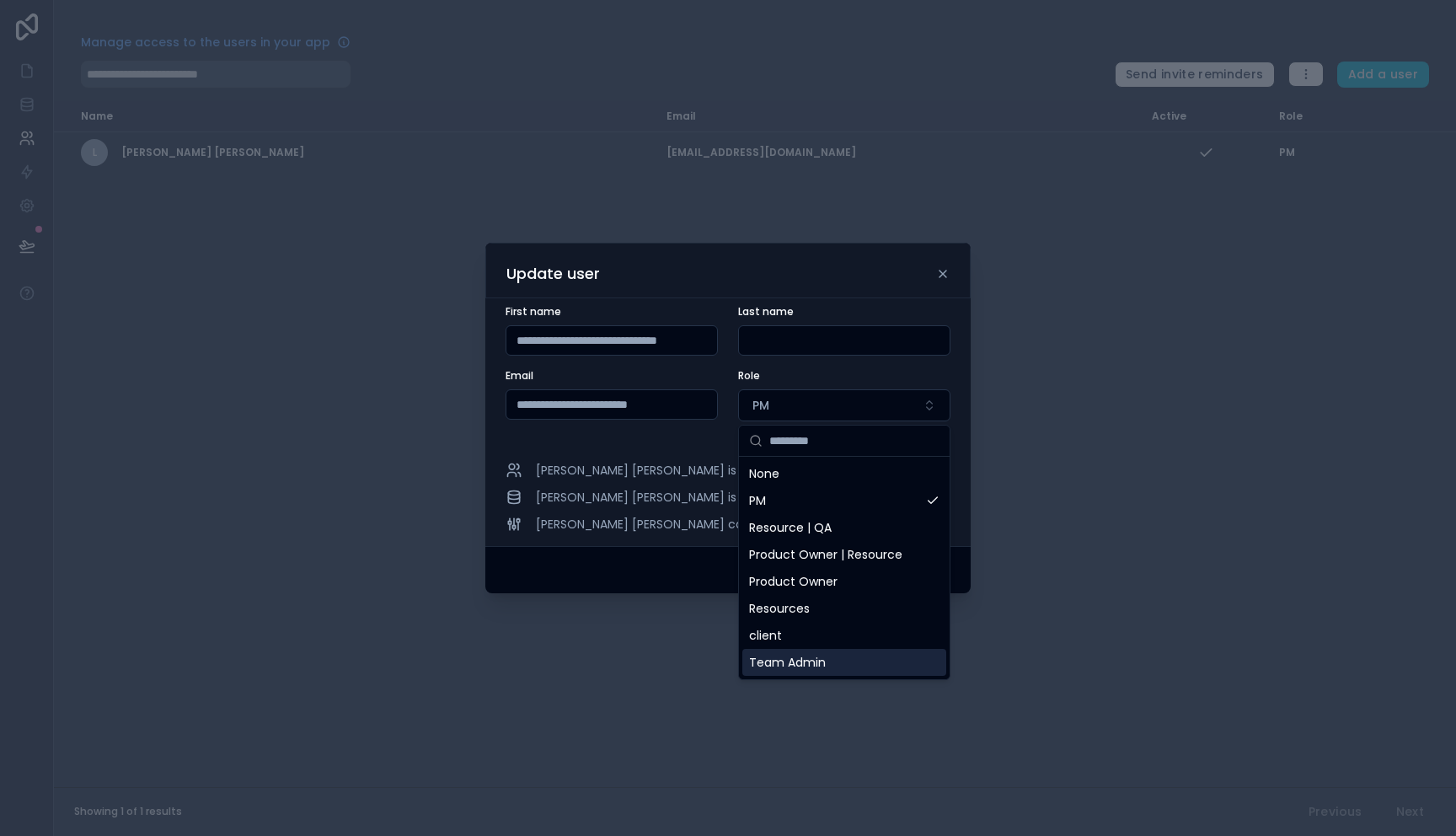
click at [833, 658] on div "Team Admin" at bounding box center [843, 662] width 204 height 27
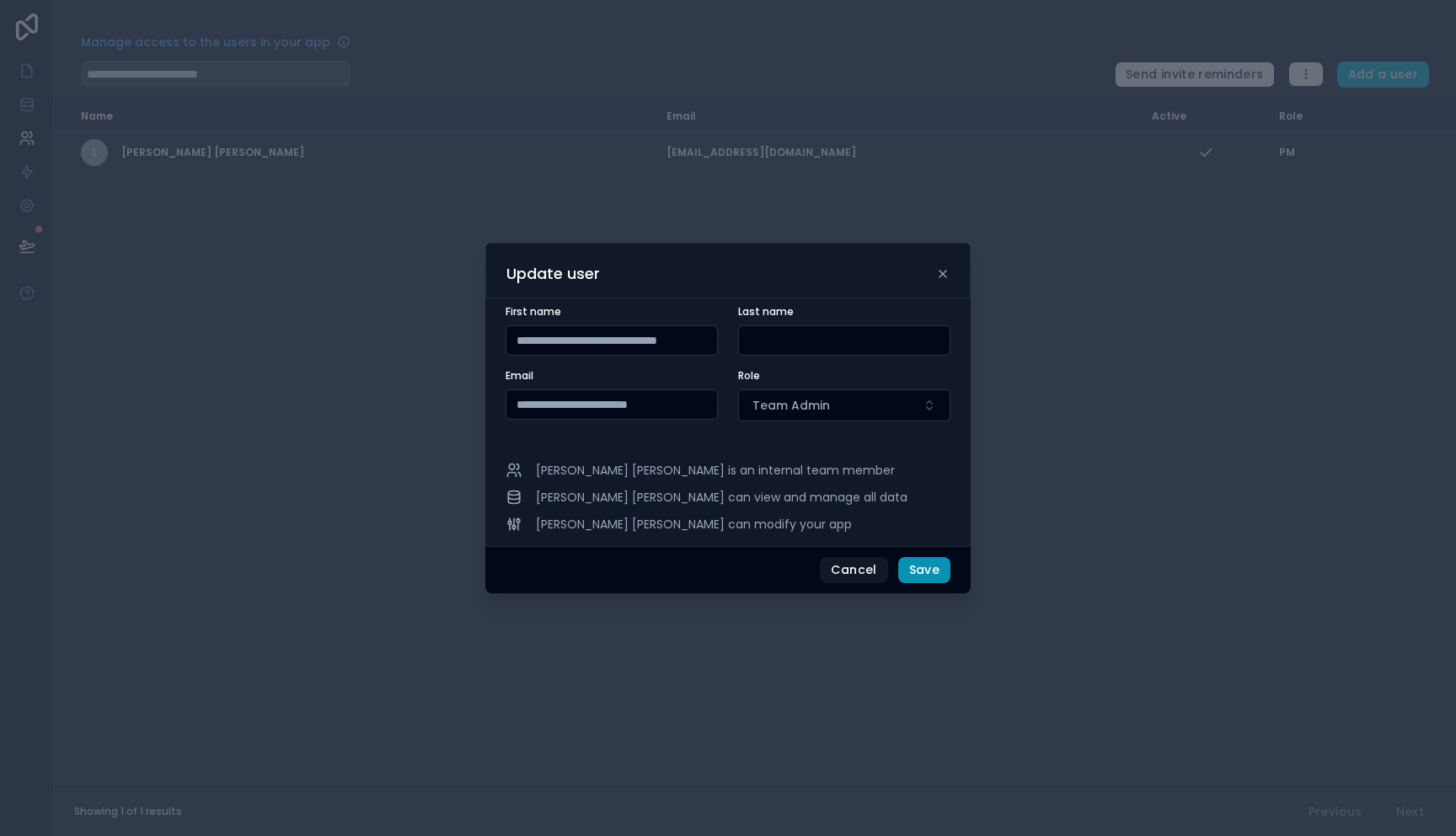
click at [929, 575] on button "Save" at bounding box center [924, 570] width 53 height 27
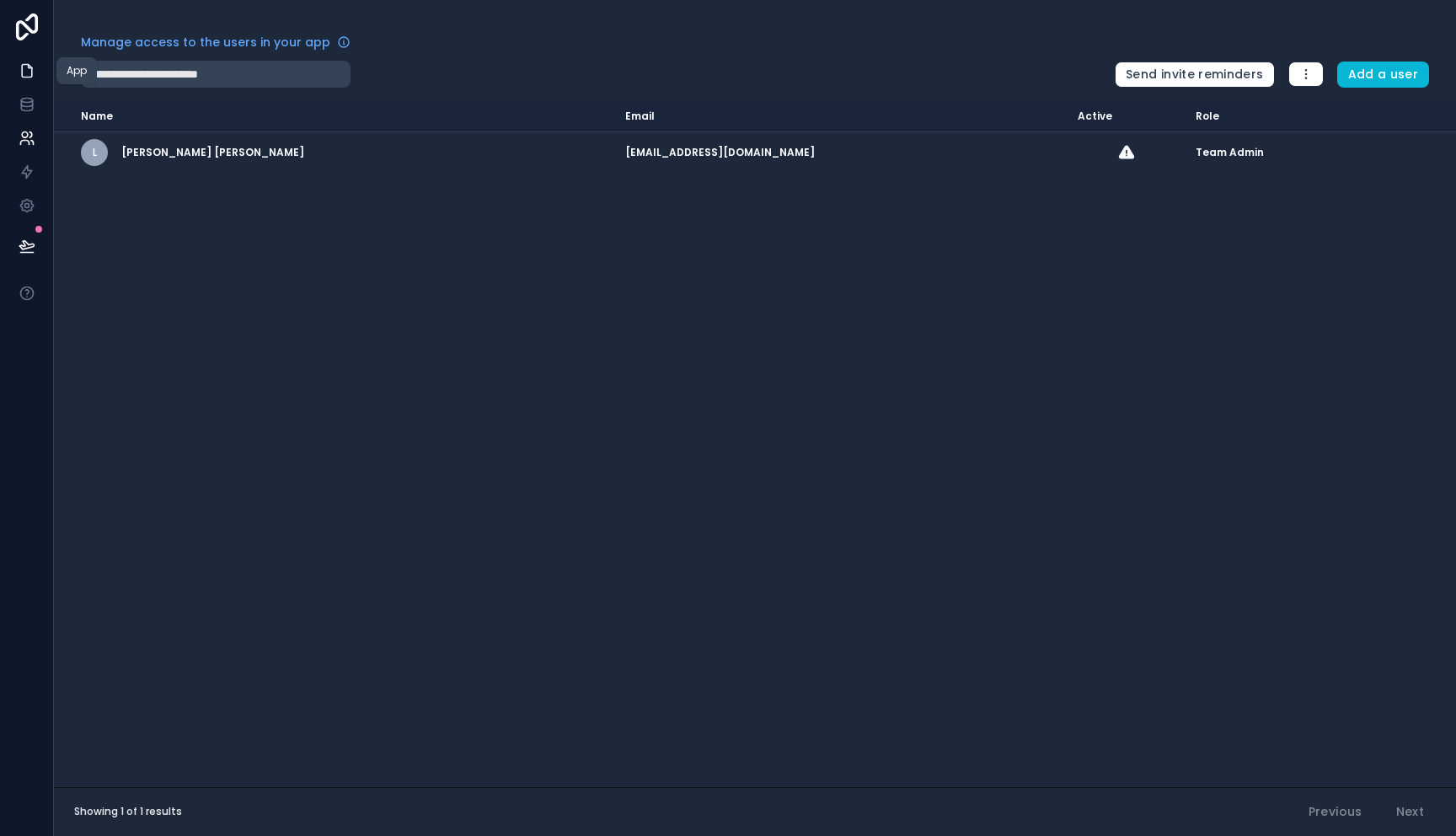
click at [28, 59] on link at bounding box center [27, 71] width 53 height 34
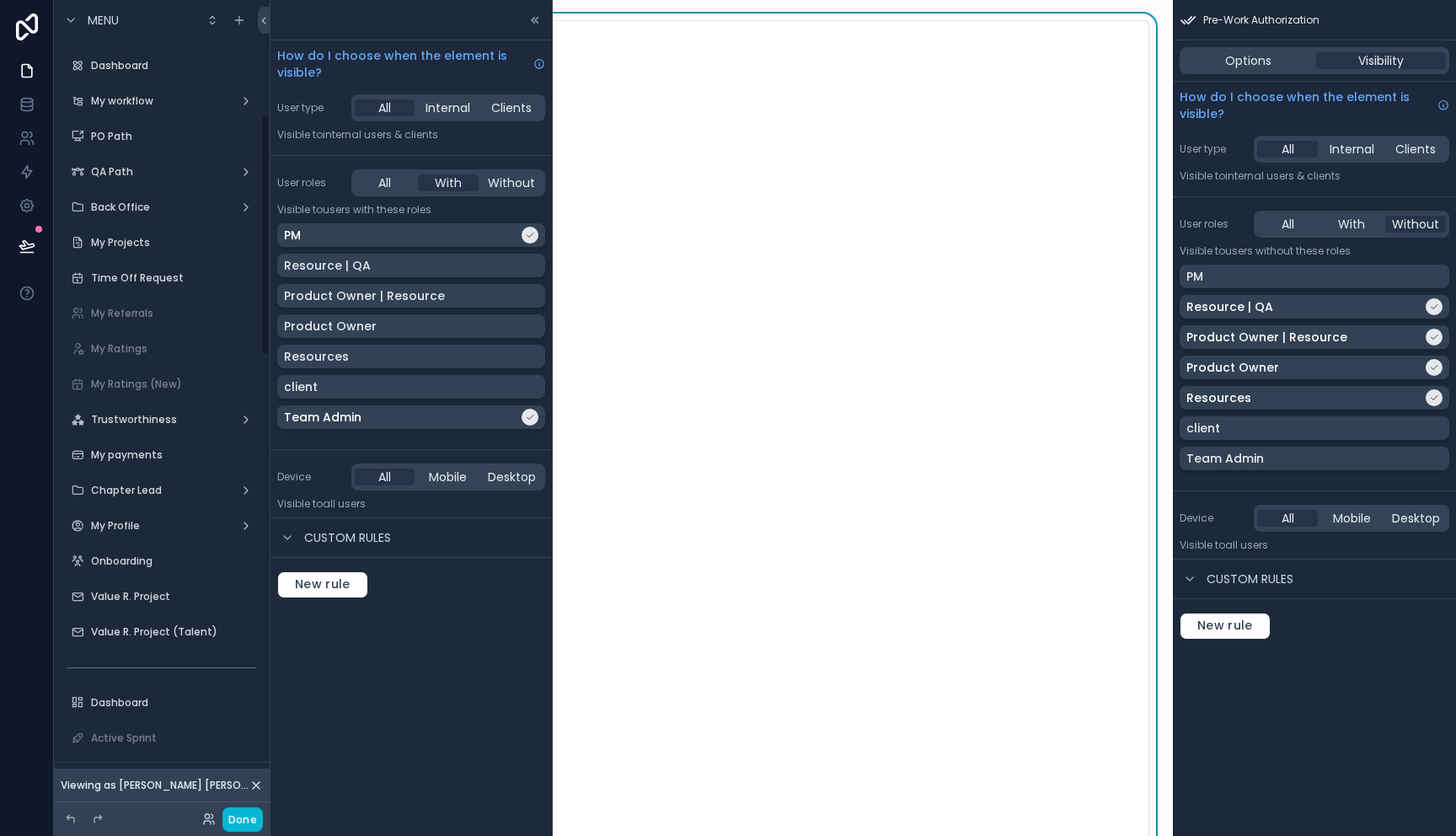
scroll to position [383, 0]
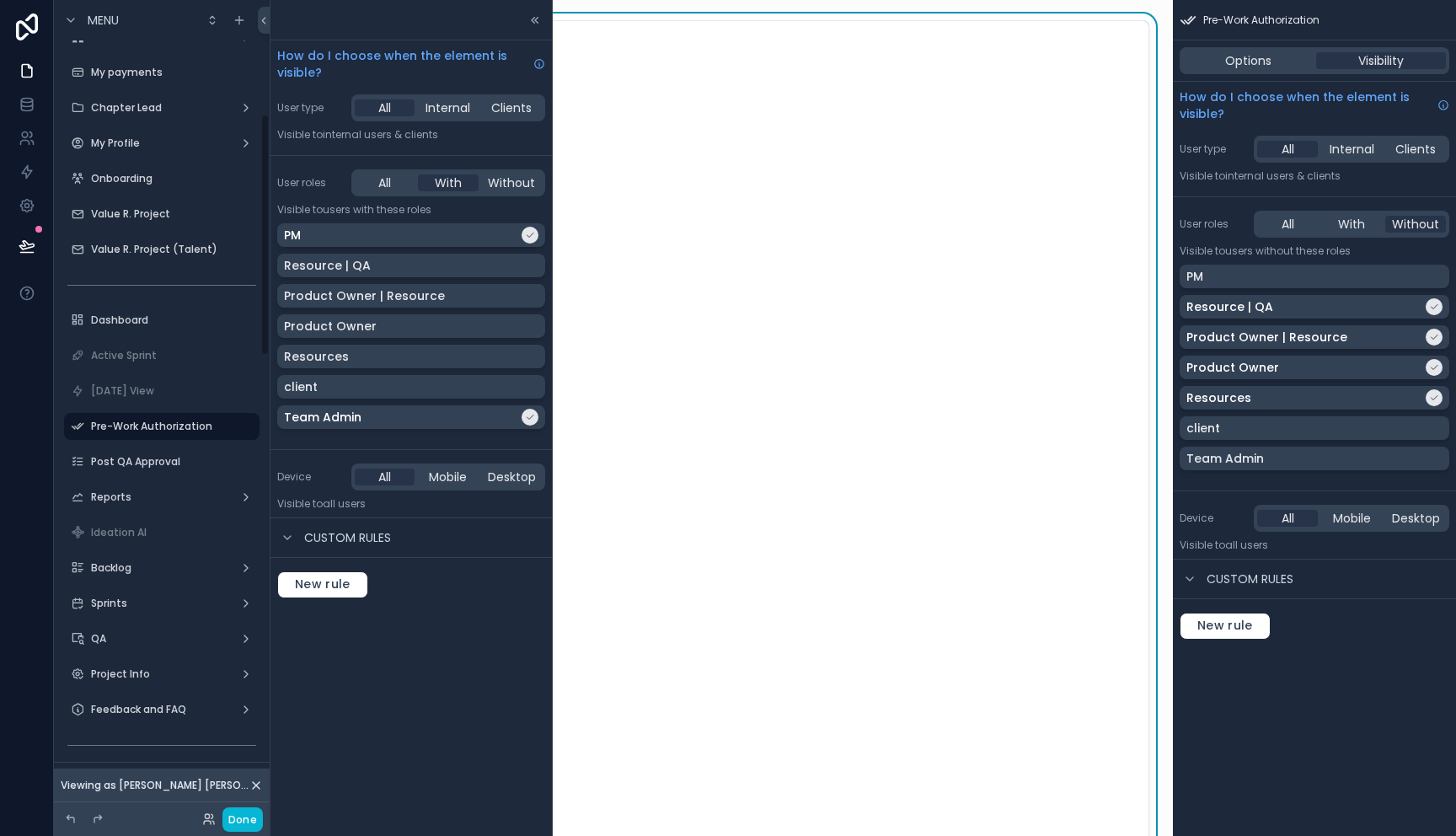
click at [535, 15] on icon at bounding box center [535, 21] width 14 height 14
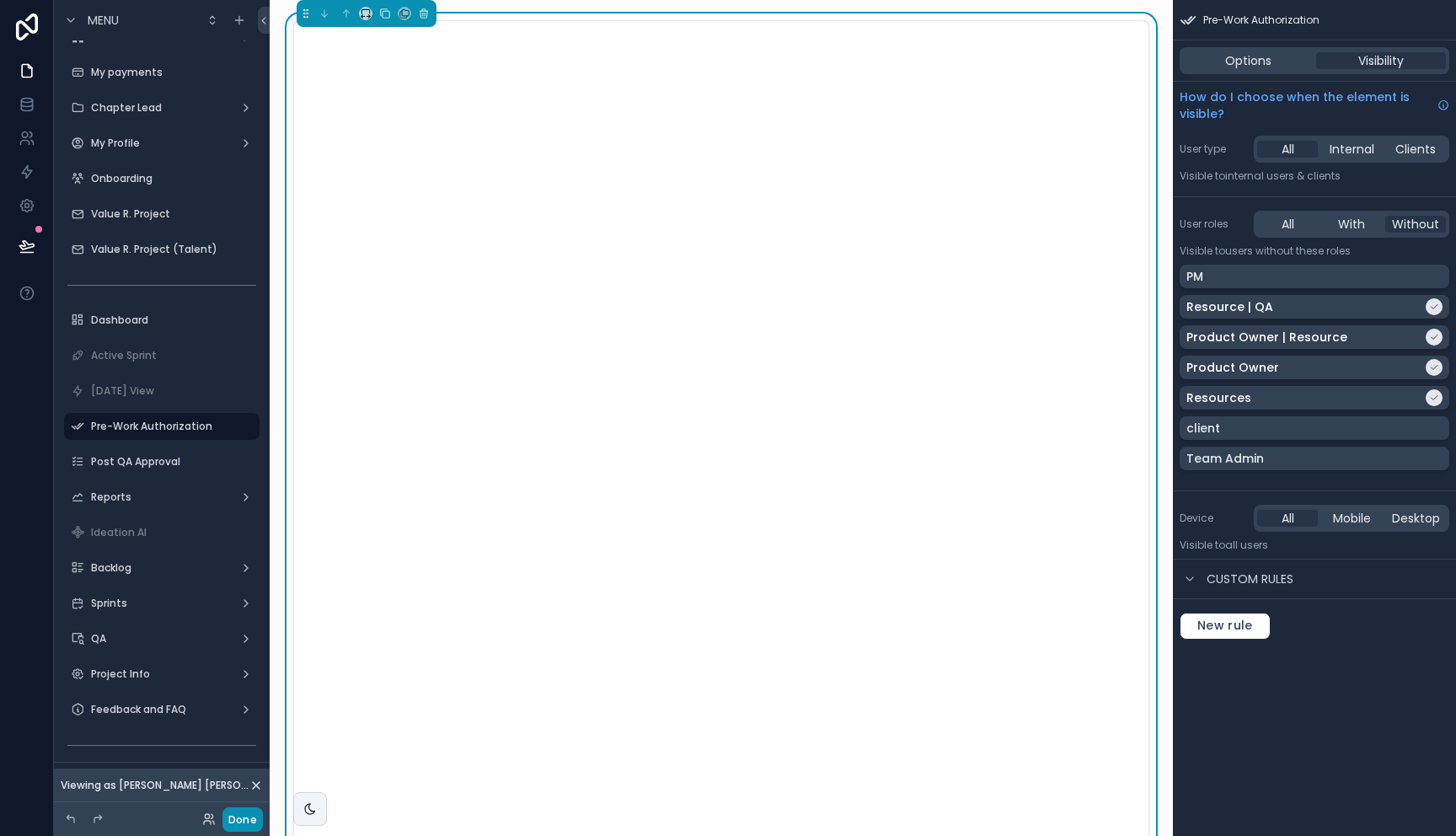
click at [248, 814] on button "Done" at bounding box center [242, 820] width 40 height 24
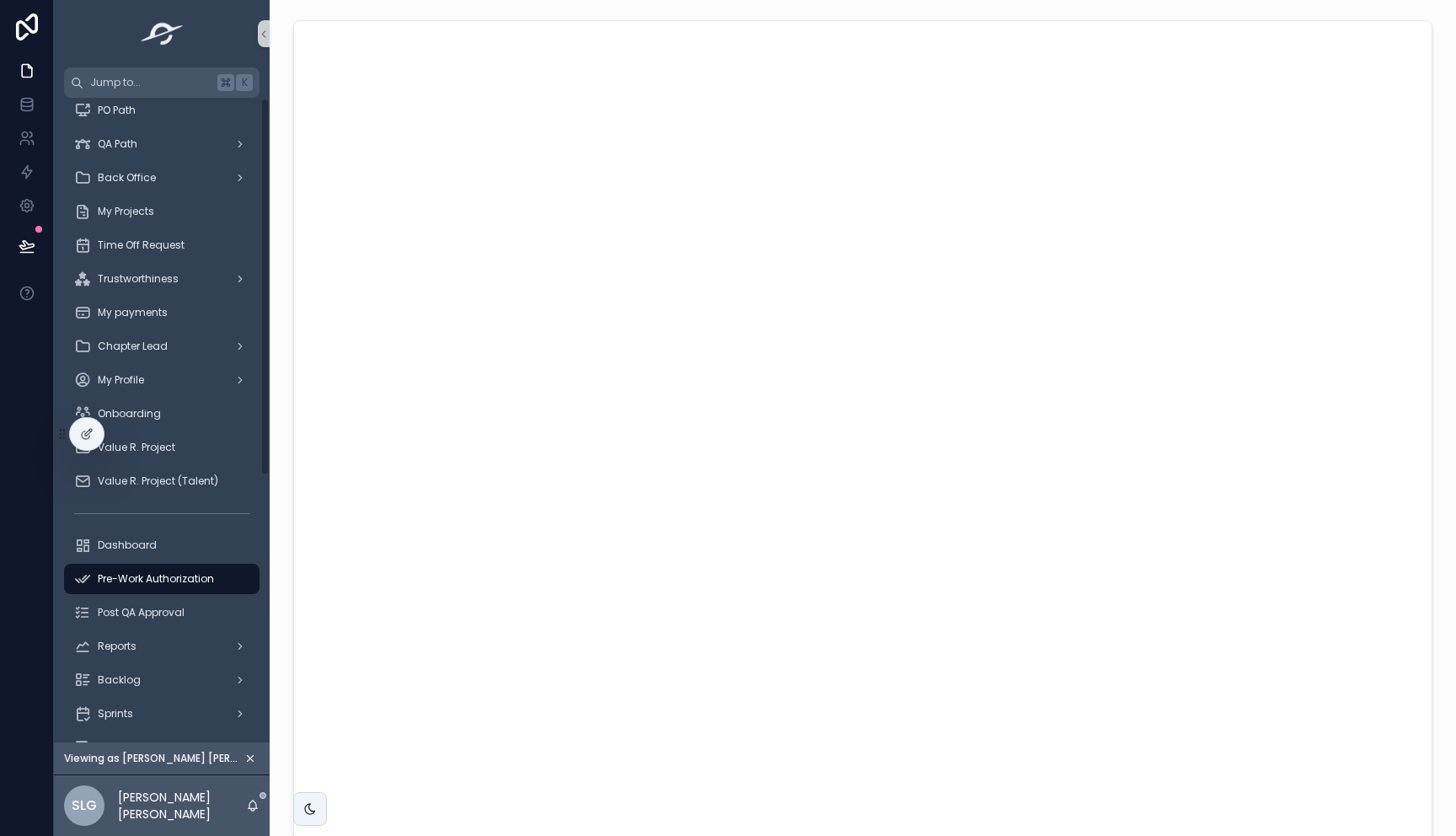
scroll to position [0, 0]
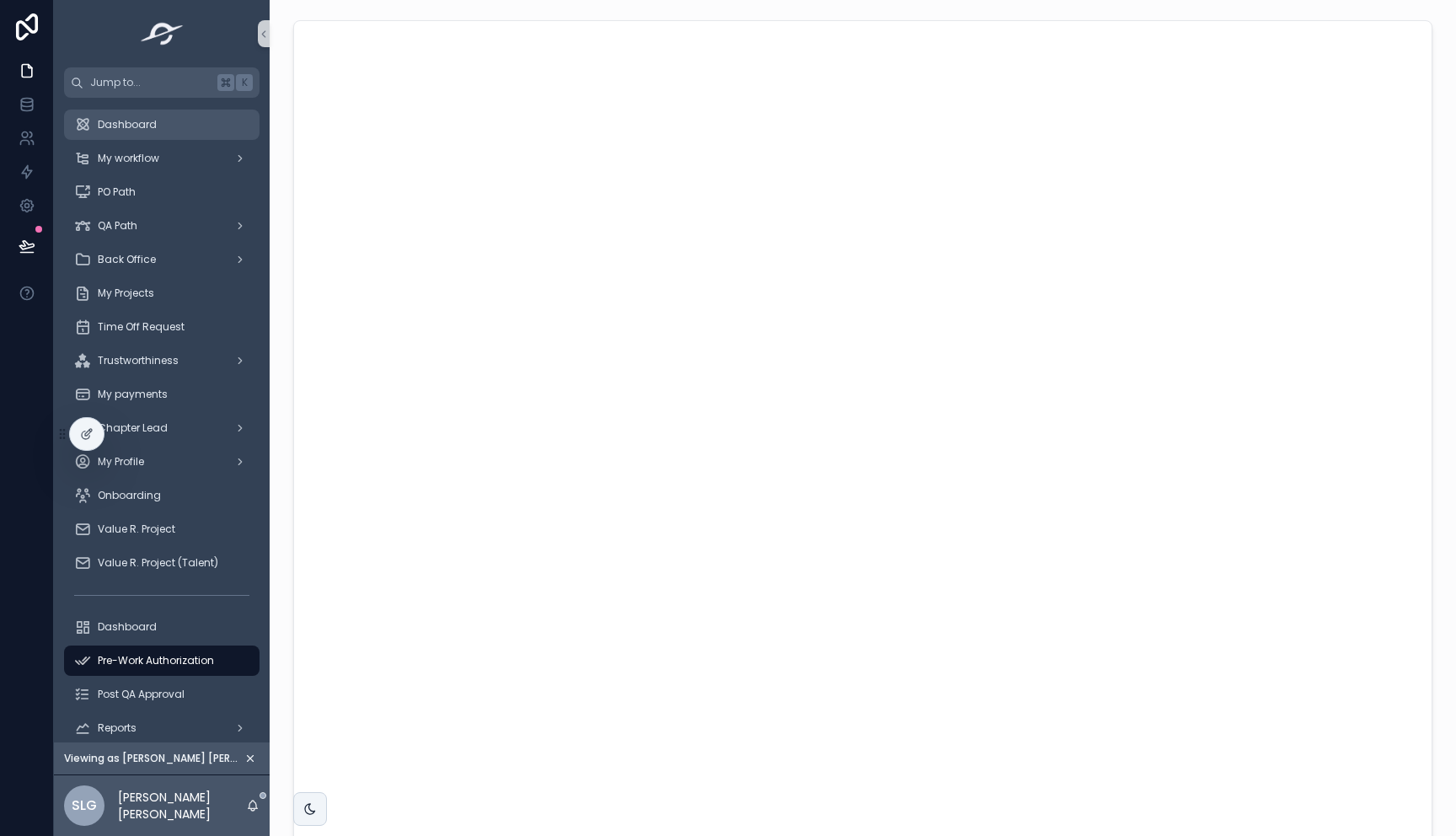
click at [138, 124] on span "Dashboard" at bounding box center [127, 125] width 59 height 14
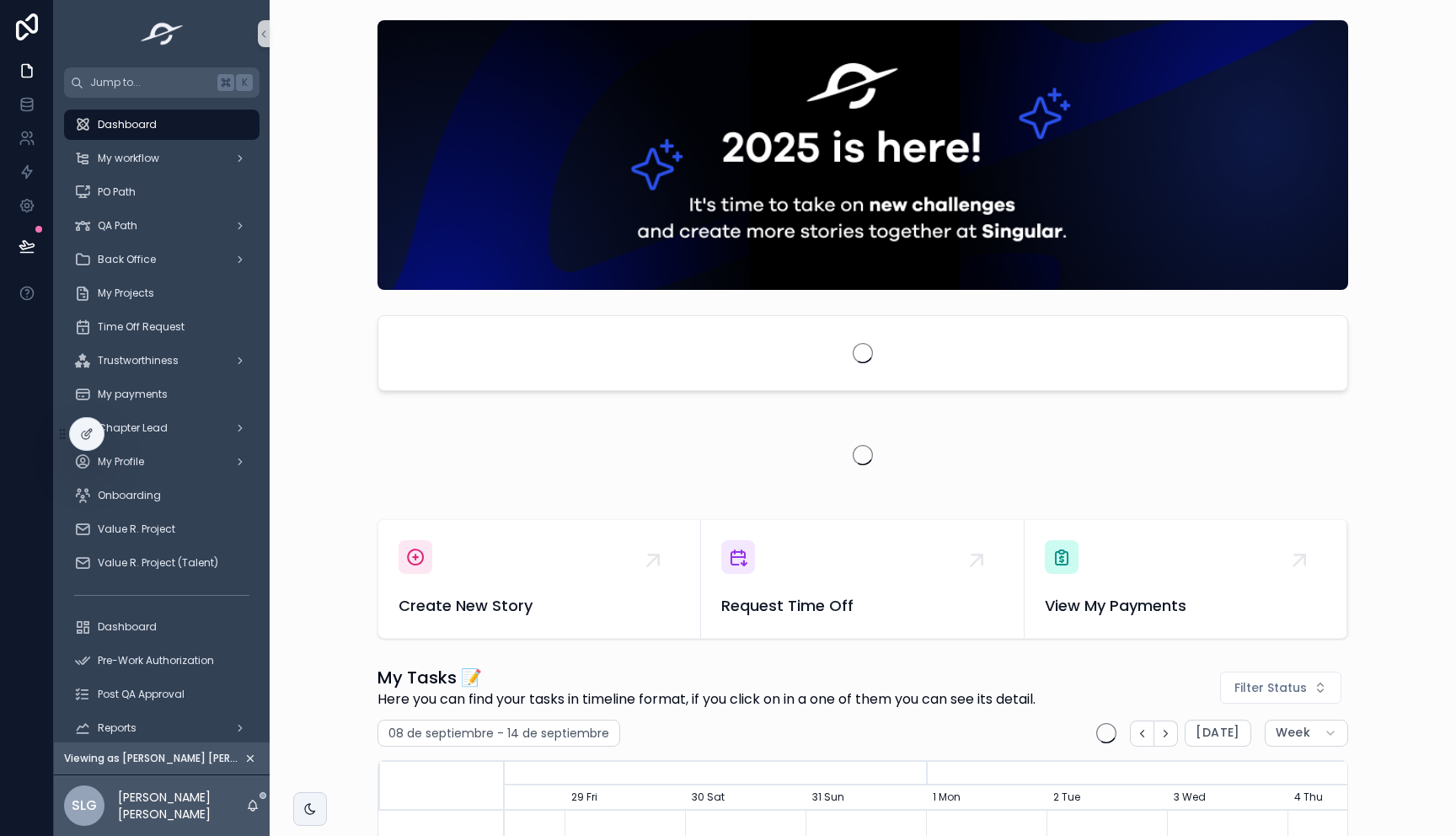
scroll to position [0, 1264]
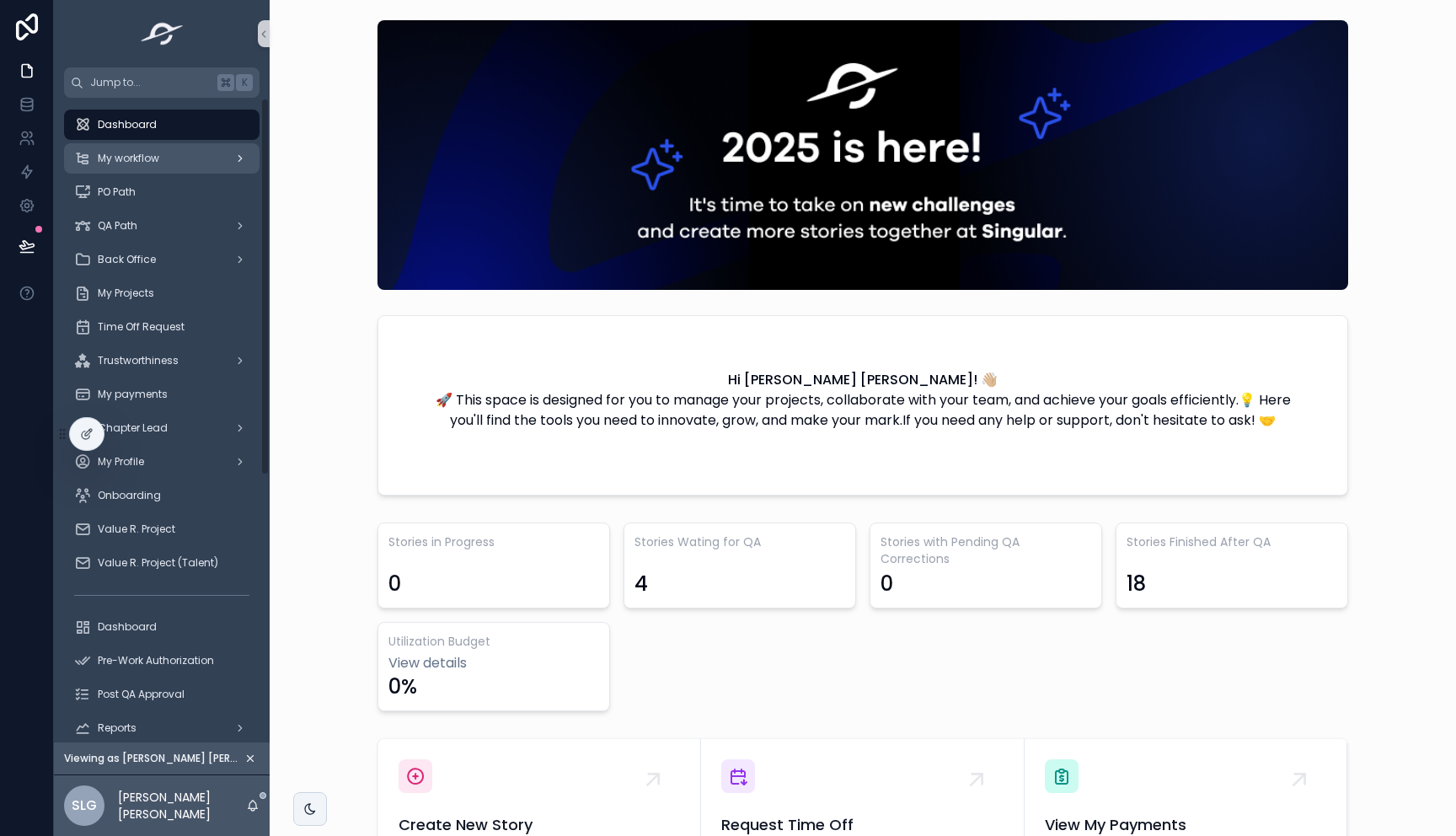
click at [140, 171] on div "My workflow" at bounding box center [161, 158] width 175 height 27
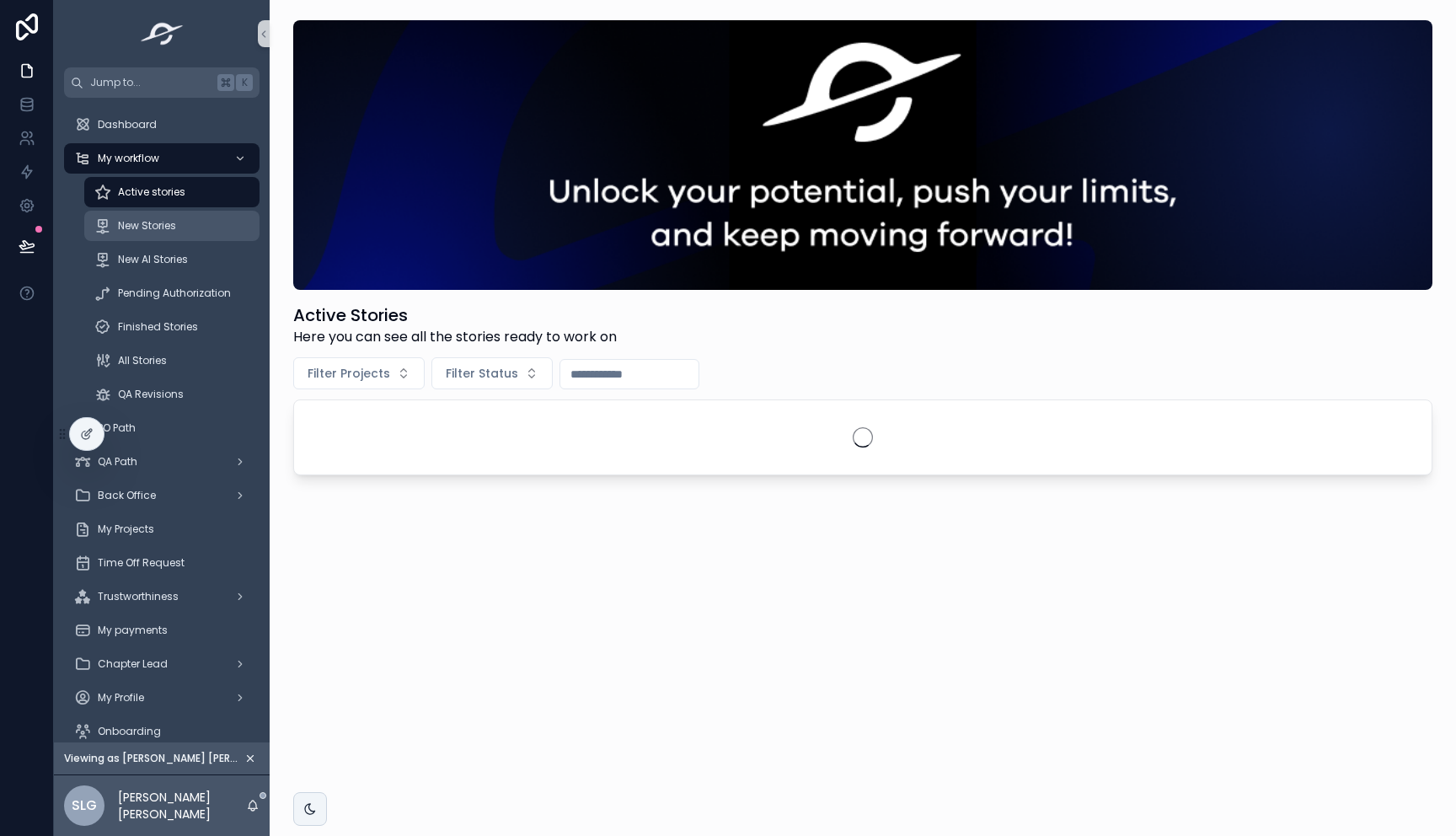
click at [154, 228] on span "New Stories" at bounding box center [146, 226] width 58 height 14
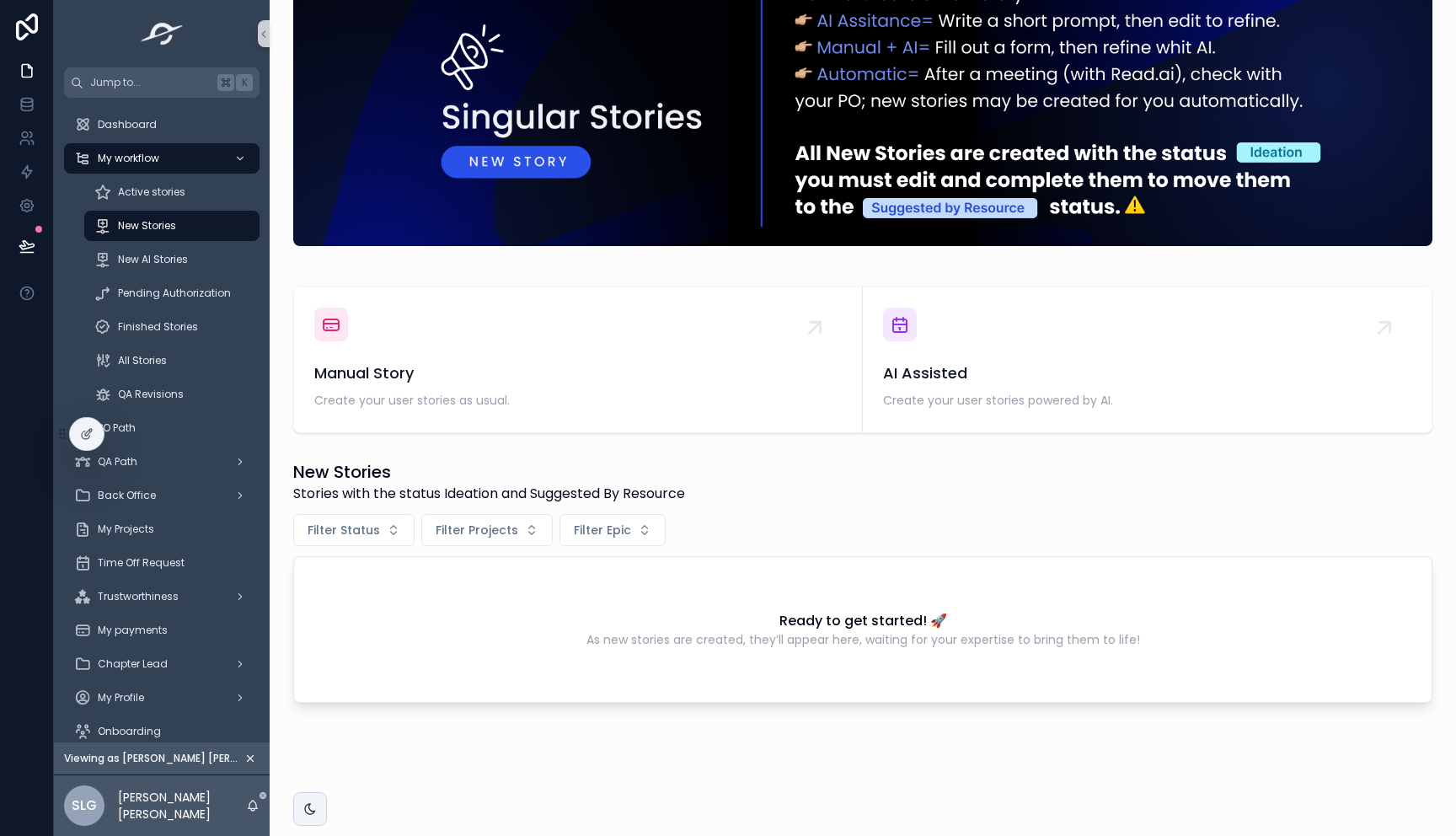
scroll to position [53, 0]
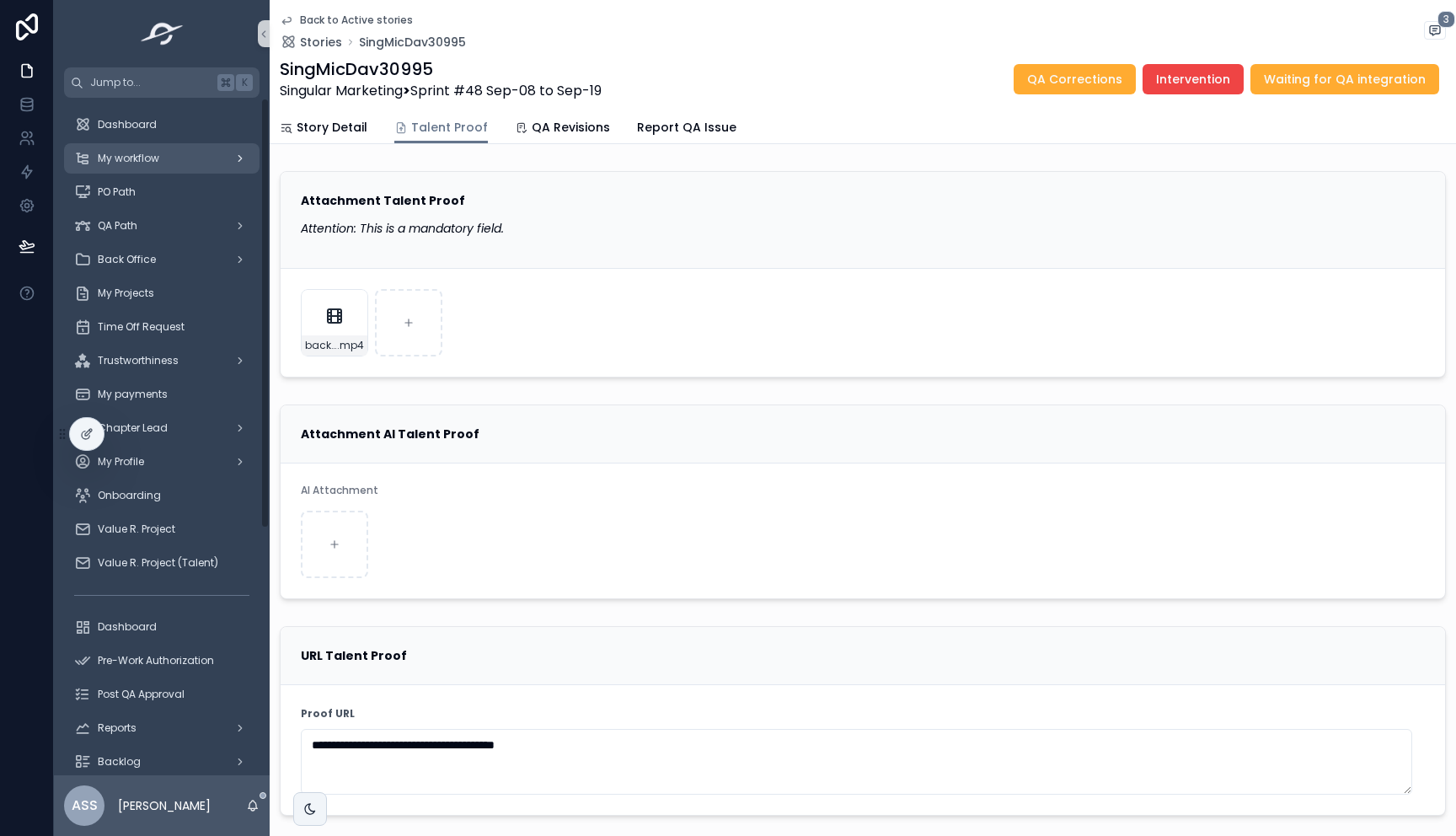
click at [133, 166] on div "My workflow" at bounding box center [161, 158] width 175 height 27
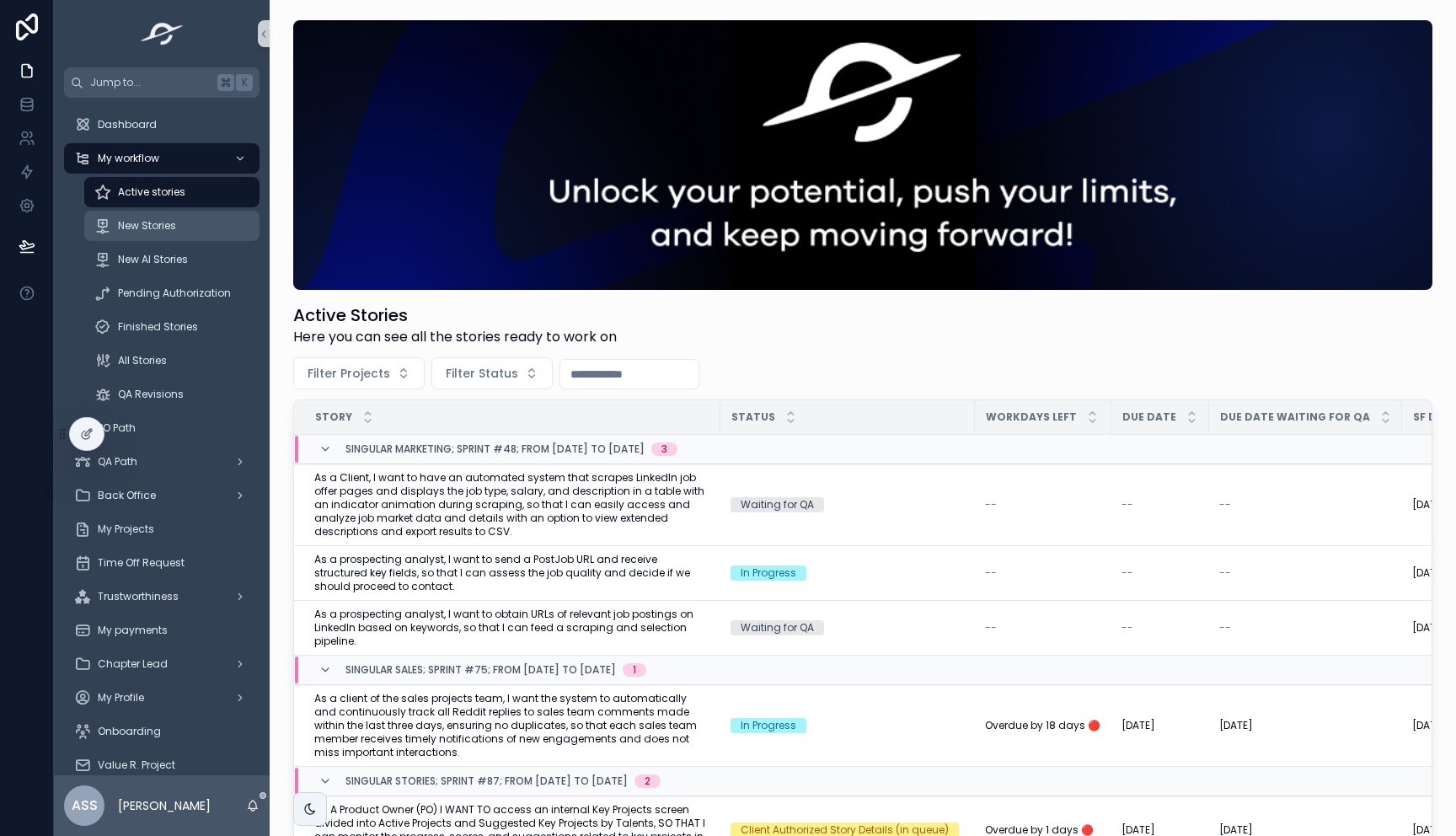
click at [169, 220] on span "New Stories" at bounding box center [146, 226] width 58 height 14
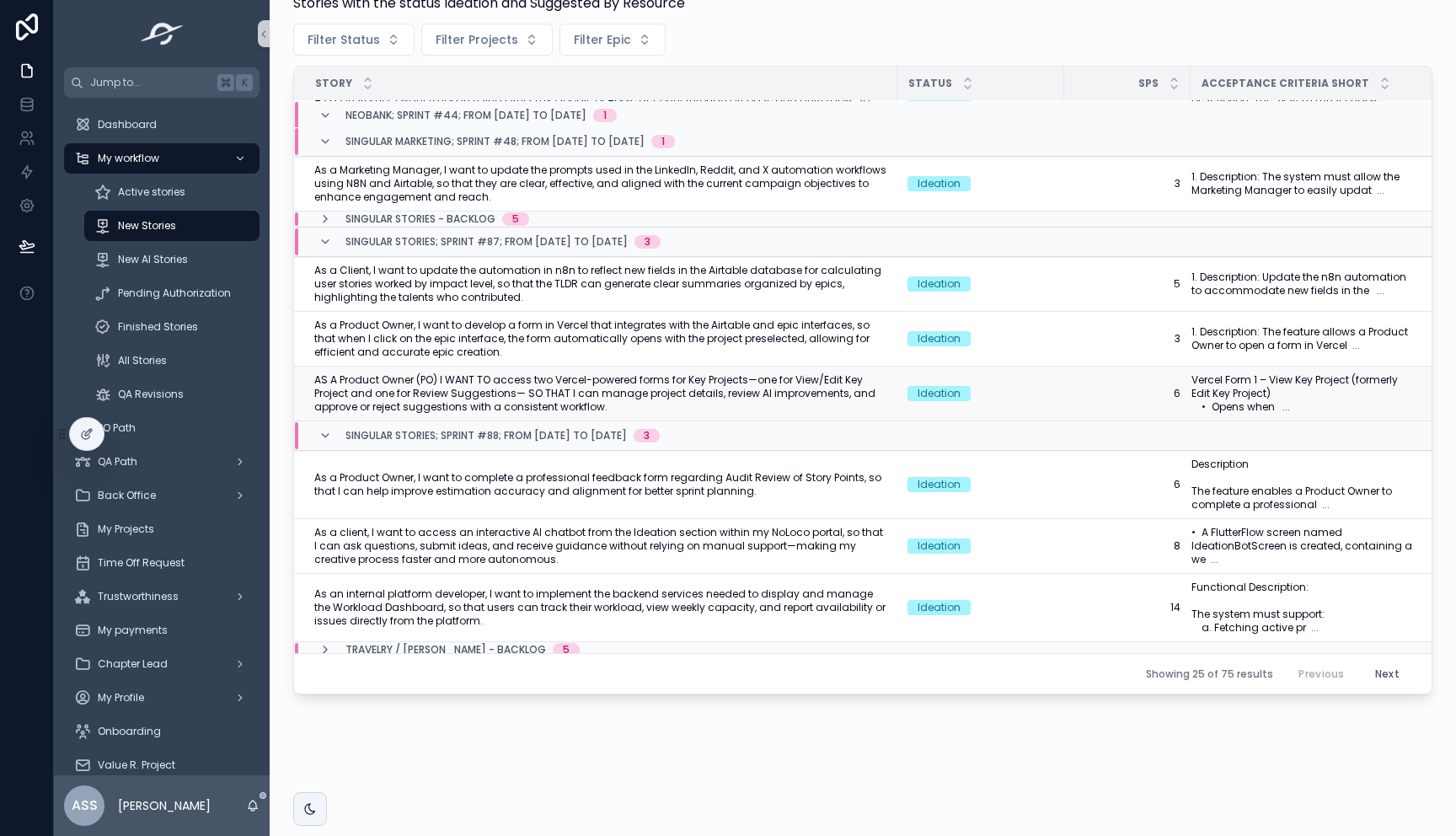
scroll to position [340, 0]
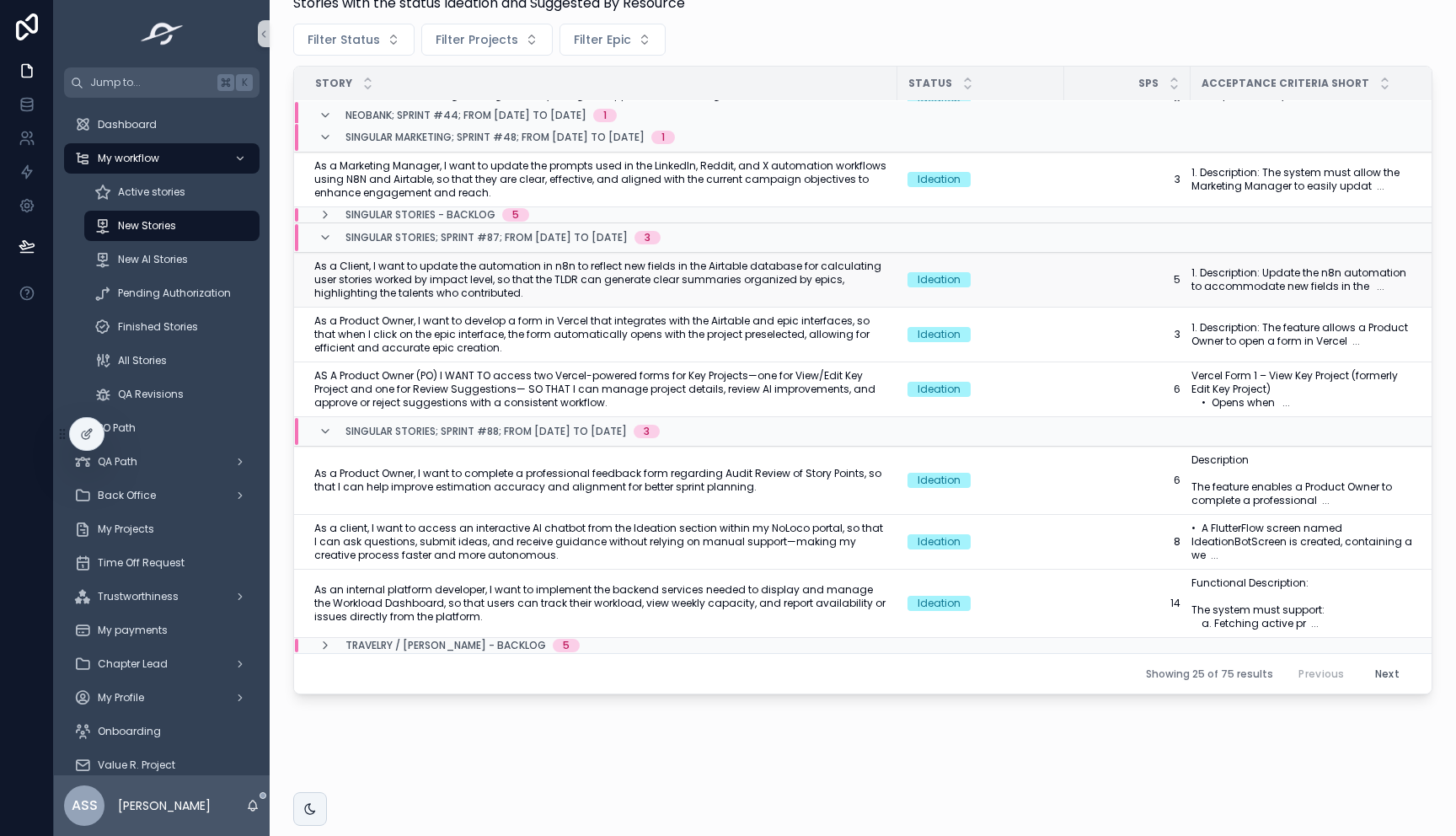
click at [466, 264] on span "As a Client, I want to update the automation in n8n to reflect new fields in th…" at bounding box center [600, 279] width 573 height 41
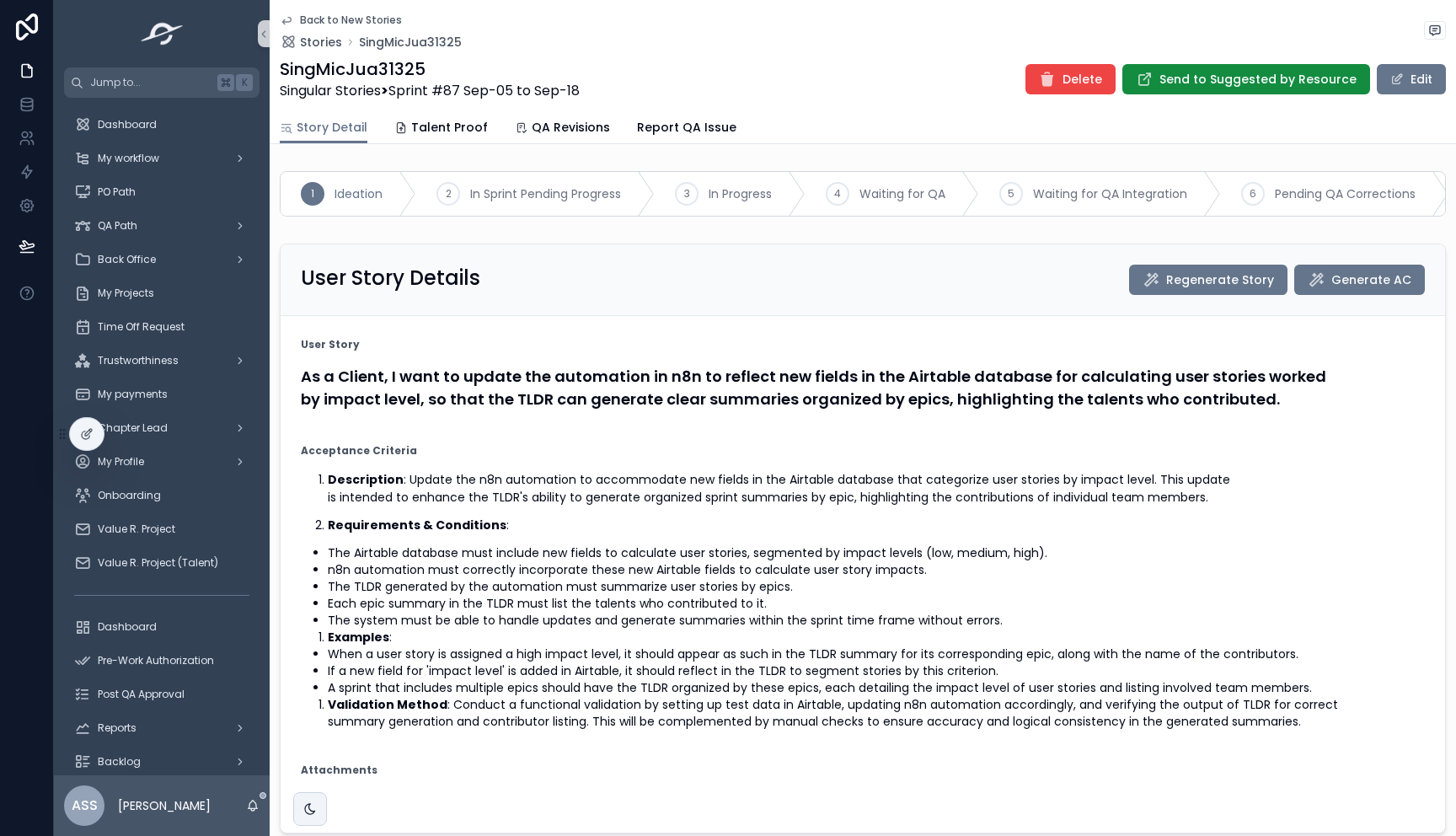
click at [1407, 80] on button "Edit" at bounding box center [1411, 78] width 69 height 30
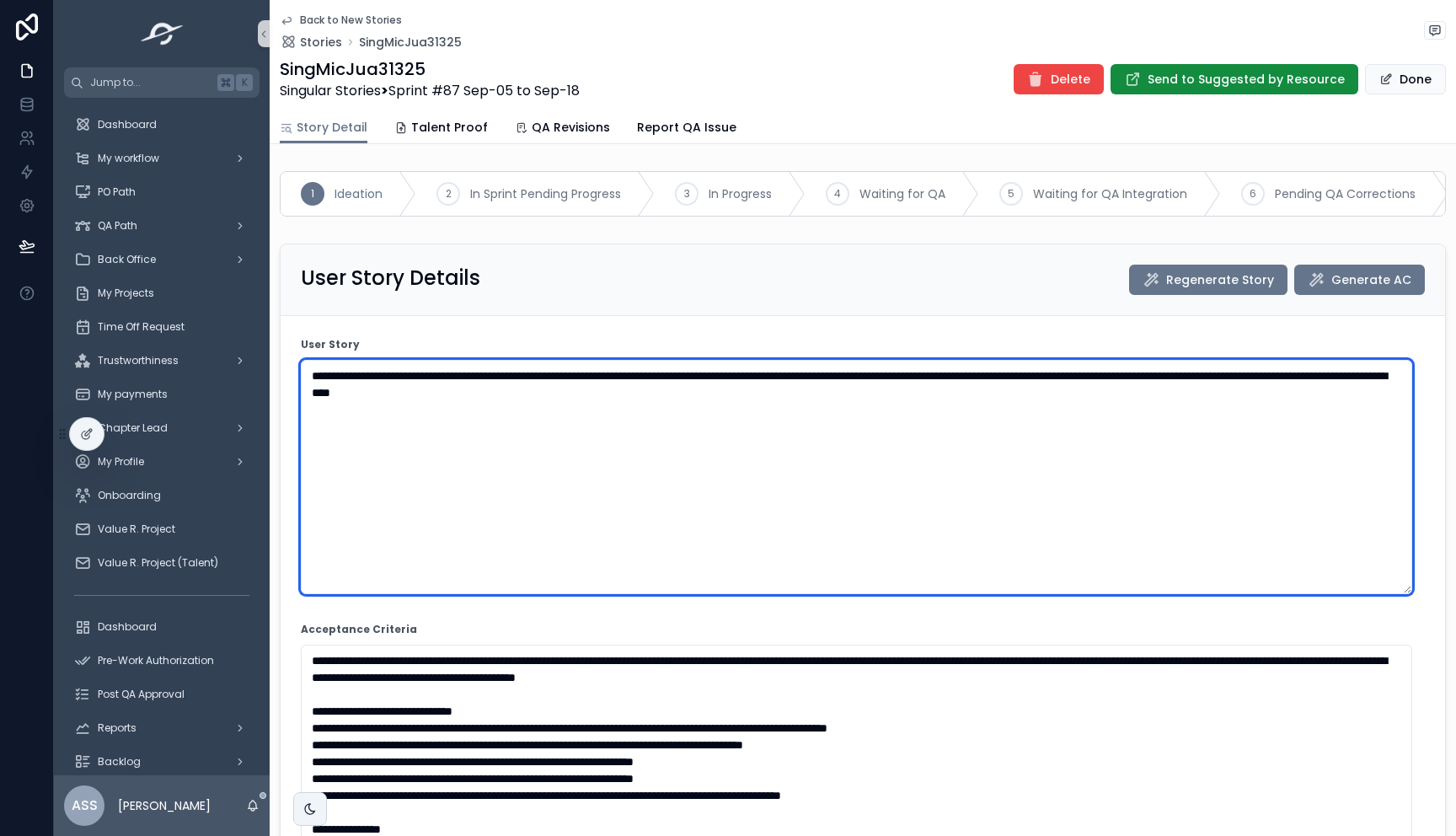
drag, startPoint x: 814, startPoint y: 440, endPoint x: 277, endPoint y: 366, distance: 542.1
click at [277, 366] on div "**********" at bounding box center [862, 774] width 1186 height 1075
paste textarea "scrollable content"
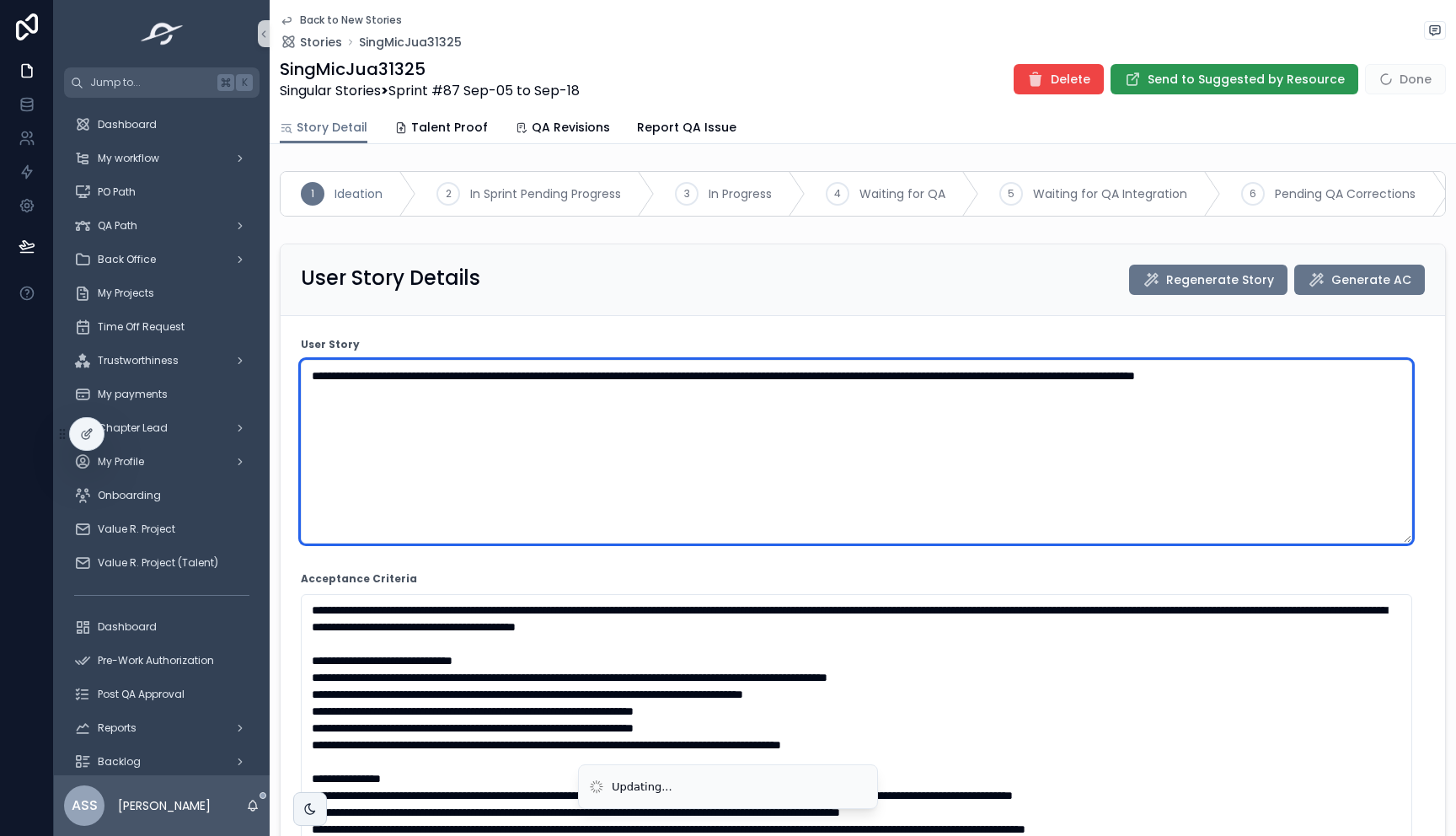
type textarea "**********"
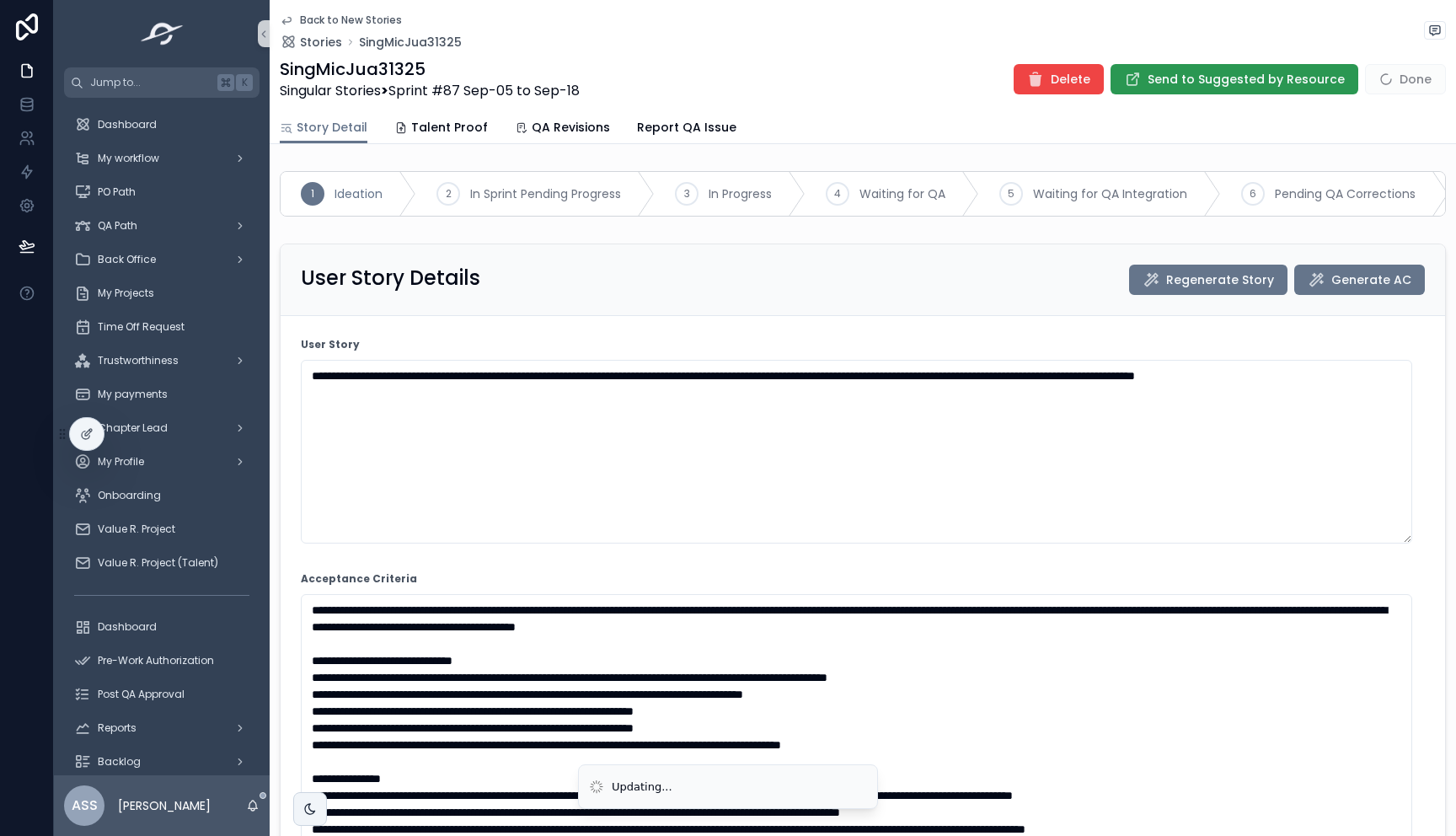
click at [1277, 81] on span "Send to Suggested by Resource" at bounding box center [1246, 79] width 197 height 17
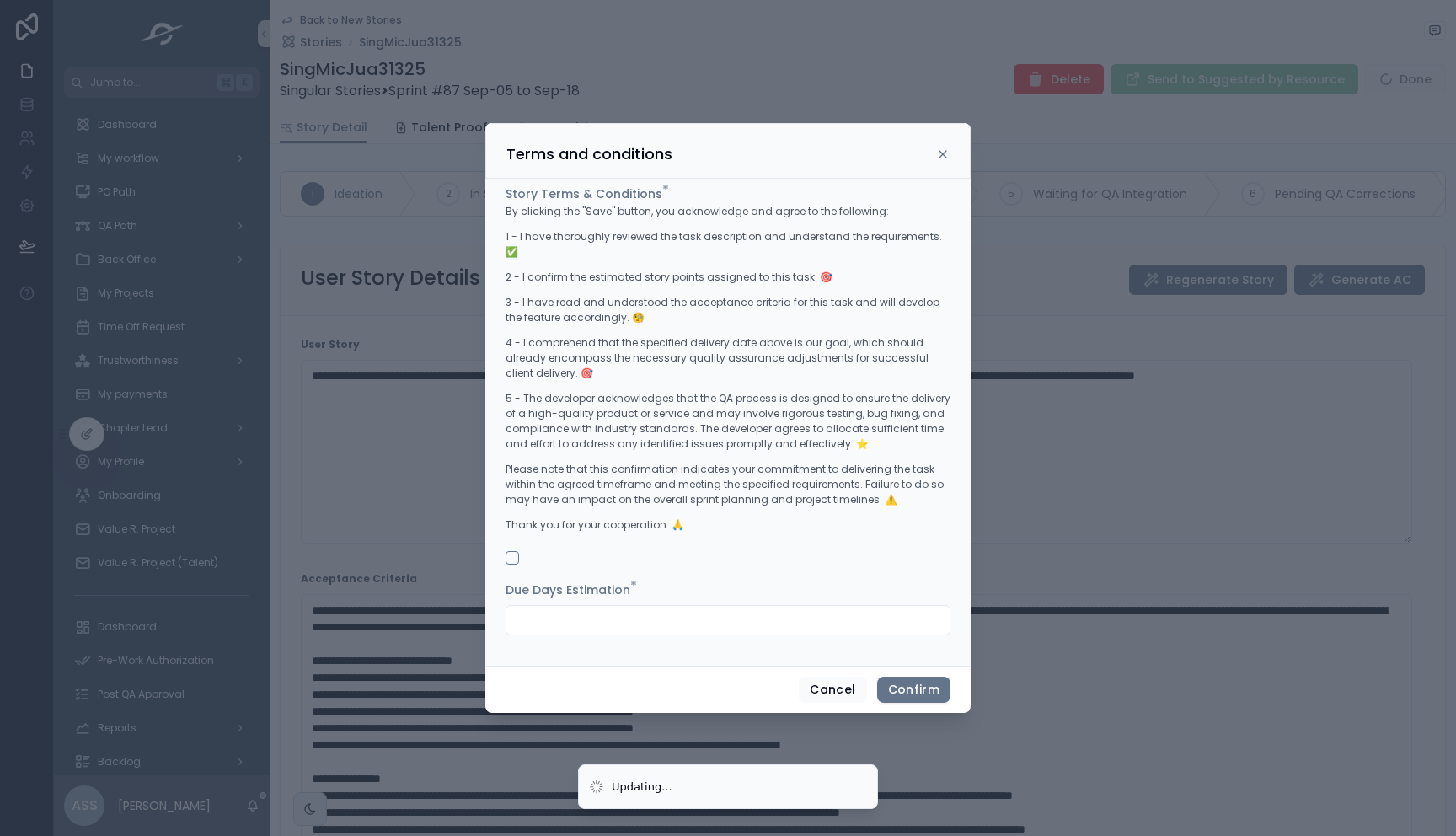
click at [789, 608] on input "text" at bounding box center [728, 620] width 443 height 23
type input "*"
click at [590, 646] on div "Story Terms & Conditions * By clicking the "Save" button, you acknowledge and a…" at bounding box center [727, 421] width 485 height 487
click at [512, 551] on button "button" at bounding box center [513, 558] width 14 height 14
drag, startPoint x: 801, startPoint y: 530, endPoint x: 809, endPoint y: 537, distance: 10.6
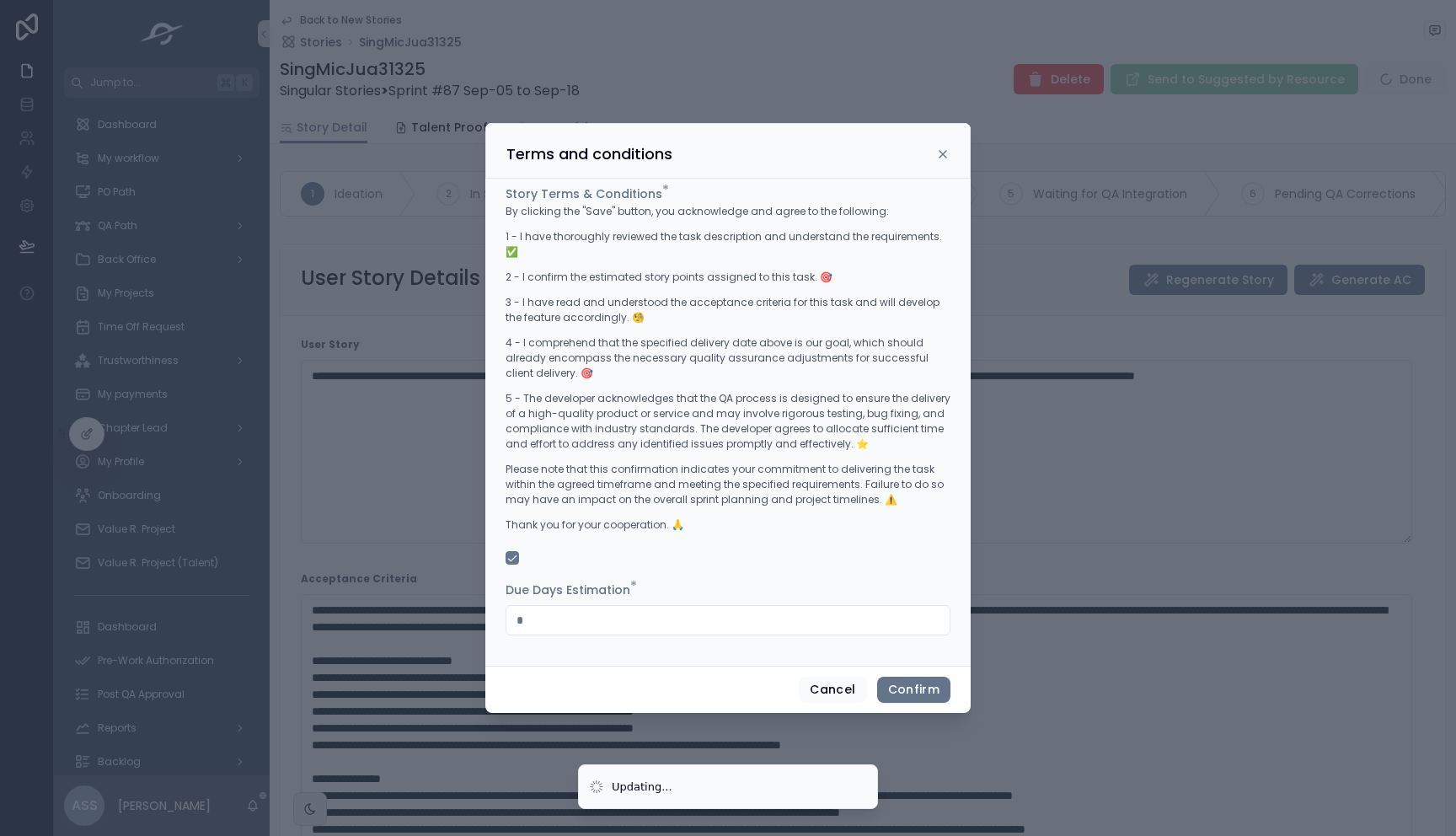
click at [805, 533] on div "By clicking the "Save" button, you acknowledge and agree to the following: 1 - …" at bounding box center [728, 373] width 445 height 339
drag, startPoint x: 930, startPoint y: 680, endPoint x: 907, endPoint y: 662, distance: 29.2
click at [930, 680] on button "Confirm" at bounding box center [913, 689] width 73 height 27
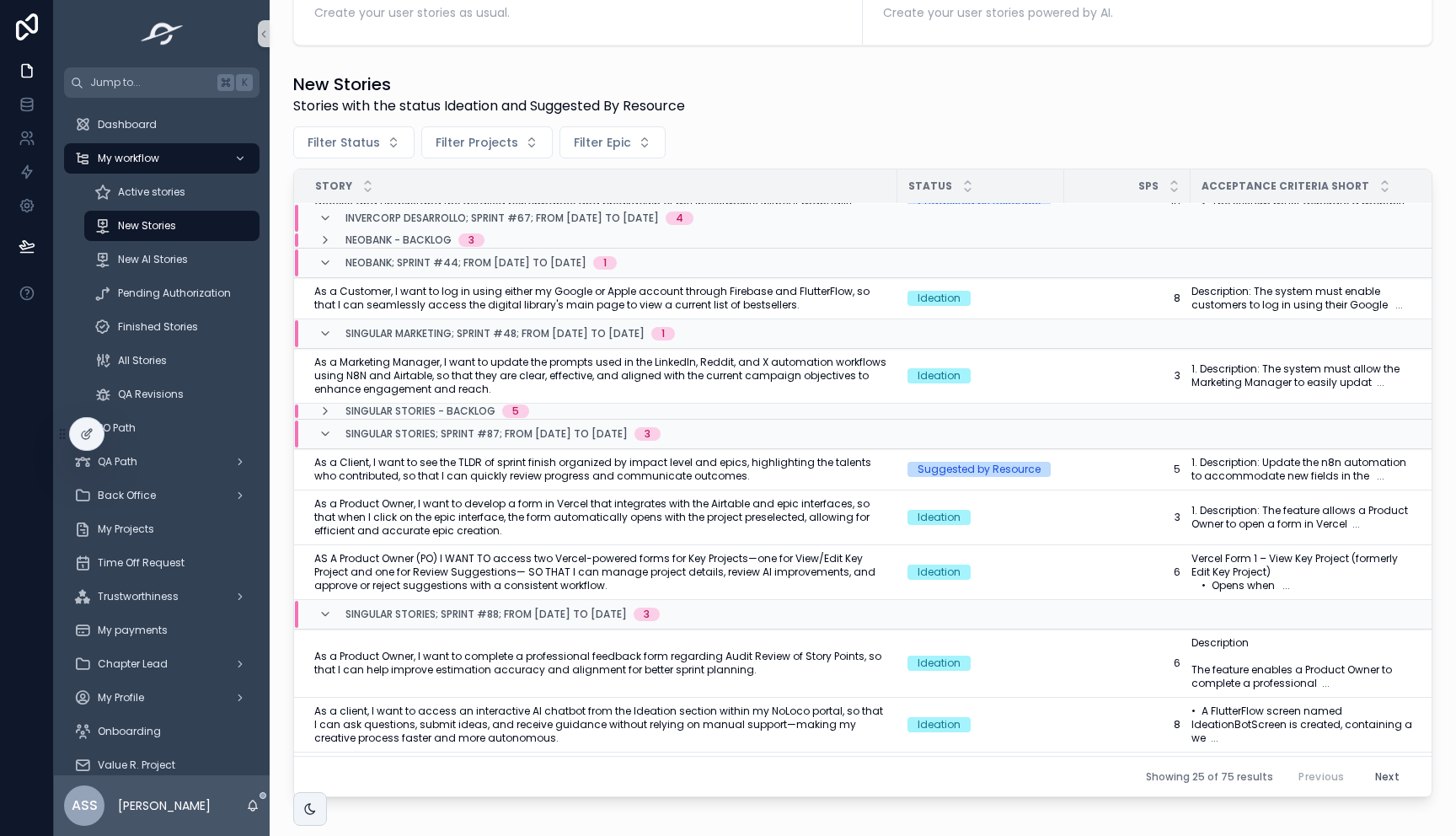
scroll to position [268, 0]
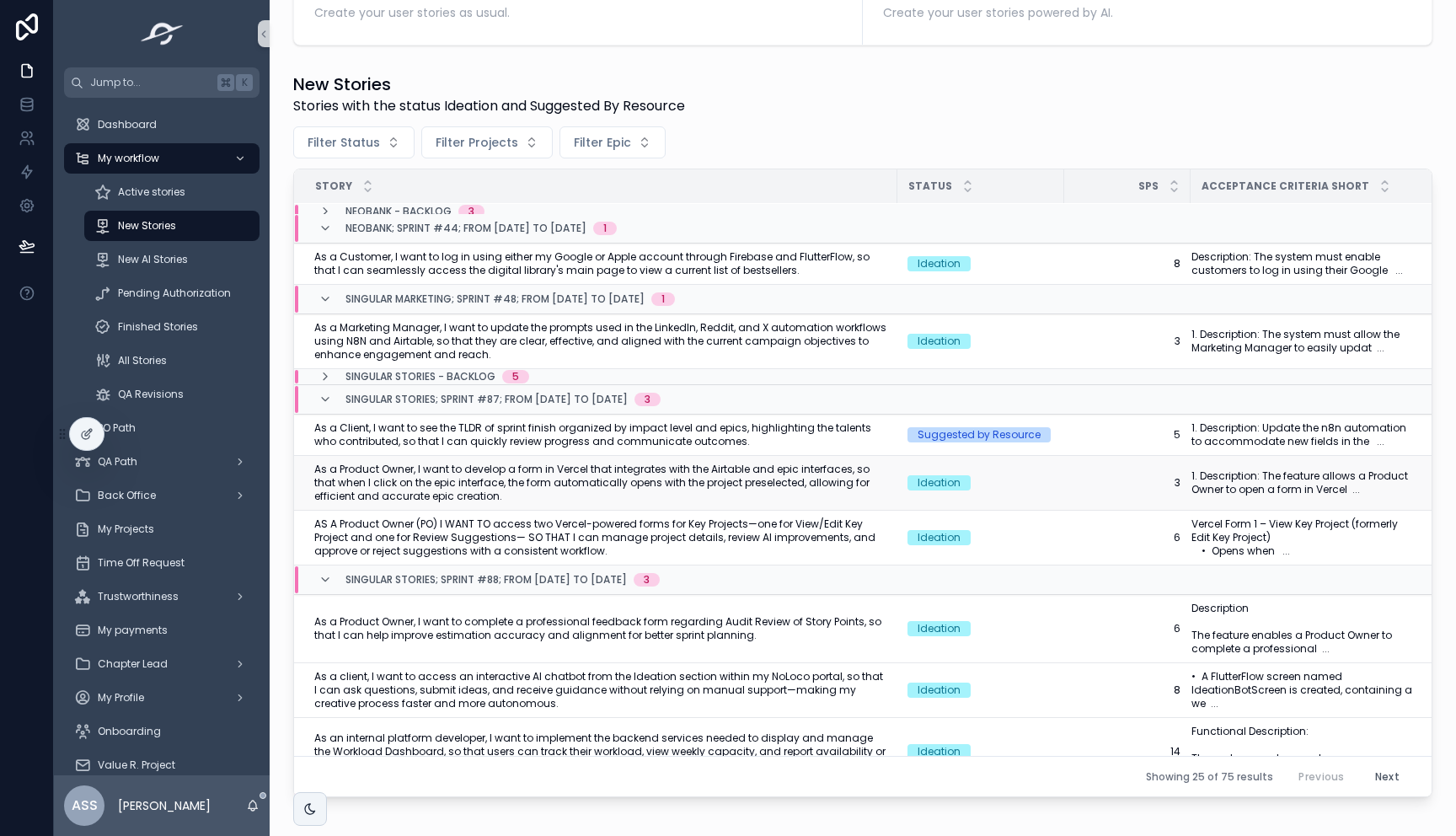
click at [594, 486] on span "As a Product Owner, I want to develop a form in Vercel that integrates with the…" at bounding box center [600, 483] width 573 height 41
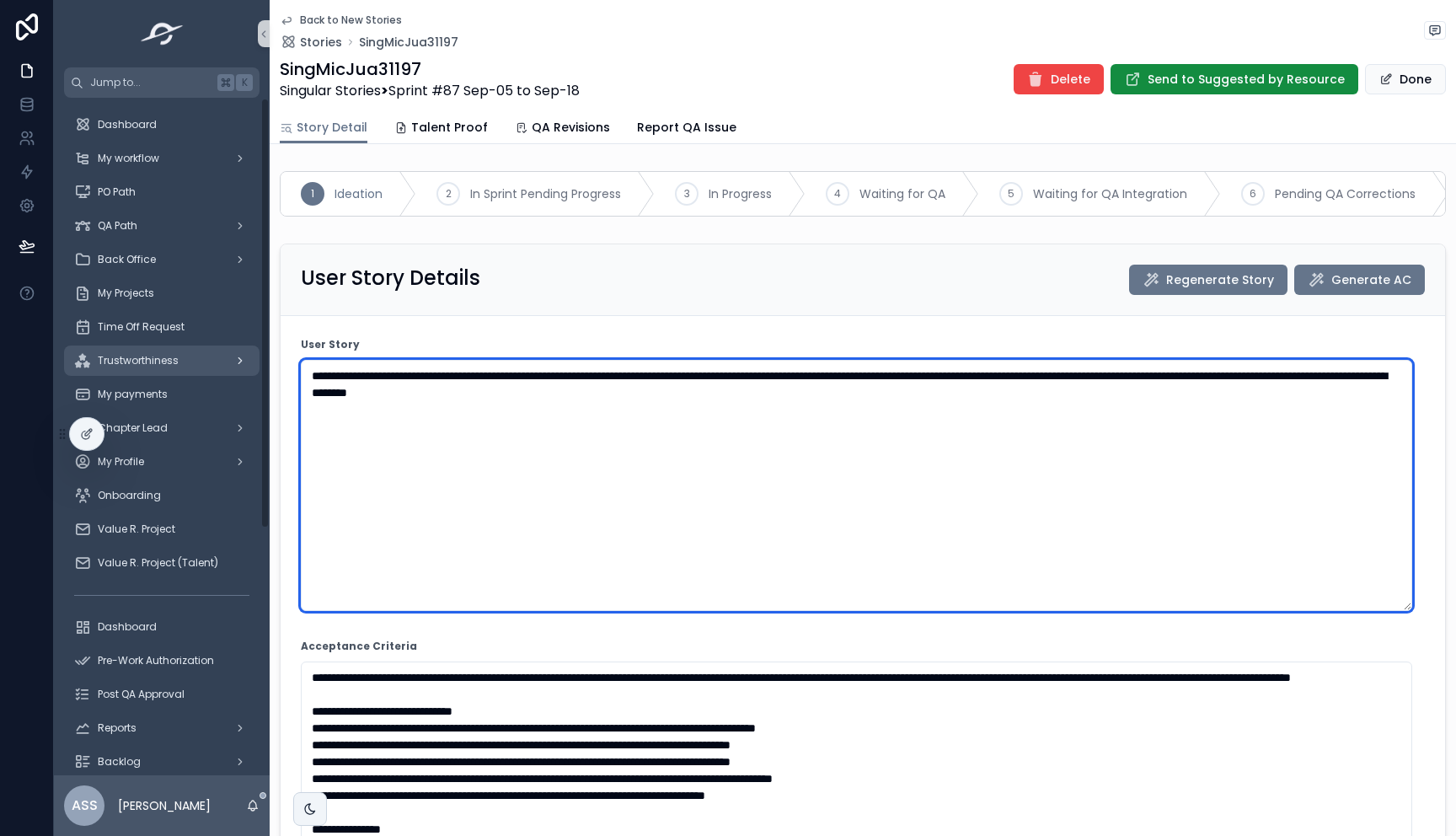
drag, startPoint x: 662, startPoint y: 413, endPoint x: 239, endPoint y: 369, distance: 425.3
click at [239, 369] on div "Jump to... K Dashboard My workflow PO Path QA Path Back Office My Projects Time…" at bounding box center [755, 418] width 1402 height 836
click at [869, 444] on textarea "**********" at bounding box center [856, 484] width 1111 height 251
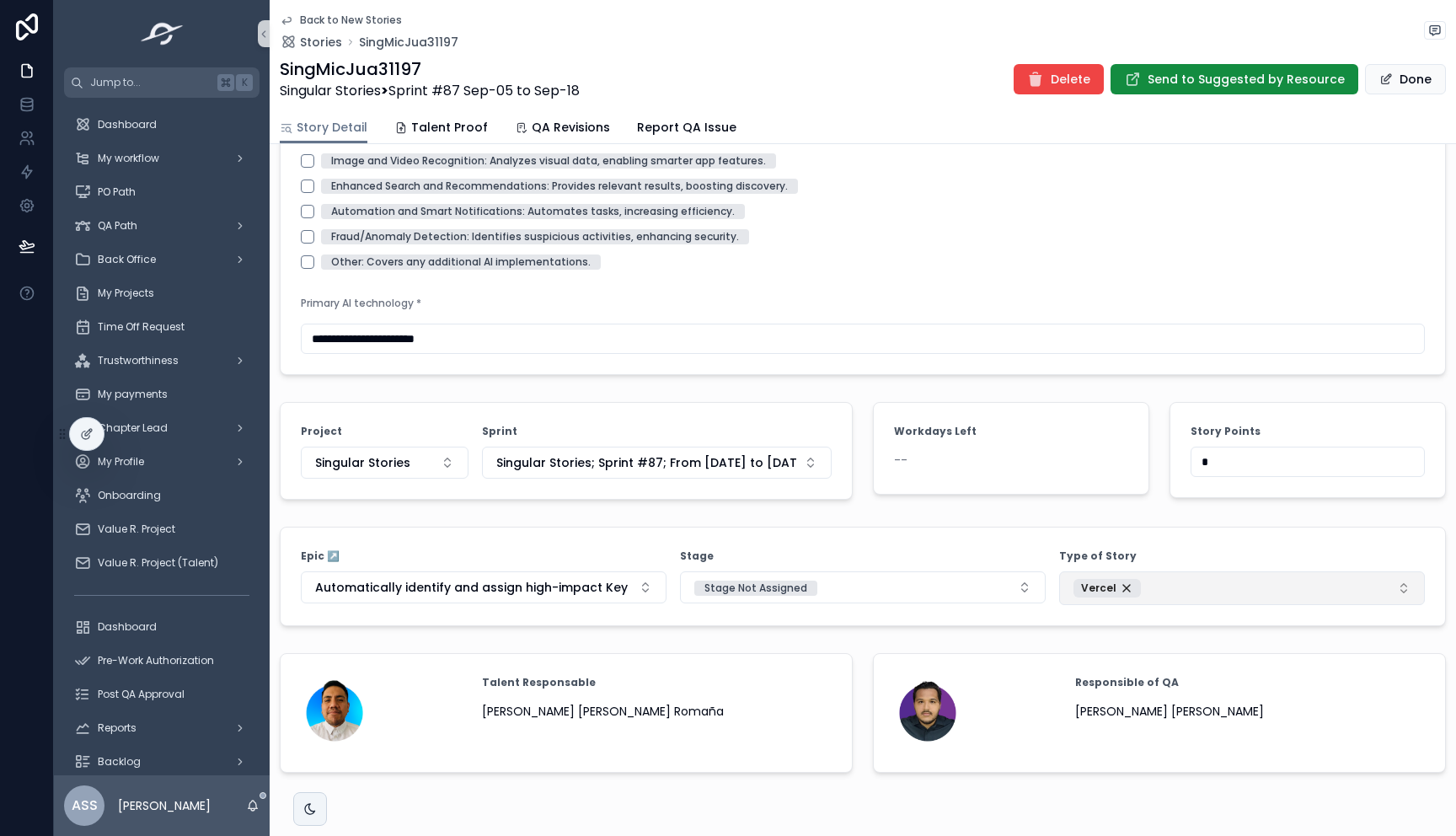
scroll to position [2221, 0]
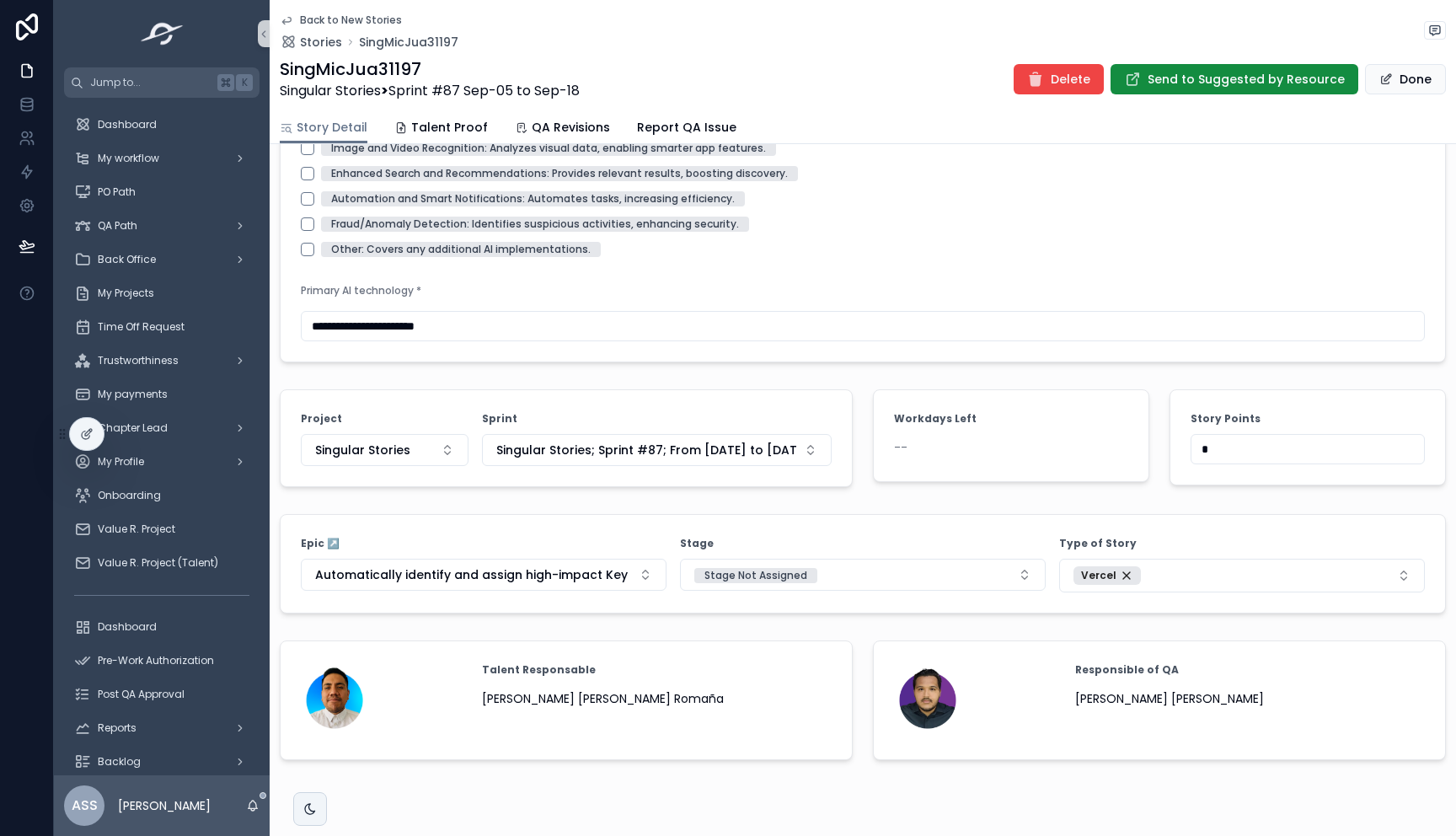
drag, startPoint x: 1192, startPoint y: 465, endPoint x: 1153, endPoint y: 465, distance: 39.0
click at [1159, 465] on div "Story Points *" at bounding box center [1307, 438] width 296 height 111
type input "*"
drag, startPoint x: 1125, startPoint y: 362, endPoint x: 1124, endPoint y: 371, distance: 9.1
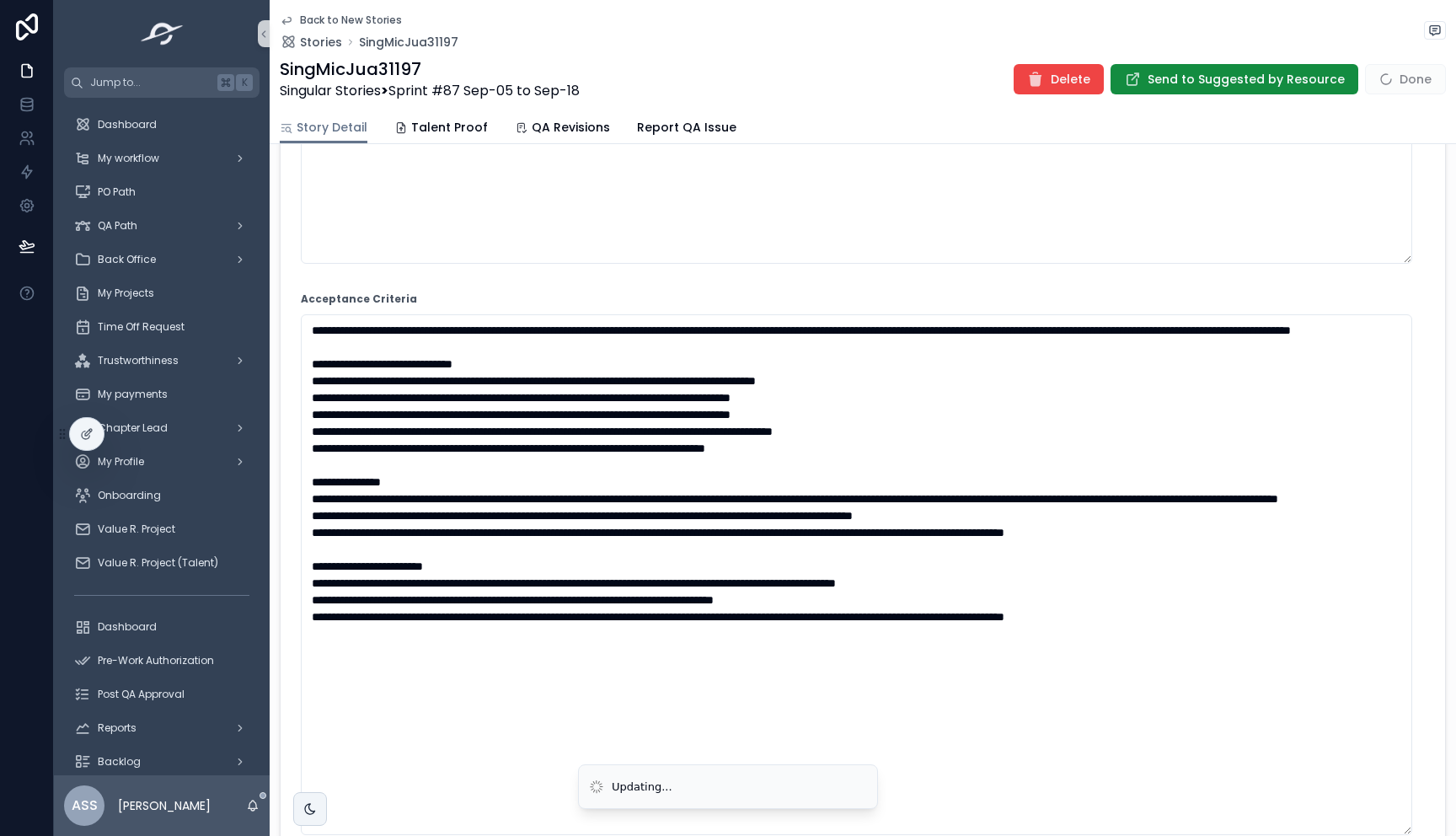
scroll to position [0, 0]
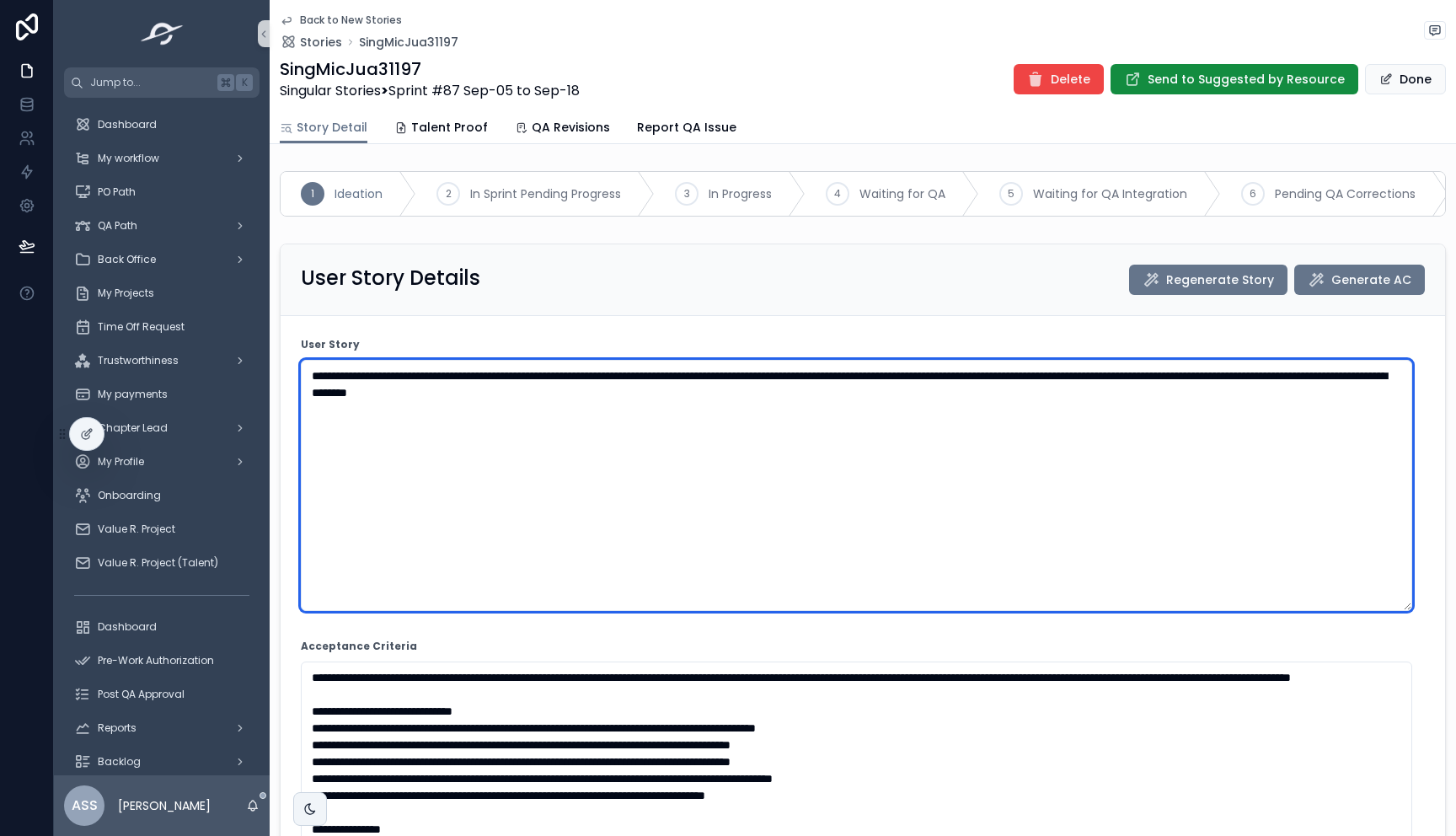
click at [857, 393] on textarea "**********" at bounding box center [856, 484] width 1111 height 251
drag, startPoint x: 101, startPoint y: 278, endPoint x: 0, endPoint y: 246, distance: 105.9
click at [0, 246] on div "Jump to... K Dashboard My workflow PO Path QA Path Back Office My Projects Time…" at bounding box center [728, 418] width 1456 height 836
paste textarea "scrollable content"
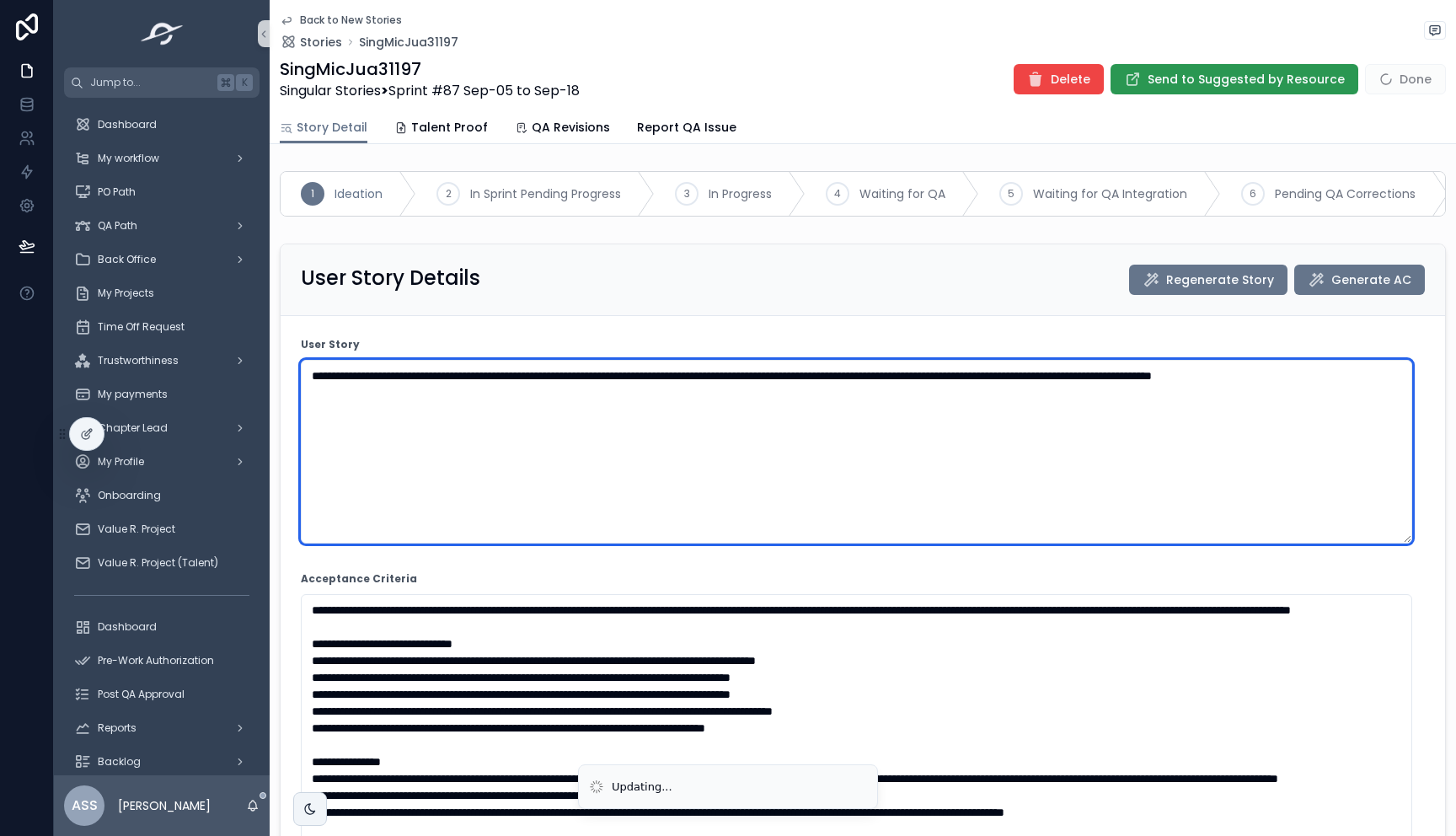
type textarea "**********"
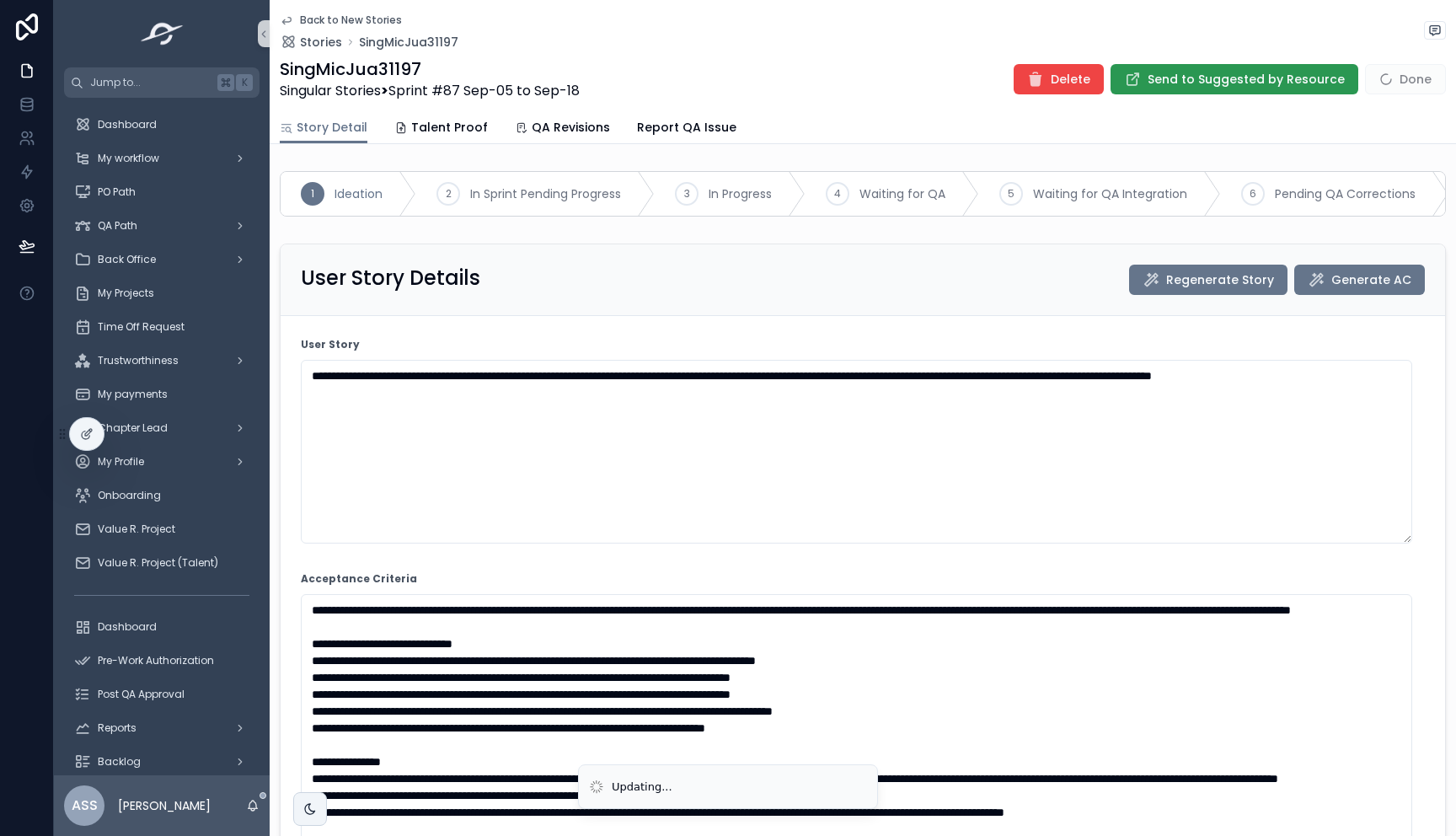
click at [1210, 82] on span "Send to Suggested by Resource" at bounding box center [1246, 79] width 197 height 17
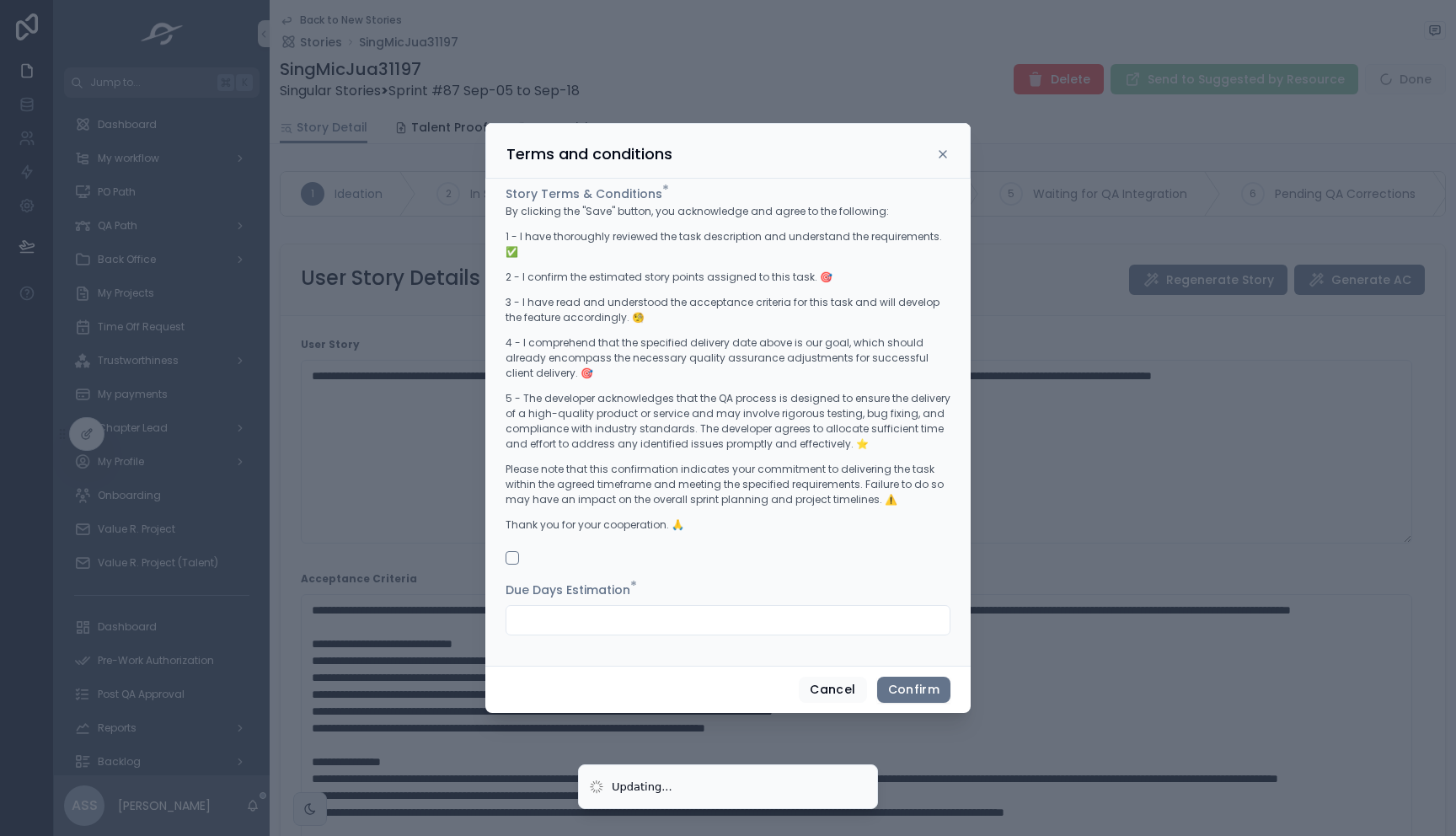
click at [569, 611] on input "text" at bounding box center [728, 620] width 443 height 23
type input "*"
click at [514, 551] on button "button" at bounding box center [513, 558] width 14 height 14
click at [929, 683] on button "Confirm" at bounding box center [913, 689] width 73 height 27
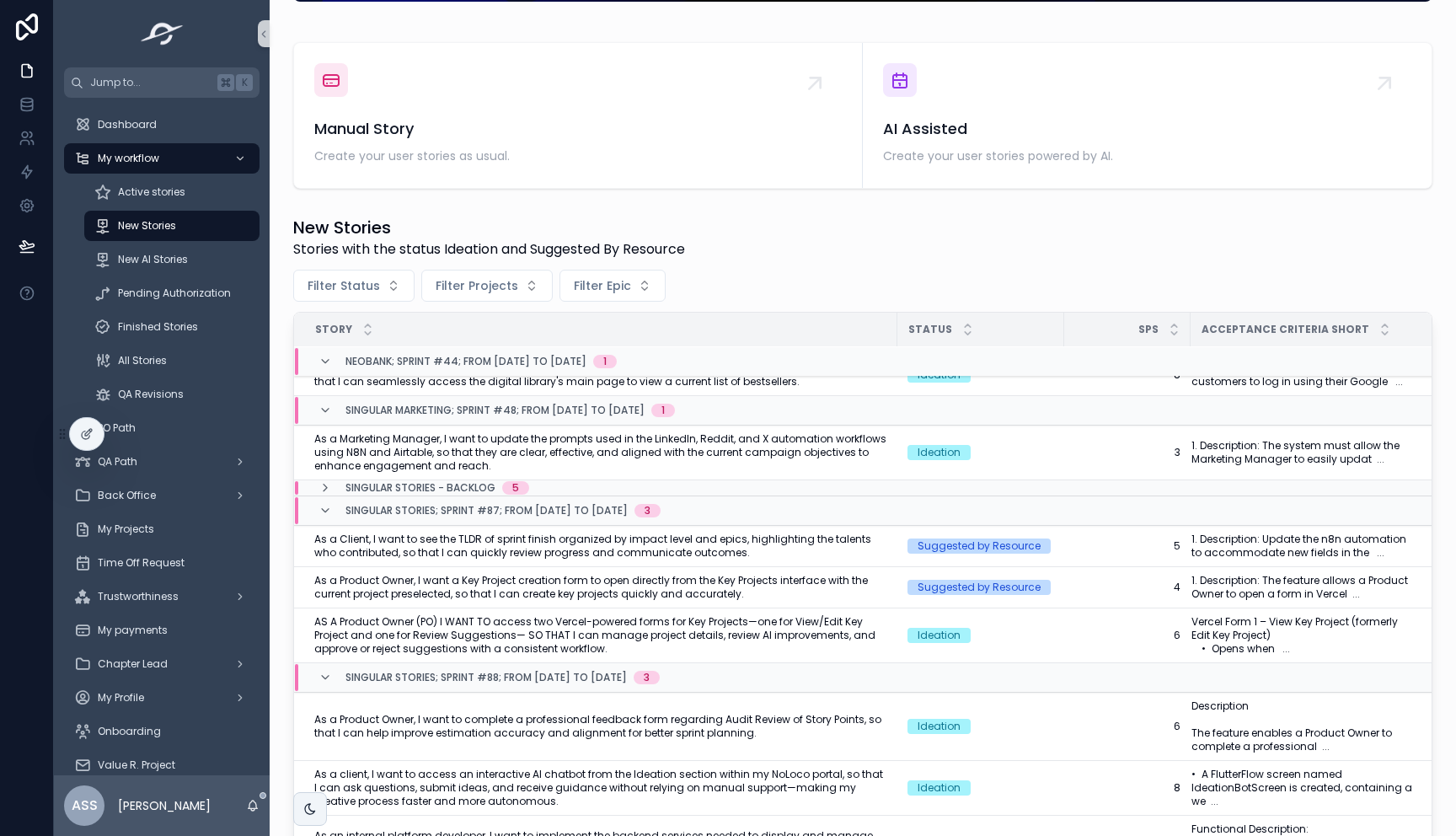
scroll to position [313, 0]
click at [544, 623] on span "AS A Product Owner (PO) I WANT TO access two Vercel-powered forms for Key Proje…" at bounding box center [600, 635] width 573 height 41
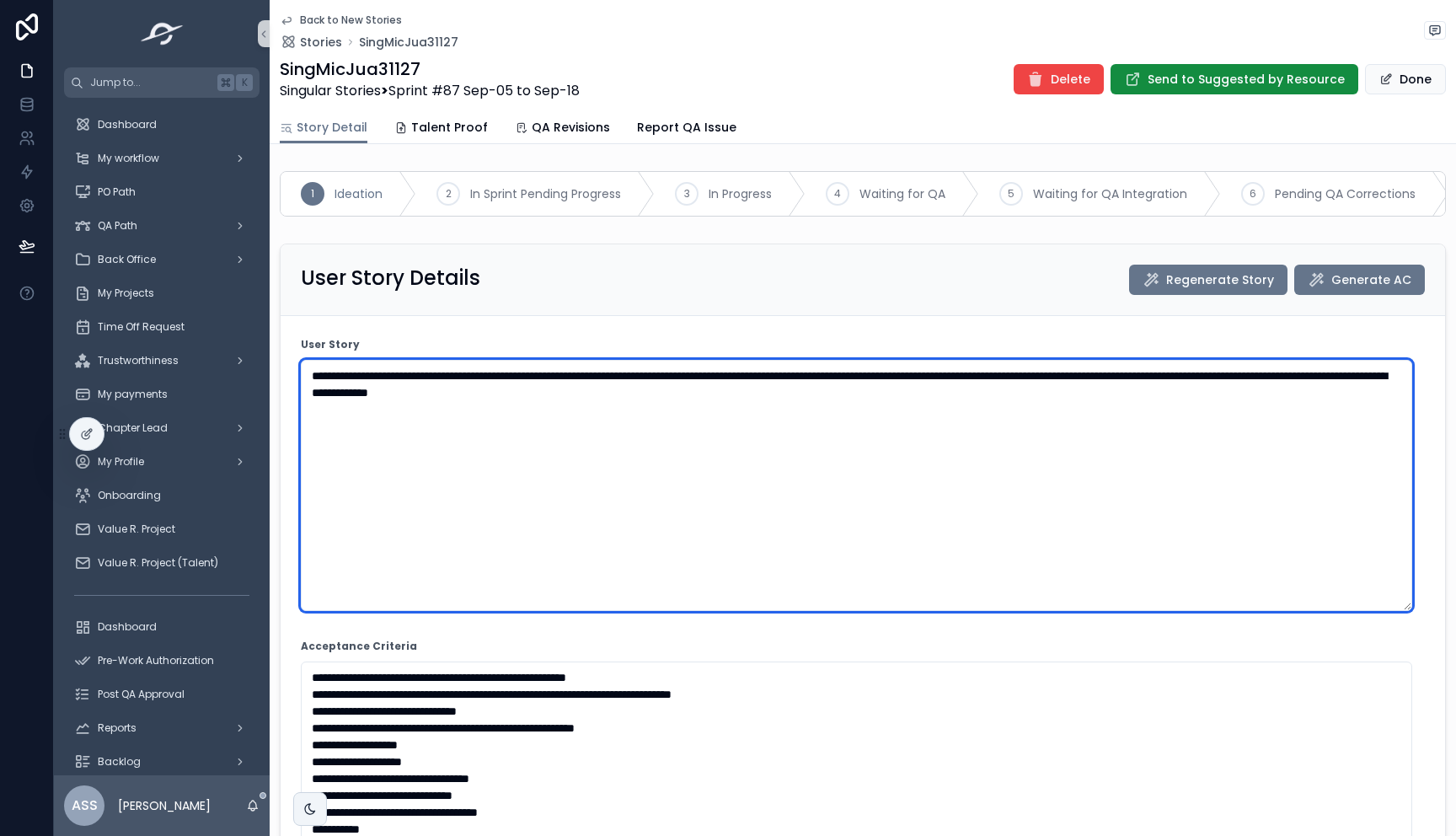
drag, startPoint x: 957, startPoint y: 434, endPoint x: 301, endPoint y: 382, distance: 658.1
click at [301, 382] on textarea "**********" at bounding box center [856, 484] width 1111 height 251
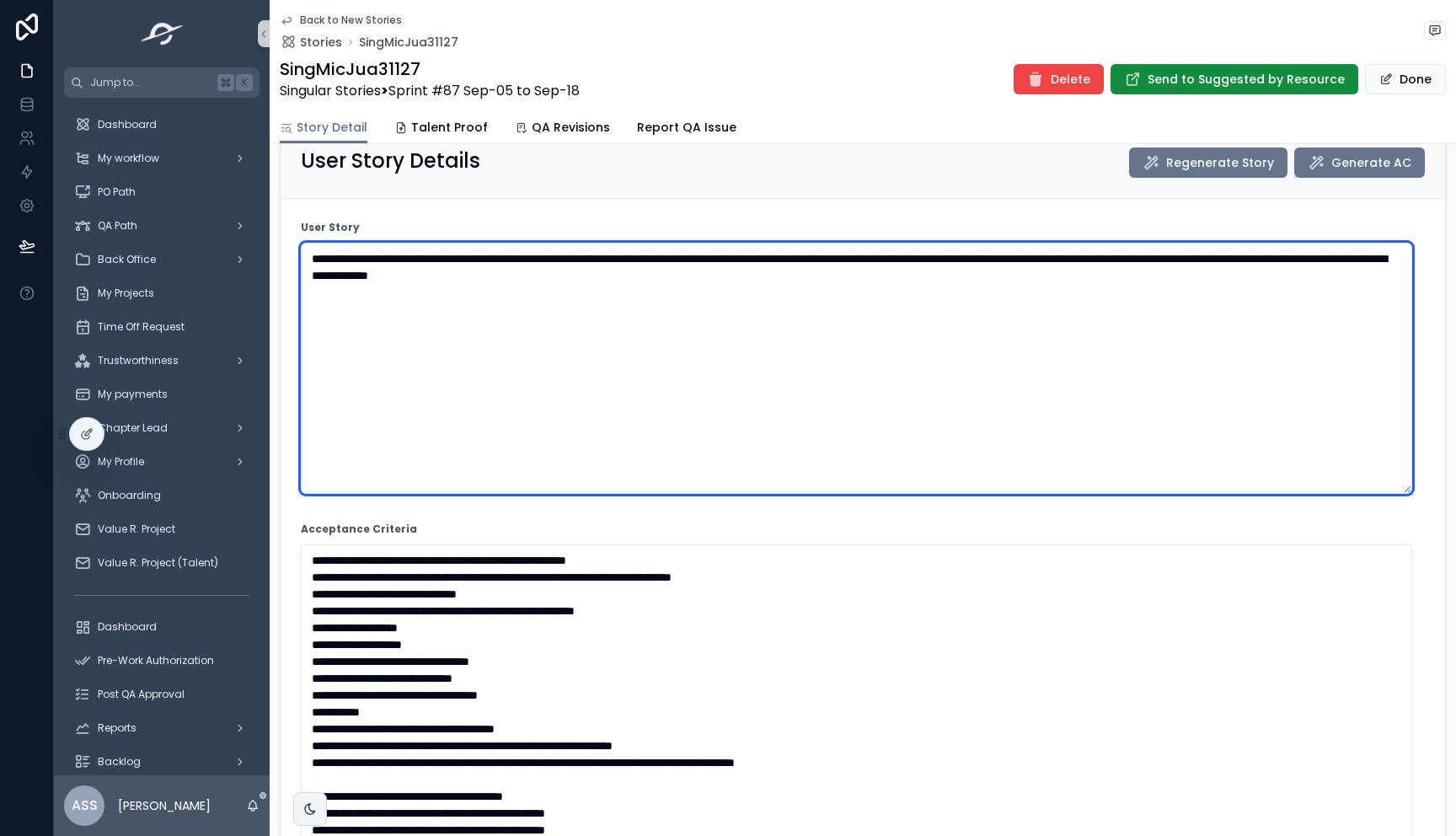
scroll to position [120, 0]
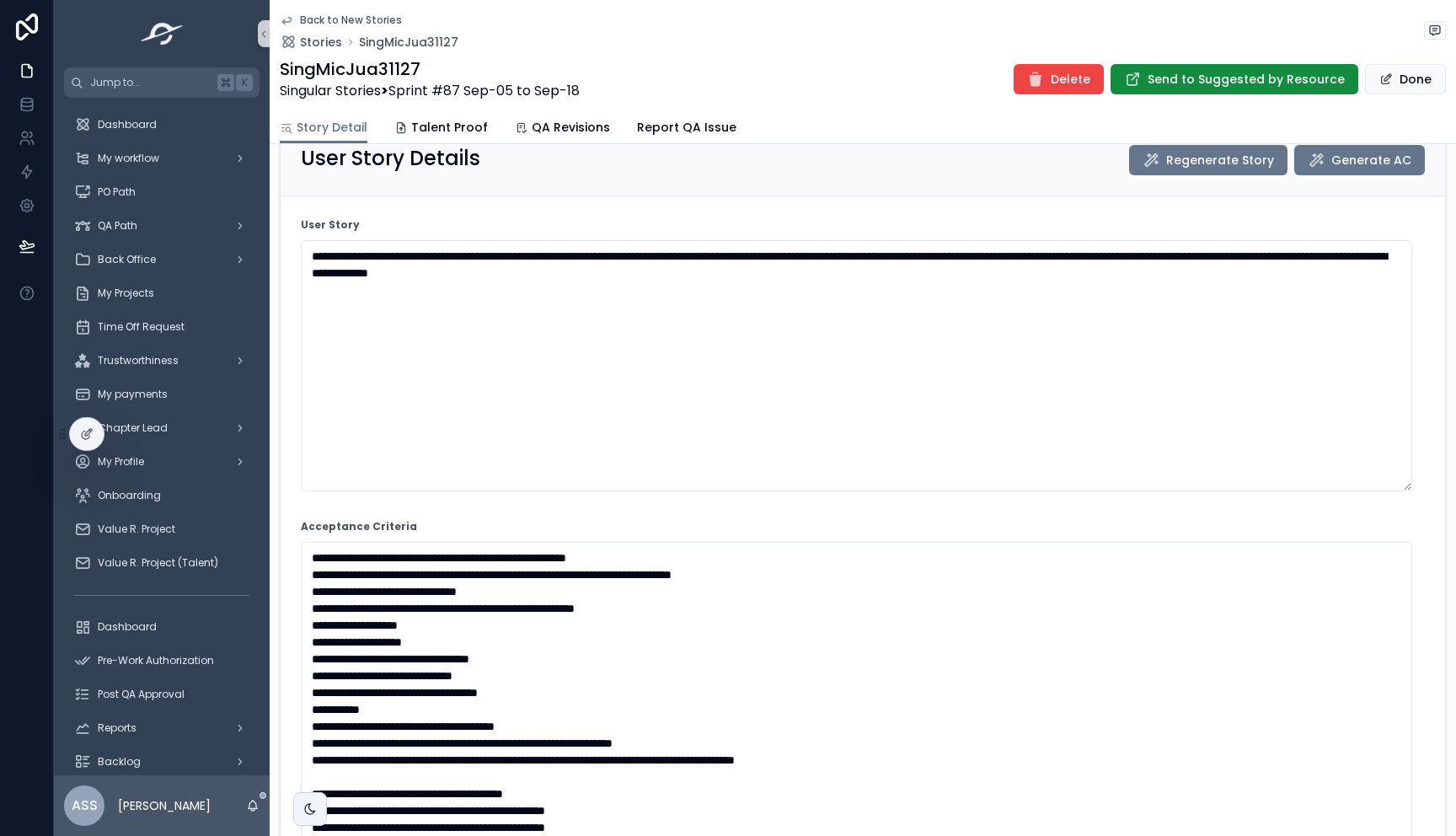
click at [292, 18] on icon "scrollable content" at bounding box center [287, 21] width 14 height 14
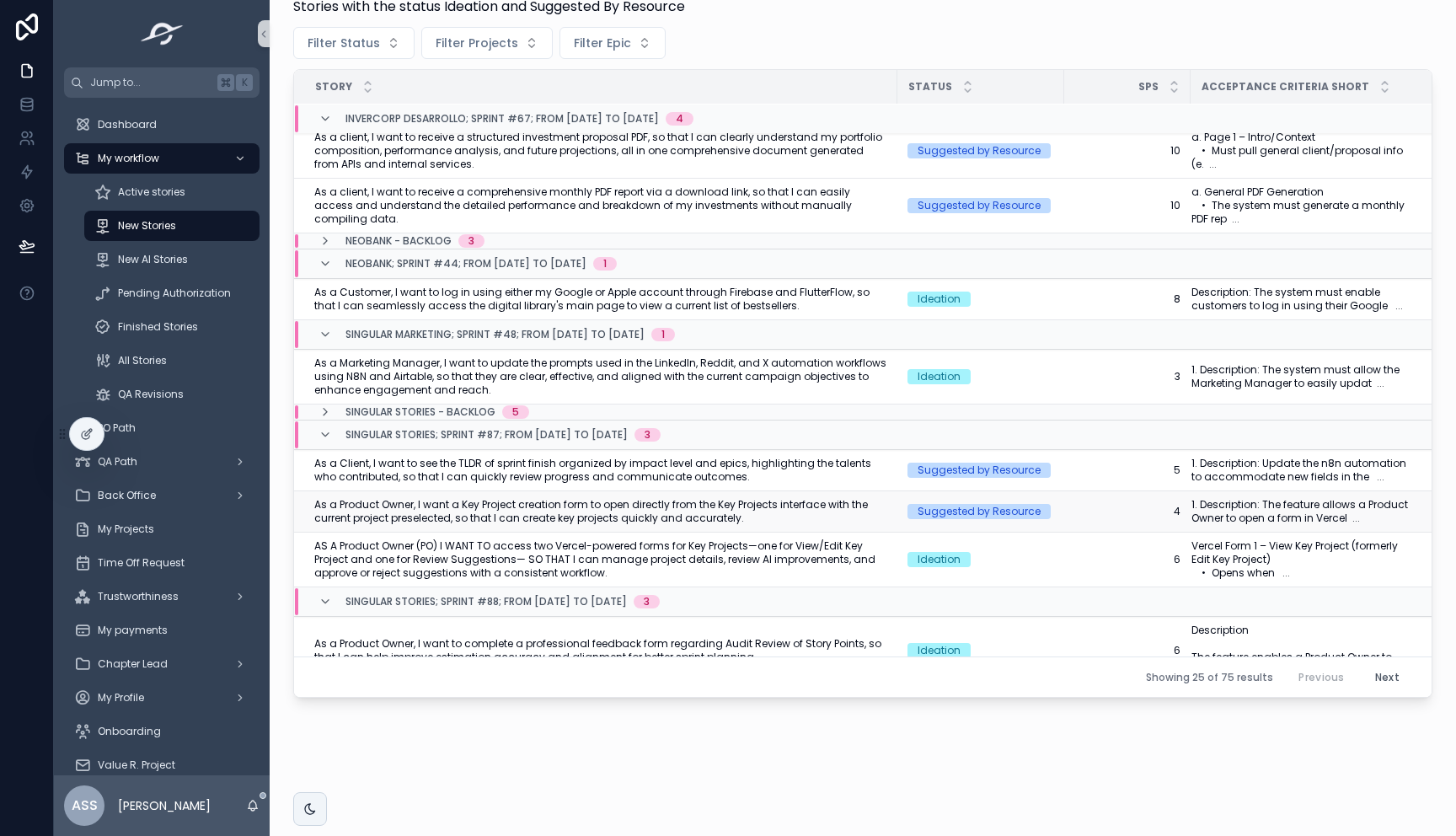
scroll to position [115, 0]
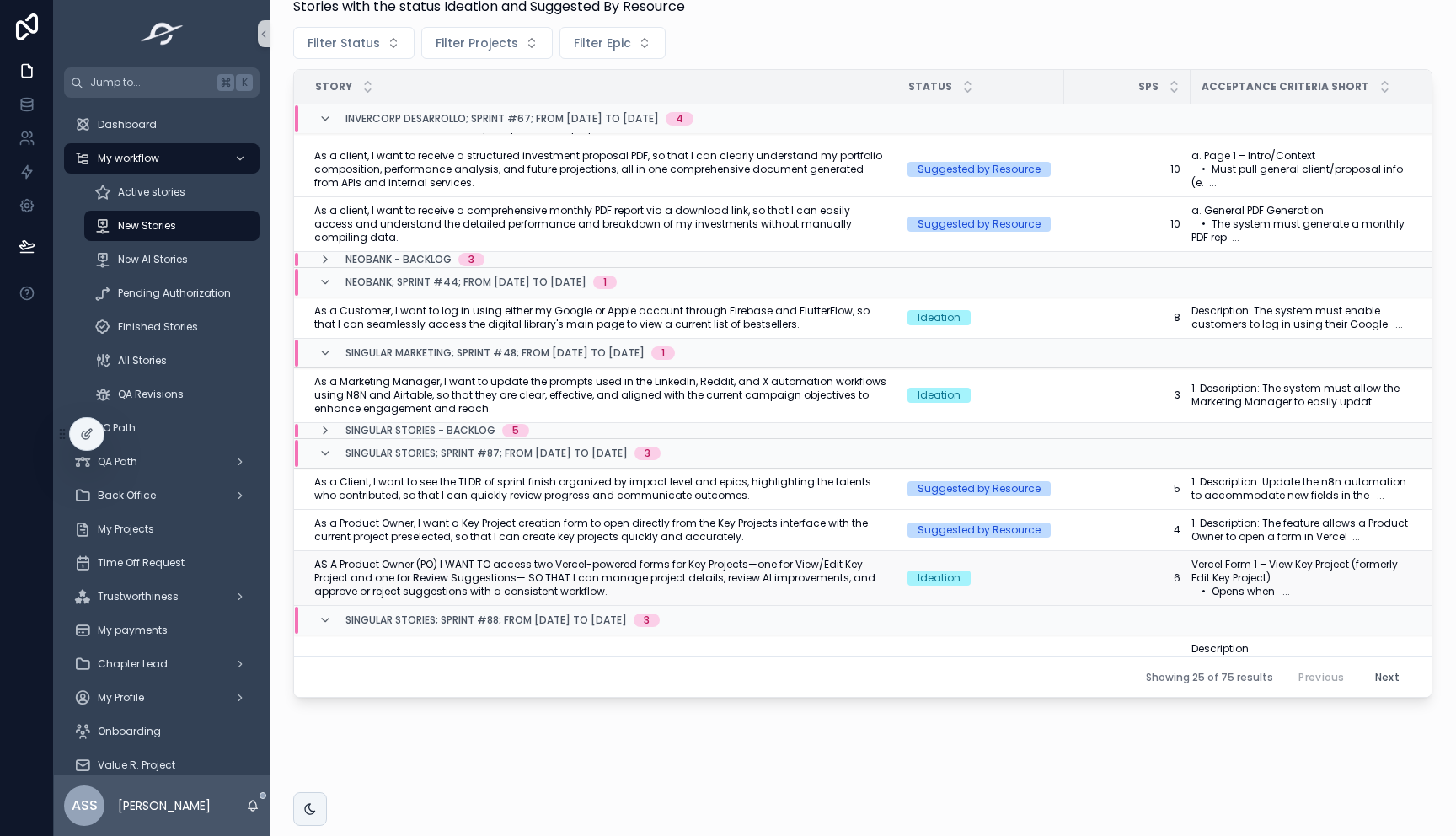
click at [688, 577] on span "AS A Product Owner (PO) I WANT TO access two Vercel-powered forms for Key Proje…" at bounding box center [600, 577] width 573 height 41
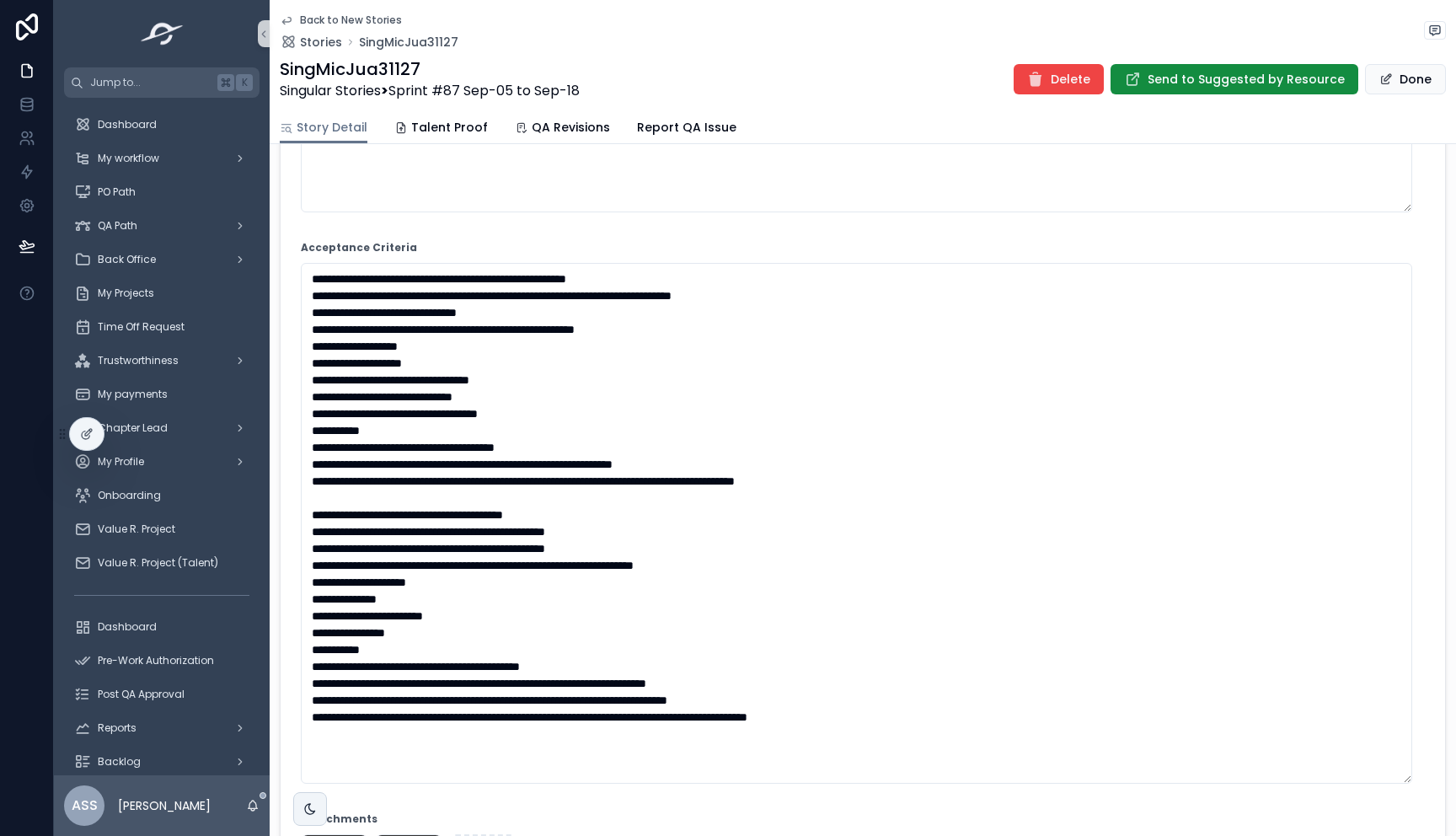
scroll to position [397, 0]
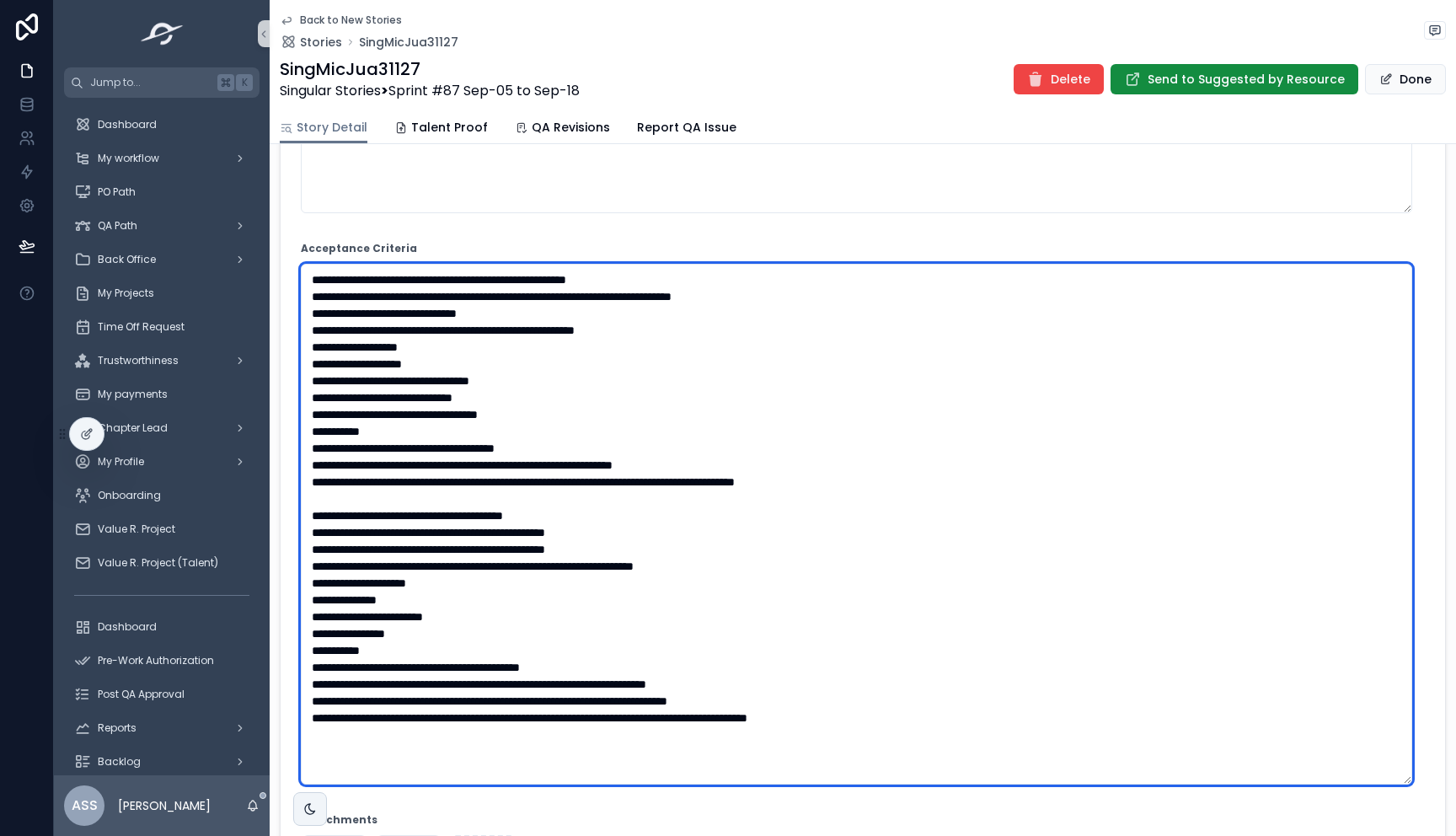
click at [520, 527] on textarea "scrollable content" at bounding box center [856, 524] width 1111 height 521
click at [478, 604] on textarea "scrollable content" at bounding box center [856, 524] width 1111 height 521
click at [632, 675] on textarea "scrollable content" at bounding box center [856, 524] width 1111 height 521
drag, startPoint x: 641, startPoint y: 676, endPoint x: 549, endPoint y: 666, distance: 92.5
click at [549, 666] on textarea "scrollable content" at bounding box center [856, 524] width 1111 height 521
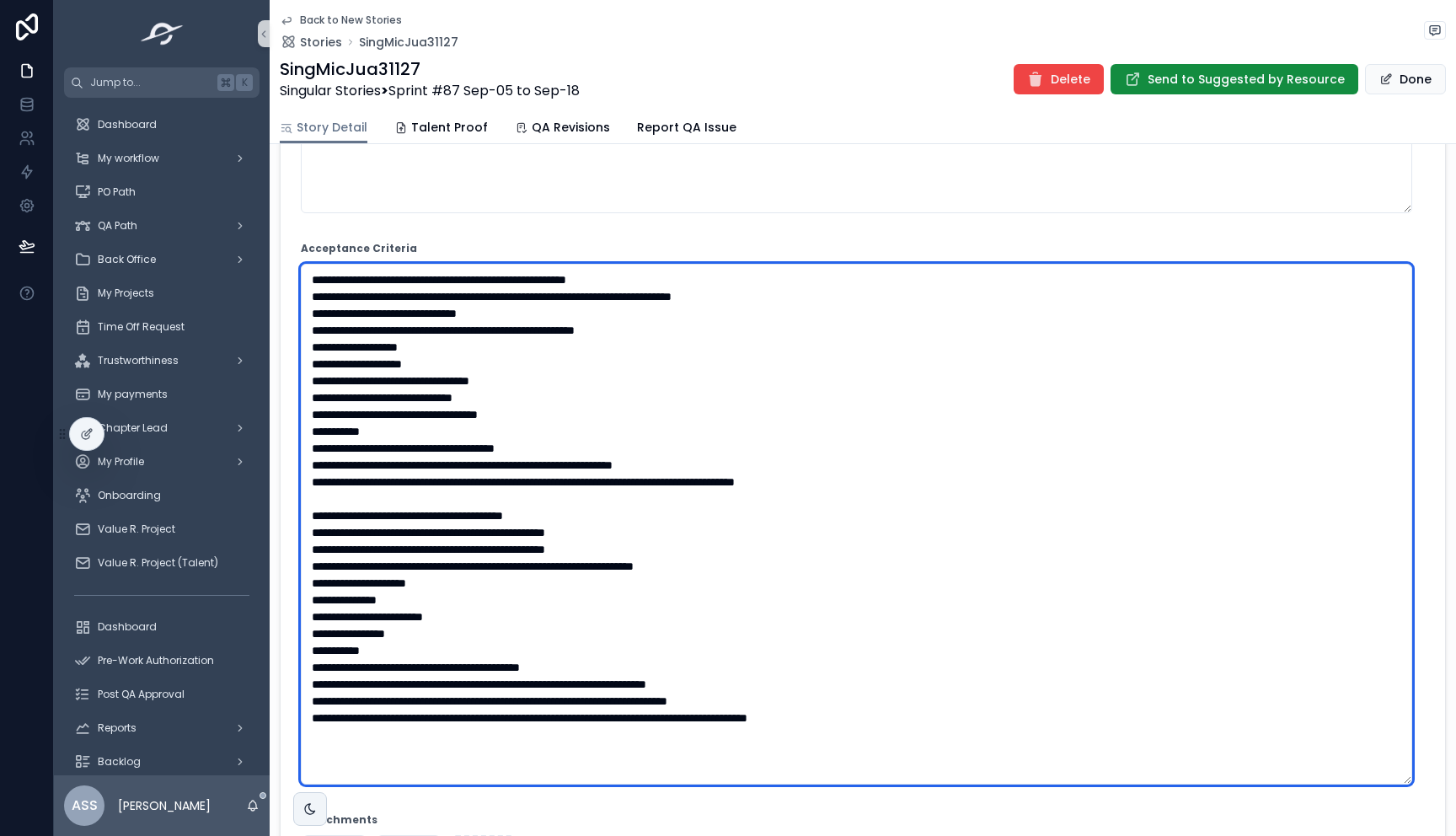
click at [539, 692] on textarea "scrollable content" at bounding box center [856, 524] width 1111 height 521
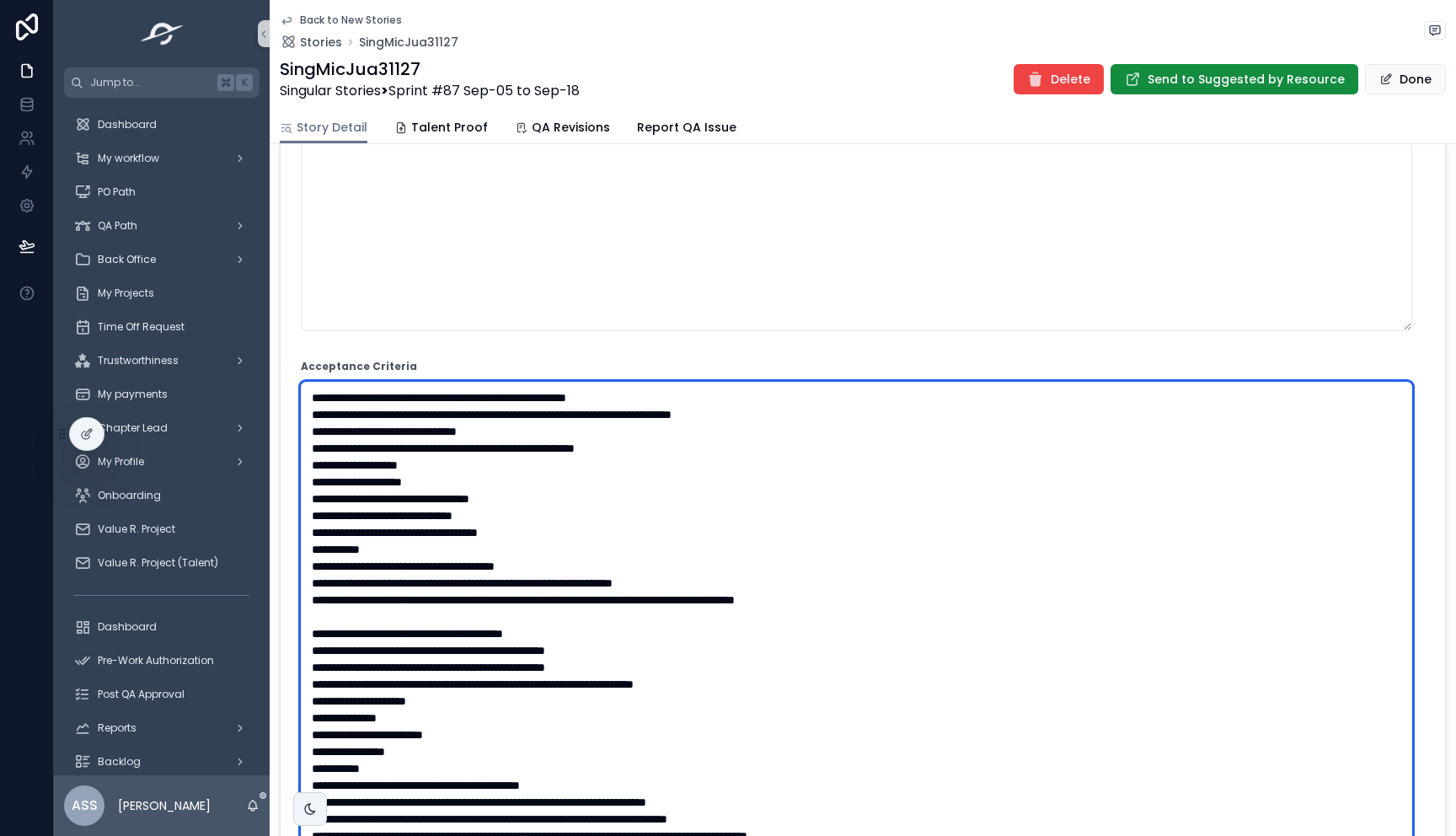
scroll to position [0, 0]
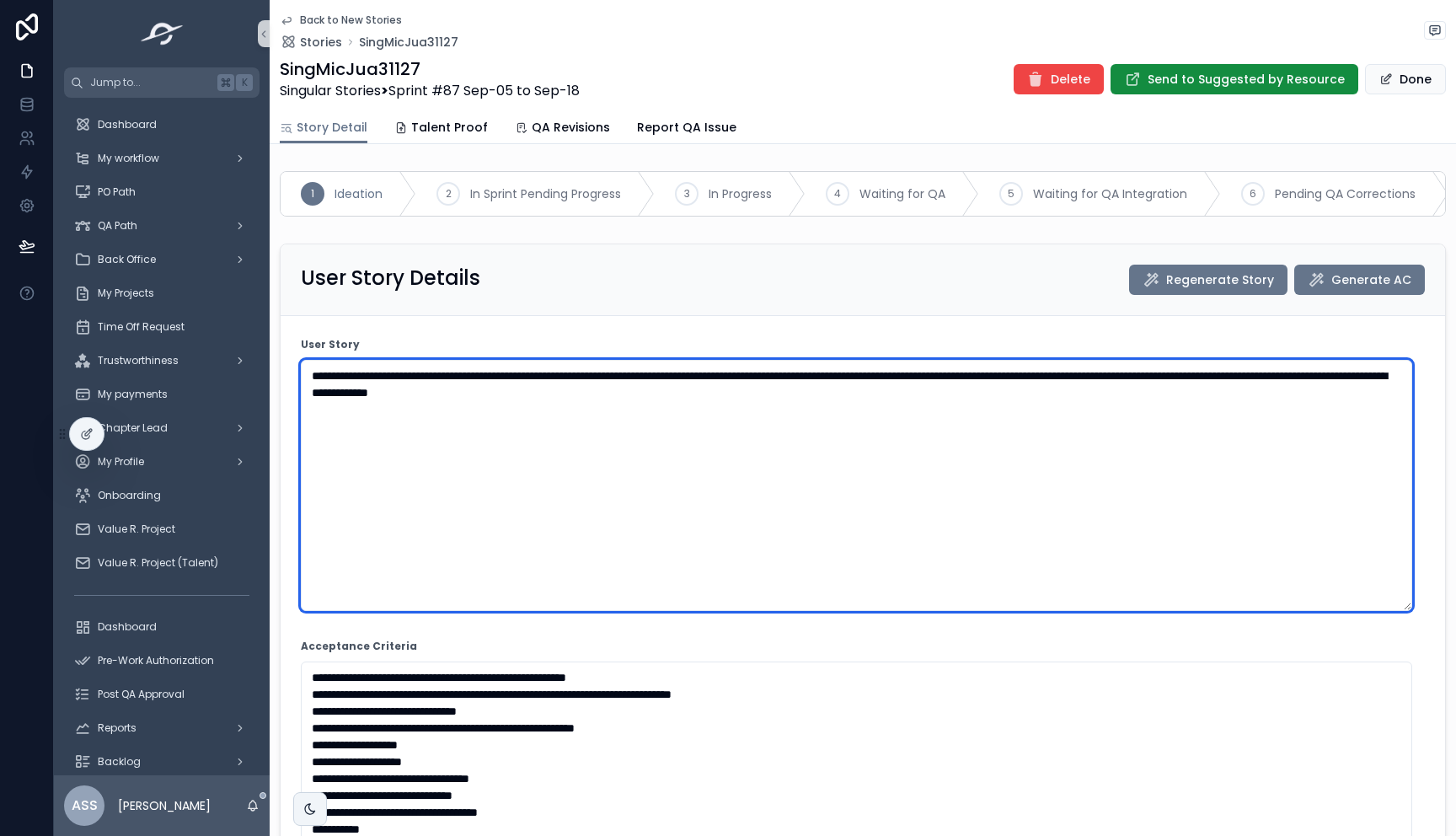
click at [855, 402] on textarea "**********" at bounding box center [856, 484] width 1111 height 251
click at [892, 409] on textarea "**********" at bounding box center [856, 484] width 1111 height 251
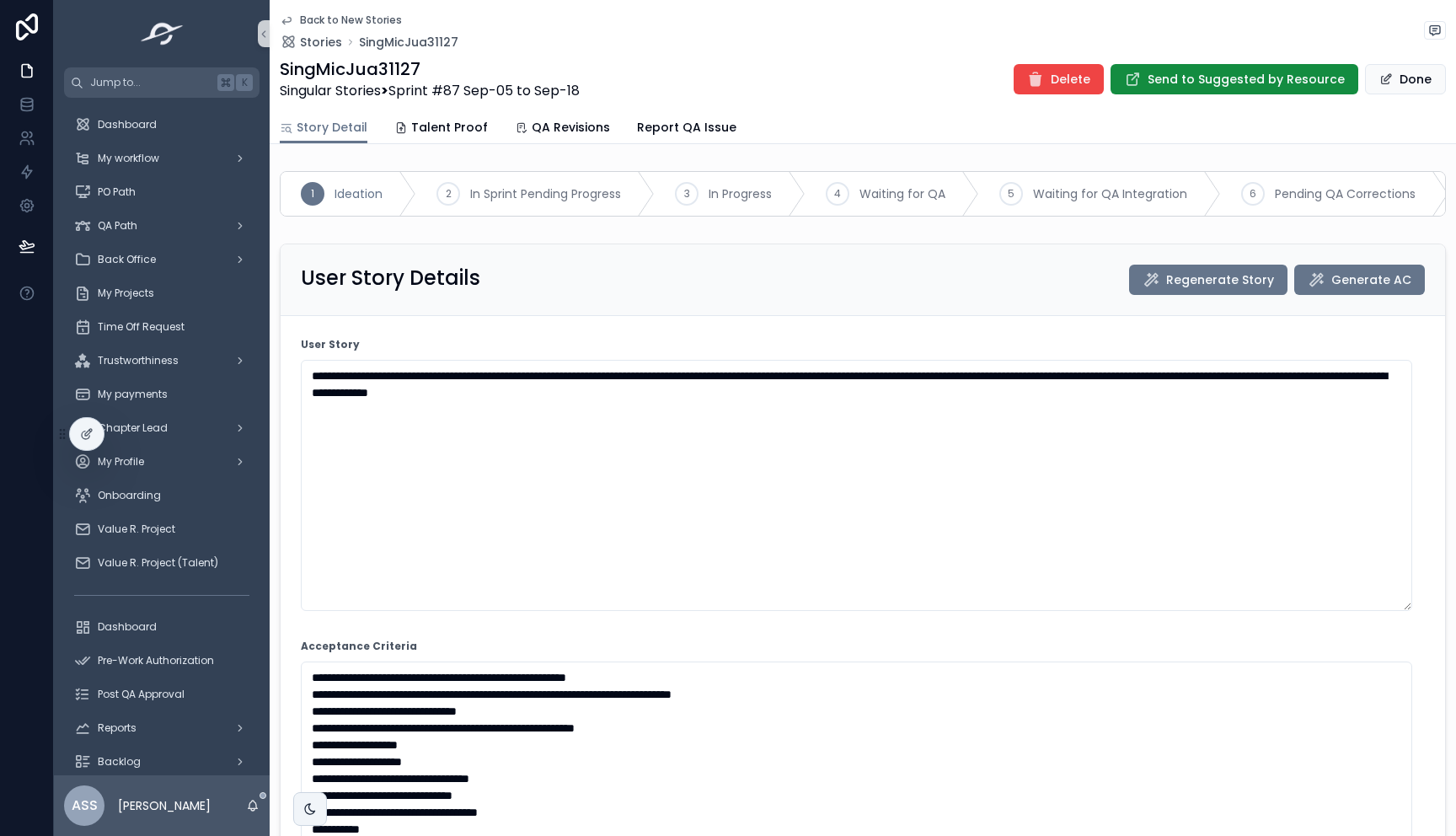
click at [1197, 60] on div "SingMicJua31127 Singular Stories > Sprint #87 Sep-05 to Sep-18 Delete Send to S…" at bounding box center [862, 78] width 1166 height 44
click at [1205, 80] on span "Send to Suggested by Resource" at bounding box center [1246, 79] width 197 height 17
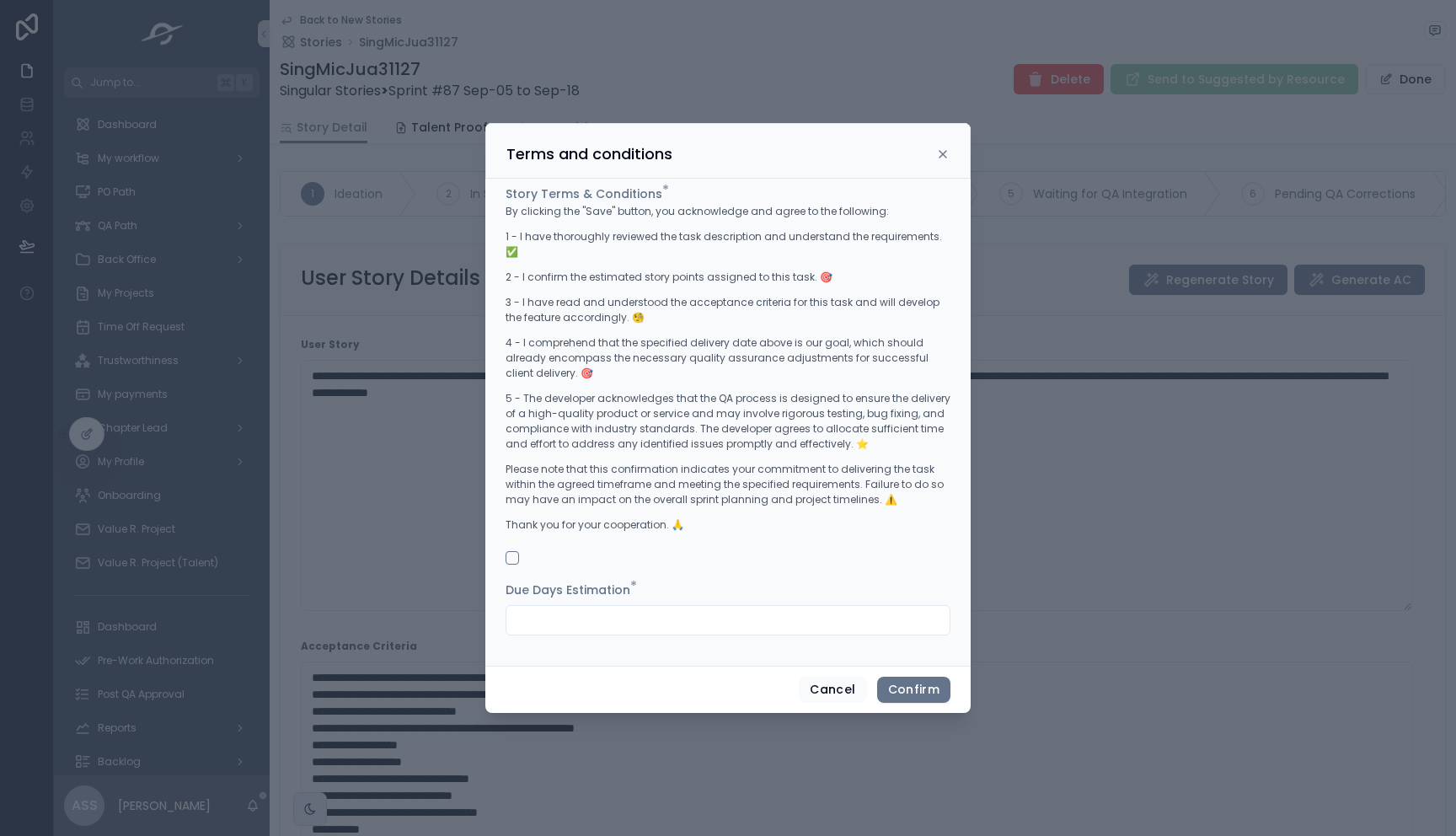
click at [602, 605] on div at bounding box center [728, 620] width 445 height 30
click at [601, 608] on input "text" at bounding box center [728, 620] width 443 height 23
type input "*"
click at [510, 551] on button "button" at bounding box center [513, 558] width 14 height 14
drag, startPoint x: 917, startPoint y: 676, endPoint x: 1047, endPoint y: 554, distance: 178.3
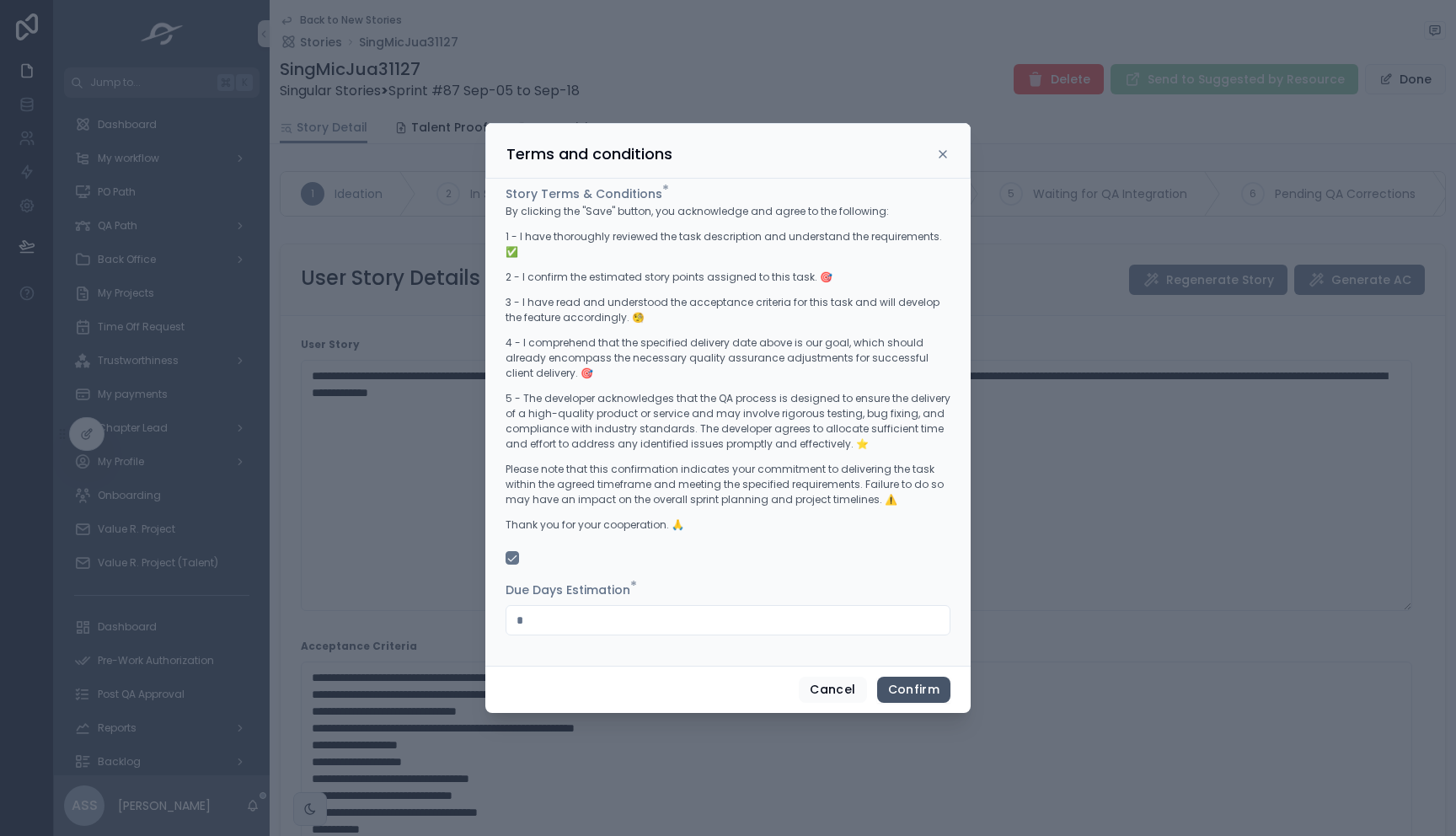
click at [1044, 558] on div "Terms and conditions Story Terms & Conditions * By clicking the "Save" button, …" at bounding box center [728, 418] width 1456 height 836
click at [1047, 554] on div at bounding box center [728, 418] width 1456 height 836
click at [860, 685] on button "Cancel" at bounding box center [832, 689] width 67 height 27
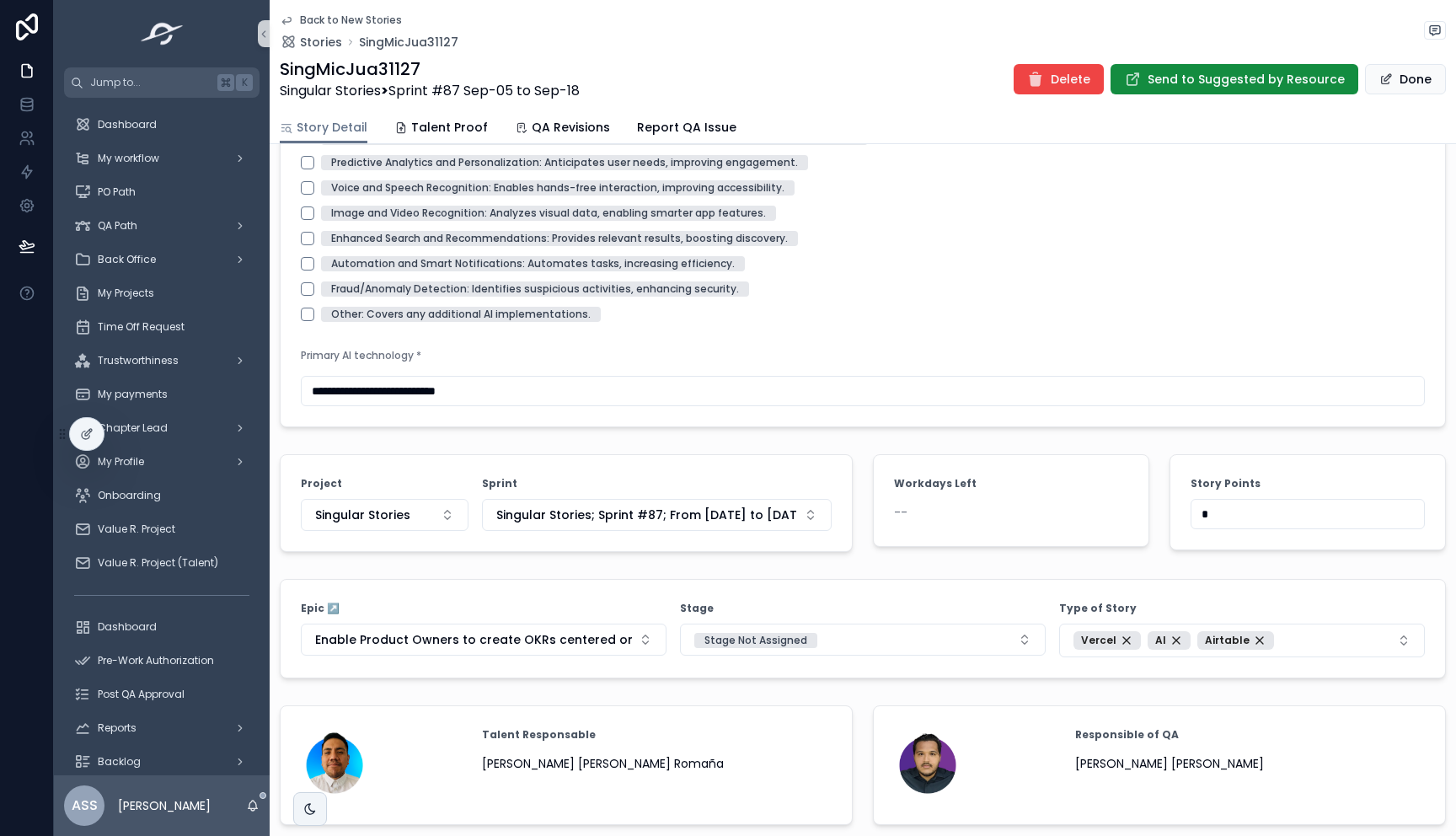
drag, startPoint x: 1221, startPoint y: 520, endPoint x: 1049, endPoint y: 527, distance: 172.1
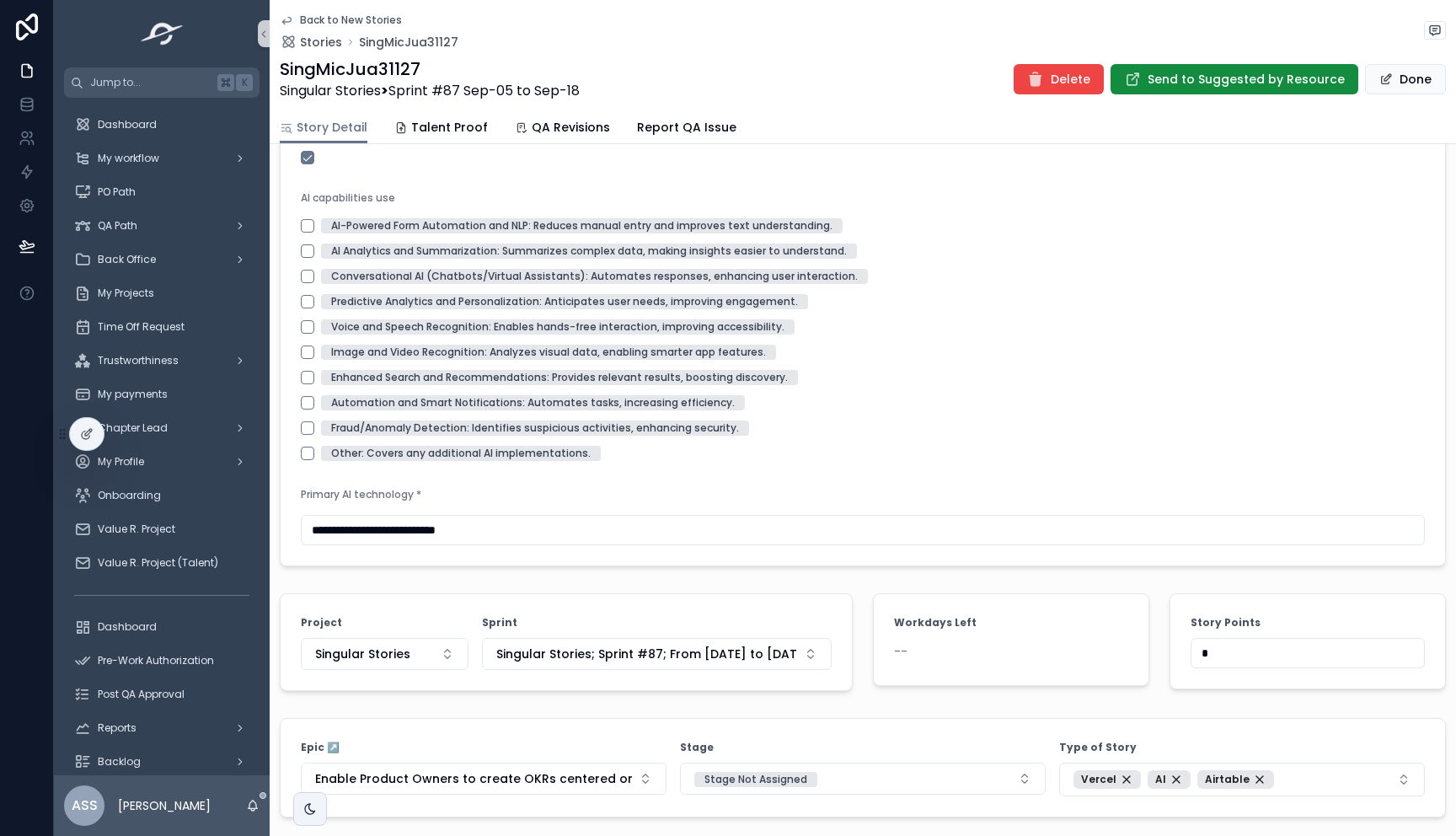
scroll to position [1460, 0]
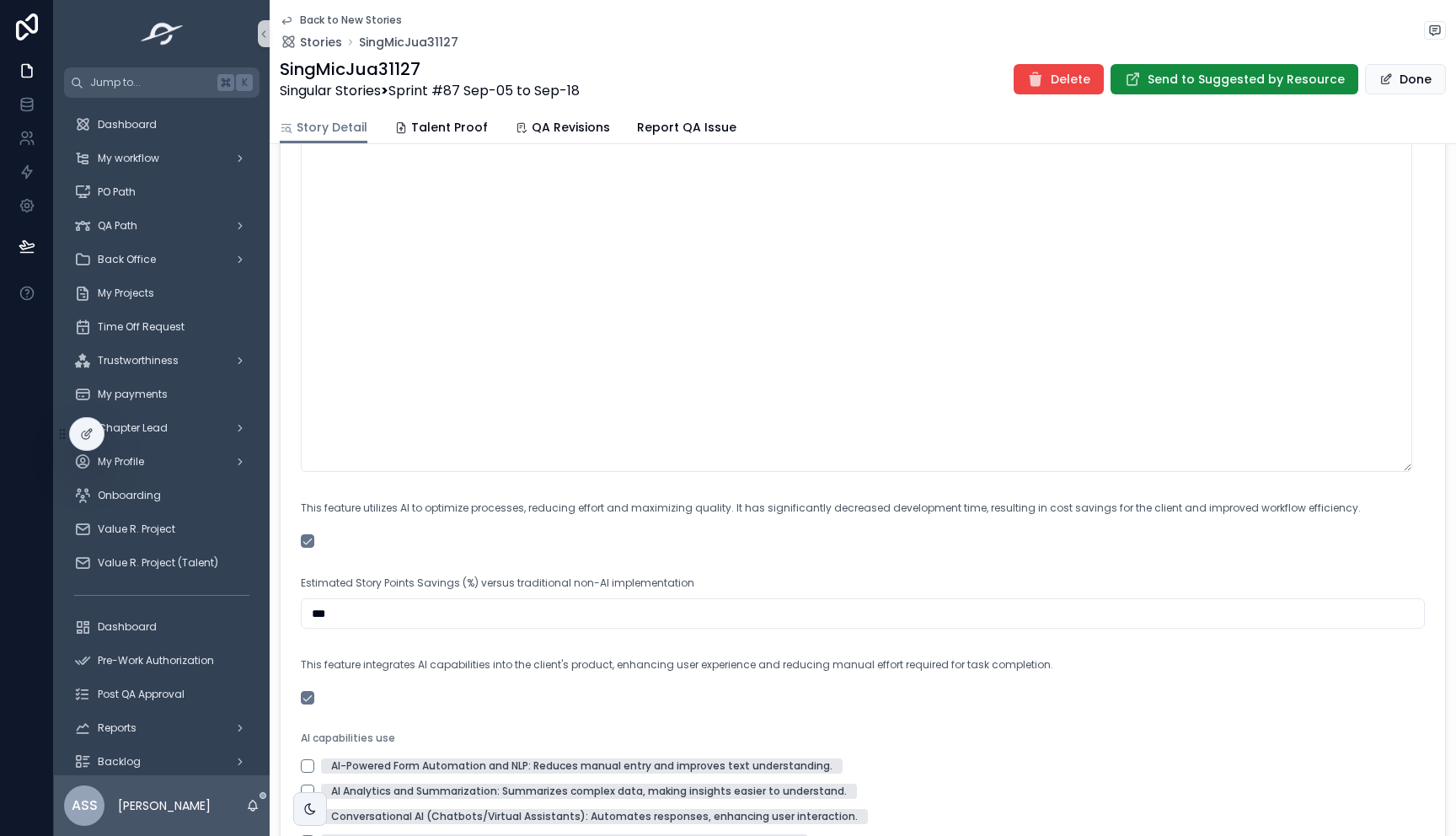
click at [285, 18] on icon "scrollable content" at bounding box center [287, 21] width 14 height 14
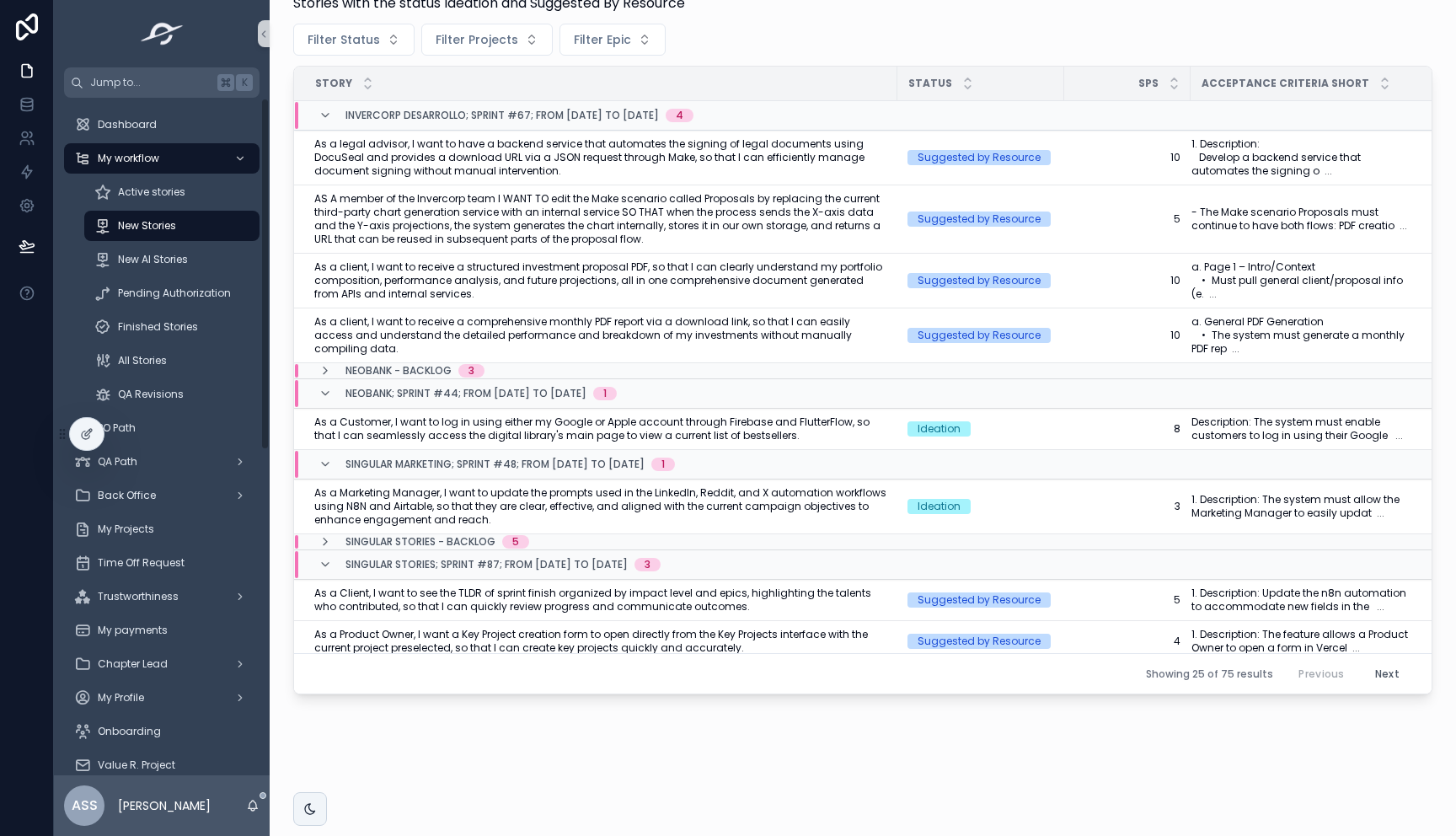
click at [153, 220] on span "New Stories" at bounding box center [146, 226] width 58 height 14
click at [162, 207] on link "Active stories" at bounding box center [171, 191] width 175 height 30
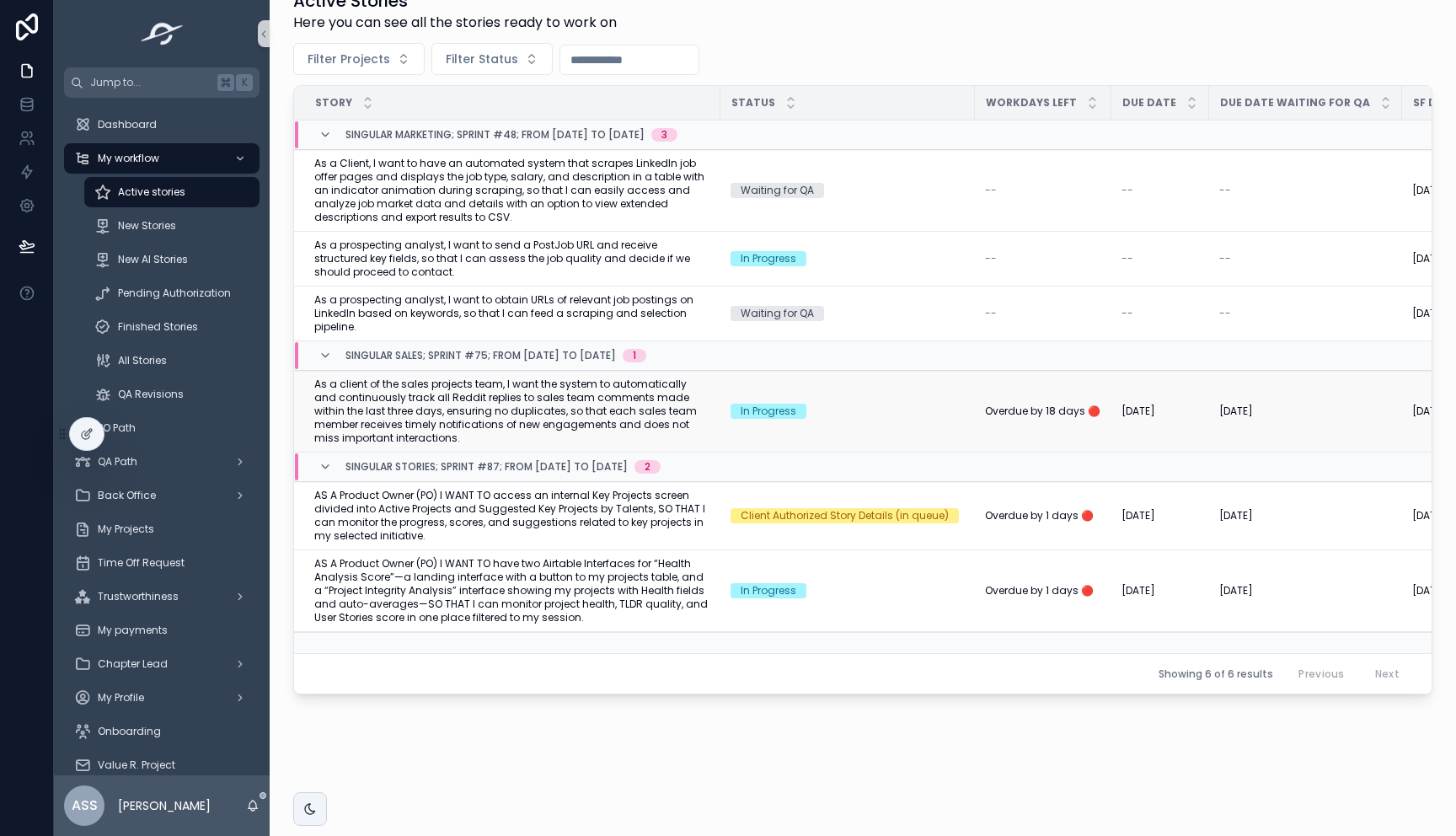
scroll to position [327, 0]
click at [141, 295] on span "Pending Authorization" at bounding box center [174, 293] width 113 height 14
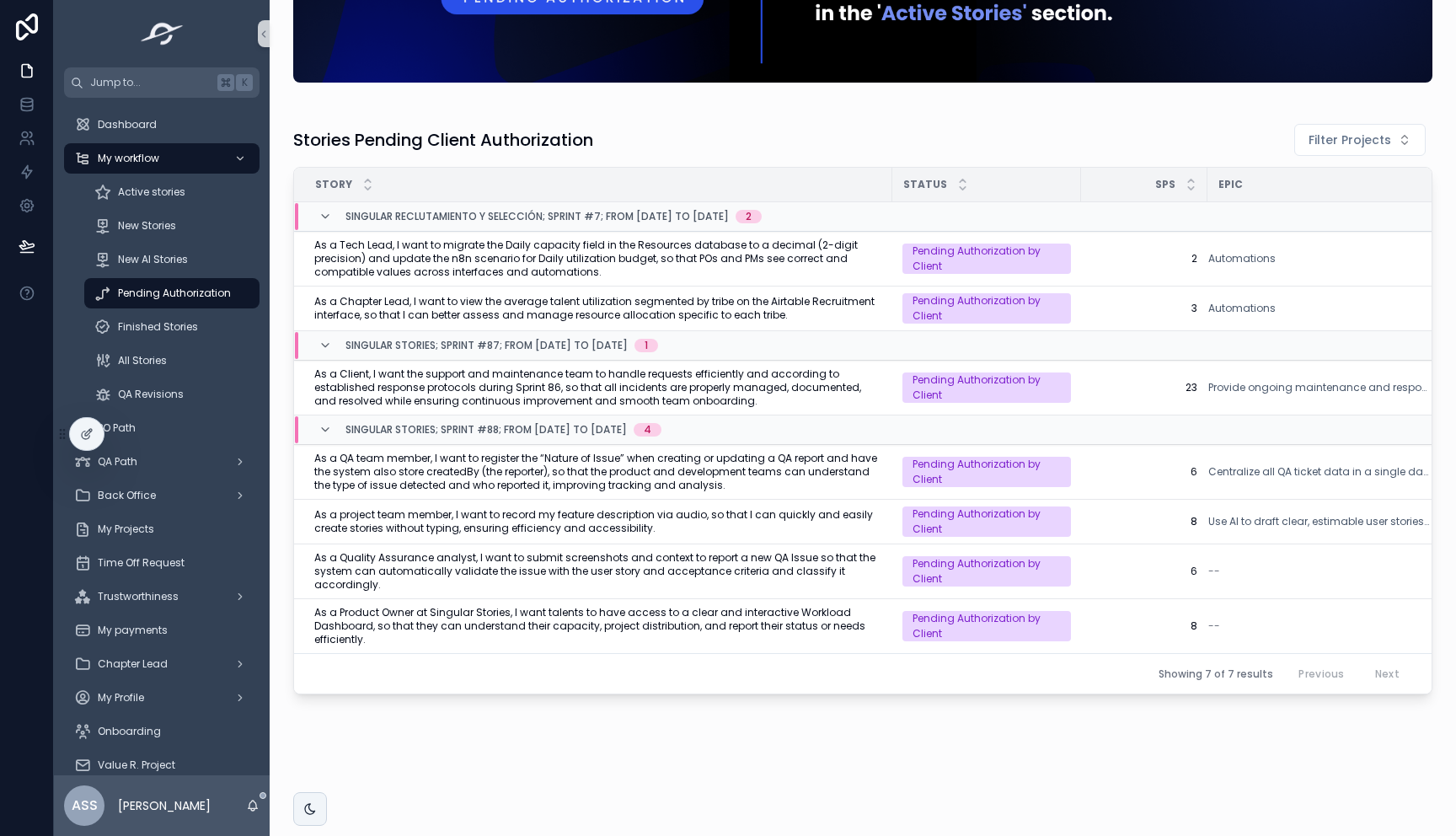
scroll to position [209, 0]
click at [176, 222] on div "New Stories" at bounding box center [172, 225] width 155 height 27
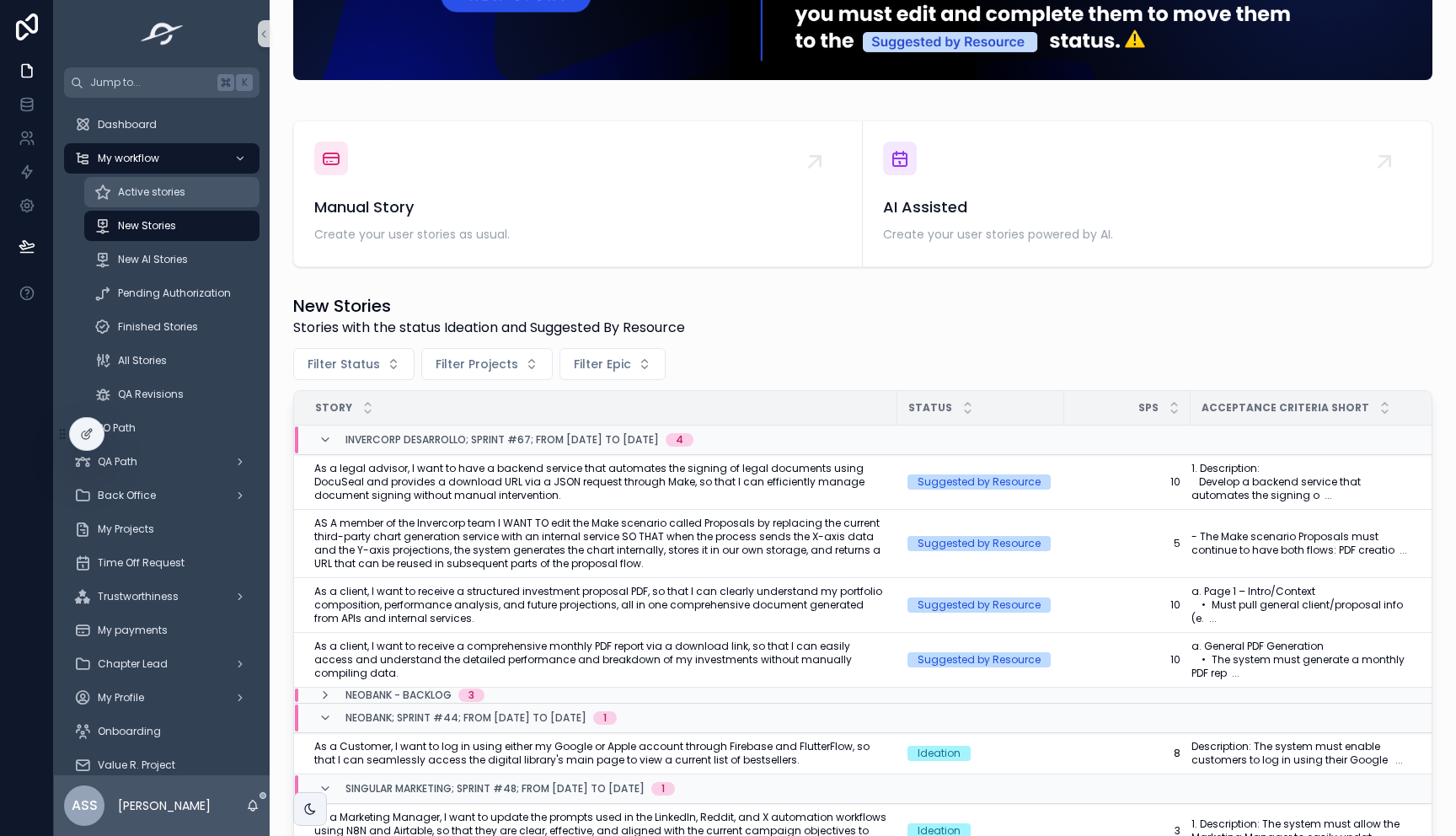
click at [181, 202] on div "Active stories" at bounding box center [172, 191] width 155 height 27
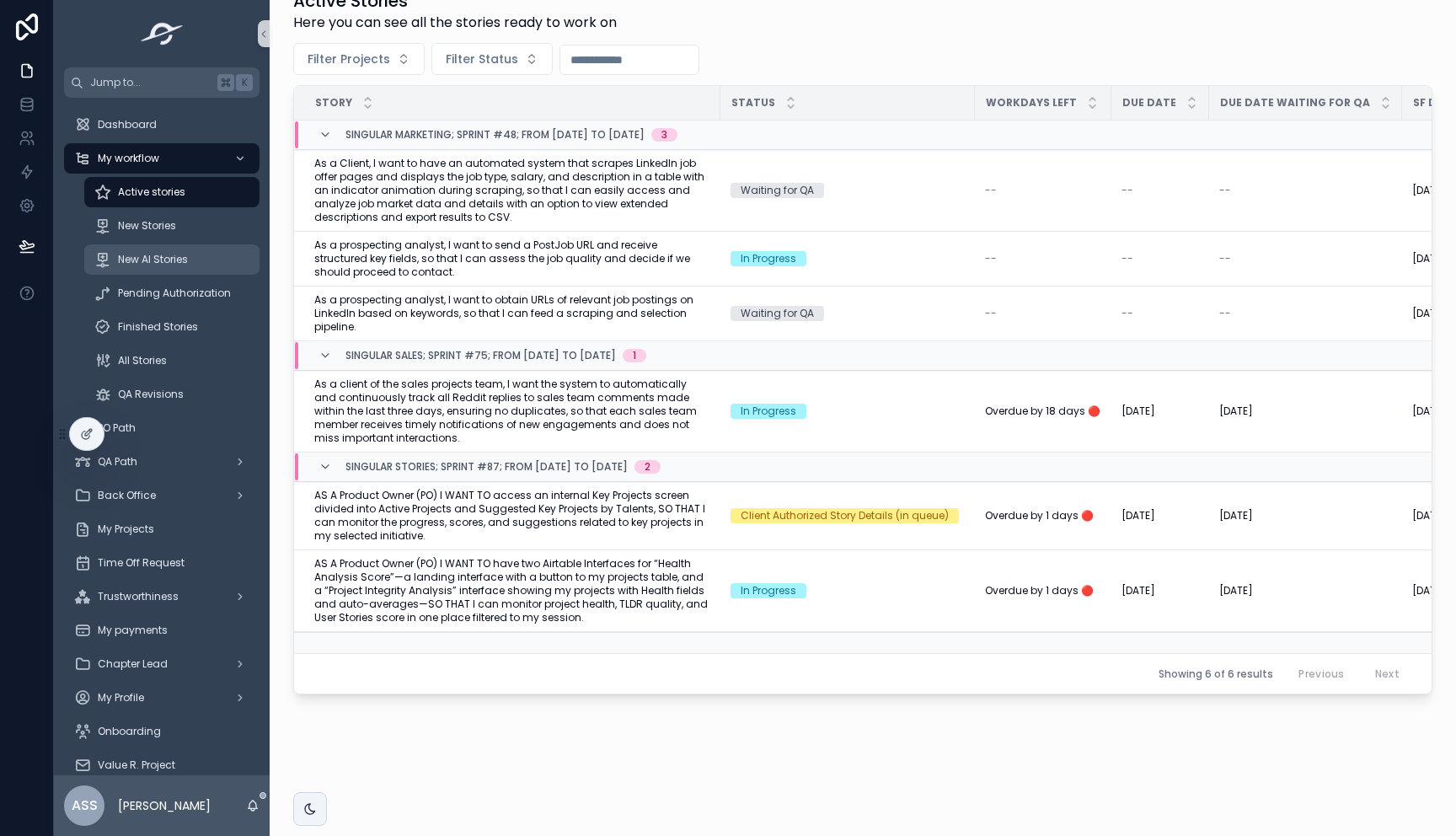
click at [163, 253] on span "New AI Stories" at bounding box center [152, 259] width 70 height 14
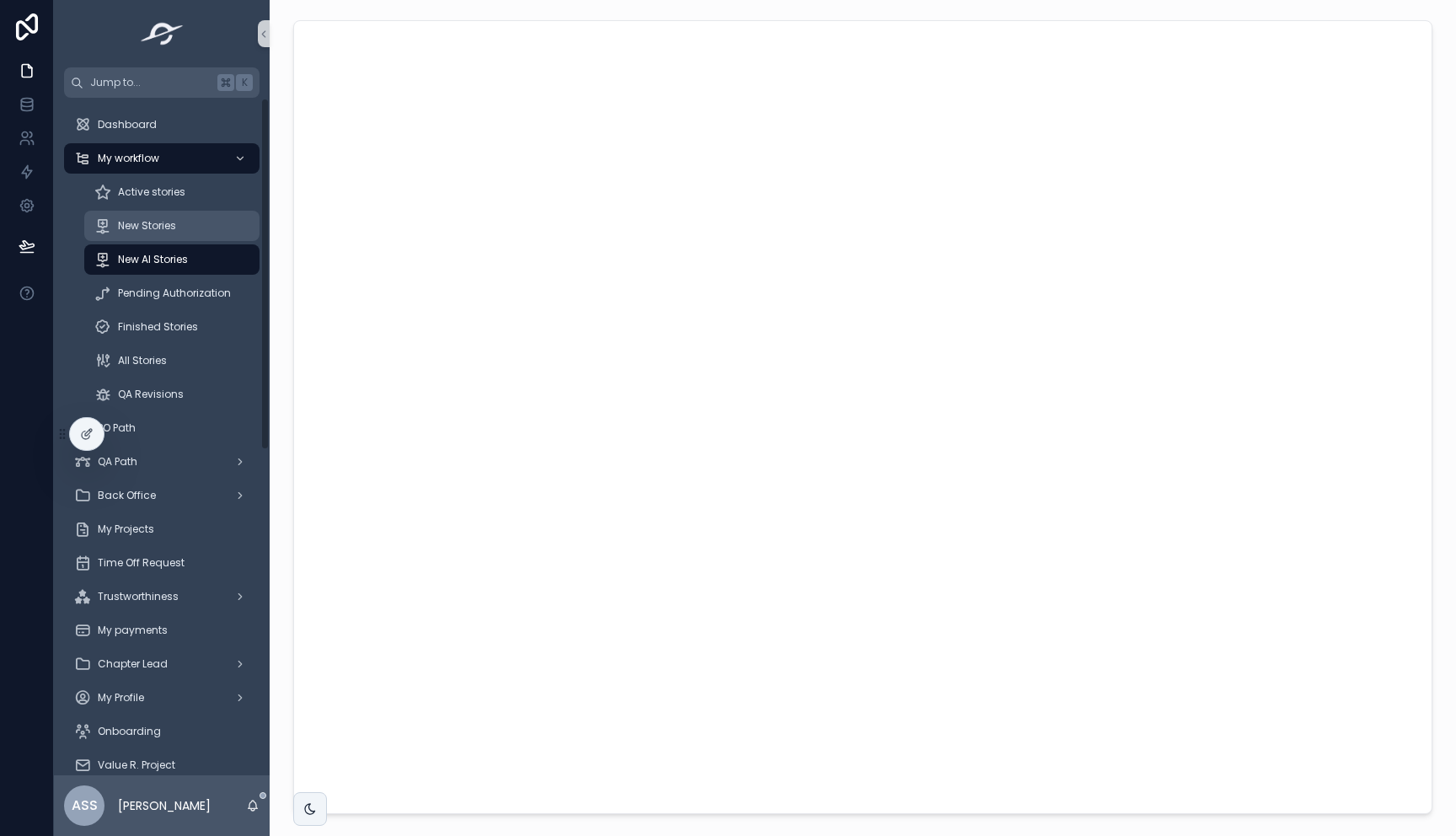
click at [163, 233] on div "New Stories" at bounding box center [172, 225] width 155 height 27
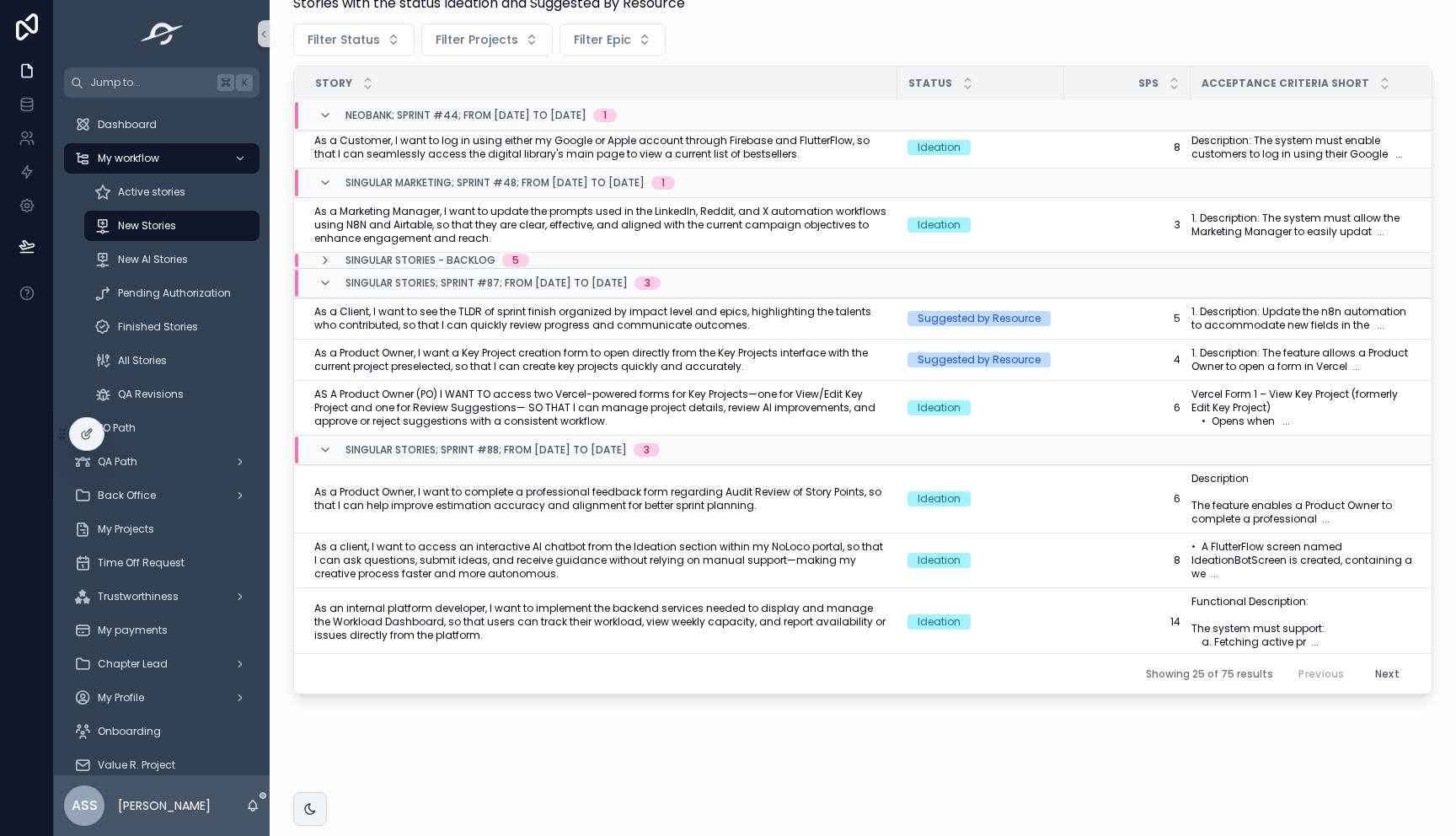
scroll to position [284, 0]
click at [476, 411] on span "AS A Product Owner (PO) I WANT TO access two Vercel-powered forms for Key Proje…" at bounding box center [600, 406] width 573 height 41
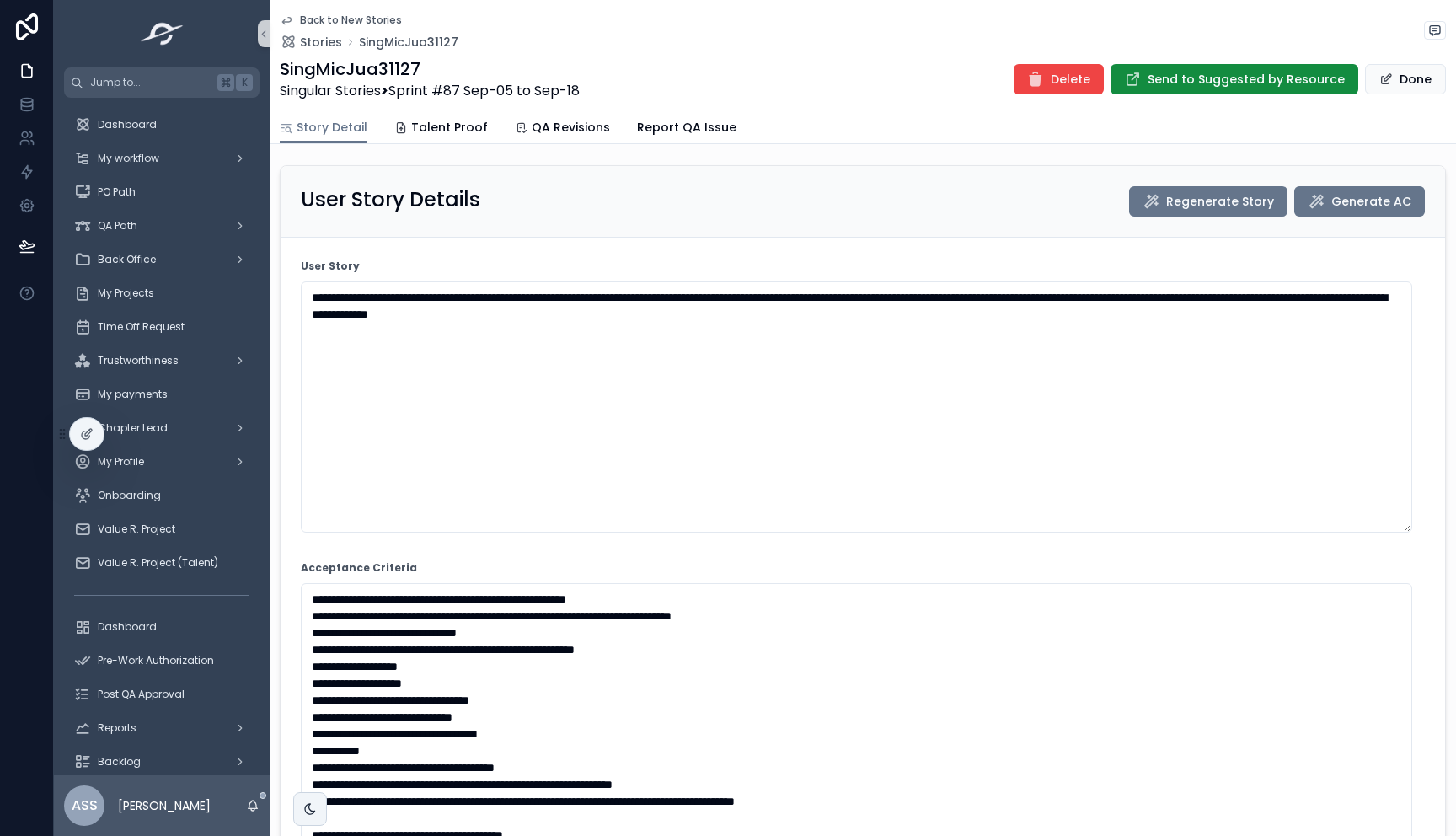
scroll to position [8, 0]
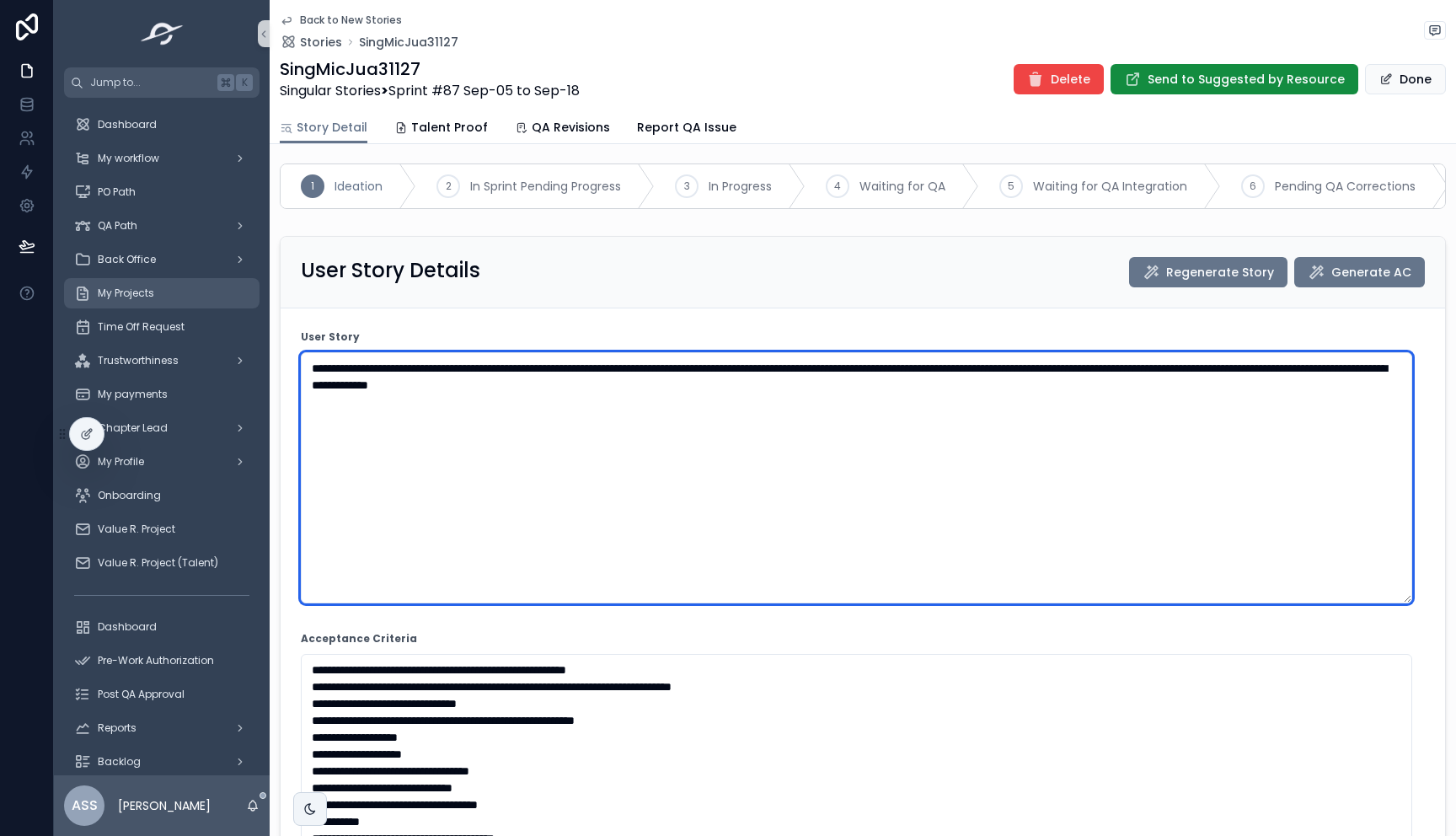
drag, startPoint x: 927, startPoint y: 415, endPoint x: 167, endPoint y: 295, distance: 769.4
click at [167, 296] on div "Jump to... K Dashboard My workflow PO Path QA Path Back Office My Projects Time…" at bounding box center [755, 418] width 1402 height 836
paste textarea "********"
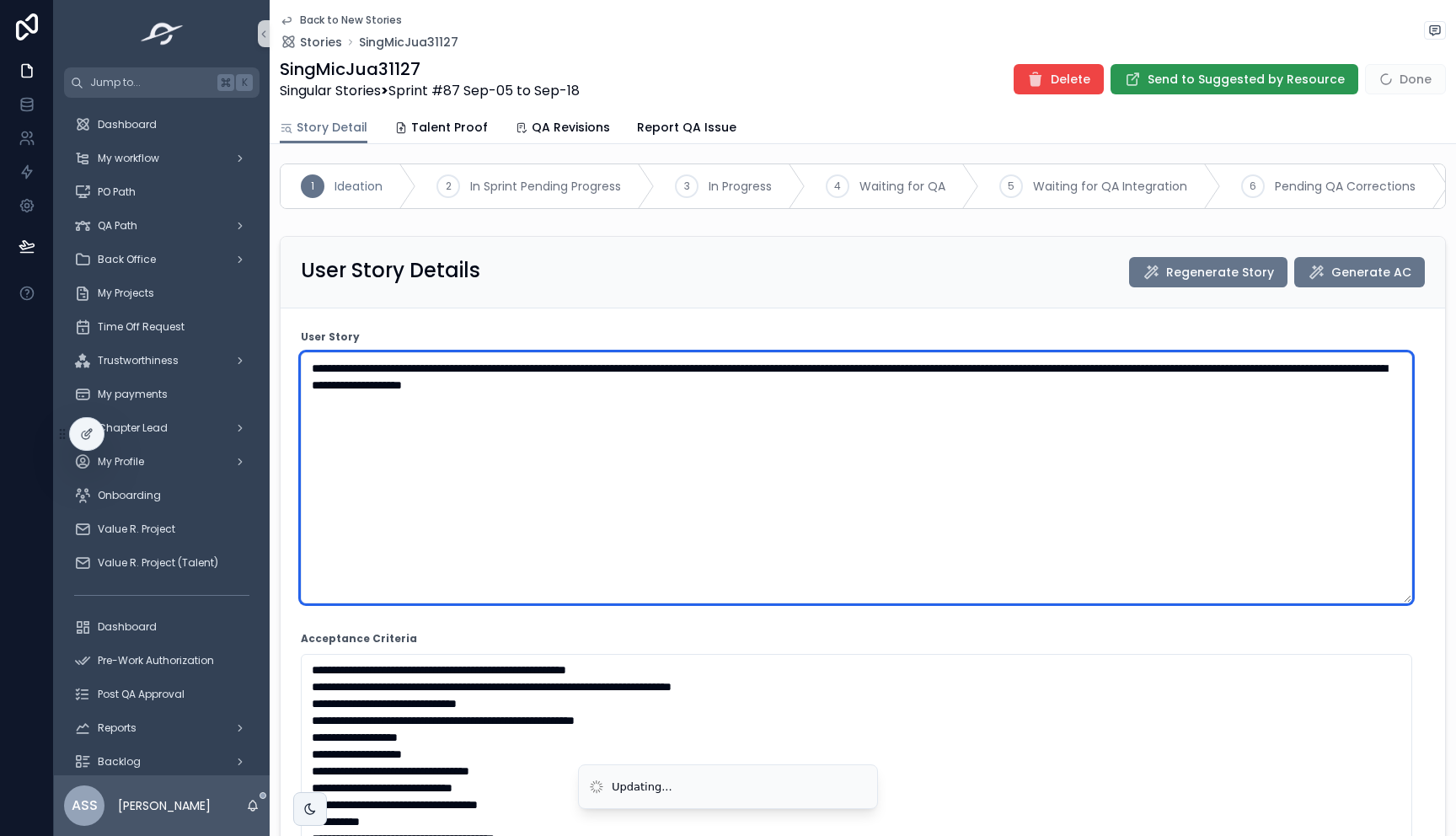
type textarea "**********"
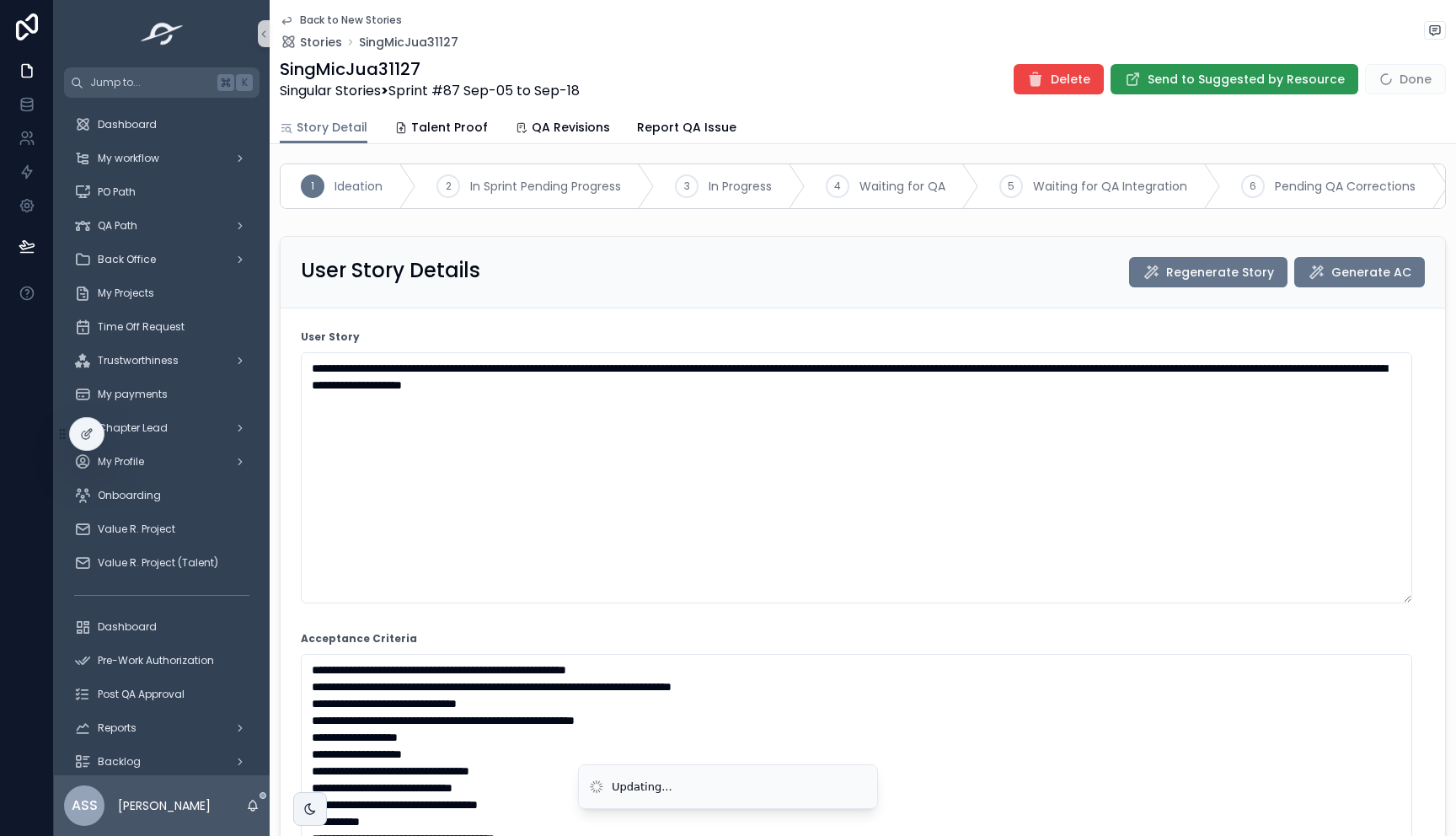
click at [1193, 75] on span "Send to Suggested by Resource" at bounding box center [1246, 79] width 197 height 17
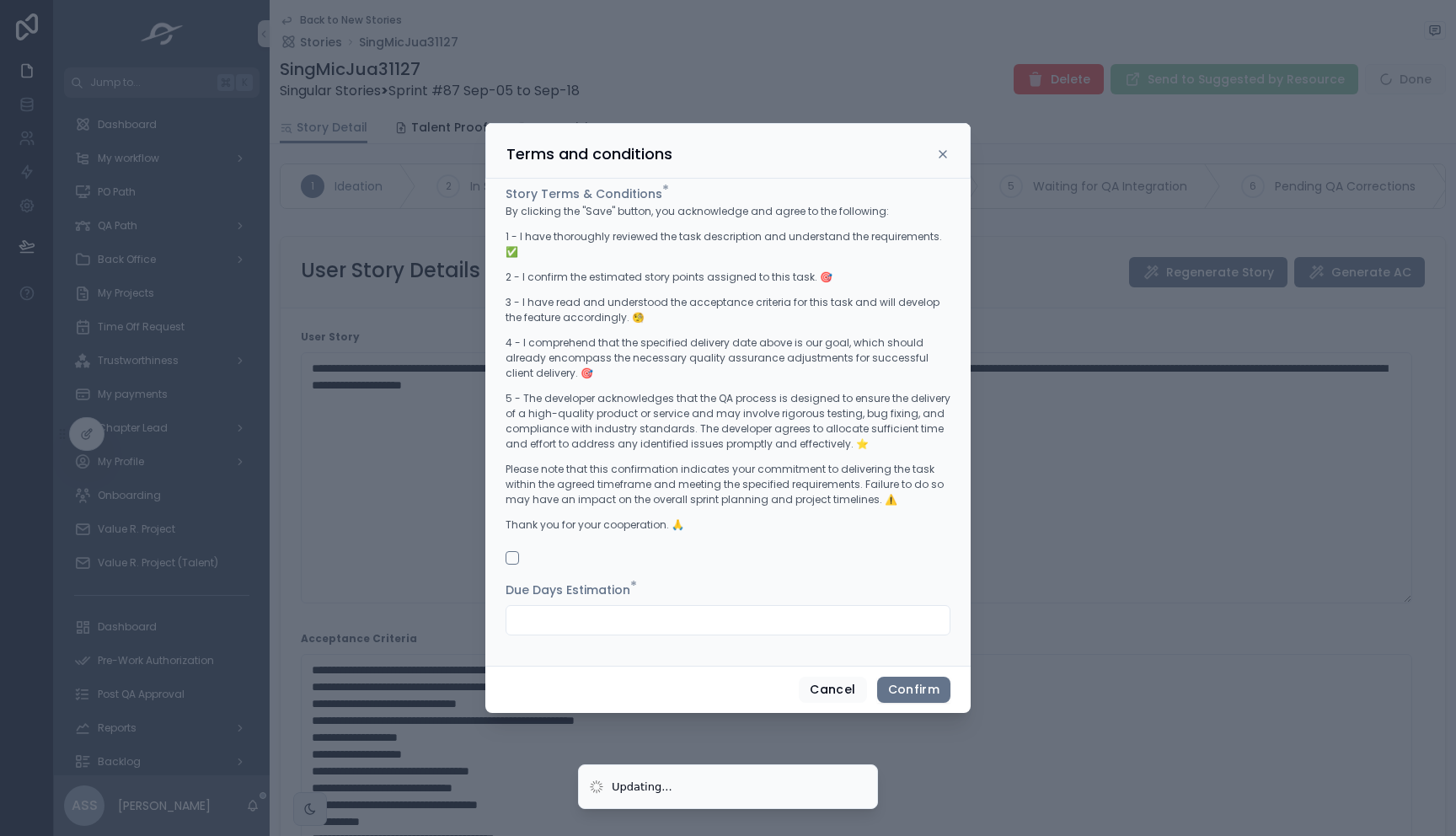
click at [623, 593] on div "Due Days Estimation *" at bounding box center [728, 608] width 445 height 54
click at [606, 615] on input "text" at bounding box center [728, 620] width 443 height 23
click at [511, 551] on button "button" at bounding box center [513, 558] width 14 height 14
drag, startPoint x: 606, startPoint y: 617, endPoint x: 327, endPoint y: 592, distance: 280.1
click at [326, 592] on div "Terms and conditions Story Terms & Conditions * By clicking the "Save" button, …" at bounding box center [728, 418] width 1456 height 836
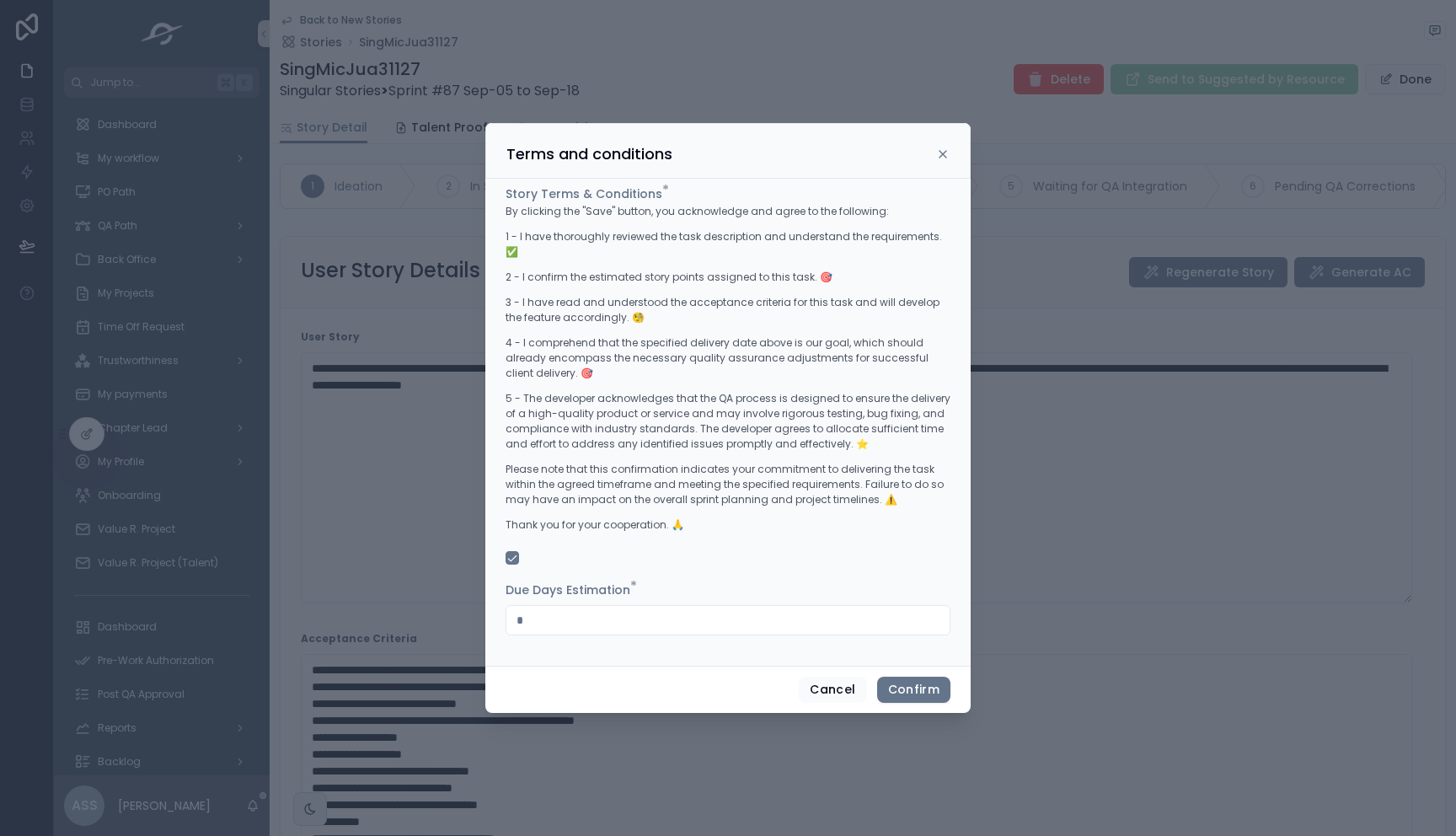
drag, startPoint x: 595, startPoint y: 616, endPoint x: 401, endPoint y: 605, distance: 194.3
click at [401, 605] on div "Terms and conditions Story Terms & Conditions * By clicking the "Save" button, …" at bounding box center [728, 418] width 1456 height 836
click at [613, 615] on input "*" at bounding box center [728, 620] width 443 height 23
type input "*"
click at [747, 582] on div "Due Days Estimation *" at bounding box center [728, 590] width 445 height 17
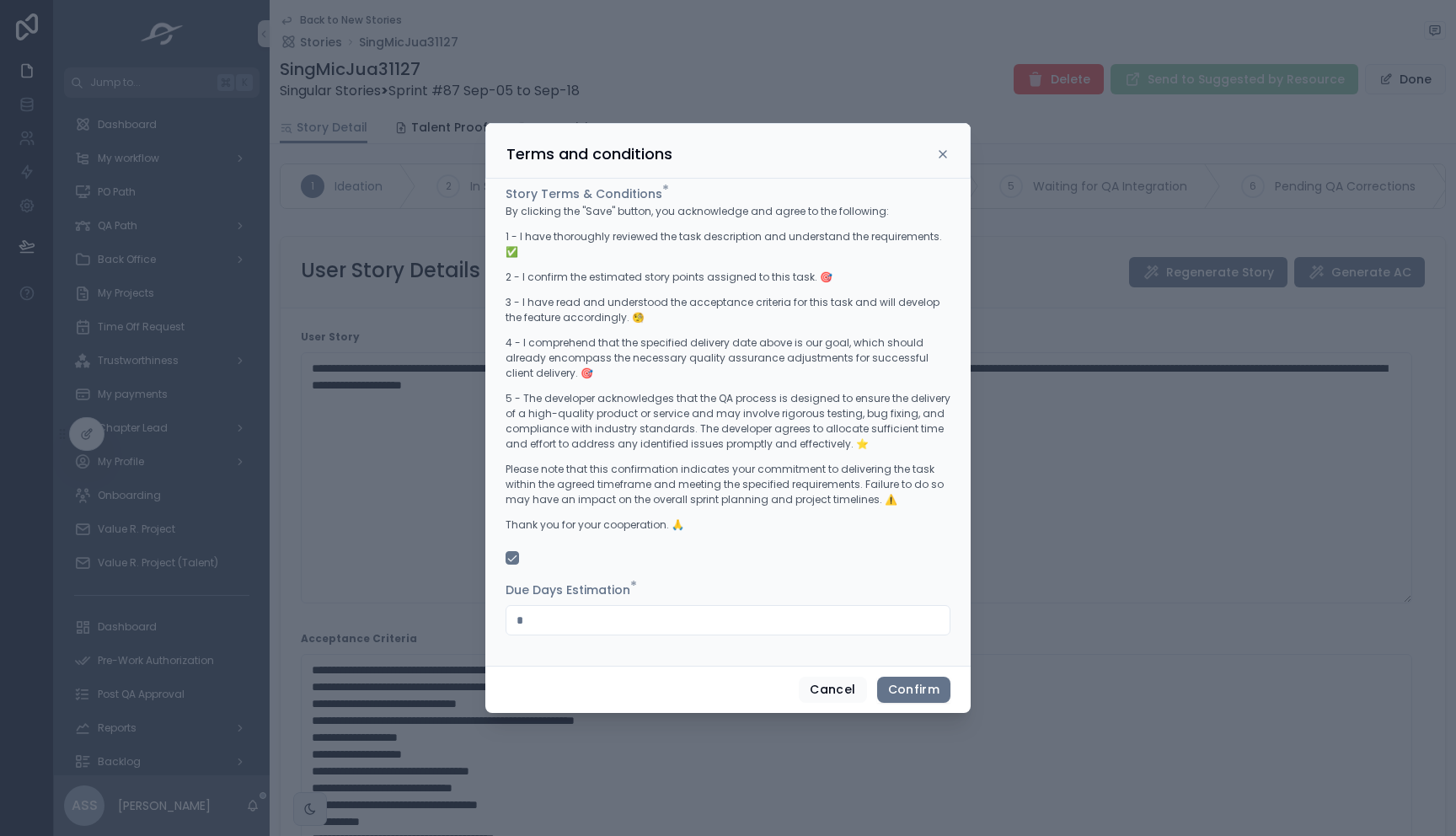
click at [586, 619] on input "*" at bounding box center [728, 620] width 443 height 23
drag, startPoint x: 584, startPoint y: 618, endPoint x: 443, endPoint y: 612, distance: 141.1
click at [381, 608] on div "Terms and conditions Story Terms & Conditions * By clicking the "Save" button, …" at bounding box center [728, 418] width 1456 height 836
click at [691, 571] on form "Story Terms & Conditions * By clicking the "Save" button, you acknowledge and a…" at bounding box center [728, 419] width 445 height 467
click at [904, 687] on button "Confirm" at bounding box center [913, 689] width 73 height 27
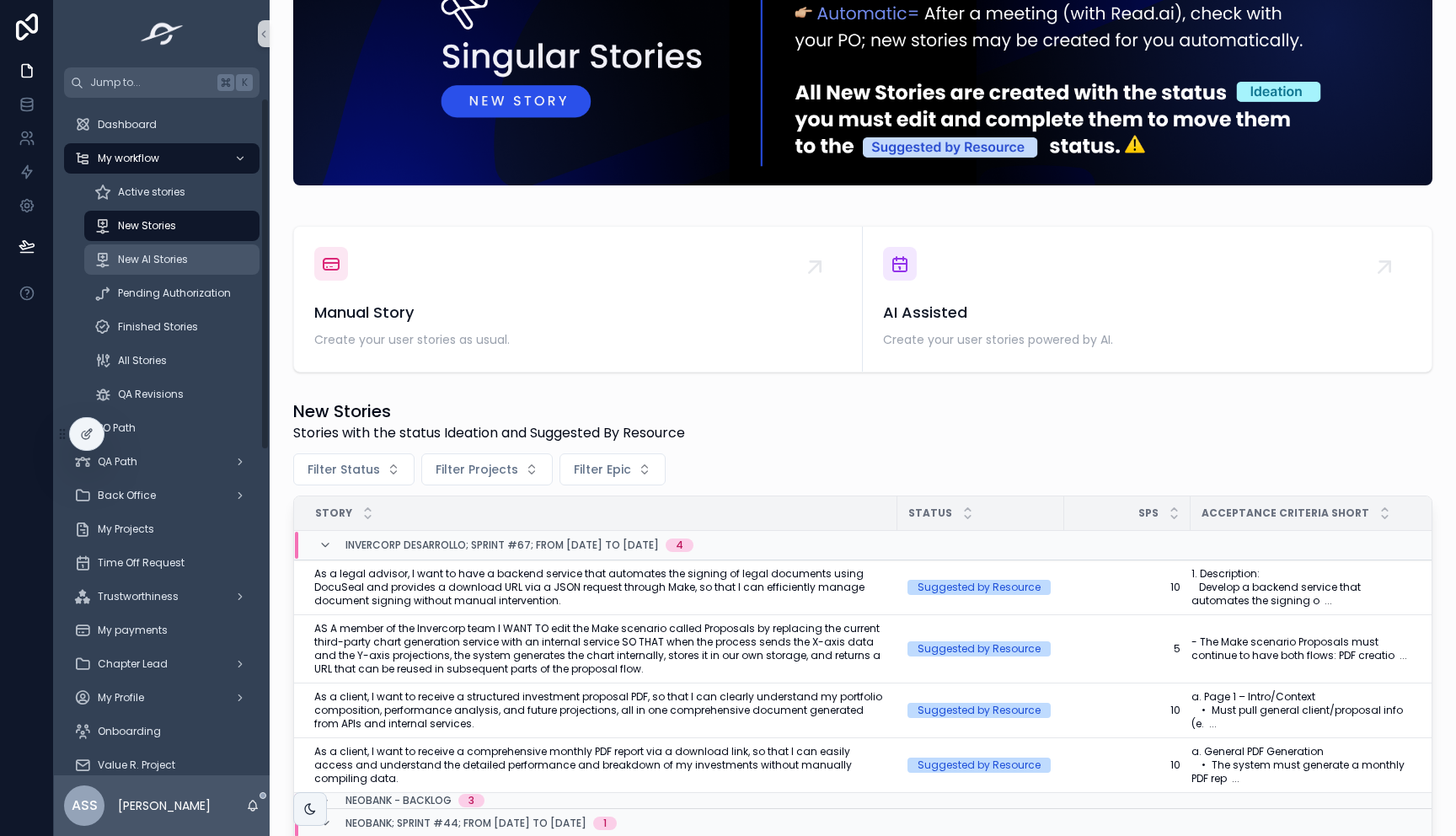
click at [150, 258] on span "New AI Stories" at bounding box center [152, 259] width 70 height 14
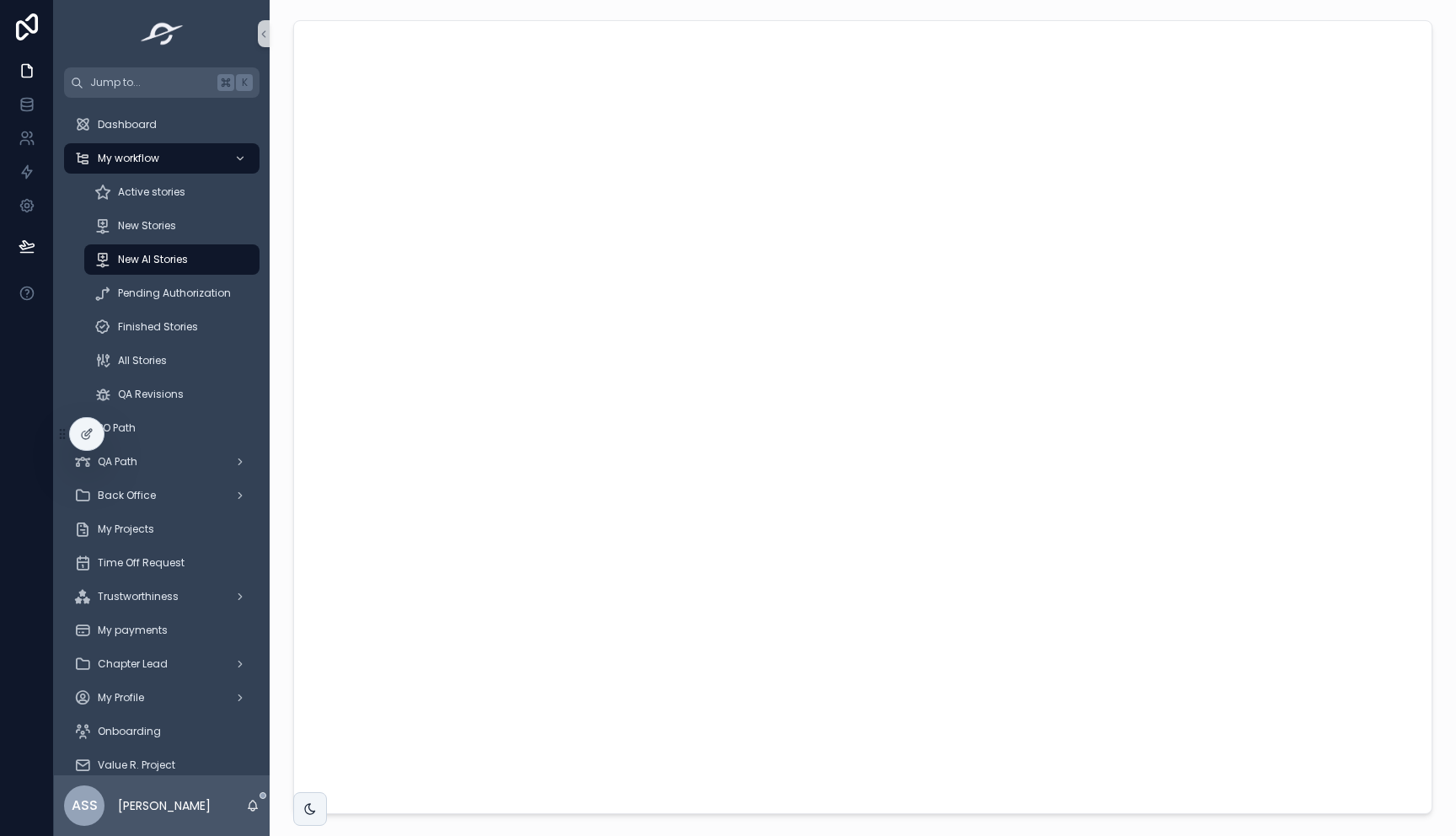
click at [286, 383] on div "scrollable content" at bounding box center [862, 417] width 1159 height 808
